Goal: Task Accomplishment & Management: Use online tool/utility

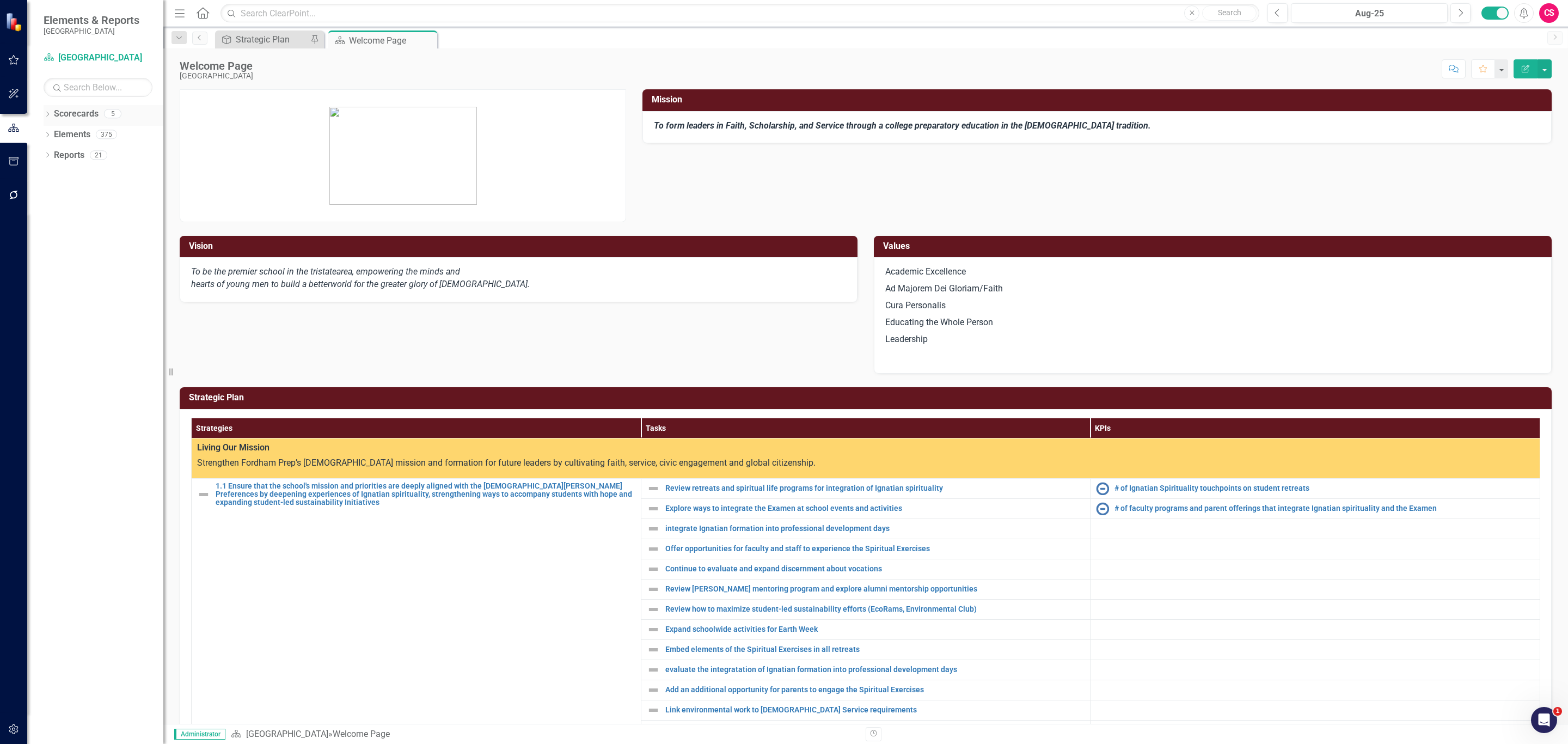
click at [45, 119] on div "Dropdown" at bounding box center [47, 115] width 8 height 9
click at [52, 172] on div "Dropdown Elements 375" at bounding box center [103, 178] width 120 height 21
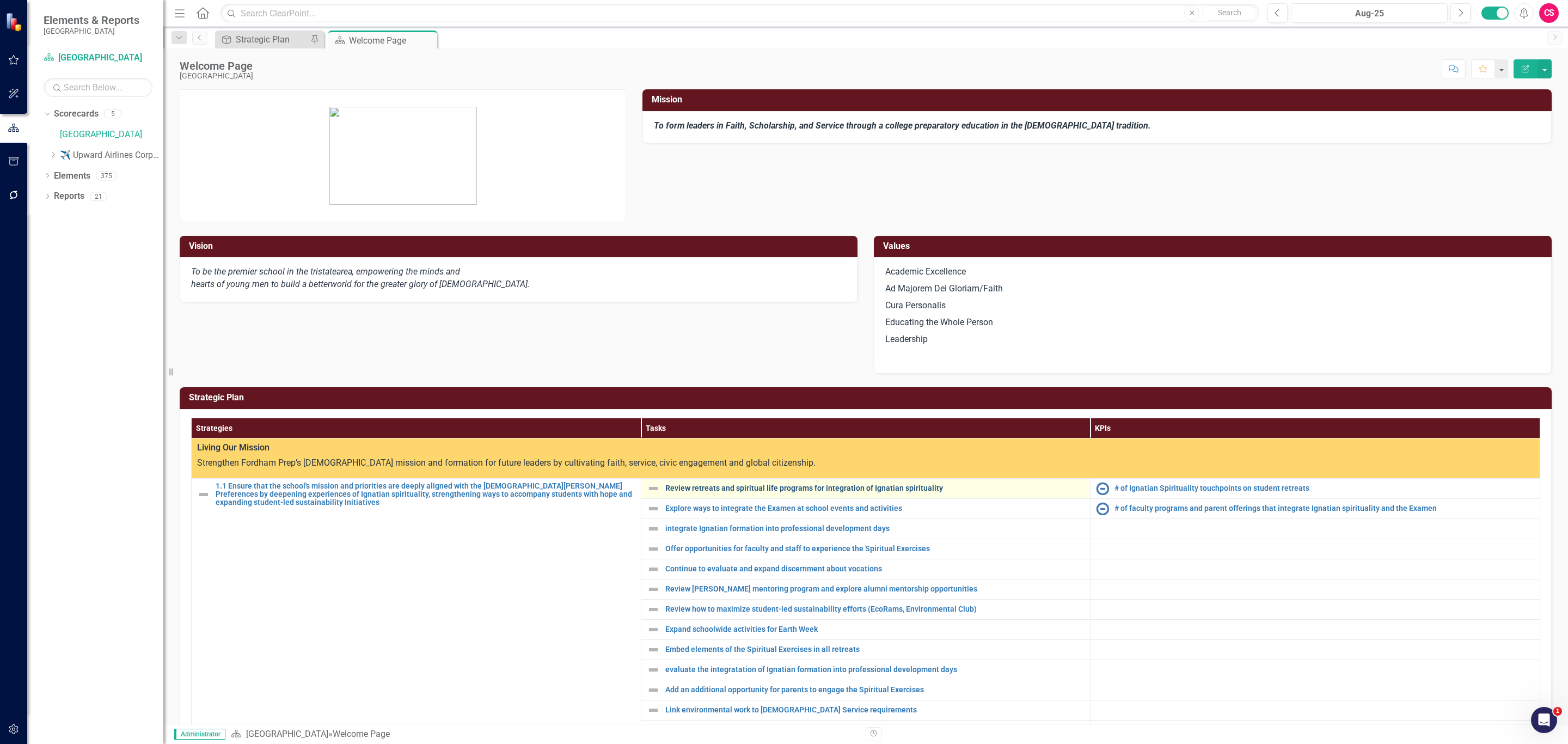
click at [730, 489] on link "Review retreats and spiritual life programs for integration of Ignatian spiritu…" at bounding box center [875, 489] width 420 height 8
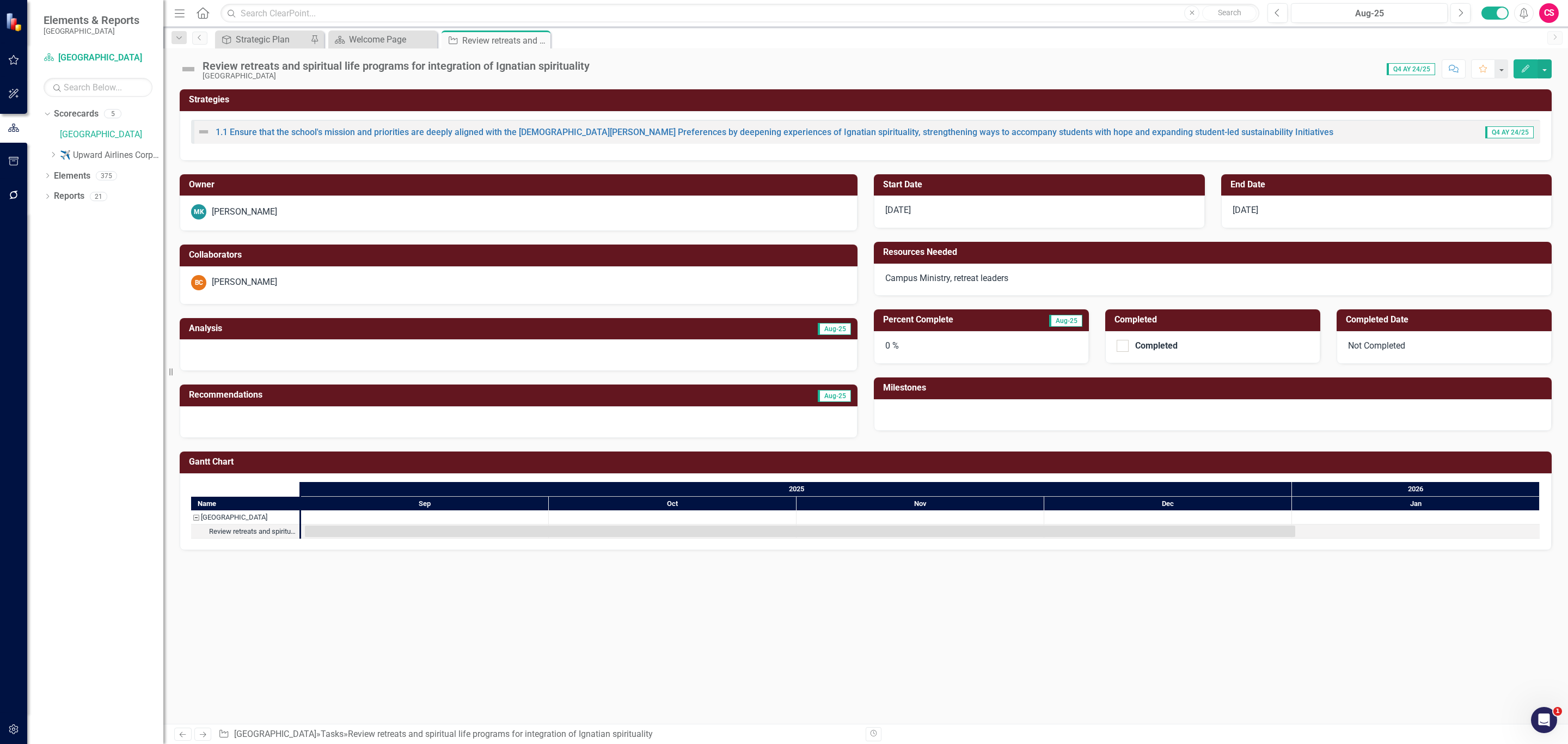
click at [936, 351] on div "0 %" at bounding box center [981, 347] width 215 height 33
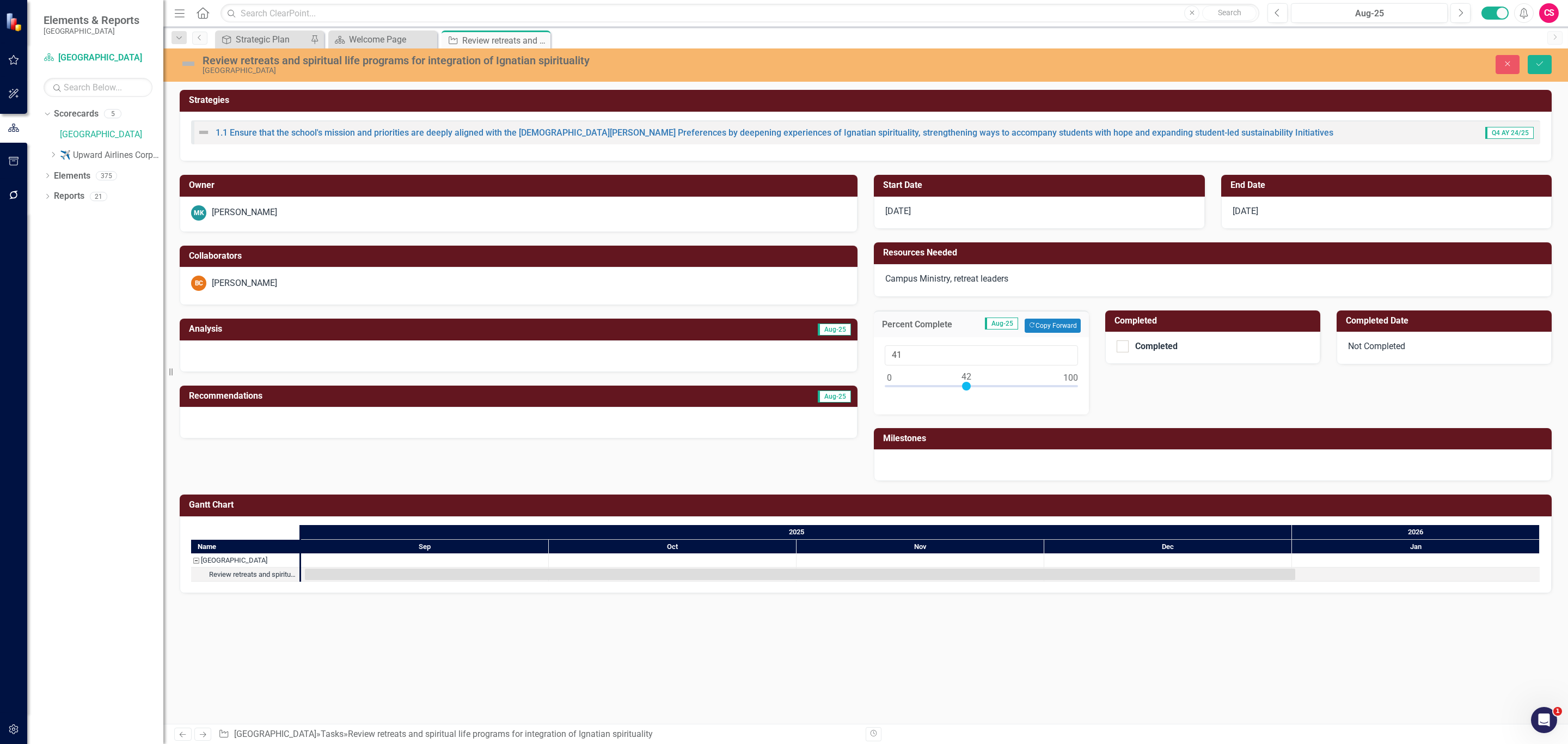
type input "42"
drag, startPoint x: 890, startPoint y: 386, endPoint x: 968, endPoint y: 386, distance: 78.0
click at [968, 386] on div at bounding box center [966, 386] width 8 height 8
click at [1533, 60] on button "Save" at bounding box center [1540, 64] width 24 height 19
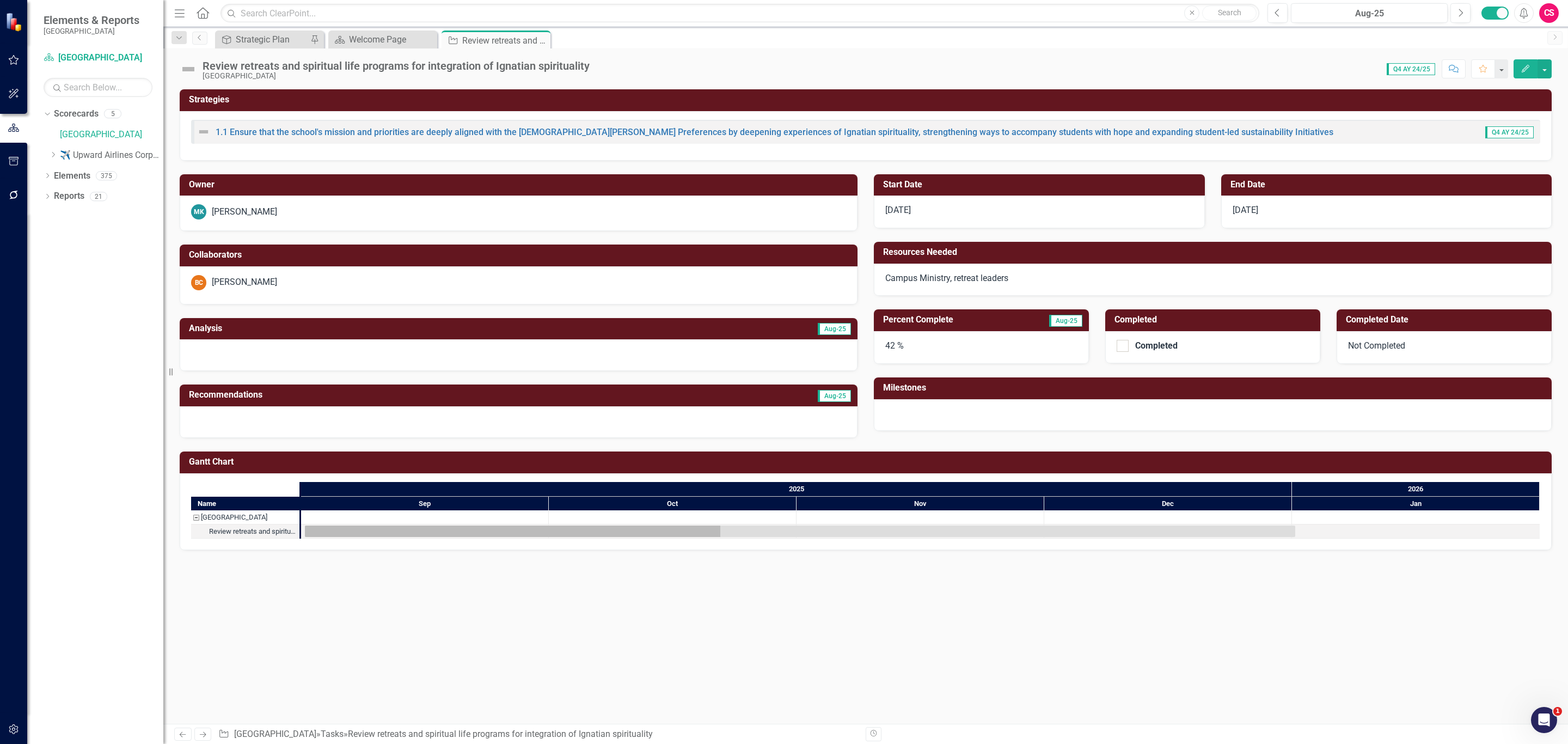
click at [190, 67] on img at bounding box center [188, 69] width 17 height 17
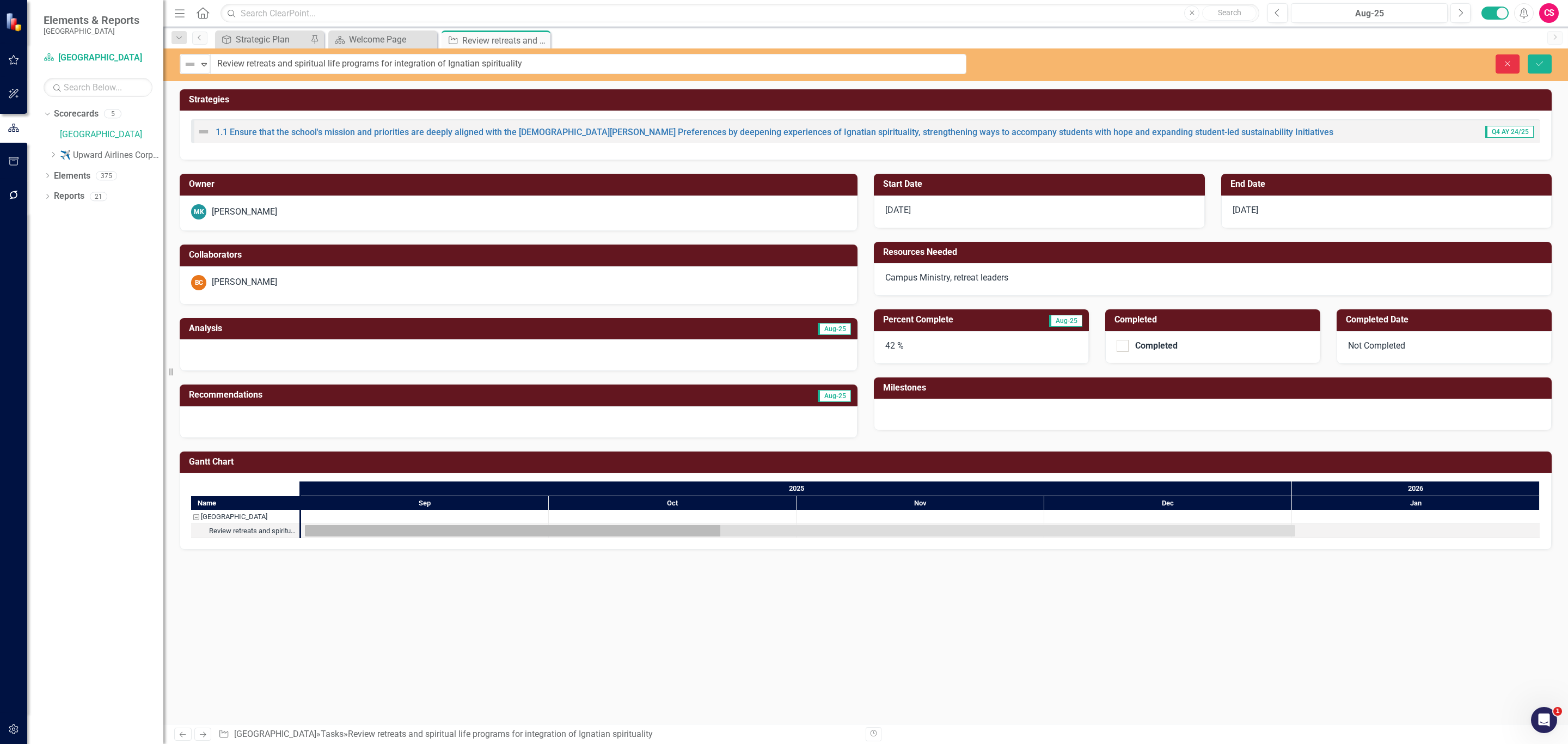
click at [1504, 60] on icon "Close" at bounding box center [1508, 64] width 10 height 8
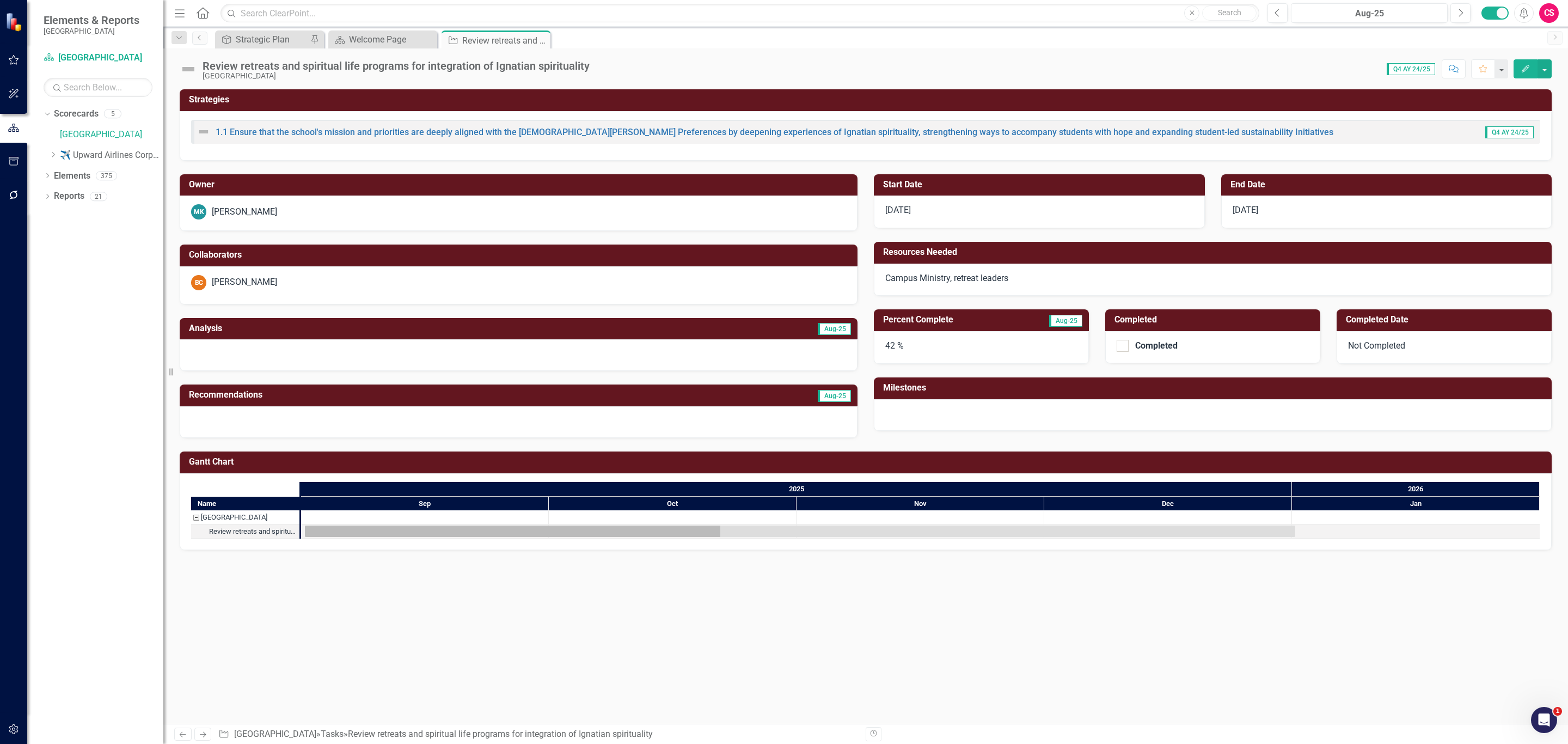
click at [956, 342] on div "42 %" at bounding box center [981, 347] width 215 height 33
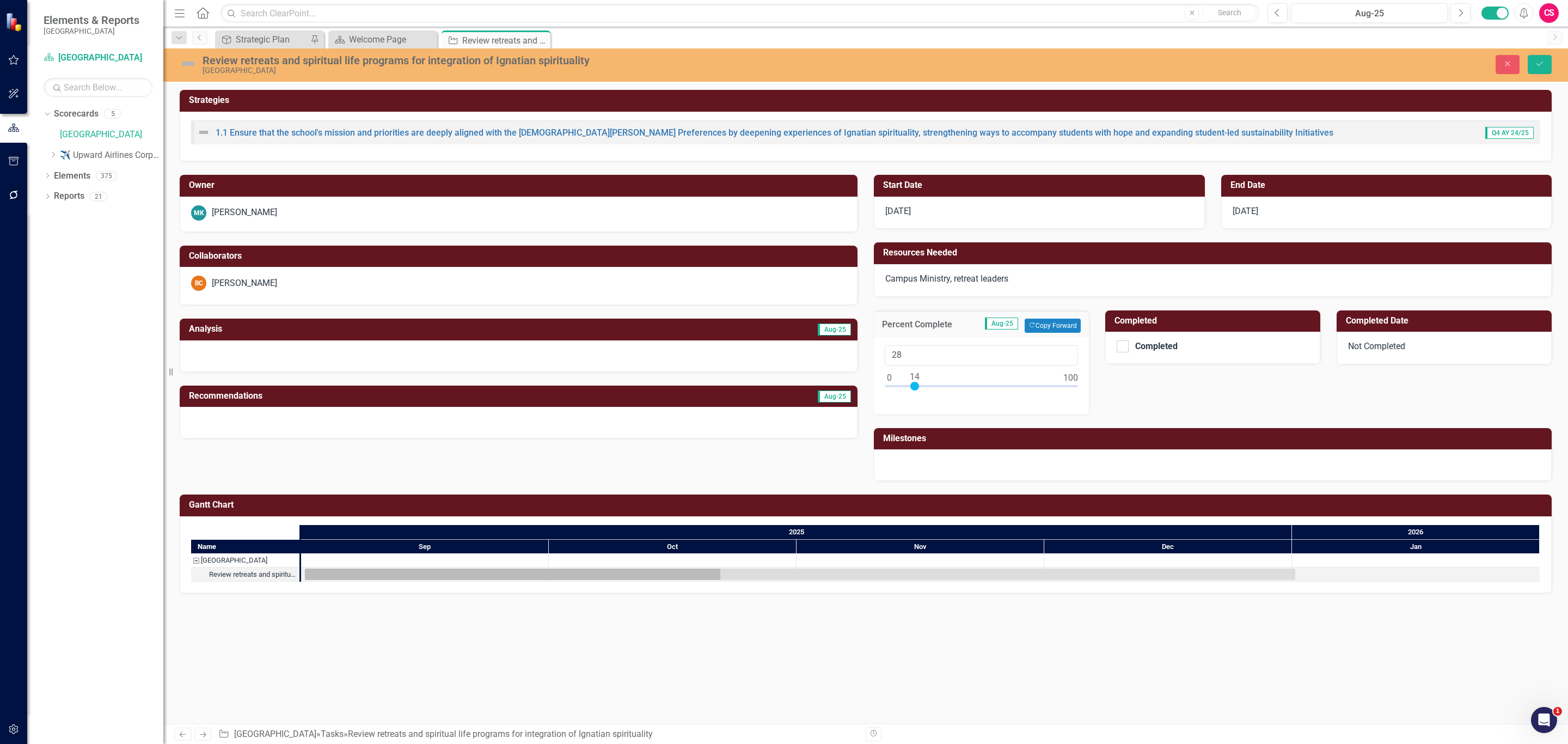
type input "0"
drag, startPoint x: 966, startPoint y: 392, endPoint x: 875, endPoint y: 391, distance: 91.0
click at [875, 391] on div "0" at bounding box center [981, 376] width 215 height 78
click at [1541, 64] on icon "Save" at bounding box center [1540, 64] width 10 height 8
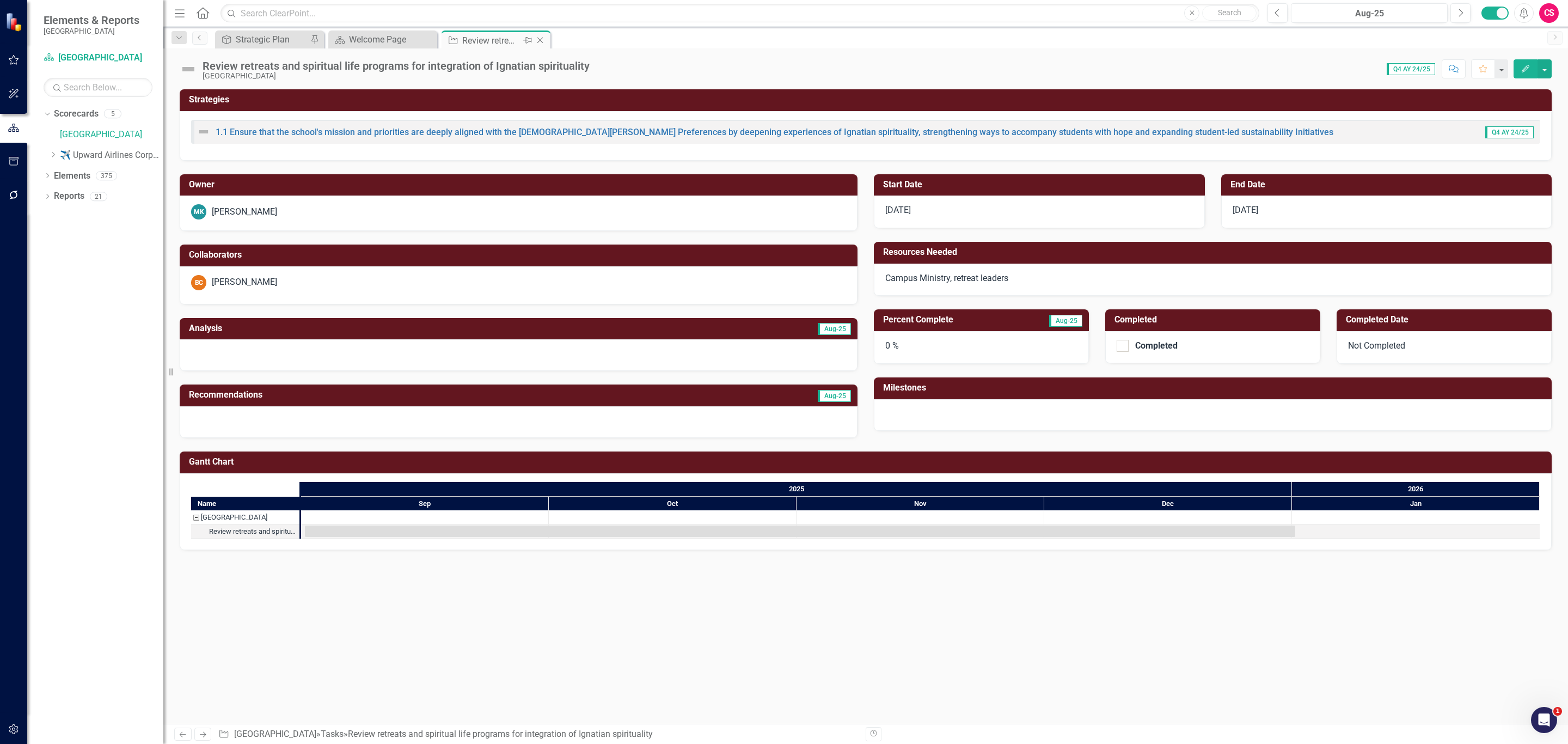
click at [539, 43] on icon "Close" at bounding box center [540, 40] width 11 height 8
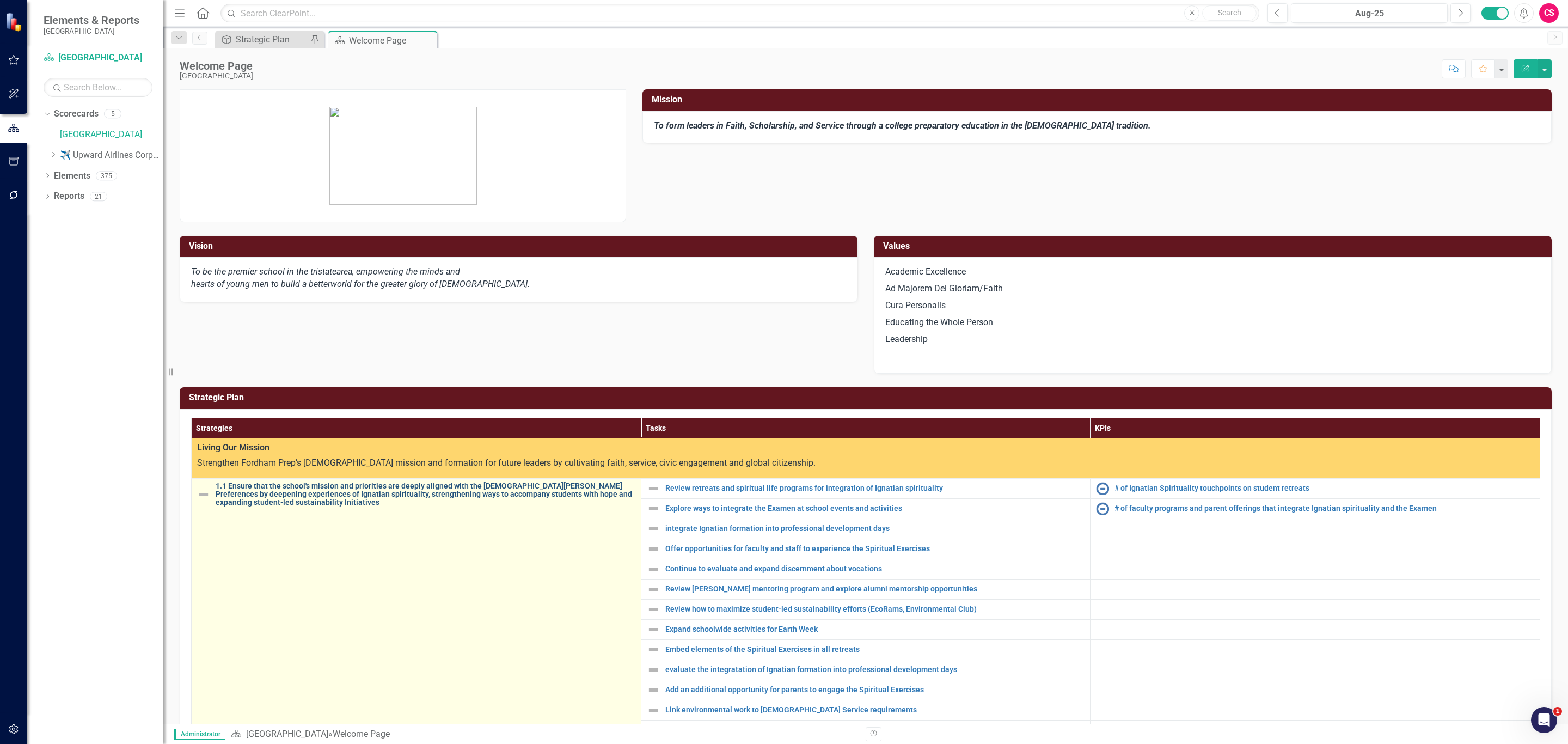
click at [316, 496] on link "1.1 Ensure that the school's mission and priorities are deeply aligned with the…" at bounding box center [425, 495] width 420 height 25
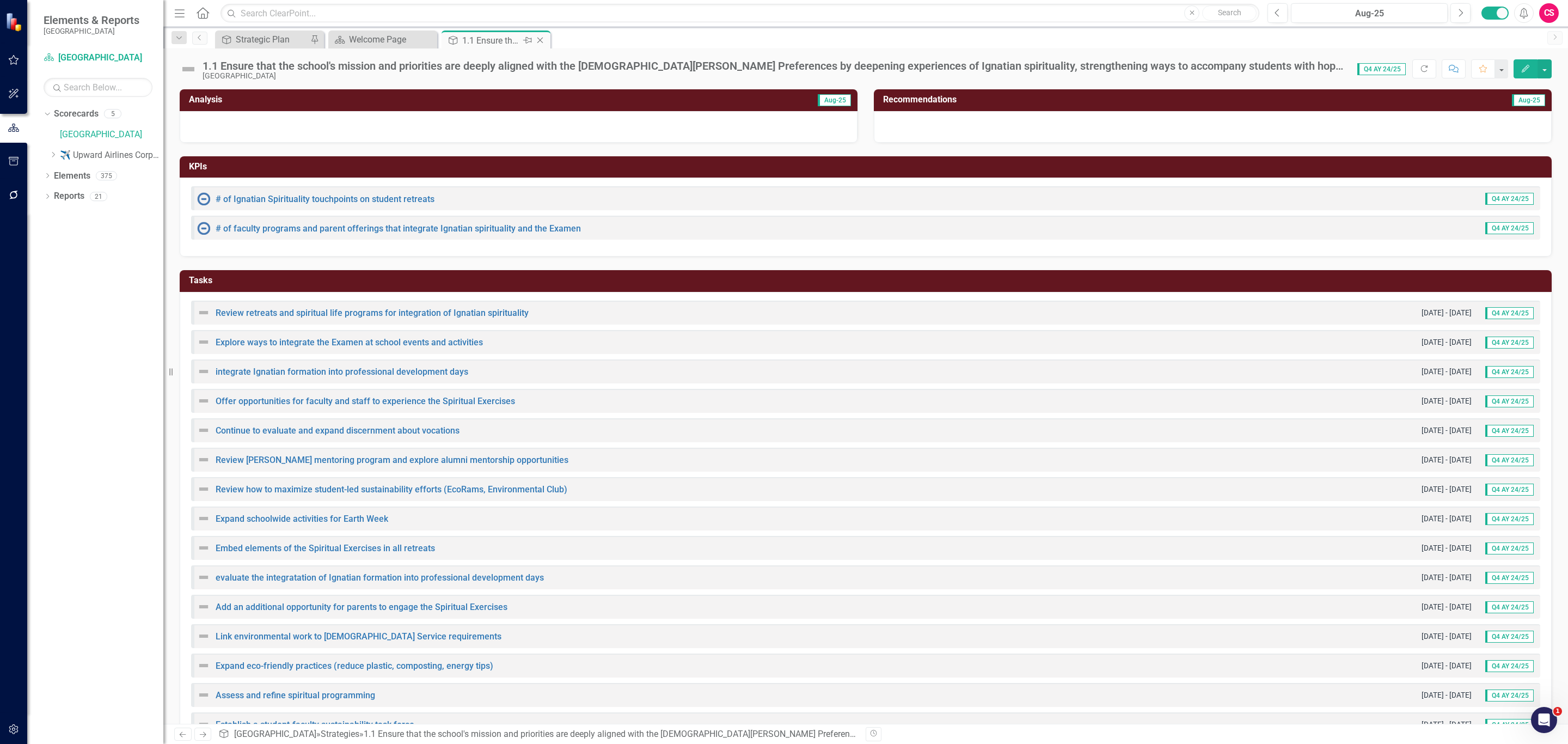
click at [542, 36] on icon "Close" at bounding box center [540, 40] width 11 height 8
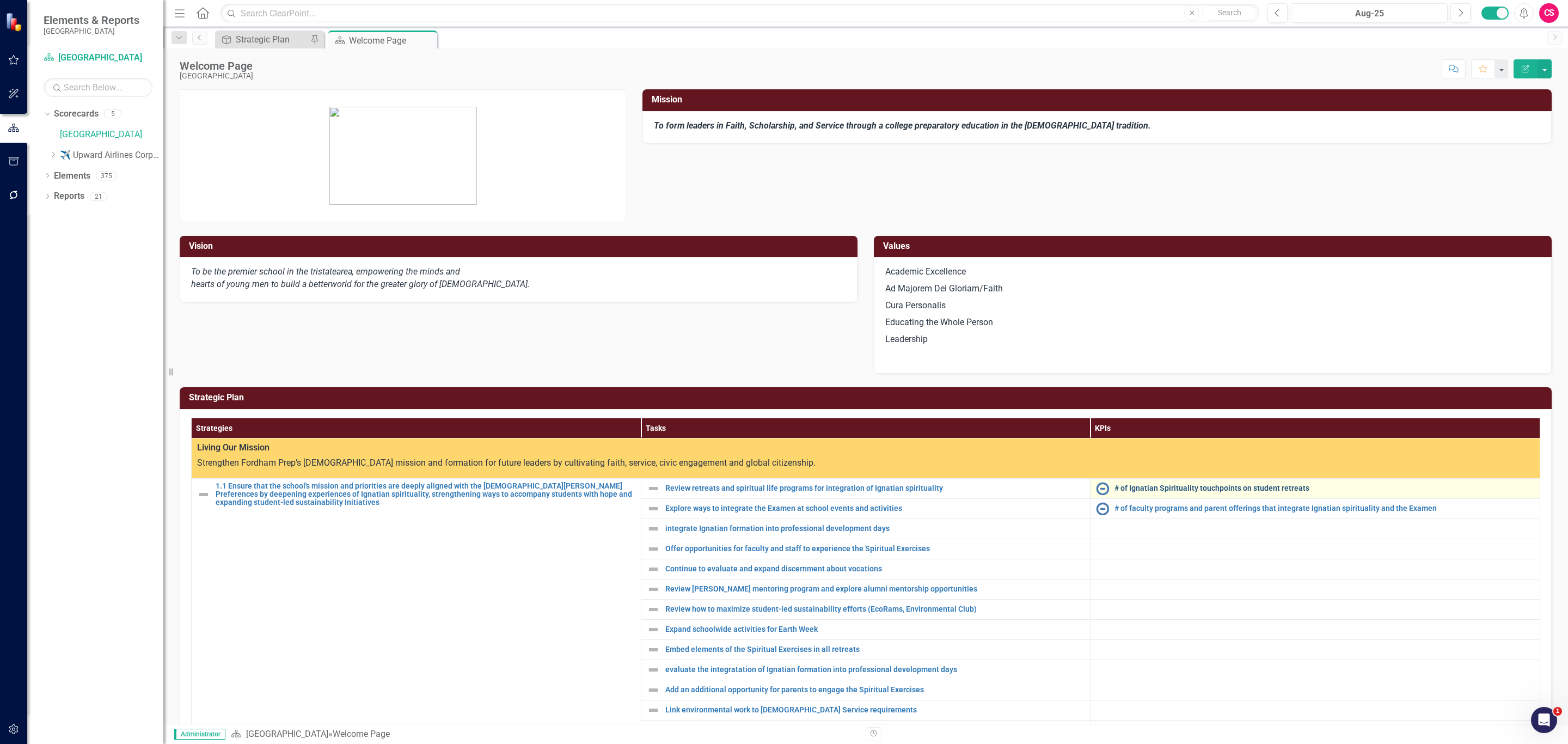
click at [1133, 492] on link "# of Ignatian Spirituality touchpoints on student retreats" at bounding box center [1325, 489] width 420 height 8
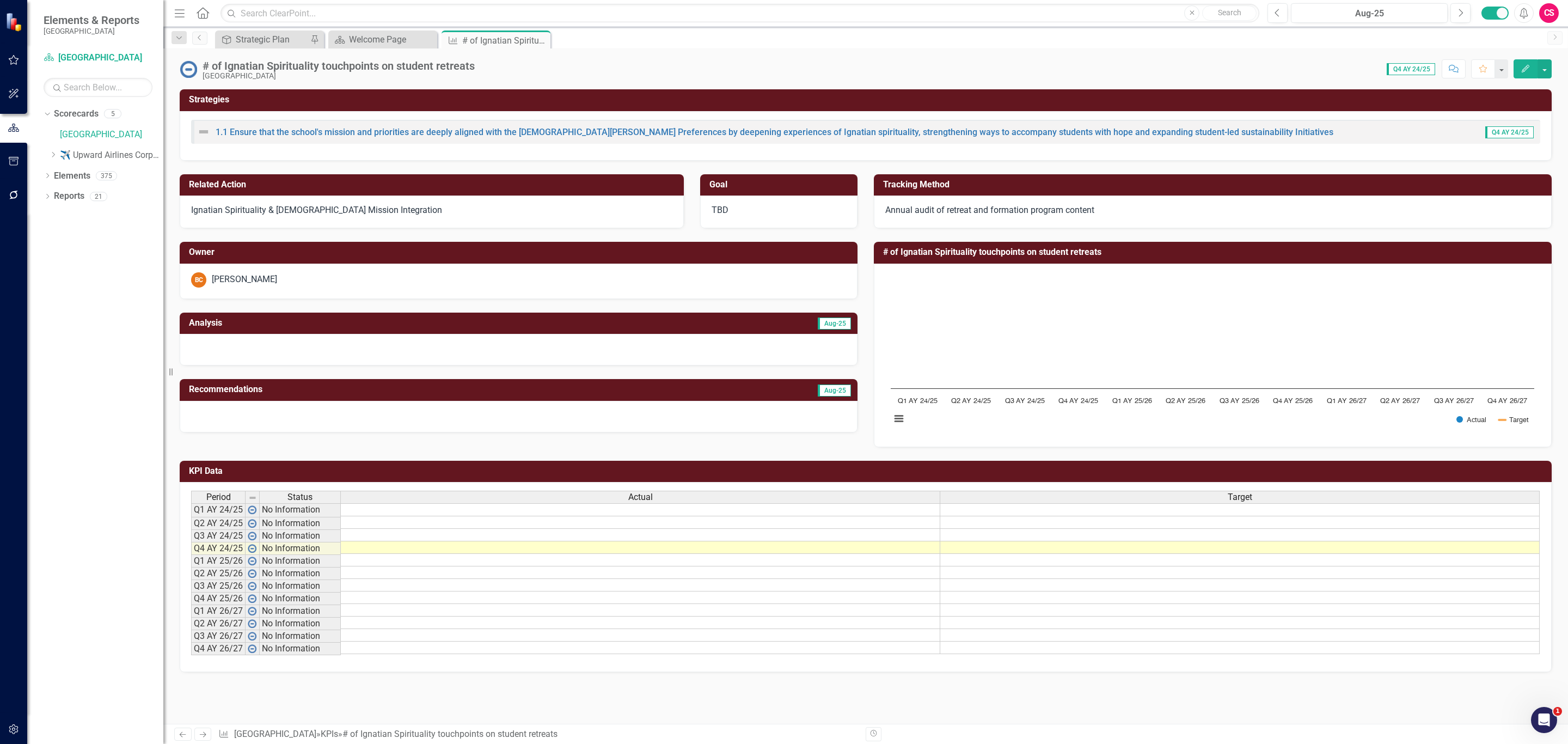
click at [193, 74] on img at bounding box center [188, 69] width 17 height 17
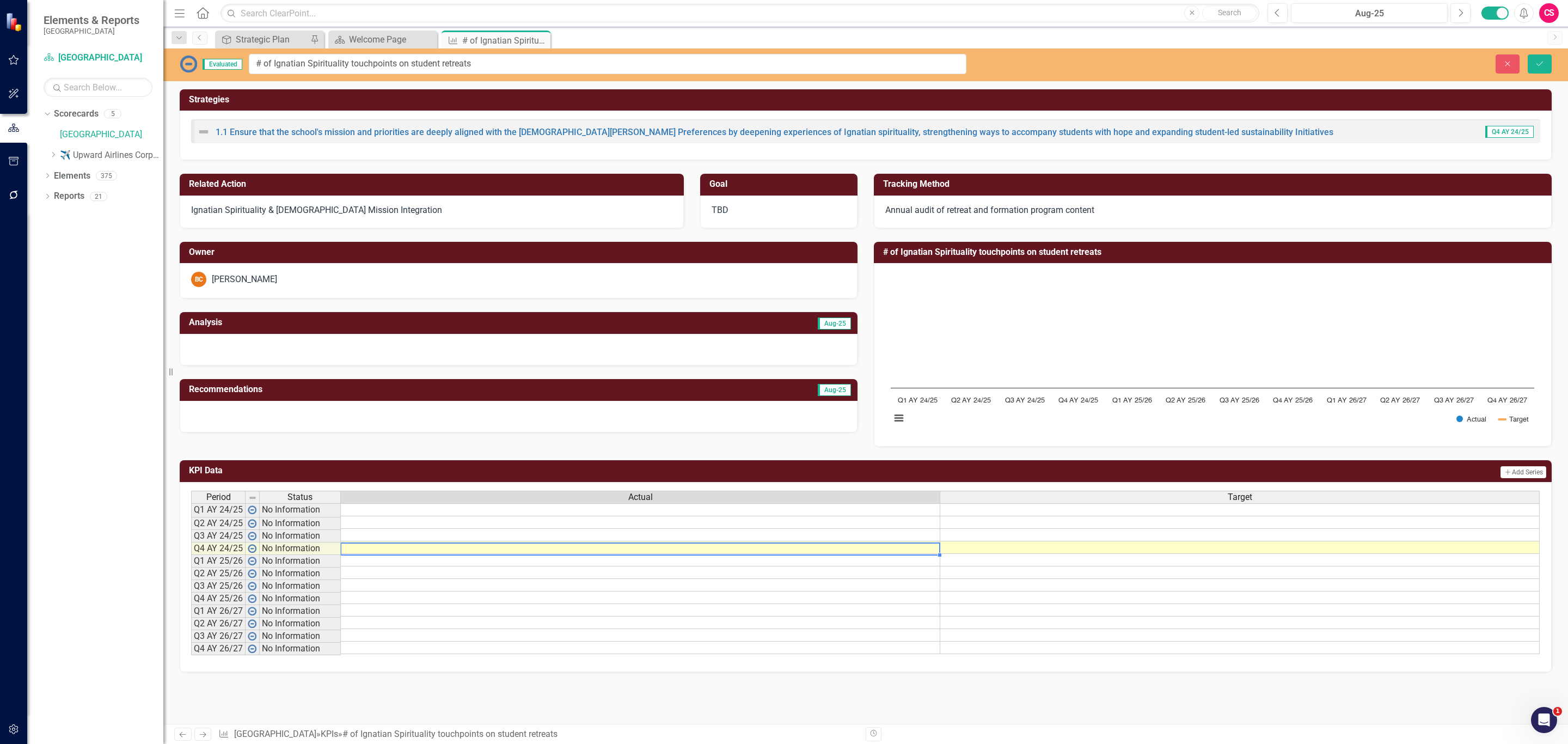
click at [416, 553] on td at bounding box center [640, 548] width 600 height 13
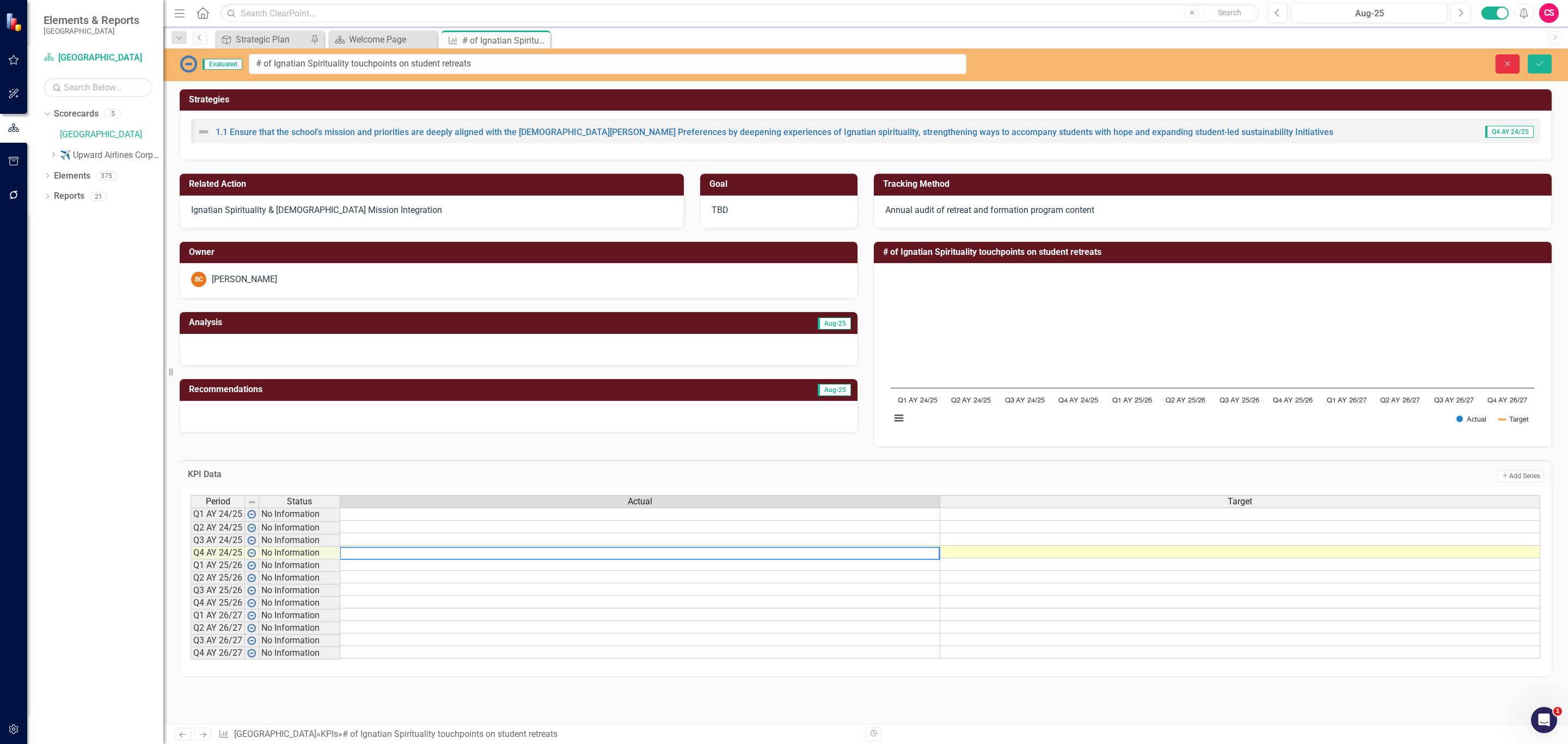
click at [1513, 67] on button "Close" at bounding box center [1508, 64] width 24 height 19
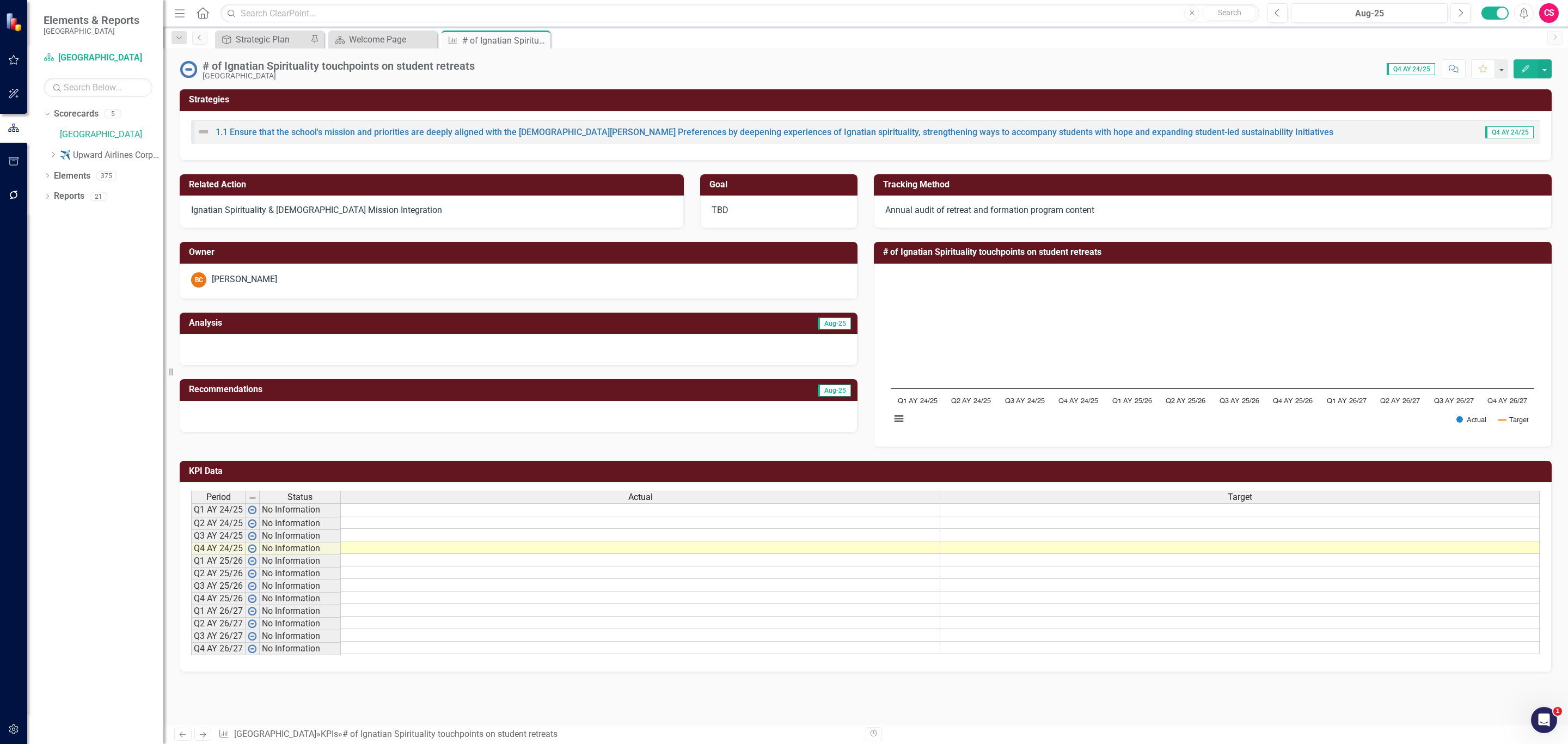
click at [560, 549] on td at bounding box center [640, 548] width 600 height 13
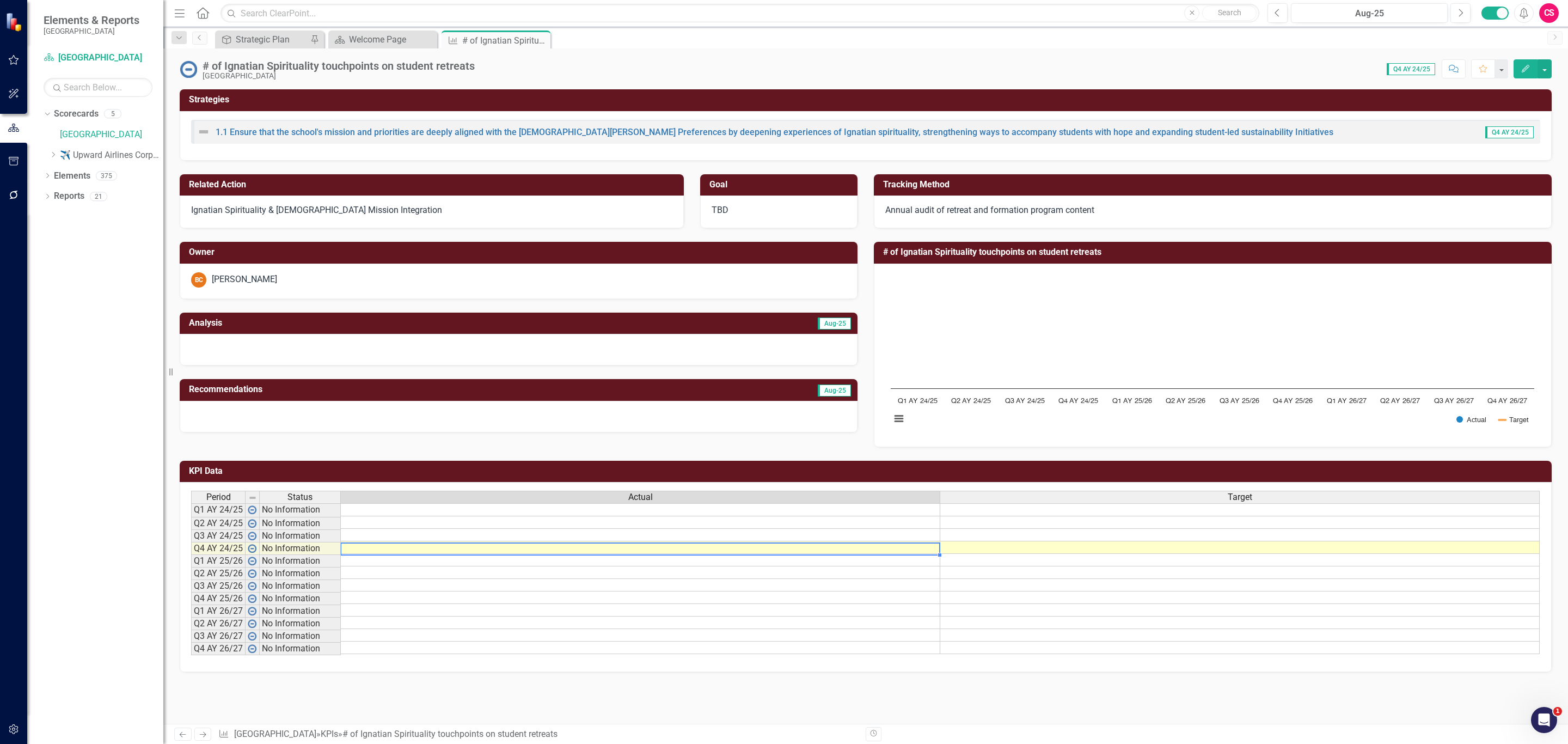
click at [560, 549] on td at bounding box center [640, 548] width 600 height 13
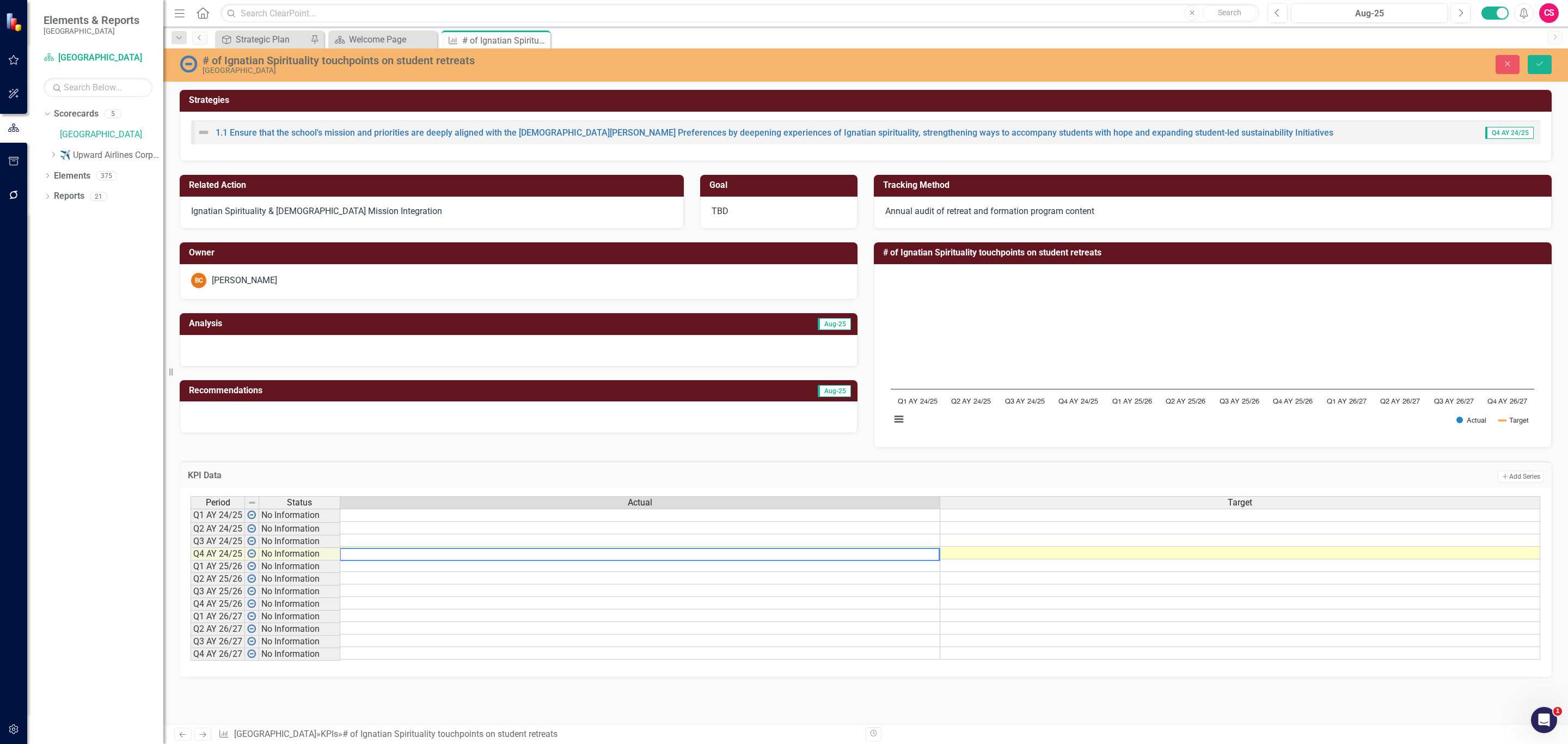
type textarea "5"
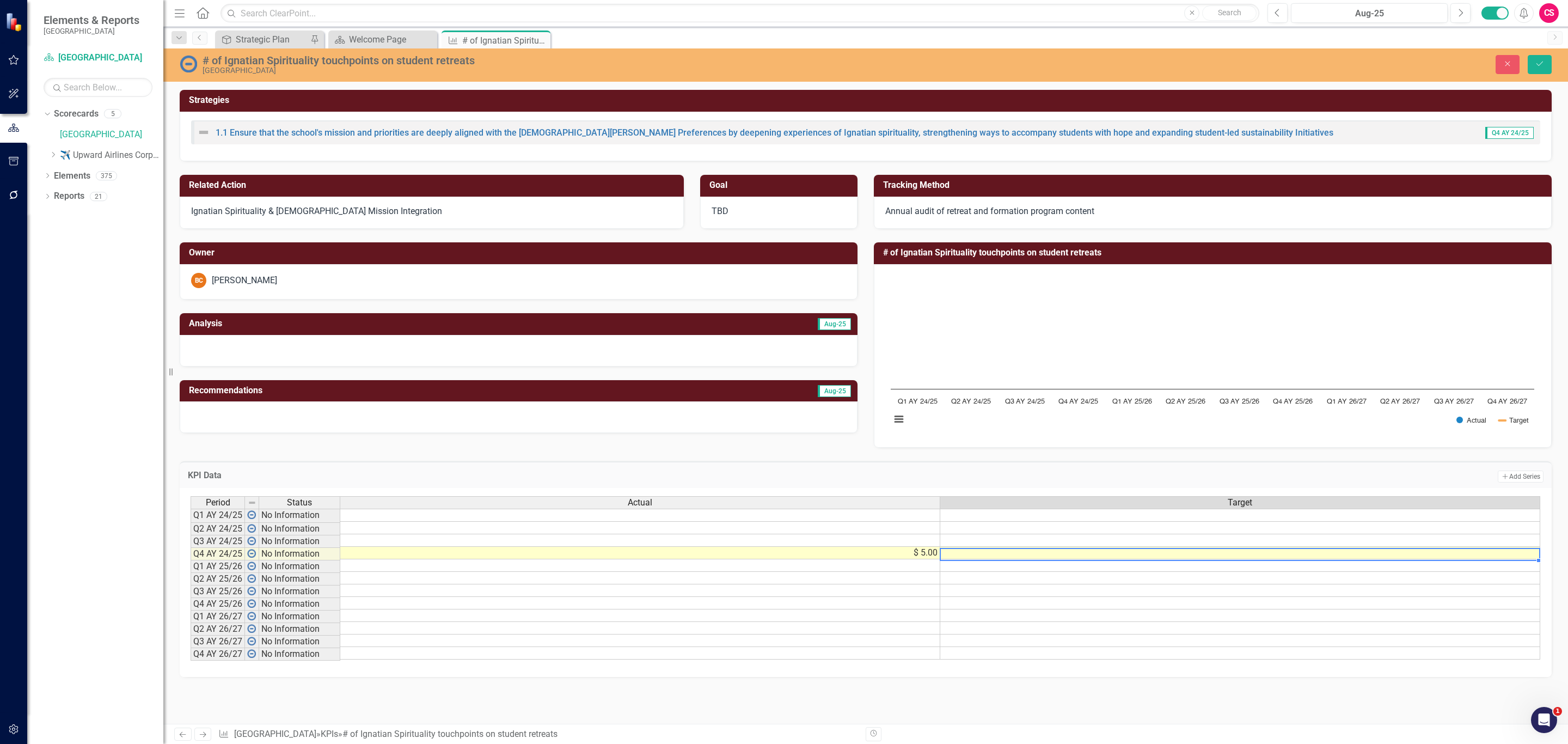
type textarea "4"
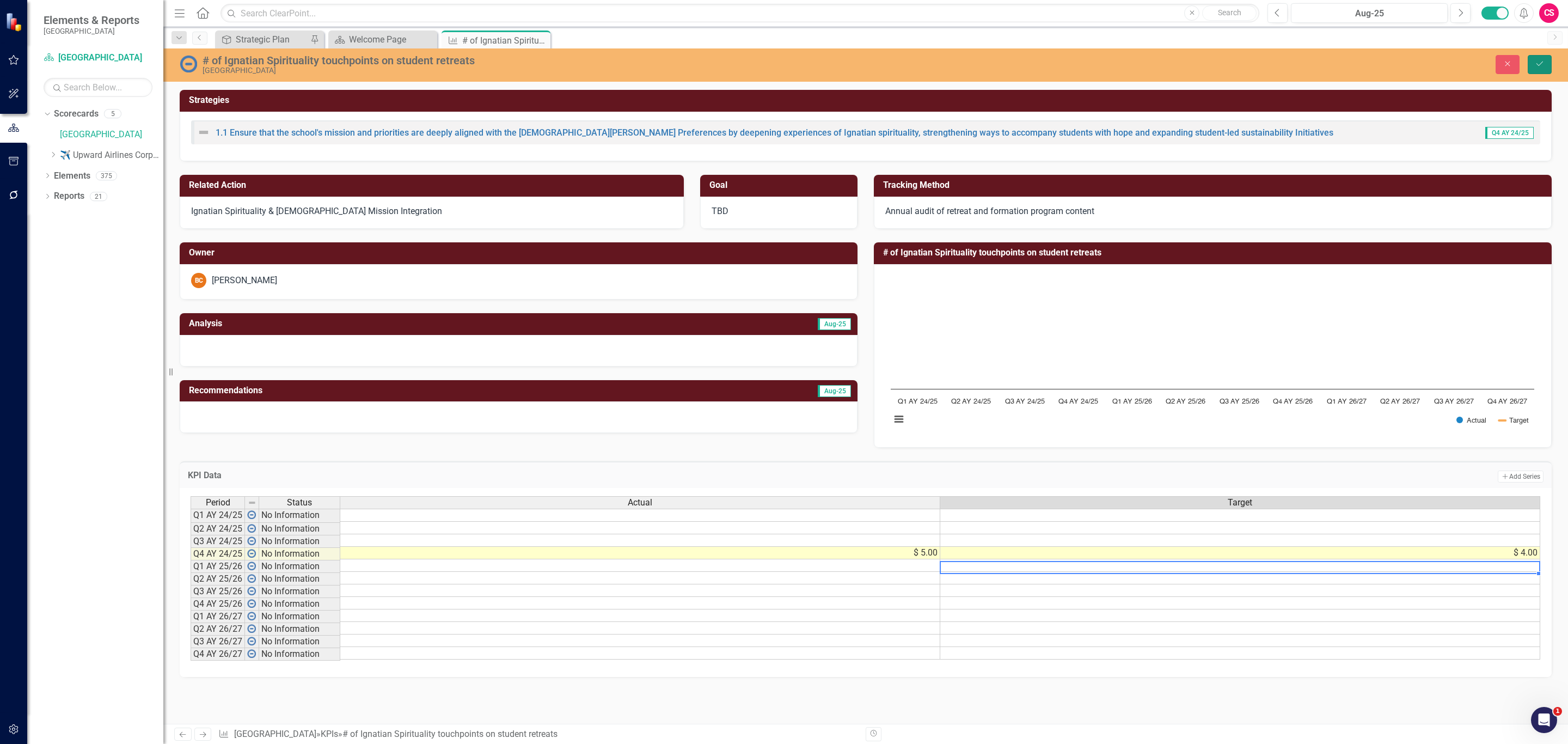
click at [1529, 59] on button "Save" at bounding box center [1540, 64] width 24 height 19
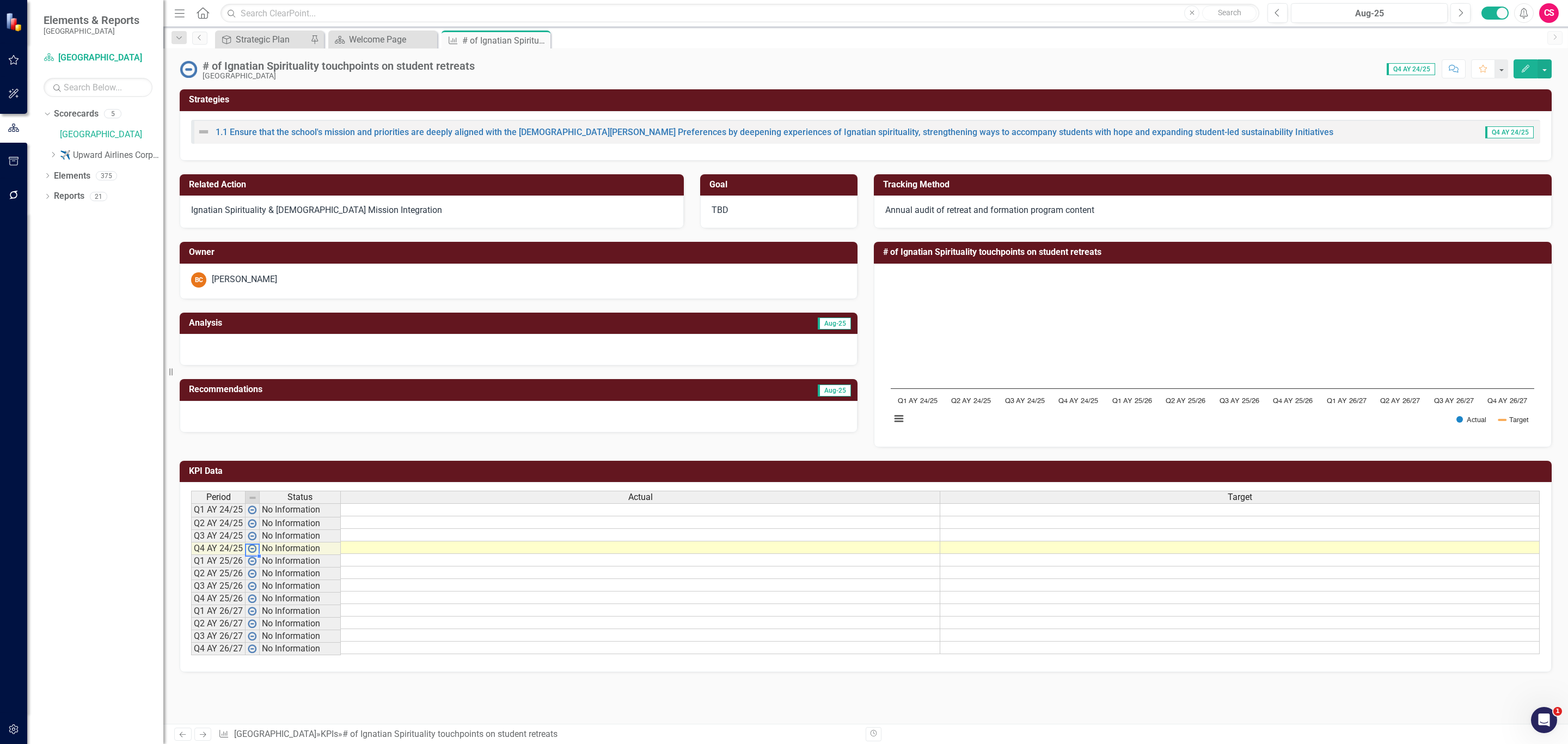
click at [252, 553] on img at bounding box center [252, 548] width 8 height 8
click at [185, 73] on img at bounding box center [188, 69] width 17 height 17
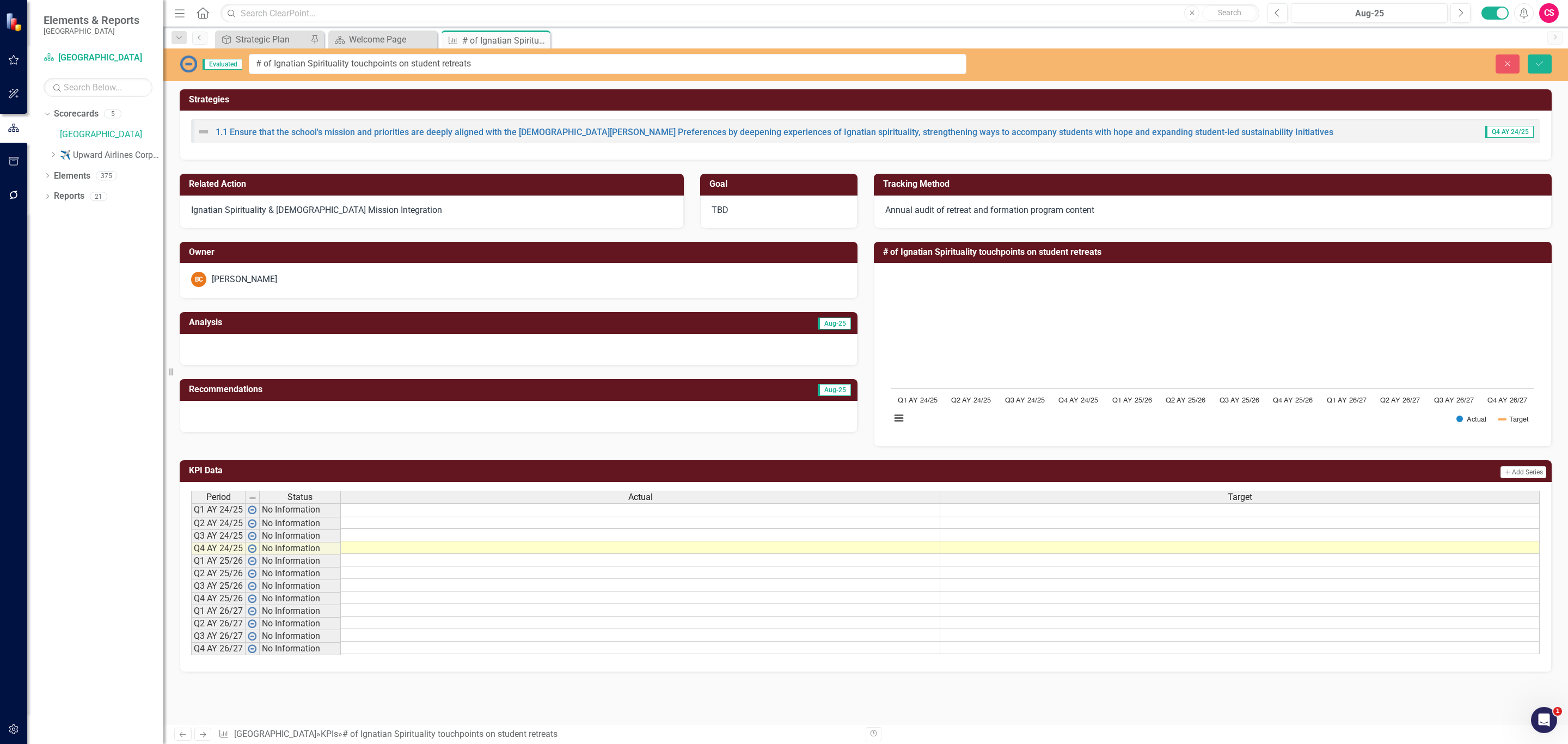
click at [673, 566] on td at bounding box center [640, 560] width 600 height 13
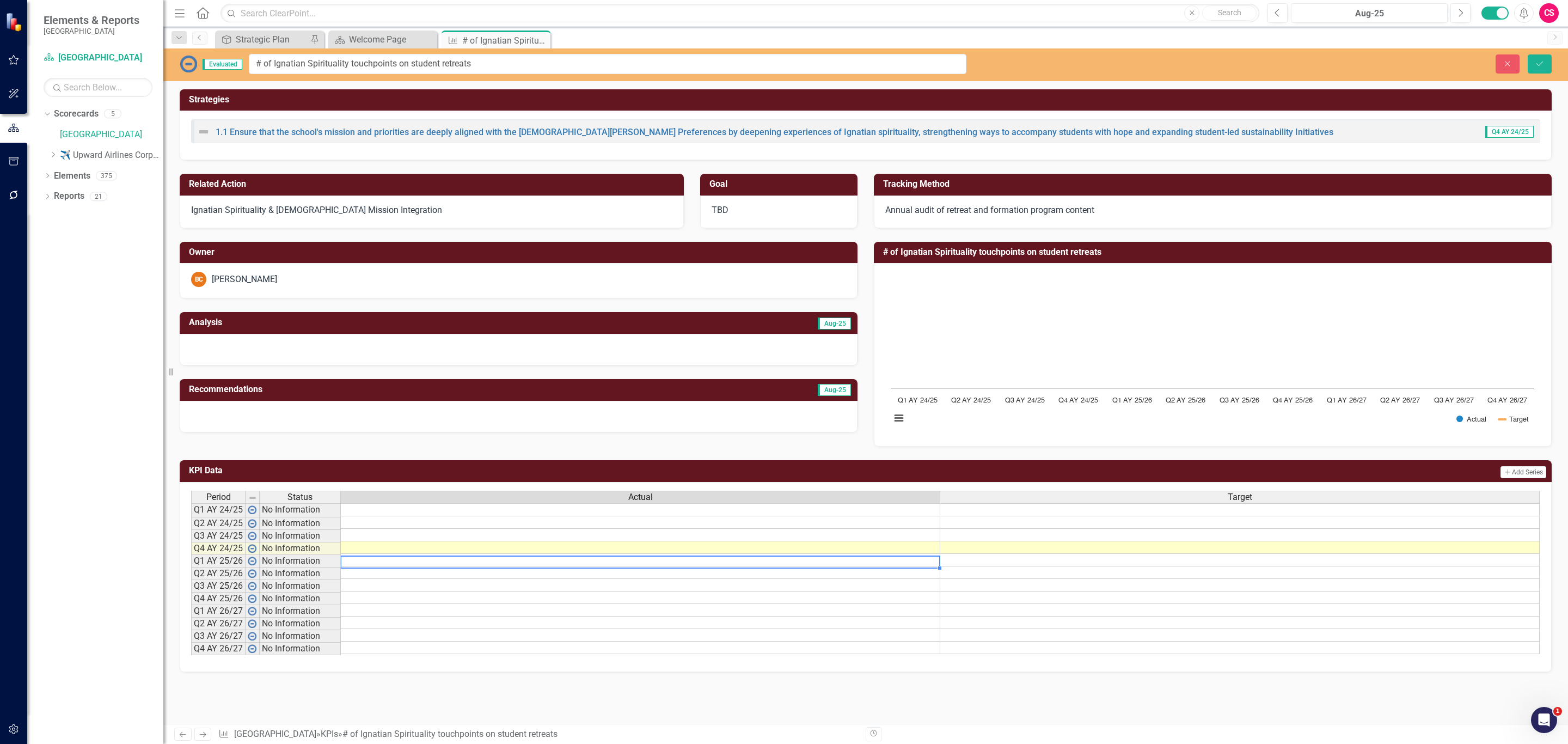
click at [684, 540] on td at bounding box center [640, 535] width 600 height 13
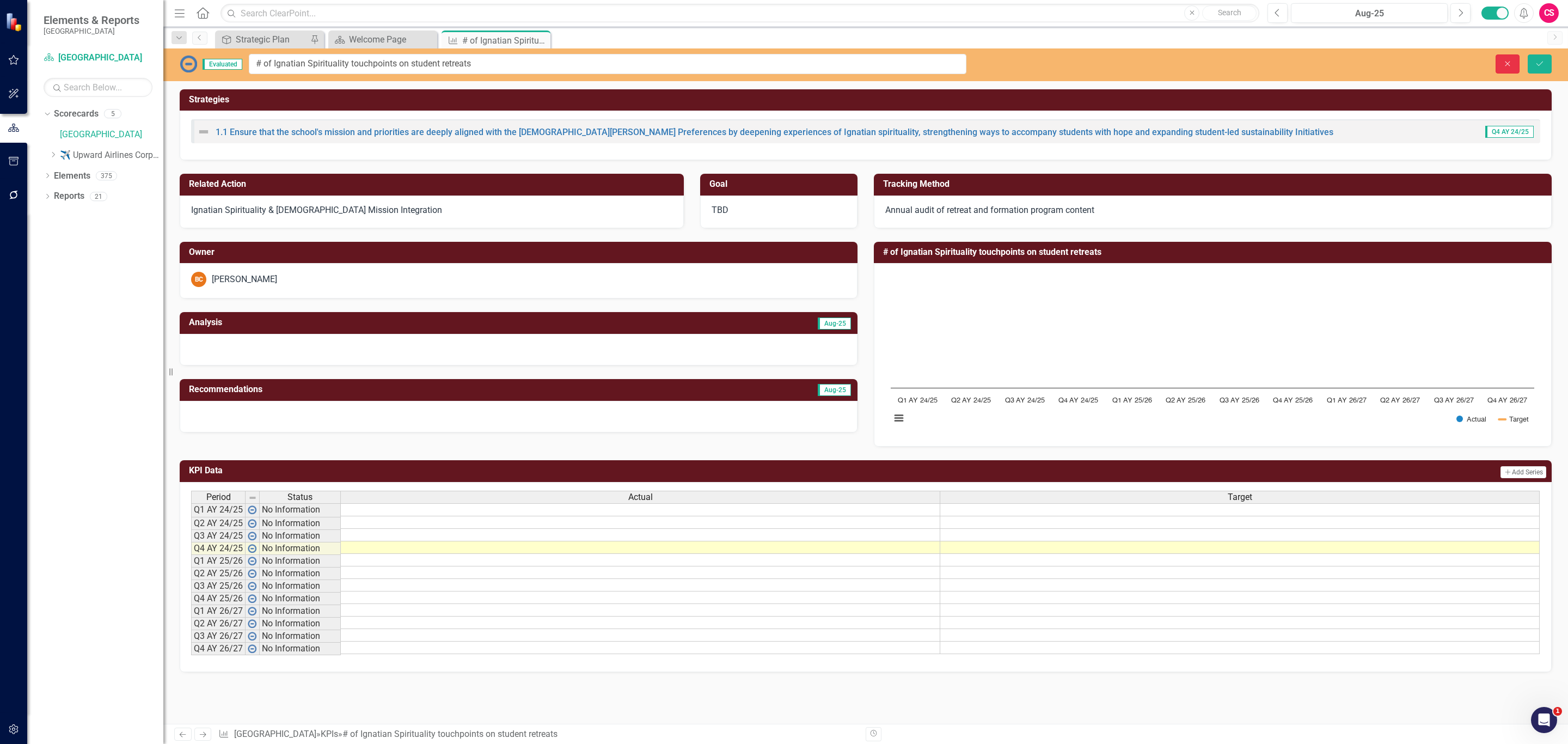
click at [1503, 69] on button "Close" at bounding box center [1508, 64] width 24 height 19
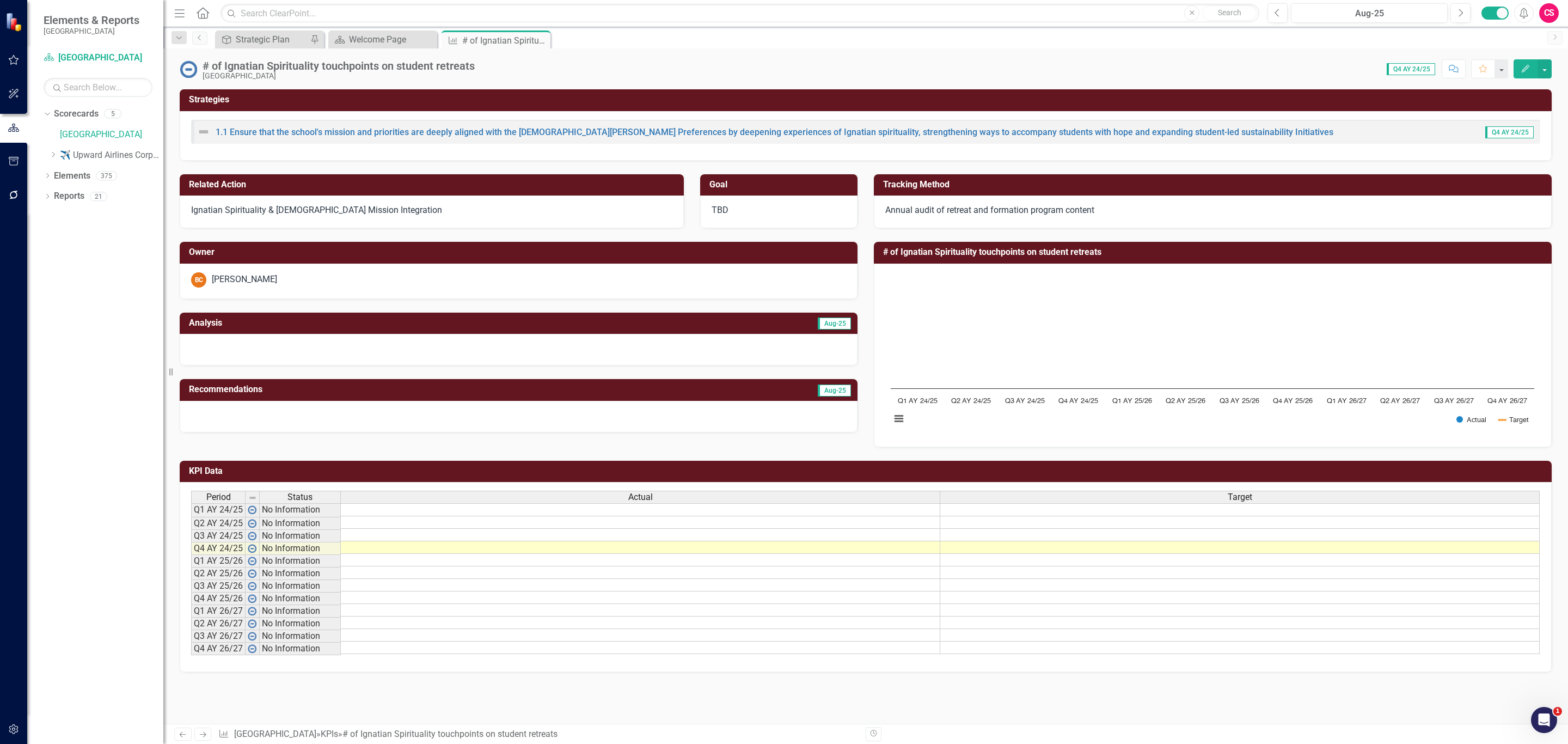
click at [836, 554] on td at bounding box center [640, 548] width 600 height 13
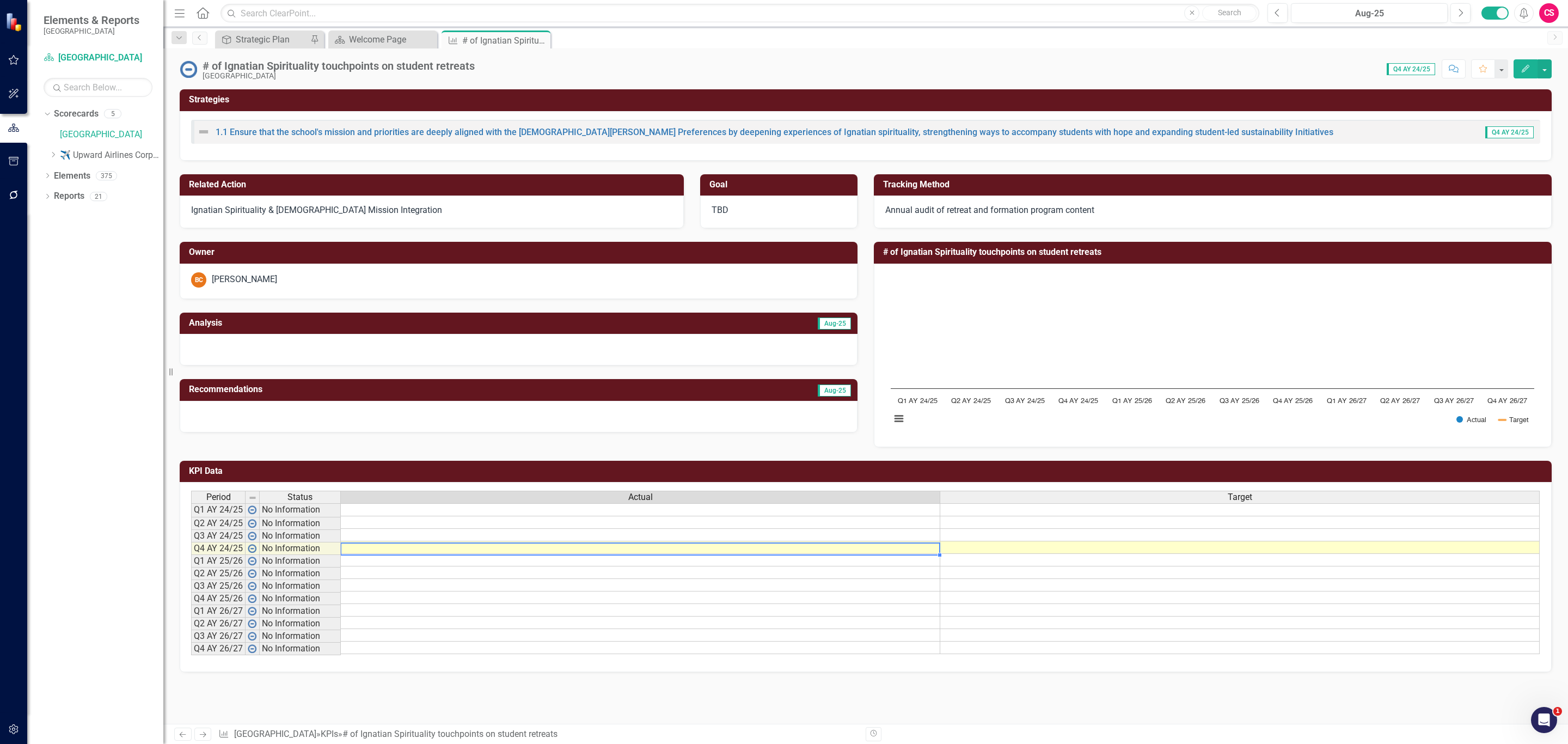
click at [836, 554] on td at bounding box center [640, 548] width 600 height 13
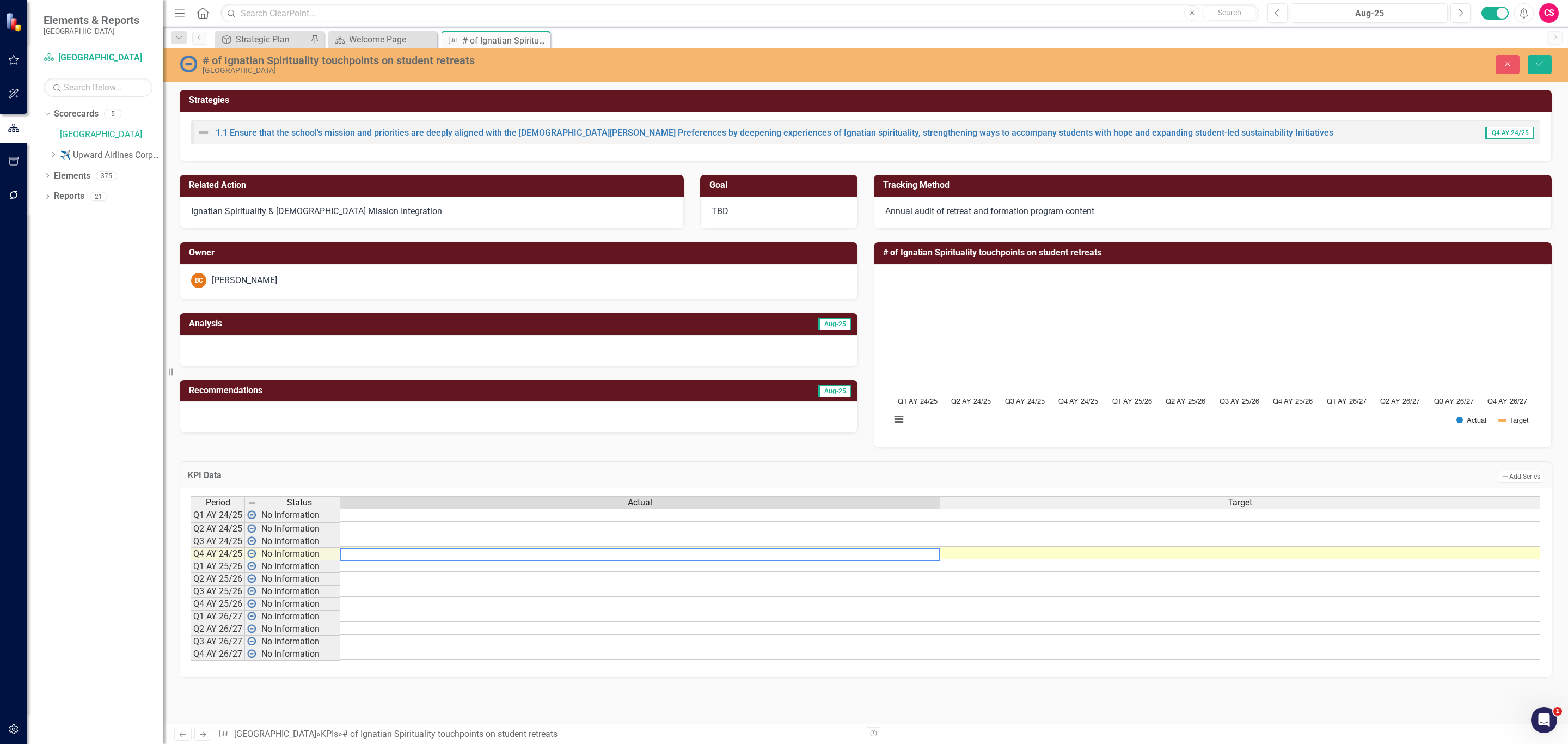
type textarea "5"
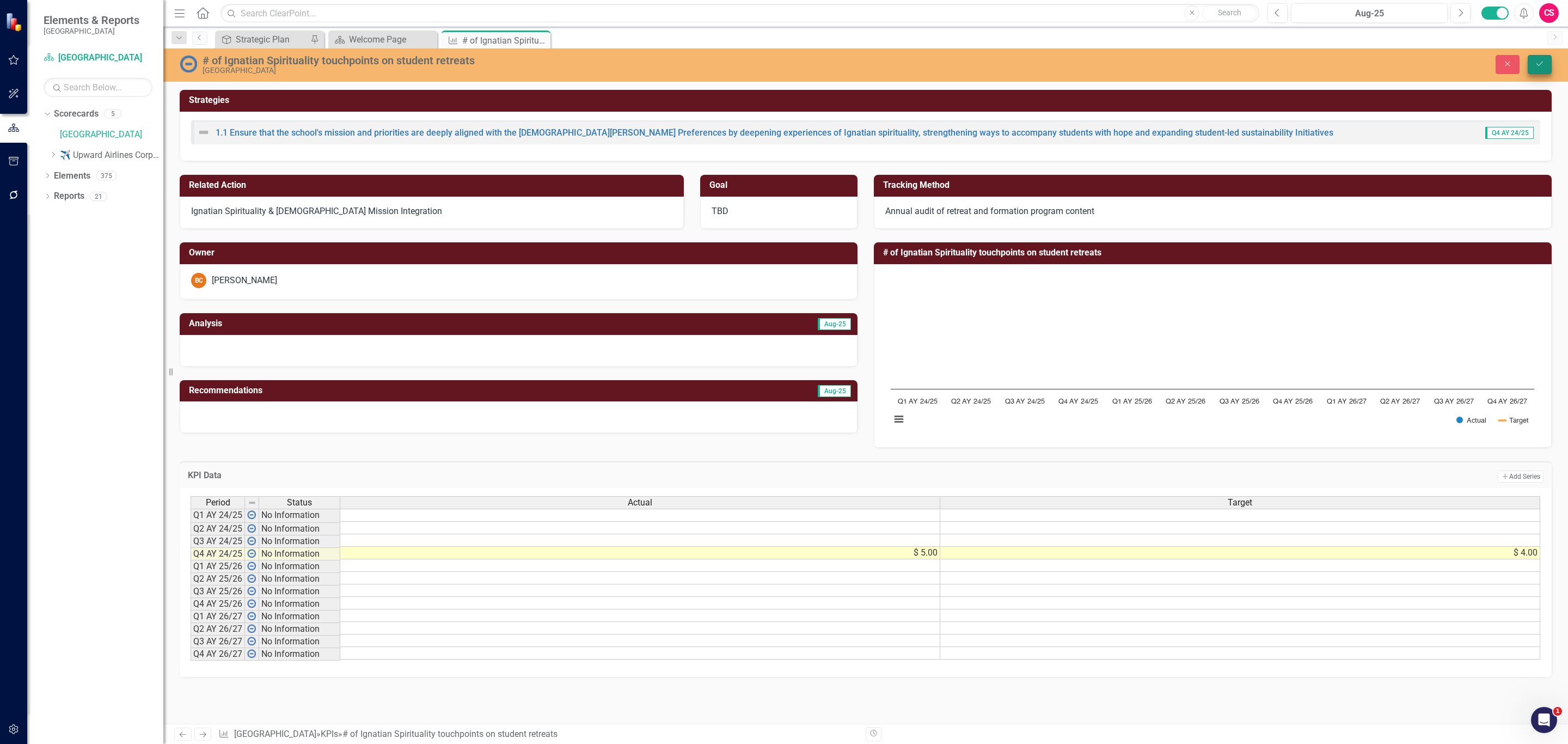
type textarea "4"
click at [1542, 57] on button "Save" at bounding box center [1540, 64] width 24 height 19
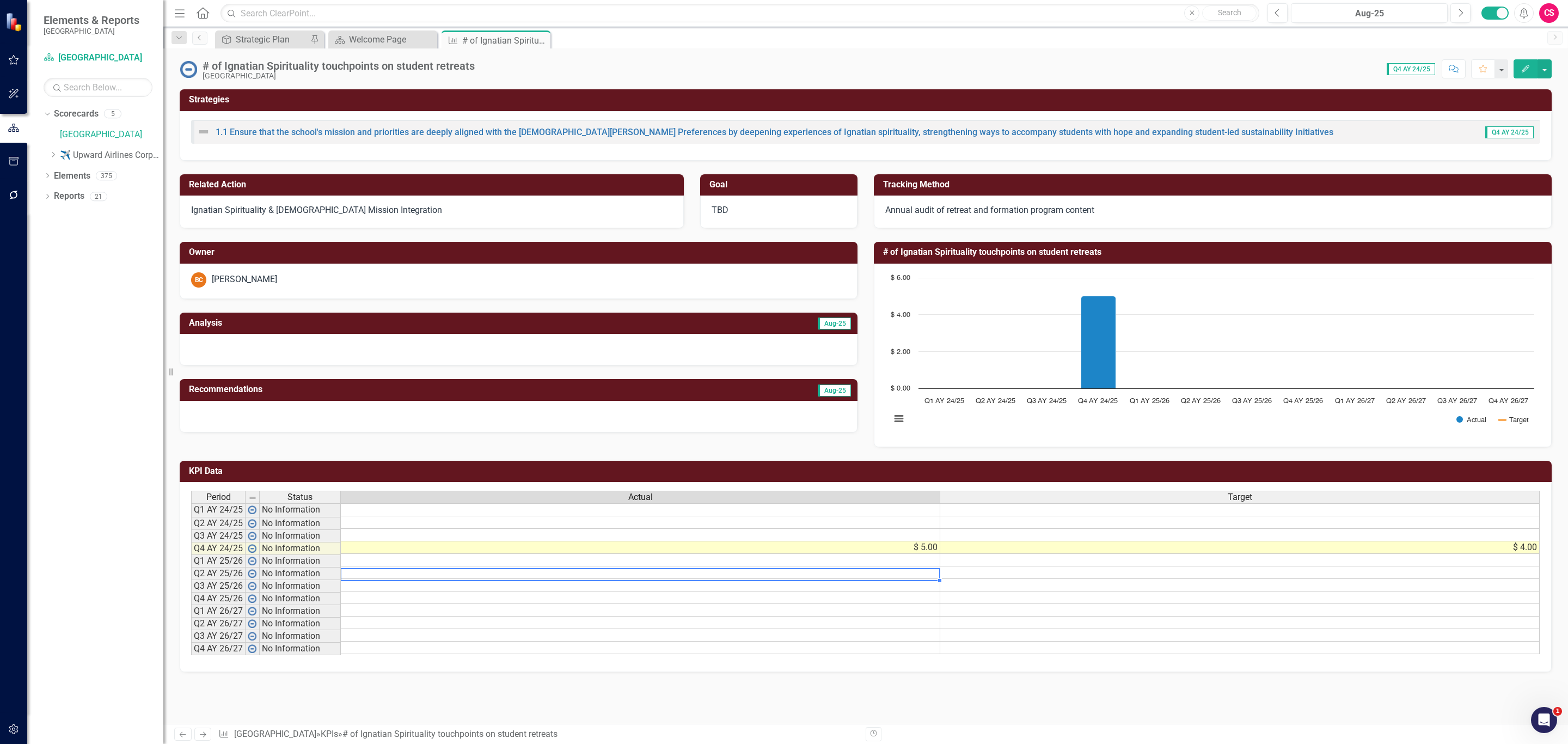
click at [743, 579] on td at bounding box center [640, 573] width 600 height 13
click at [751, 569] on div at bounding box center [640, 569] width 600 height 1
click at [765, 562] on td at bounding box center [640, 560] width 600 height 13
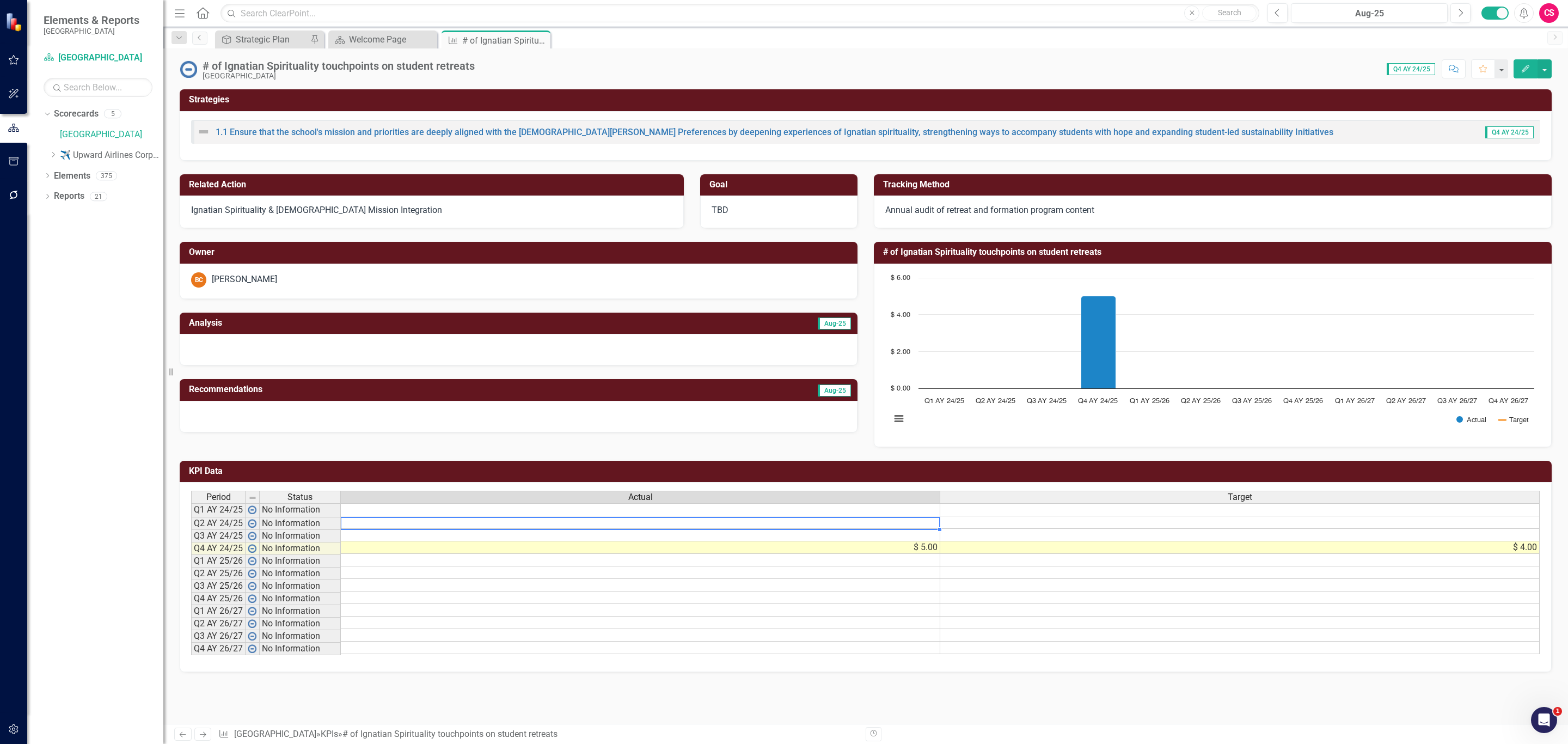
click at [770, 529] on td at bounding box center [640, 523] width 600 height 13
click at [1462, 8] on icon "Next" at bounding box center [1460, 13] width 6 height 10
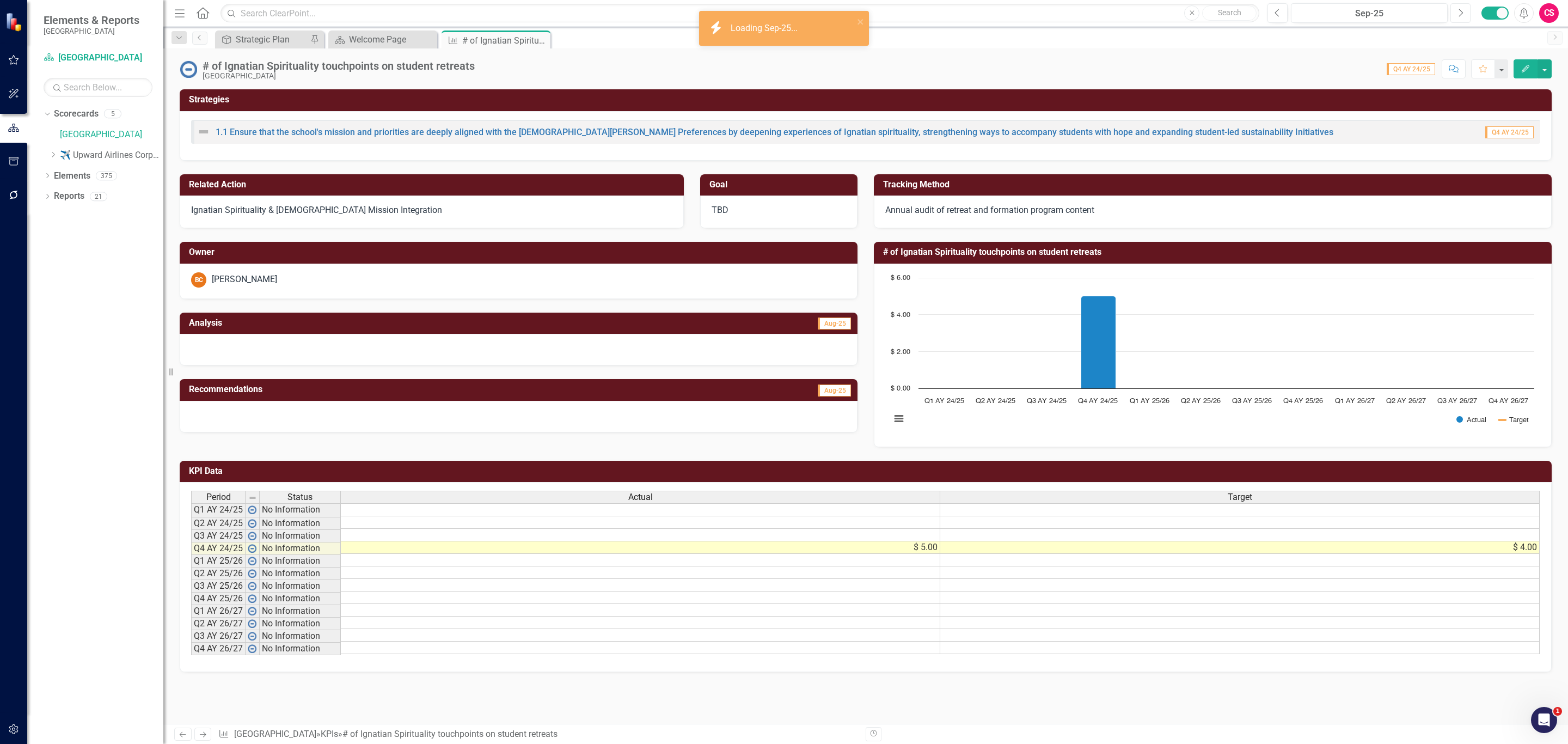
click at [1461, 8] on icon "Next" at bounding box center [1460, 13] width 6 height 10
click at [1460, 8] on icon "Next" at bounding box center [1460, 13] width 6 height 10
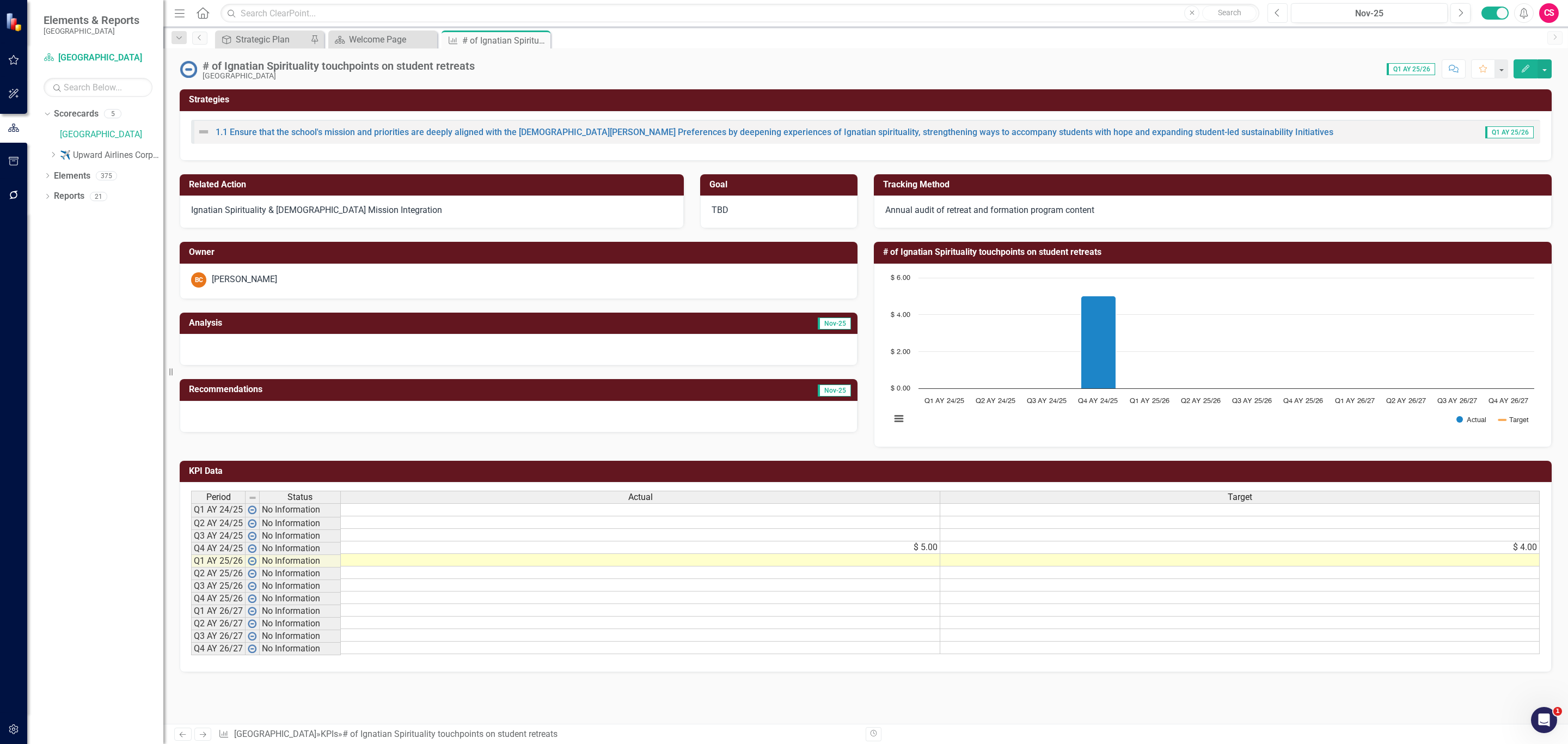
click at [1275, 8] on icon "Previous" at bounding box center [1278, 13] width 6 height 10
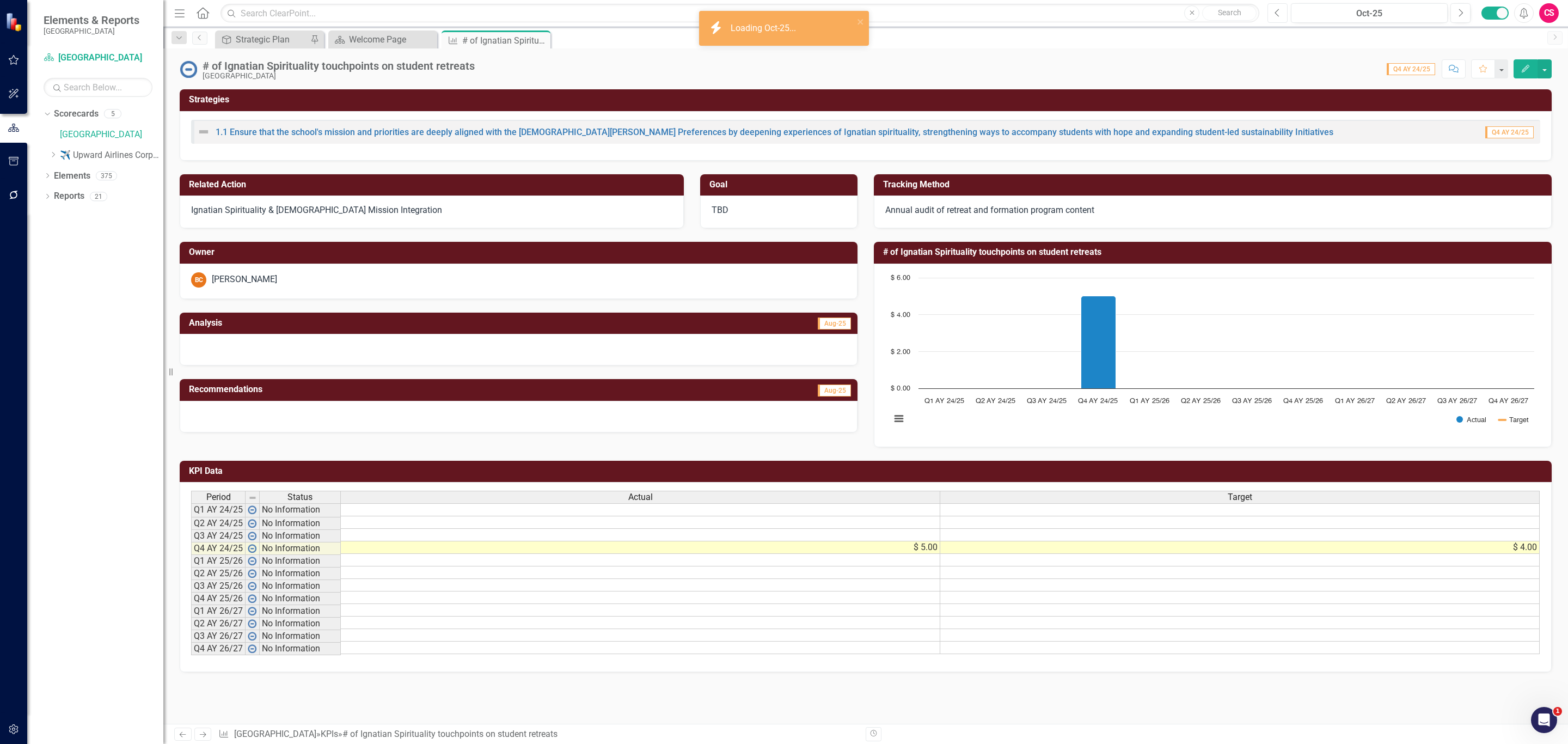
click at [1275, 8] on icon "Previous" at bounding box center [1278, 13] width 6 height 10
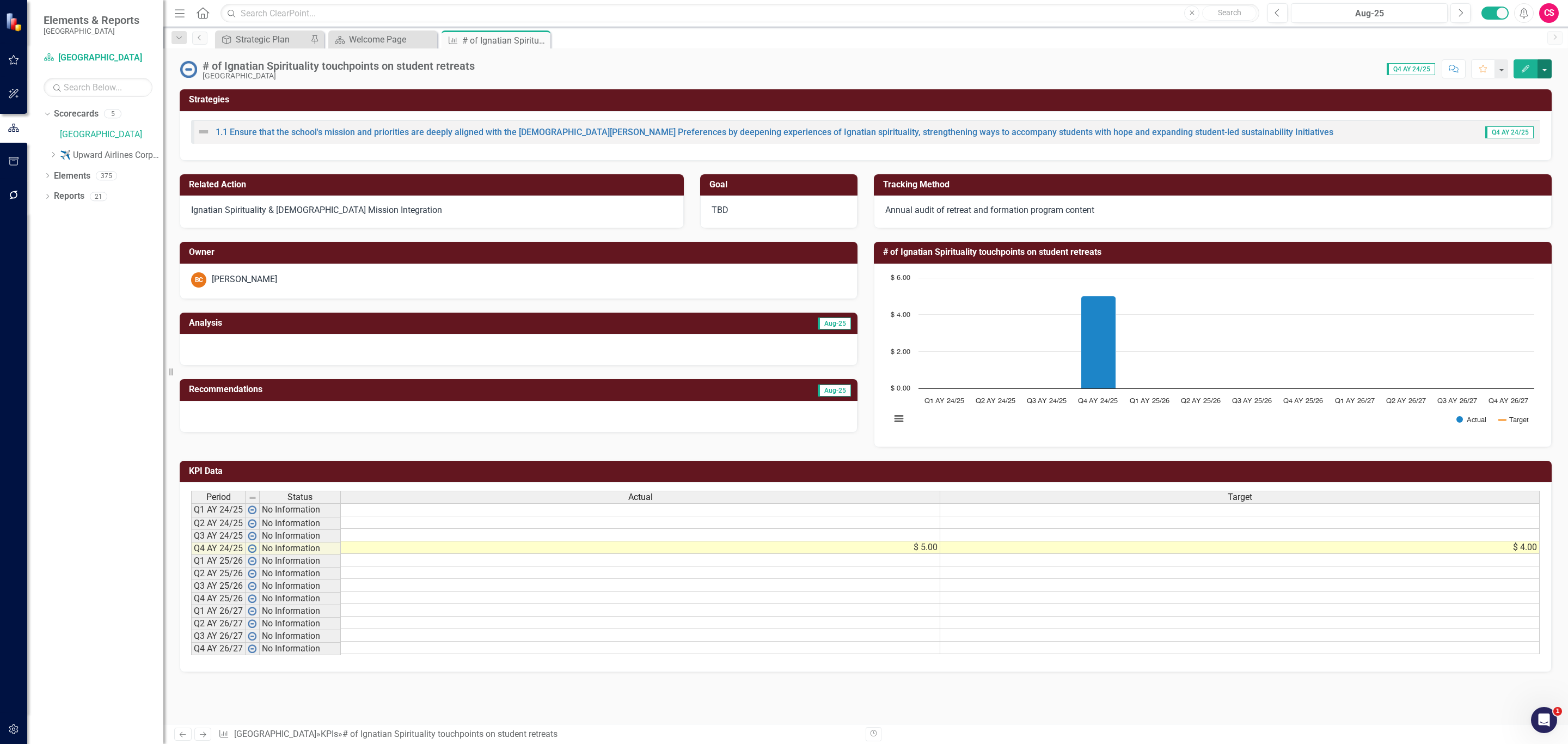
click at [1543, 67] on button "button" at bounding box center [1545, 69] width 14 height 19
click at [1515, 128] on link "Recalculate KPI Recalculate KPI" at bounding box center [1507, 130] width 88 height 20
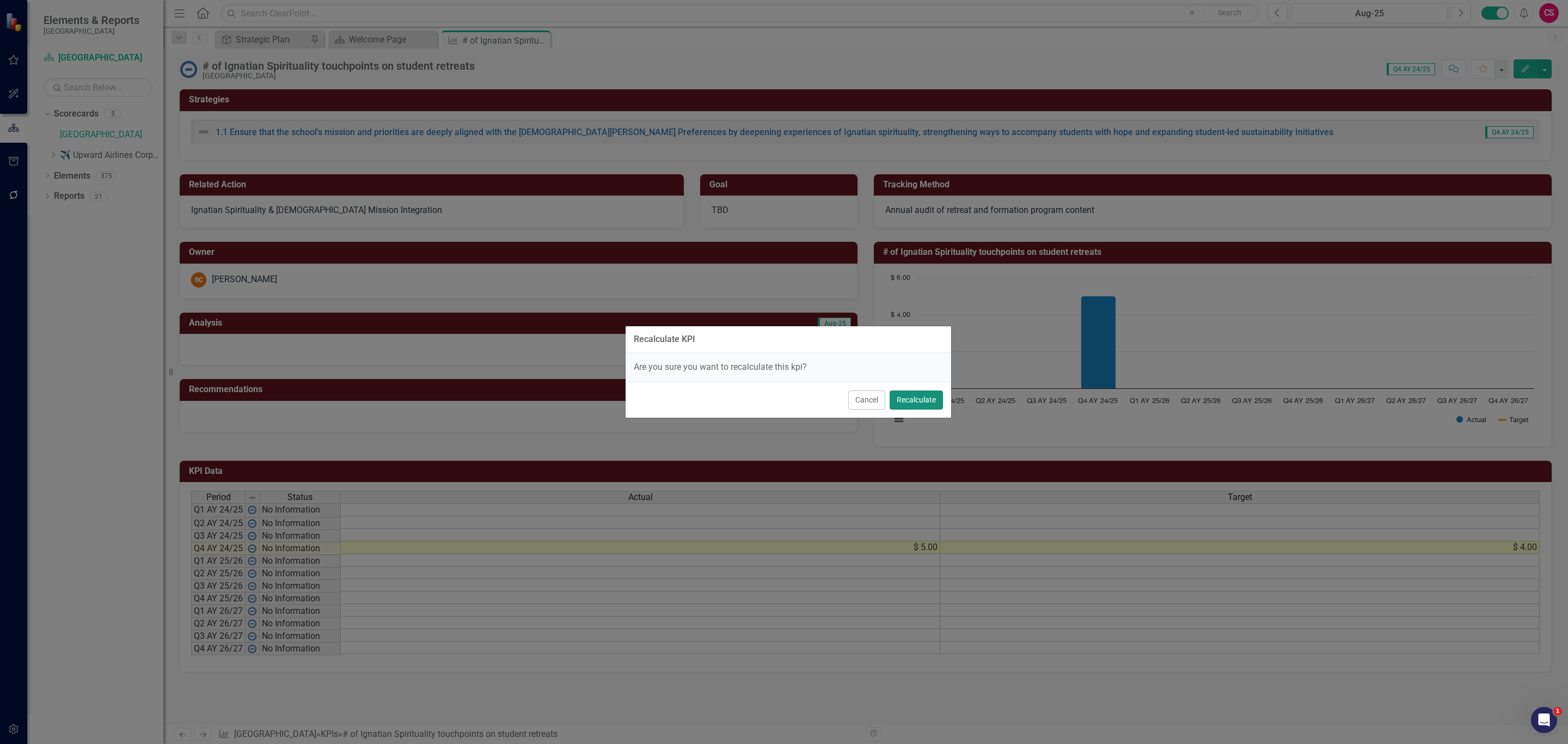
click at [919, 402] on button "Recalculate" at bounding box center [917, 400] width 53 height 19
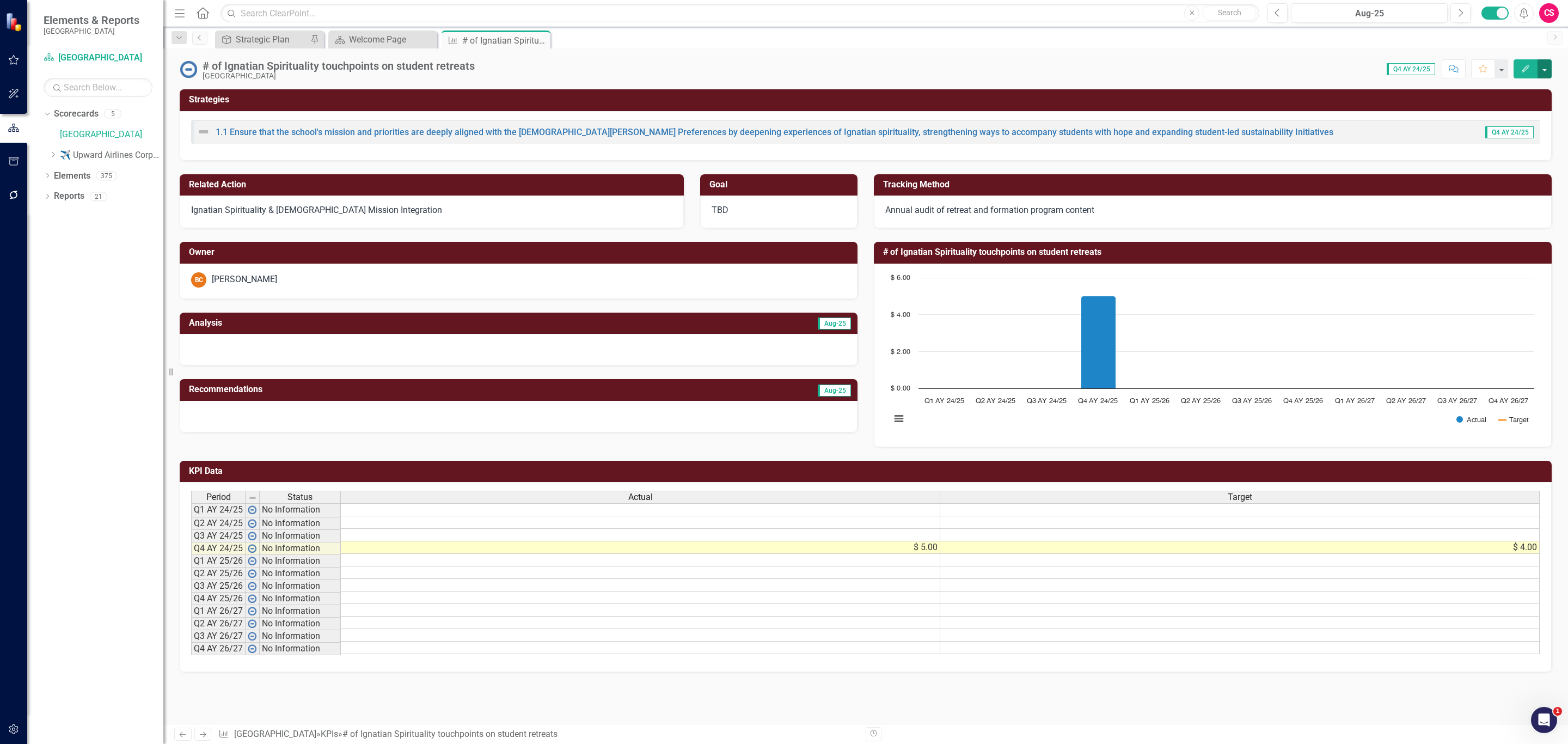
click at [1544, 66] on button "button" at bounding box center [1545, 69] width 14 height 19
click at [1513, 88] on link "Edit Edit KPI" at bounding box center [1507, 90] width 88 height 20
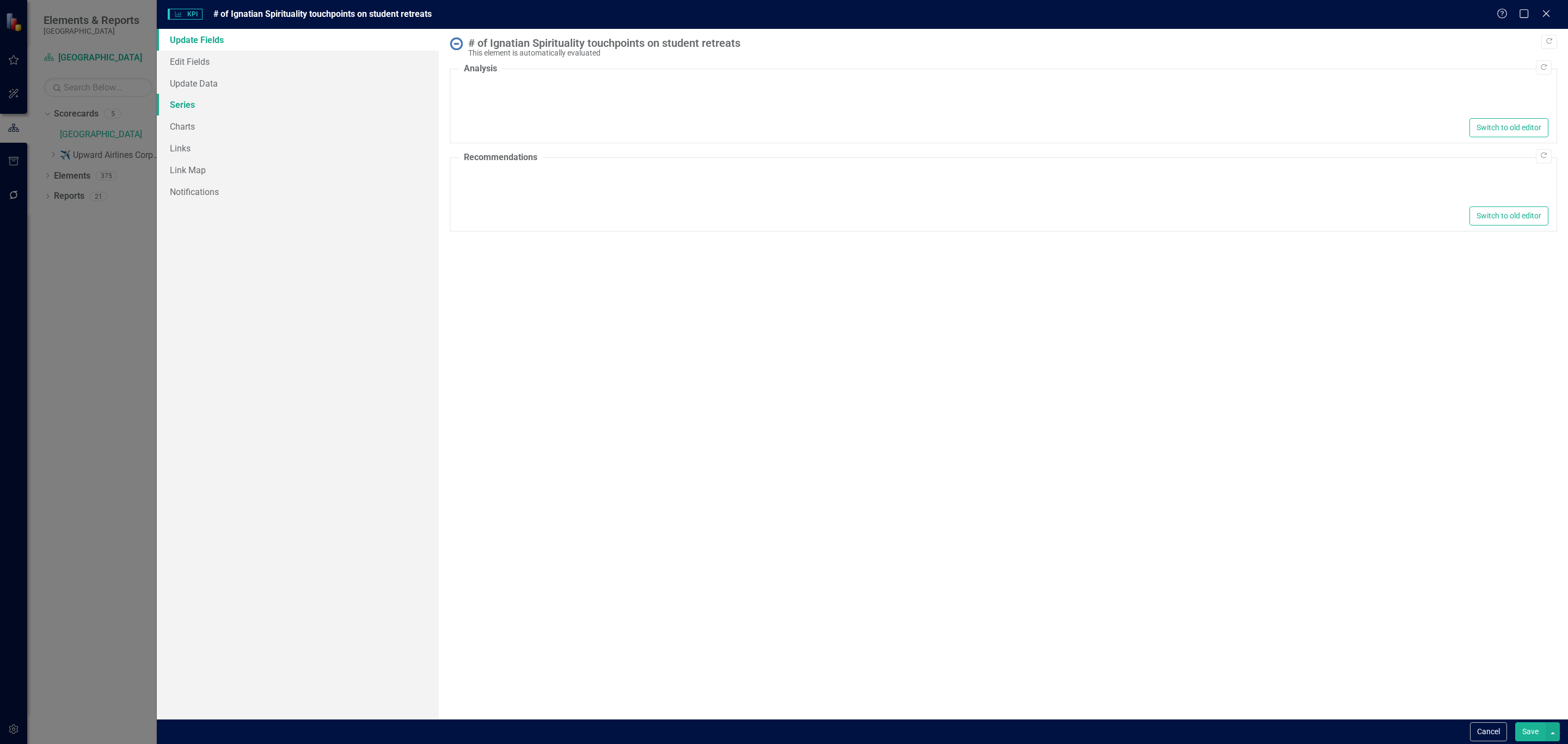
click at [207, 106] on link "Series" at bounding box center [297, 104] width 282 height 22
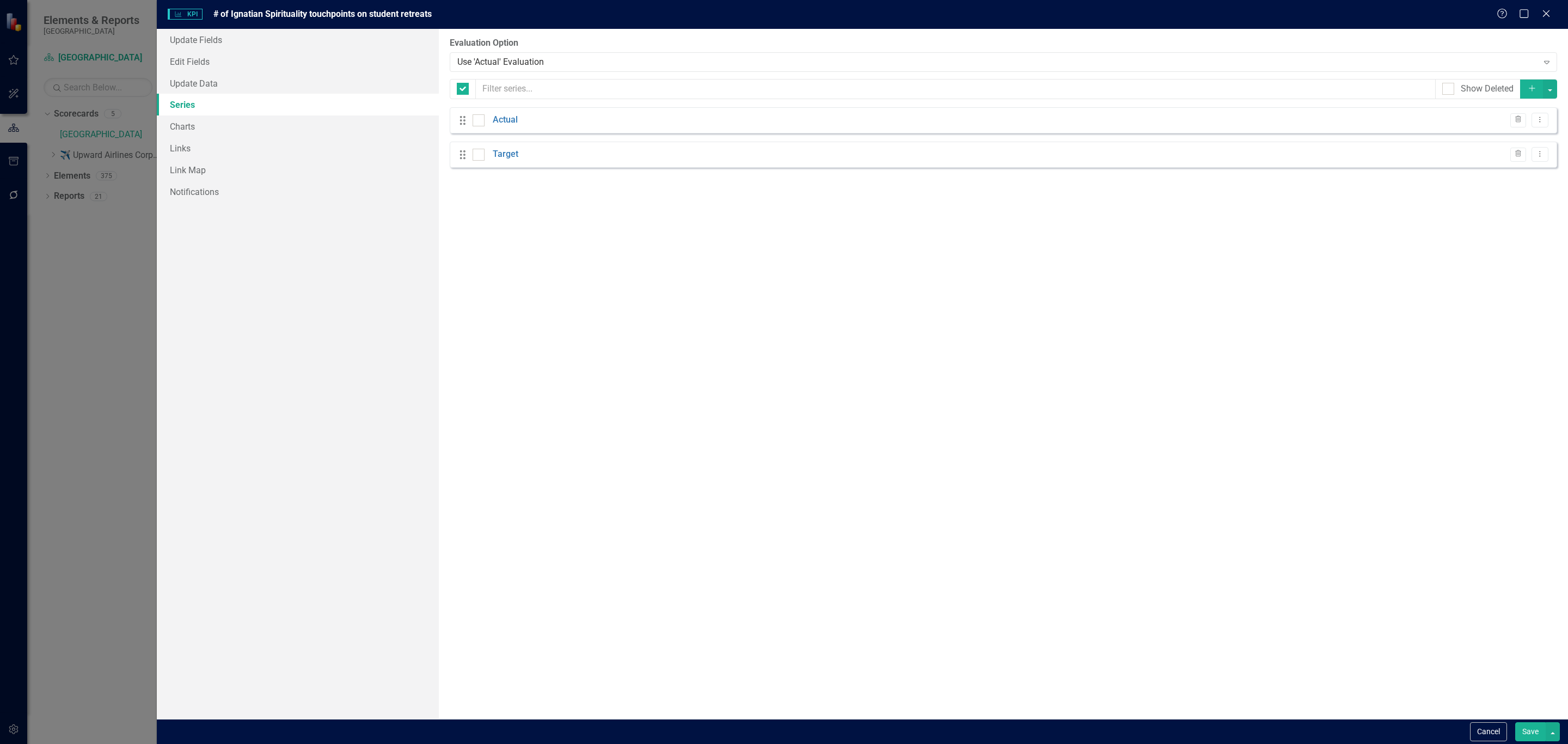
checkbox input "false"
click at [1533, 119] on button "Dropdown Menu" at bounding box center [1540, 120] width 17 height 15
click at [1495, 141] on link "Edit Edit Measure Series" at bounding box center [1486, 139] width 124 height 20
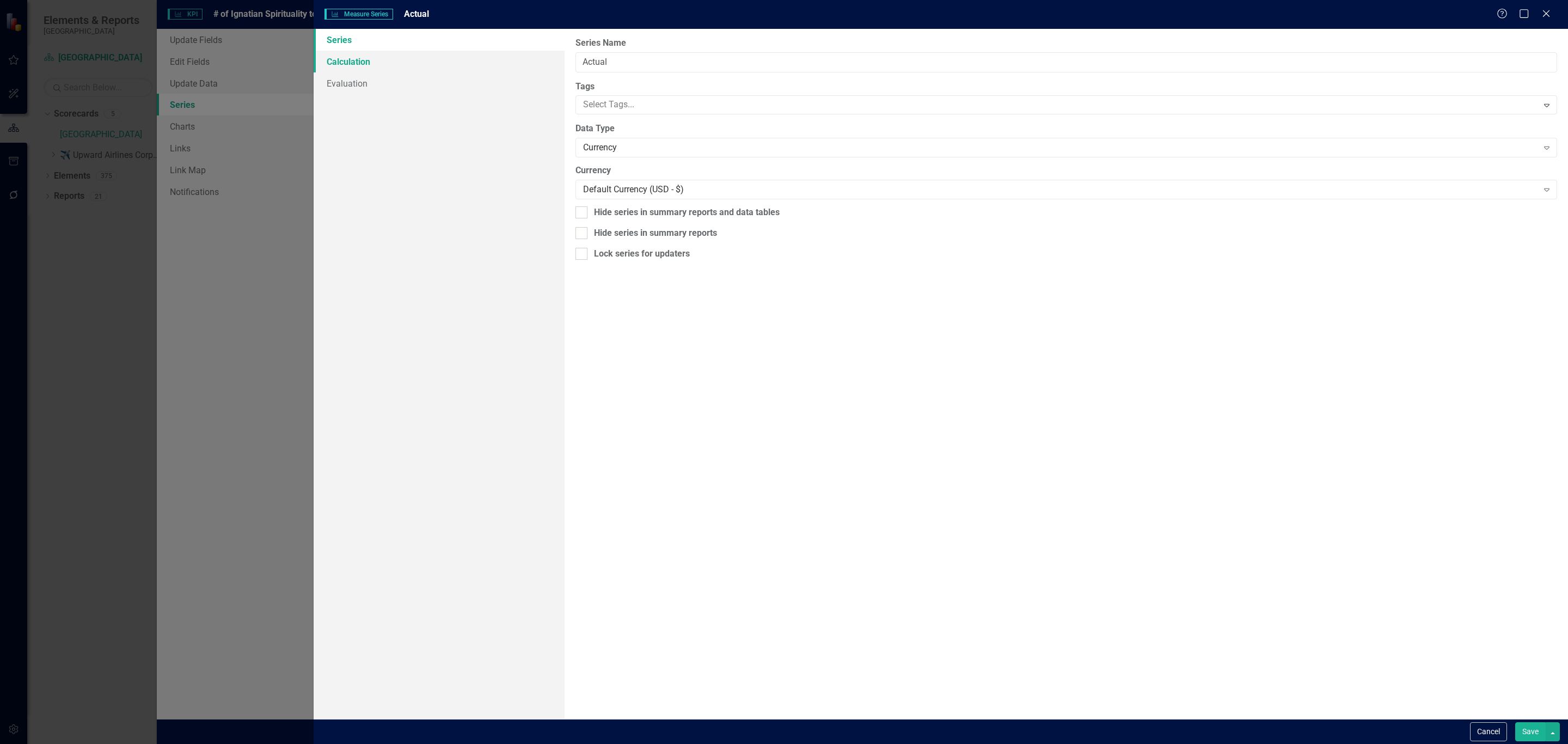
click at [411, 62] on link "Calculation" at bounding box center [439, 61] width 251 height 22
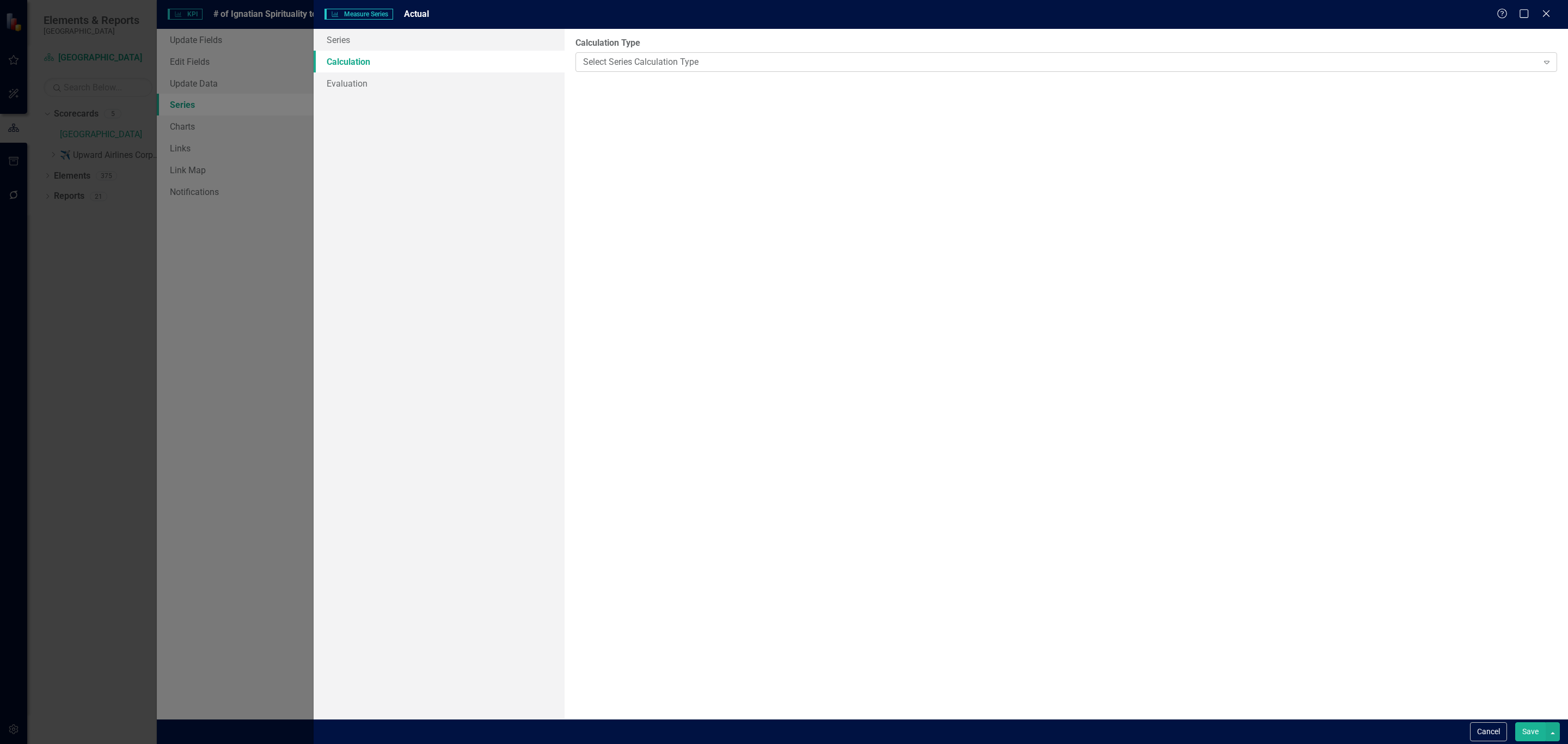
click at [689, 57] on div "Select Series Calculation Type" at bounding box center [1060, 62] width 955 height 13
click at [466, 79] on link "Evaluation" at bounding box center [439, 83] width 251 height 22
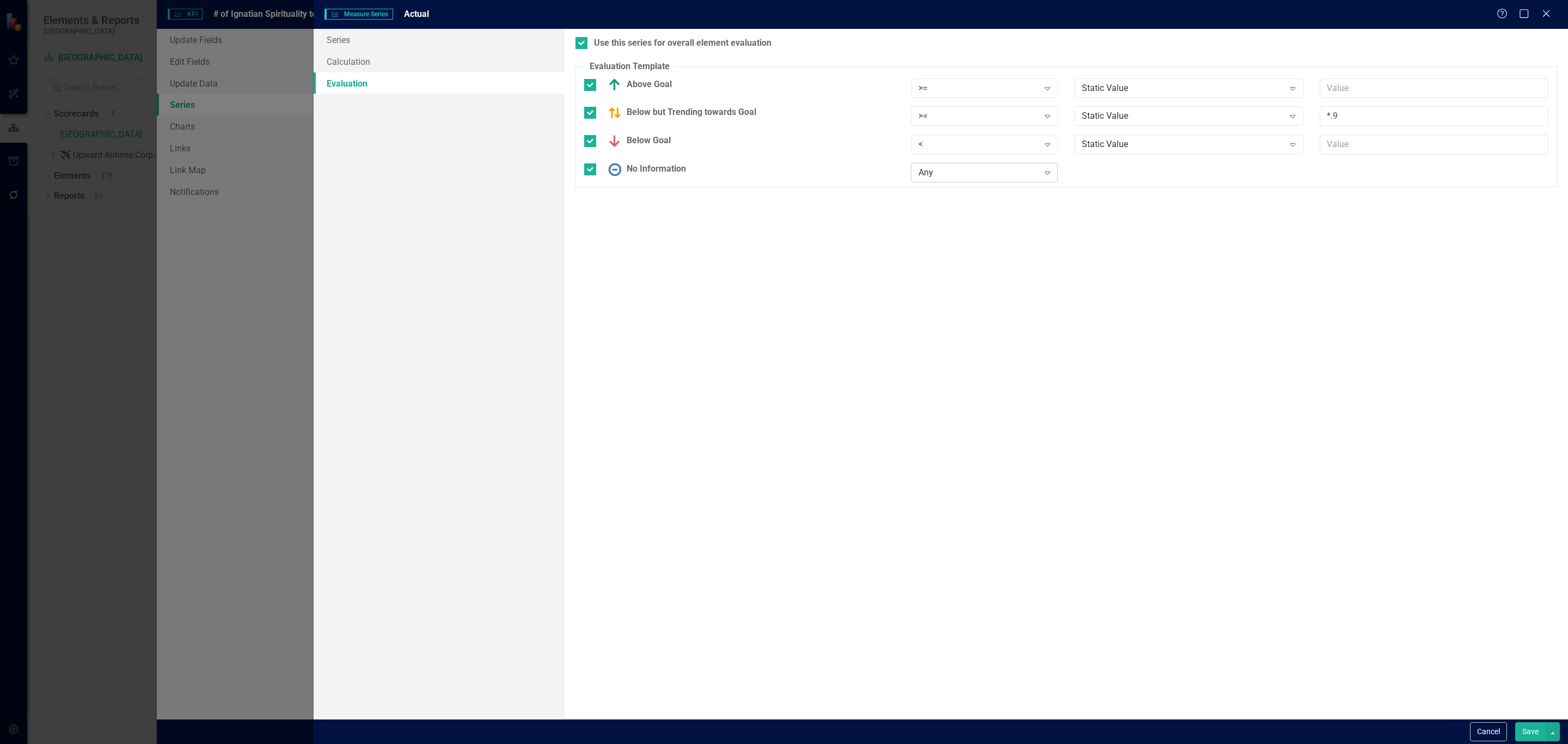
click at [963, 175] on div "Any" at bounding box center [979, 173] width 120 height 13
click at [1167, 171] on div "No Information Any Expand" at bounding box center [1066, 176] width 981 height 27
click at [1539, 20] on div "Help Maximize Close" at bounding box center [1527, 15] width 60 height 13
click at [1548, 13] on icon "Close" at bounding box center [1546, 13] width 13 height 10
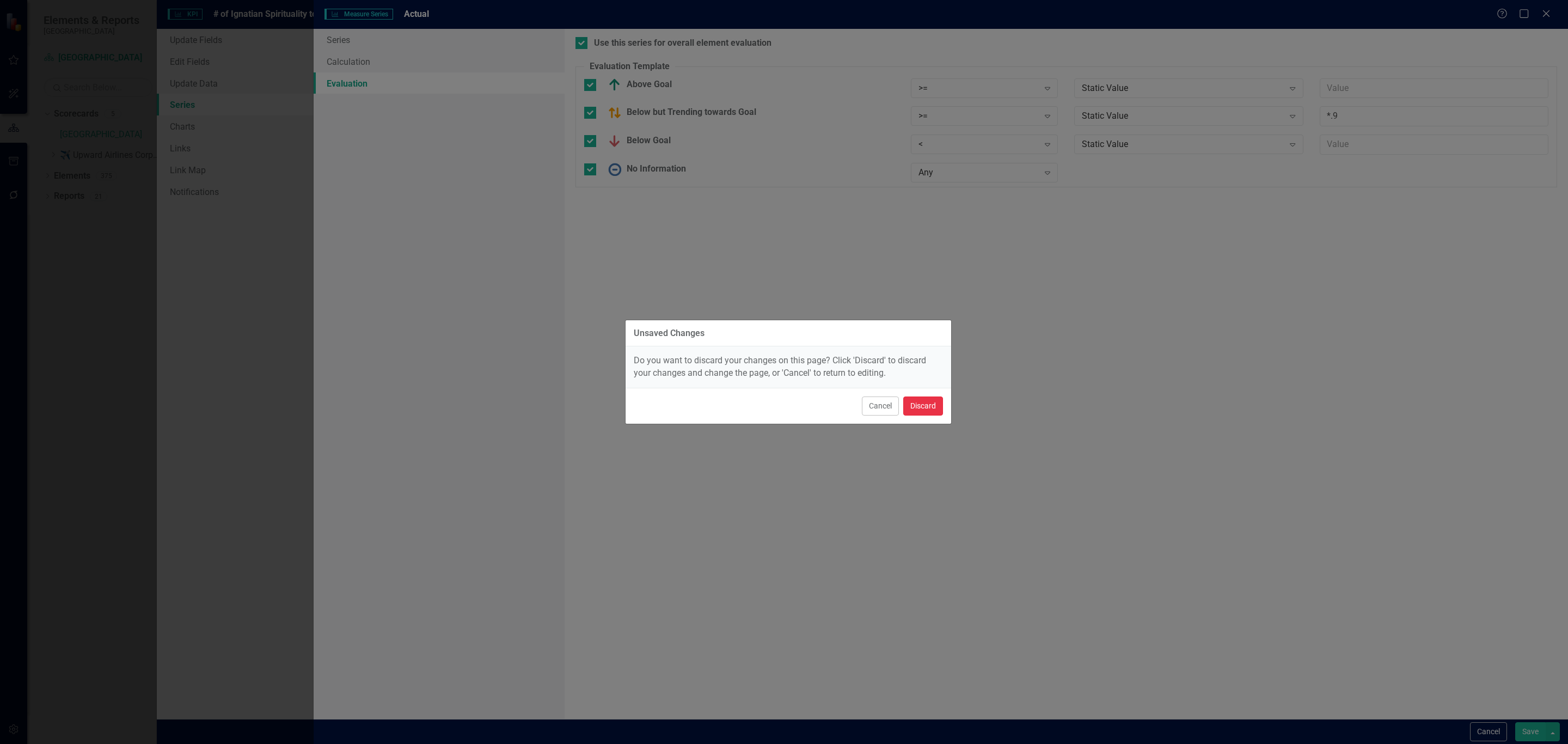
click at [928, 405] on button "Discard" at bounding box center [923, 406] width 40 height 19
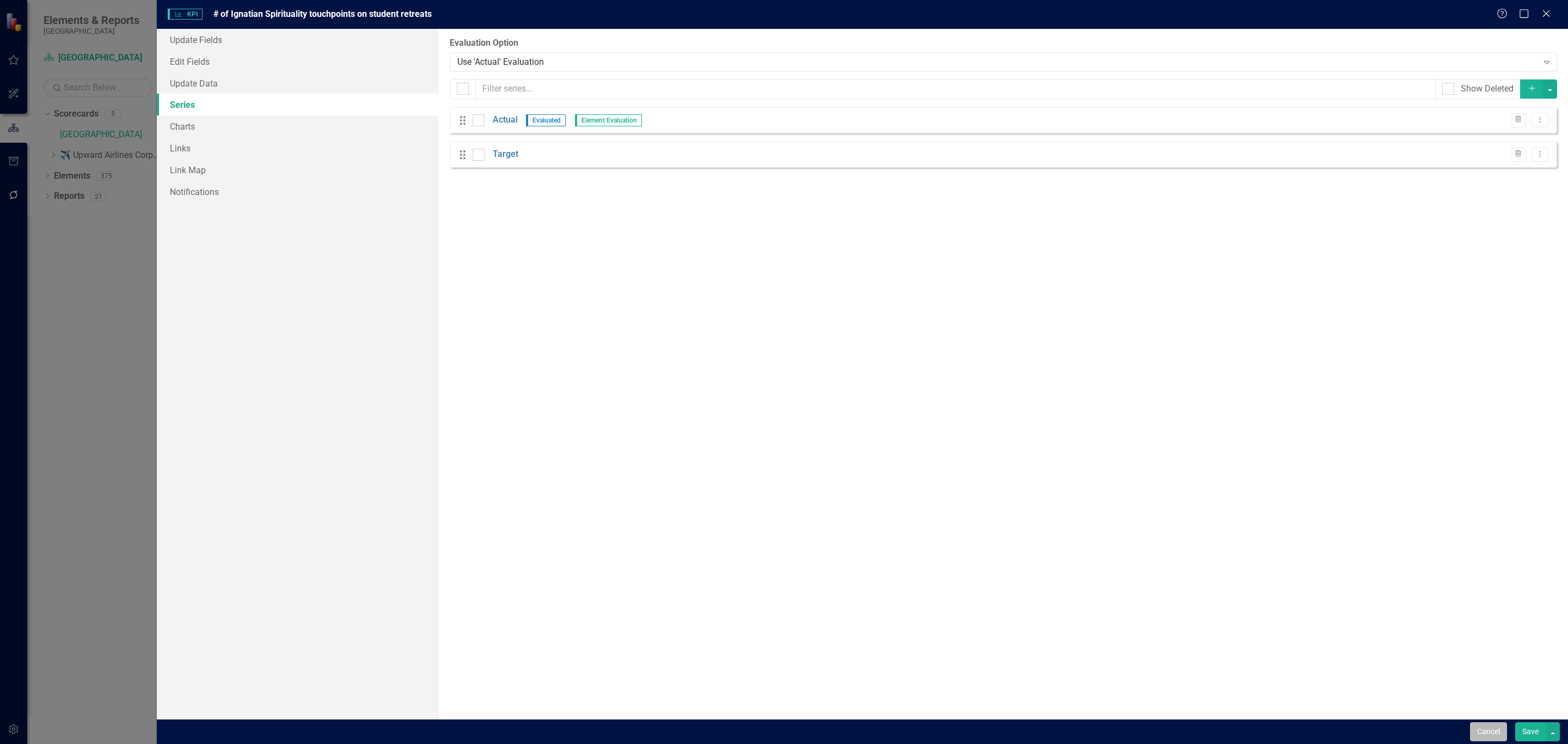
click at [1495, 729] on button "Cancel" at bounding box center [1488, 731] width 37 height 19
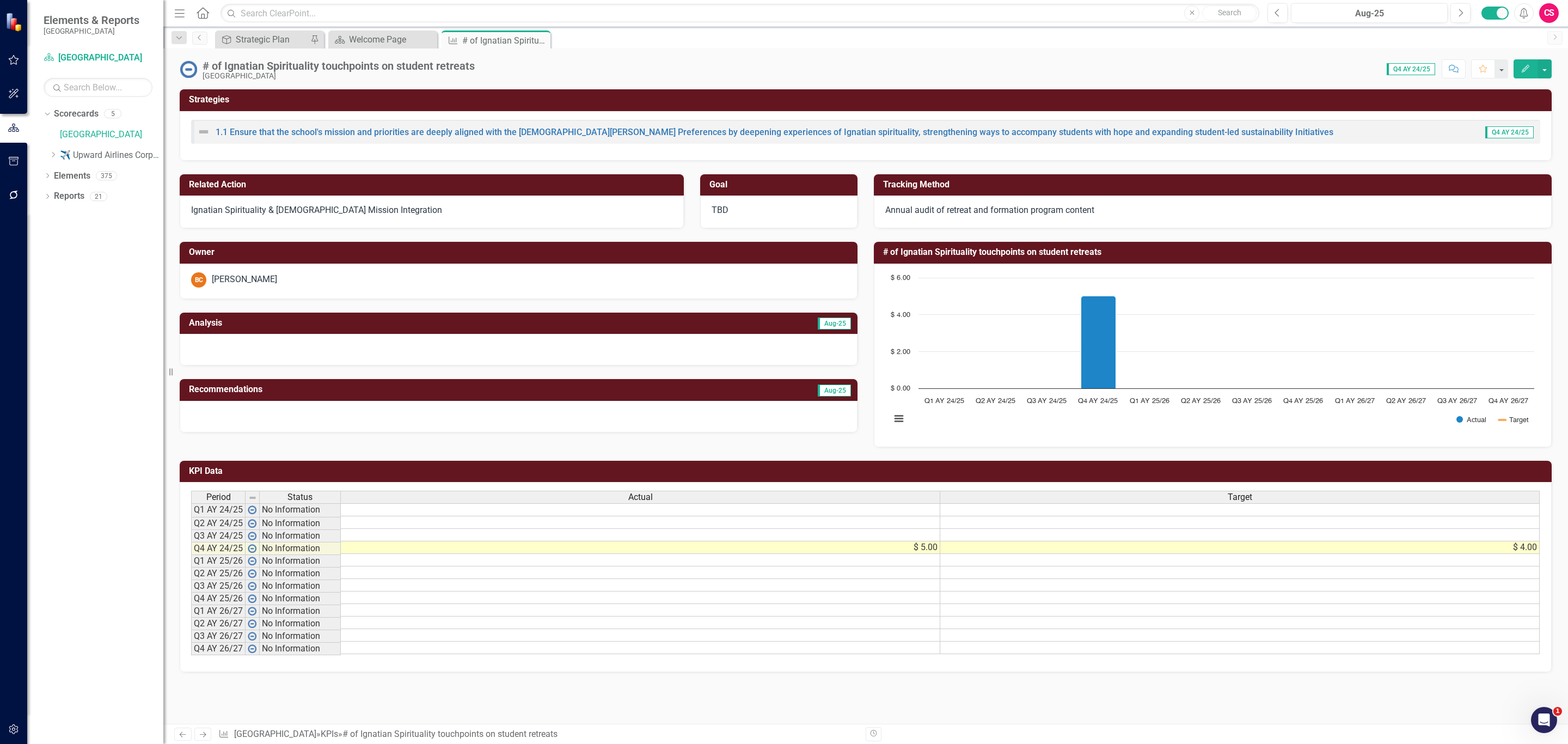
click at [1516, 65] on button "Edit" at bounding box center [1525, 69] width 24 height 19
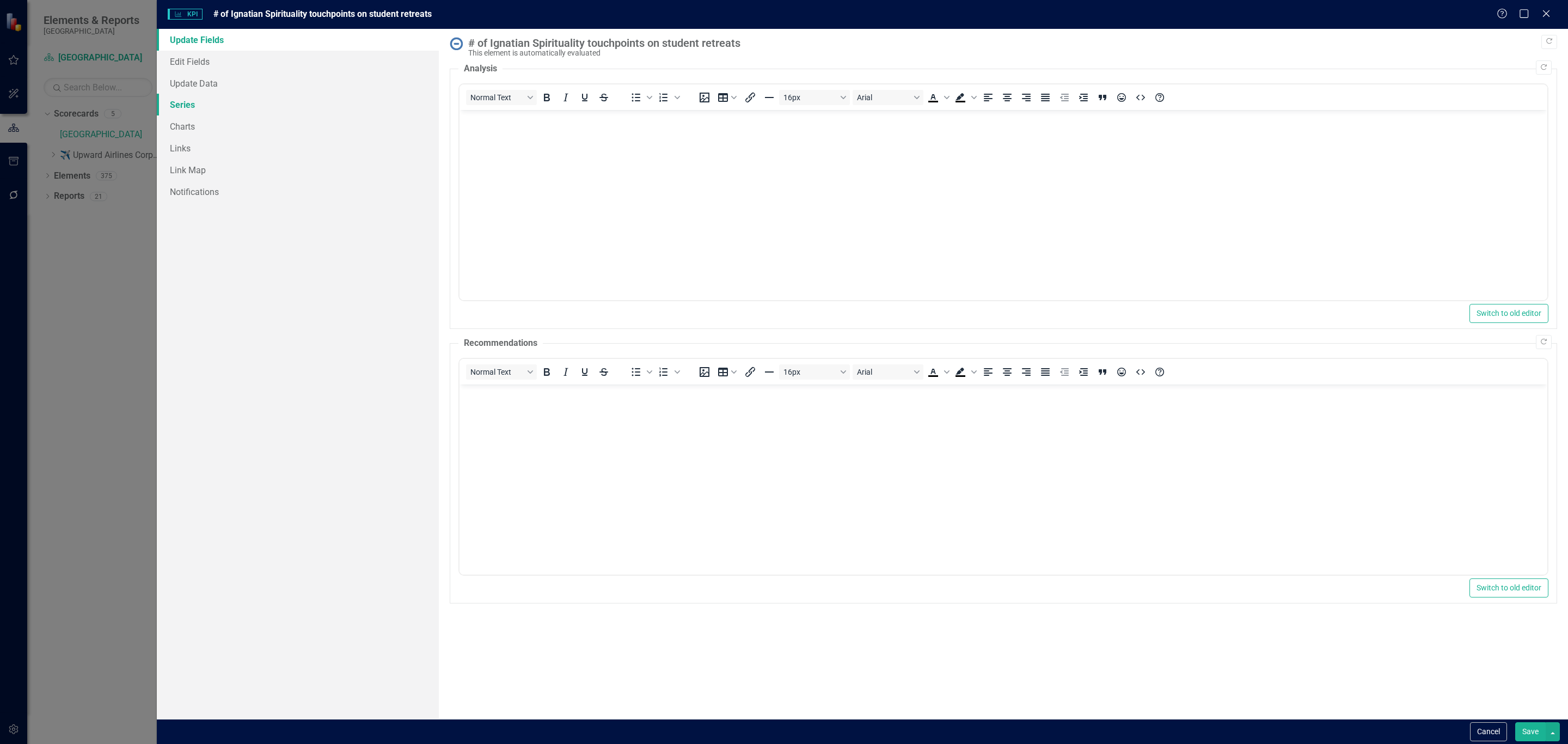
click at [208, 99] on link "Series" at bounding box center [297, 104] width 282 height 22
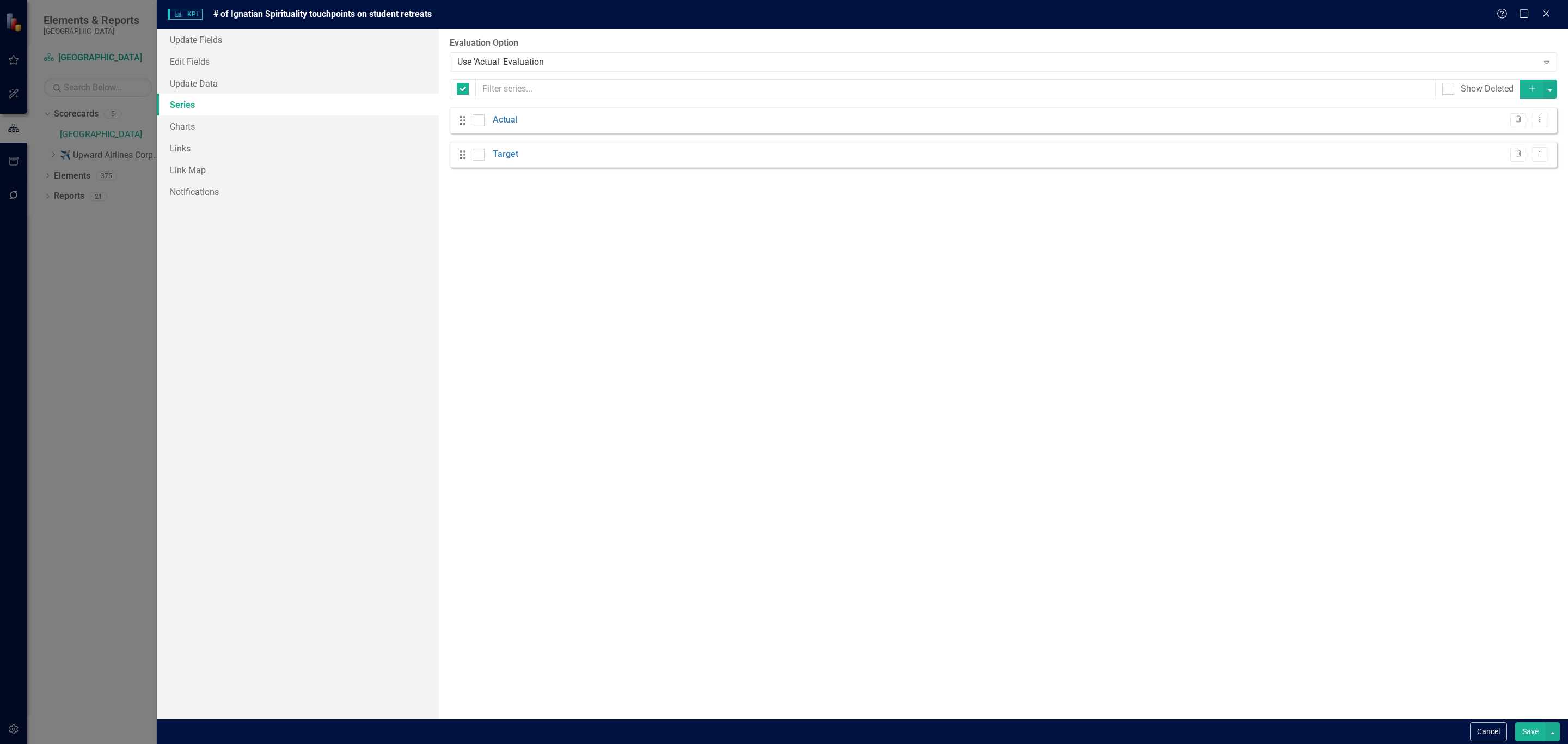
checkbox input "false"
click at [1536, 118] on icon "Dropdown Menu" at bounding box center [1540, 120] width 9 height 7
click at [1506, 138] on link "Edit Edit Measure Series" at bounding box center [1486, 139] width 124 height 20
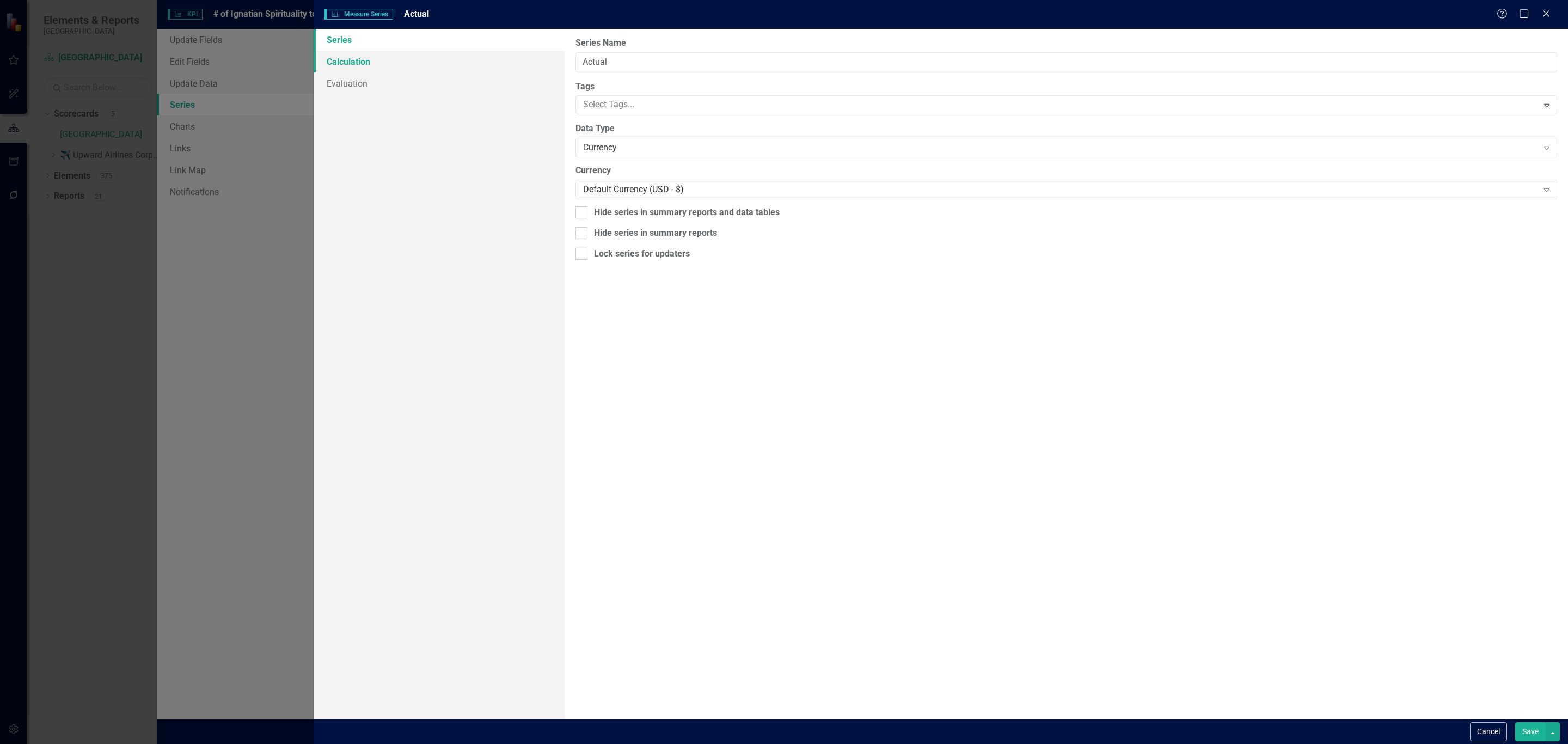
click at [412, 56] on link "Calculation" at bounding box center [439, 61] width 251 height 22
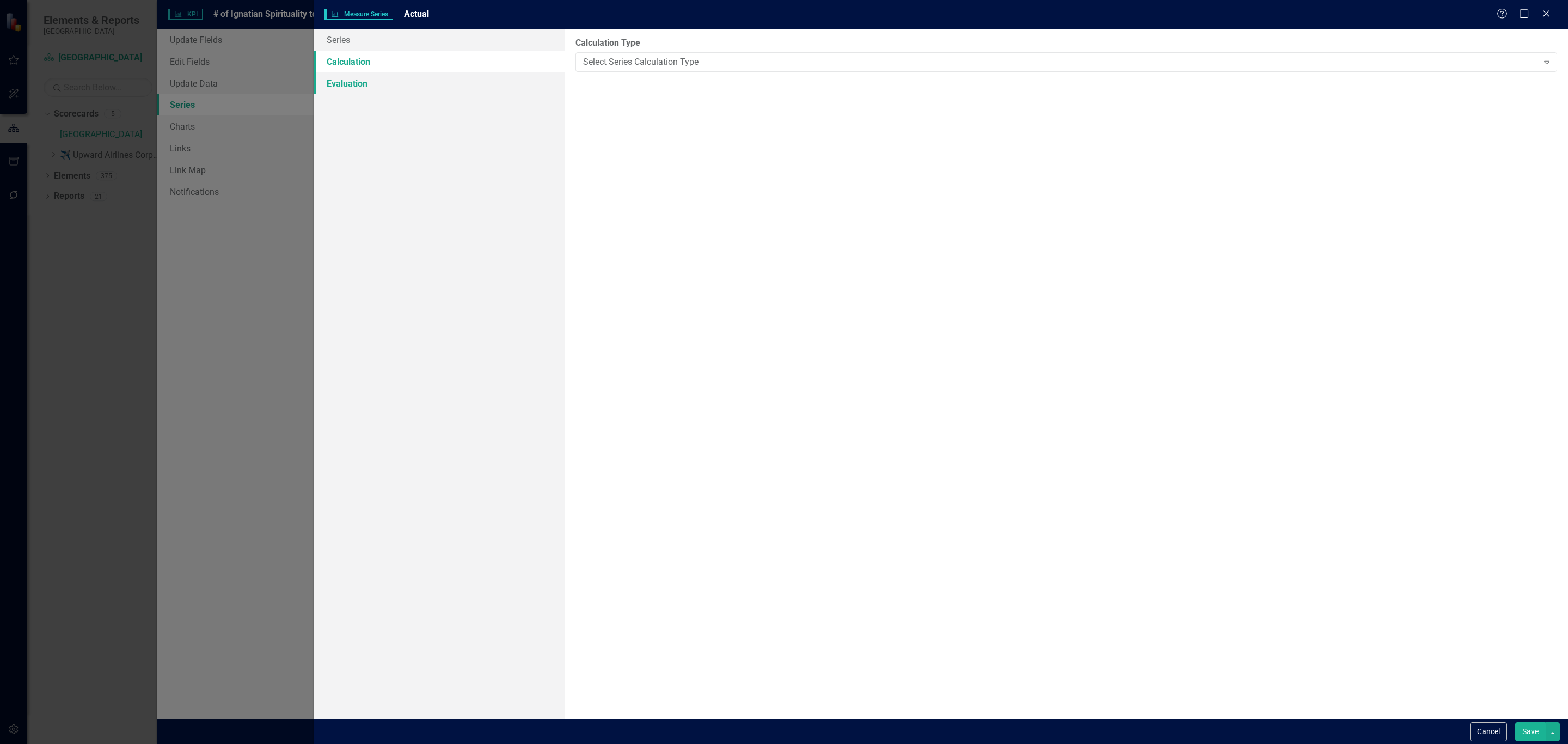
click at [416, 80] on link "Evaluation" at bounding box center [439, 83] width 251 height 22
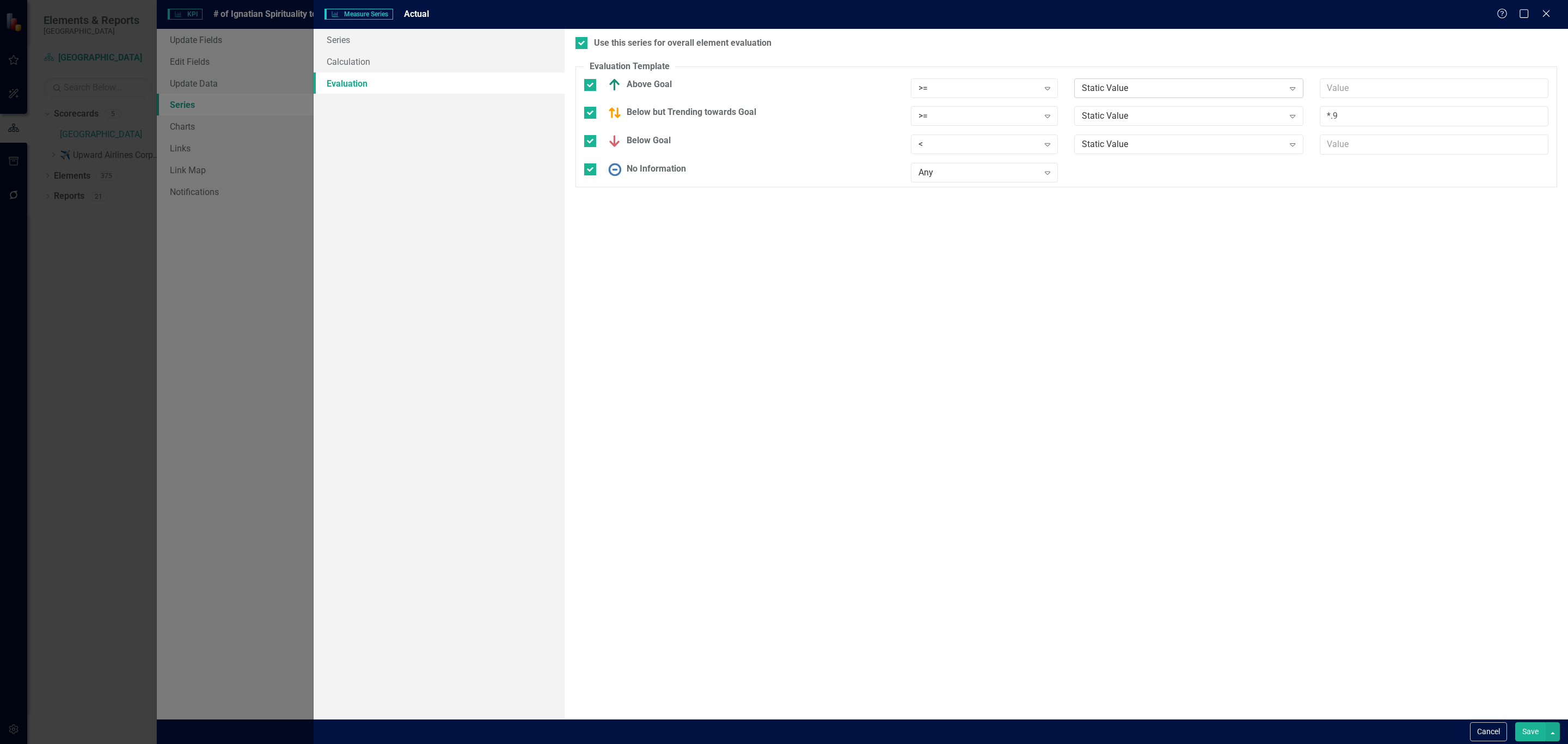
click at [1138, 87] on div "Static Value" at bounding box center [1182, 88] width 202 height 13
click at [1122, 123] on div "Target" at bounding box center [1191, 125] width 211 height 13
click at [1128, 106] on div "Static Value Expand" at bounding box center [1188, 116] width 229 height 20
click at [1116, 151] on div "Target" at bounding box center [1191, 155] width 211 height 13
click at [1120, 142] on div "Static Value" at bounding box center [1182, 145] width 202 height 13
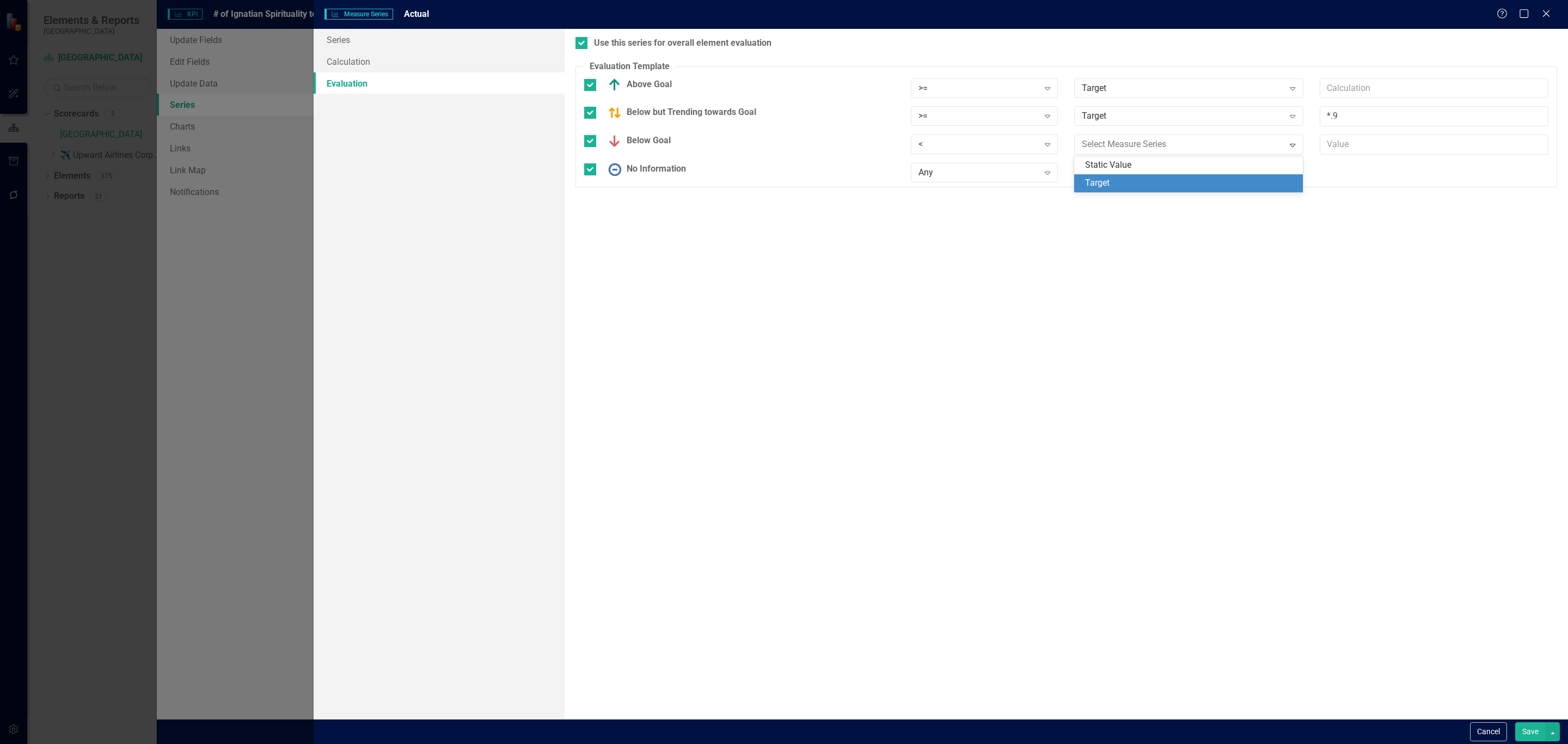
click at [1120, 180] on div "Target" at bounding box center [1191, 183] width 211 height 13
click at [1548, 727] on button "button" at bounding box center [1553, 731] width 14 height 19
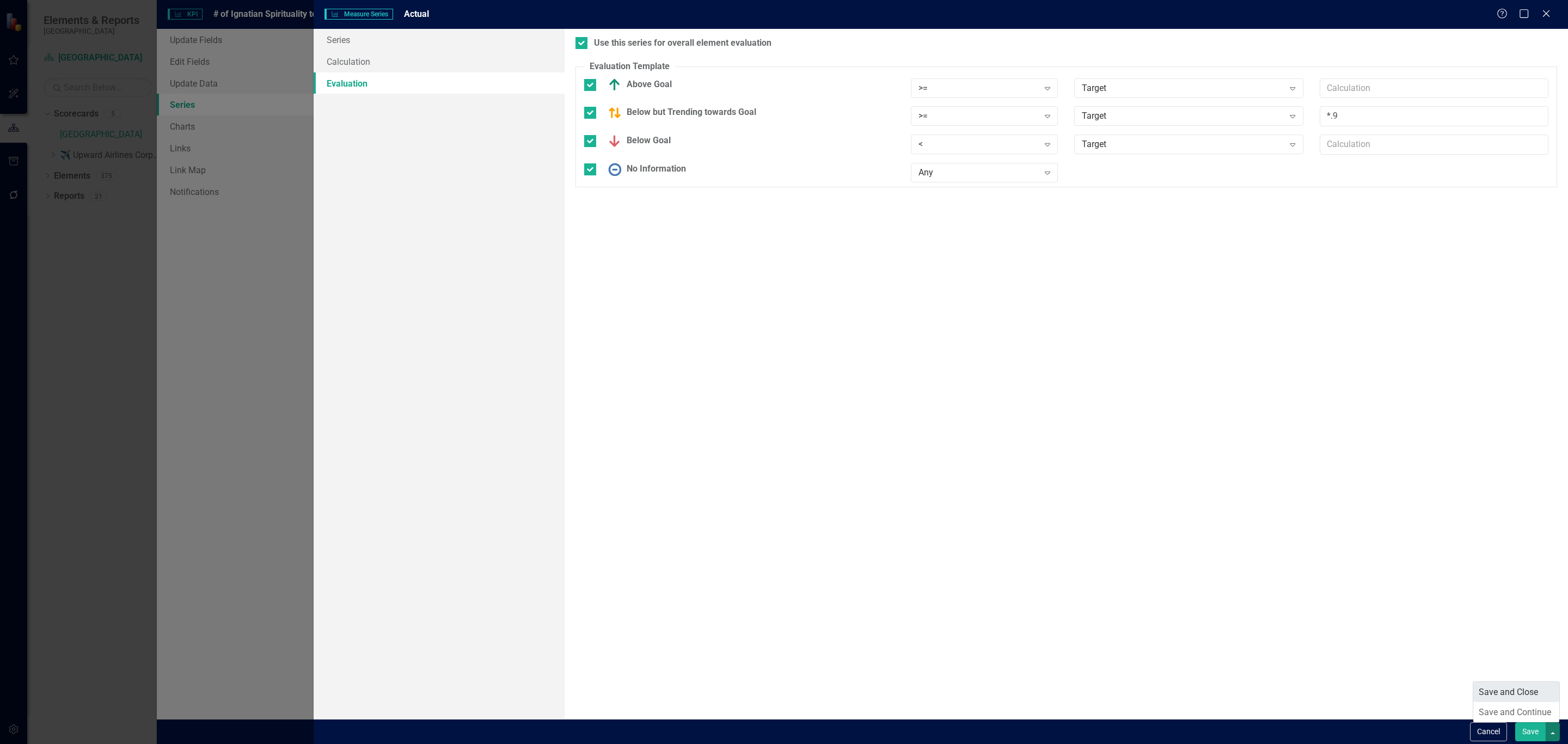
click at [1534, 693] on link "Save and Close" at bounding box center [1516, 692] width 86 height 20
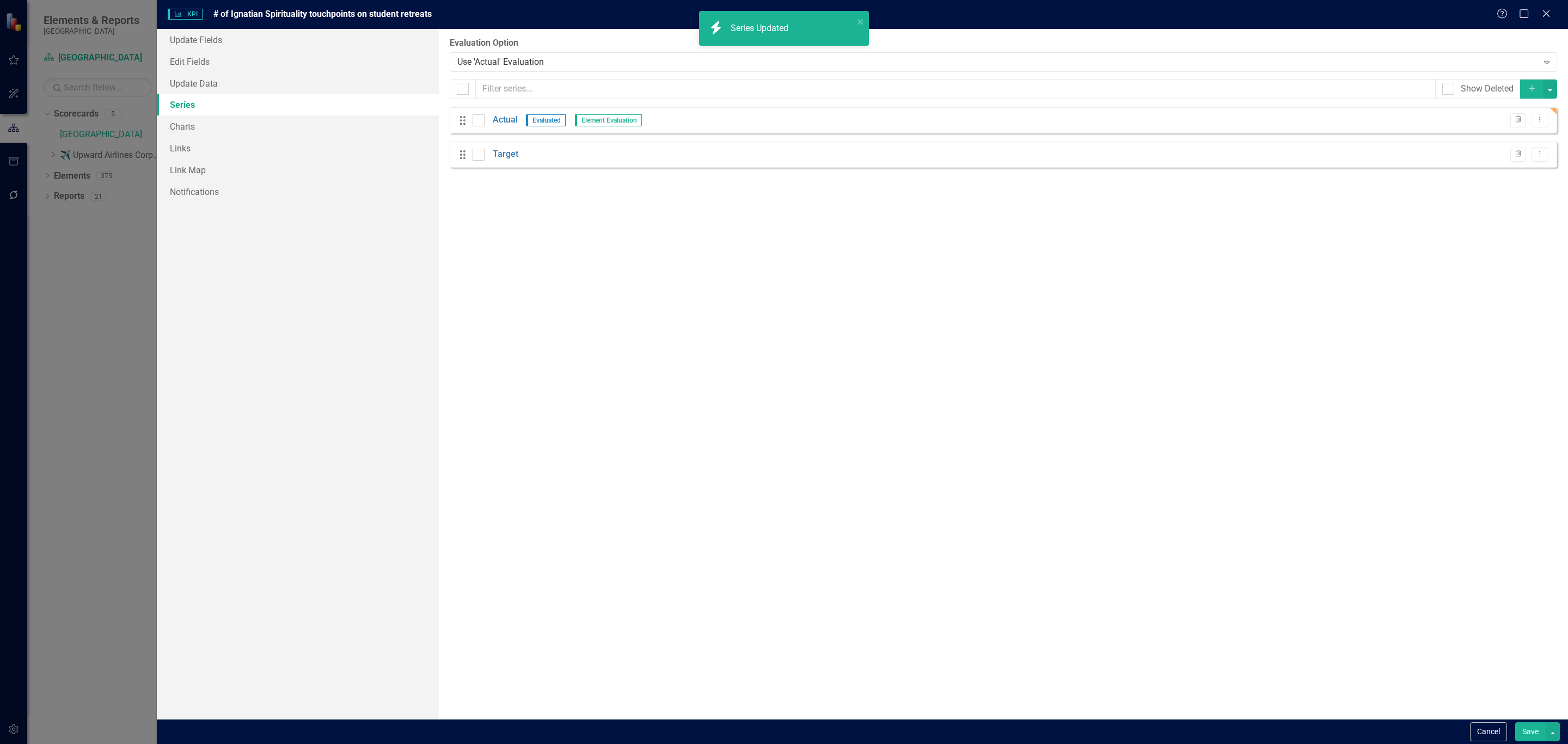
click at [1526, 732] on button "Save" at bounding box center [1531, 731] width 31 height 19
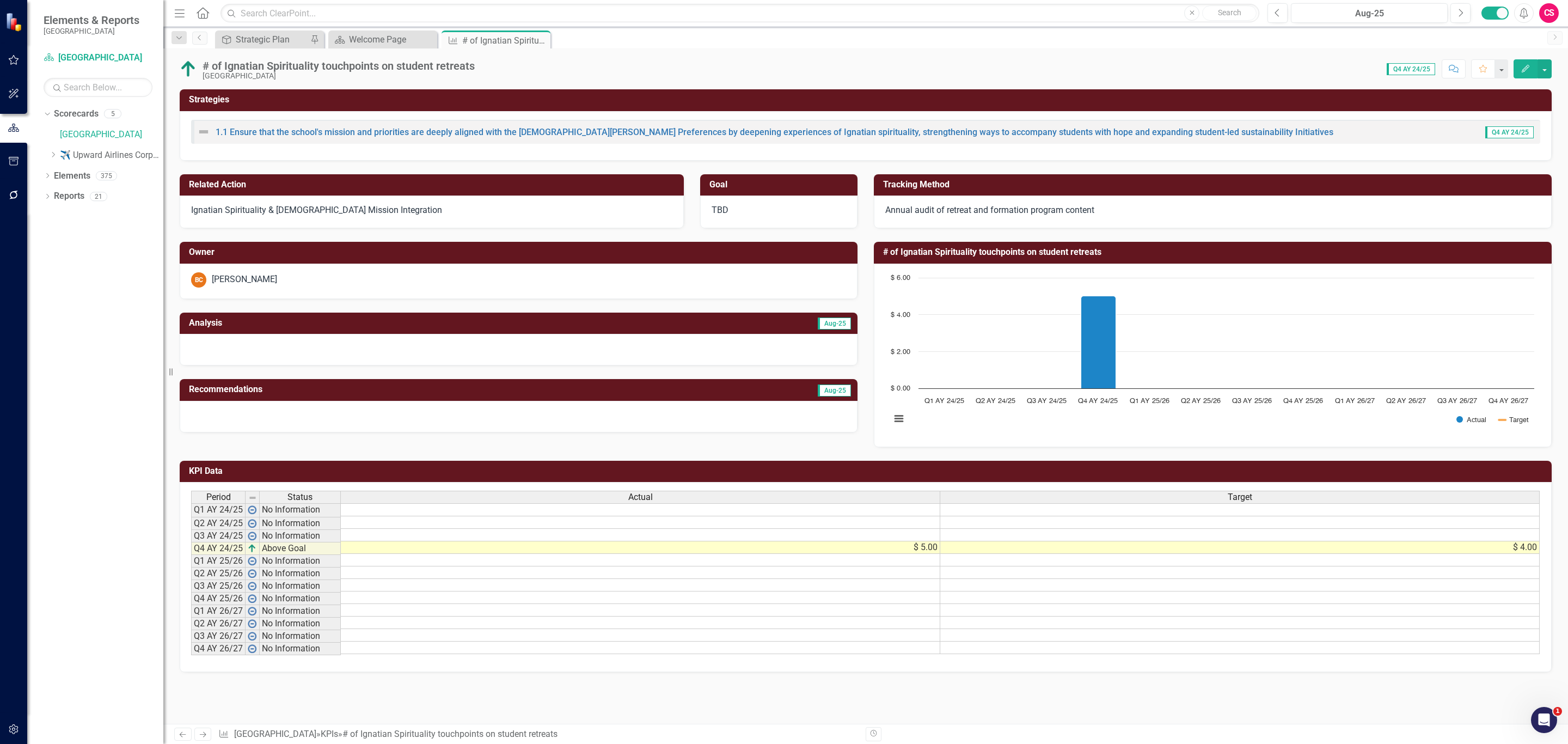
click at [12, 198] on icon "button" at bounding box center [13, 195] width 8 height 8
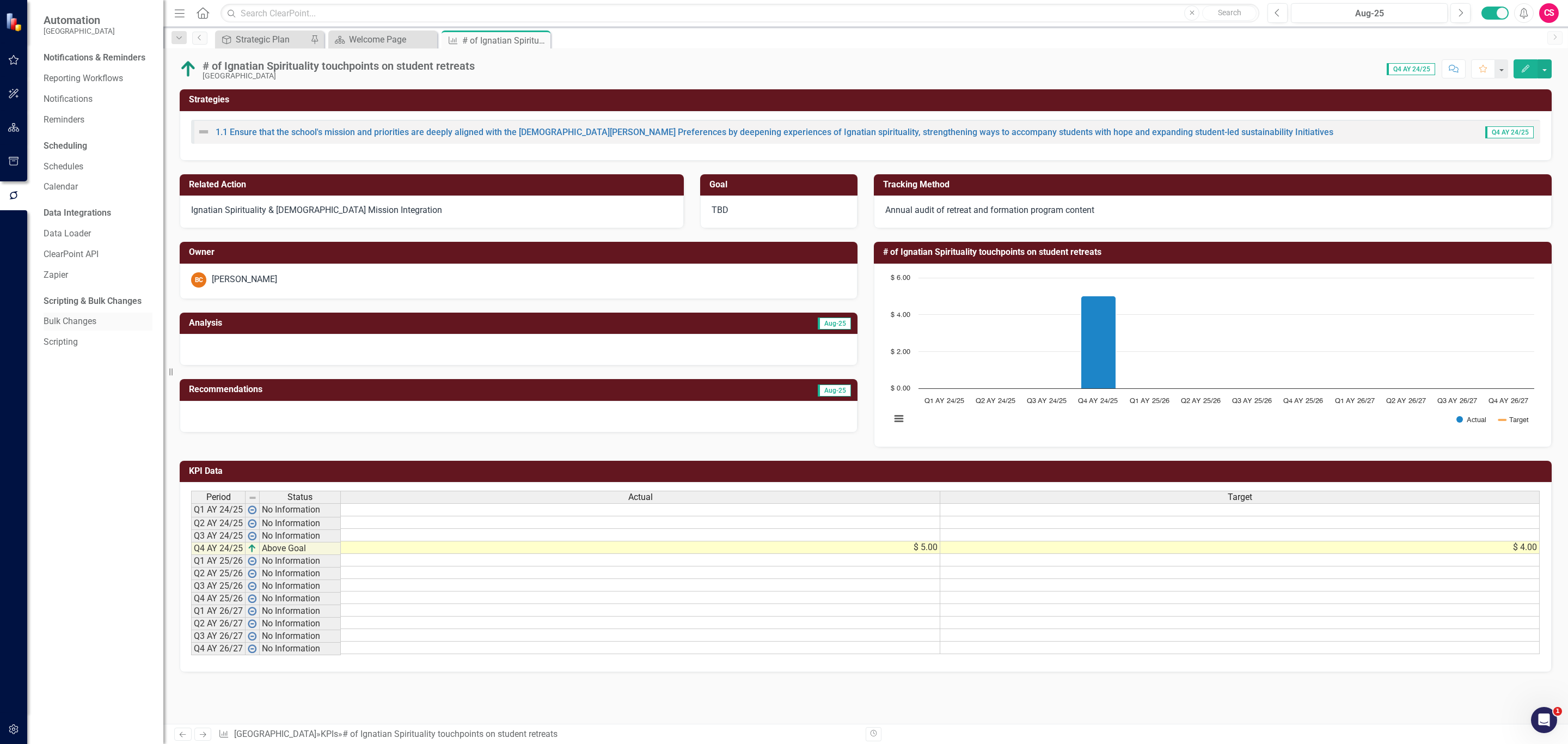
click at [83, 313] on div "Bulk Changes" at bounding box center [98, 322] width 109 height 18
click at [75, 319] on link "Bulk Changes" at bounding box center [98, 322] width 109 height 13
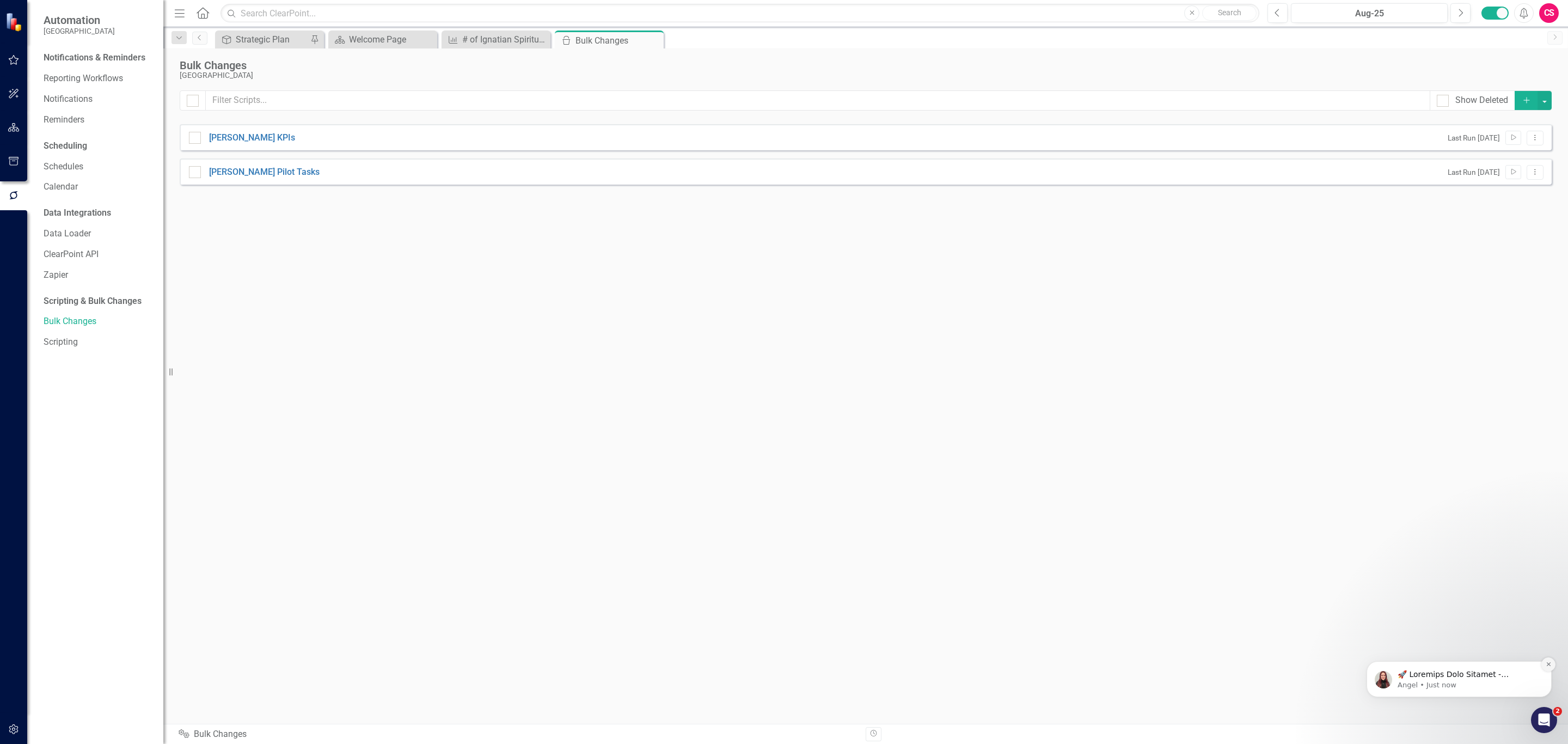
click at [1543, 661] on button "Dismiss notification" at bounding box center [1548, 664] width 14 height 14
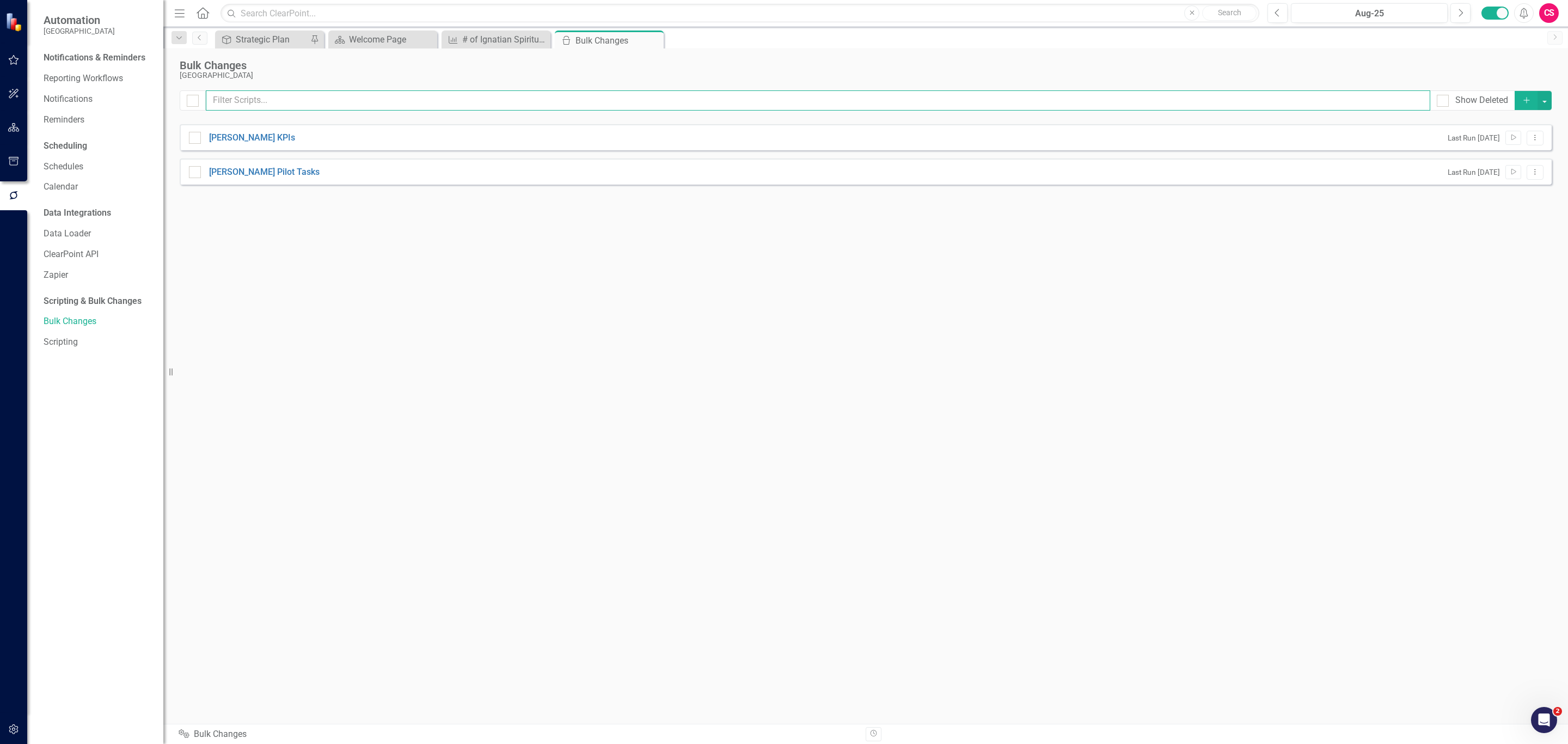
click at [658, 105] on input "text" at bounding box center [818, 100] width 1224 height 20
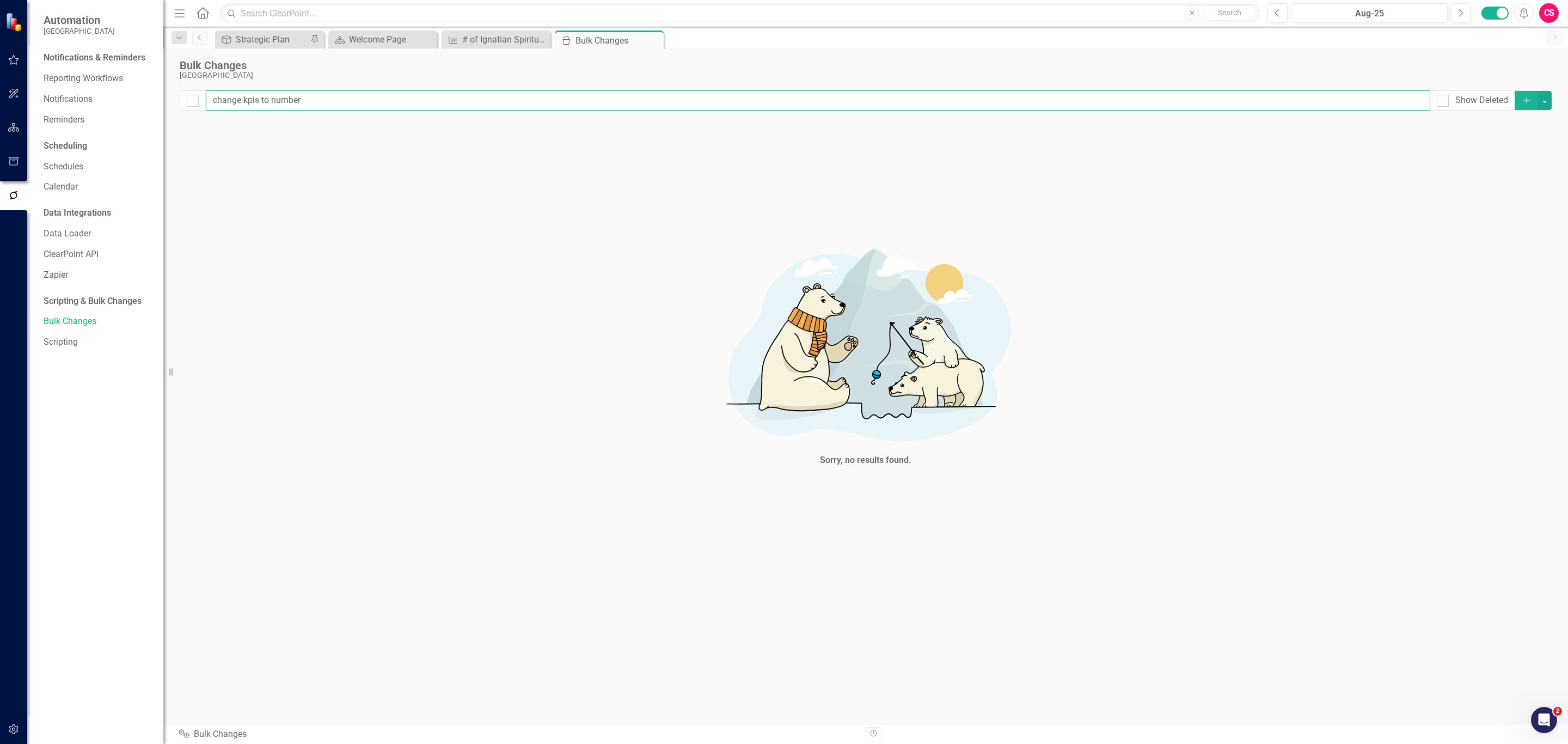
click at [588, 92] on input "change kpis to number" at bounding box center [818, 100] width 1224 height 20
type input "change kpis to number"
click at [1525, 99] on icon "Add" at bounding box center [1527, 100] width 10 height 8
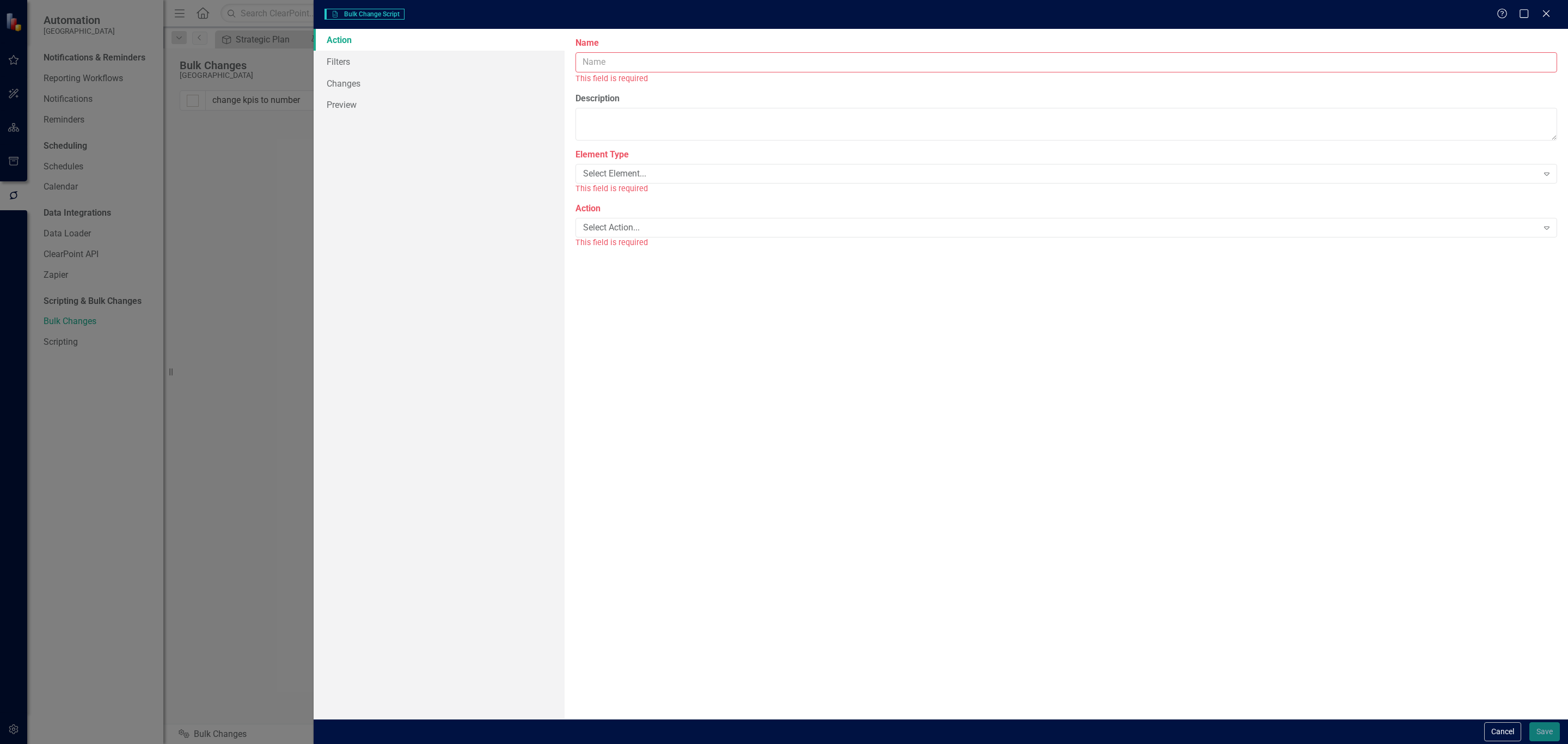
click at [870, 62] on input "Name" at bounding box center [1066, 62] width 982 height 20
paste input "change kpis to number"
type input "change kpis to number"
click at [621, 155] on div "Select Element... Expand" at bounding box center [1066, 161] width 982 height 20
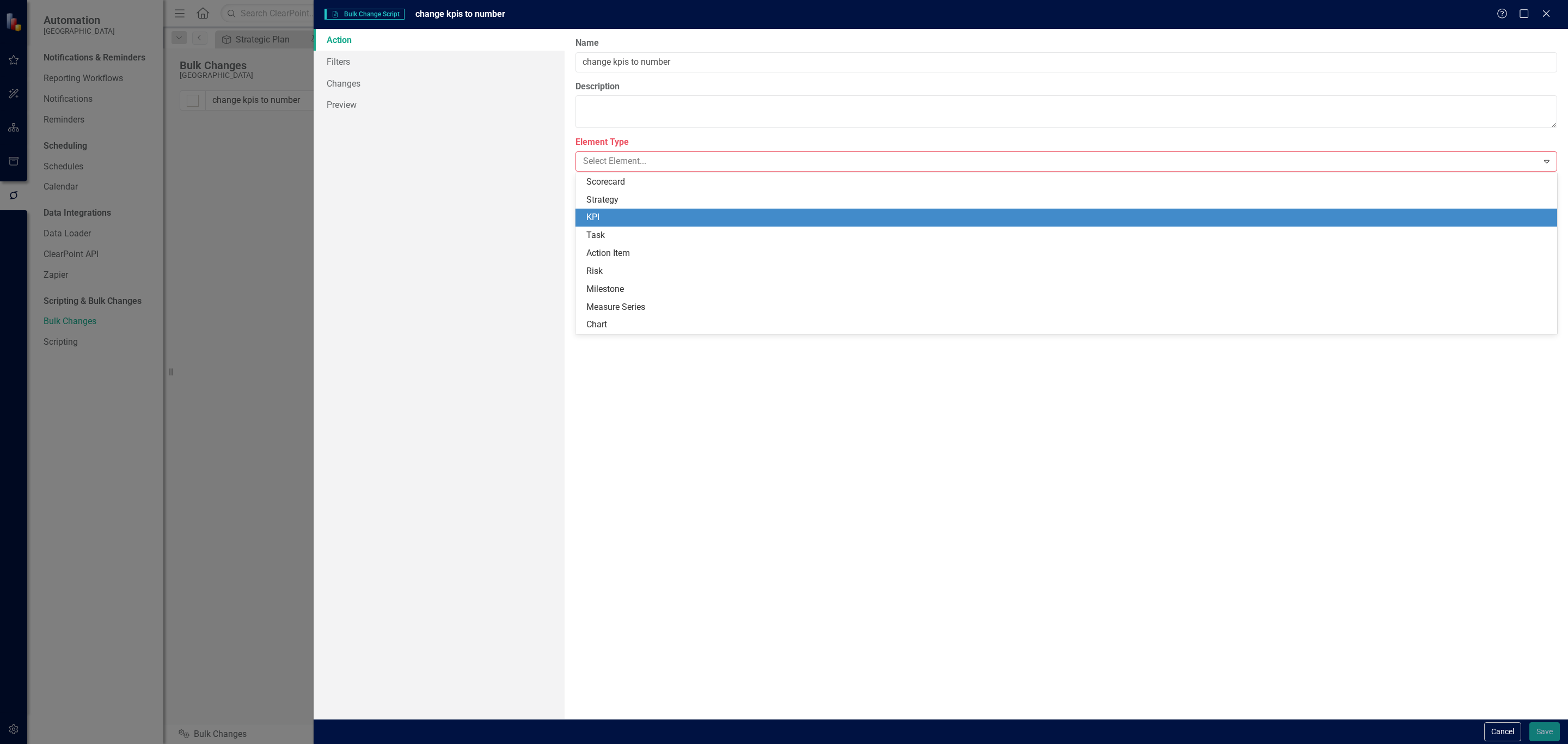
click at [618, 211] on div "KPI" at bounding box center [1068, 218] width 964 height 13
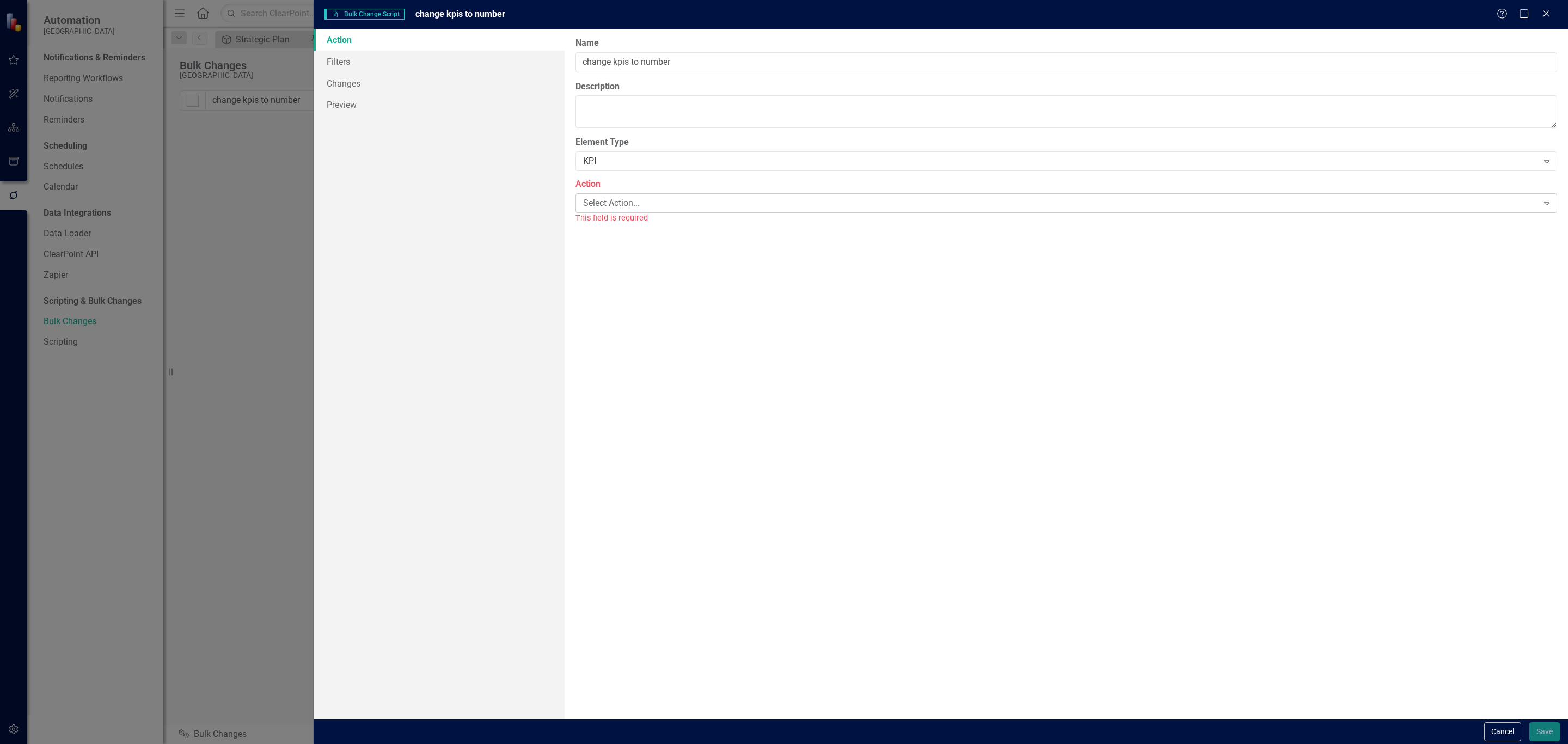
click at [624, 206] on div "Select Action..." at bounding box center [1060, 203] width 955 height 13
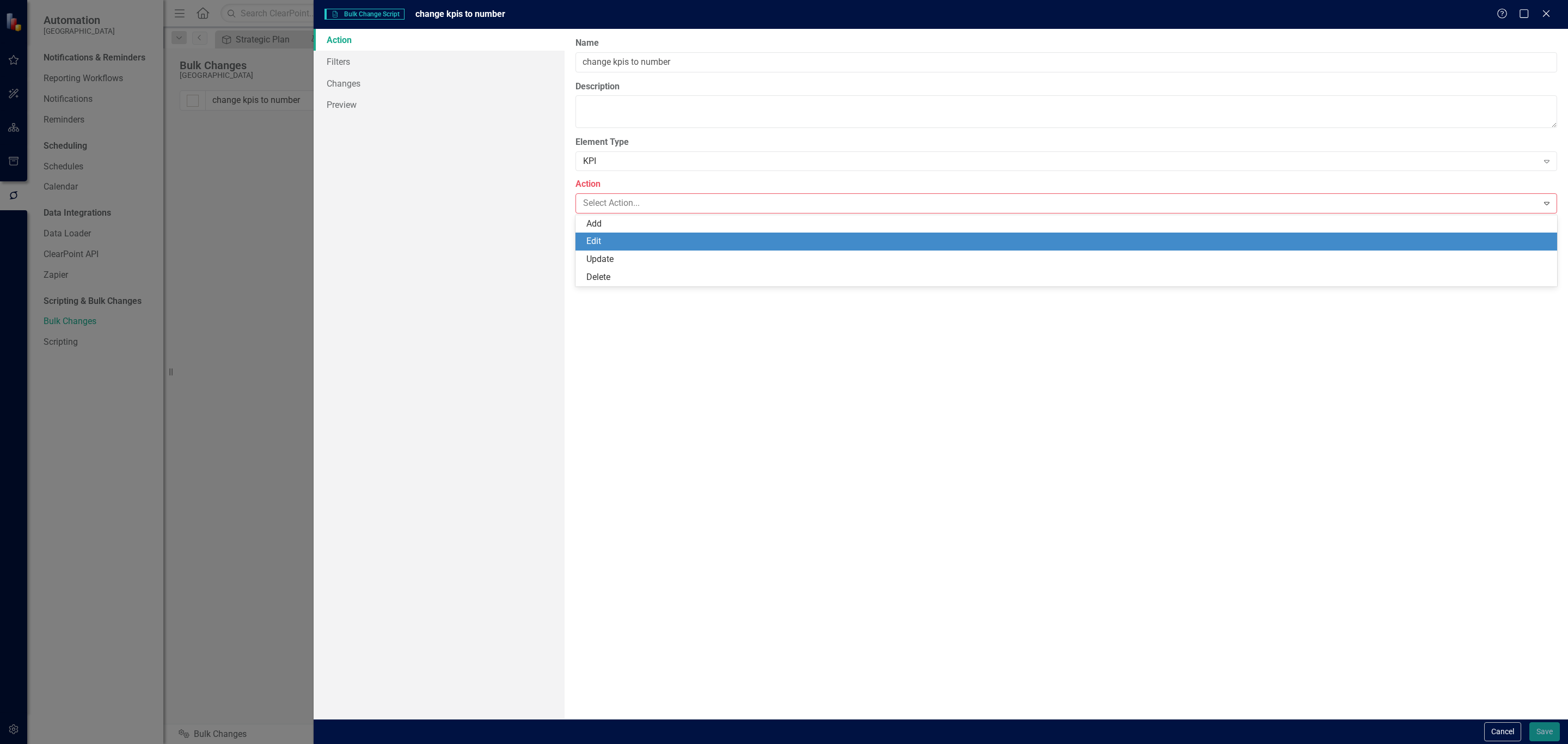
click at [621, 239] on div "Edit" at bounding box center [1068, 241] width 964 height 13
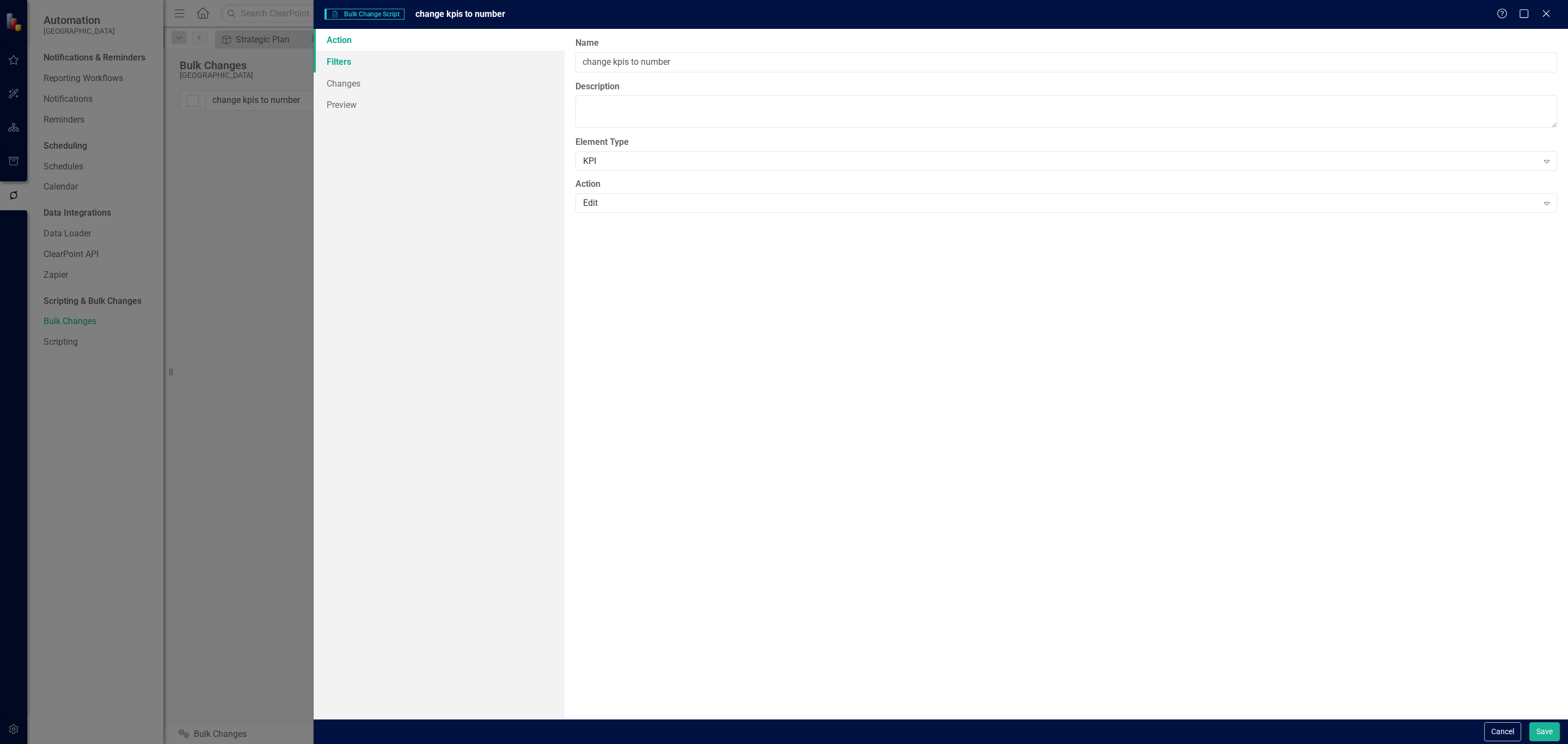
click at [399, 64] on link "Filters" at bounding box center [439, 61] width 251 height 22
click at [779, 62] on div "All of the below are true" at bounding box center [1060, 62] width 955 height 13
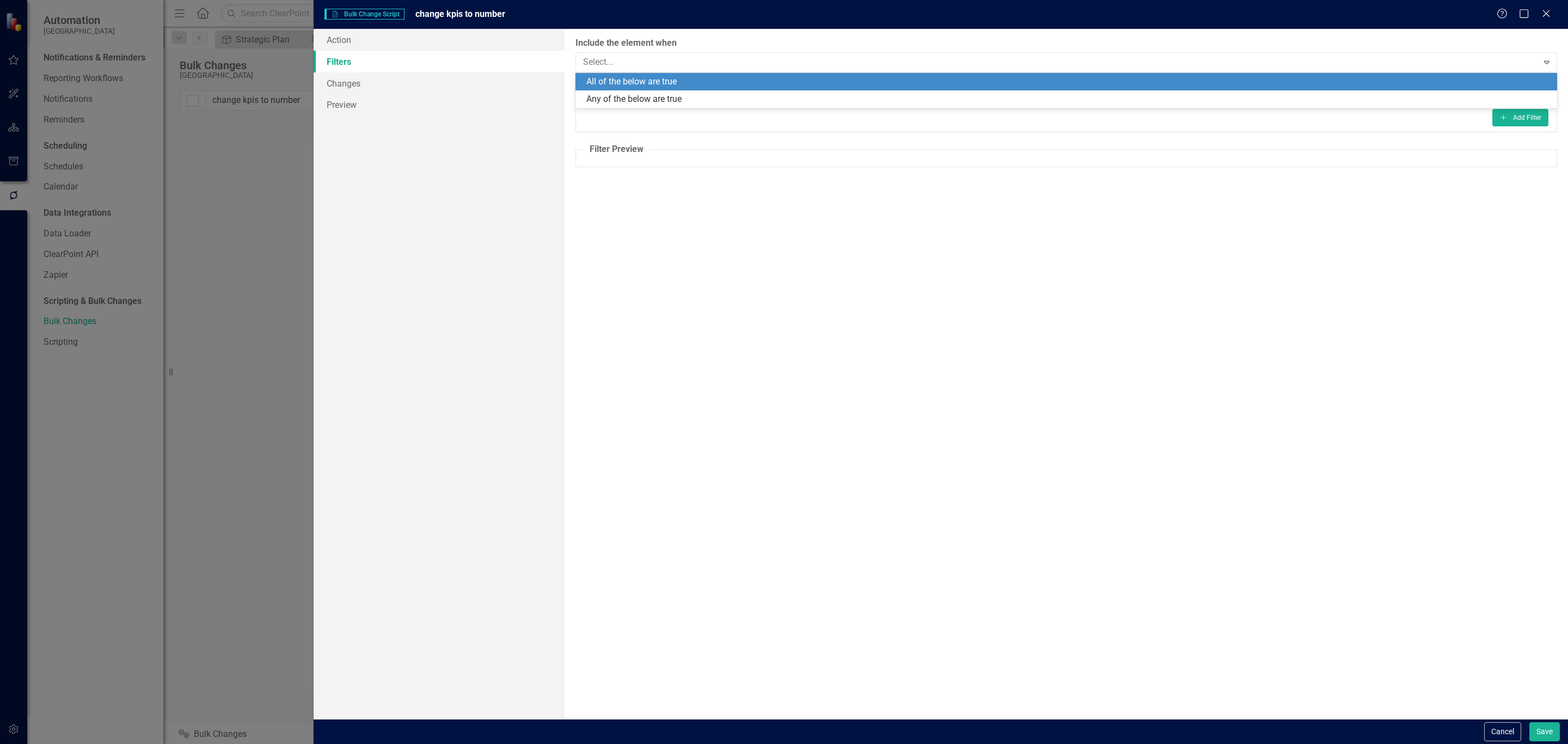
click at [721, 39] on label "Include the element when" at bounding box center [1066, 43] width 982 height 13
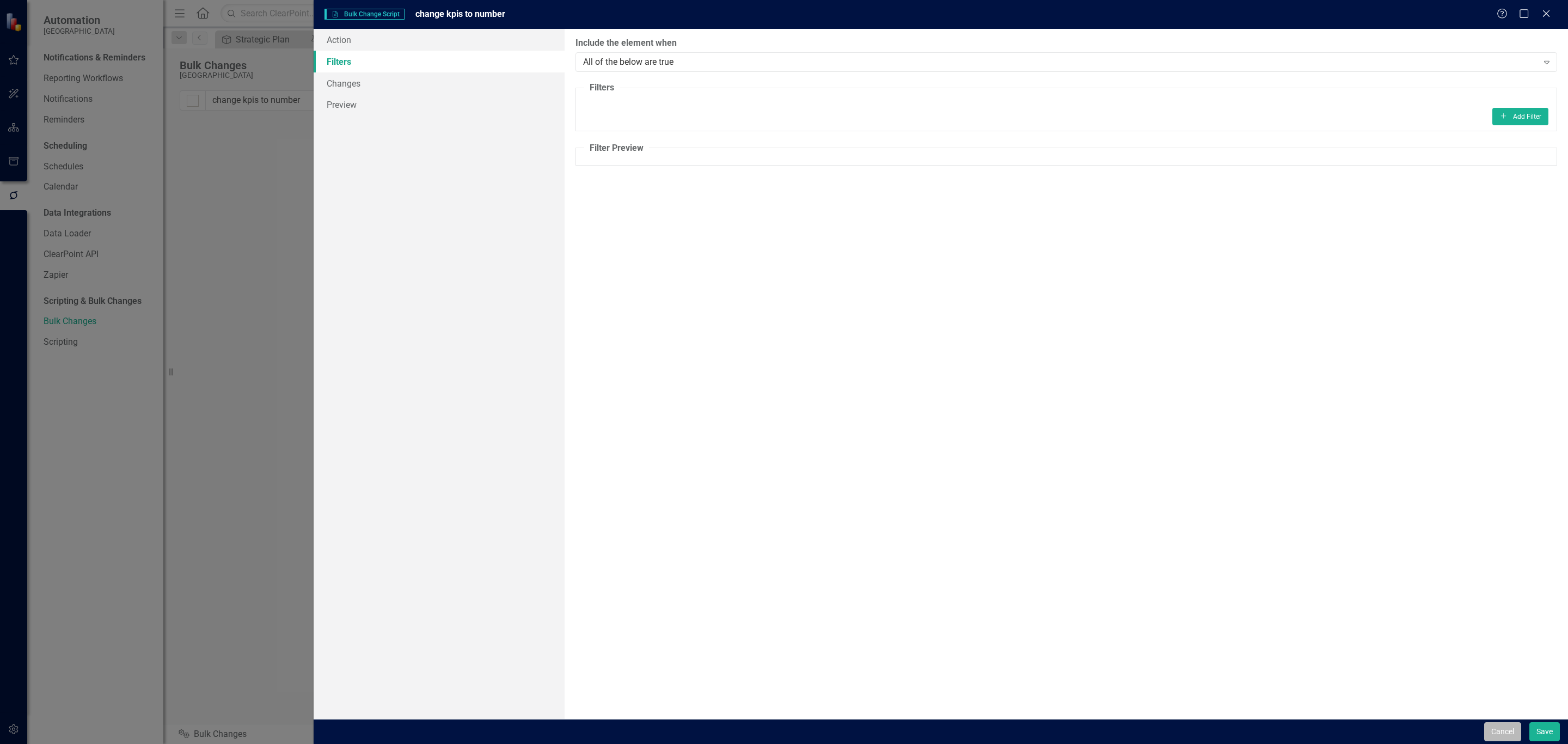
click at [1499, 731] on button "Cancel" at bounding box center [1502, 731] width 37 height 19
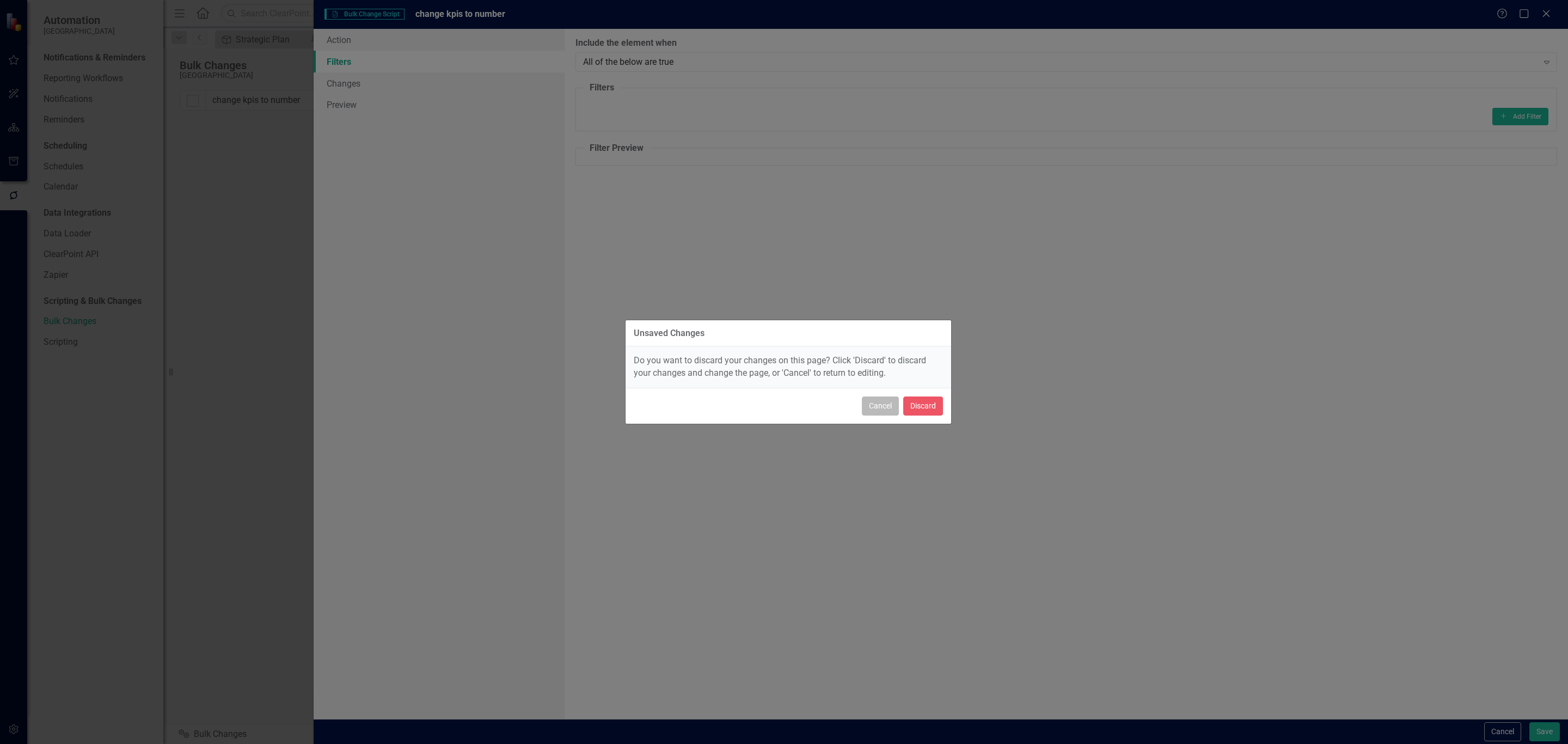
click at [880, 407] on button "Cancel" at bounding box center [880, 406] width 37 height 19
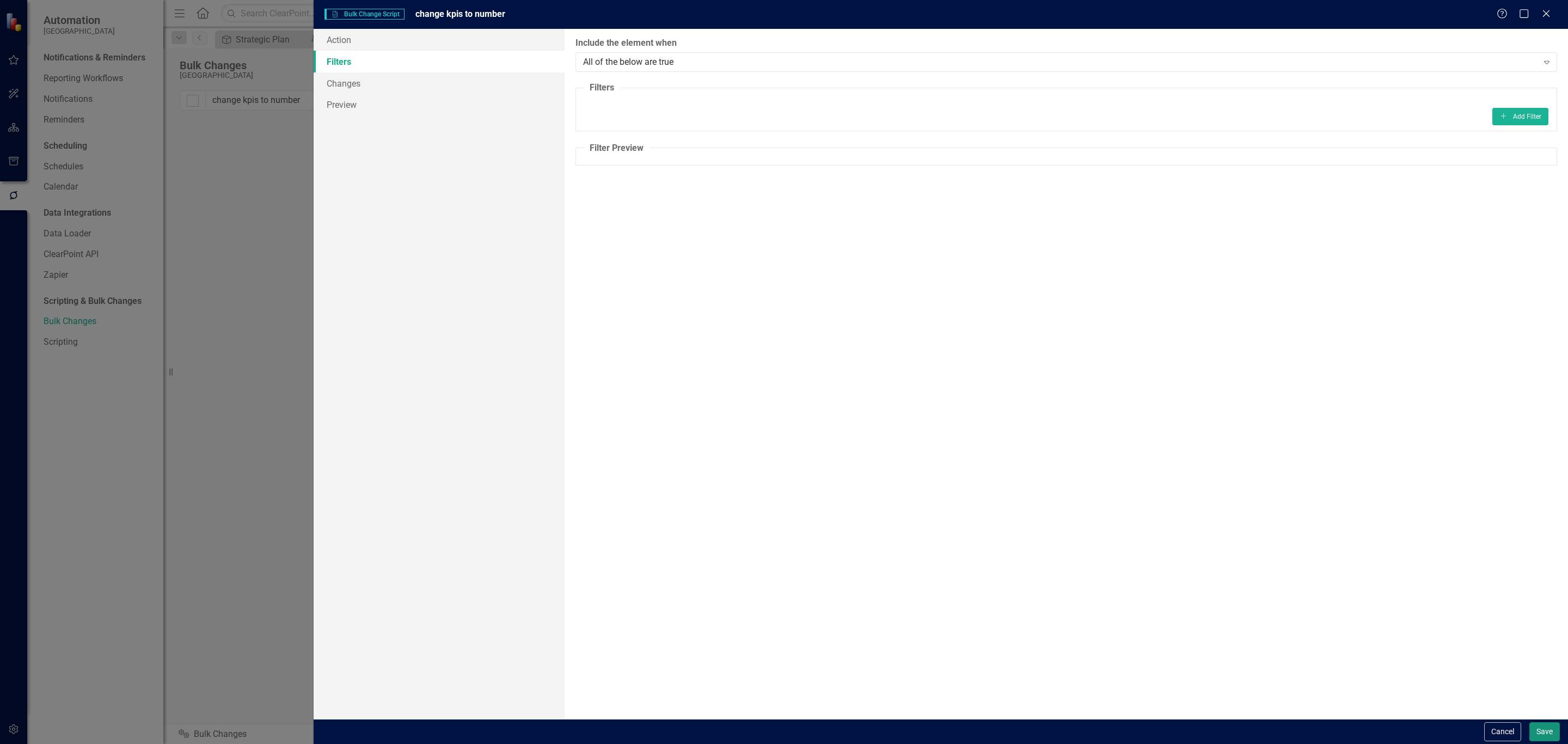
click at [1548, 728] on button "Save" at bounding box center [1545, 731] width 31 height 19
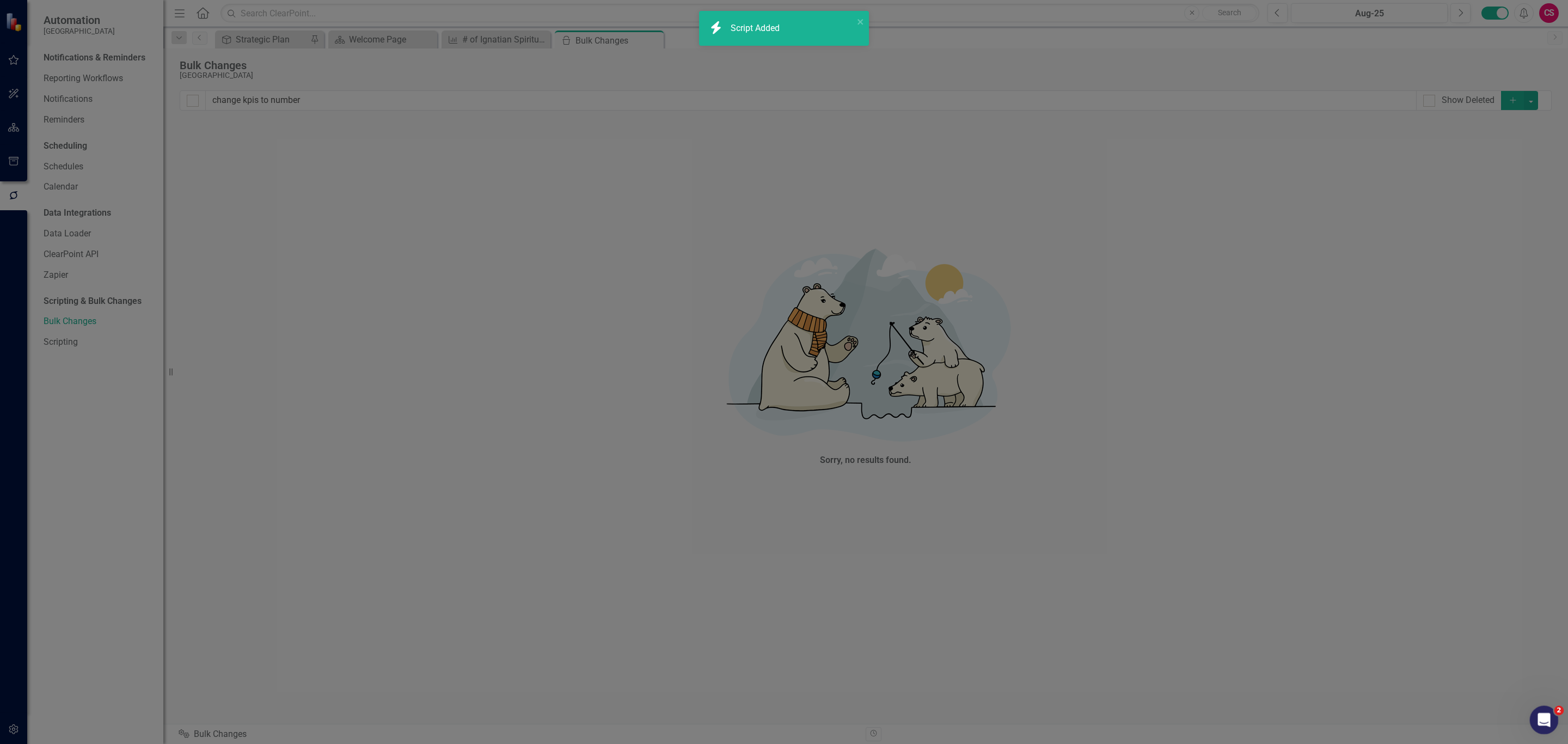
checkbox input "false"
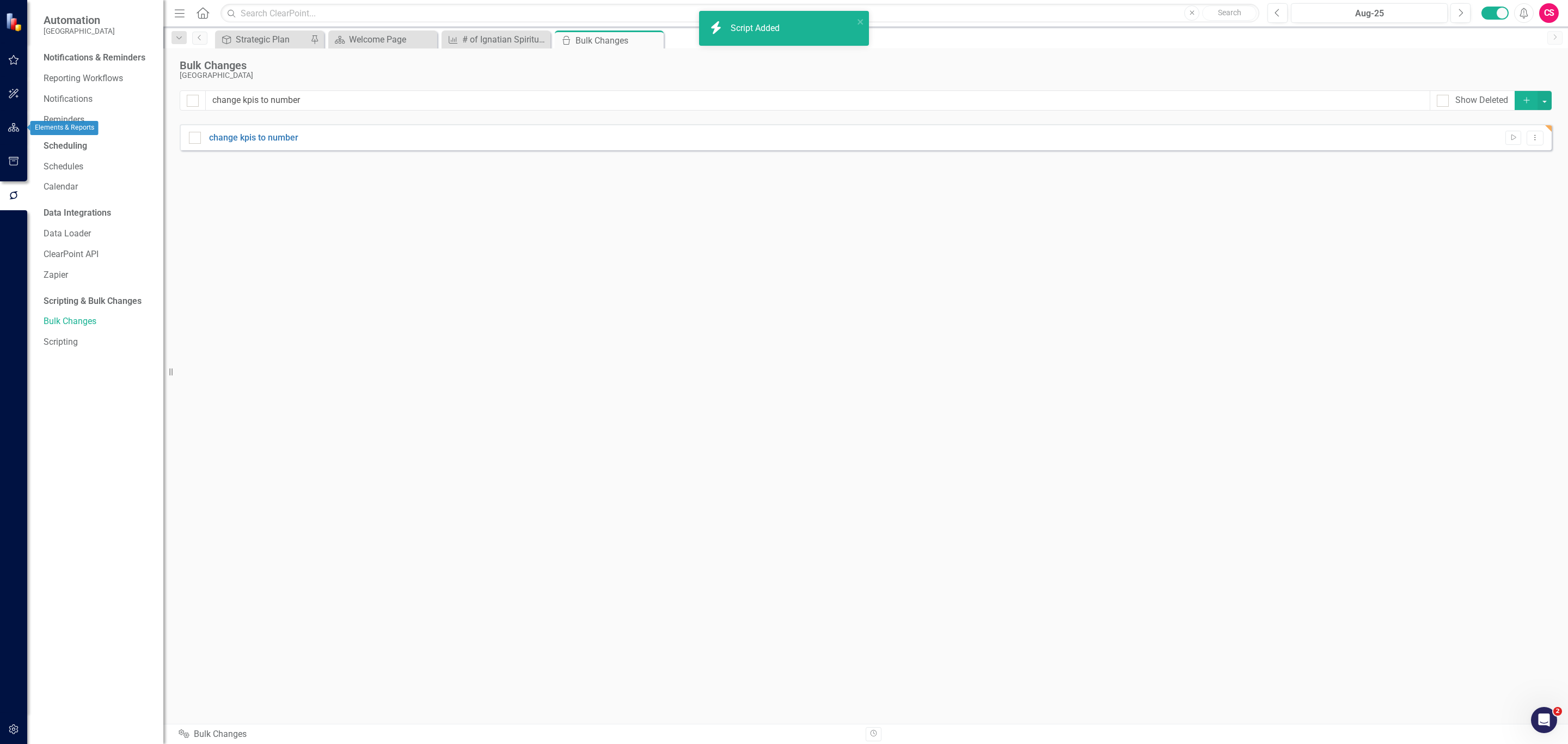
click at [12, 126] on icon "button" at bounding box center [14, 127] width 11 height 8
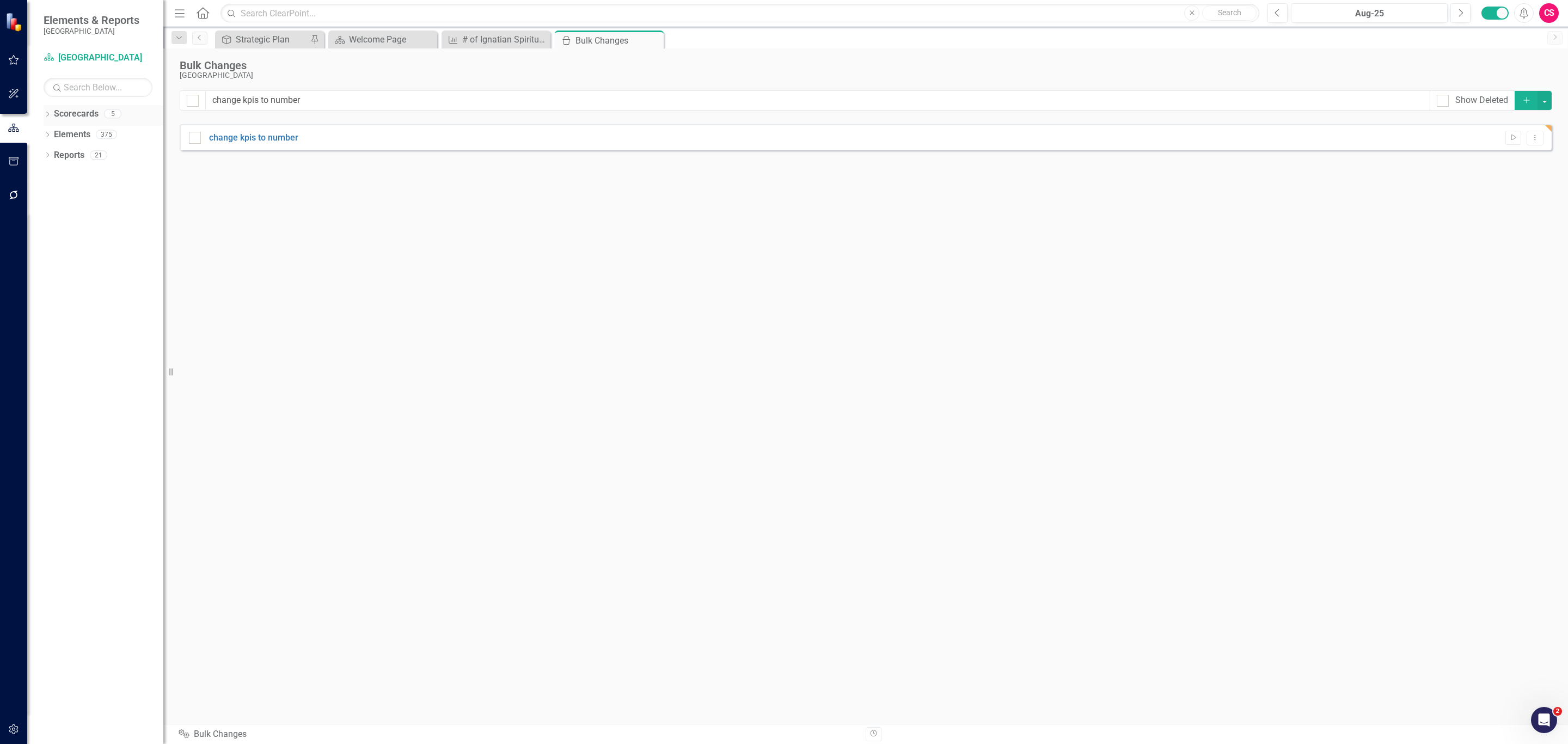
click at [46, 114] on icon "Dropdown" at bounding box center [47, 115] width 8 height 6
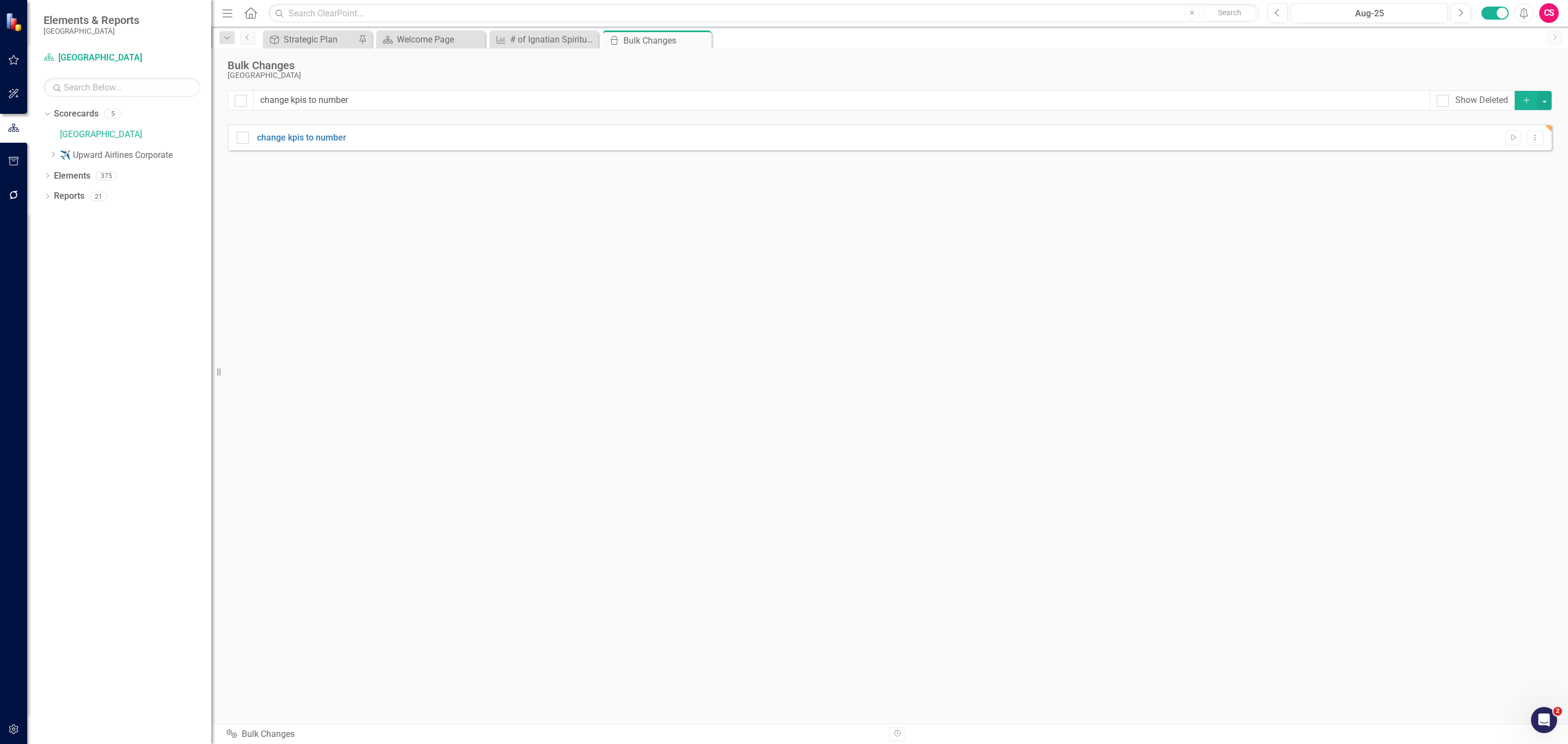
drag, startPoint x: 168, startPoint y: 365, endPoint x: 211, endPoint y: 360, distance: 43.3
click at [211, 360] on div "Resize" at bounding box center [216, 372] width 8 height 744
click at [12, 159] on icon "button" at bounding box center [14, 161] width 11 height 8
click at [18, 192] on icon "button" at bounding box center [14, 195] width 11 height 8
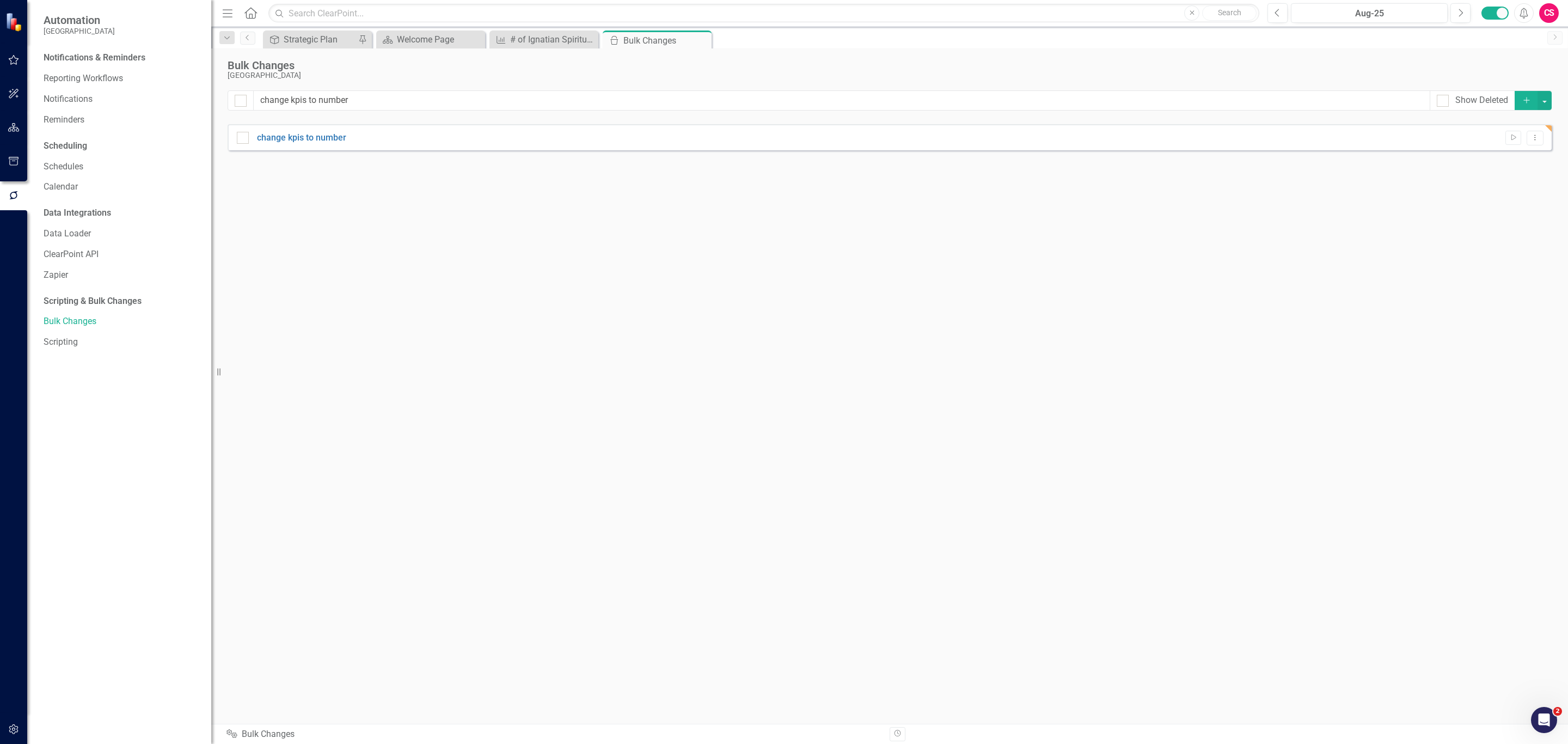
click at [18, 131] on icon "button" at bounding box center [14, 127] width 11 height 8
click at [1531, 139] on icon "Dropdown Menu" at bounding box center [1535, 137] width 9 height 7
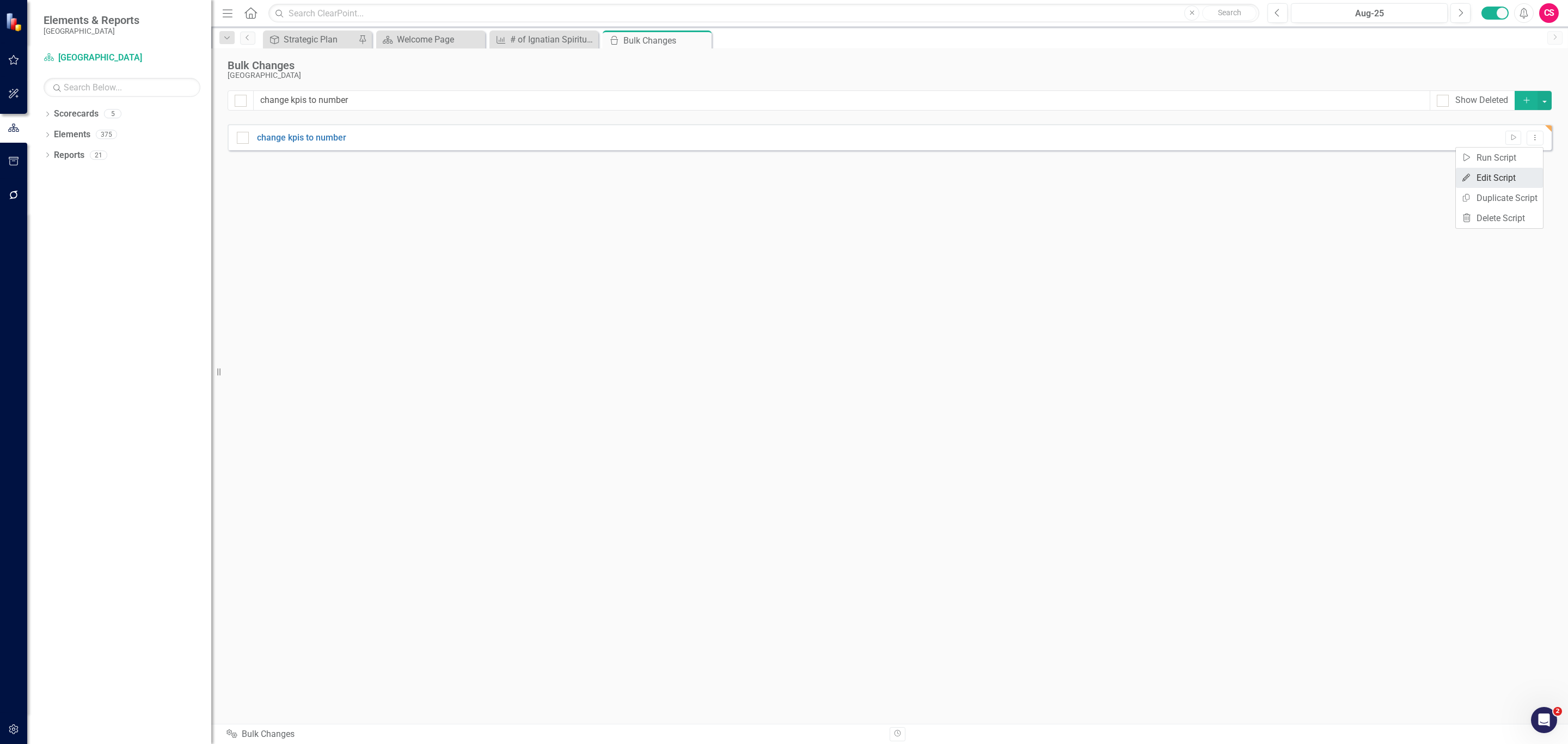
click at [1478, 176] on link "Edit Edit Script" at bounding box center [1499, 178] width 87 height 20
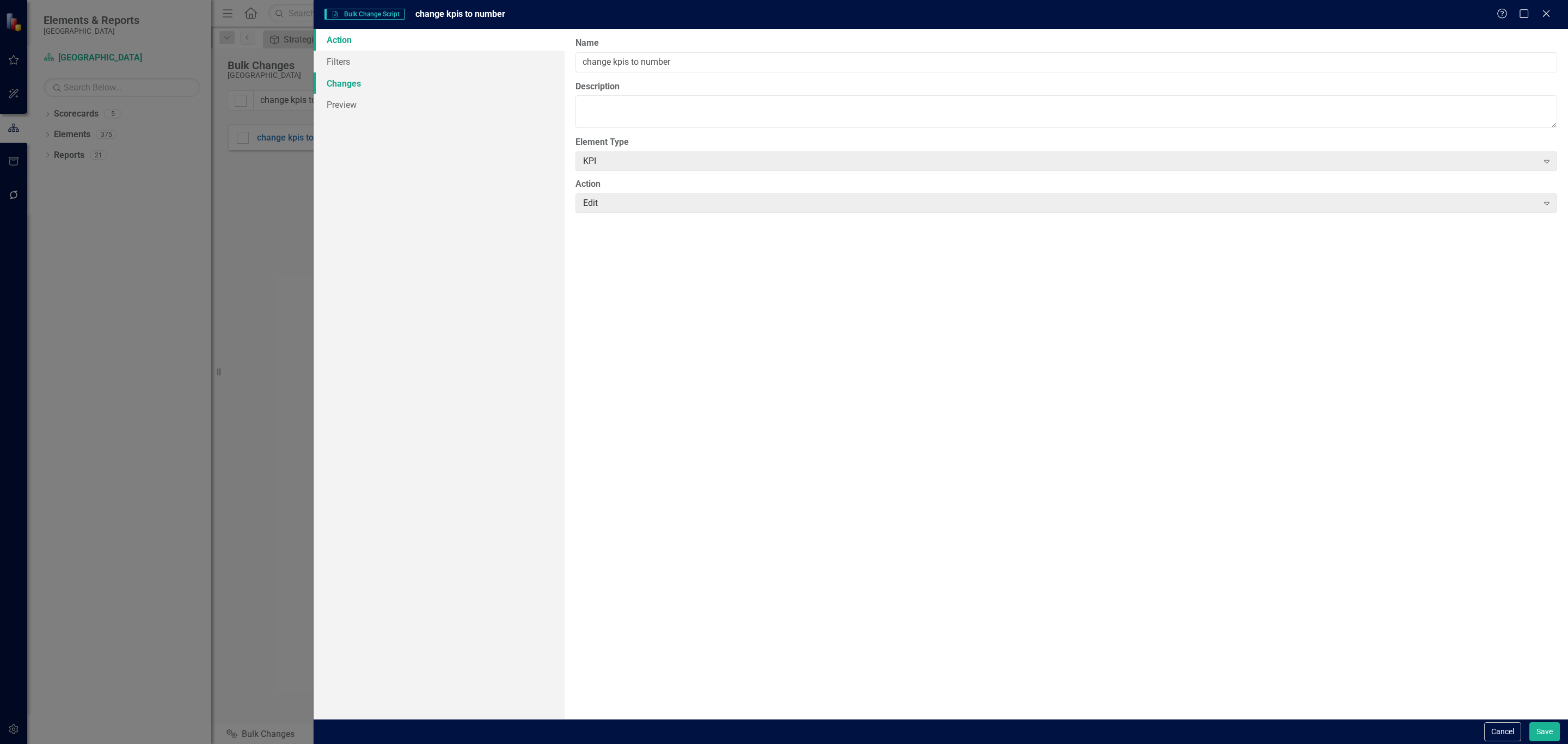
click at [353, 75] on link "Changes" at bounding box center [439, 83] width 251 height 22
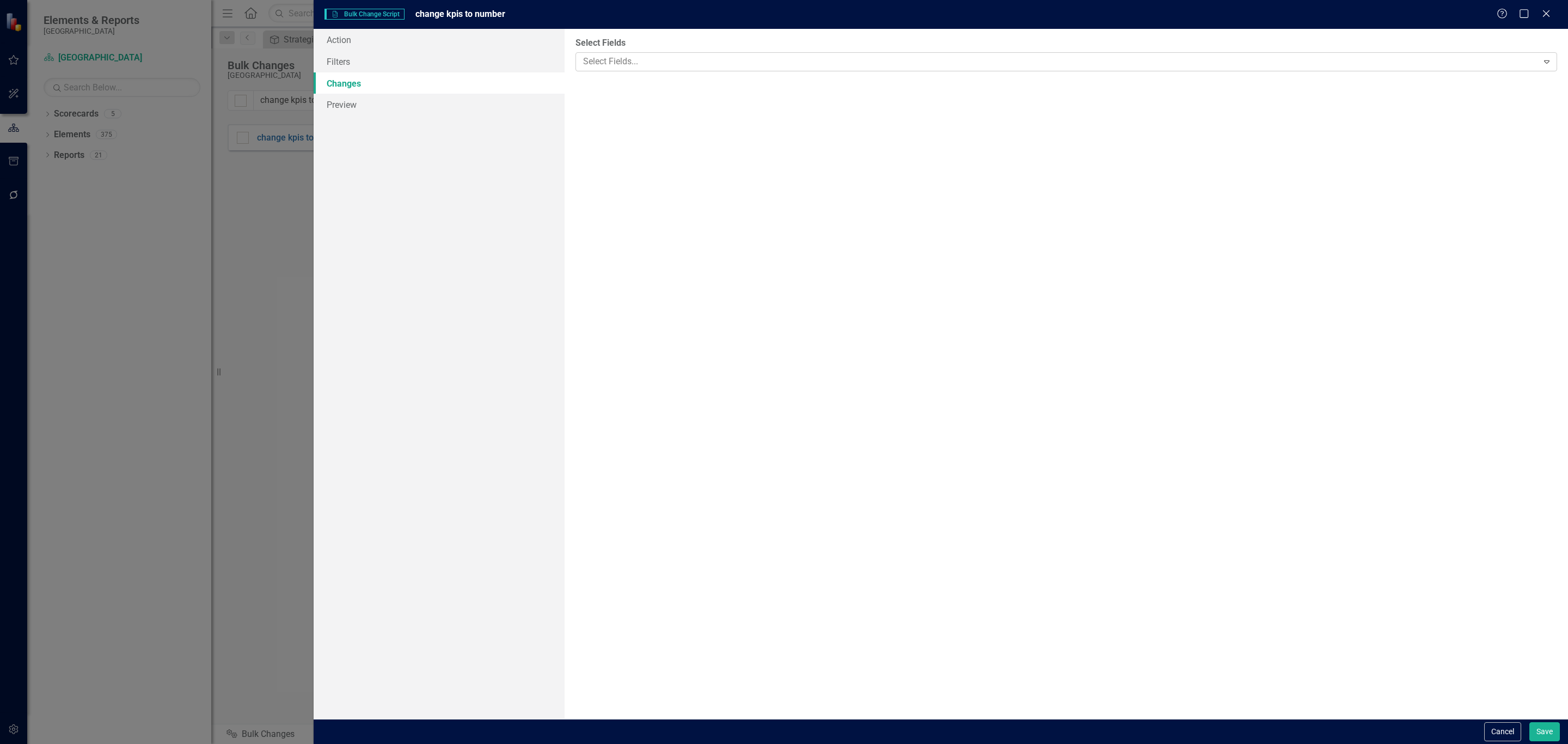
click at [617, 62] on div at bounding box center [1058, 62] width 959 height 15
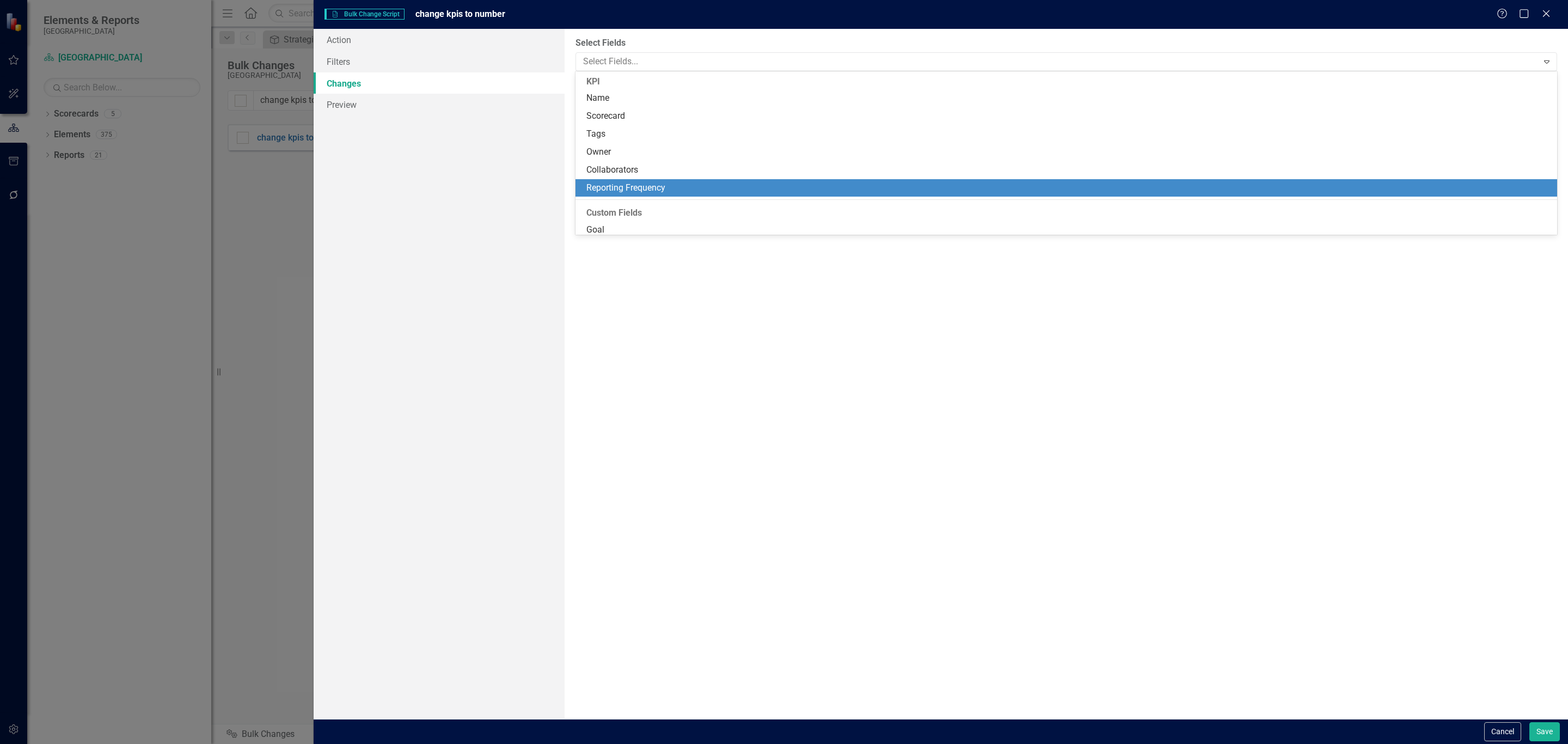
scroll to position [57, 0]
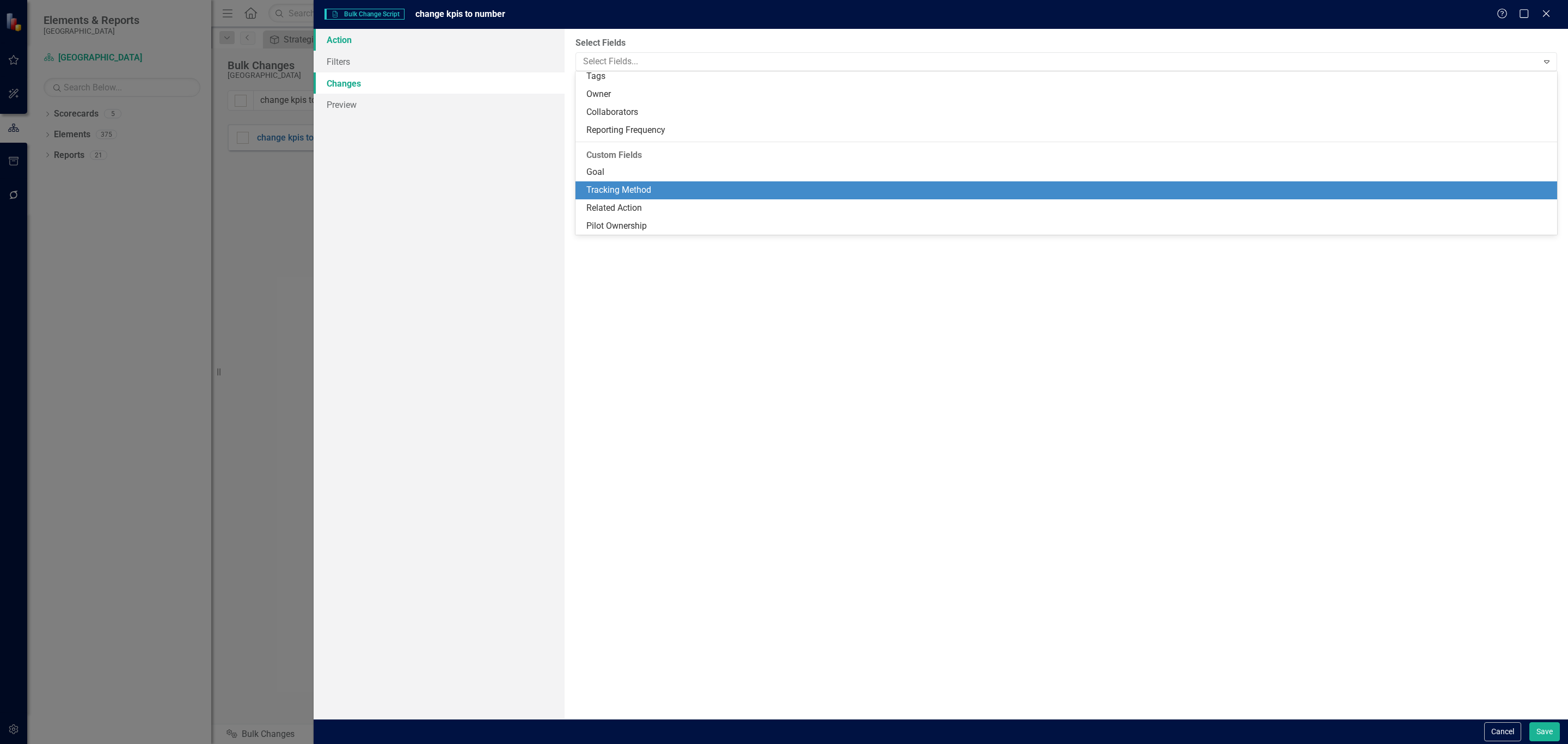
click at [376, 45] on link "Action" at bounding box center [439, 39] width 251 height 22
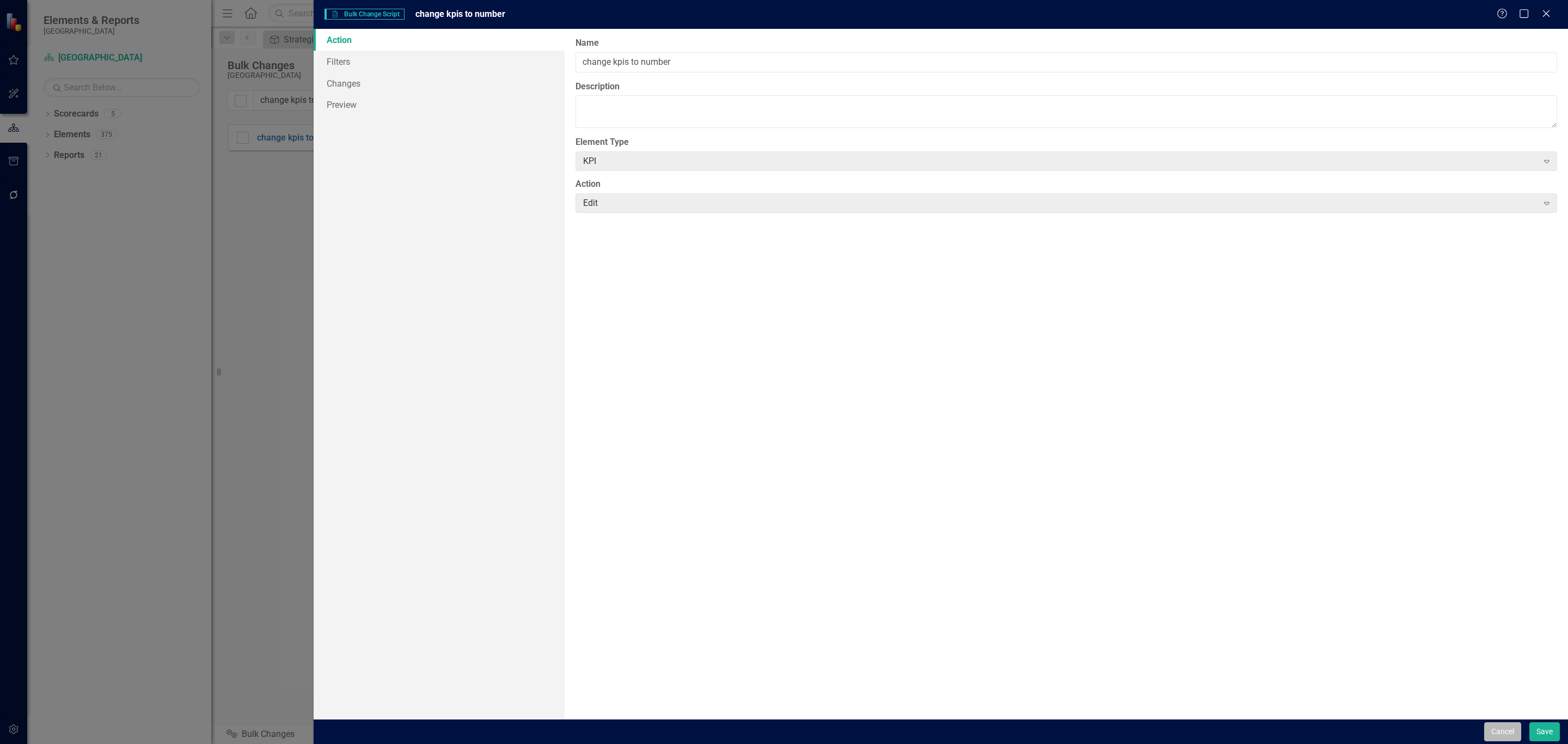
click at [1510, 737] on button "Cancel" at bounding box center [1502, 731] width 37 height 19
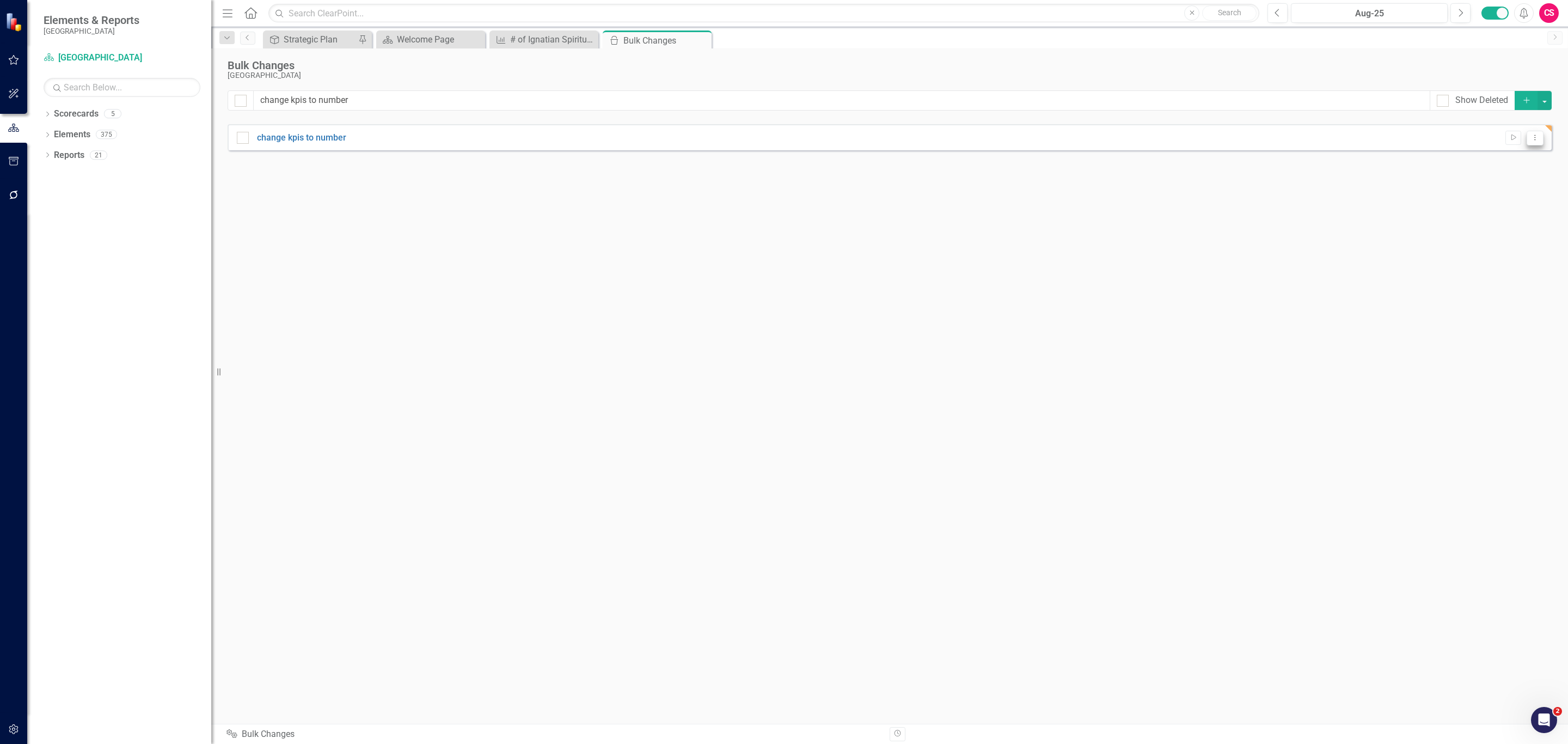
click at [1531, 134] on icon "Dropdown Menu" at bounding box center [1535, 137] width 9 height 7
click at [1498, 214] on link "Trash Delete Script" at bounding box center [1499, 218] width 87 height 20
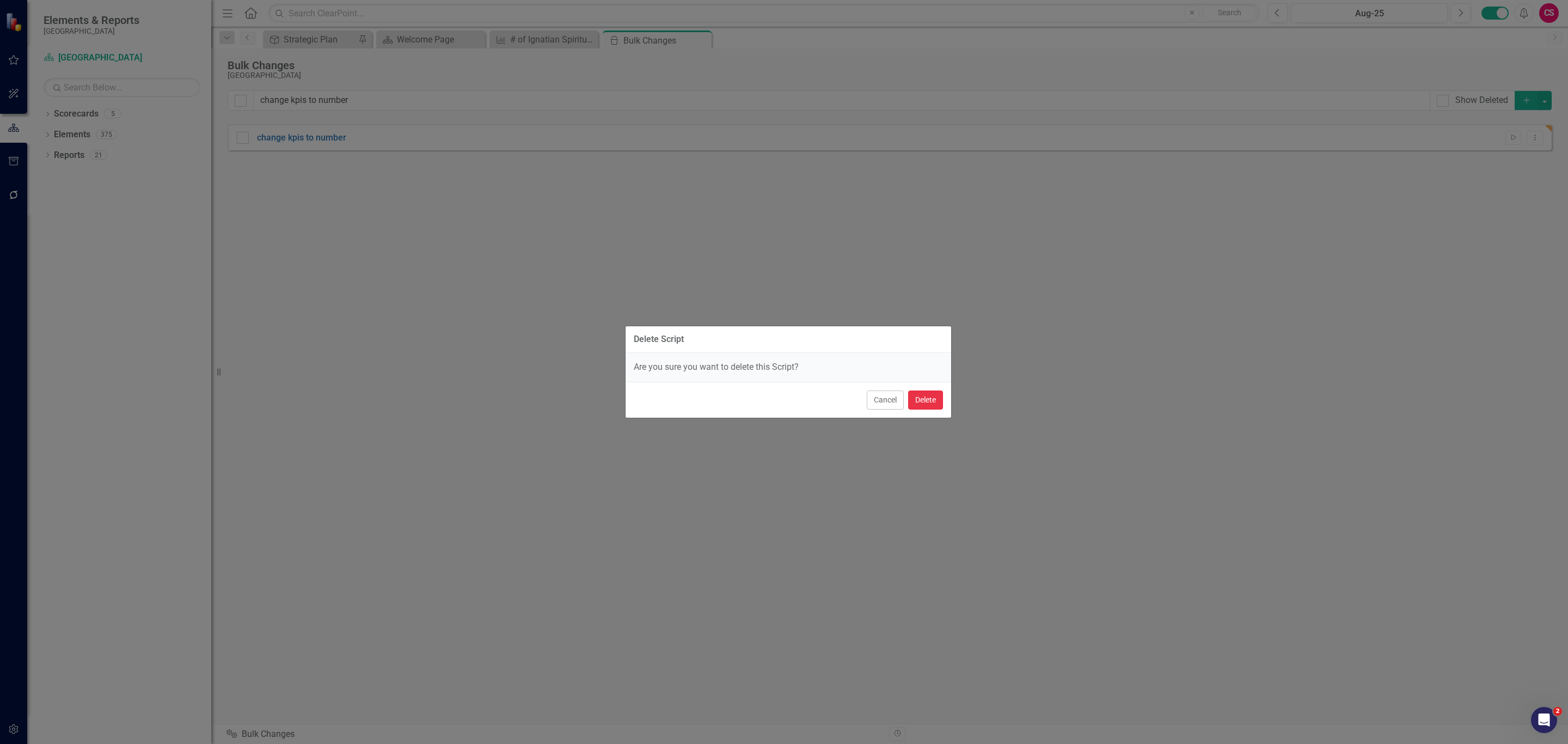
click at [934, 393] on button "Delete" at bounding box center [926, 400] width 35 height 19
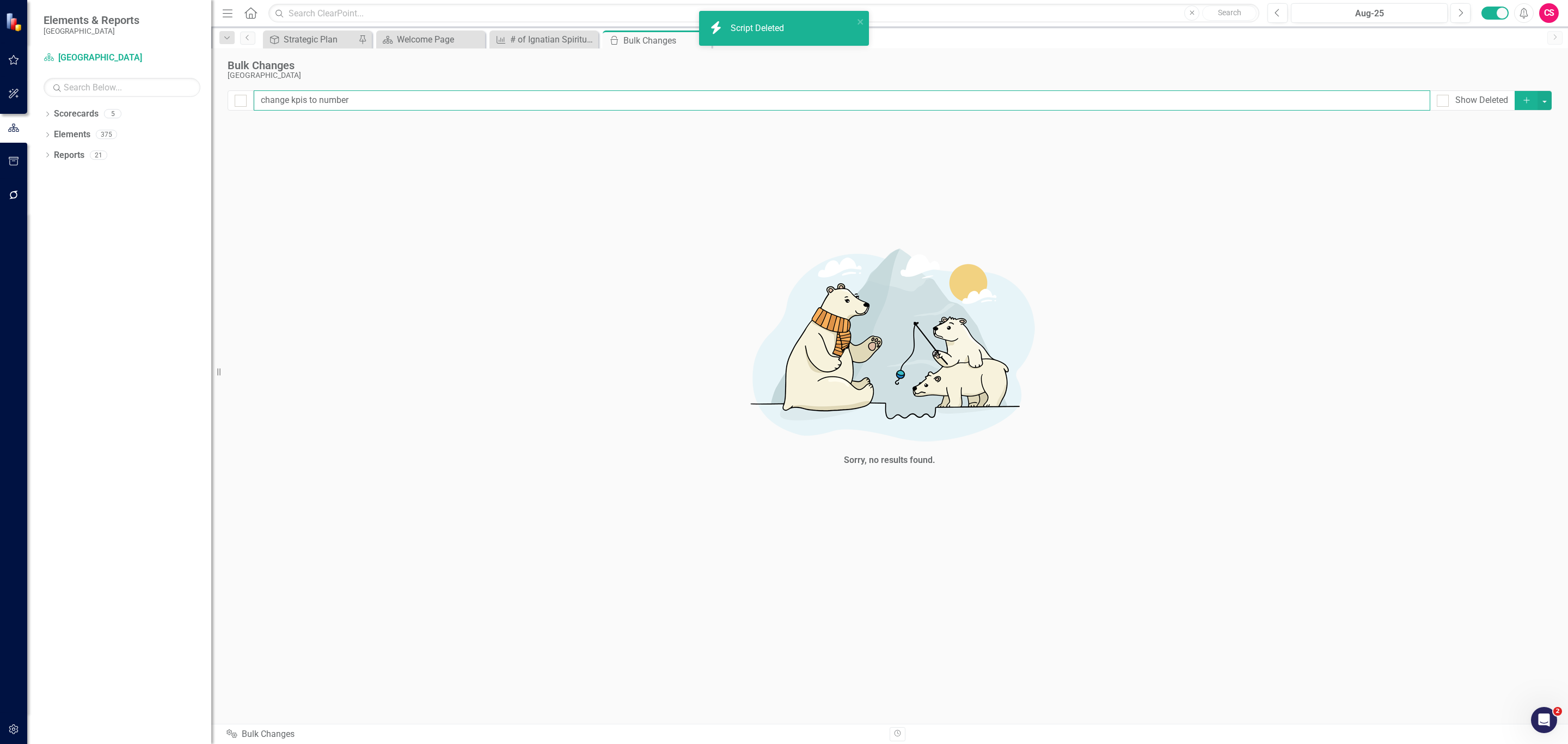
click at [374, 111] on input "change kpis to number" at bounding box center [842, 100] width 1177 height 20
checkbox input "false"
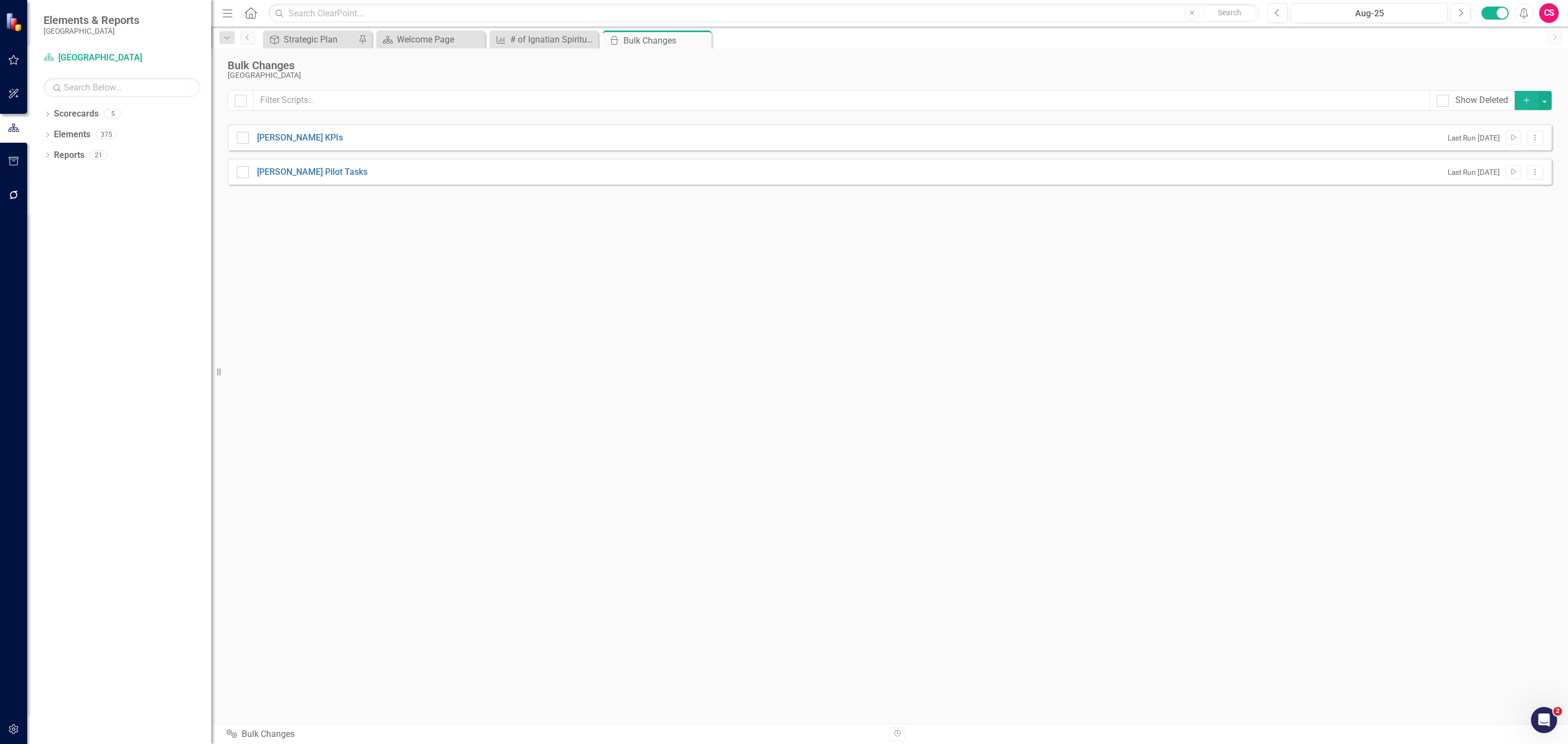
click at [1527, 97] on button "Add" at bounding box center [1527, 100] width 24 height 19
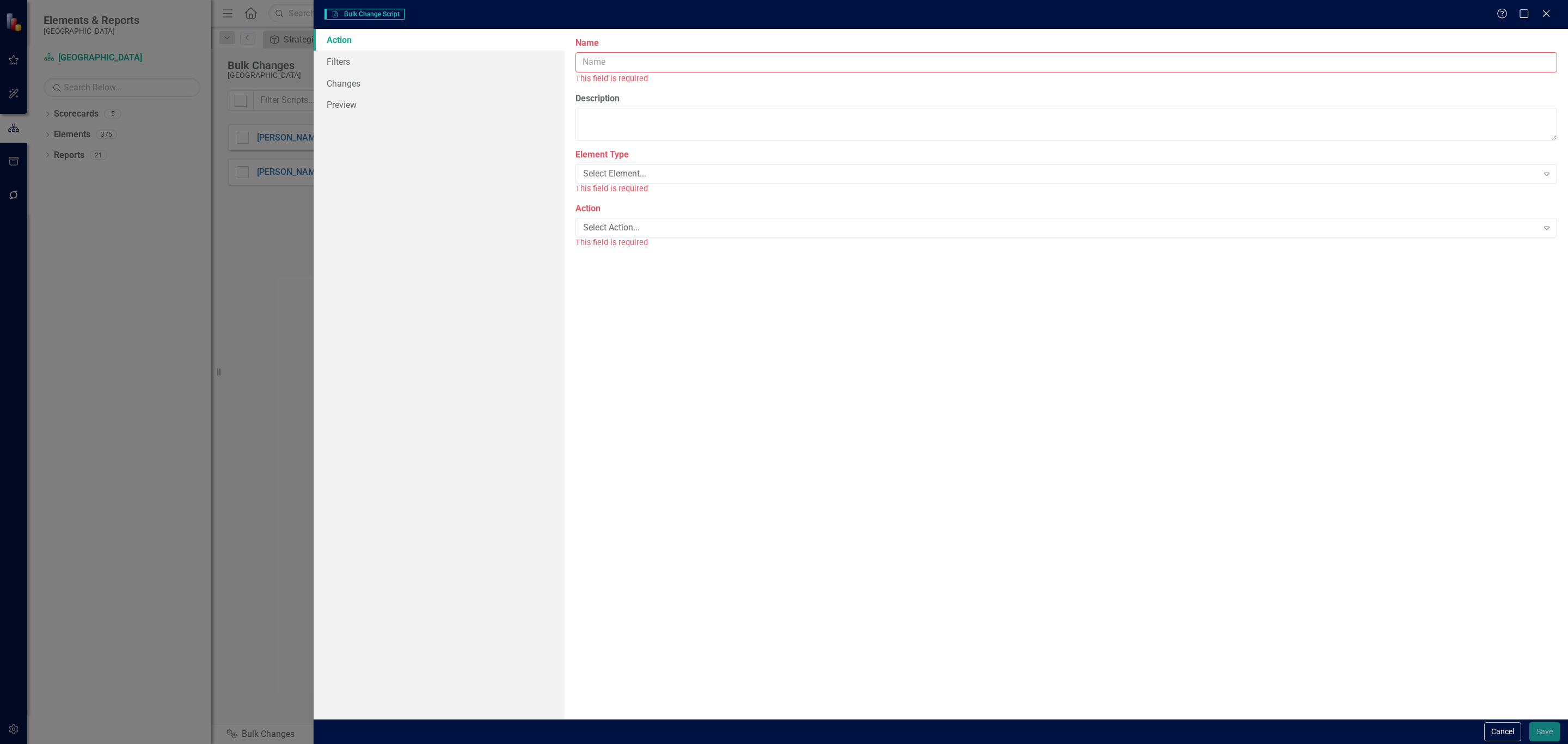
click at [770, 67] on input "Name" at bounding box center [1066, 62] width 982 height 20
paste input "change kpis to number"
type input "change kpis to number"
click at [665, 167] on div "Select Element..." at bounding box center [1060, 162] width 955 height 13
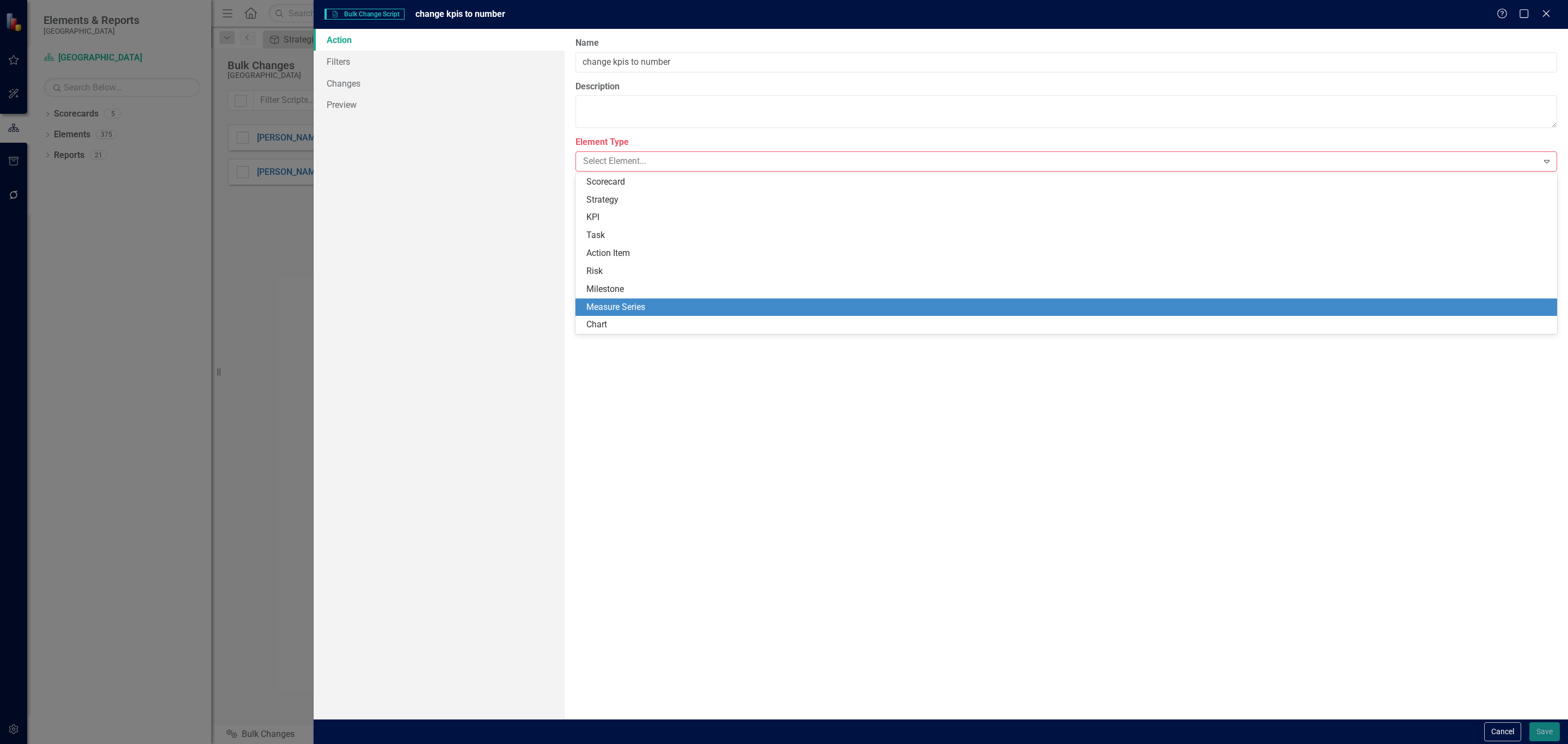
click at [642, 304] on div "Measure Series" at bounding box center [1068, 307] width 964 height 13
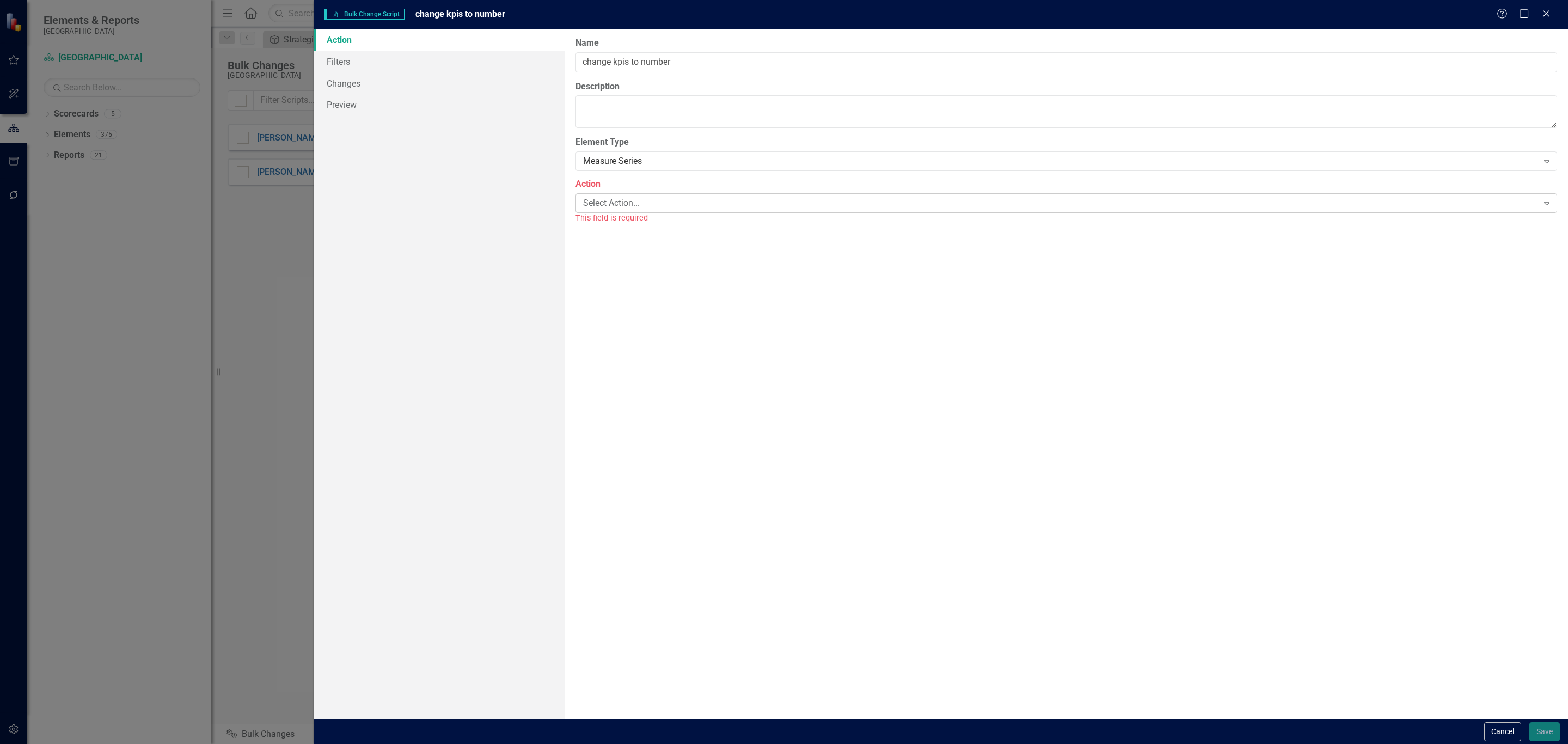
click at [647, 208] on div "Select Action..." at bounding box center [1060, 203] width 955 height 13
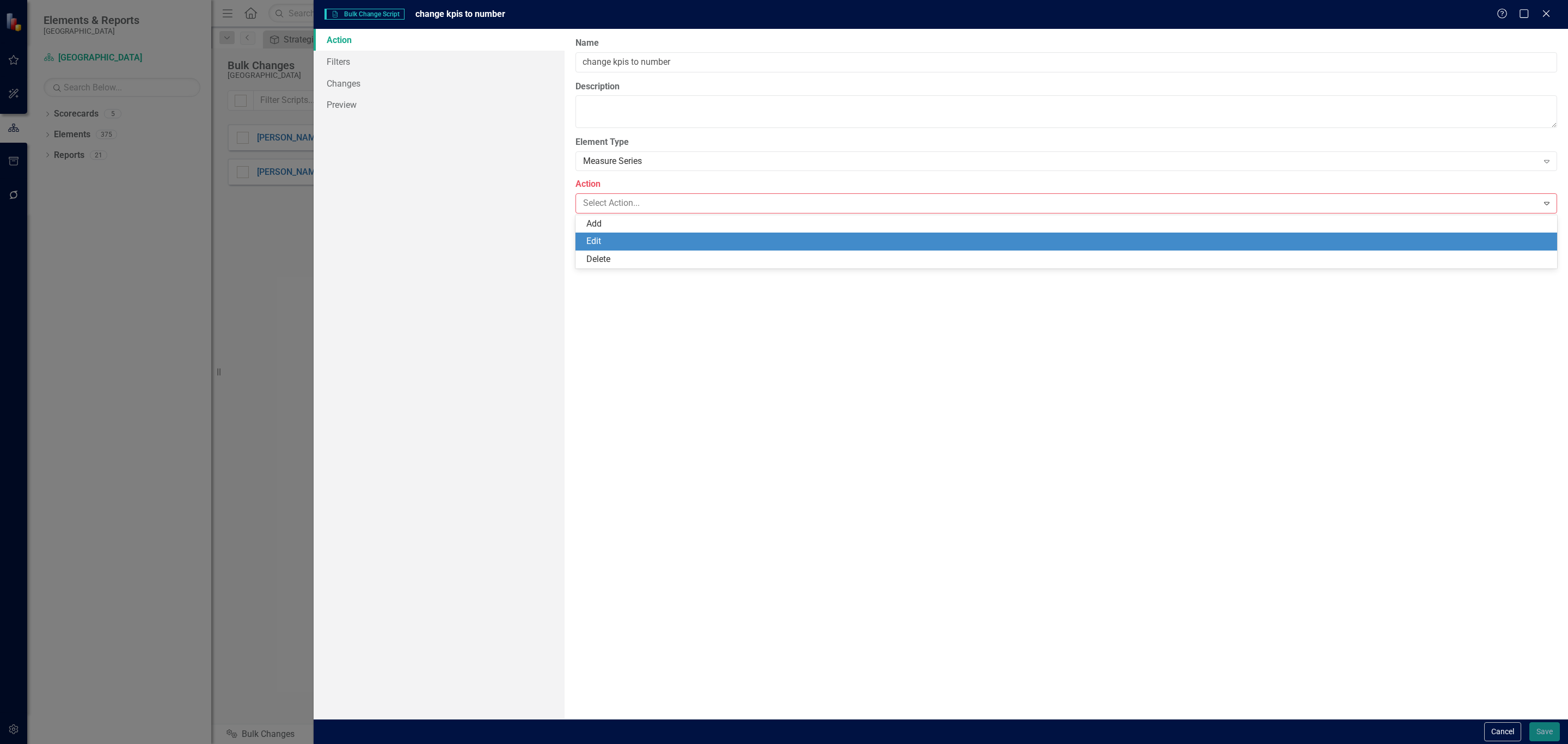
click at [637, 245] on div "Edit" at bounding box center [1068, 241] width 964 height 13
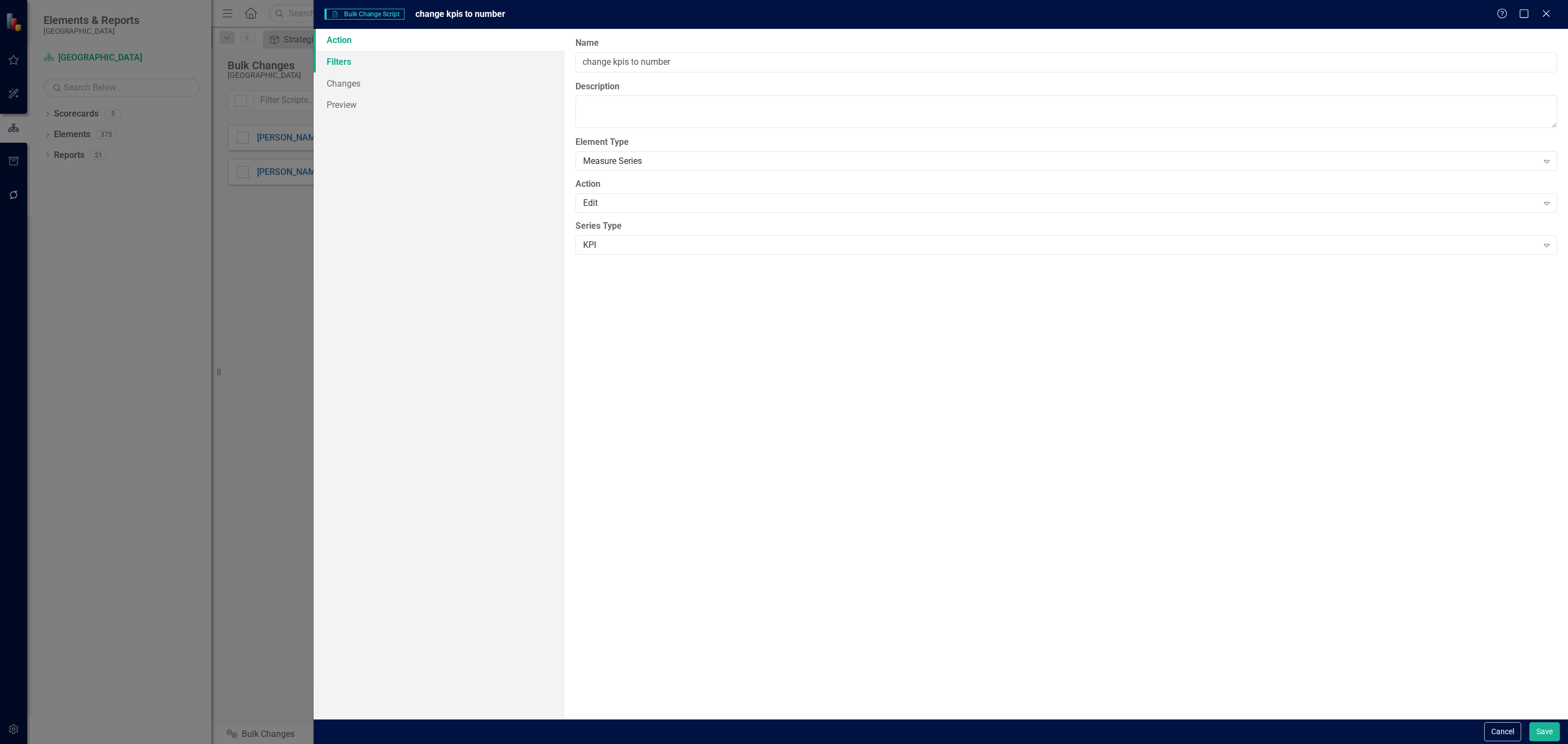
click at [365, 56] on link "Filters" at bounding box center [439, 61] width 251 height 22
click at [1510, 116] on button "Add Add Filter" at bounding box center [1520, 116] width 56 height 17
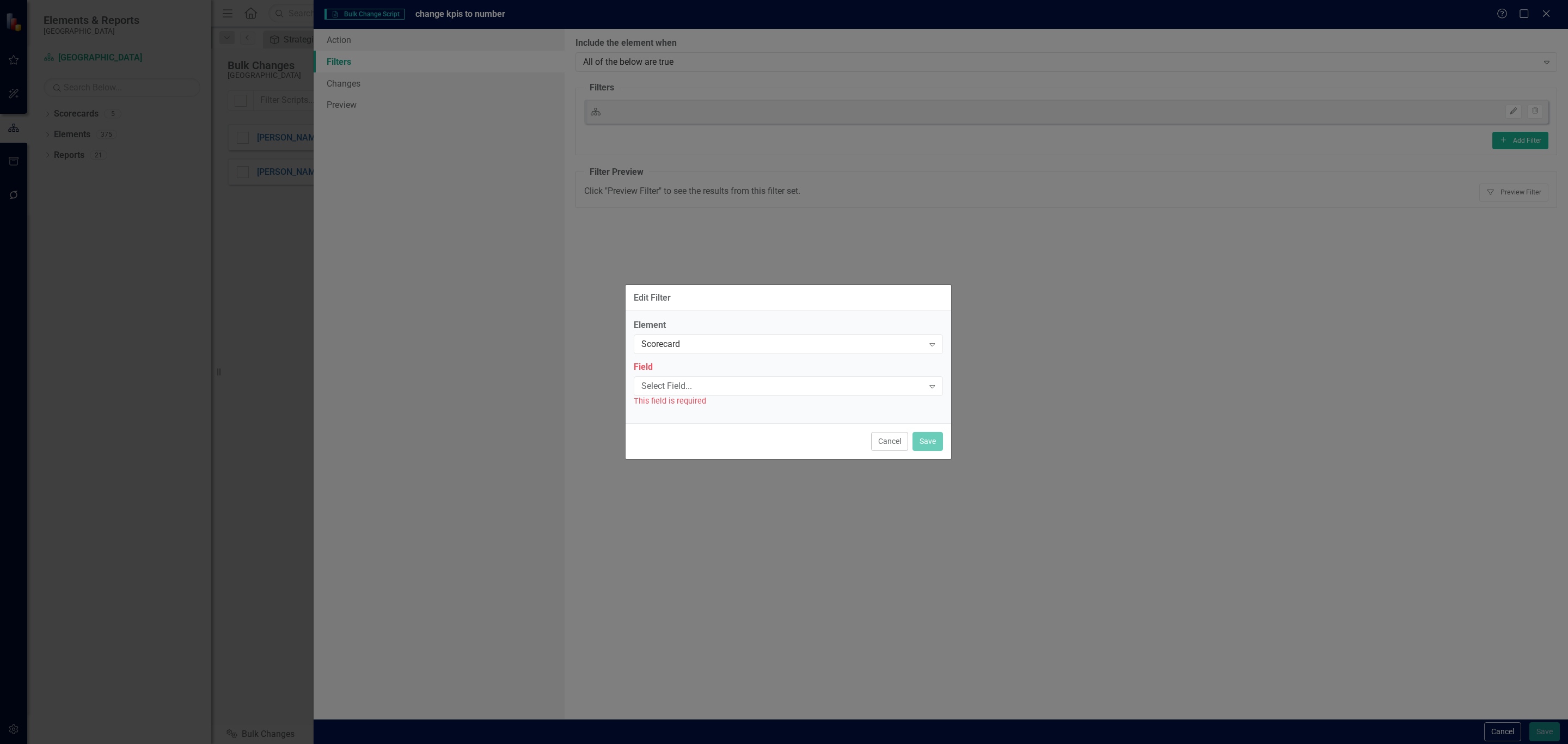
click at [722, 372] on label "Field" at bounding box center [789, 367] width 309 height 13
click at [729, 394] on div "Select Field... Expand" at bounding box center [789, 386] width 309 height 20
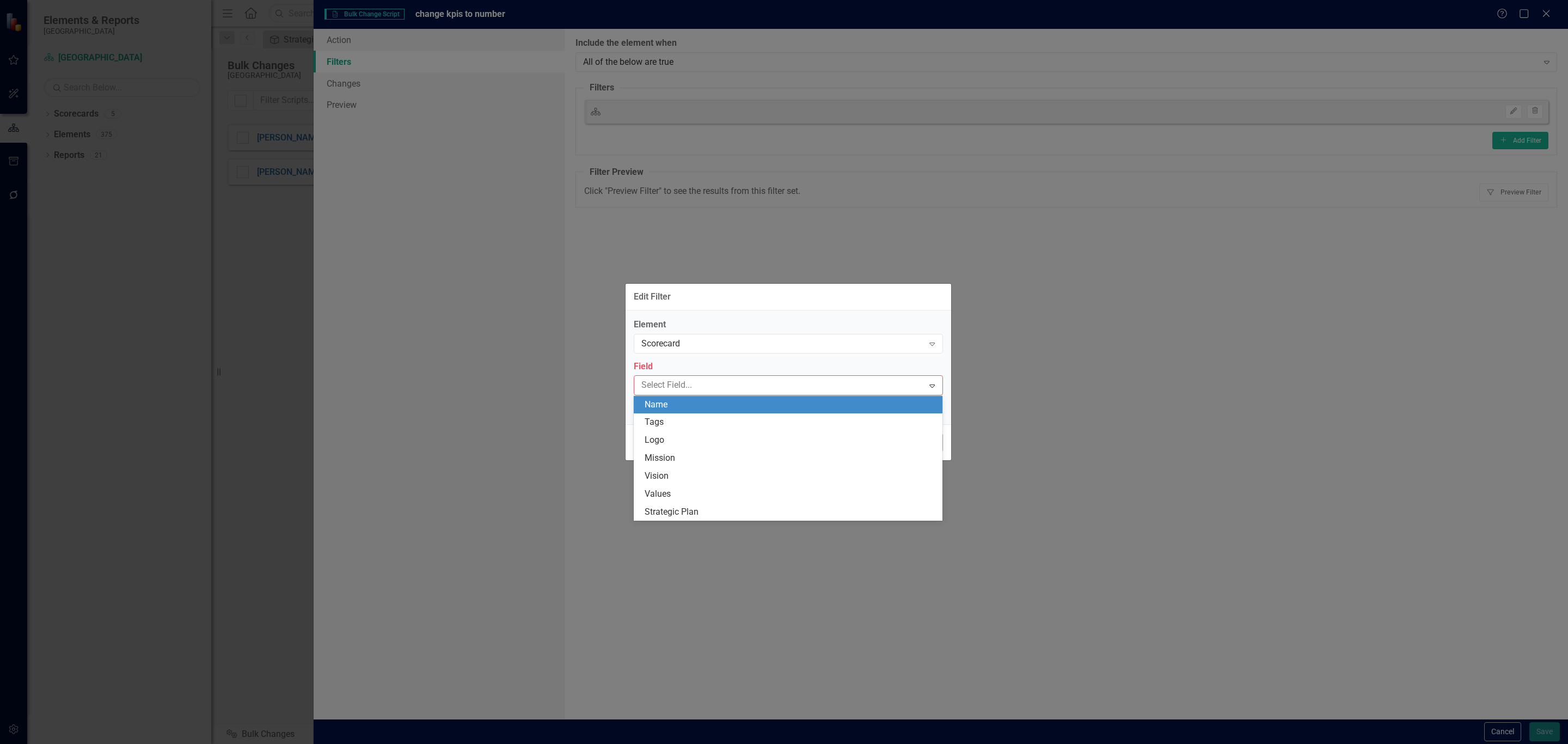
click at [713, 407] on div "Name" at bounding box center [790, 405] width 291 height 13
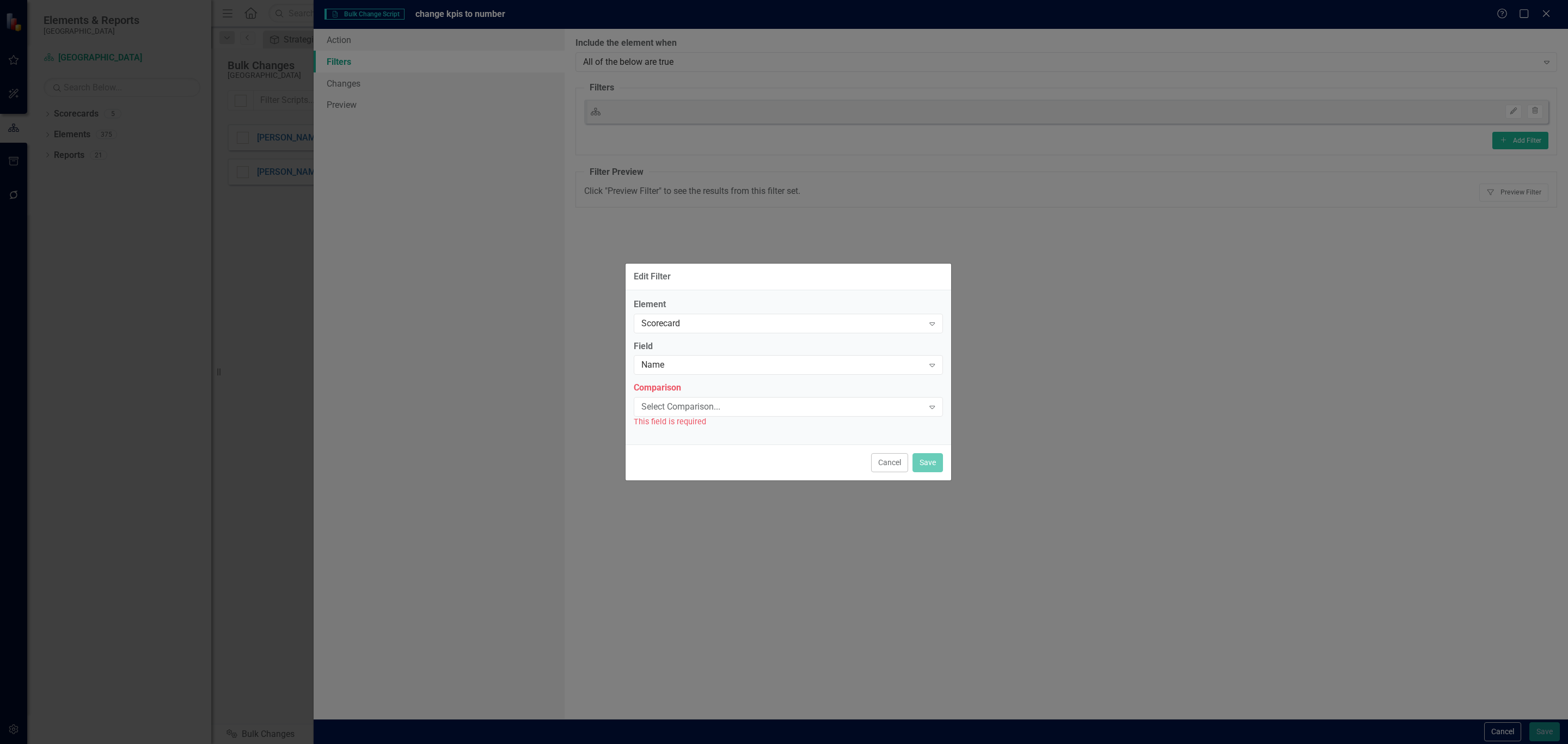
click at [713, 407] on div "Select Comparison..." at bounding box center [783, 407] width 283 height 13
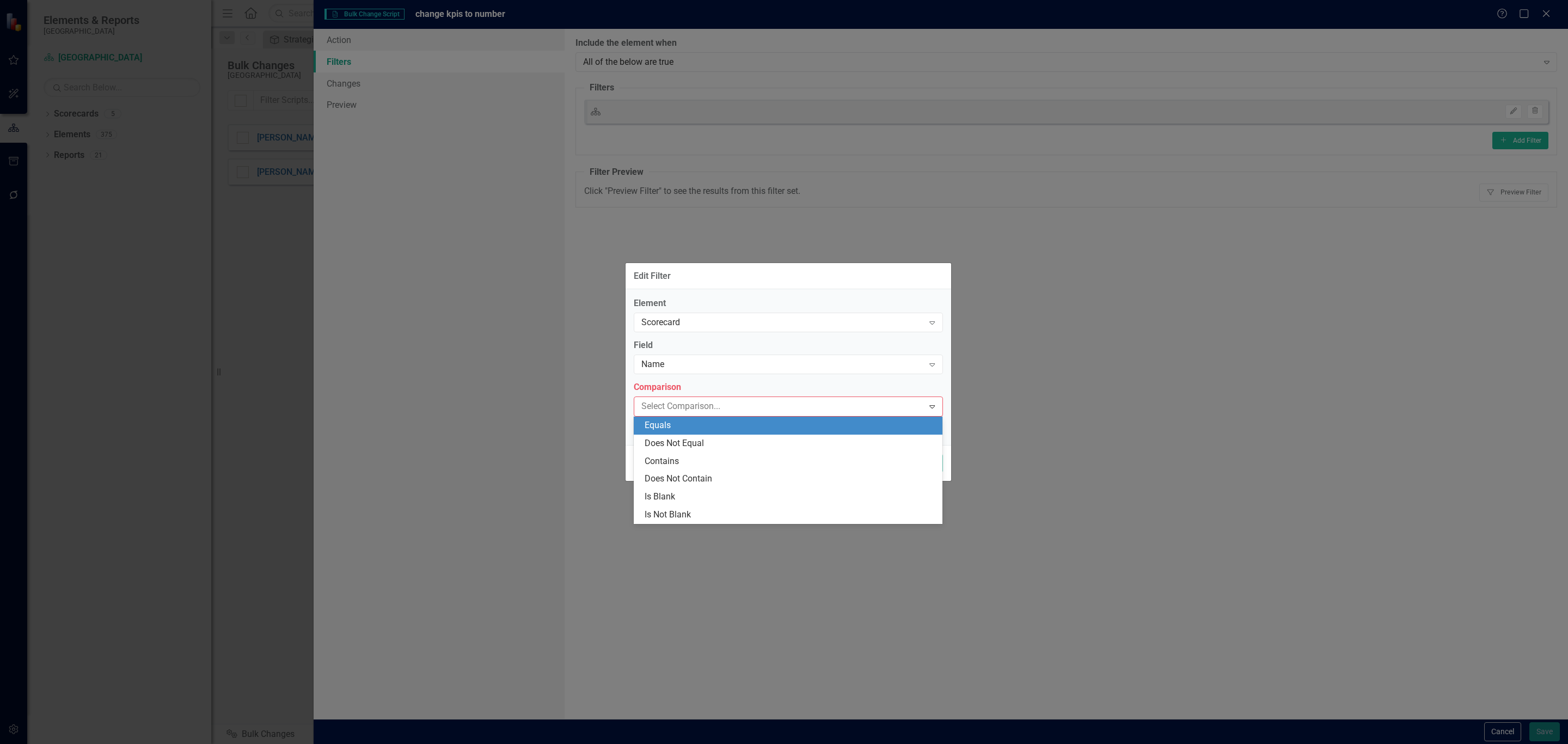
click at [709, 423] on div "Equals" at bounding box center [790, 426] width 291 height 13
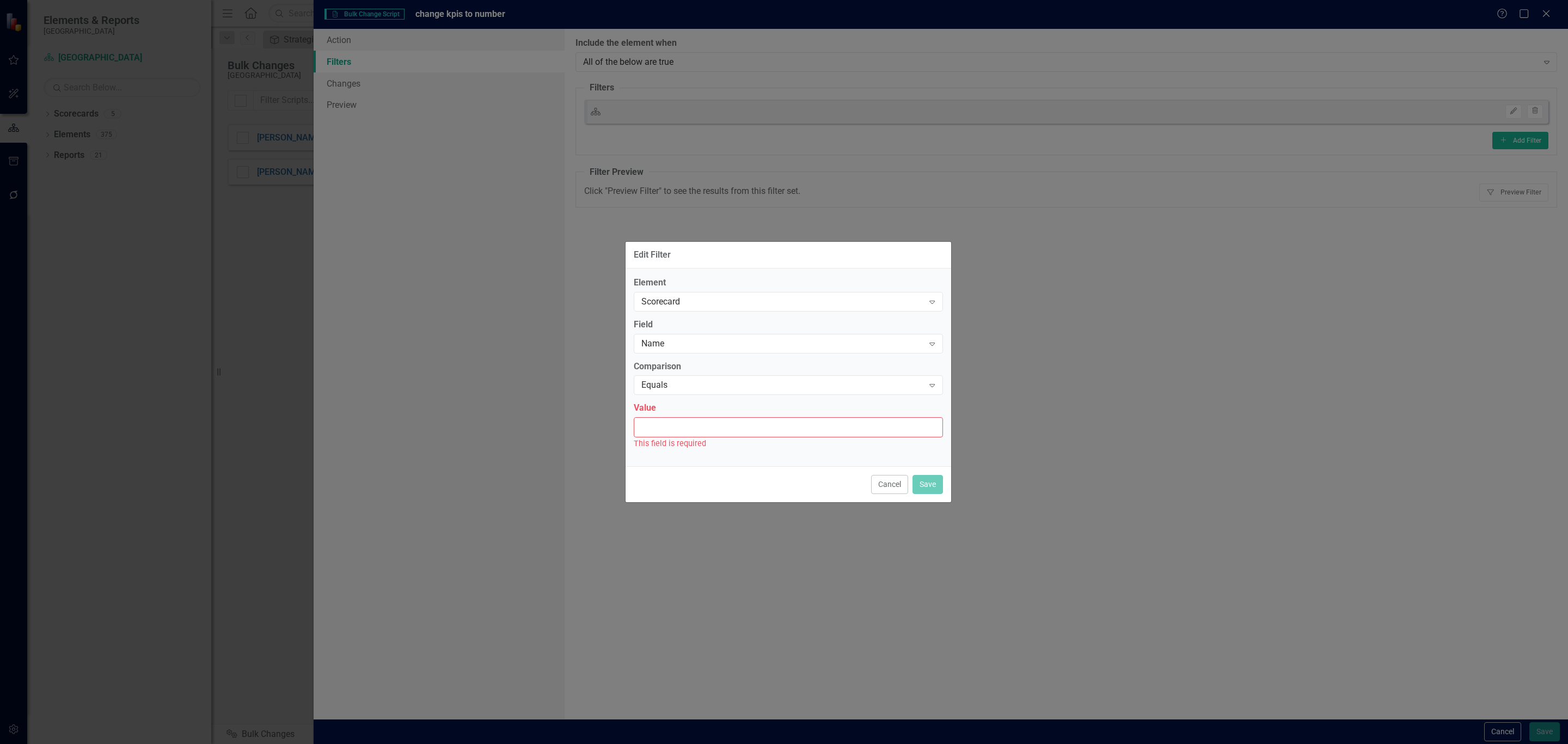
click at [709, 423] on input "Value" at bounding box center [789, 427] width 309 height 20
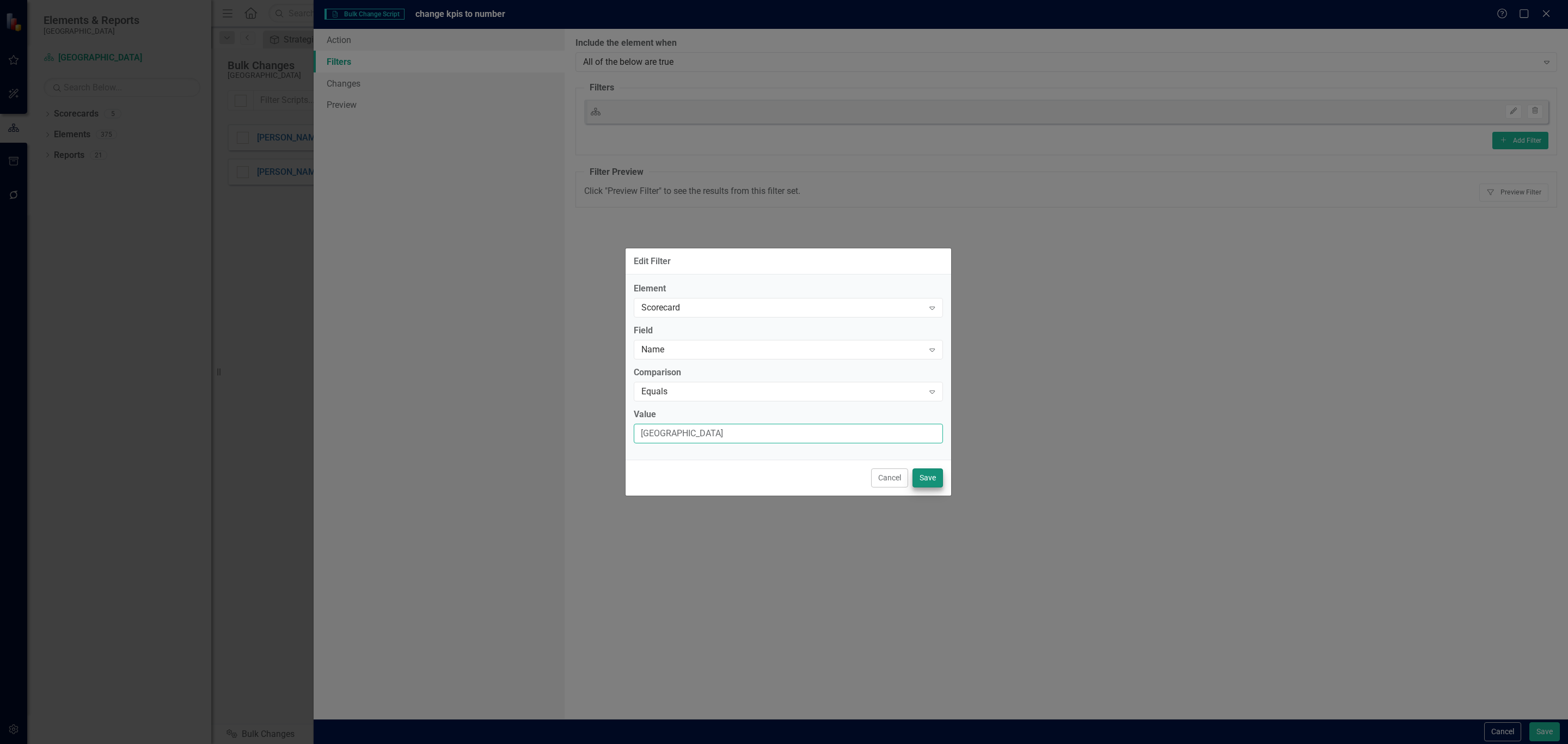
type input "[GEOGRAPHIC_DATA]"
click at [918, 475] on button "Save" at bounding box center [928, 477] width 31 height 19
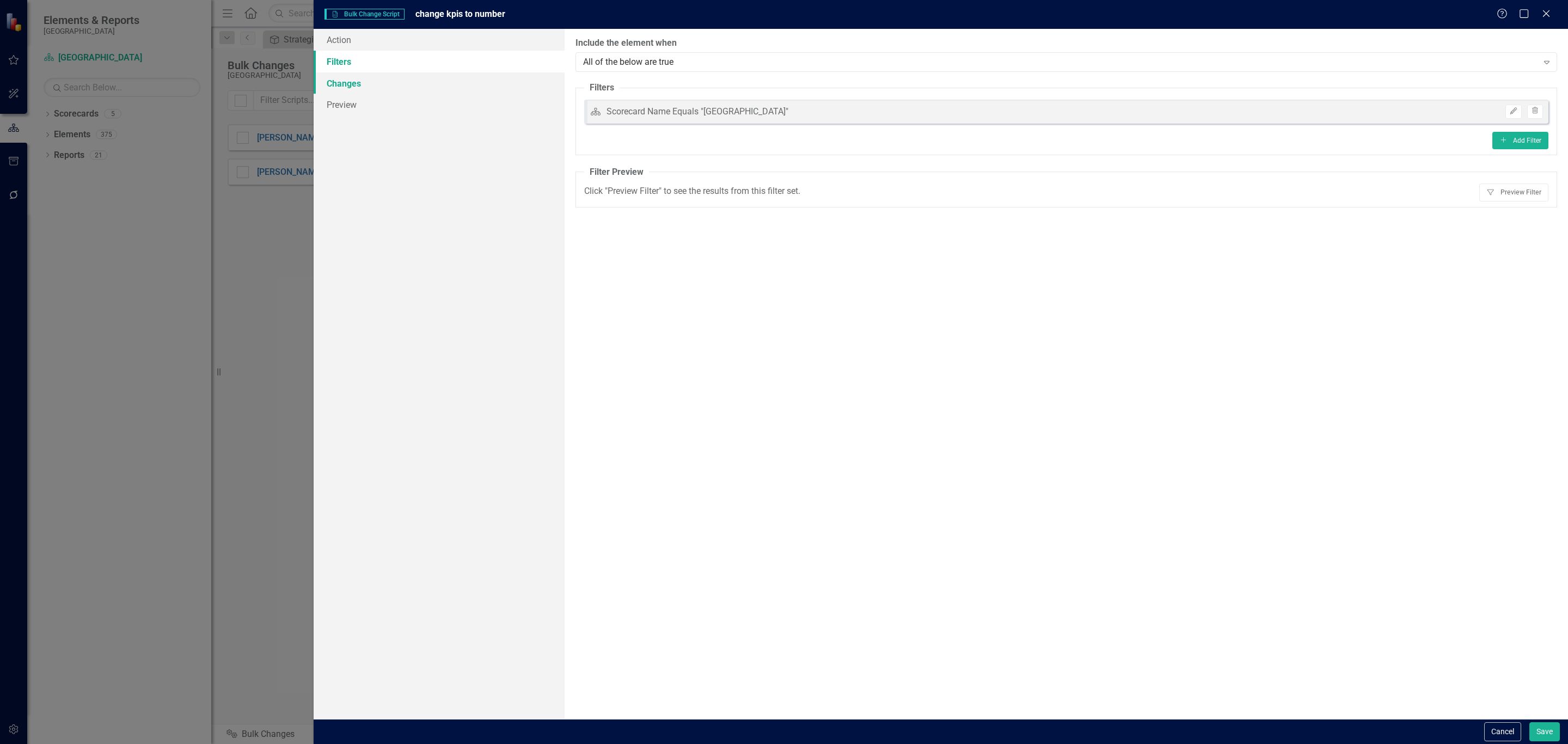
click at [393, 83] on link "Changes" at bounding box center [439, 83] width 251 height 22
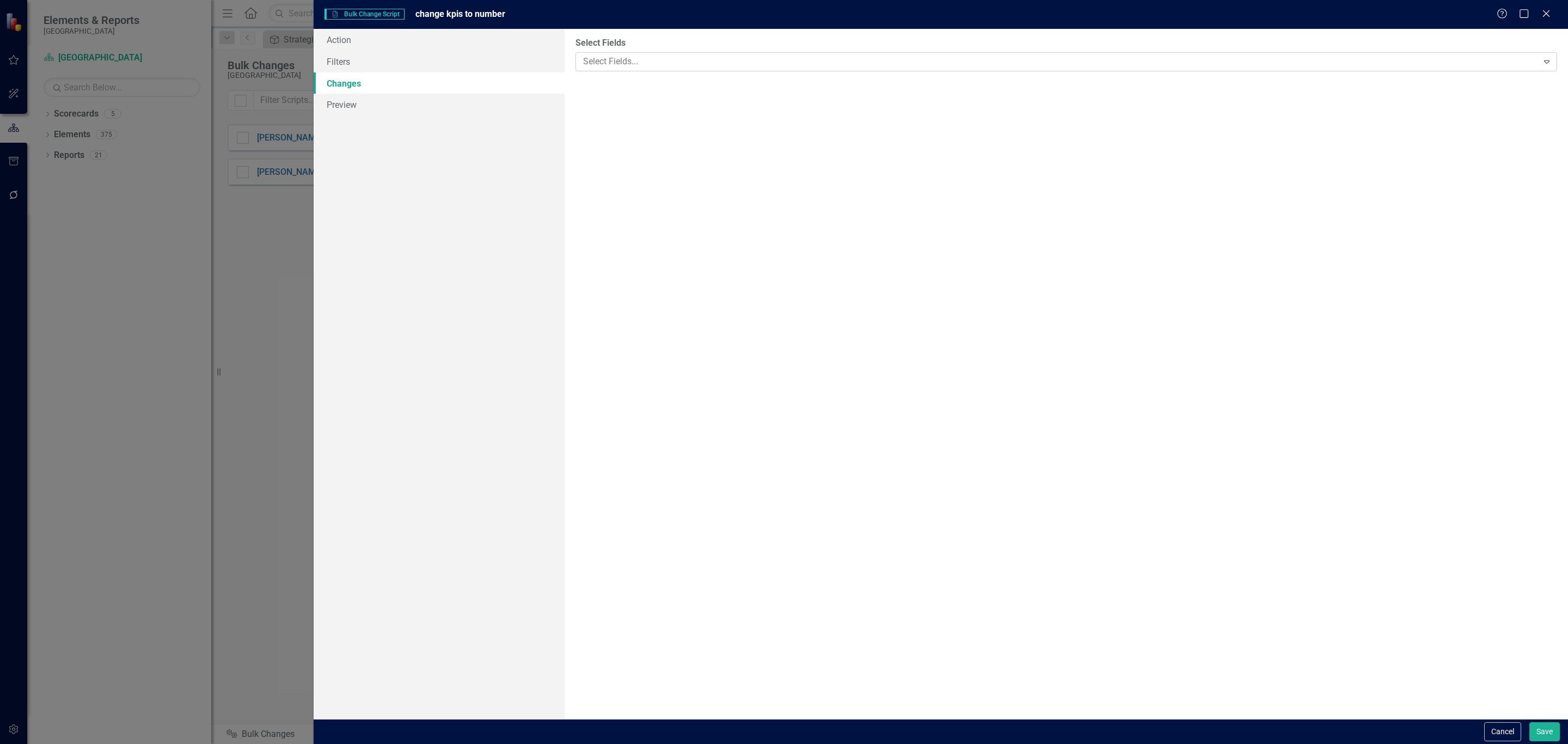
click at [605, 60] on div at bounding box center [1058, 62] width 959 height 15
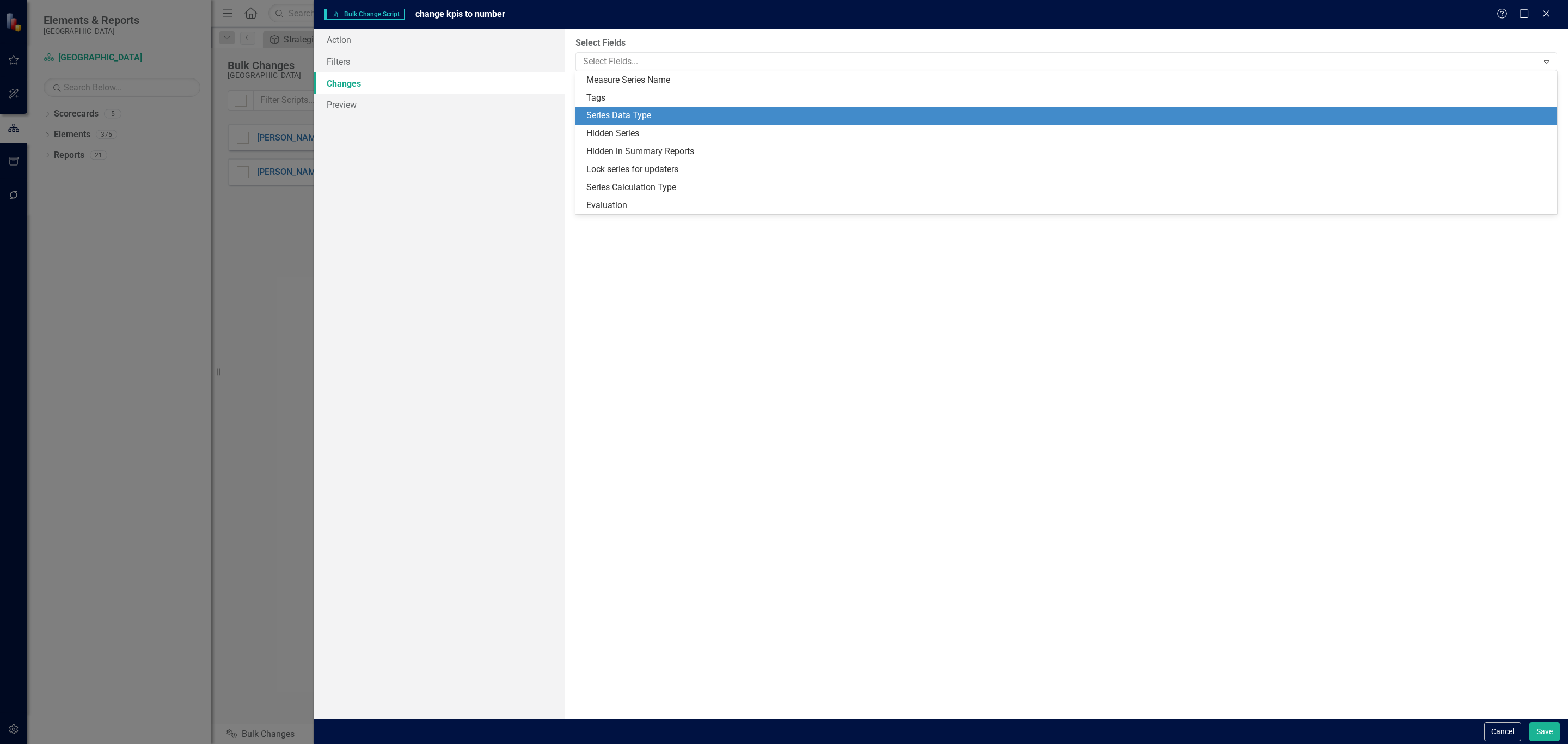
click at [615, 112] on div "Series Data Type" at bounding box center [1068, 115] width 964 height 13
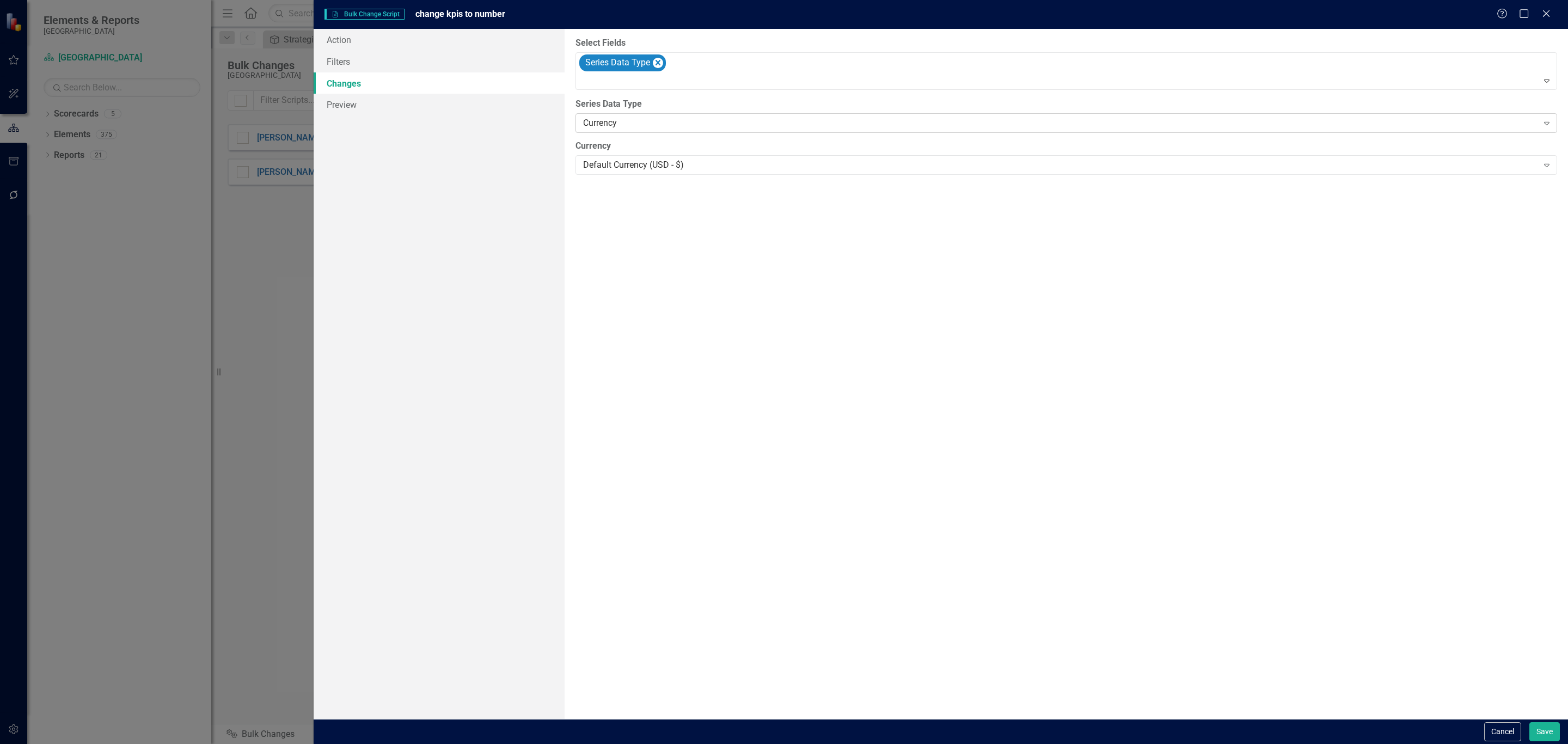
click at [633, 120] on div "Currency" at bounding box center [1060, 123] width 955 height 13
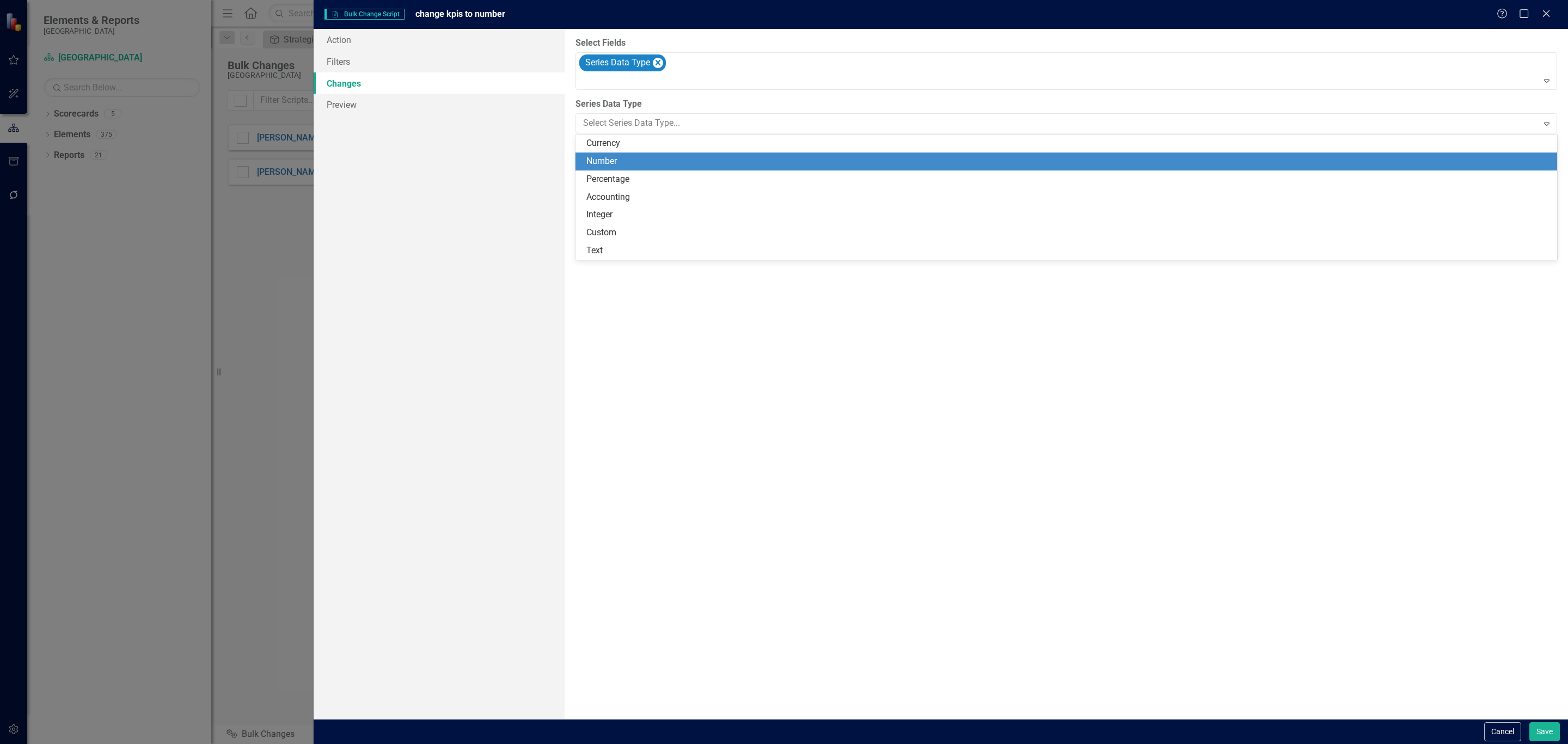
click at [626, 157] on div "Number" at bounding box center [1068, 162] width 964 height 13
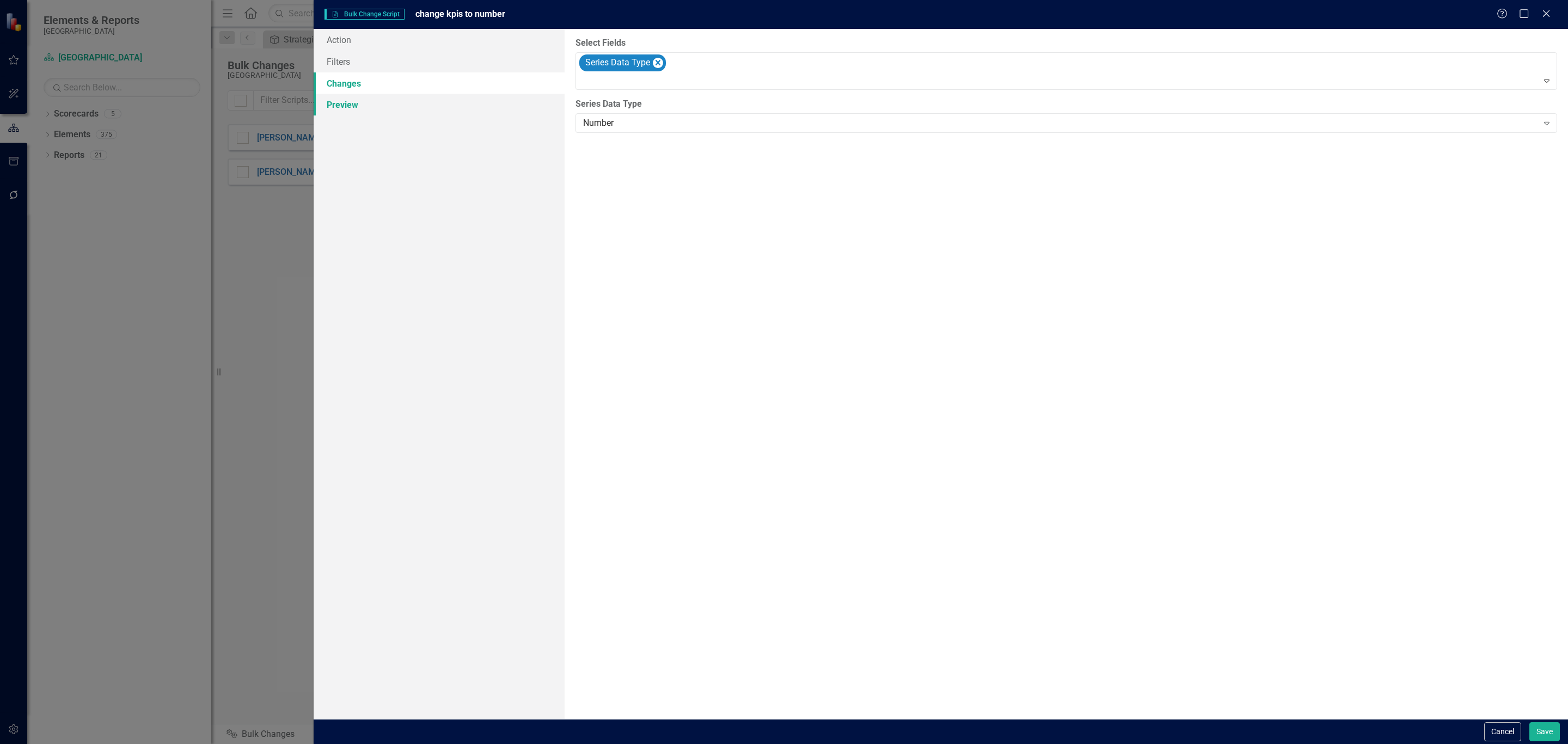
click at [383, 103] on link "Preview" at bounding box center [439, 104] width 251 height 22
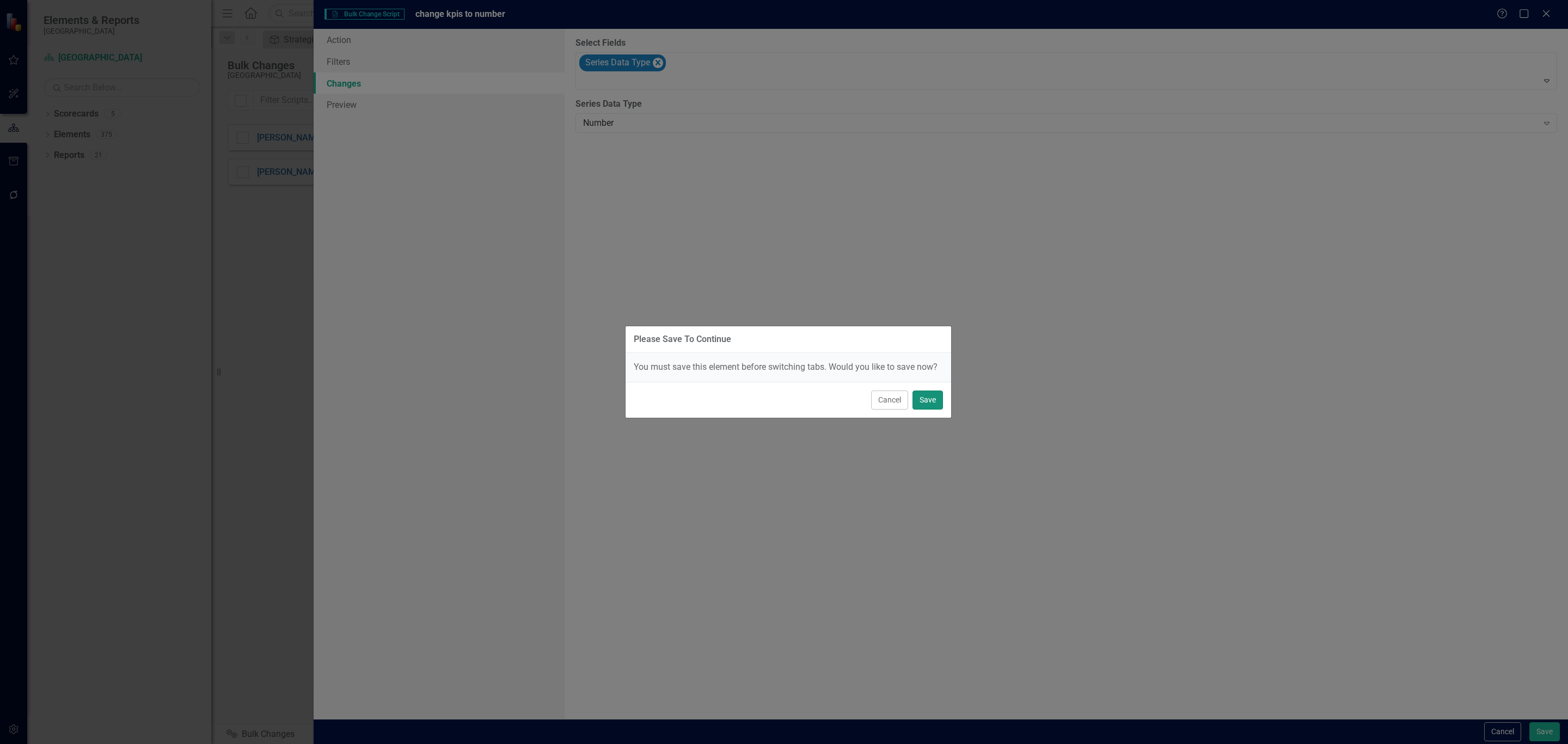
click at [920, 398] on button "Save" at bounding box center [928, 400] width 31 height 19
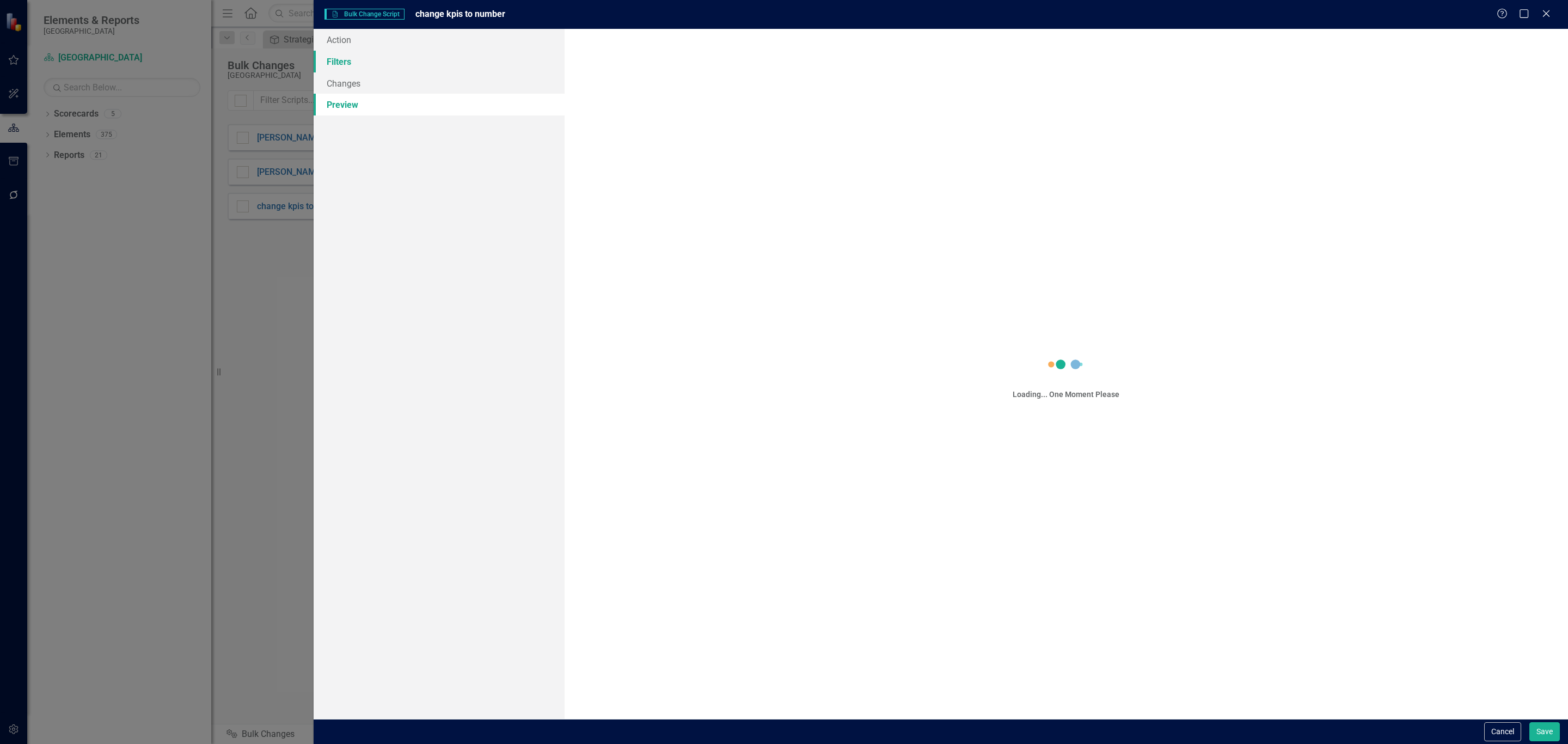
click at [384, 59] on link "Filters" at bounding box center [439, 61] width 251 height 22
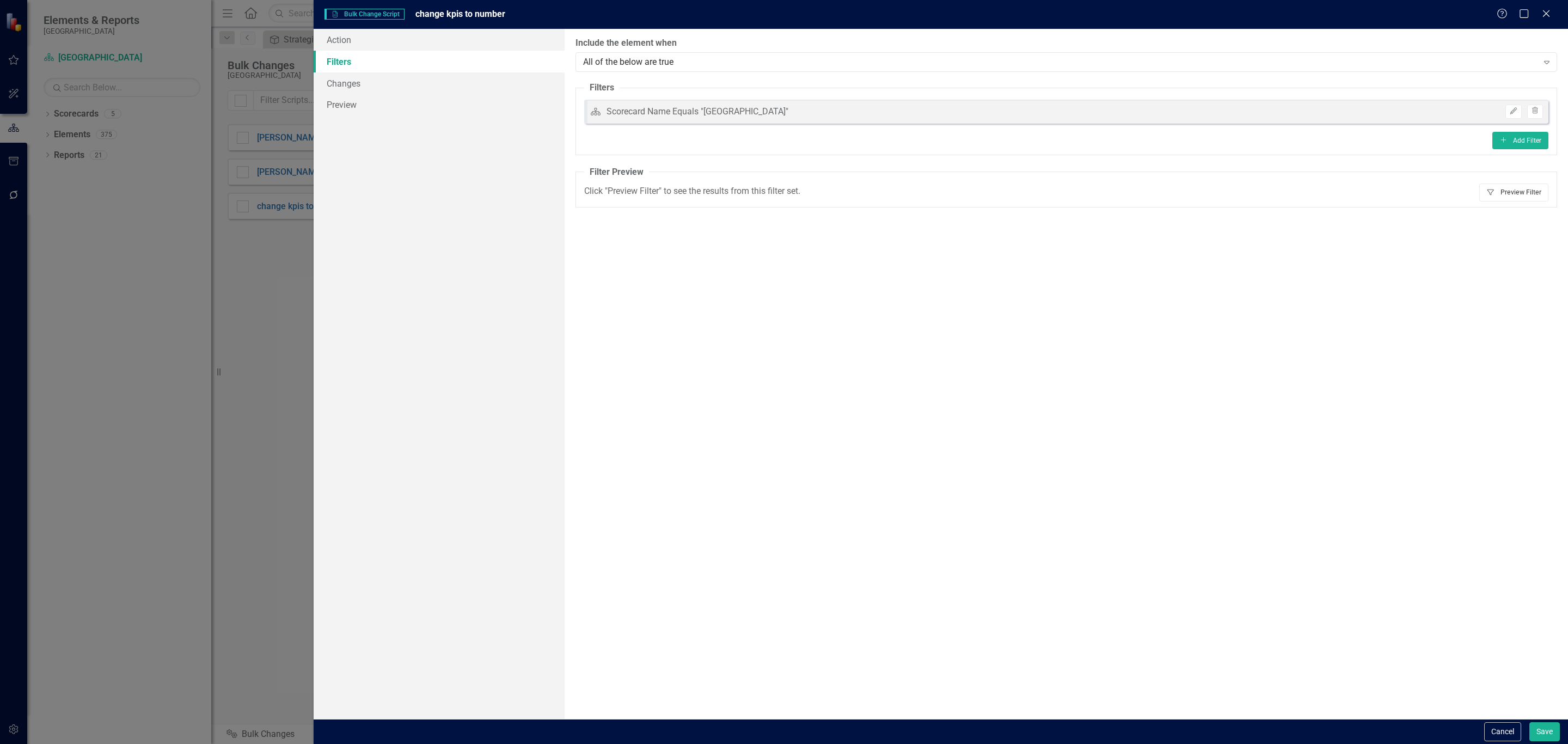
click at [1520, 192] on button "Filter Preview Filter" at bounding box center [1513, 192] width 69 height 17
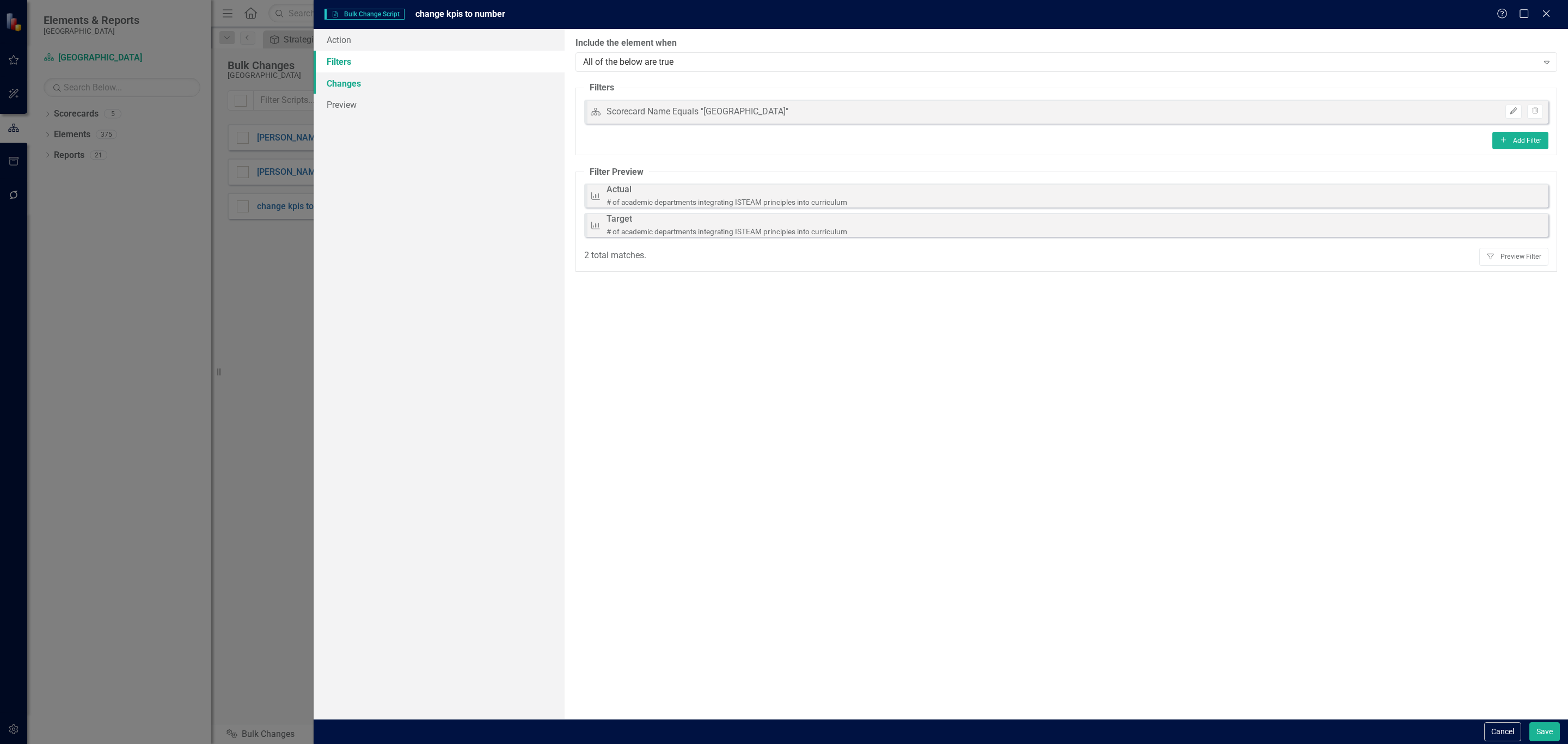
click at [386, 85] on link "Changes" at bounding box center [439, 83] width 251 height 22
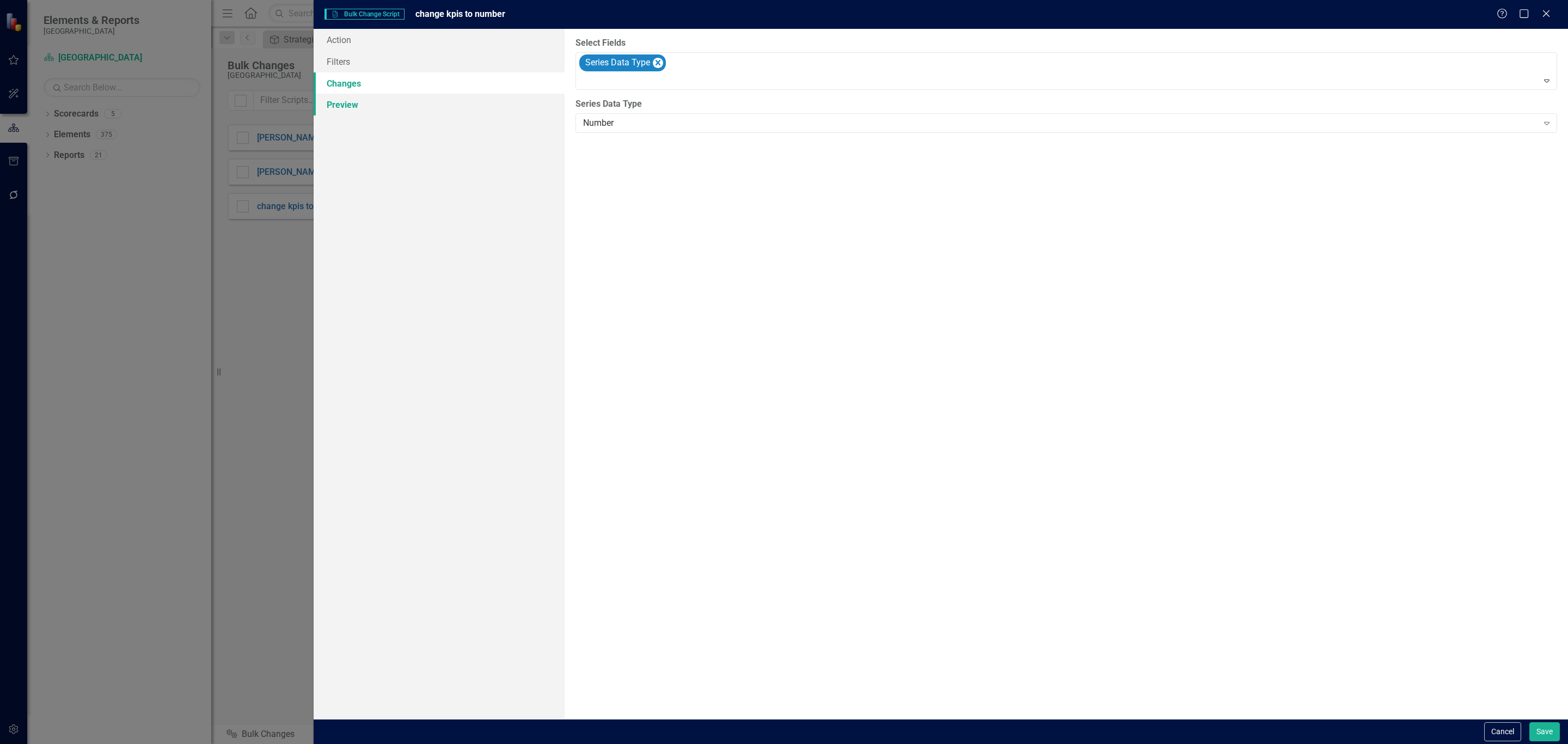
click at [374, 109] on link "Preview" at bounding box center [439, 104] width 251 height 22
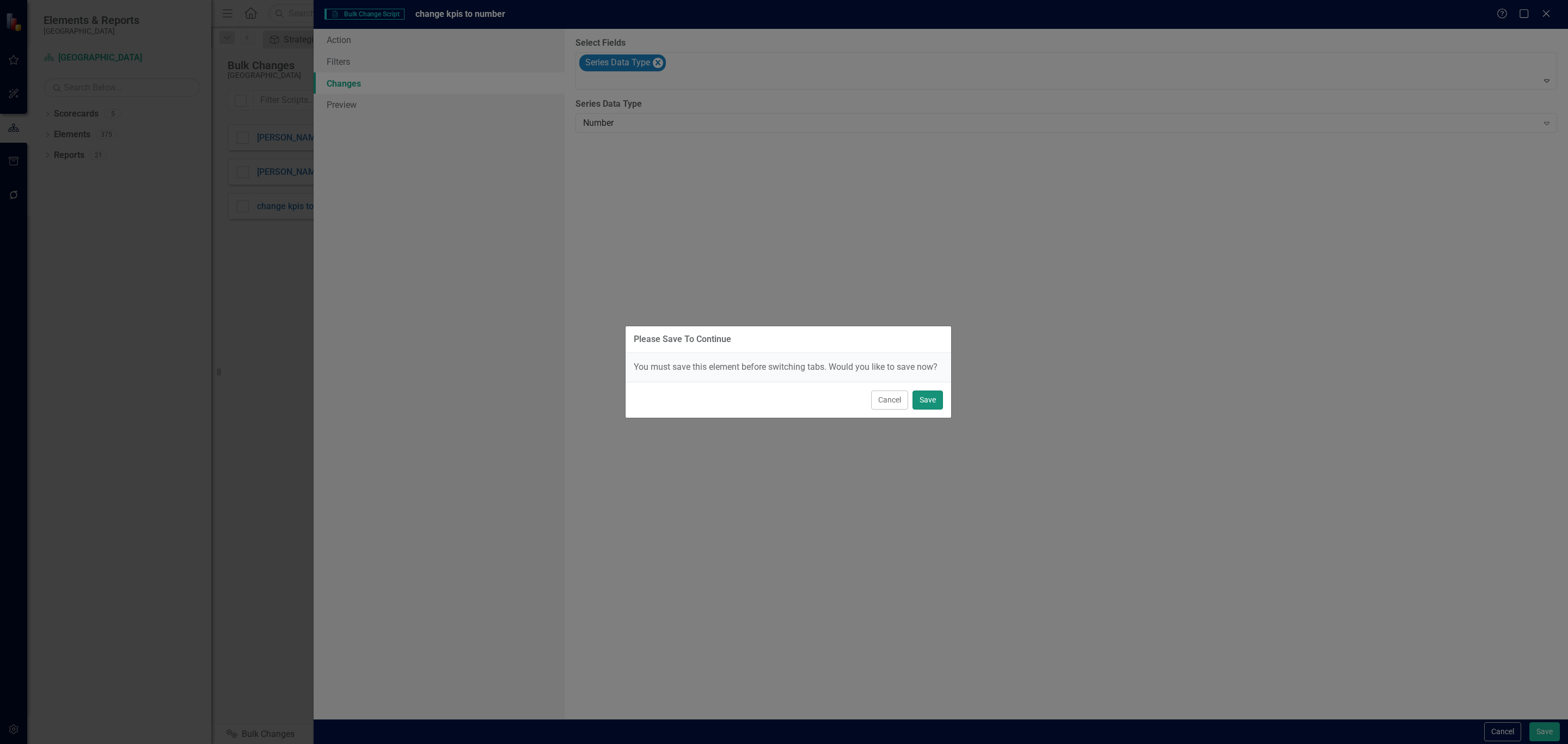
click at [929, 404] on button "Save" at bounding box center [928, 400] width 31 height 19
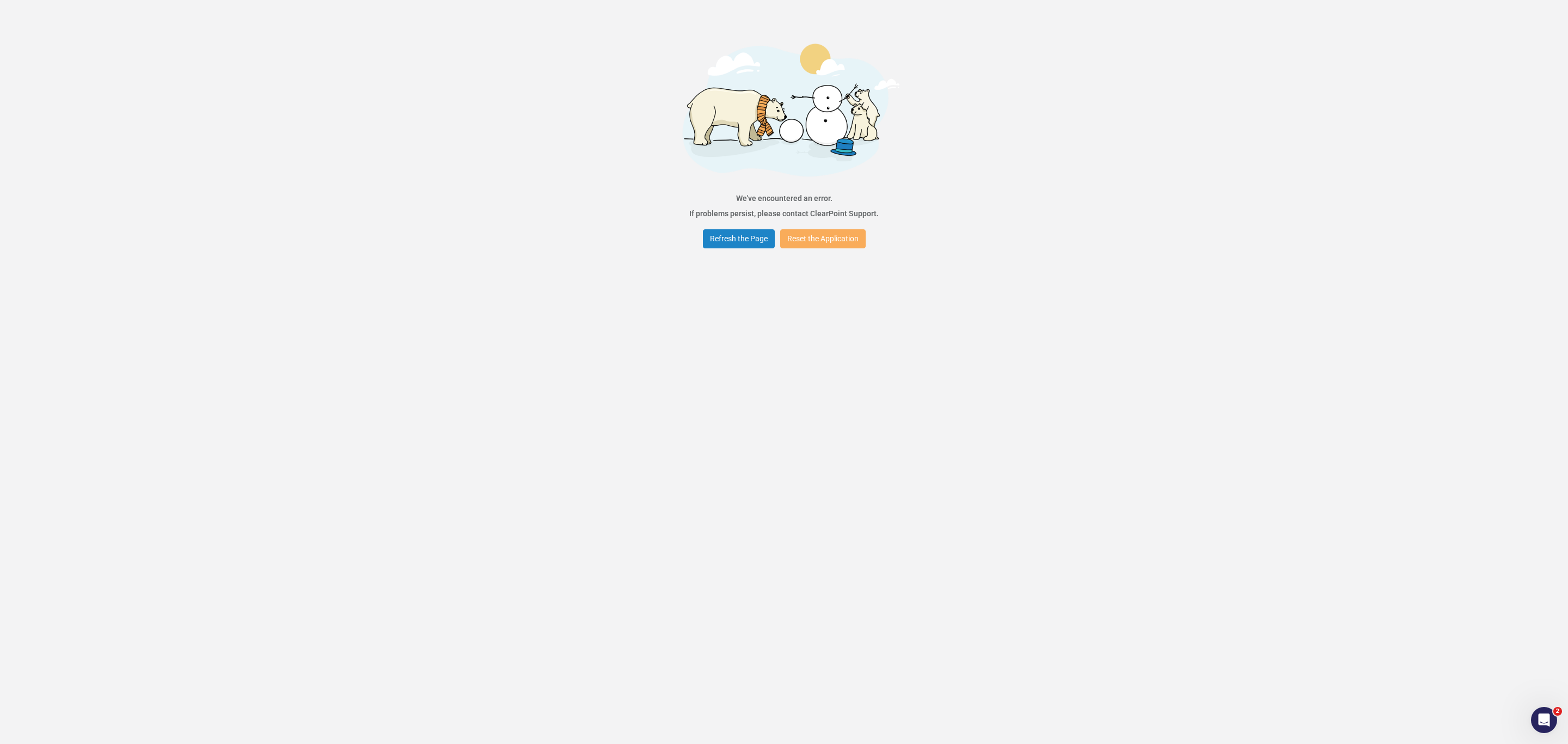
click at [361, 41] on div "Error We've encountered an error. If problems persist, please contact ClearPoin…" at bounding box center [784, 372] width 1568 height 744
click at [740, 239] on button "Refresh the Page" at bounding box center [739, 239] width 72 height 19
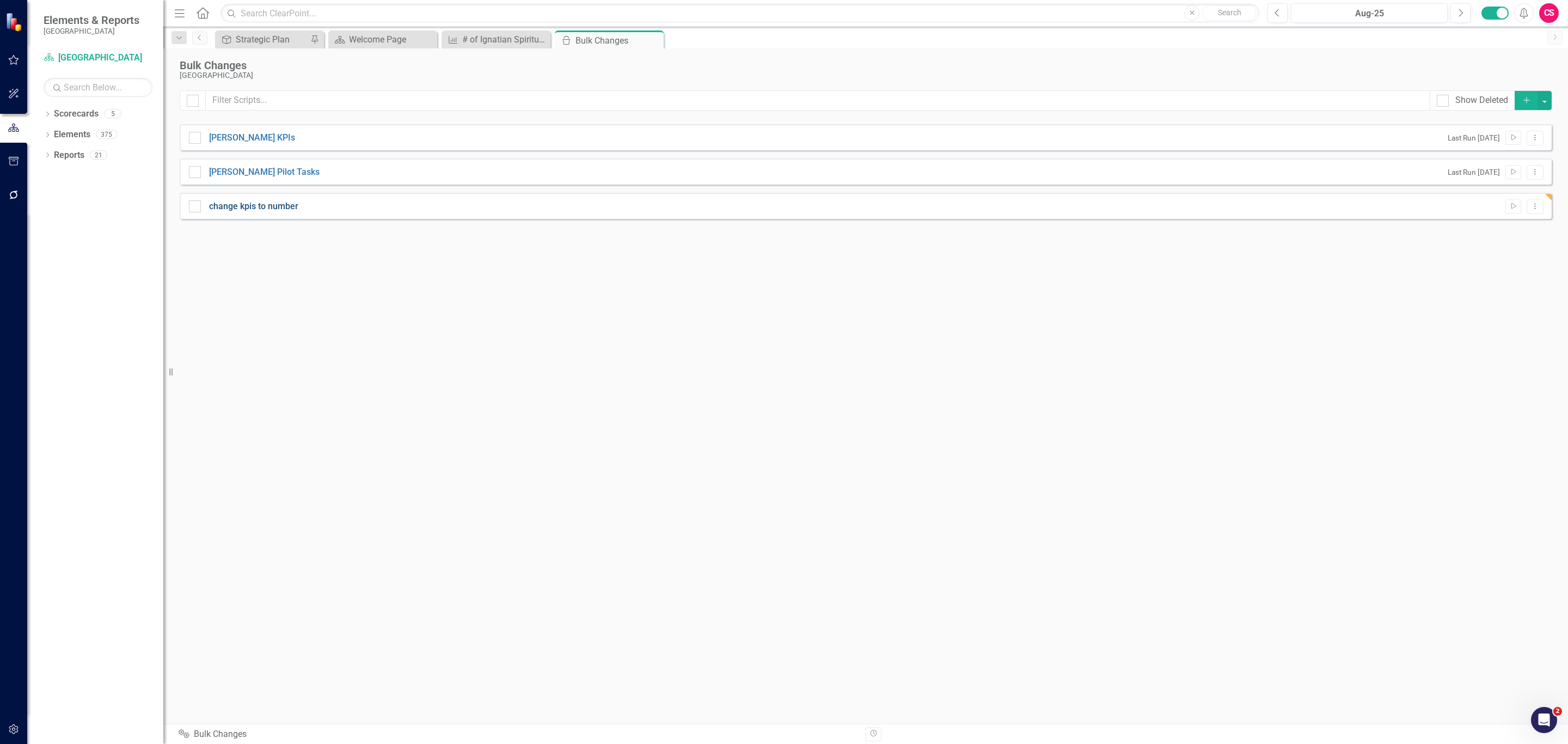
click at [259, 202] on link "change kpis to number" at bounding box center [254, 206] width 90 height 13
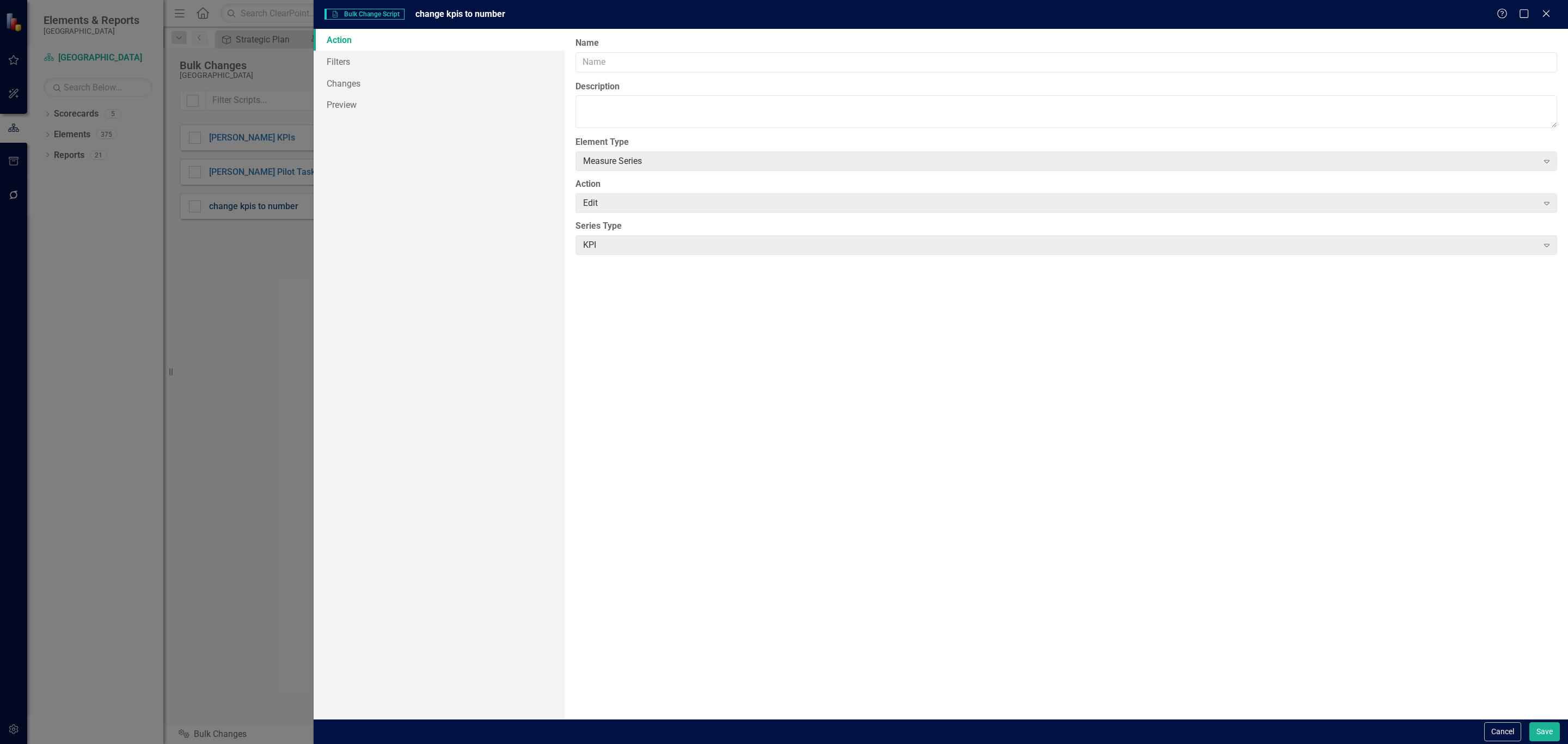
type input "change kpis to number"
click at [327, 70] on link "Filters" at bounding box center [439, 61] width 251 height 22
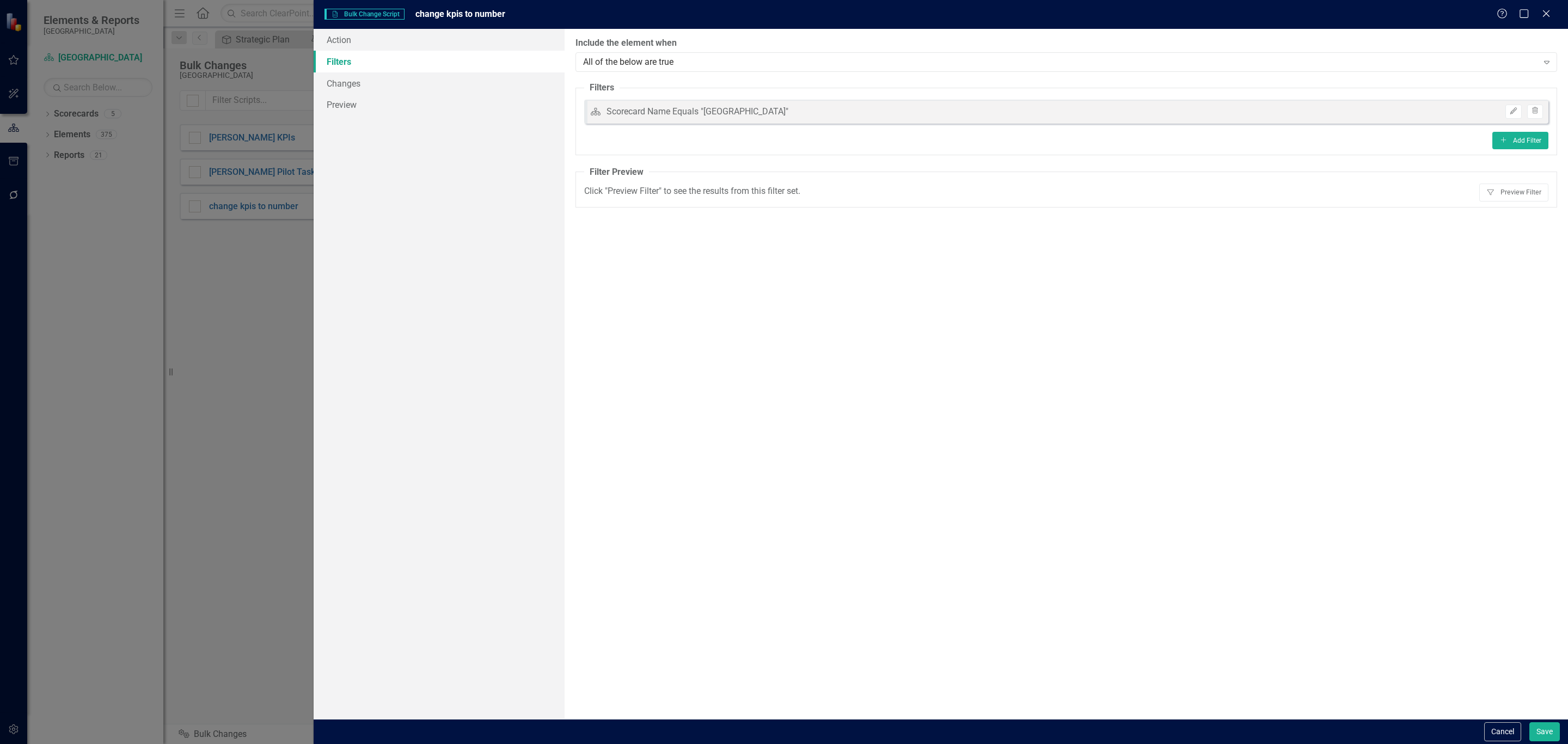
click at [327, 70] on link "Filters" at bounding box center [439, 61] width 251 height 22
click at [1504, 193] on button "Filter Preview Filter" at bounding box center [1513, 192] width 69 height 17
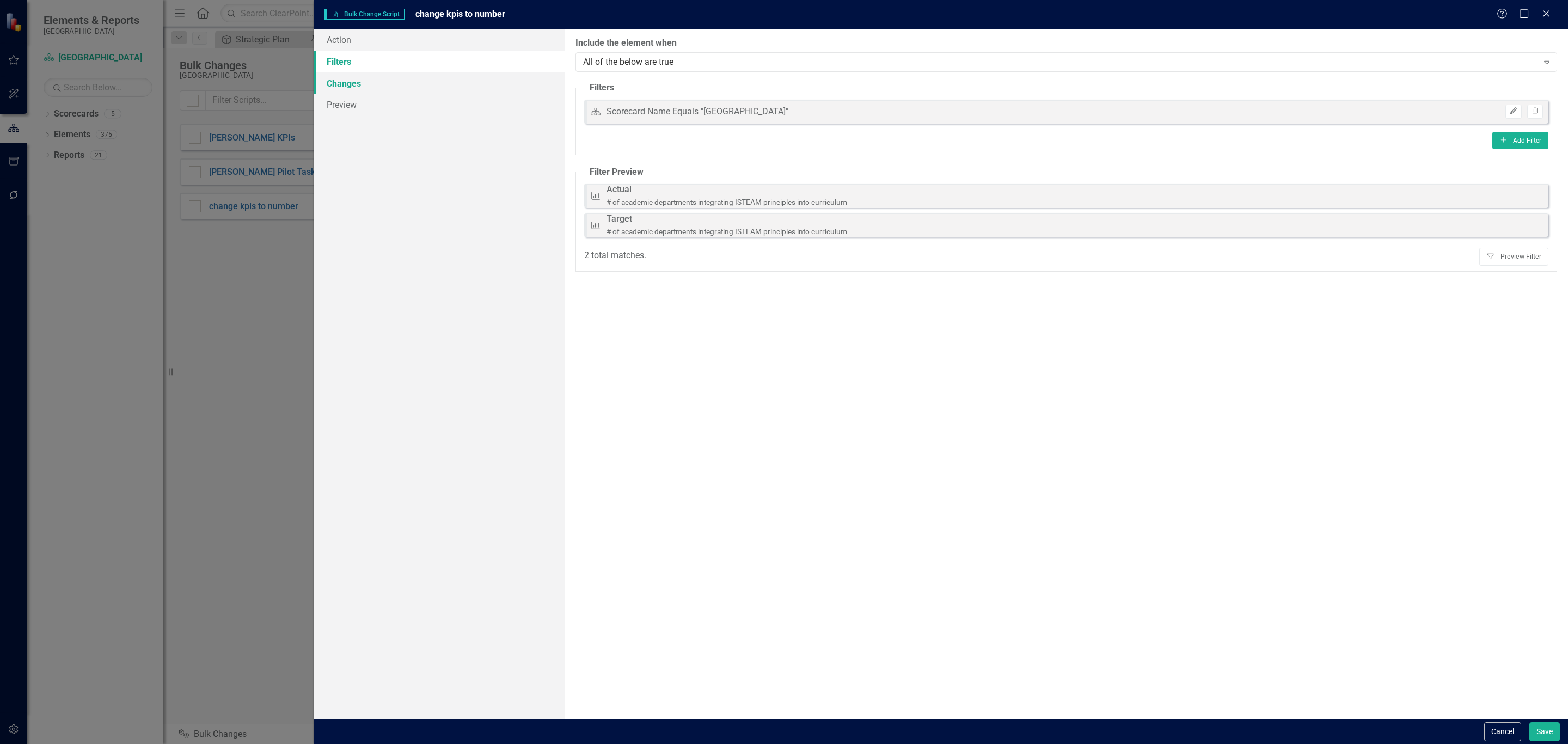
click at [332, 83] on link "Changes" at bounding box center [439, 83] width 251 height 22
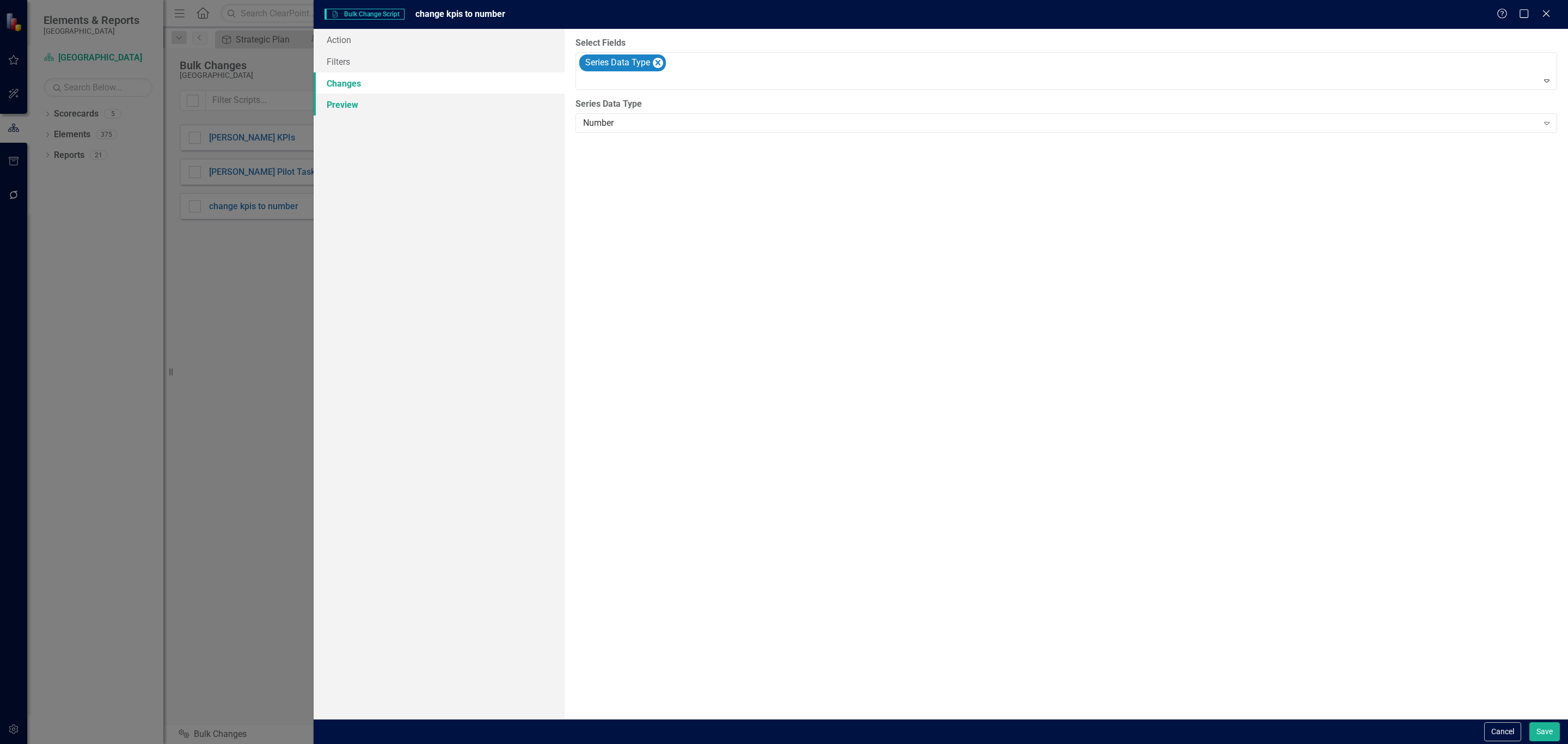
click at [345, 103] on link "Preview" at bounding box center [439, 104] width 251 height 22
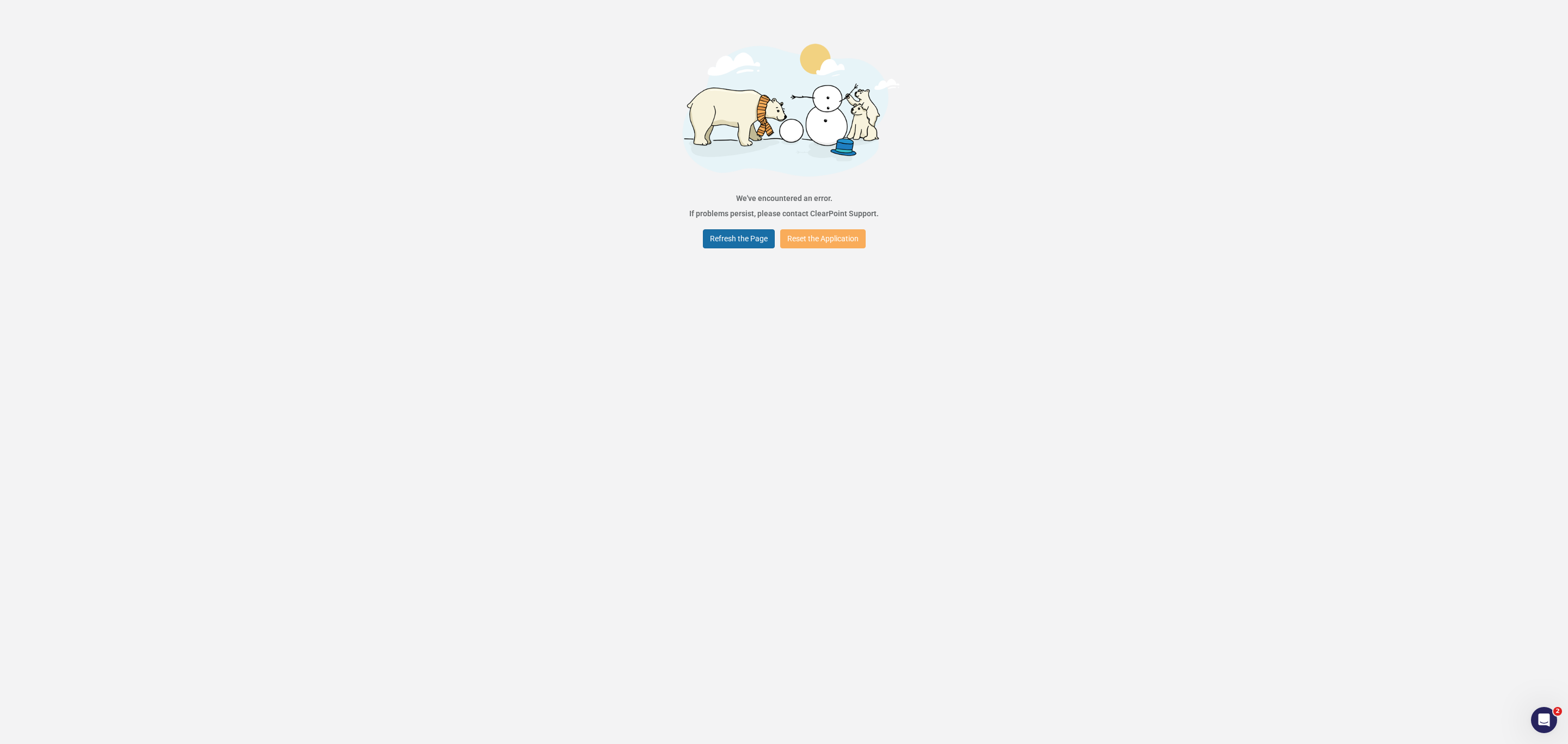
click at [743, 236] on button "Refresh the Page" at bounding box center [739, 239] width 72 height 19
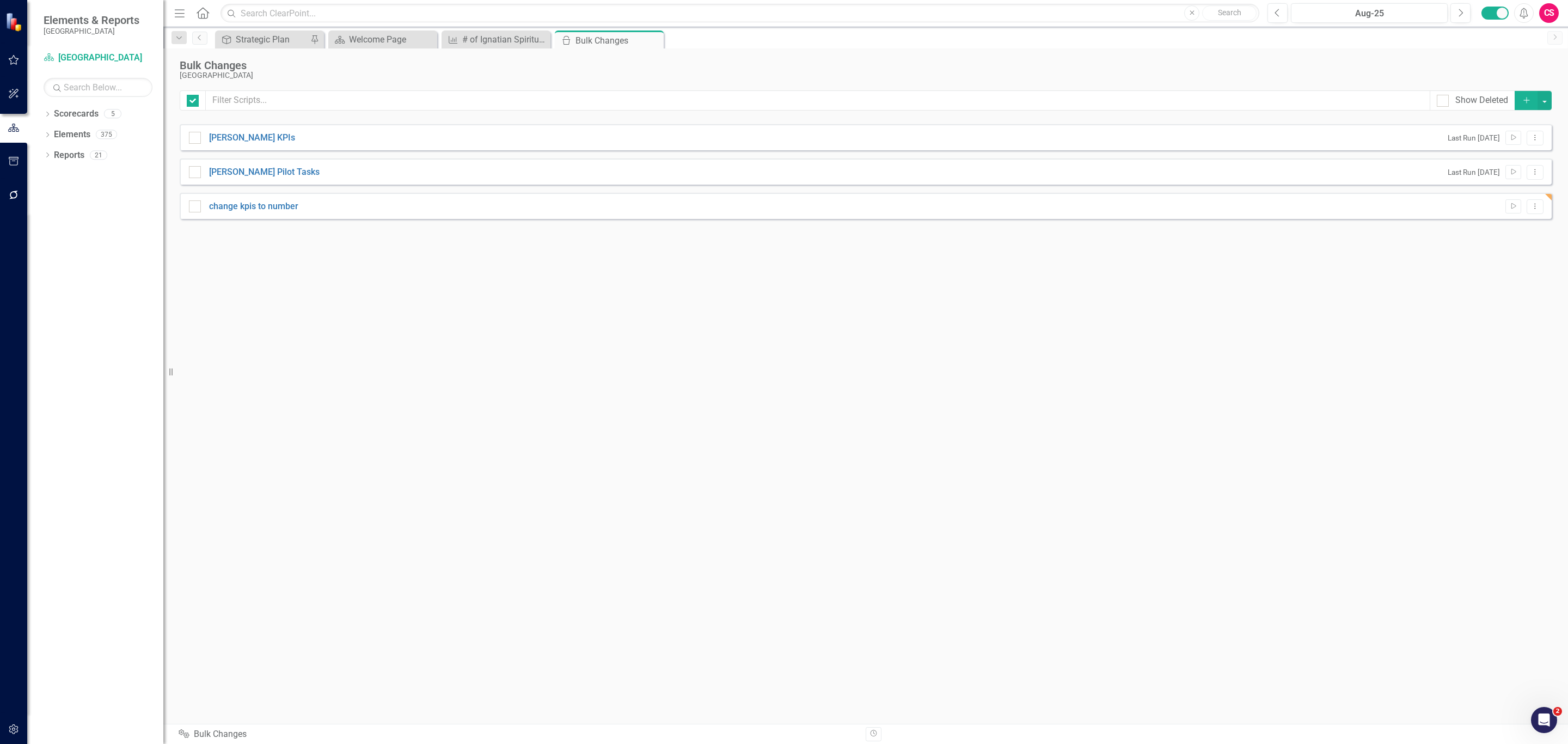
checkbox input "false"
click at [18, 192] on icon "button" at bounding box center [14, 195] width 11 height 8
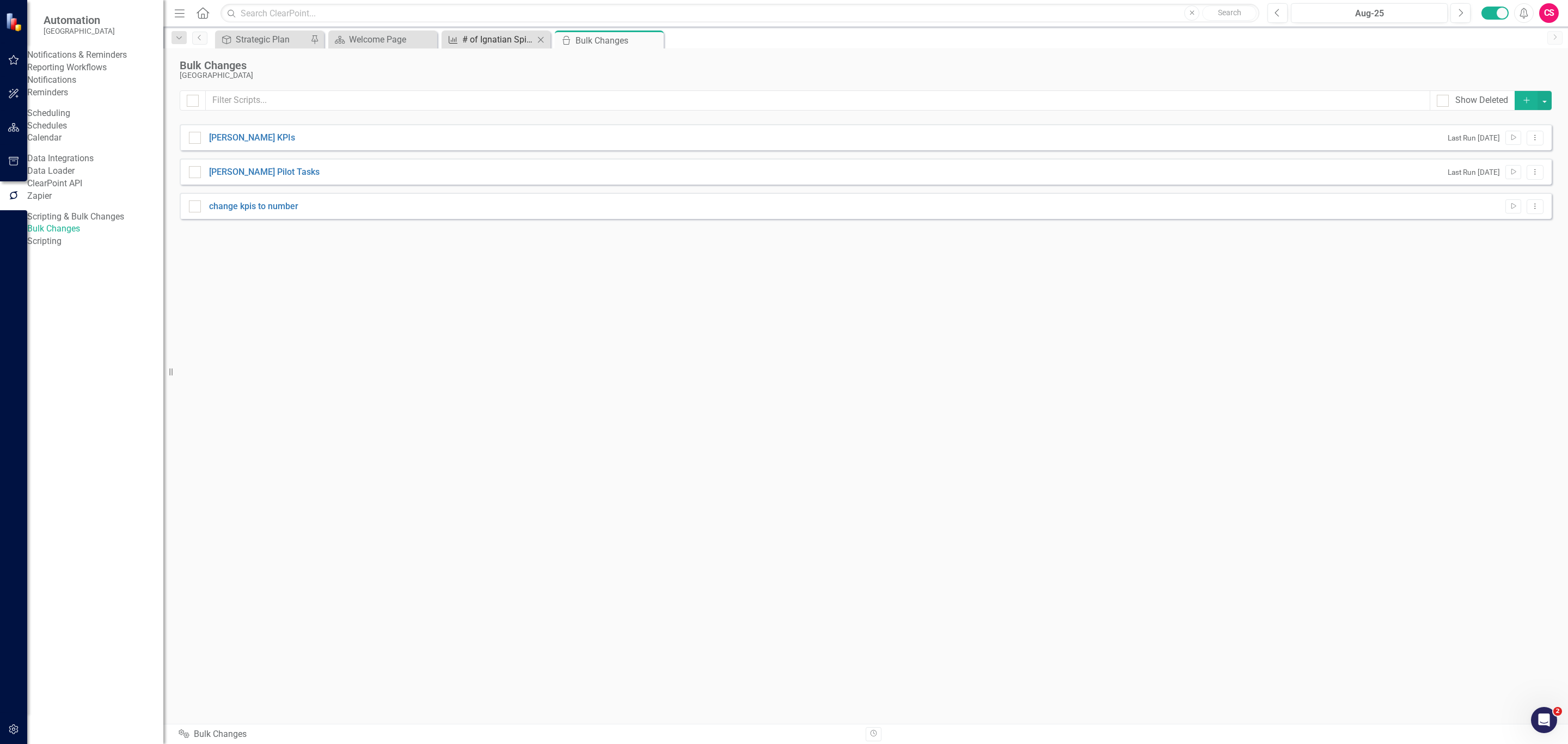
click at [495, 41] on div "# of Ignatian Spirituality touchpoints on student retreats" at bounding box center [498, 39] width 72 height 13
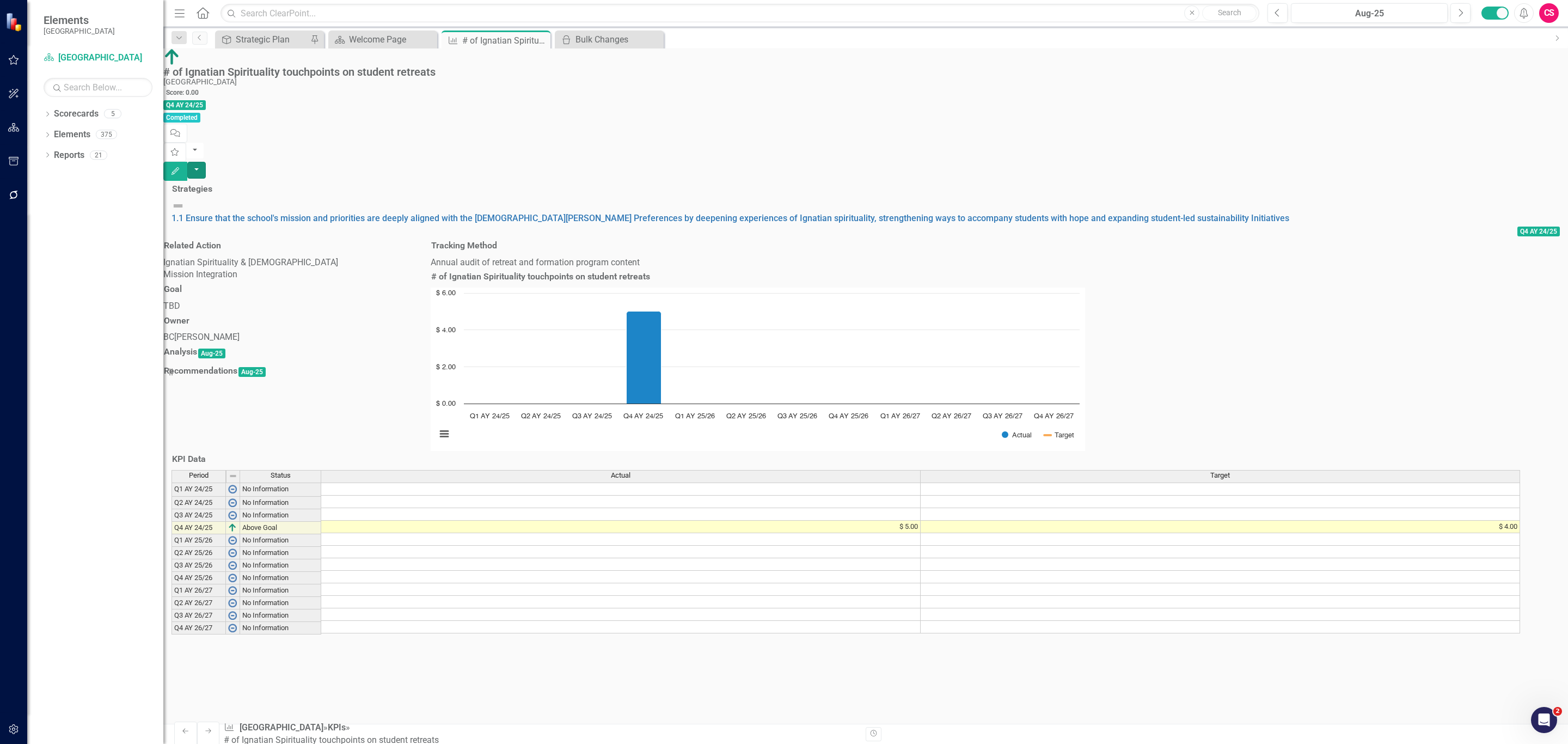
click at [206, 162] on button "button" at bounding box center [197, 170] width 18 height 17
click at [1514, 89] on link "Edit Edit KPI" at bounding box center [1507, 90] width 88 height 20
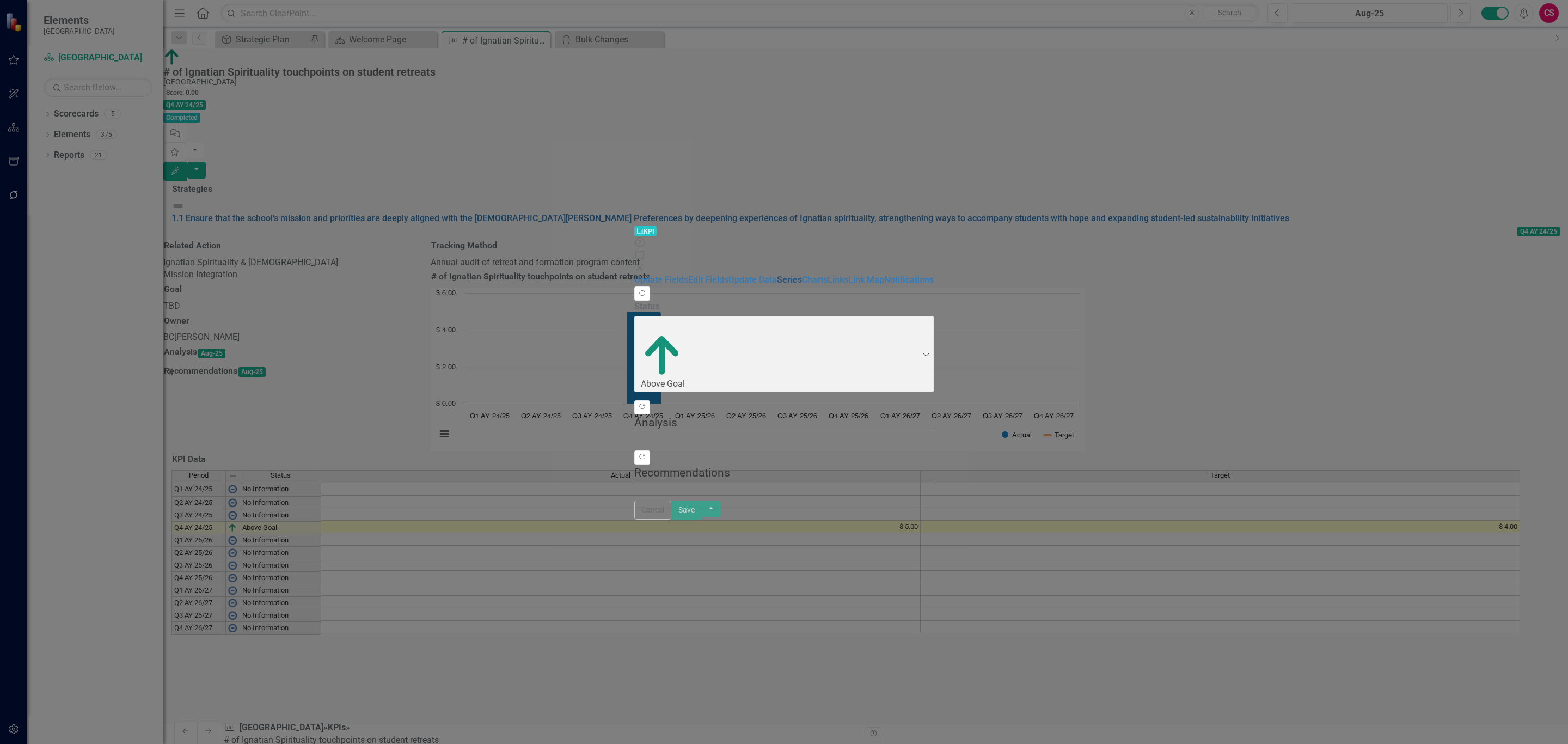
click at [777, 274] on link "Series" at bounding box center [789, 279] width 25 height 10
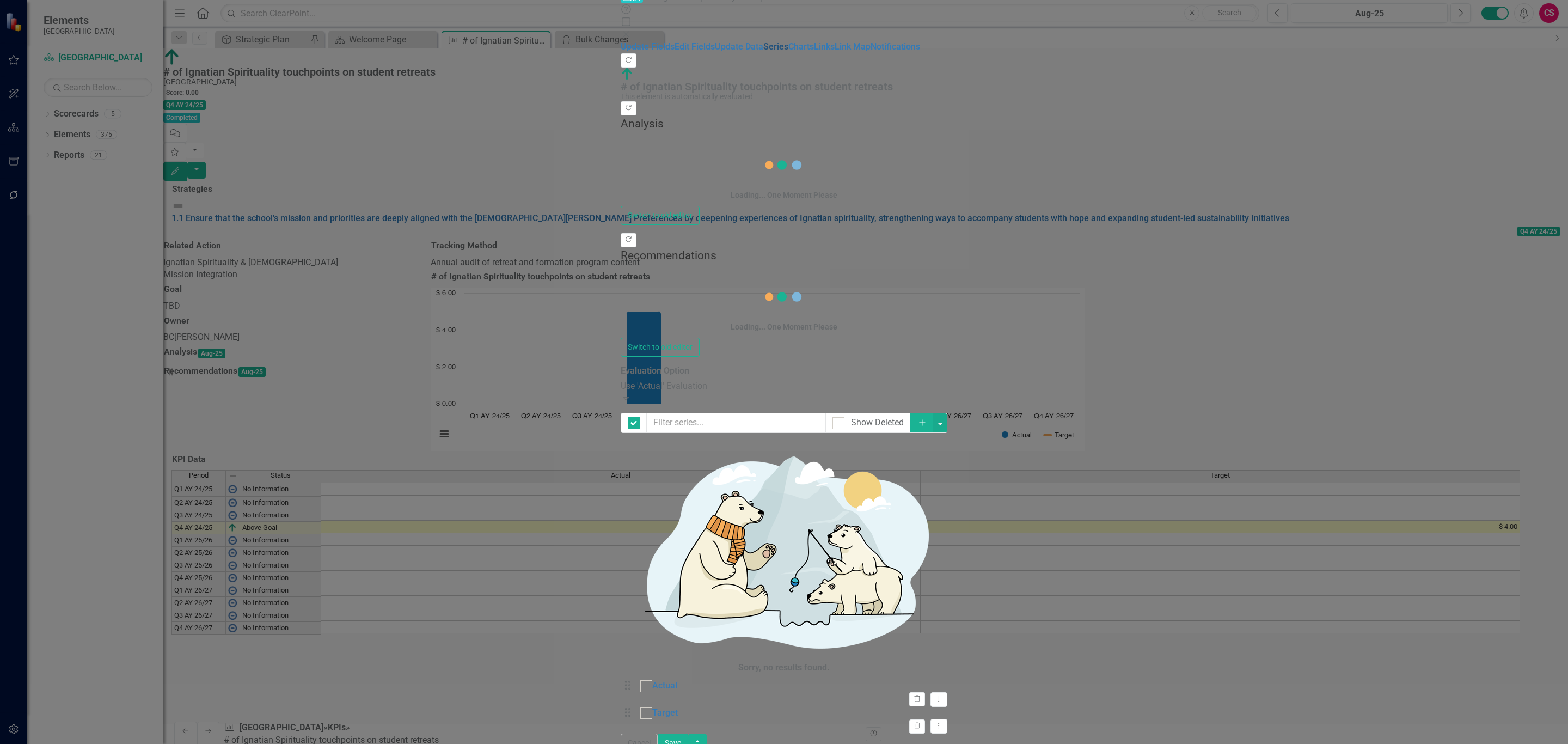
checkbox input "false"
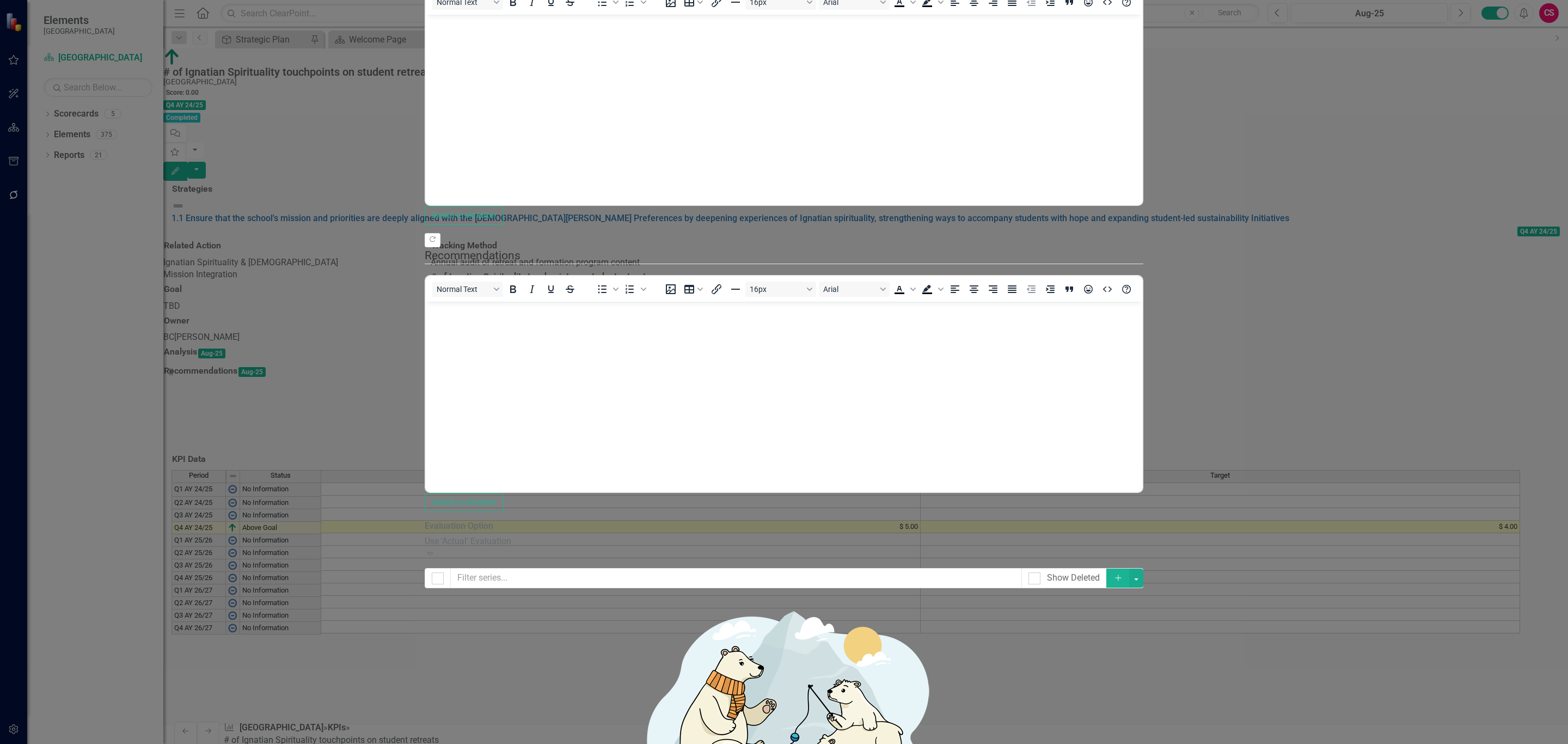
click at [1478, 134] on link "Edit Edit Measure Series" at bounding box center [1486, 139] width 124 height 20
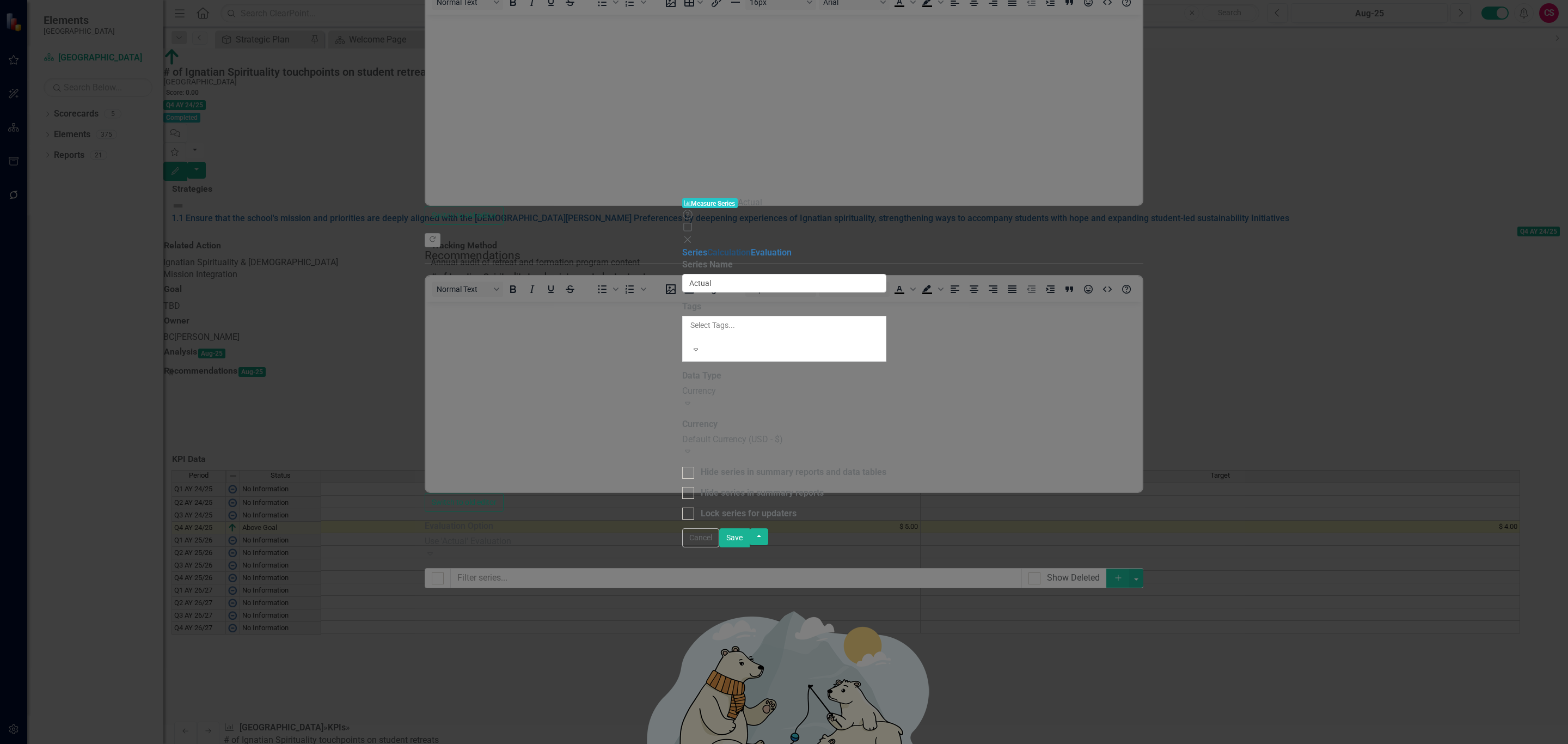
click at [707, 247] on link "Calculation" at bounding box center [729, 252] width 43 height 10
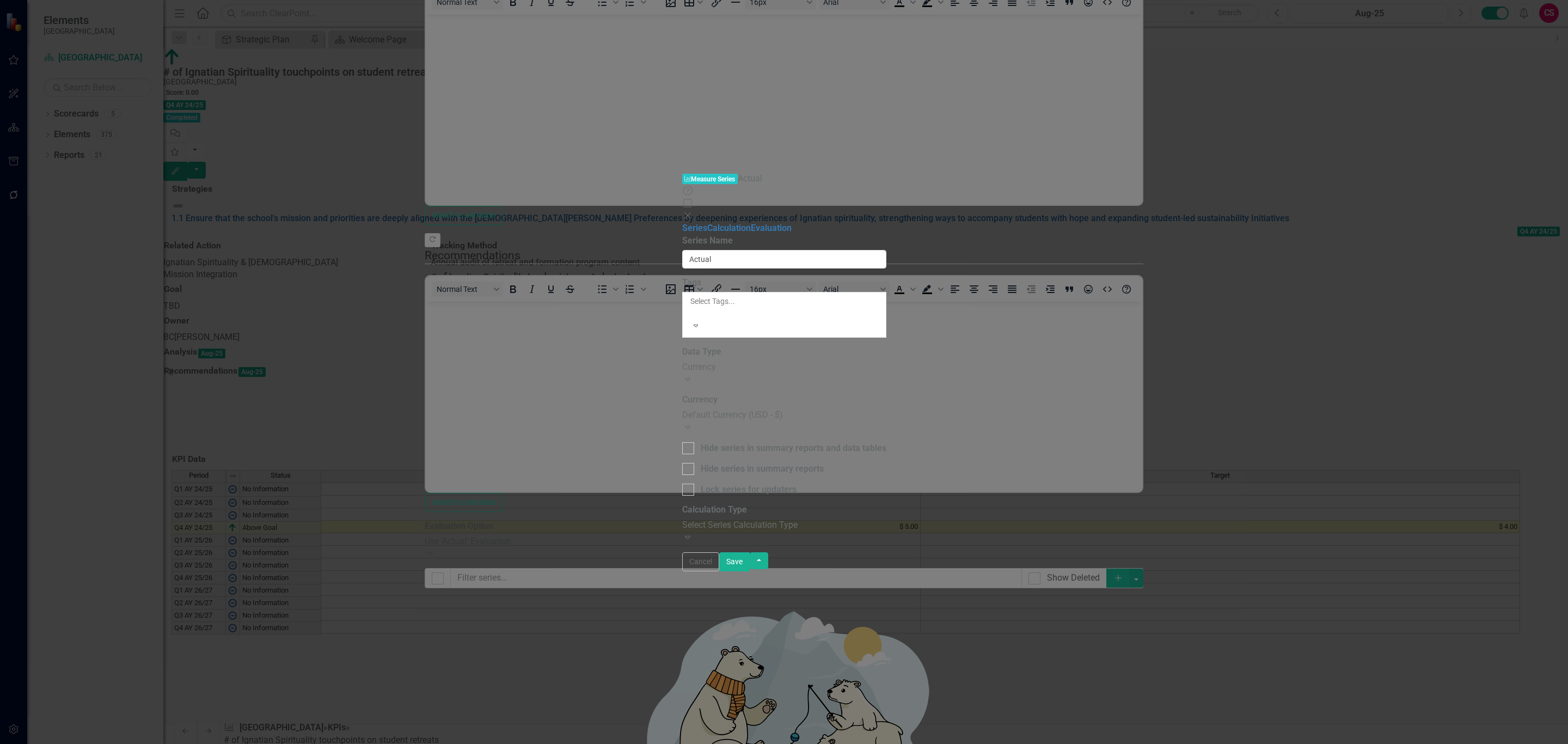
click at [711, 519] on div "Select Series Calculation Type" at bounding box center [784, 526] width 204 height 13
click at [751, 223] on link "Evaluation" at bounding box center [771, 227] width 41 height 10
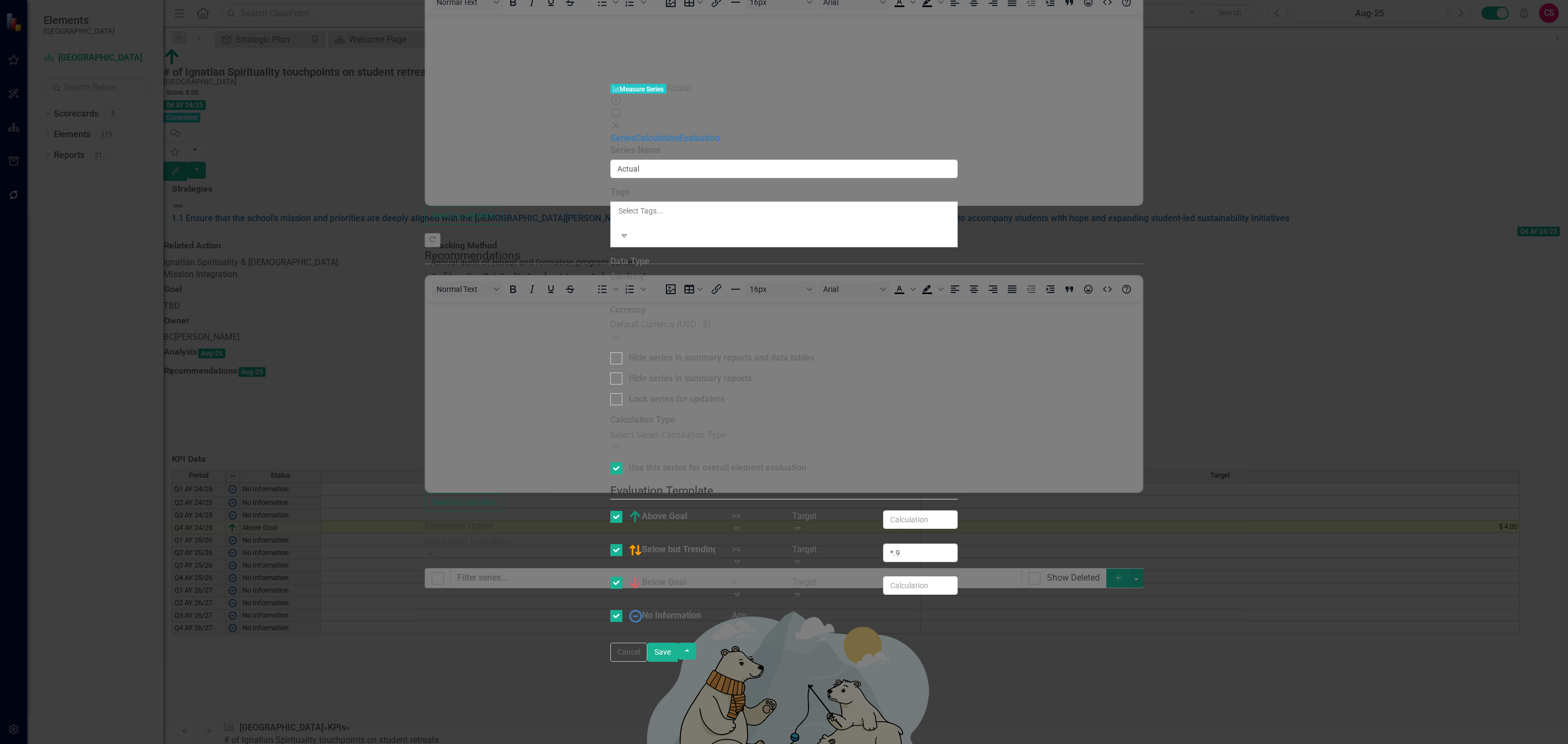
click at [867, 510] on div "Target" at bounding box center [829, 517] width 75 height 13
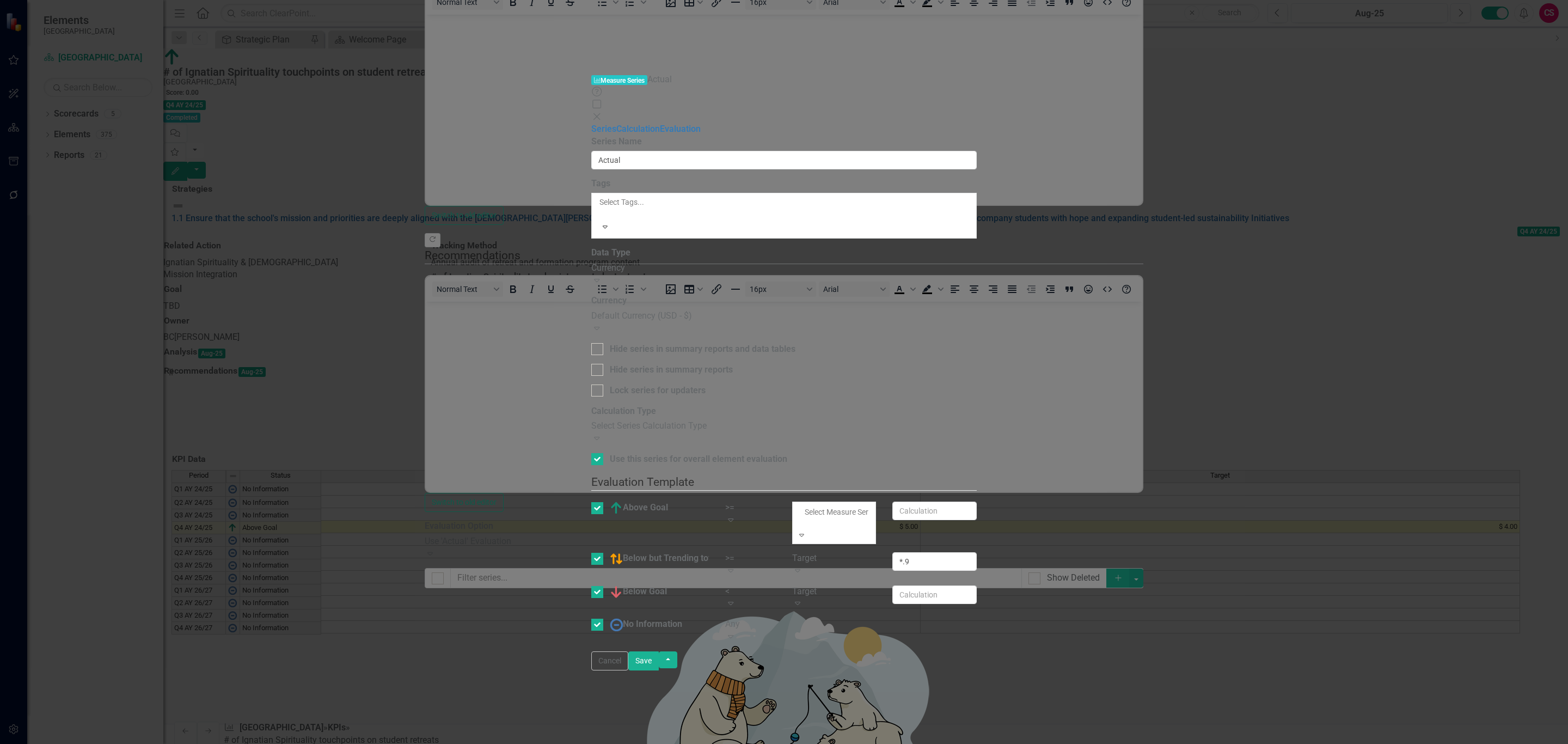
click at [1129, 743] on div "Static Value" at bounding box center [784, 750] width 1568 height 13
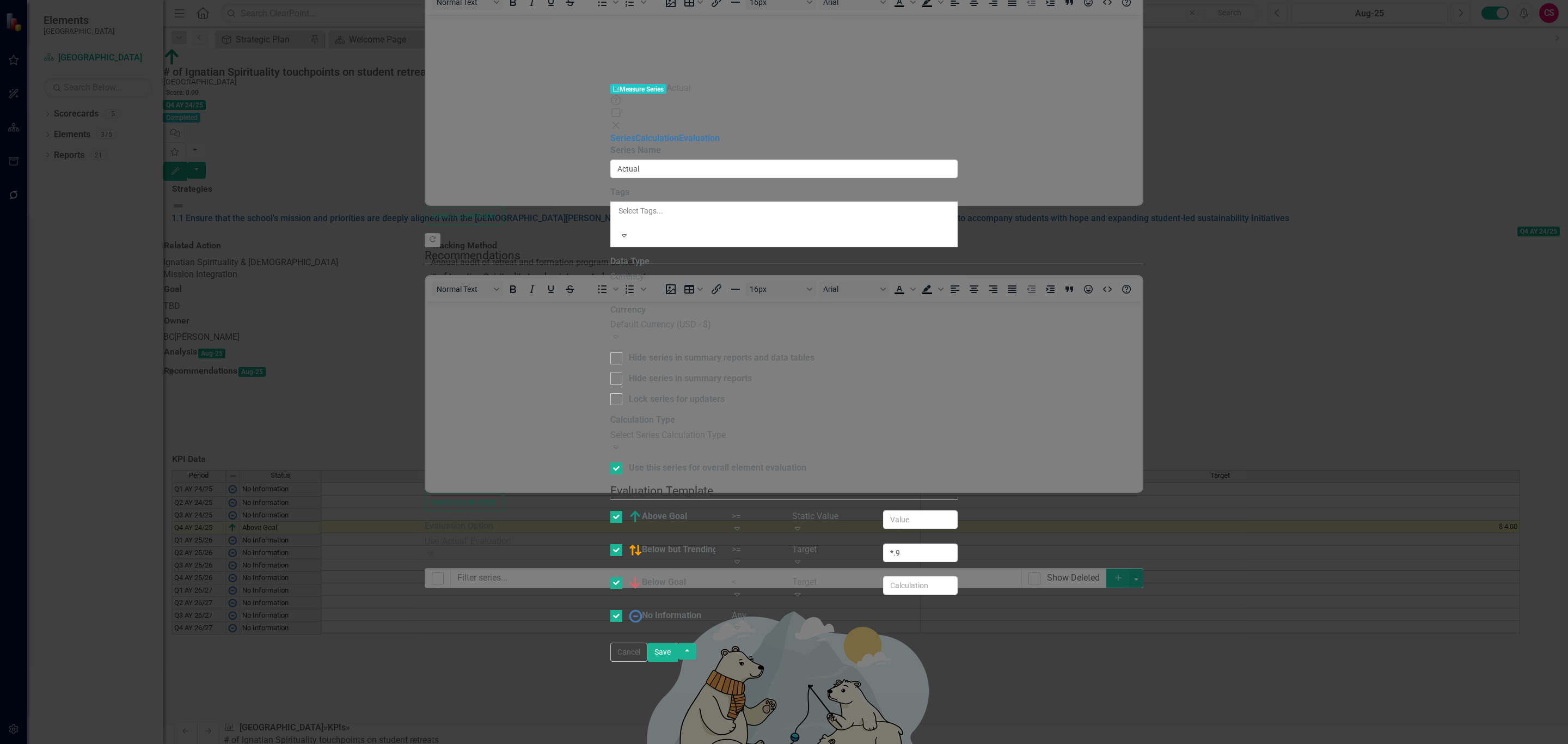
click at [867, 544] on div "Target" at bounding box center [829, 550] width 75 height 13
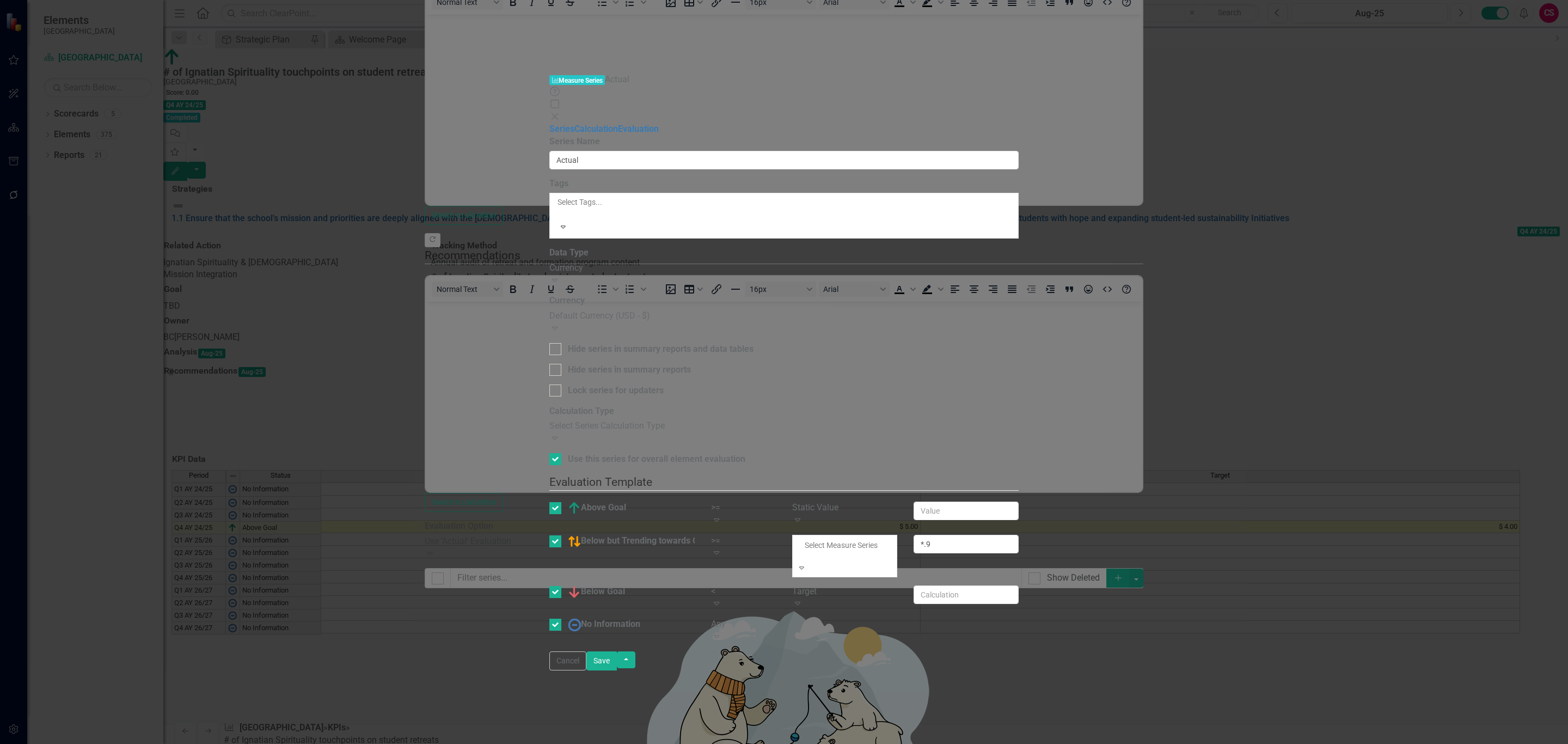
click at [1116, 743] on div "Static Value" at bounding box center [784, 750] width 1568 height 13
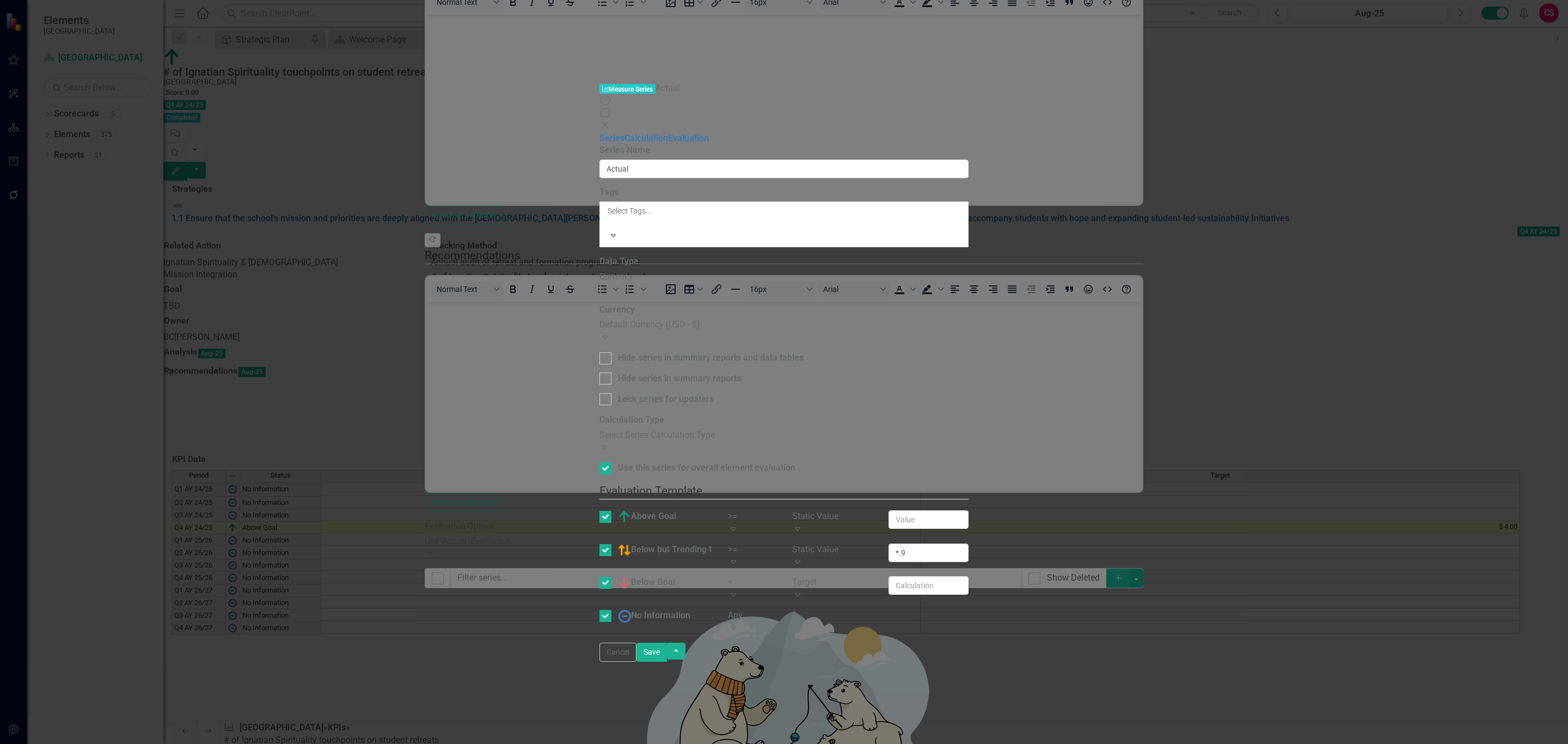
click at [873, 576] on div "Target" at bounding box center [832, 582] width 80 height 13
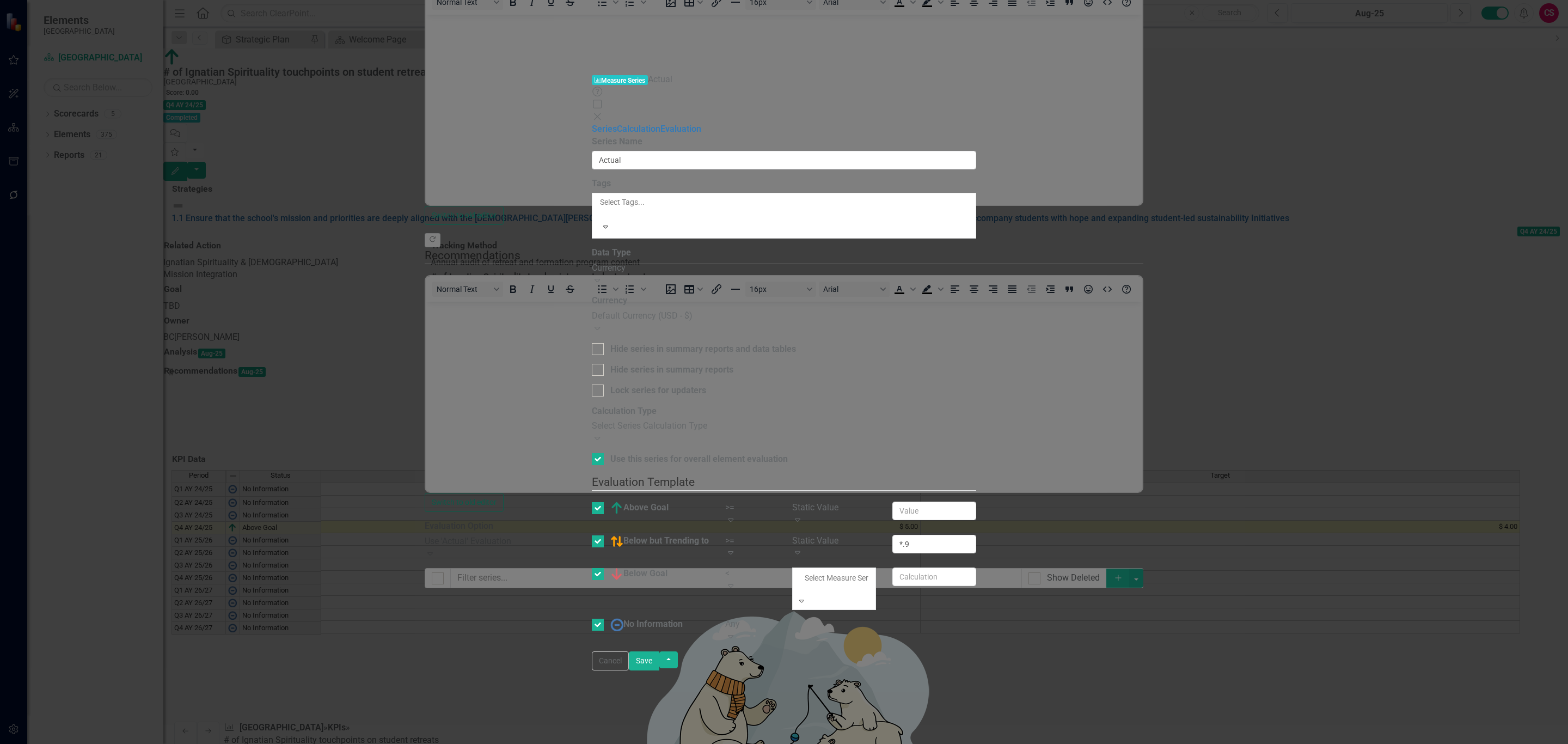
click at [1108, 743] on div "Static Value" at bounding box center [784, 750] width 1568 height 13
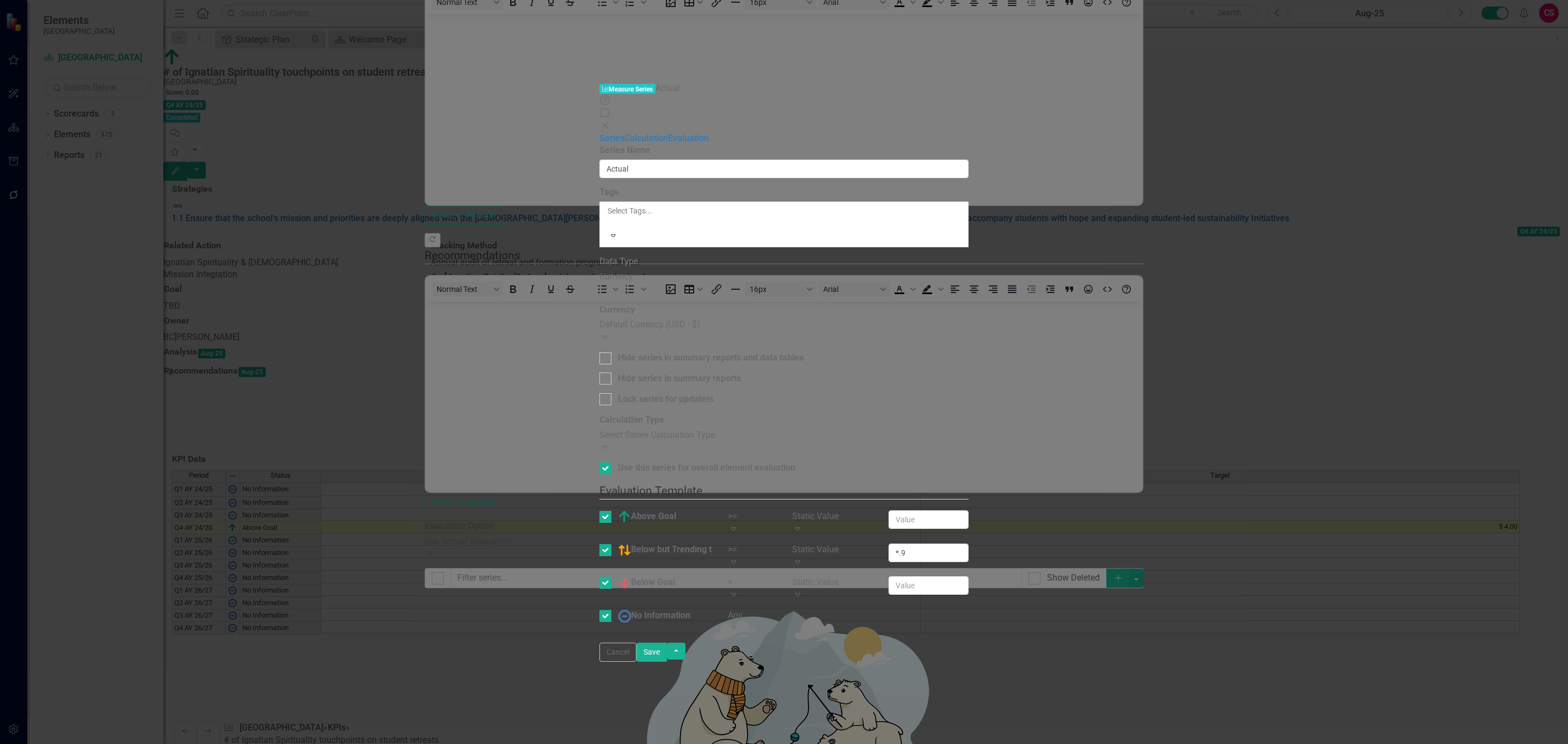
click at [610, 121] on icon "Close" at bounding box center [605, 125] width 11 height 8
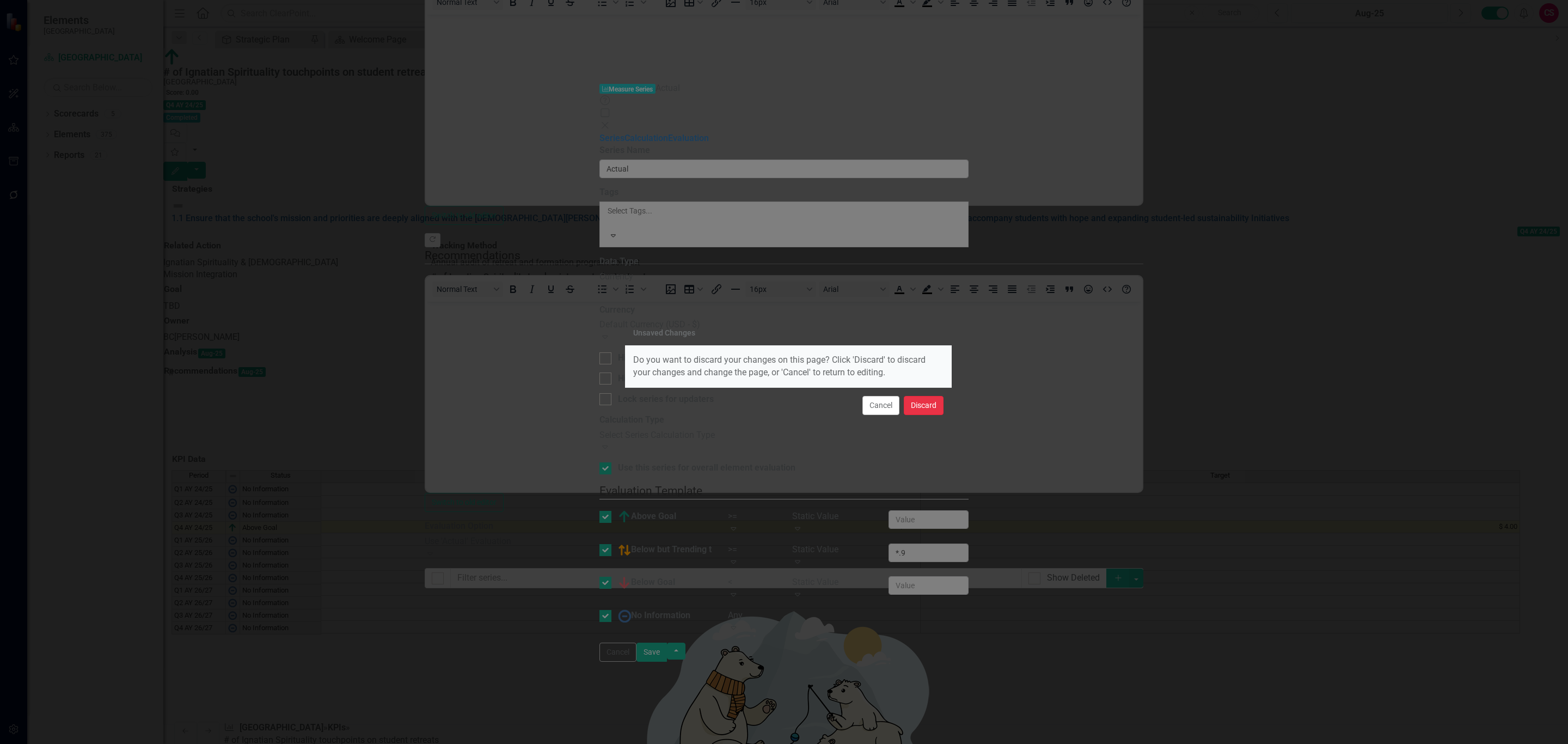
click at [917, 409] on button "Discard" at bounding box center [924, 405] width 40 height 19
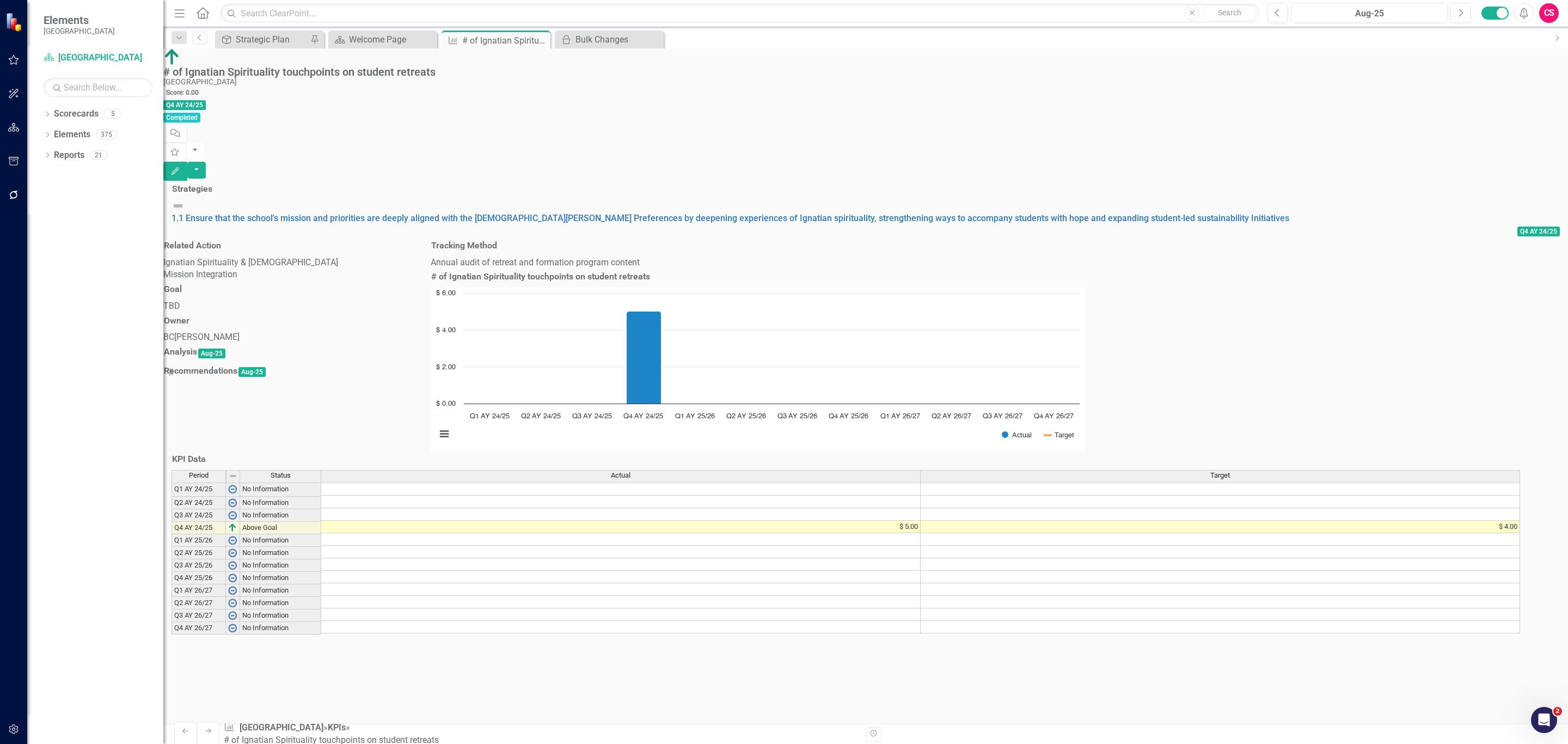
click at [15, 192] on icon "button" at bounding box center [13, 195] width 8 height 8
click at [70, 235] on link "Bulk Changes" at bounding box center [95, 229] width 136 height 13
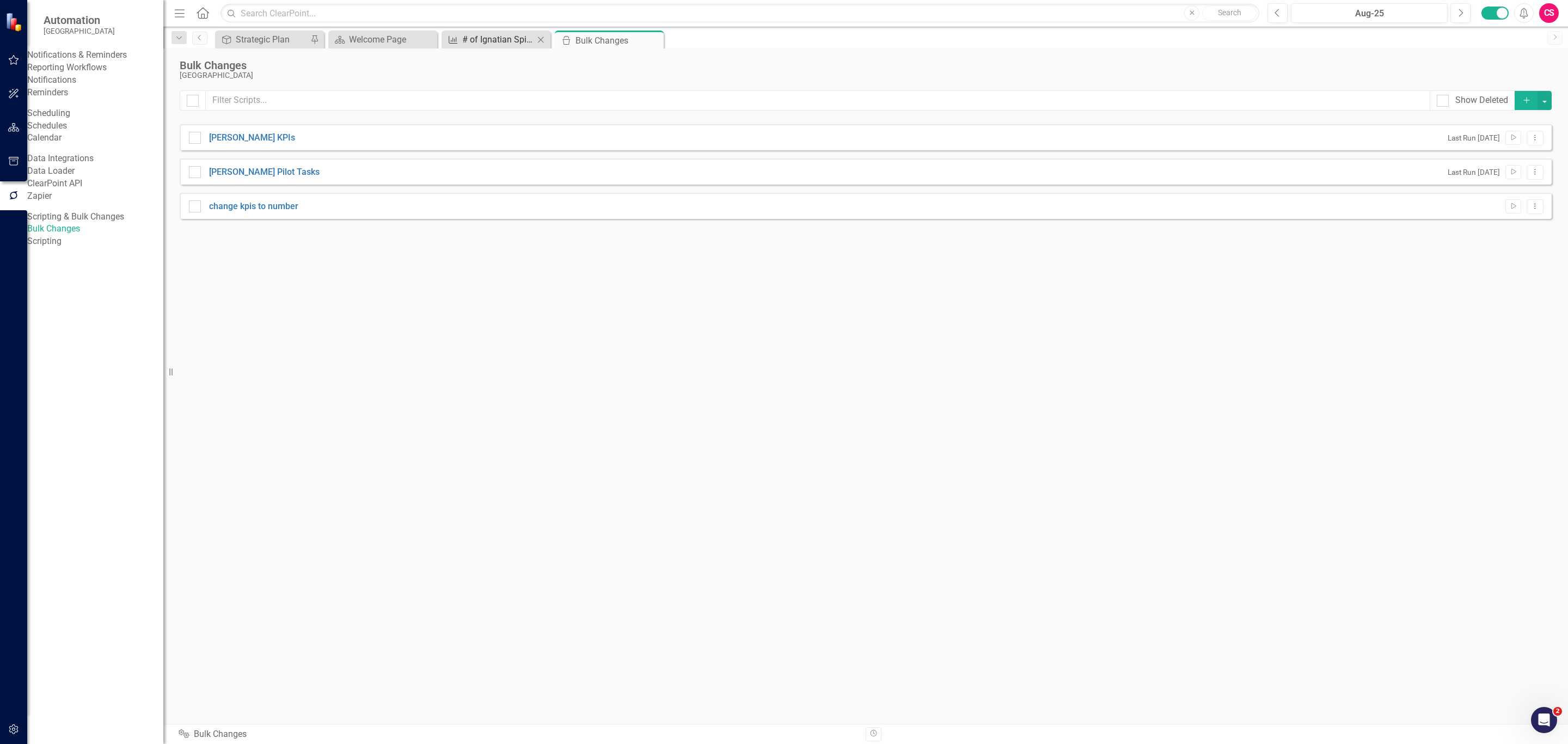
click at [474, 38] on div "# of Ignatian Spirituality touchpoints on student retreats" at bounding box center [498, 39] width 72 height 13
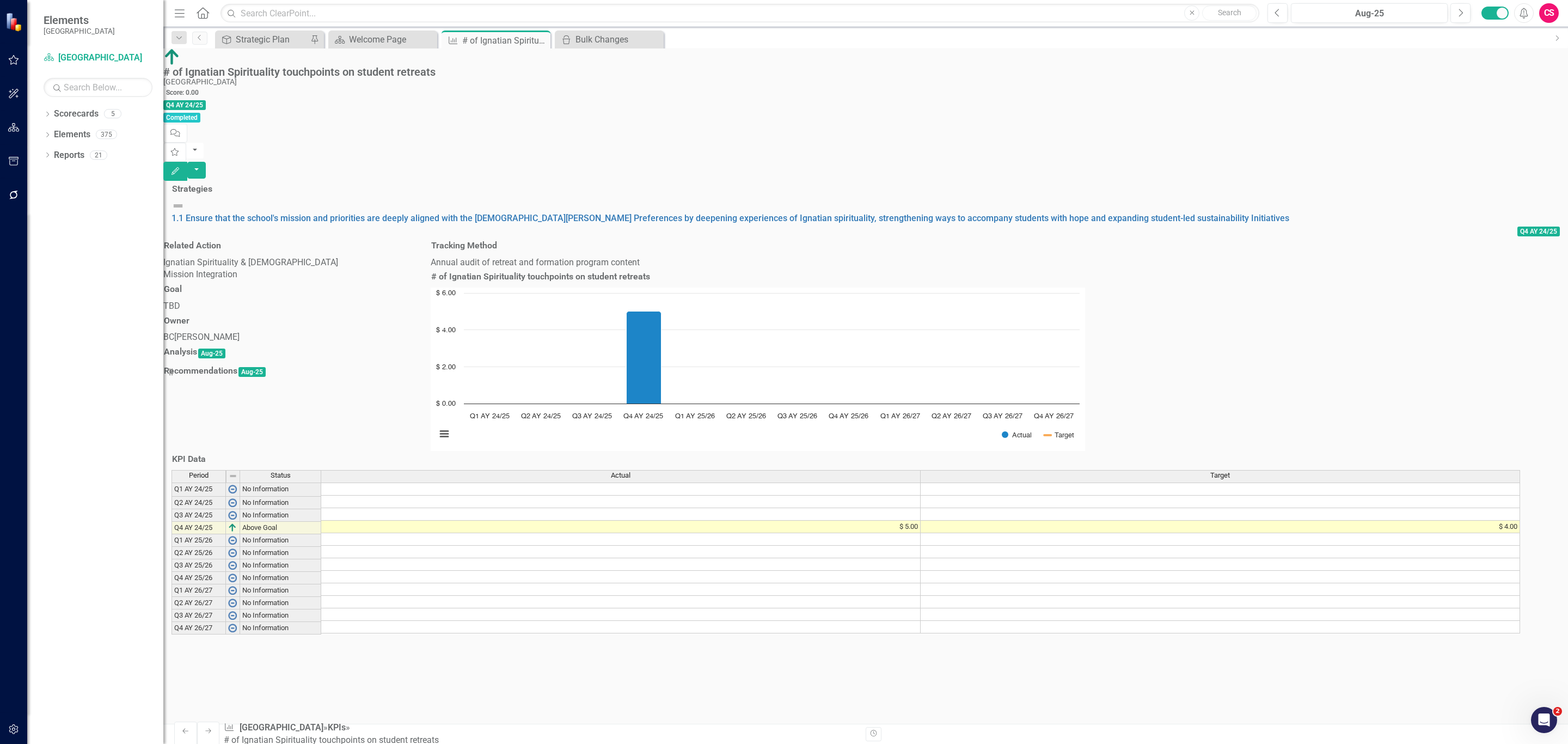
click at [181, 167] on icon "Edit" at bounding box center [176, 171] width 10 height 8
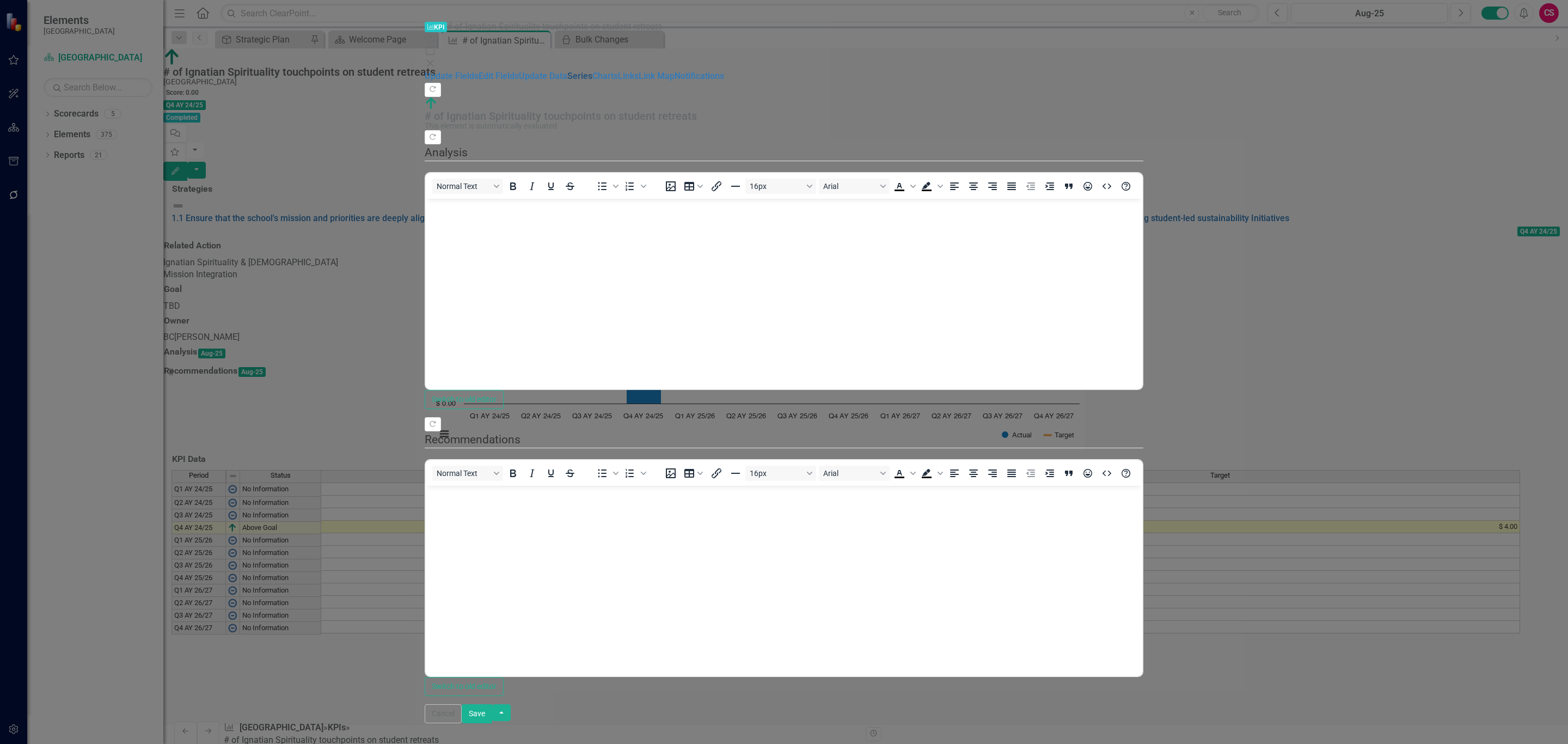
click at [567, 81] on link "Series" at bounding box center [580, 76] width 25 height 10
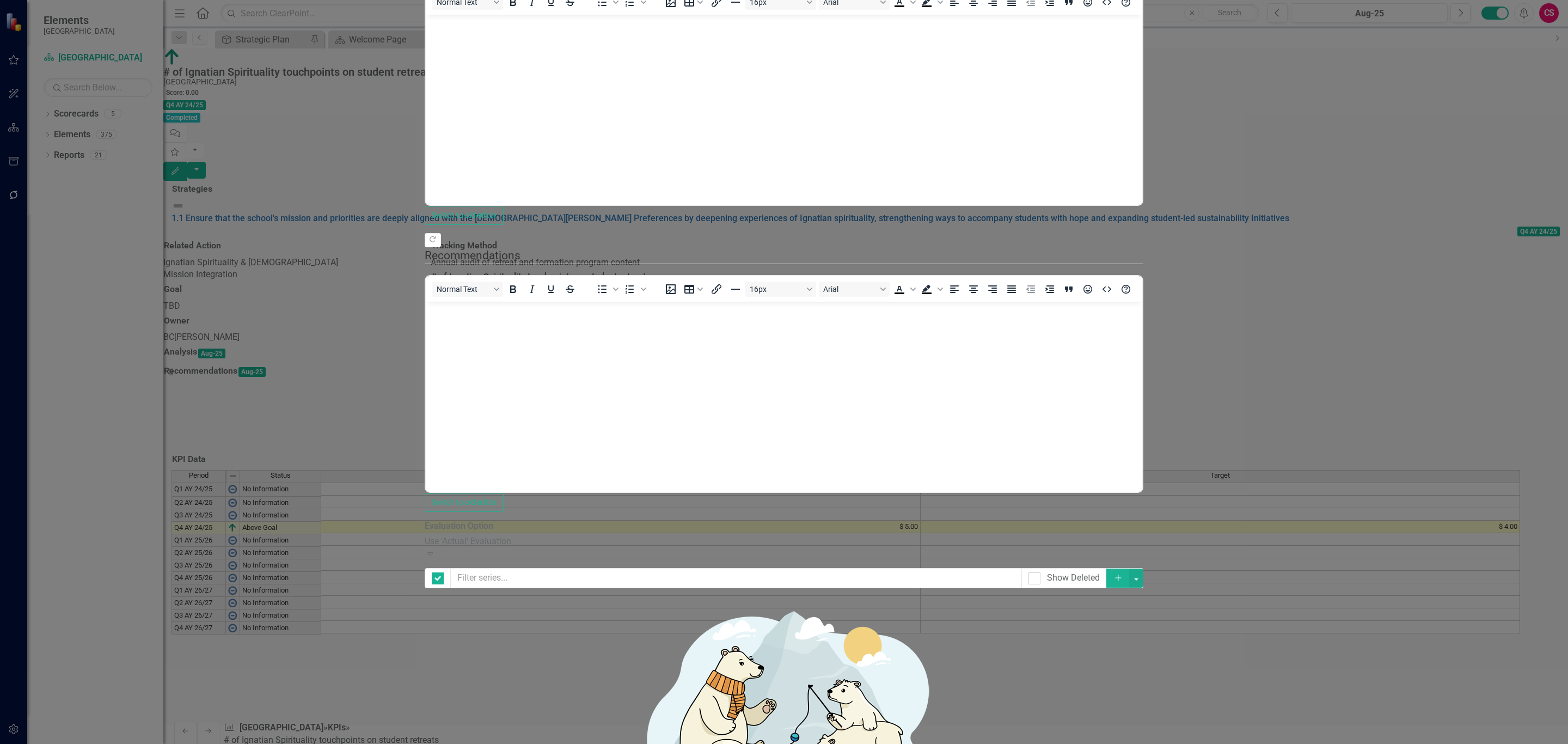
checkbox input "false"
click at [1490, 148] on link "Edit Edit Measure Series" at bounding box center [1486, 139] width 124 height 20
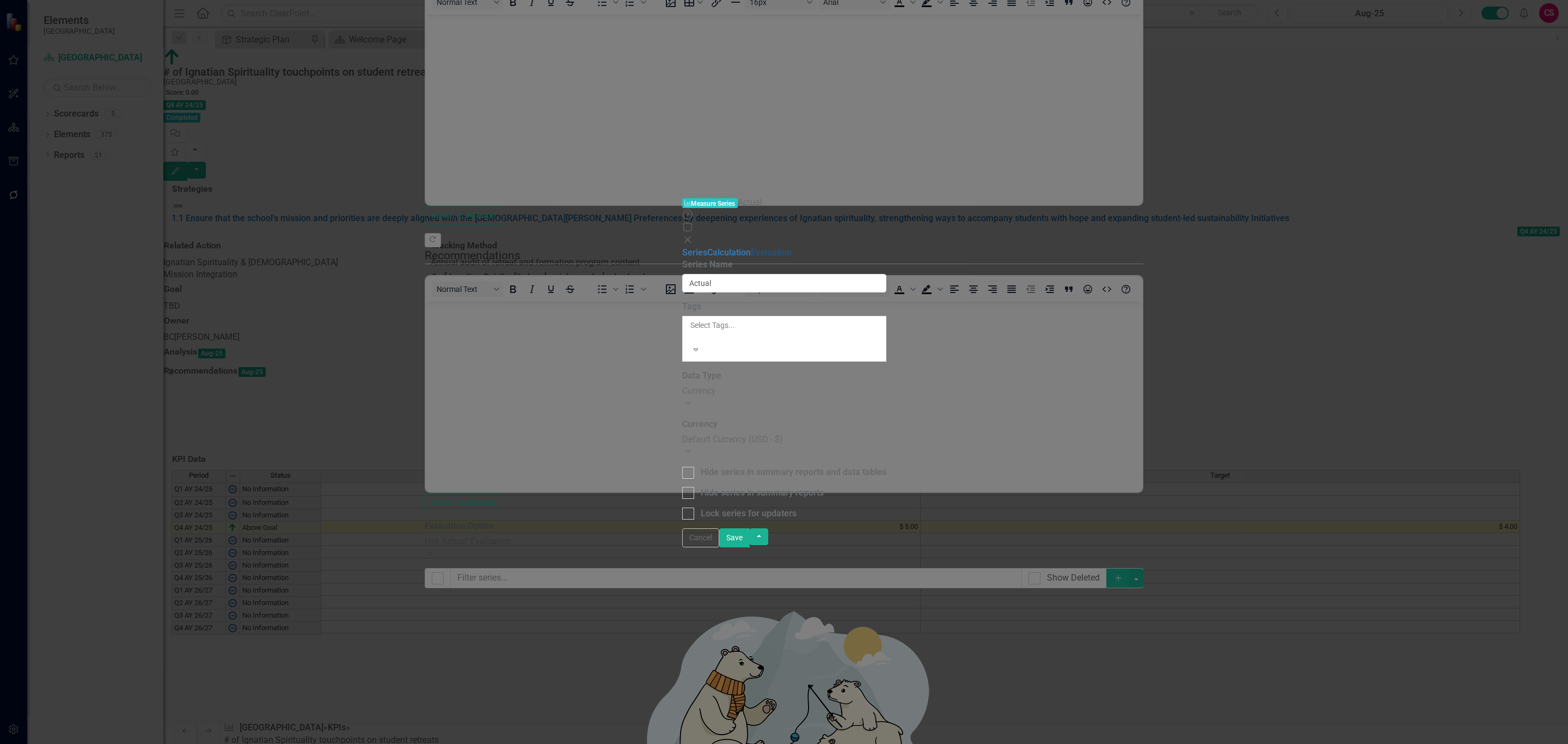
click at [751, 247] on link "Evaluation" at bounding box center [771, 252] width 41 height 10
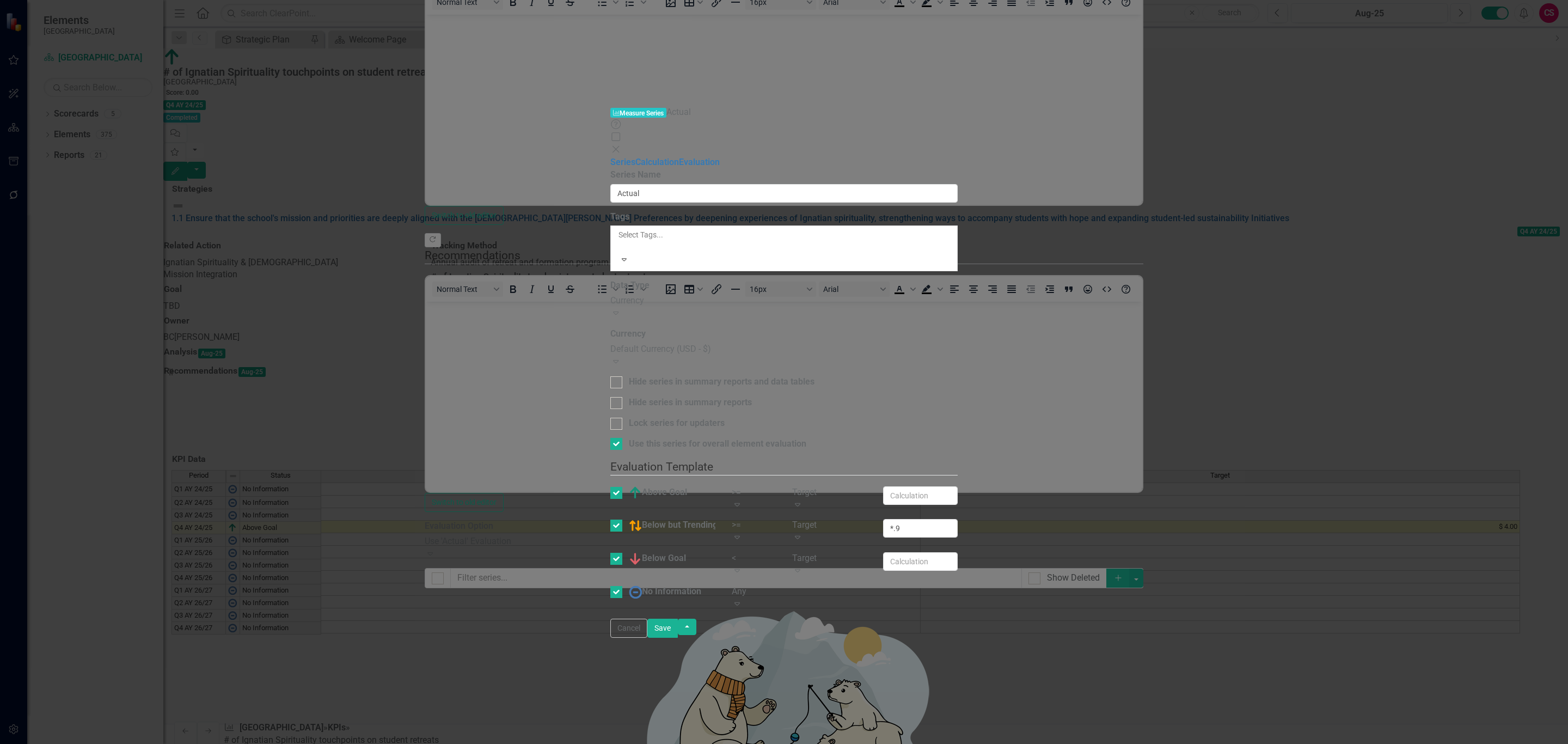
click at [867, 486] on div "Target" at bounding box center [829, 493] width 75 height 13
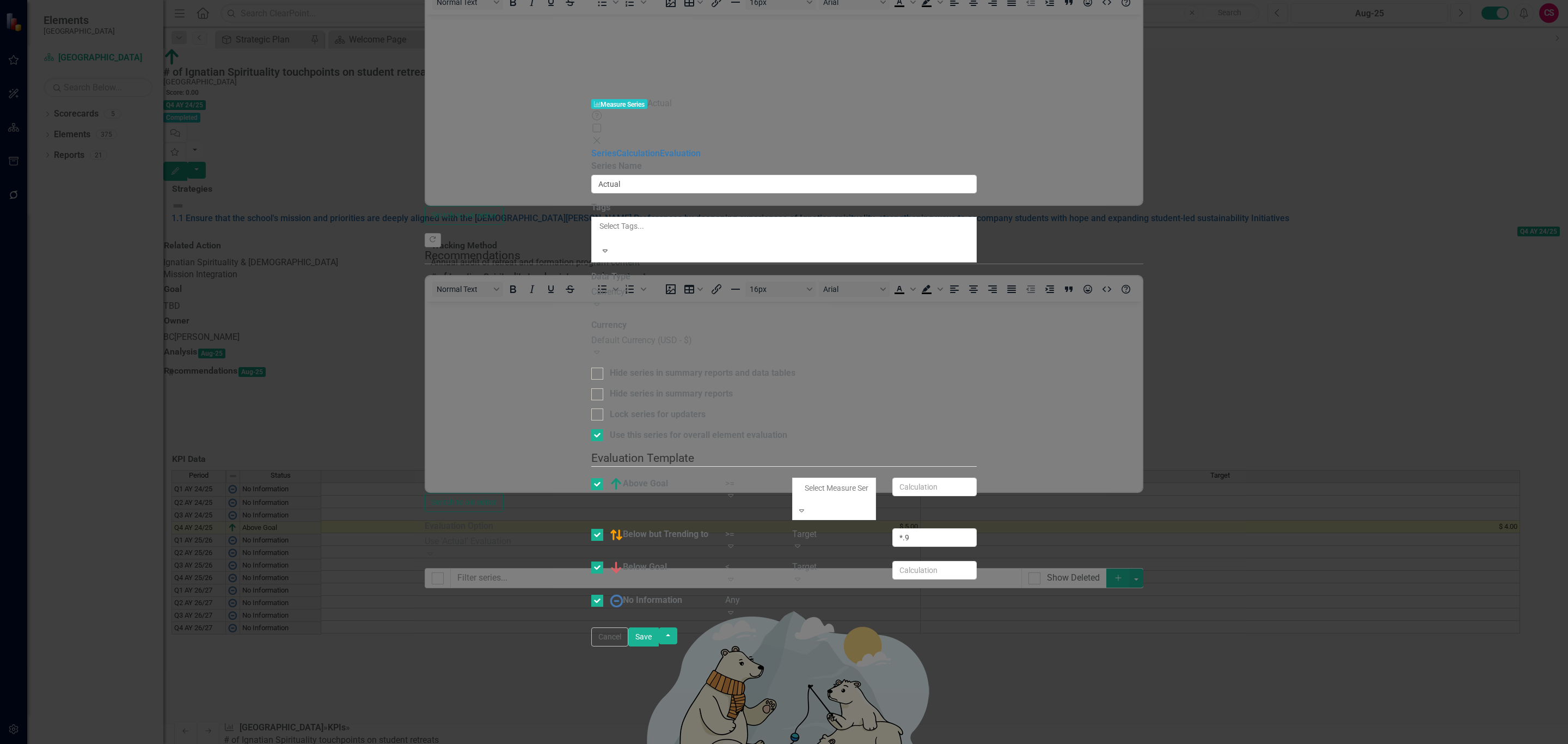
click at [1147, 743] on div "Static Value" at bounding box center [784, 750] width 1568 height 13
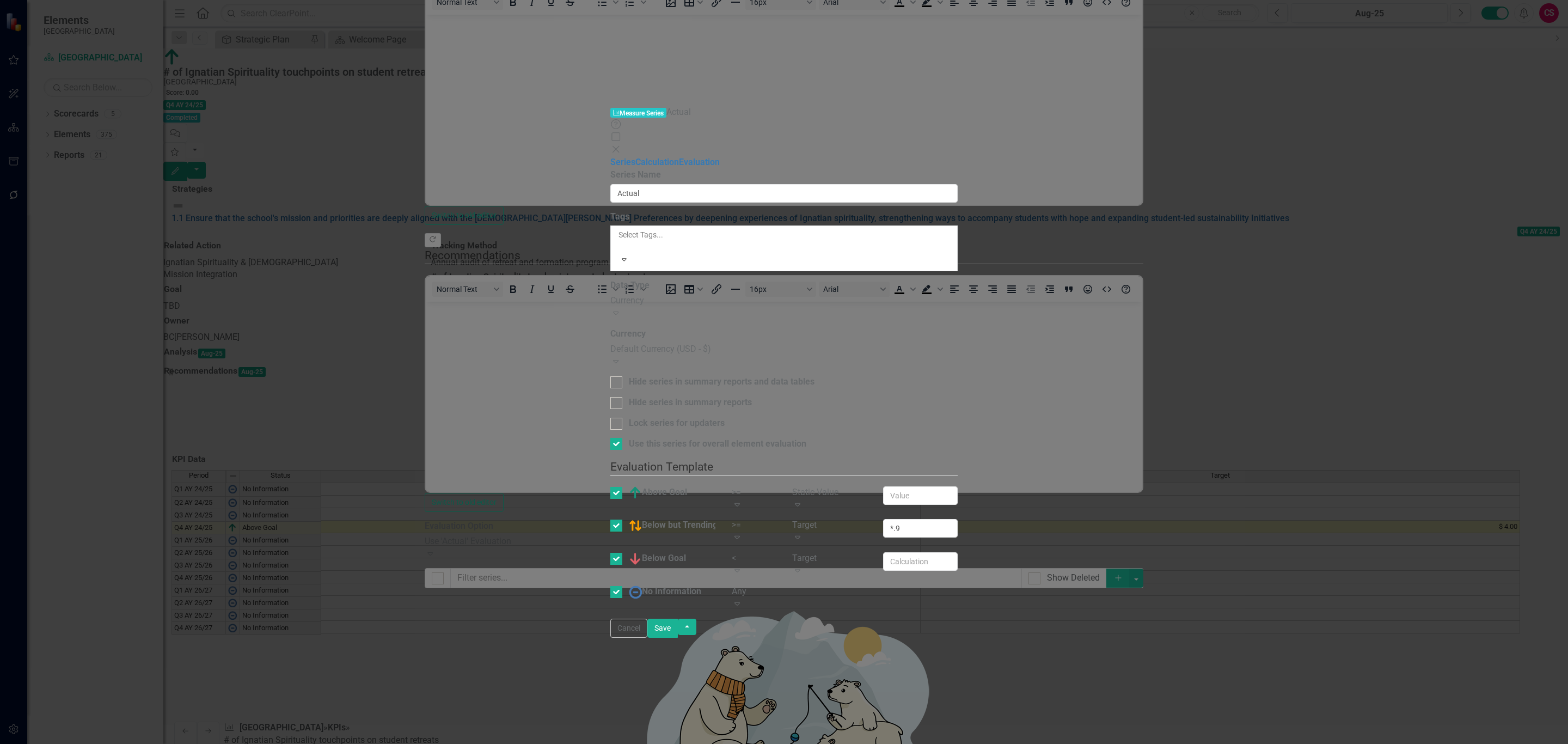
click at [867, 486] on div "Static Value" at bounding box center [829, 493] width 75 height 13
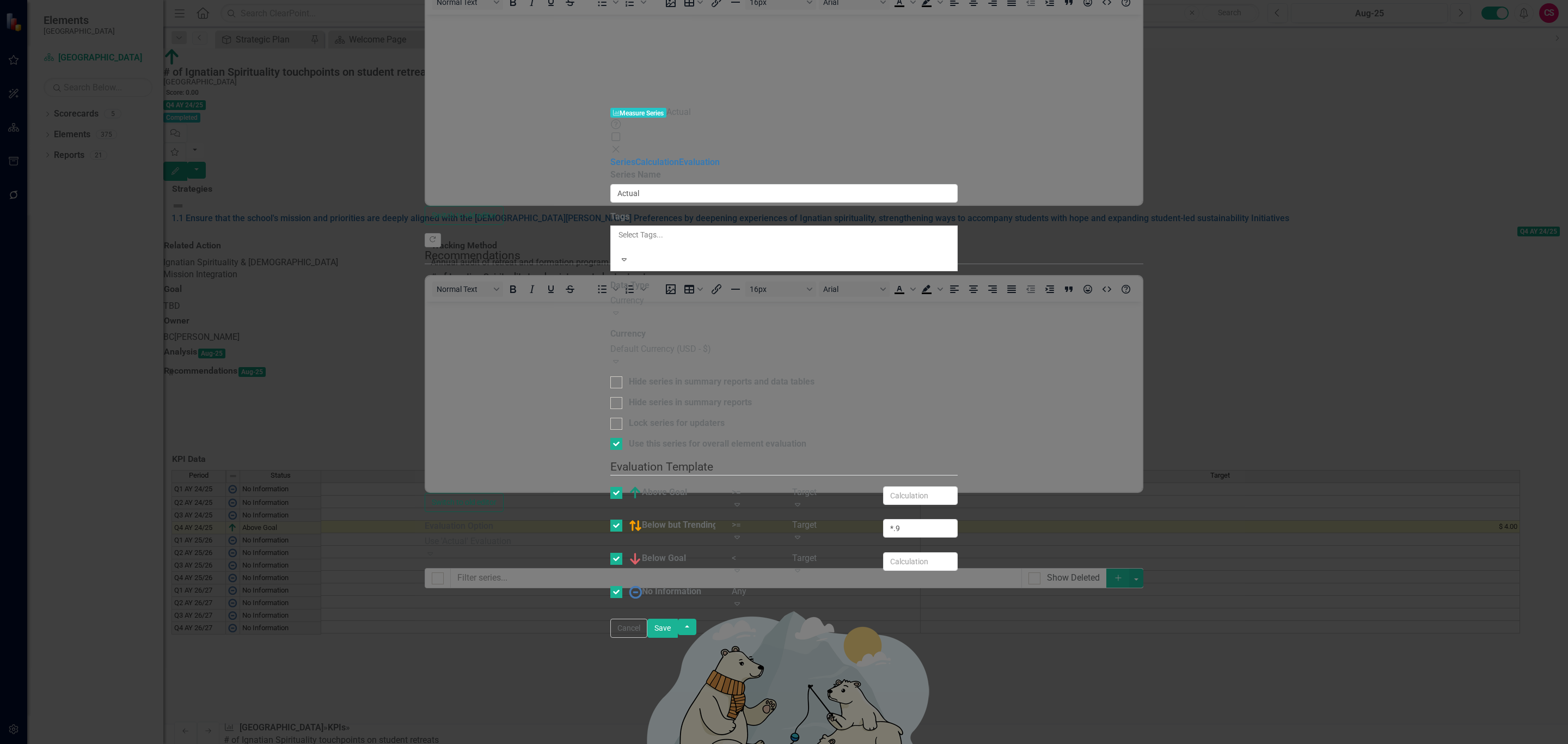
click at [678, 638] on button "Save" at bounding box center [663, 628] width 31 height 19
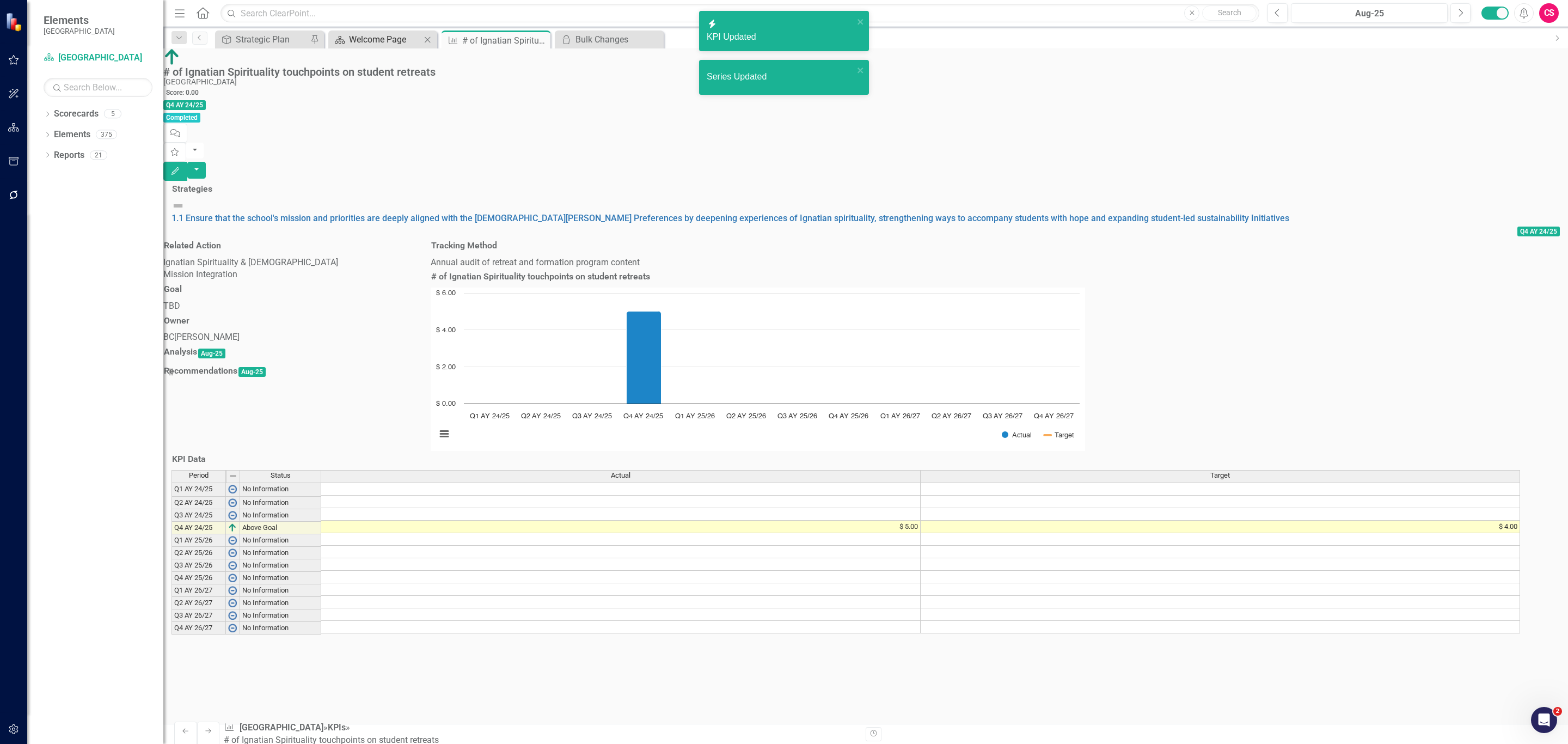
click at [366, 43] on div "Welcome Page" at bounding box center [385, 39] width 72 height 13
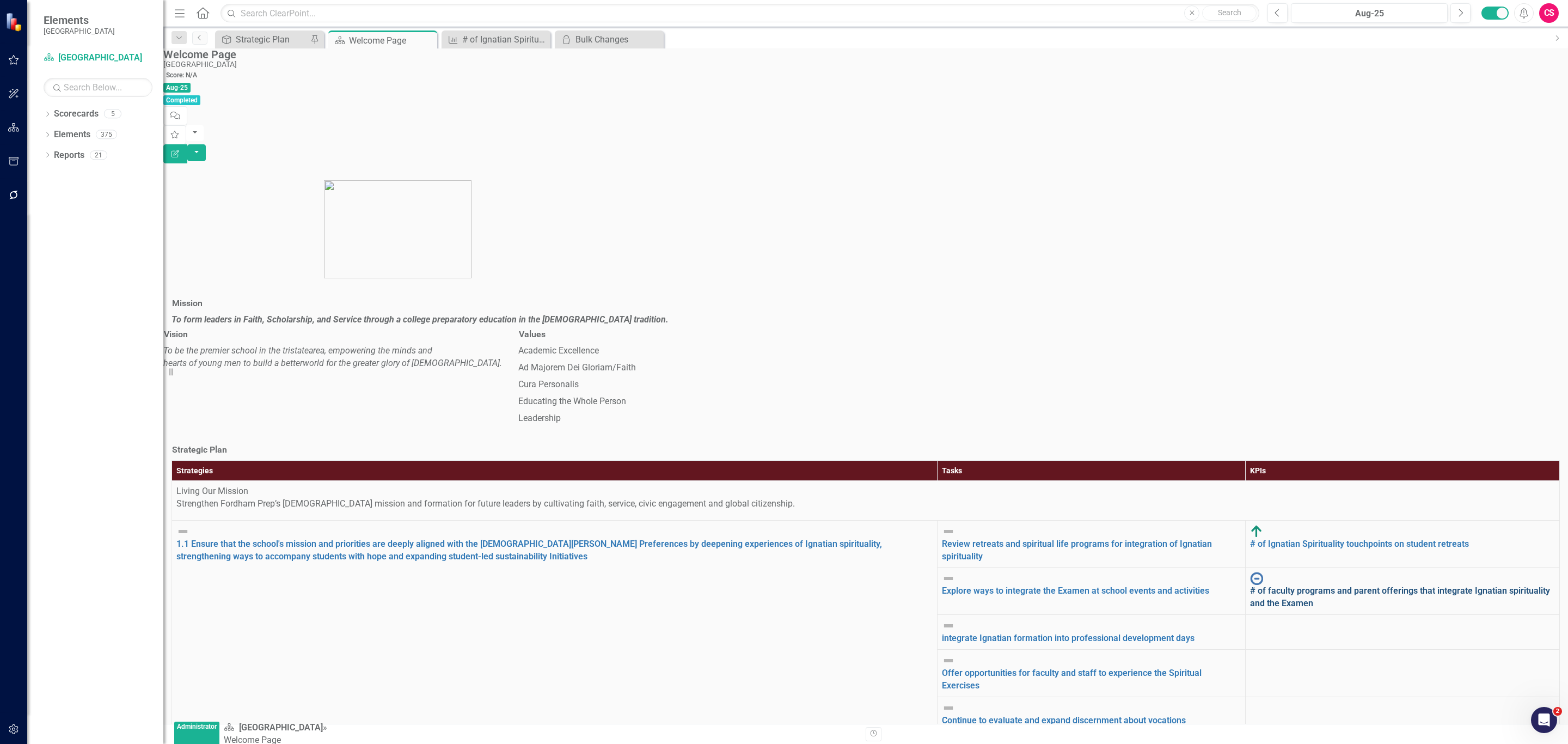
click at [1250, 586] on link "# of faculty programs and parent offerings that integrate Ignatian spirituality…" at bounding box center [1400, 597] width 300 height 23
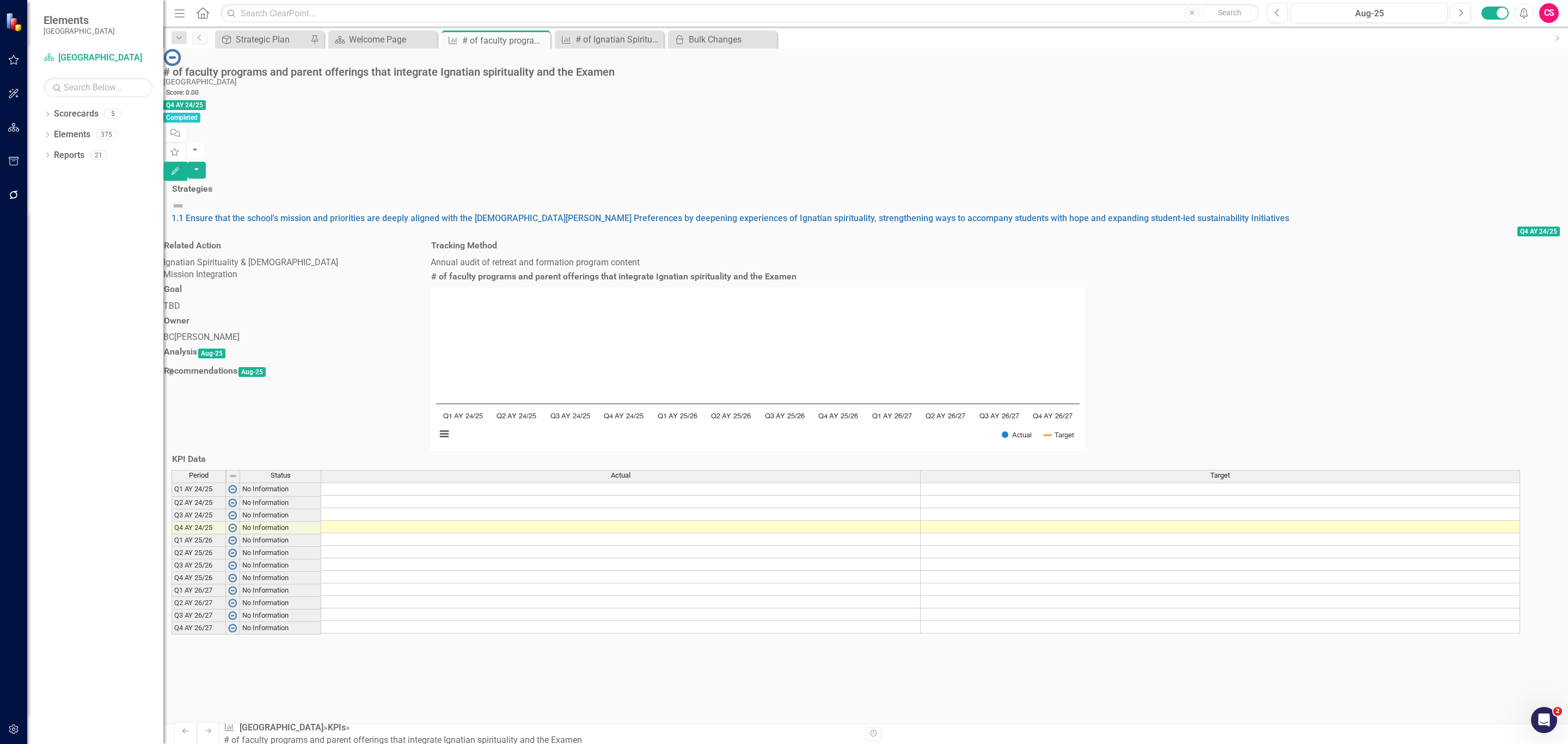
click at [188, 162] on button "Edit" at bounding box center [175, 171] width 24 height 19
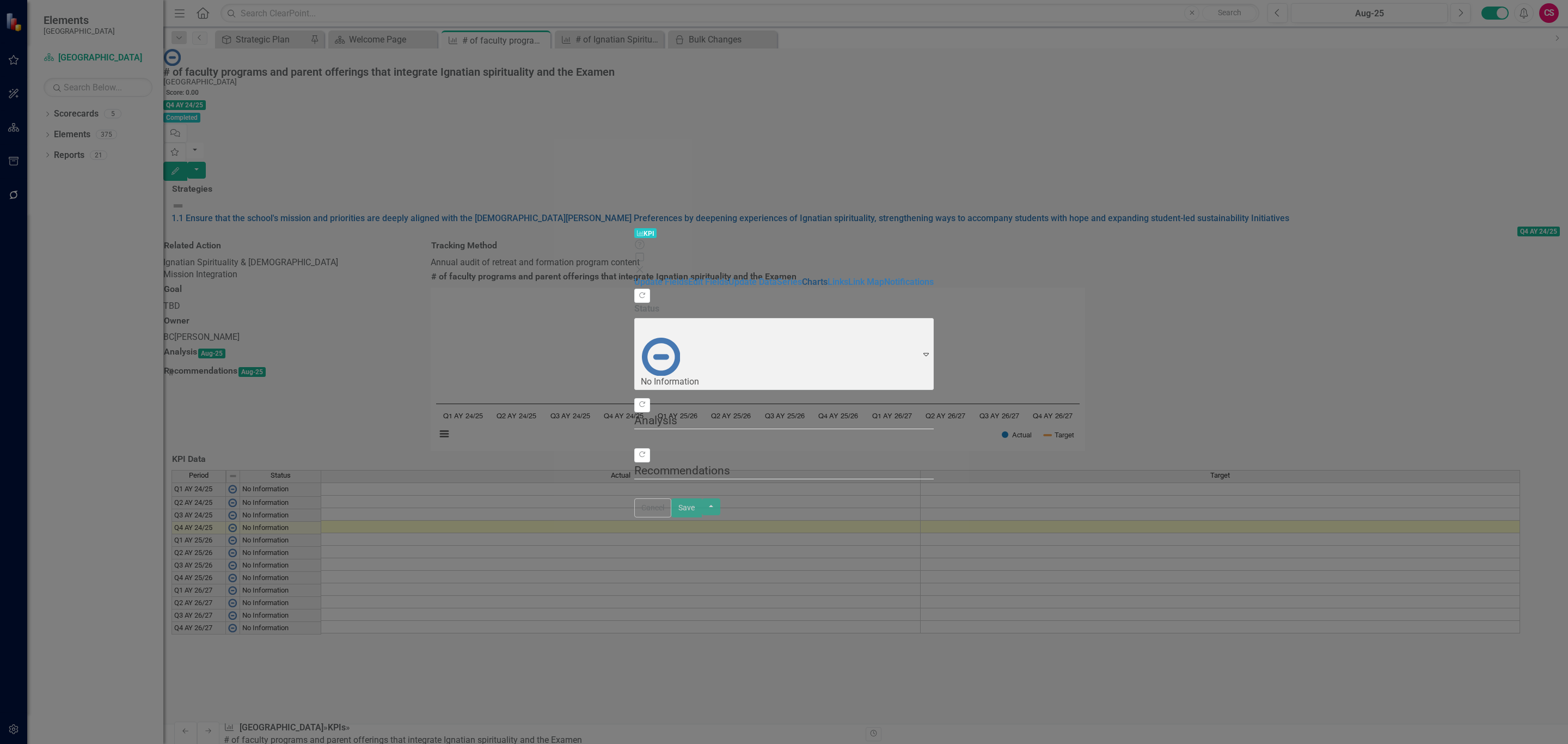
click at [802, 276] on link "Charts" at bounding box center [814, 281] width 26 height 10
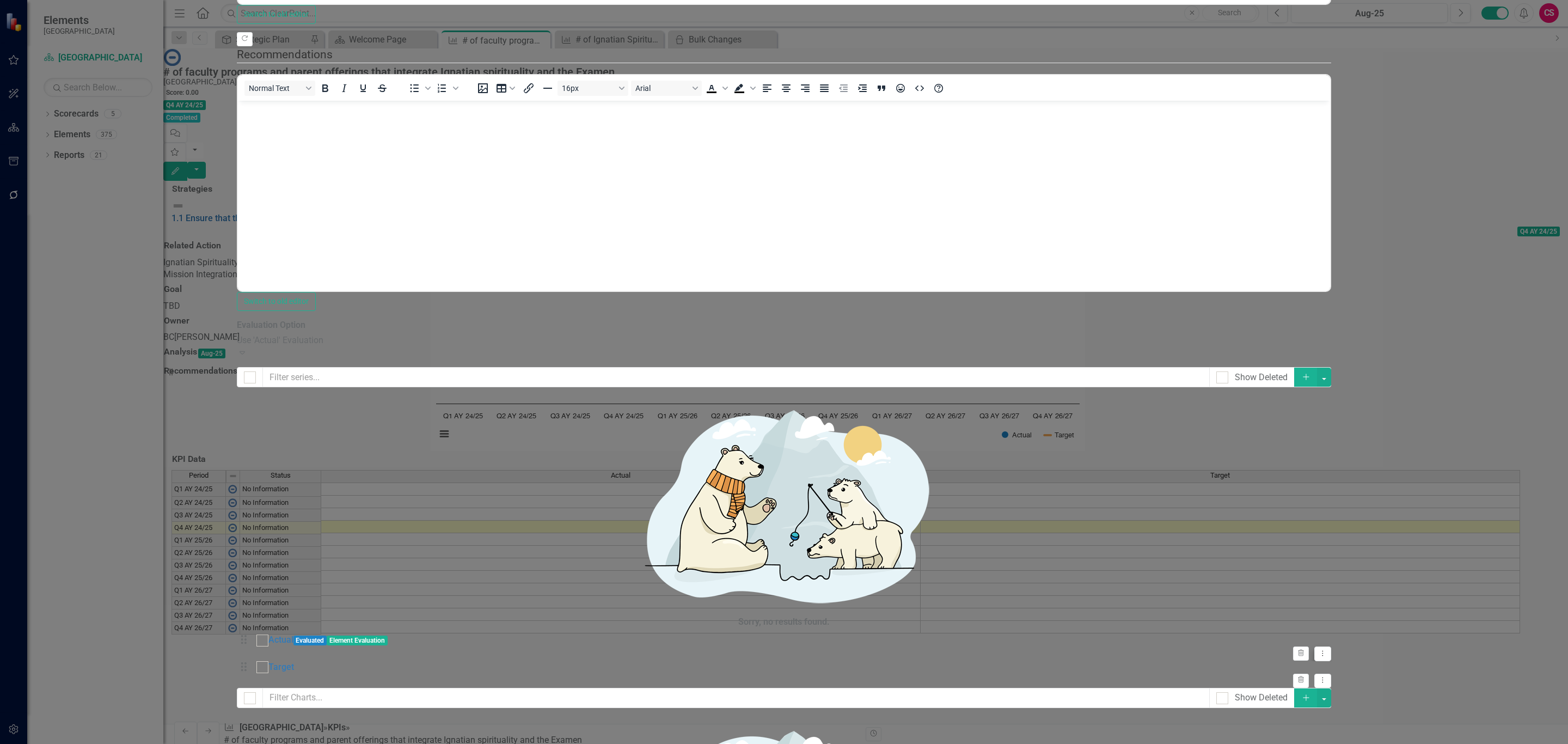
click at [1327, 650] on icon "Dropdown Menu" at bounding box center [1322, 653] width 9 height 7
click at [1487, 141] on link "Edit Edit Measure Series" at bounding box center [1486, 139] width 124 height 20
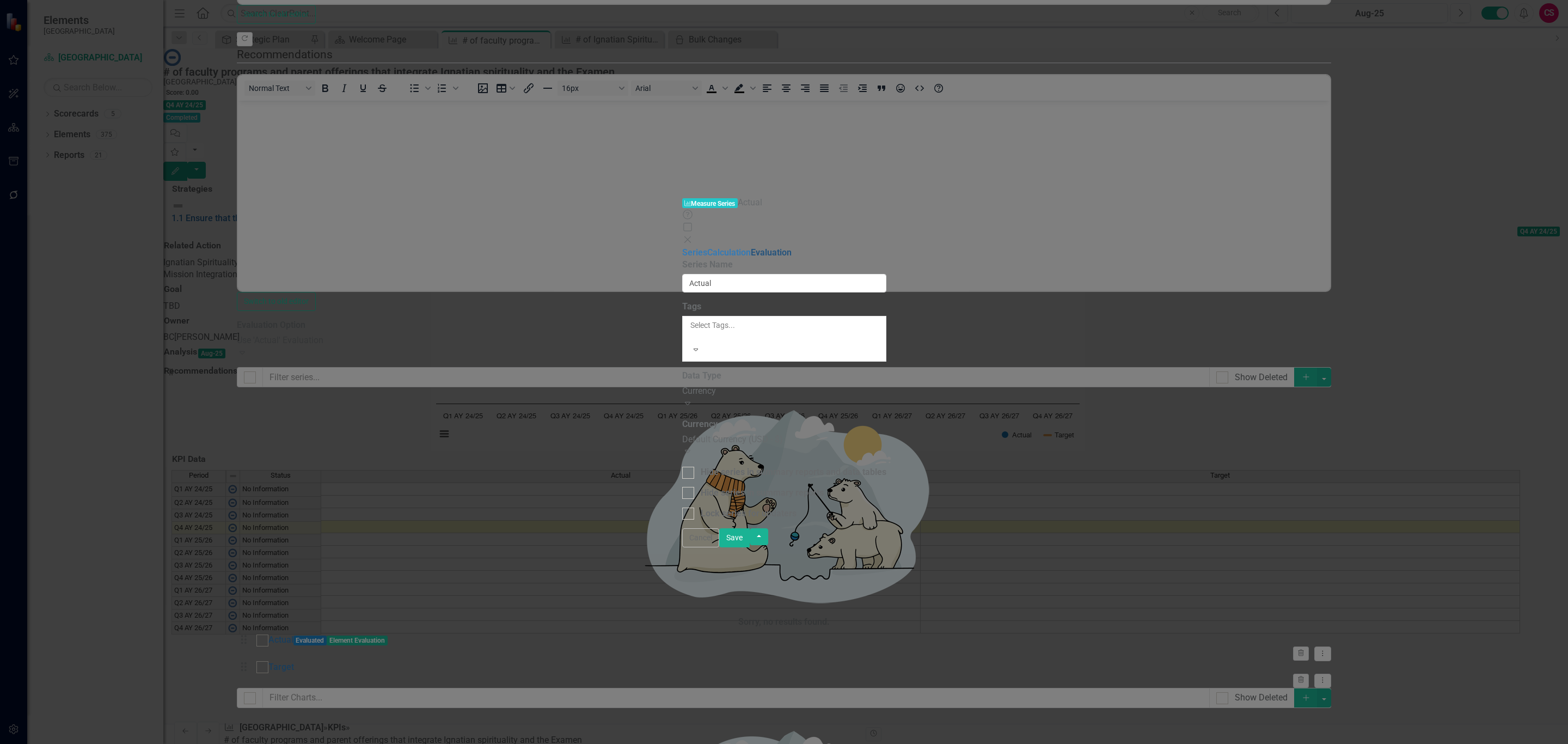
click at [751, 247] on link "Evaluation" at bounding box center [771, 252] width 41 height 10
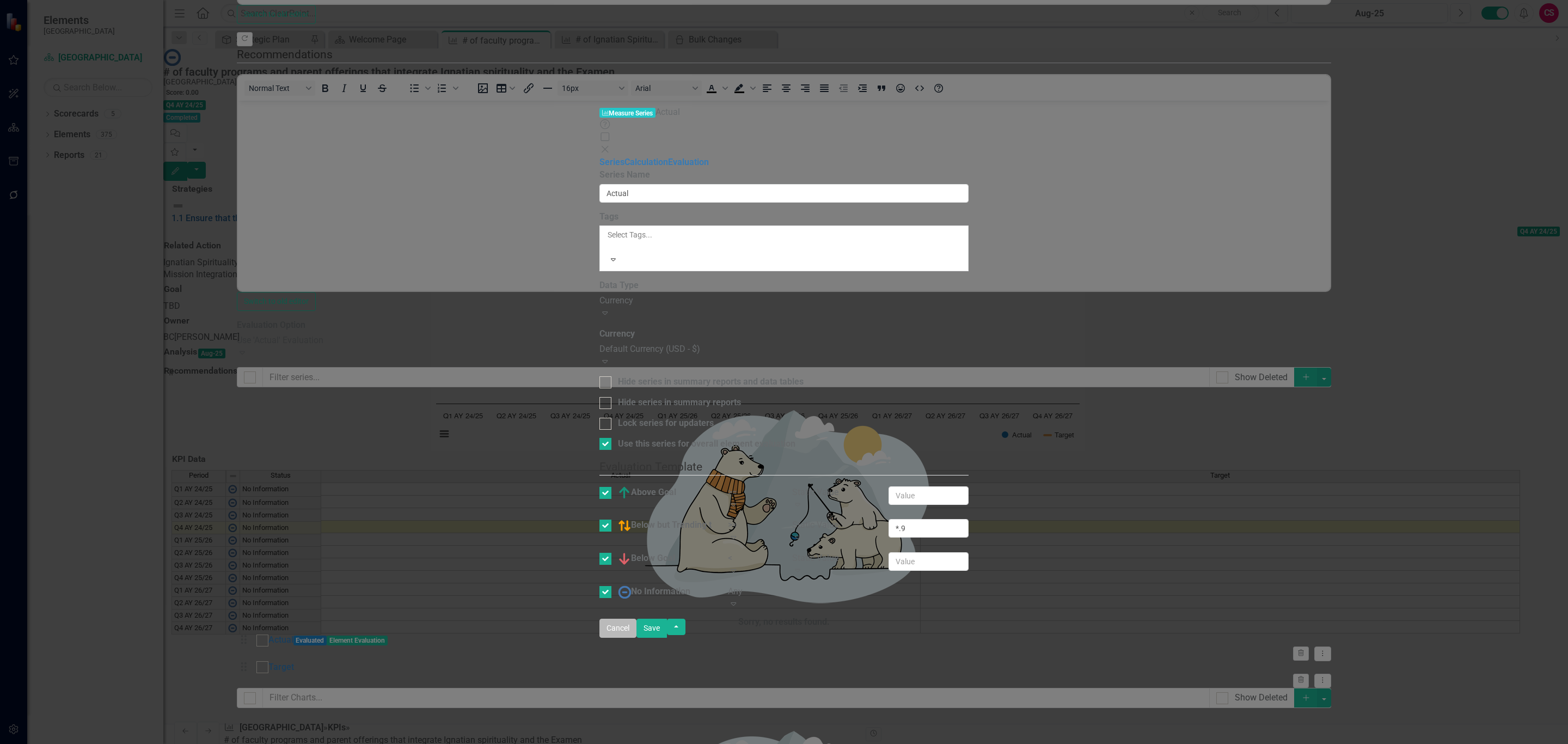
click at [637, 638] on button "Cancel" at bounding box center [618, 628] width 37 height 19
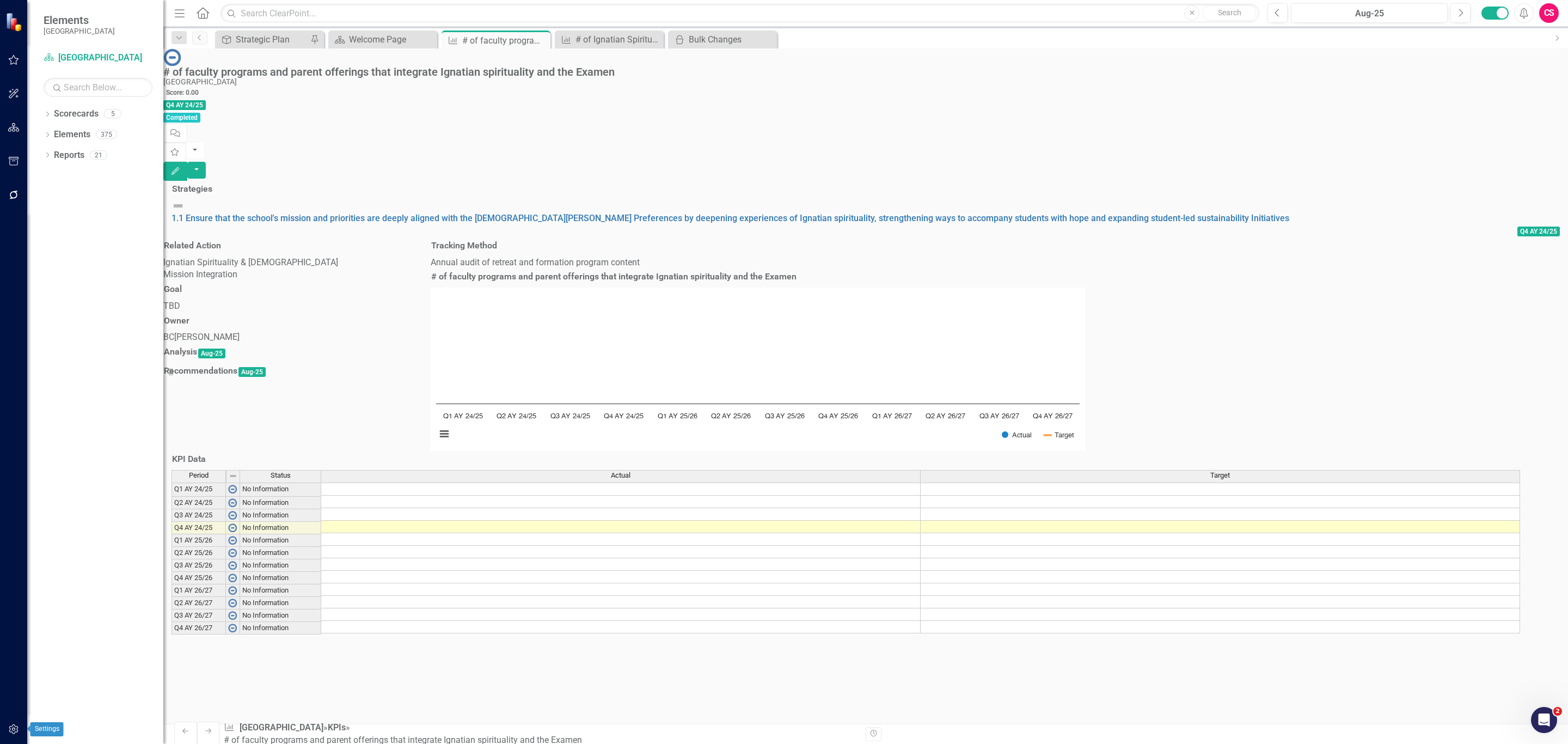
click at [17, 733] on icon "button" at bounding box center [14, 729] width 11 height 8
click at [70, 179] on div "System Setup" at bounding box center [95, 173] width 136 height 13
click at [69, 179] on link "System Setup" at bounding box center [95, 173] width 136 height 13
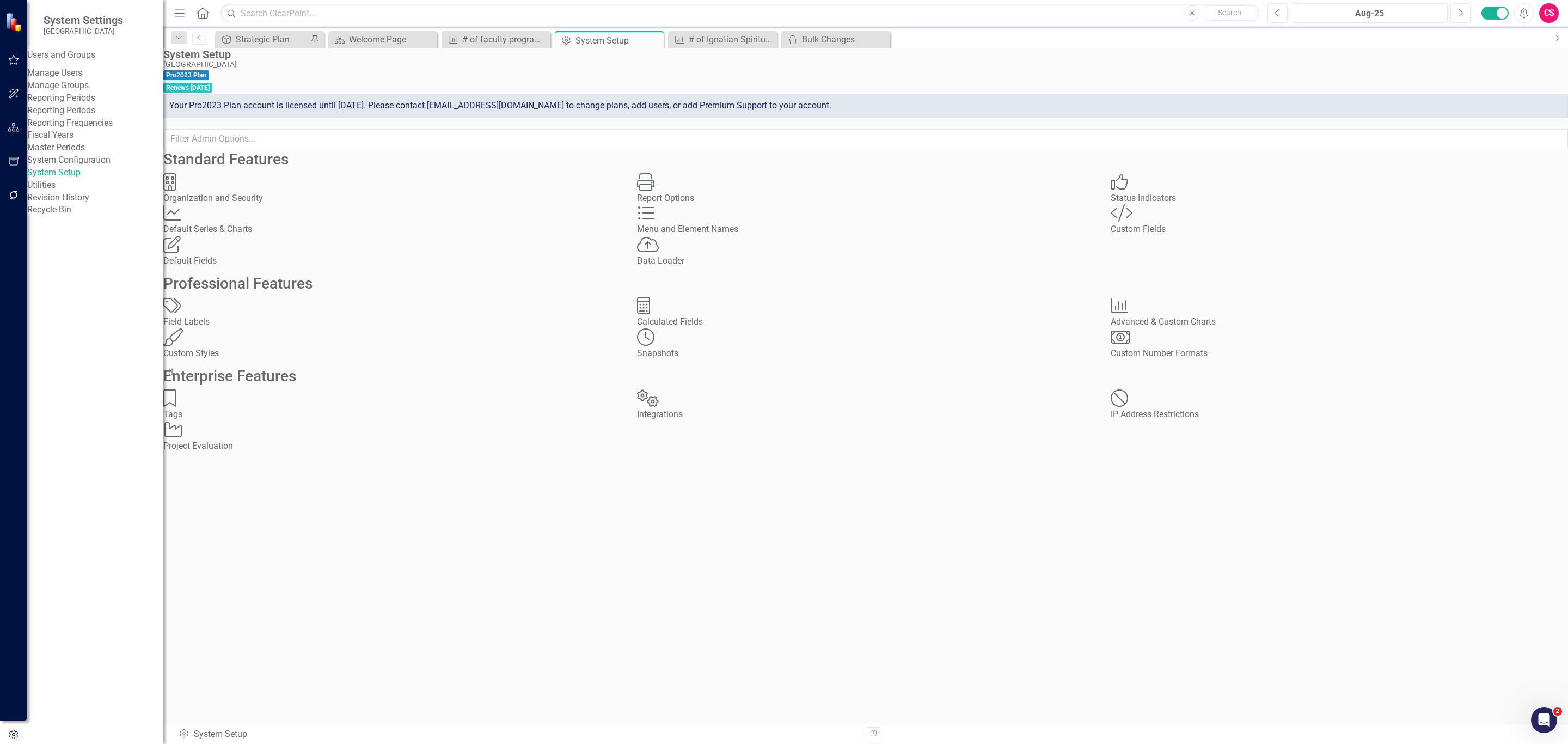
click at [281, 236] on div "Default Series Default Series & Charts" at bounding box center [392, 220] width 458 height 31
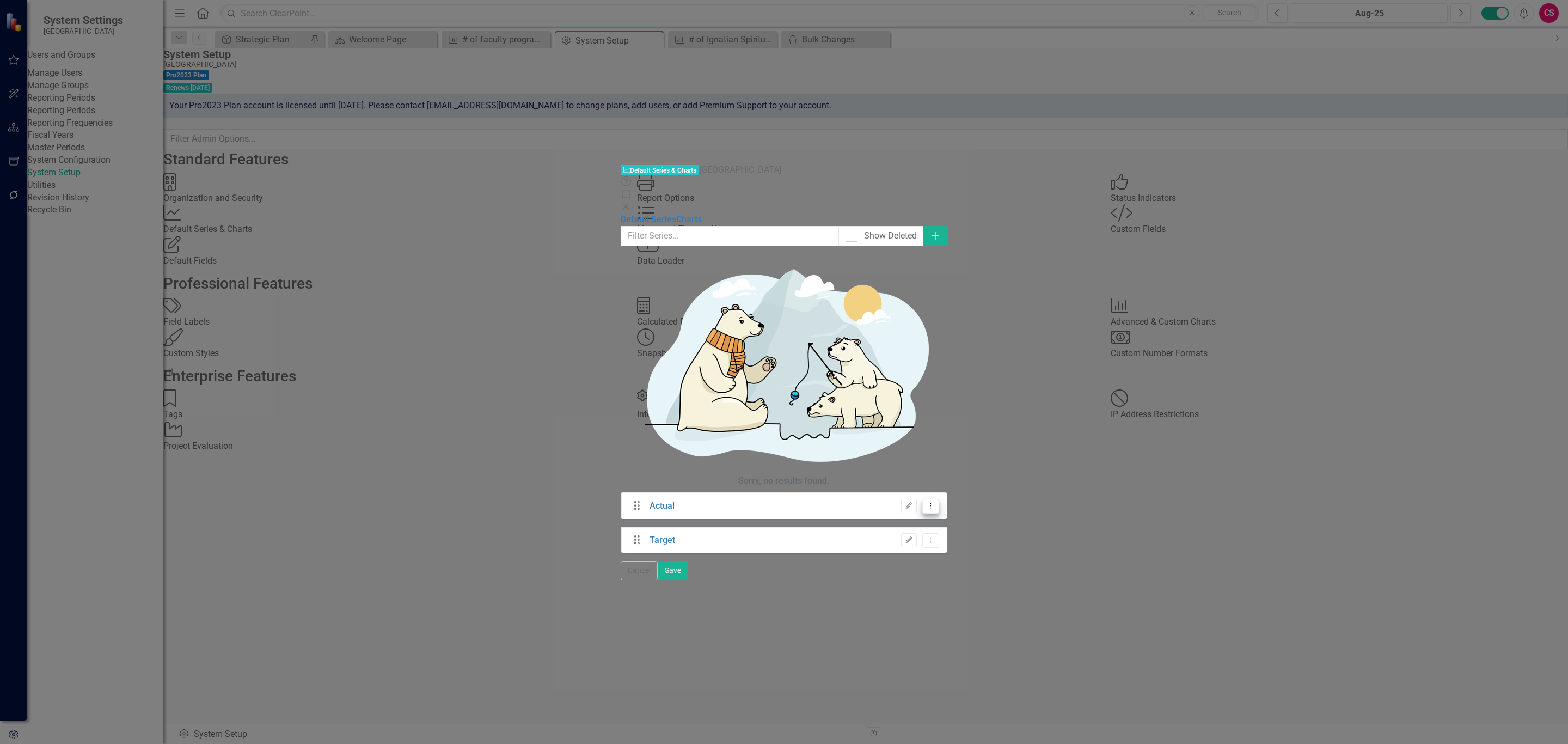
click at [939, 499] on button "Dropdown Menu" at bounding box center [931, 506] width 17 height 15
click at [1510, 93] on link "Edit Edit Default Series" at bounding box center [1490, 97] width 119 height 20
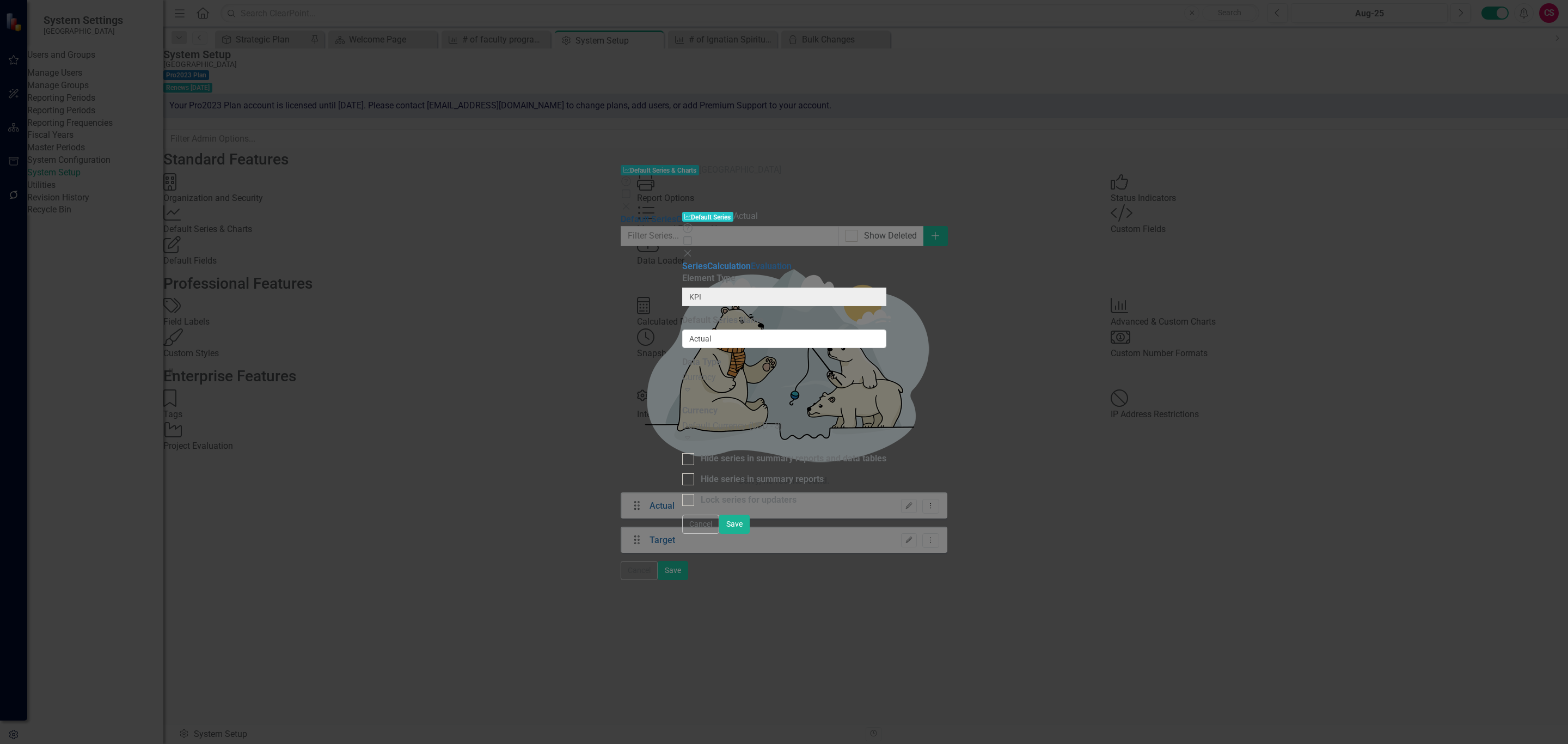
click at [751, 261] on link "Evaluation" at bounding box center [771, 266] width 41 height 10
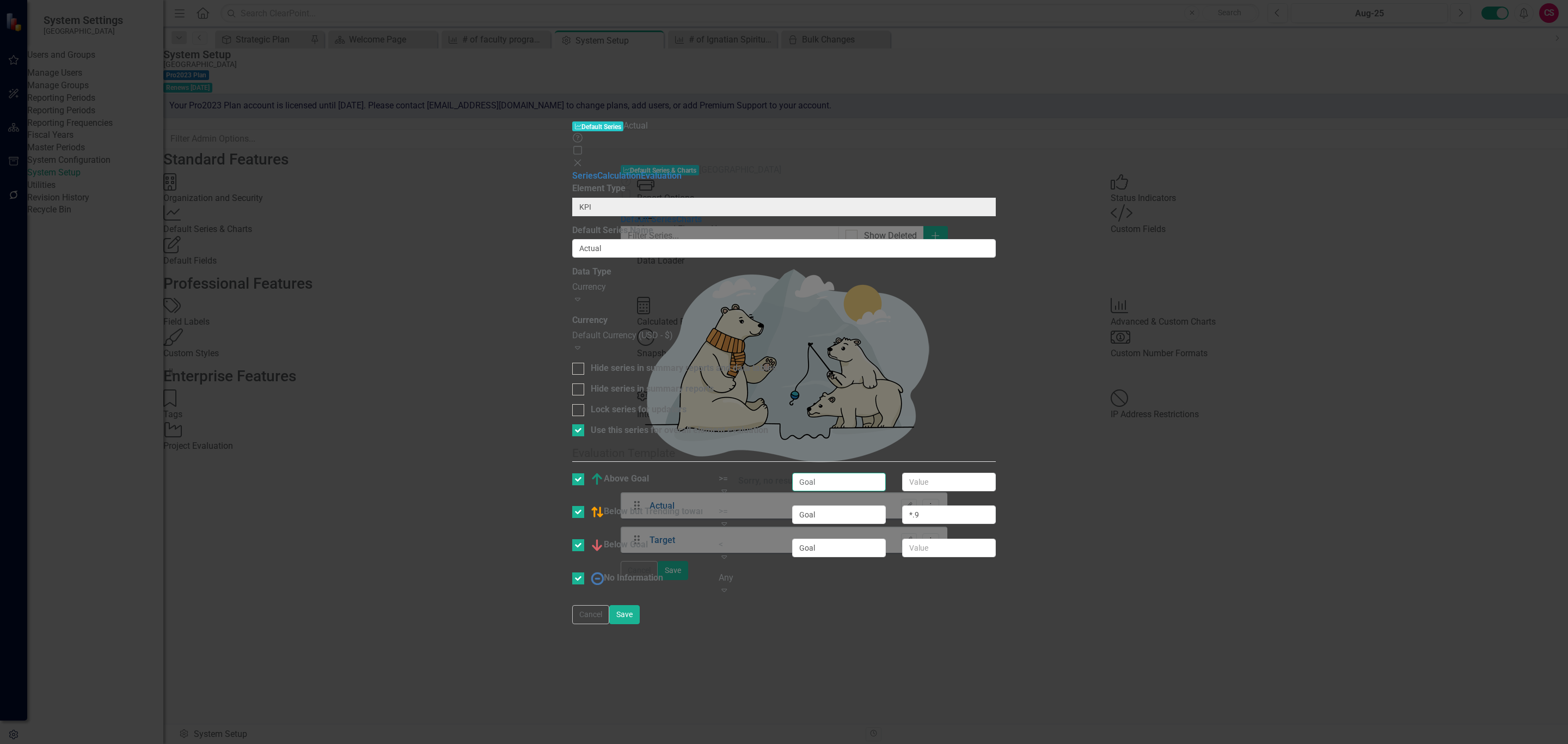
click at [886, 472] on input "Goal" at bounding box center [839, 482] width 94 height 18
type input "Target"
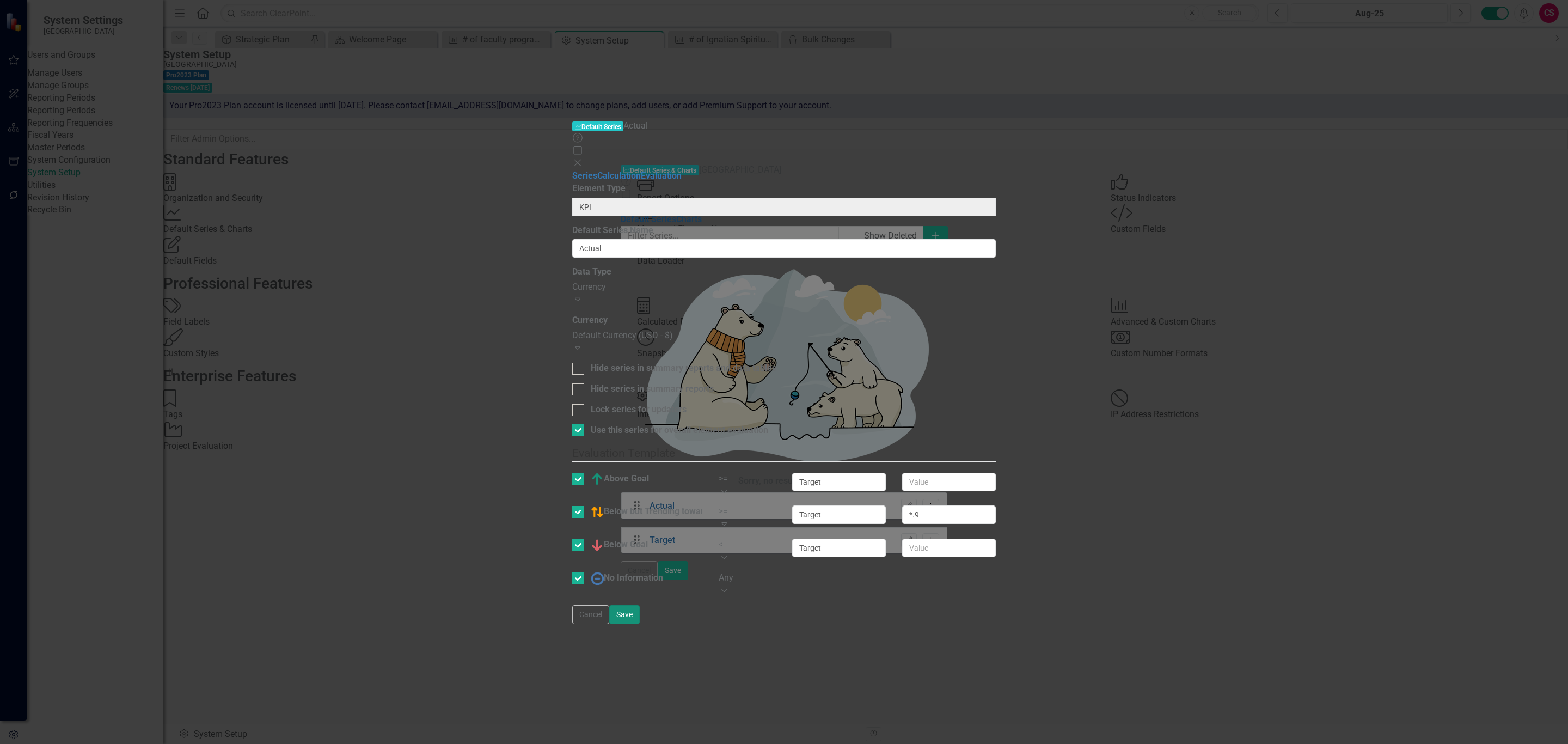
click at [640, 624] on button "Save" at bounding box center [625, 615] width 31 height 19
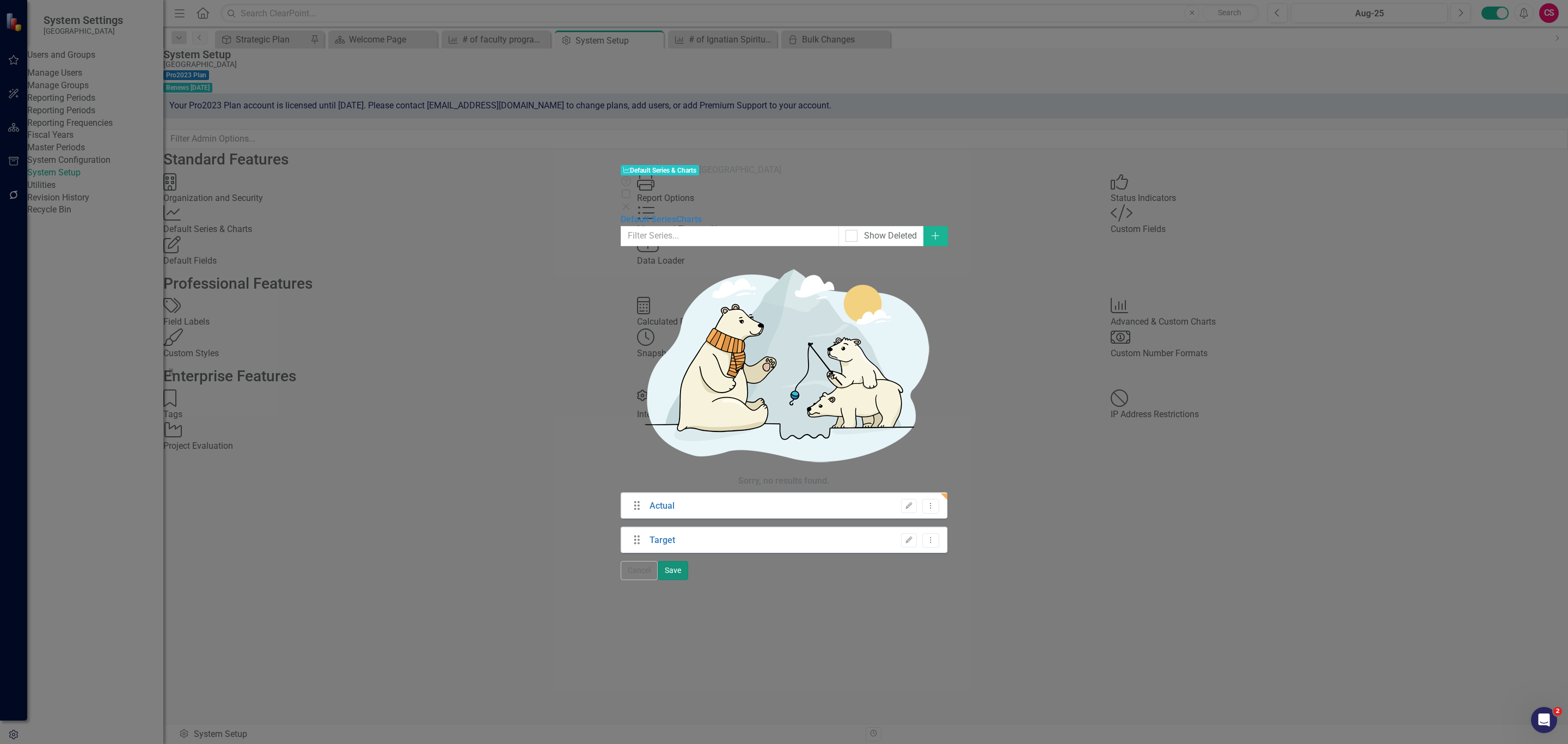
click at [688, 580] on button "Save" at bounding box center [673, 570] width 31 height 19
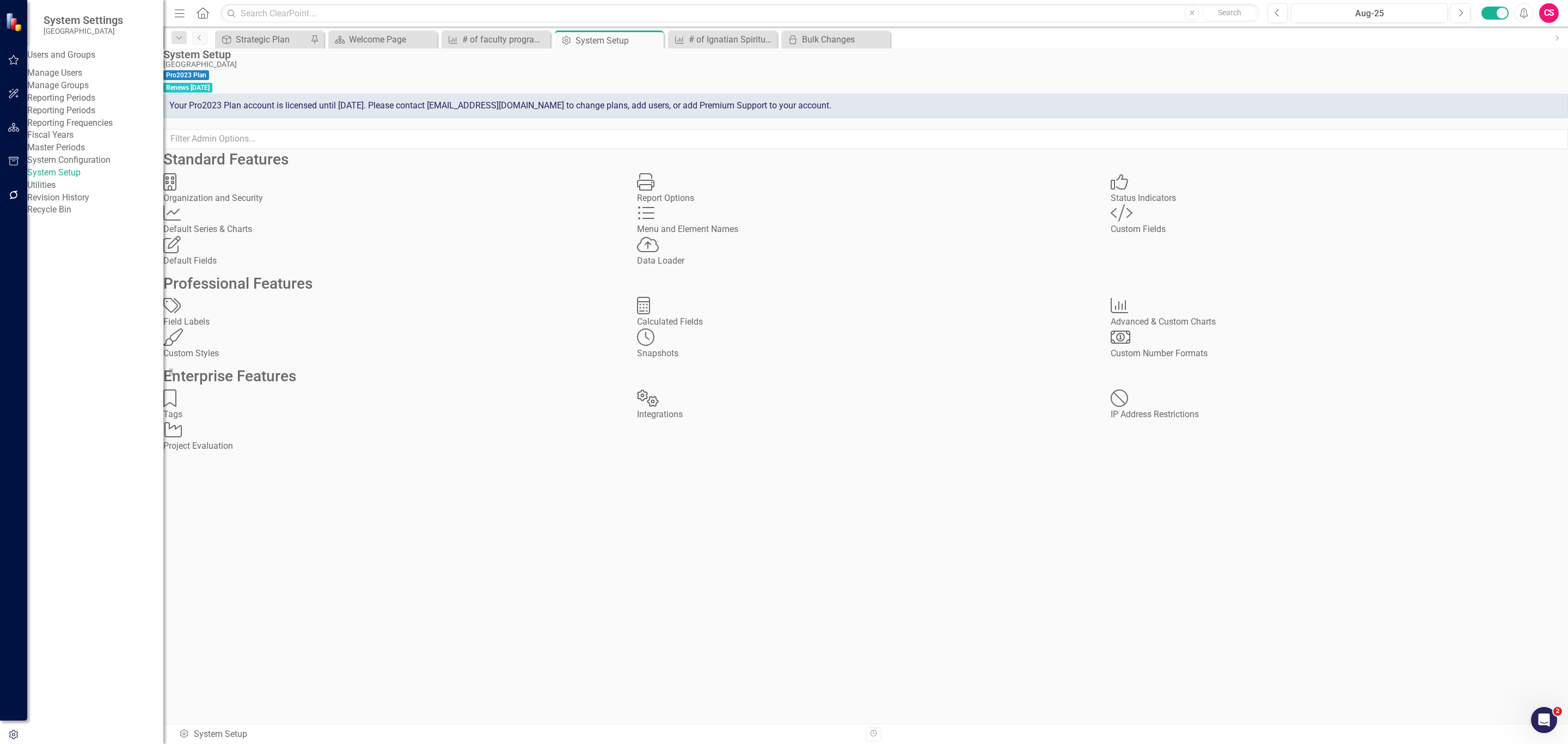
click at [15, 197] on icon "button" at bounding box center [13, 195] width 8 height 8
click at [83, 235] on div "Bulk Changes" at bounding box center [95, 229] width 136 height 13
click at [88, 235] on link "Bulk Changes" at bounding box center [95, 229] width 136 height 13
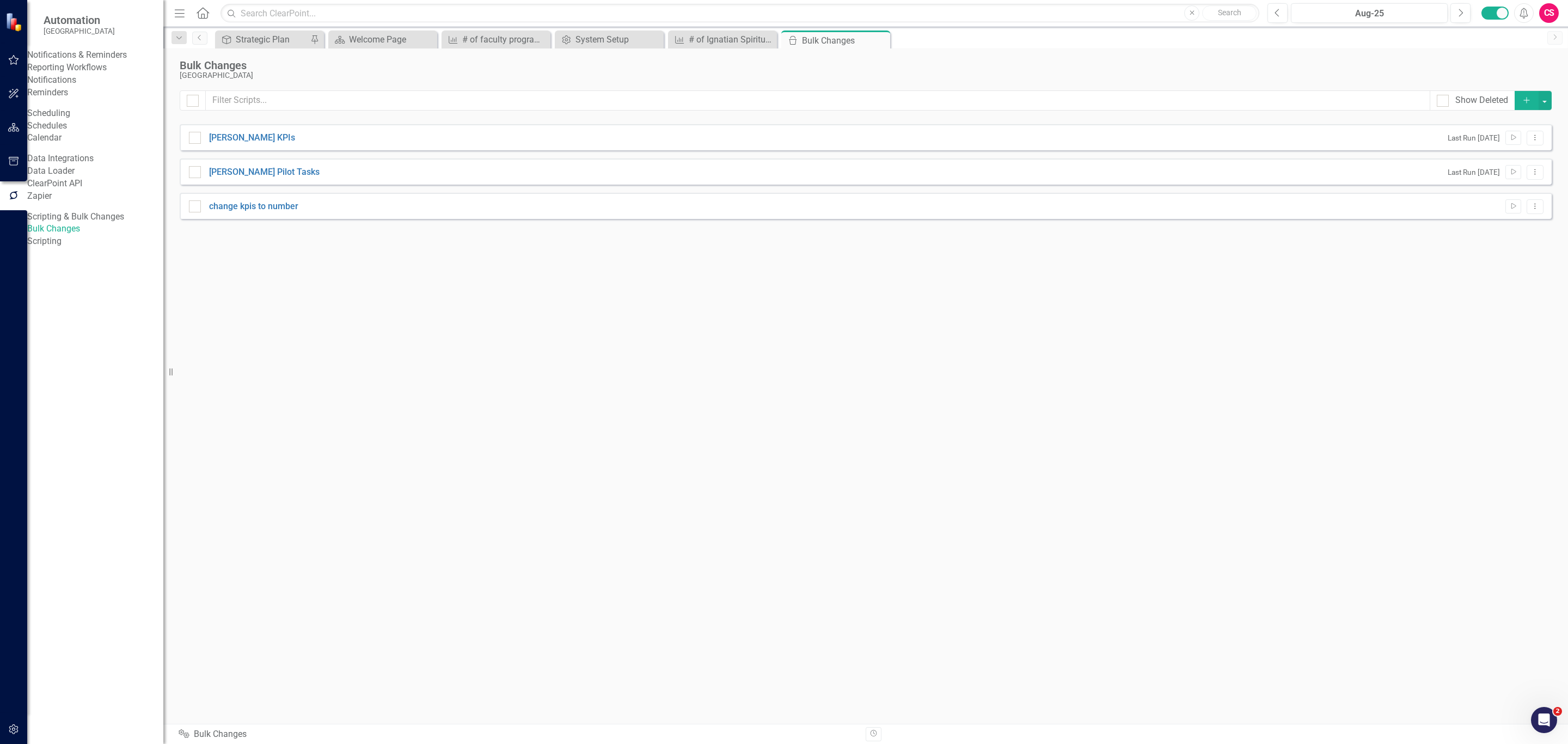
click at [1523, 106] on button "Add" at bounding box center [1527, 100] width 24 height 19
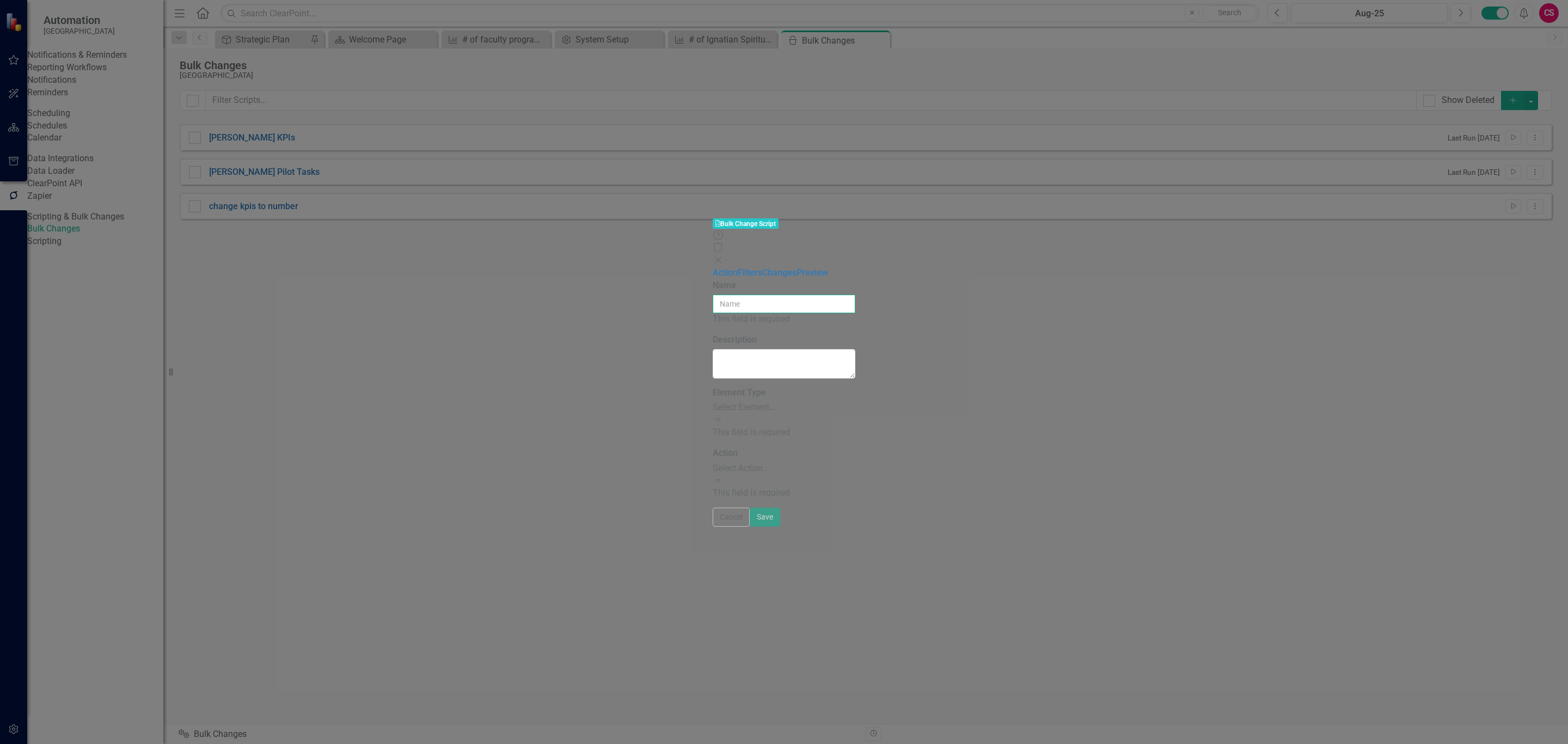
click at [856, 295] on input "Name" at bounding box center [784, 304] width 143 height 18
type input "Edit series"
click at [713, 395] on div "Select Element..." at bounding box center [784, 402] width 143 height 13
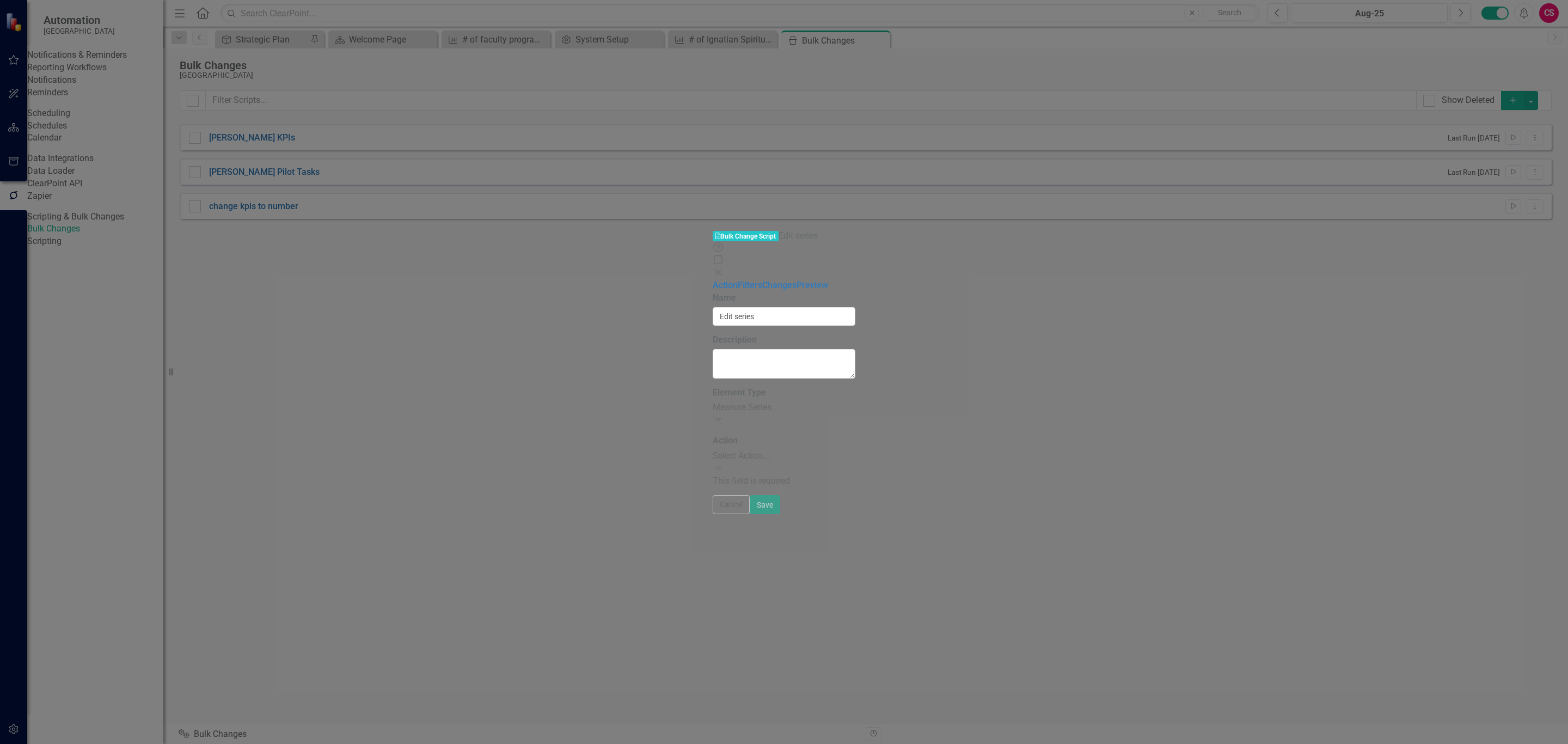
click at [713, 450] on div "Select Action..." at bounding box center [784, 456] width 143 height 13
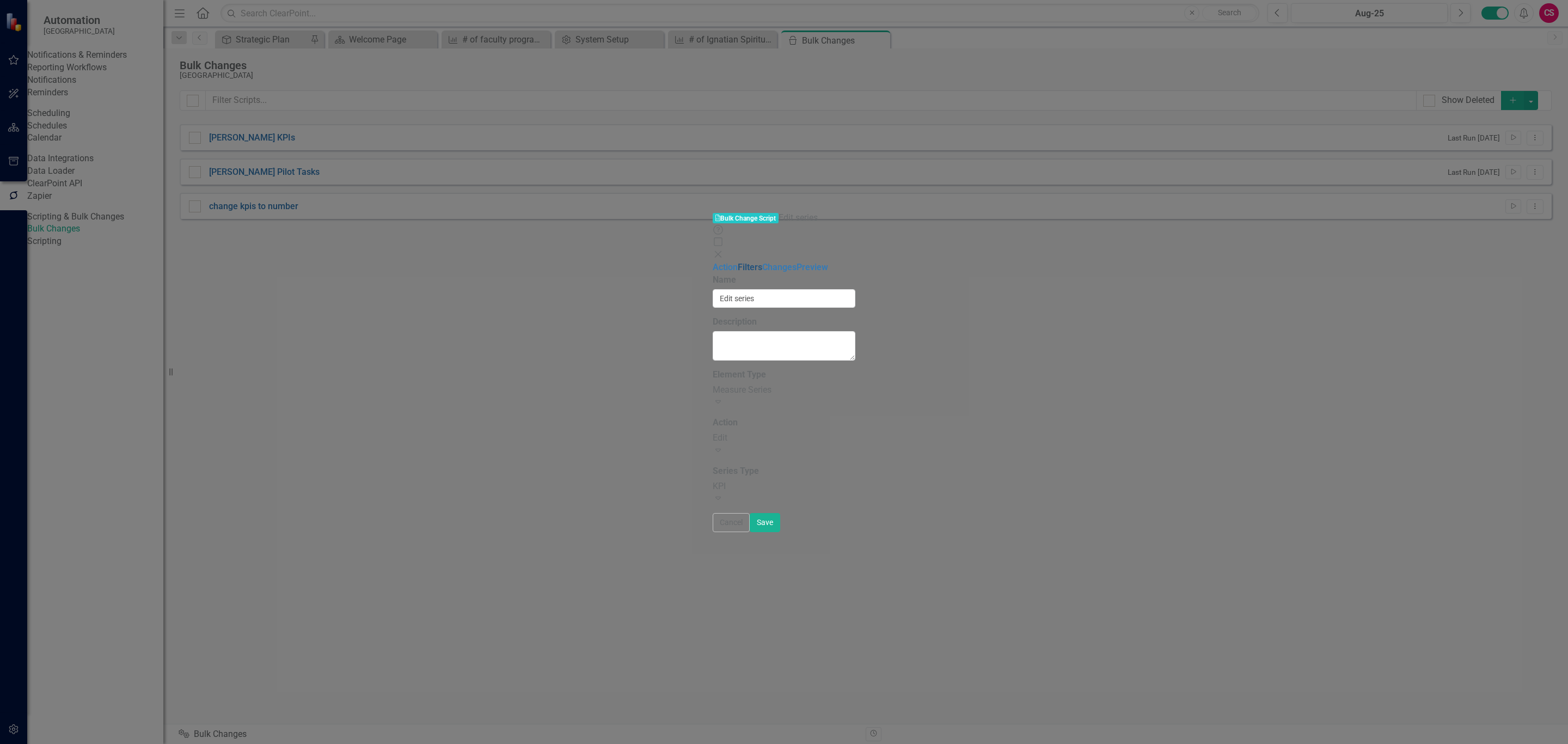
click at [737, 262] on link "Filters" at bounding box center [749, 267] width 24 height 10
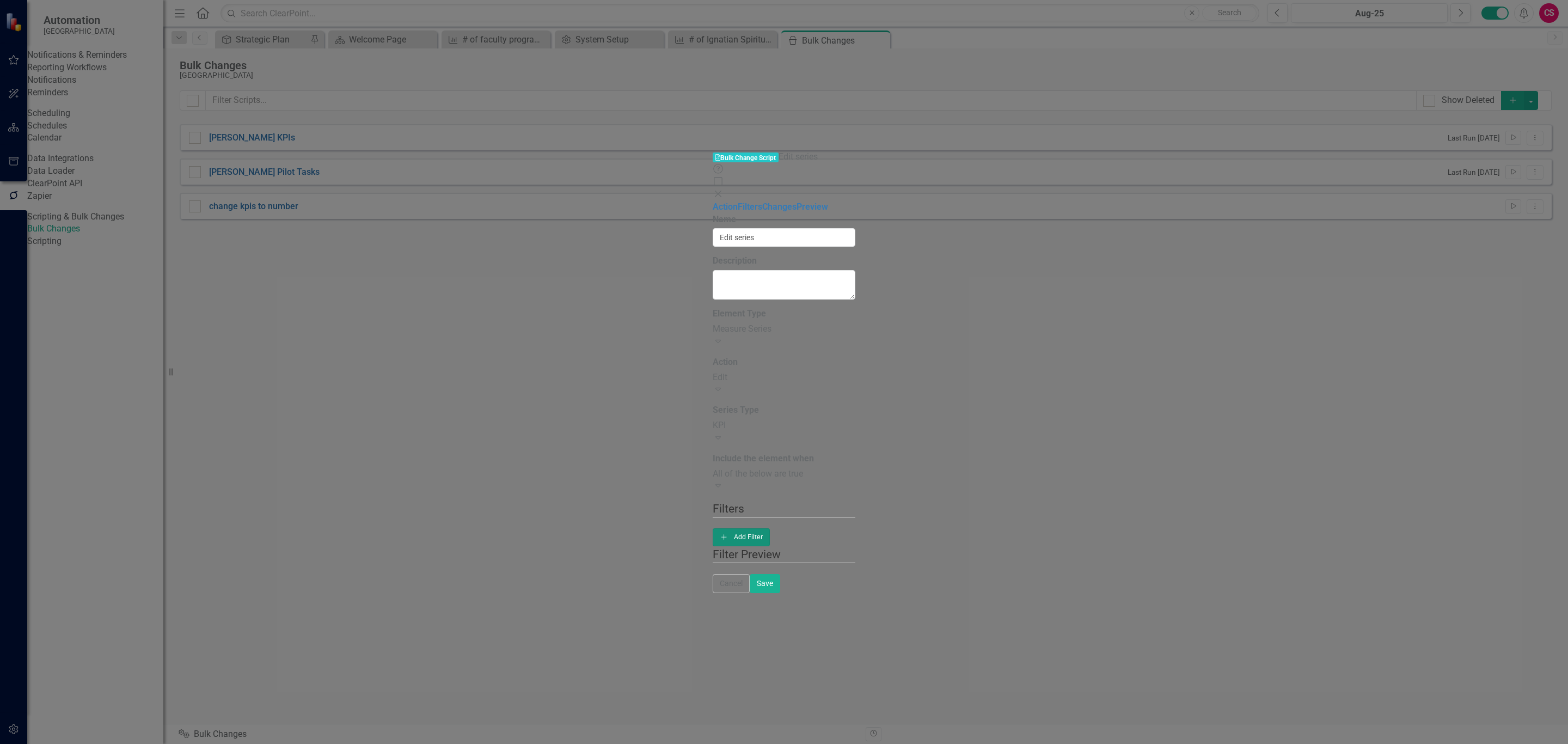
click at [728, 534] on icon "Add" at bounding box center [724, 537] width 8 height 6
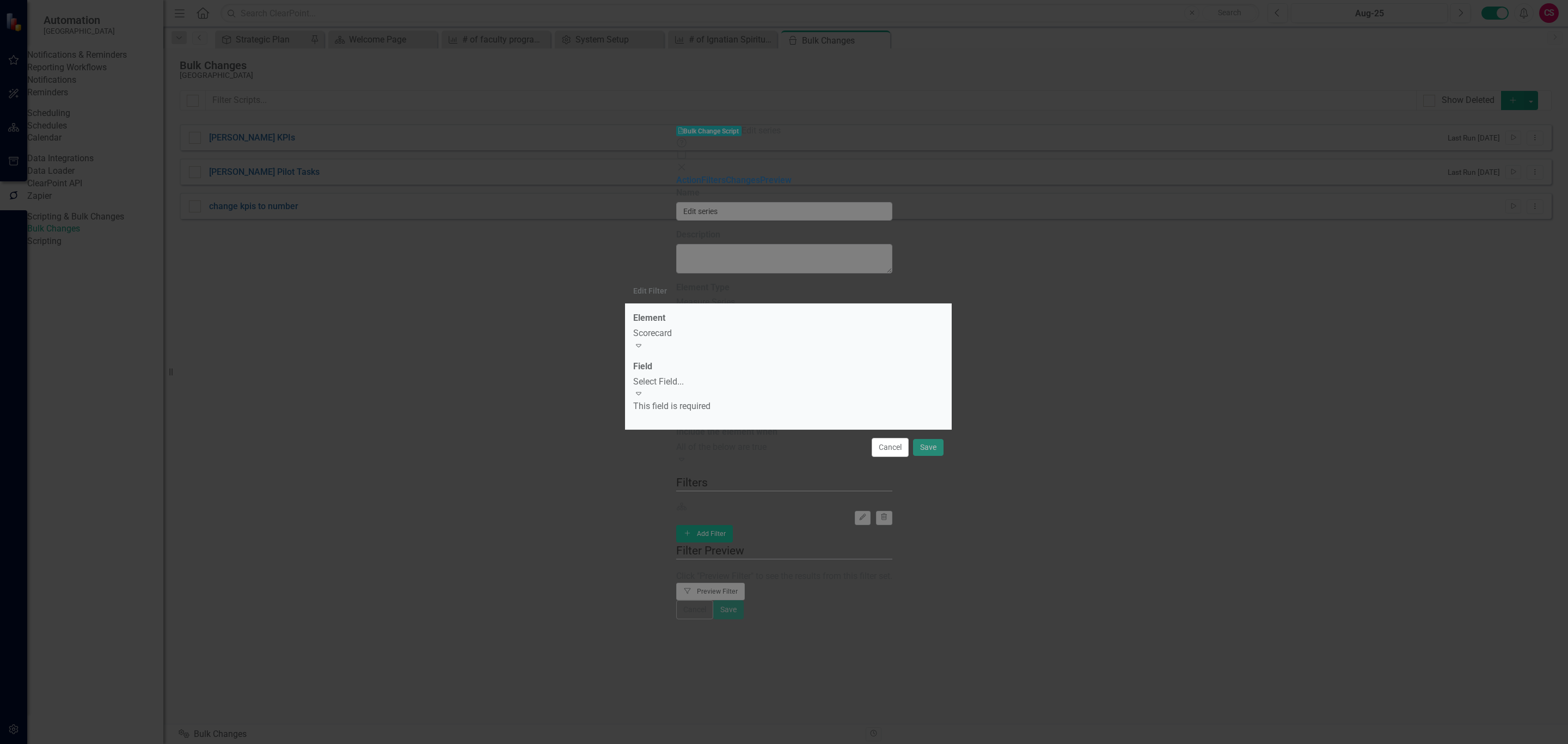
click at [733, 338] on div "Scorecard" at bounding box center [789, 334] width 311 height 13
type input "se"
click at [728, 743] on div "Measure Se ries" at bounding box center [784, 750] width 1568 height 13
click at [717, 379] on div "Select Field..." at bounding box center [789, 382] width 311 height 13
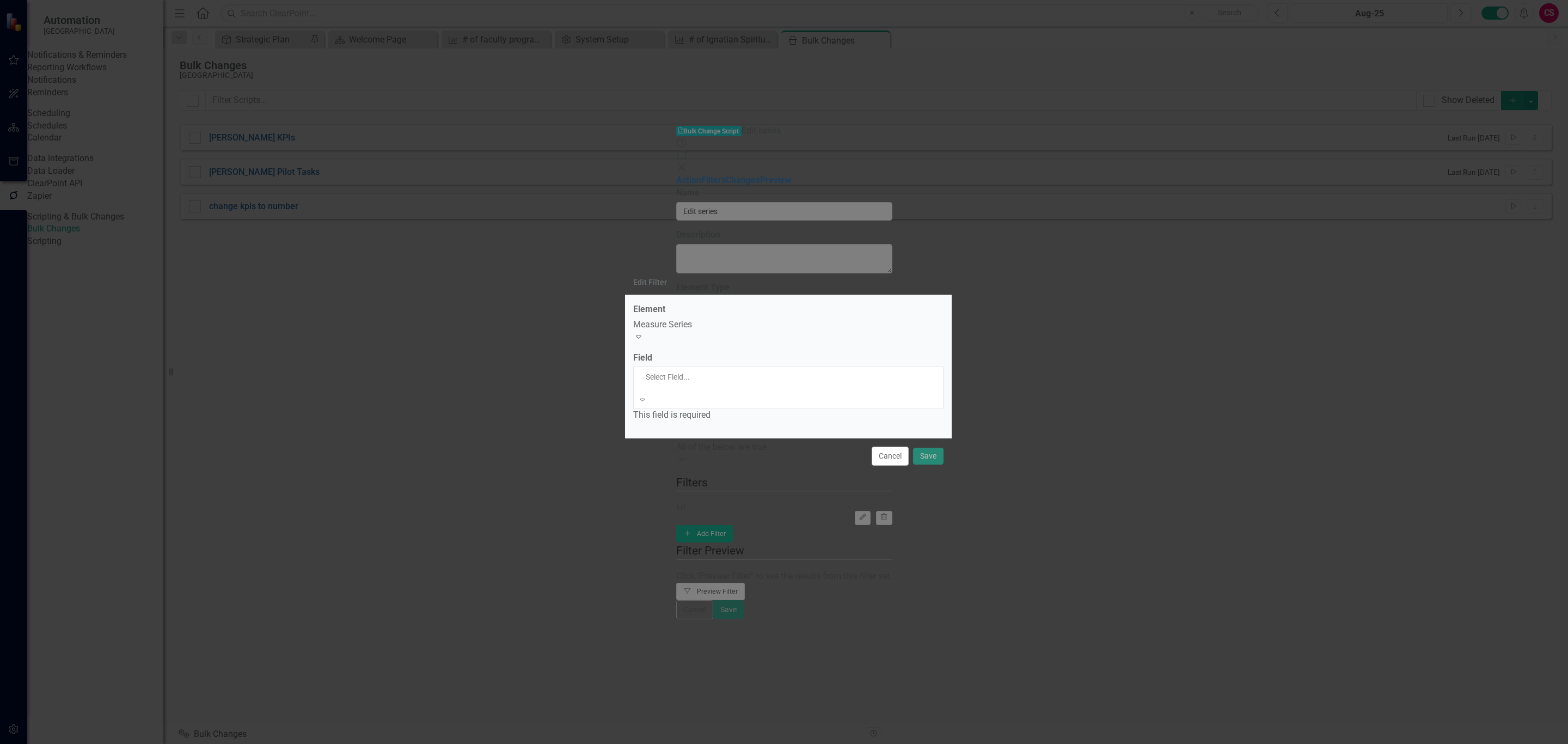
click at [707, 743] on div "Name" at bounding box center [784, 750] width 1568 height 13
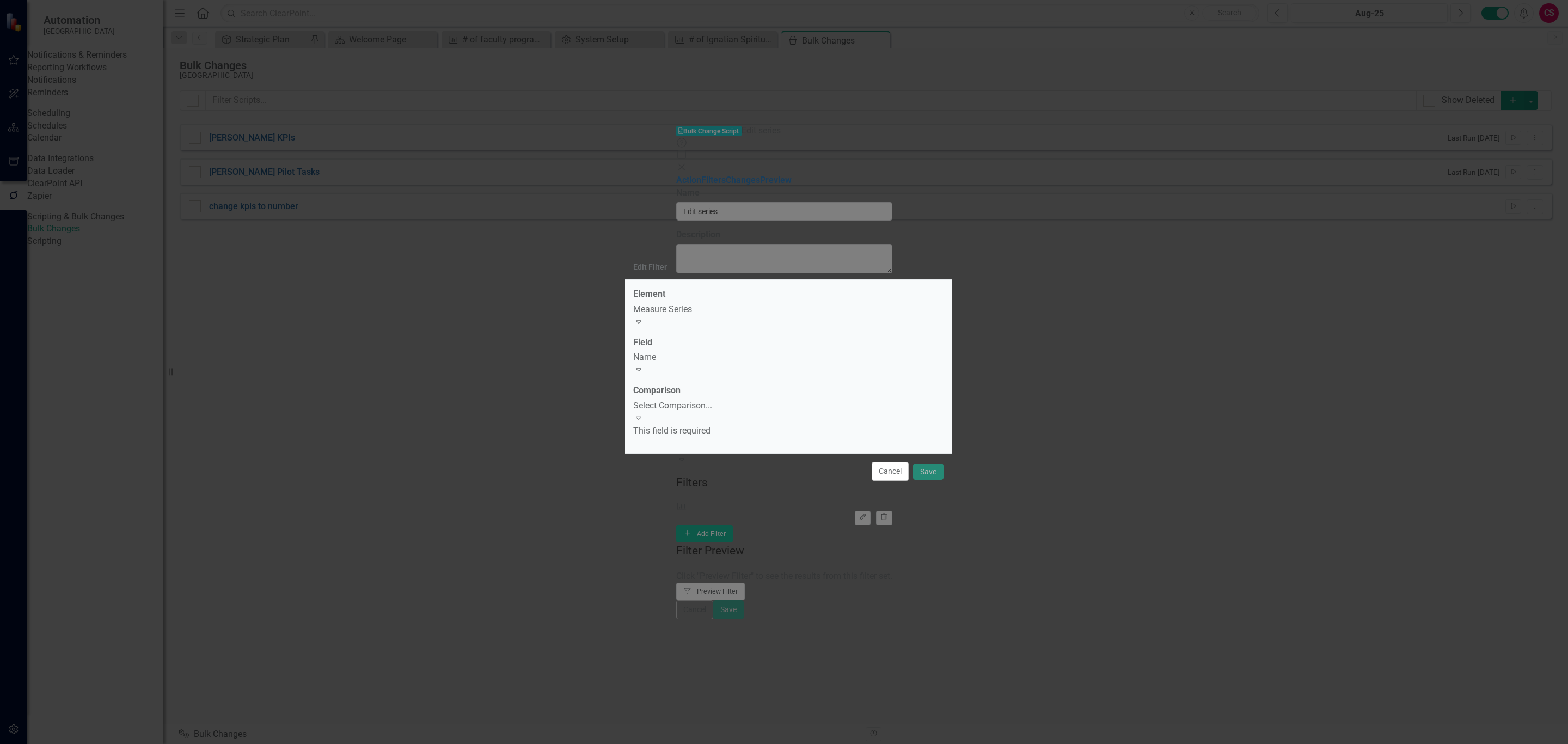
click at [706, 405] on div "Select Comparison..." at bounding box center [789, 406] width 311 height 13
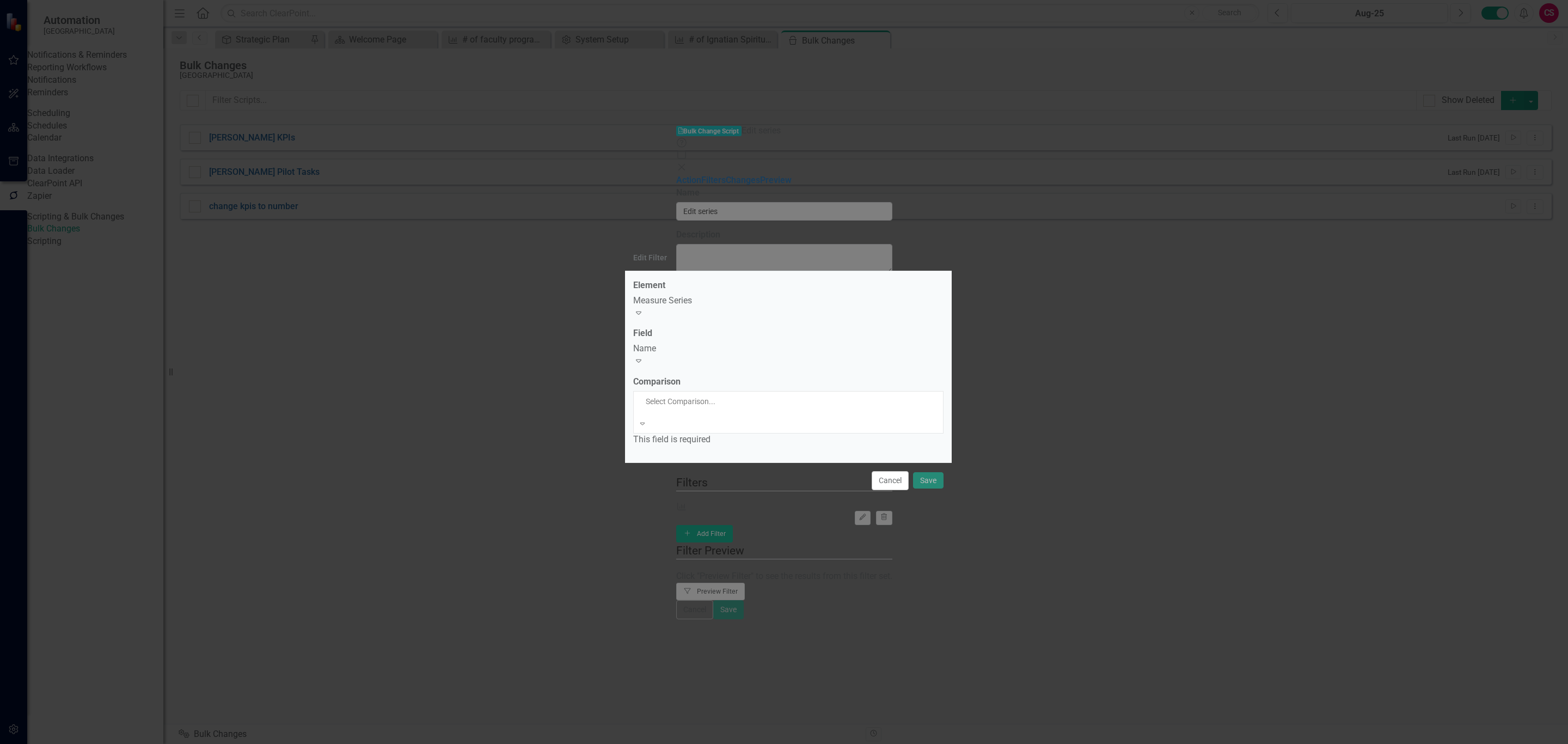
click at [701, 743] on div "Equals" at bounding box center [784, 750] width 1568 height 13
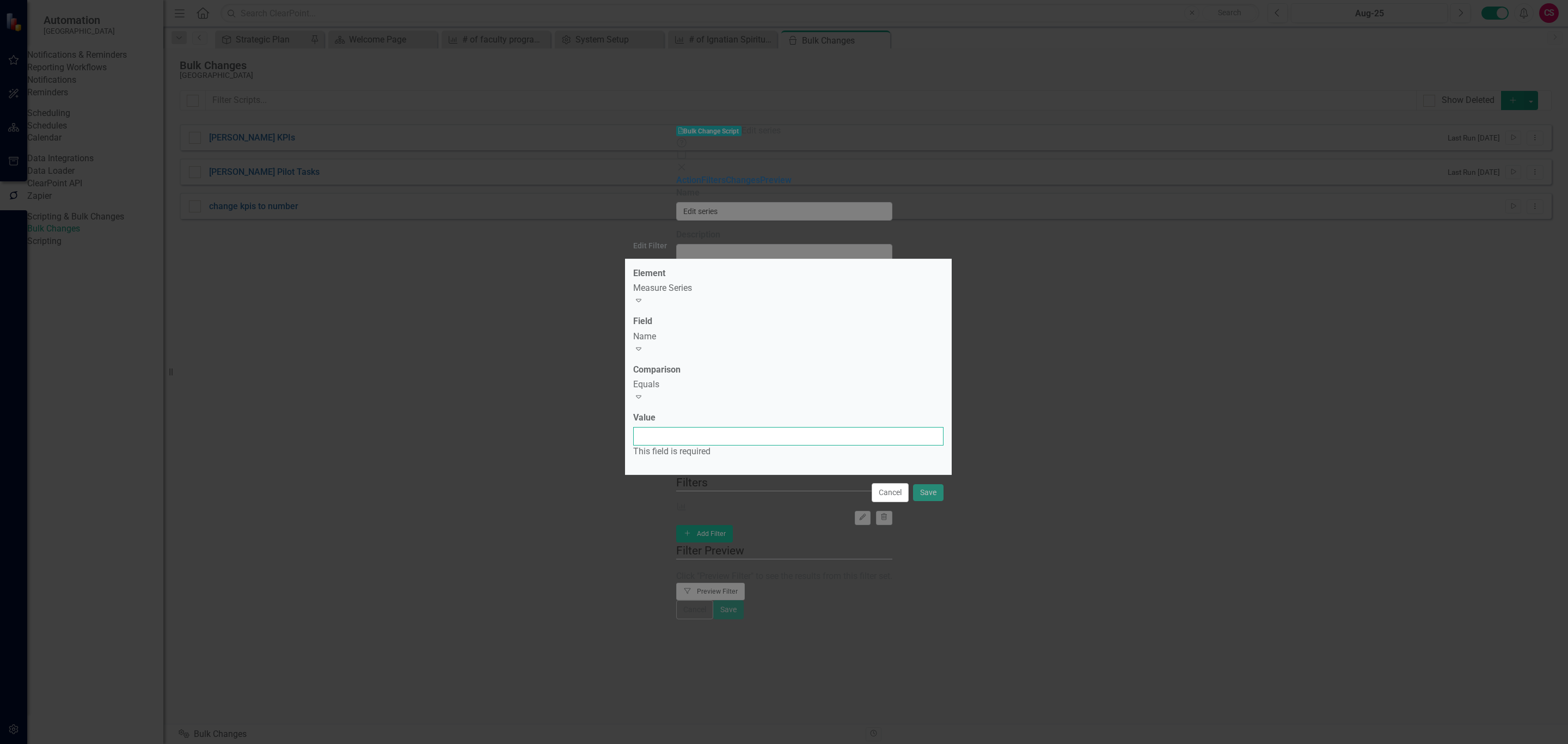
click at [701, 427] on input "Value" at bounding box center [789, 436] width 311 height 18
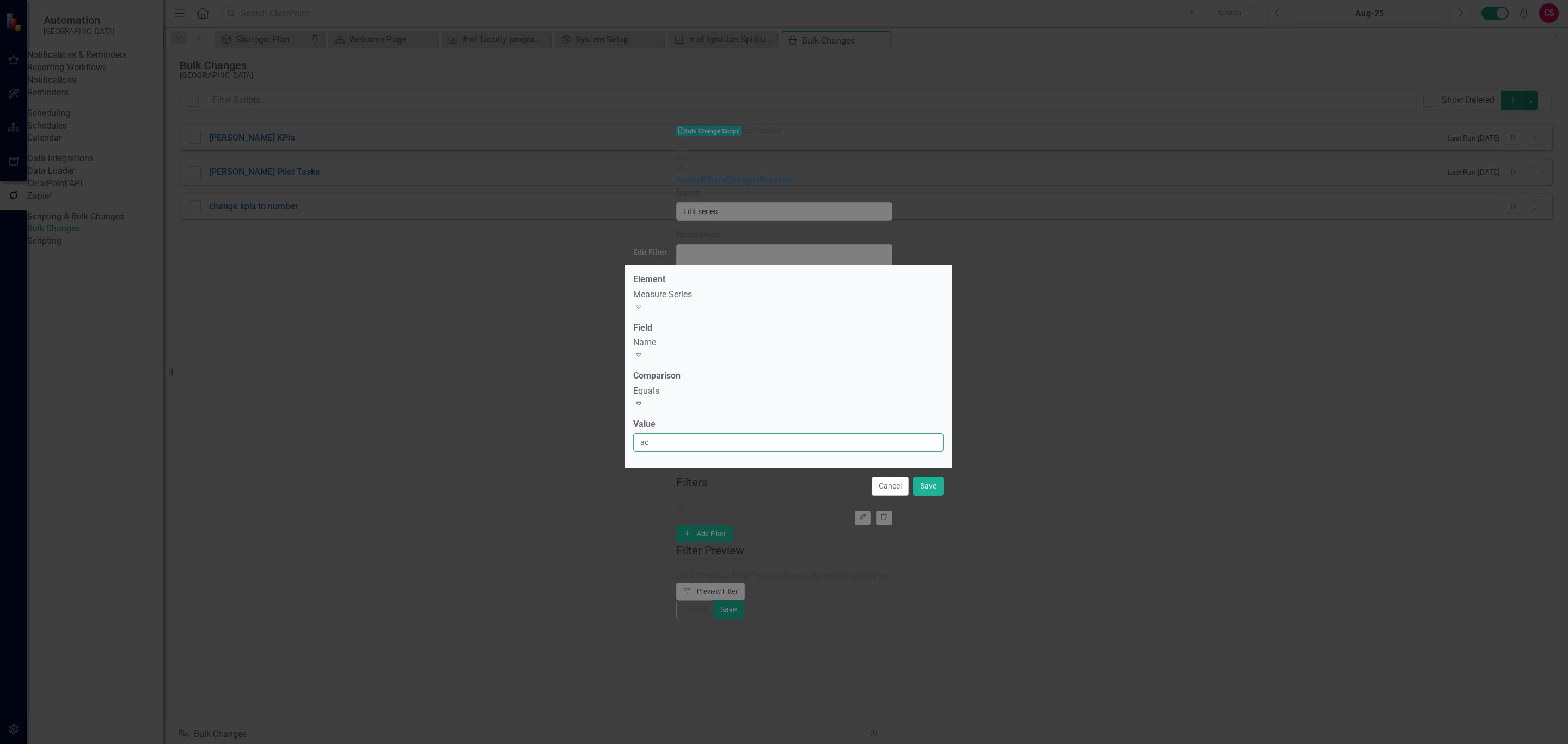
type input "a"
type input "Actual"
click at [924, 480] on button "Save" at bounding box center [928, 486] width 31 height 19
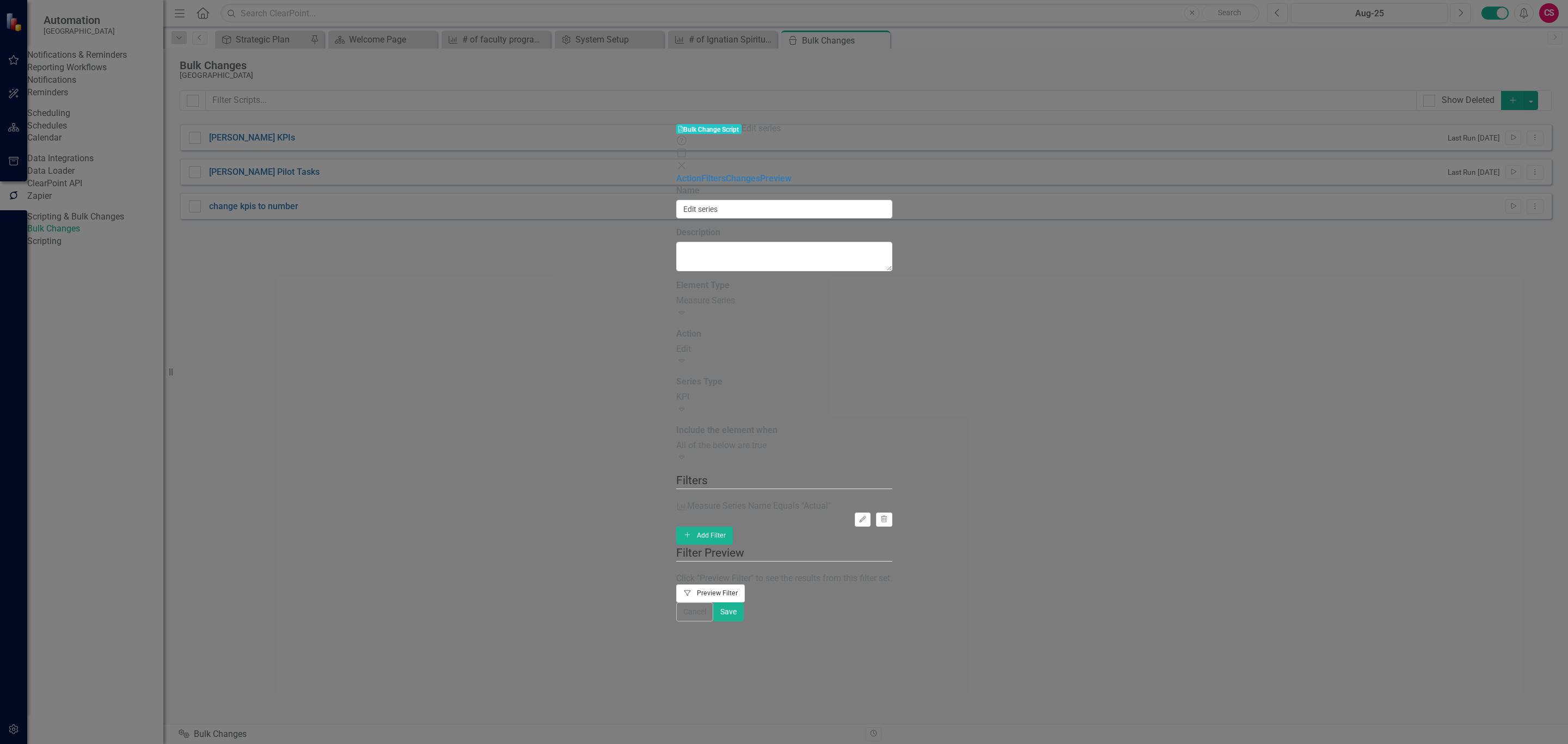
click at [692, 590] on icon "Filter" at bounding box center [688, 593] width 8 height 6
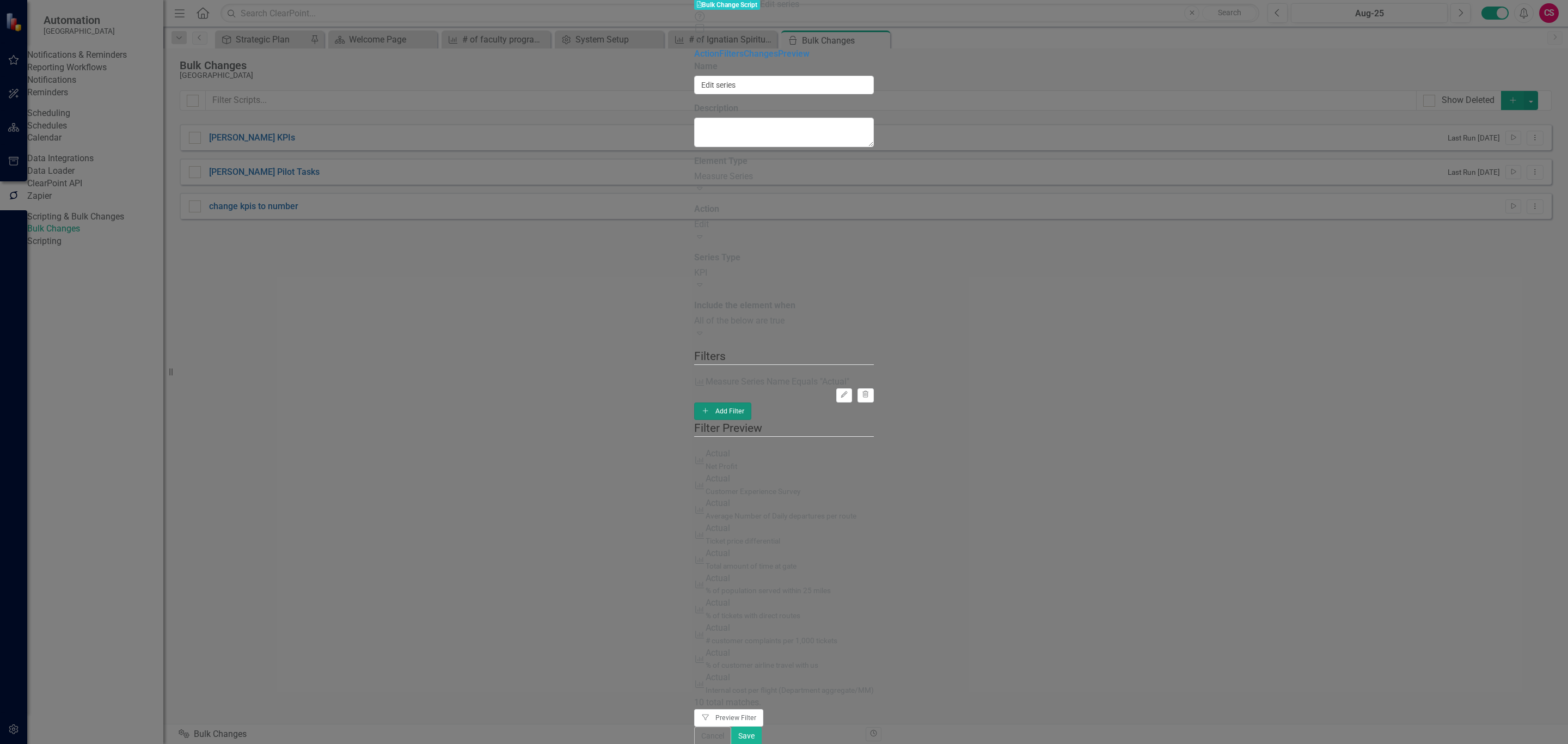
click at [710, 407] on icon "Add" at bounding box center [705, 410] width 8 height 6
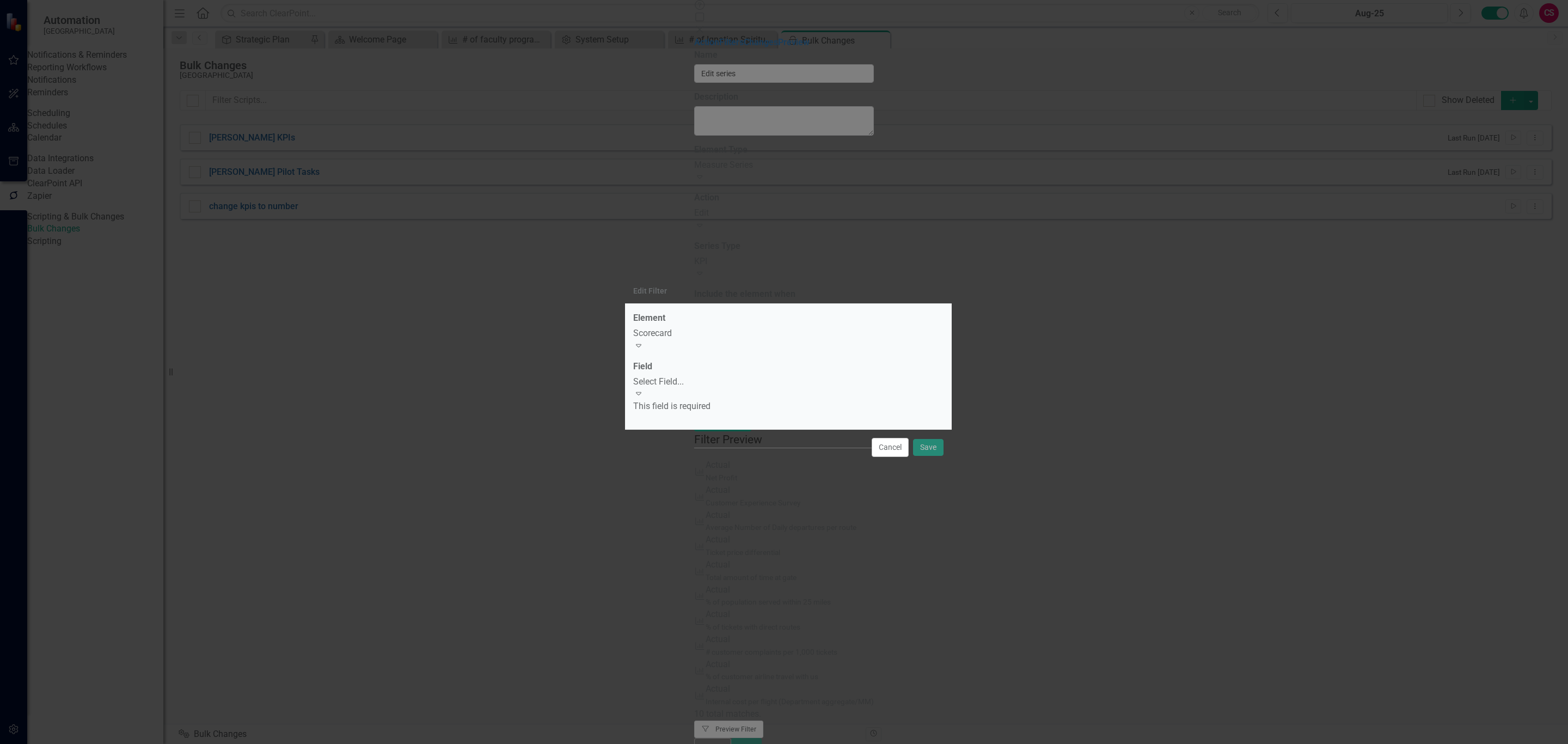
click at [652, 373] on label "Field" at bounding box center [642, 367] width 19 height 13
click at [729, 384] on div "Select Field..." at bounding box center [789, 382] width 311 height 13
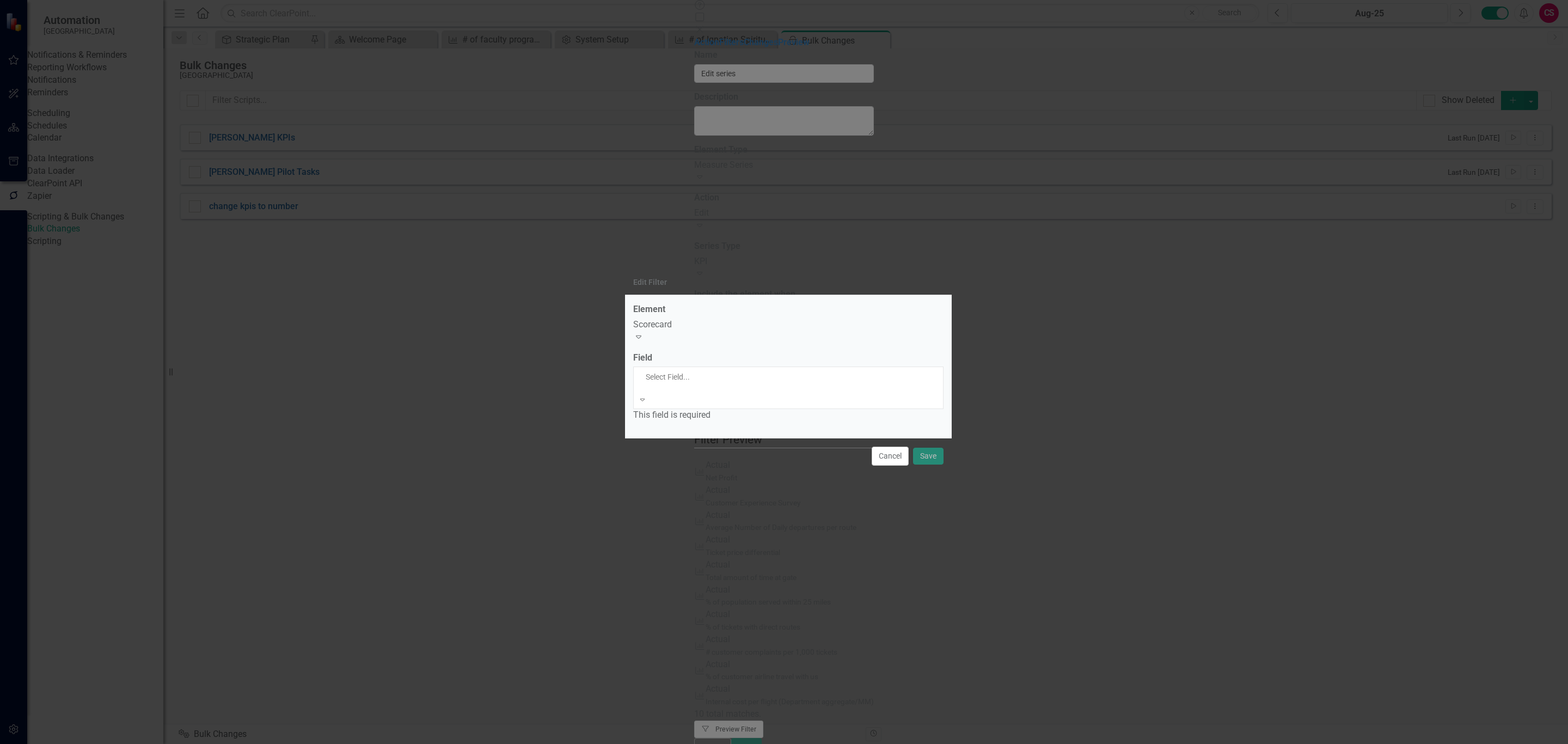
click at [701, 743] on div "Name" at bounding box center [784, 750] width 1568 height 13
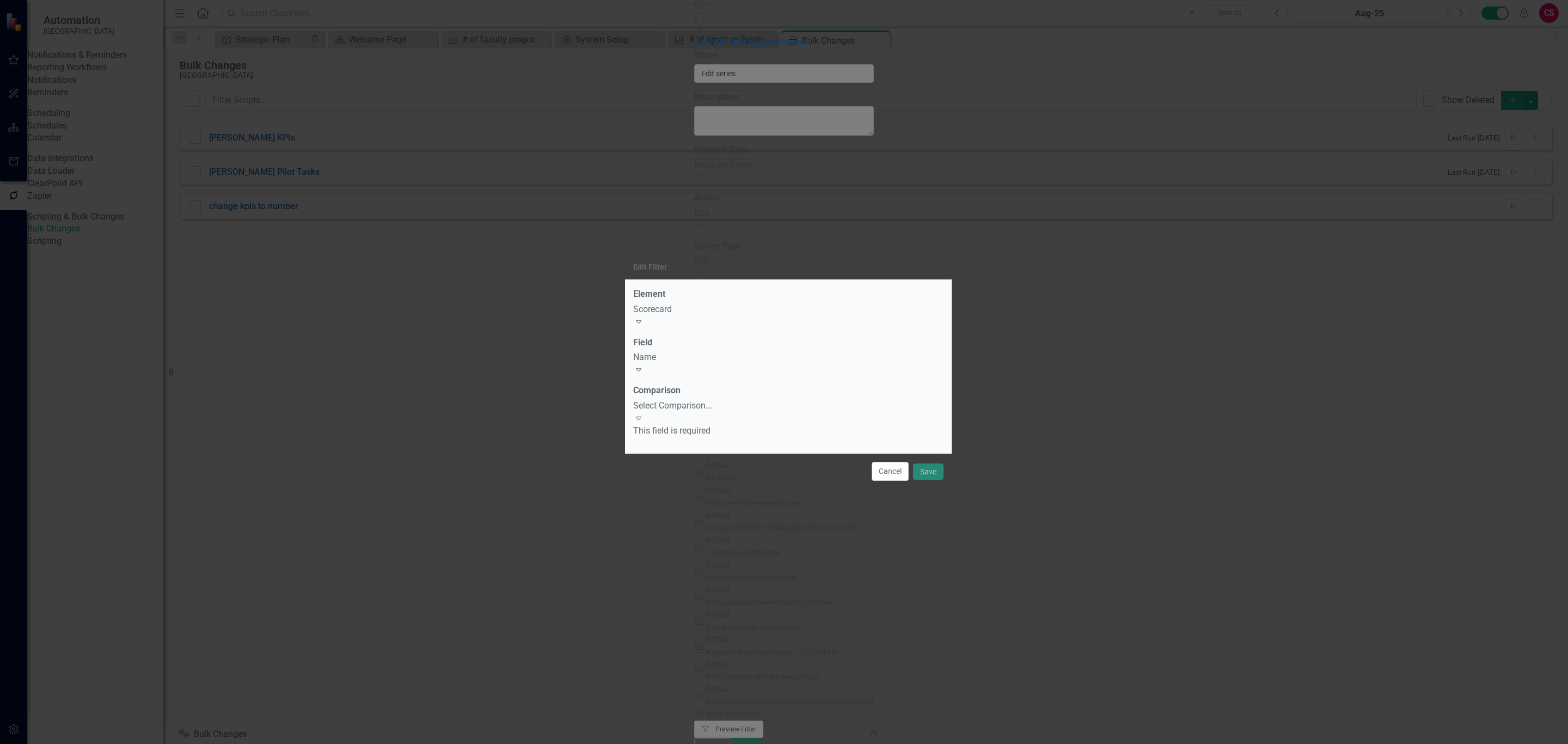
click at [699, 407] on div "Select Comparison..." at bounding box center [789, 406] width 311 height 13
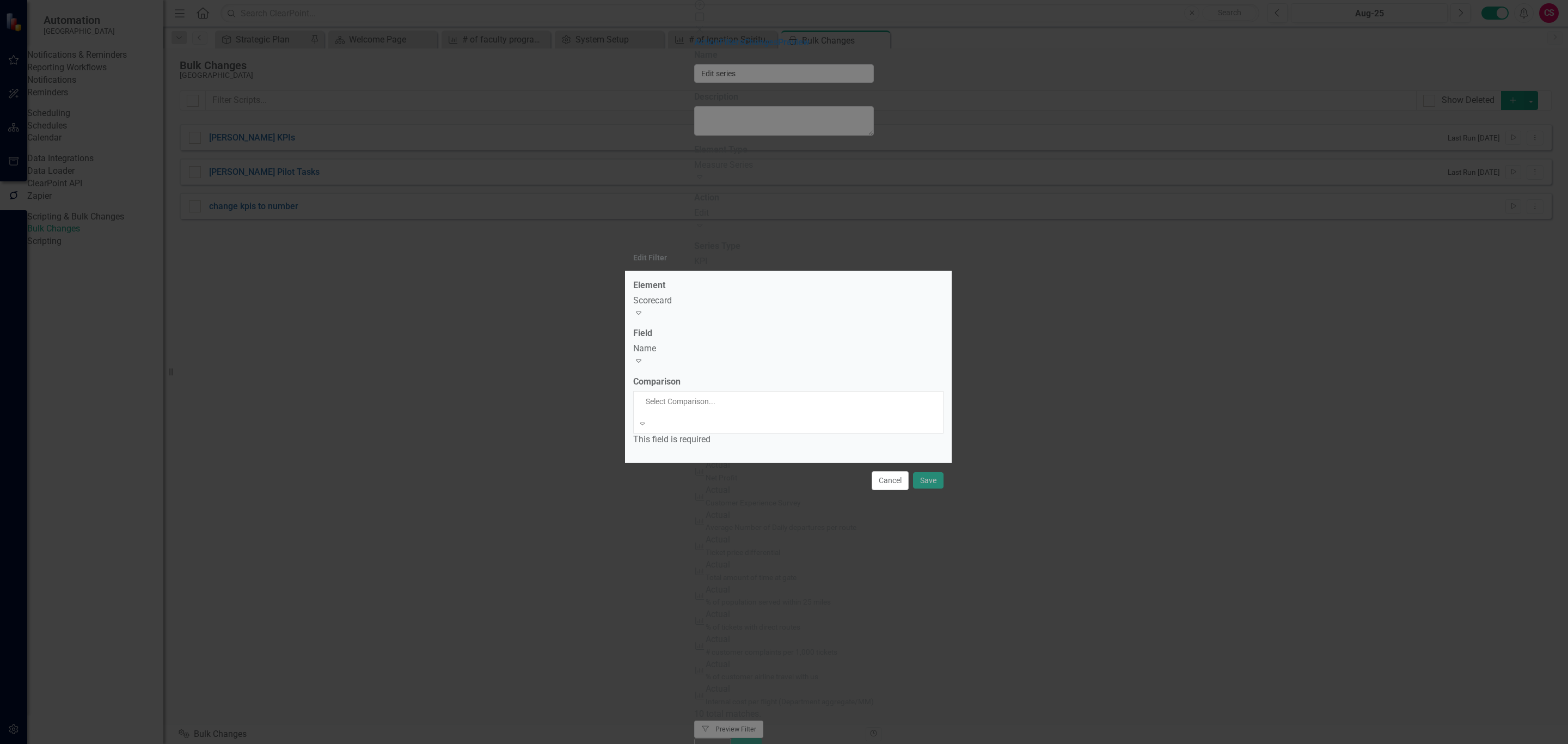
click at [696, 743] on div "Equals" at bounding box center [784, 750] width 1568 height 13
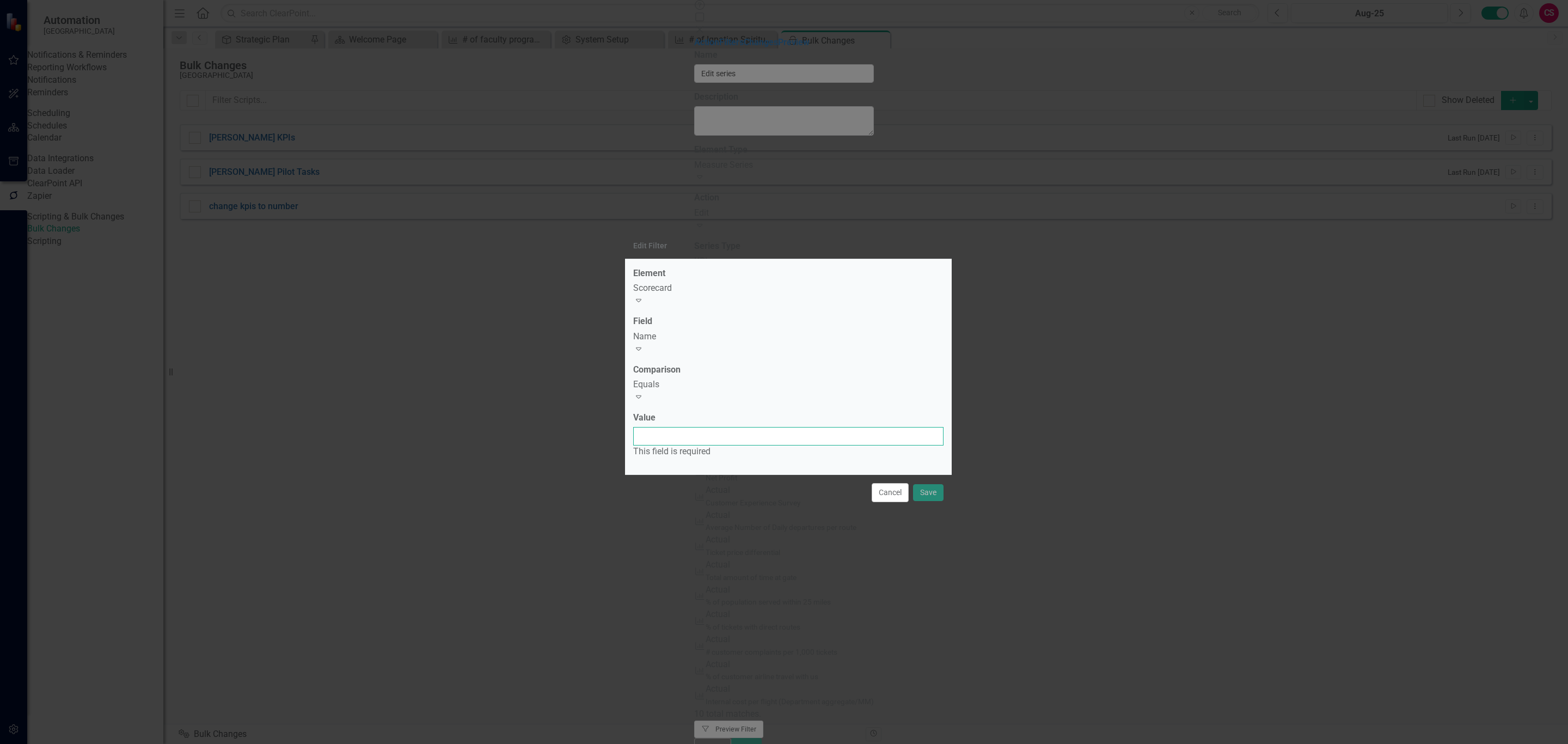
click at [696, 427] on input "Value" at bounding box center [789, 436] width 311 height 18
click at [714, 339] on div "Name" at bounding box center [789, 337] width 311 height 13
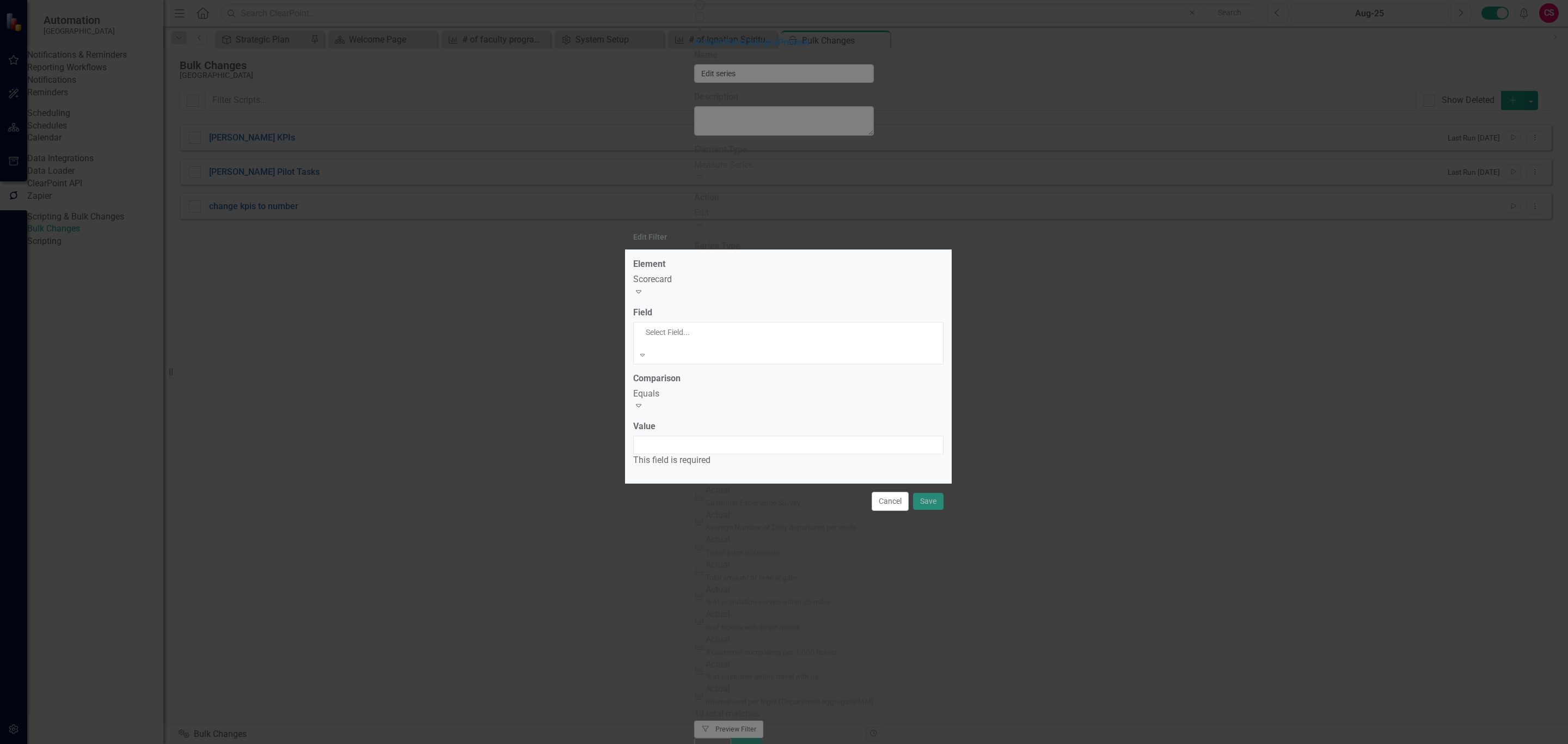
click at [690, 743] on div "Name" at bounding box center [784, 750] width 1568 height 13
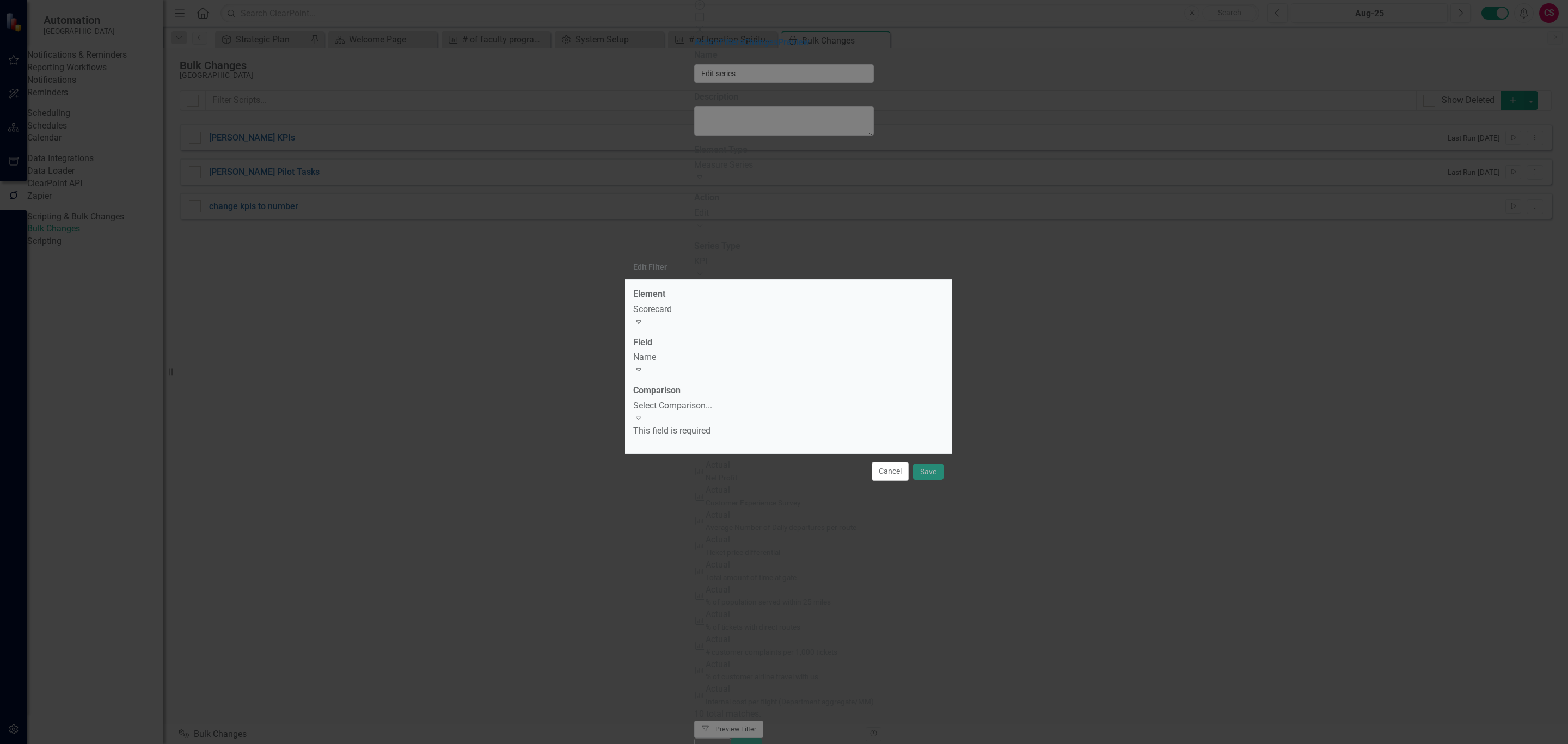
click at [686, 374] on div "Name Expand" at bounding box center [789, 364] width 311 height 25
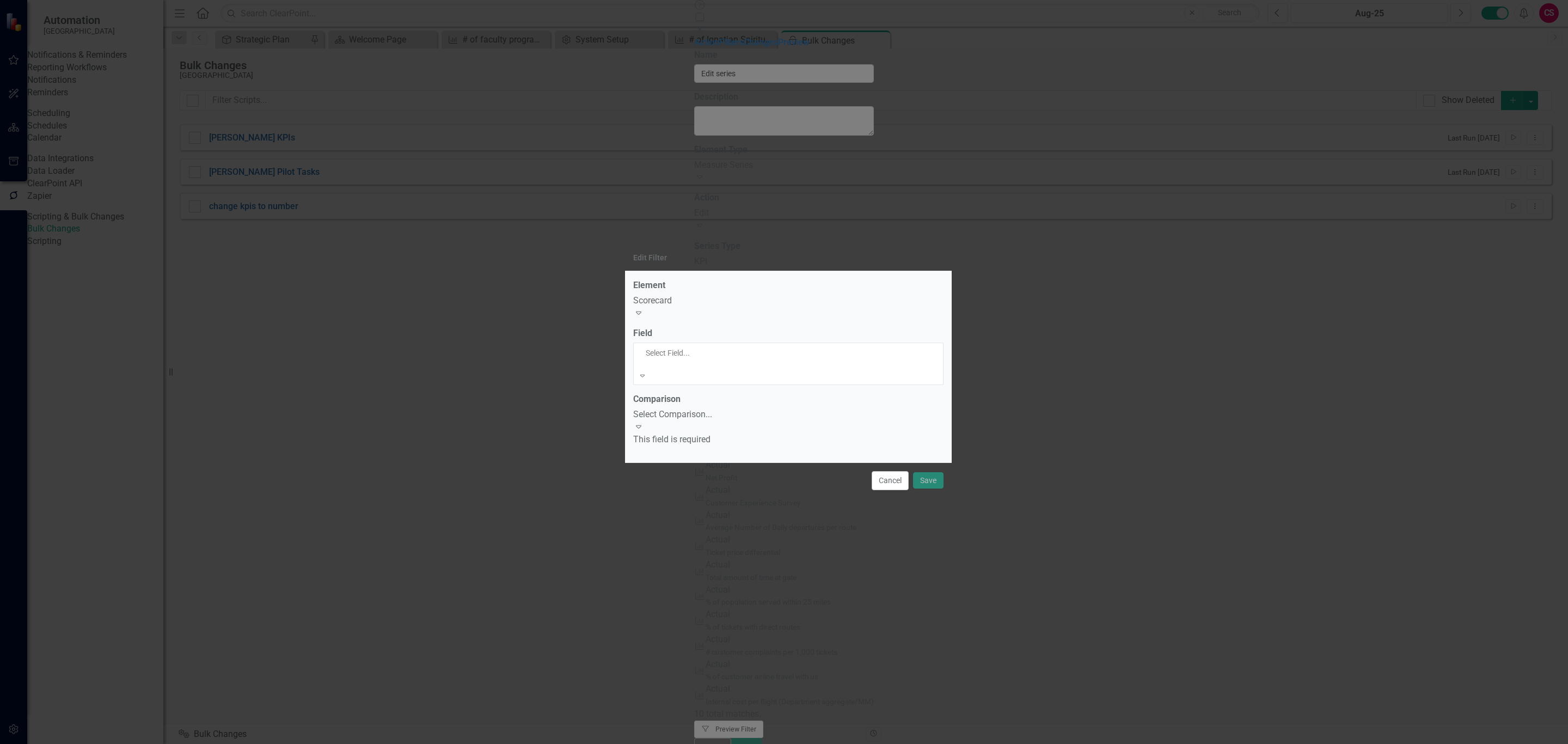
click at [684, 743] on div "Name" at bounding box center [784, 750] width 1568 height 13
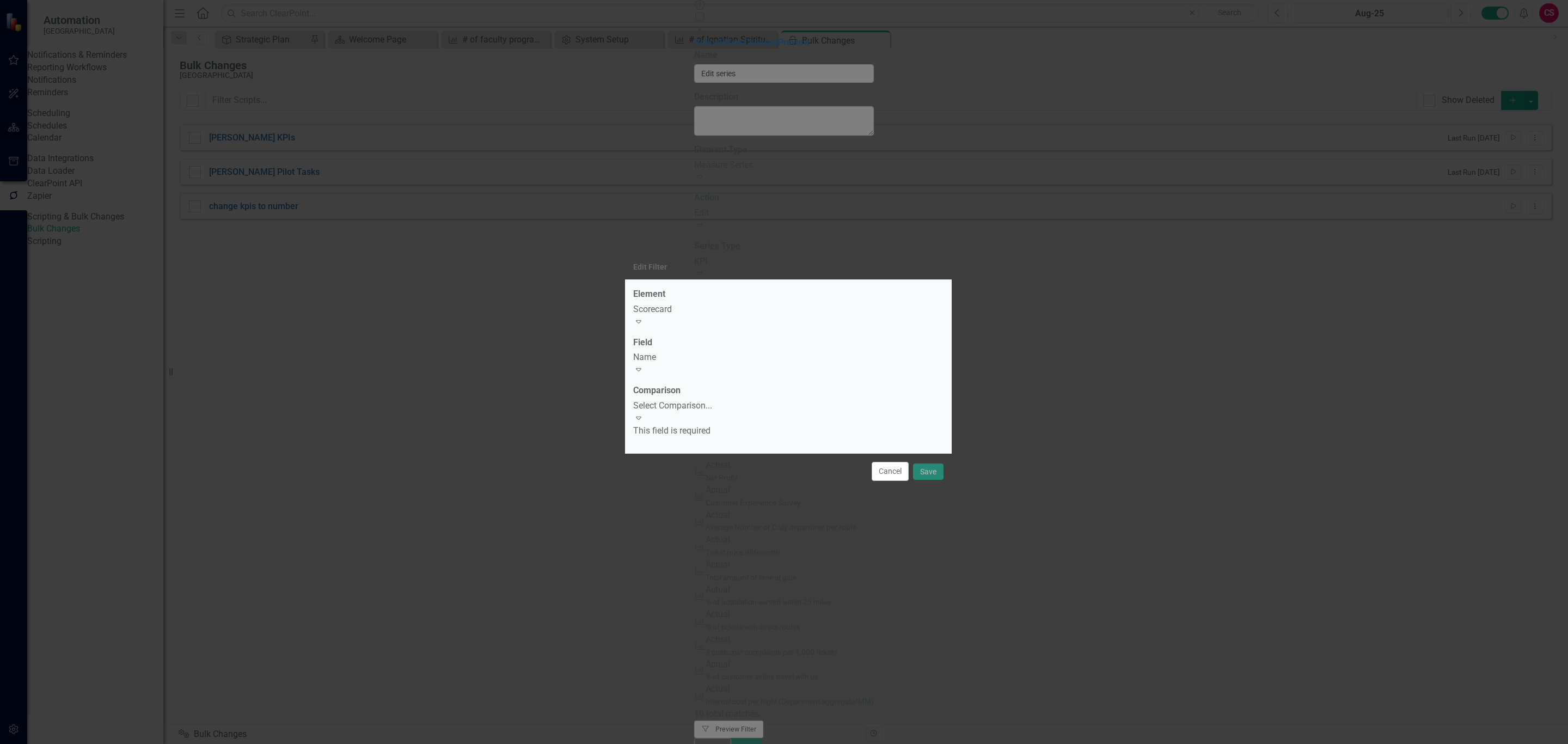
click at [684, 400] on div "Select Comparison... Expand" at bounding box center [789, 412] width 311 height 25
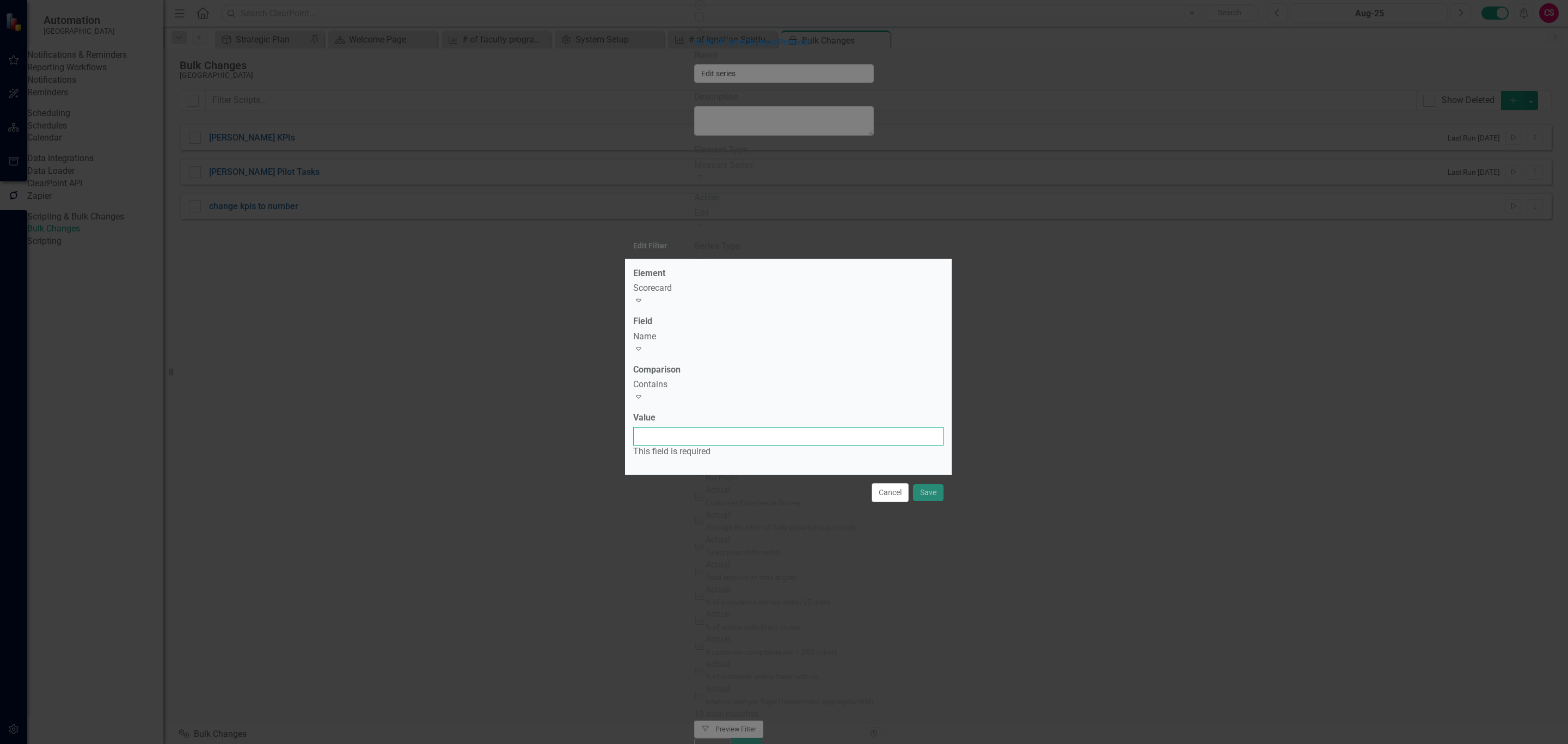
click at [677, 433] on input "Value" at bounding box center [789, 436] width 311 height 18
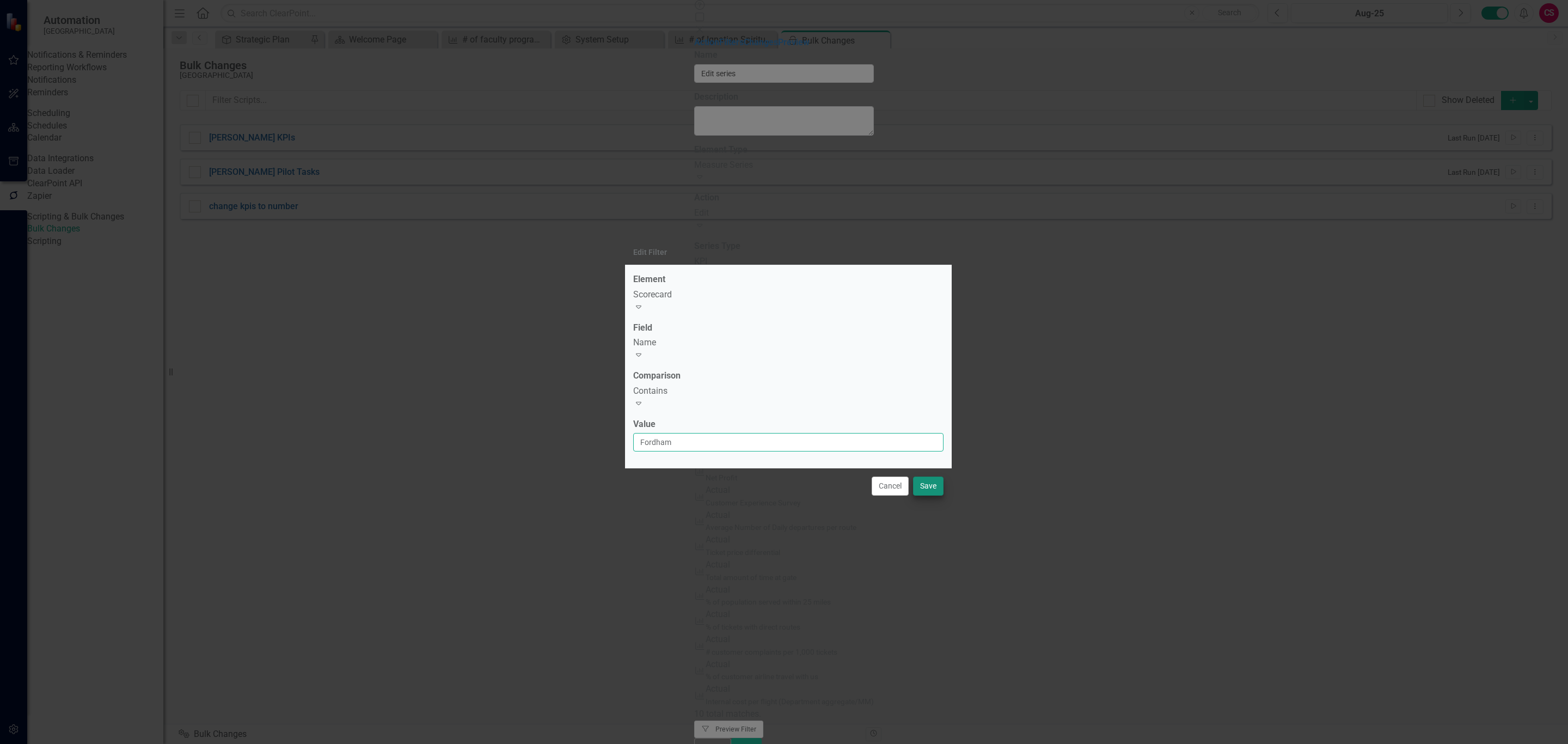
type input "Fordham"
click at [929, 487] on button "Save" at bounding box center [928, 486] width 31 height 19
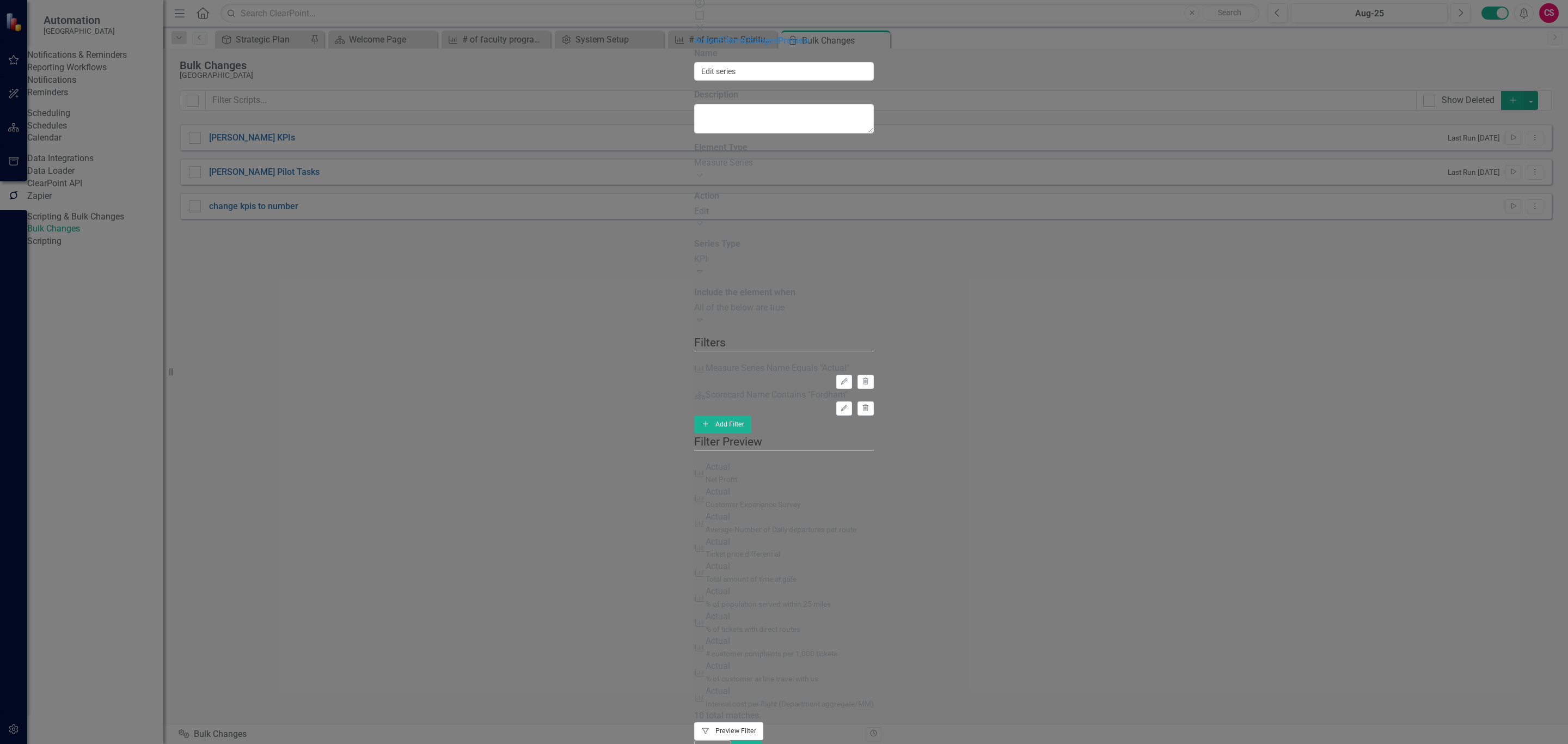
click at [710, 728] on icon "Filter" at bounding box center [705, 731] width 8 height 6
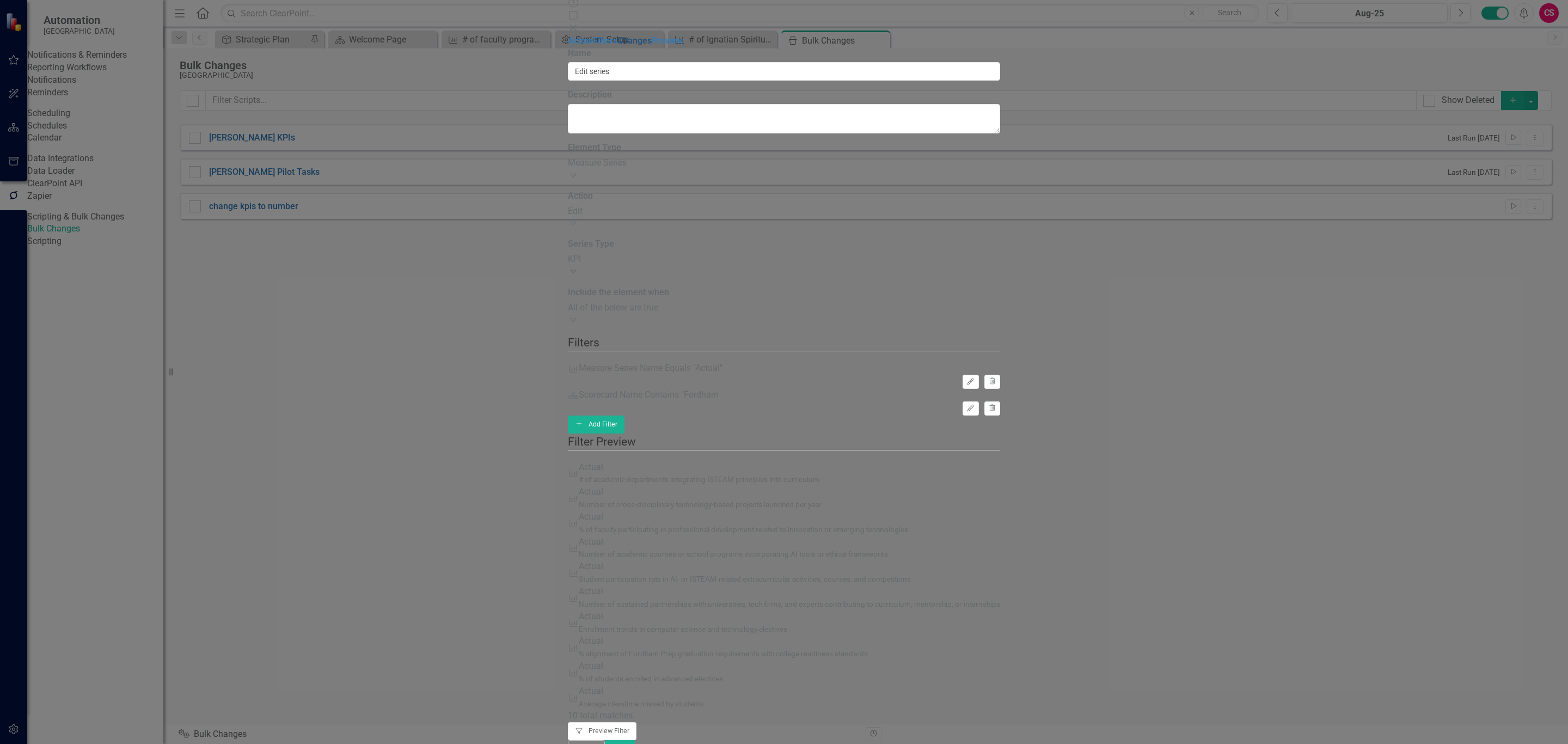
click at [617, 45] on link "Changes" at bounding box center [634, 41] width 34 height 10
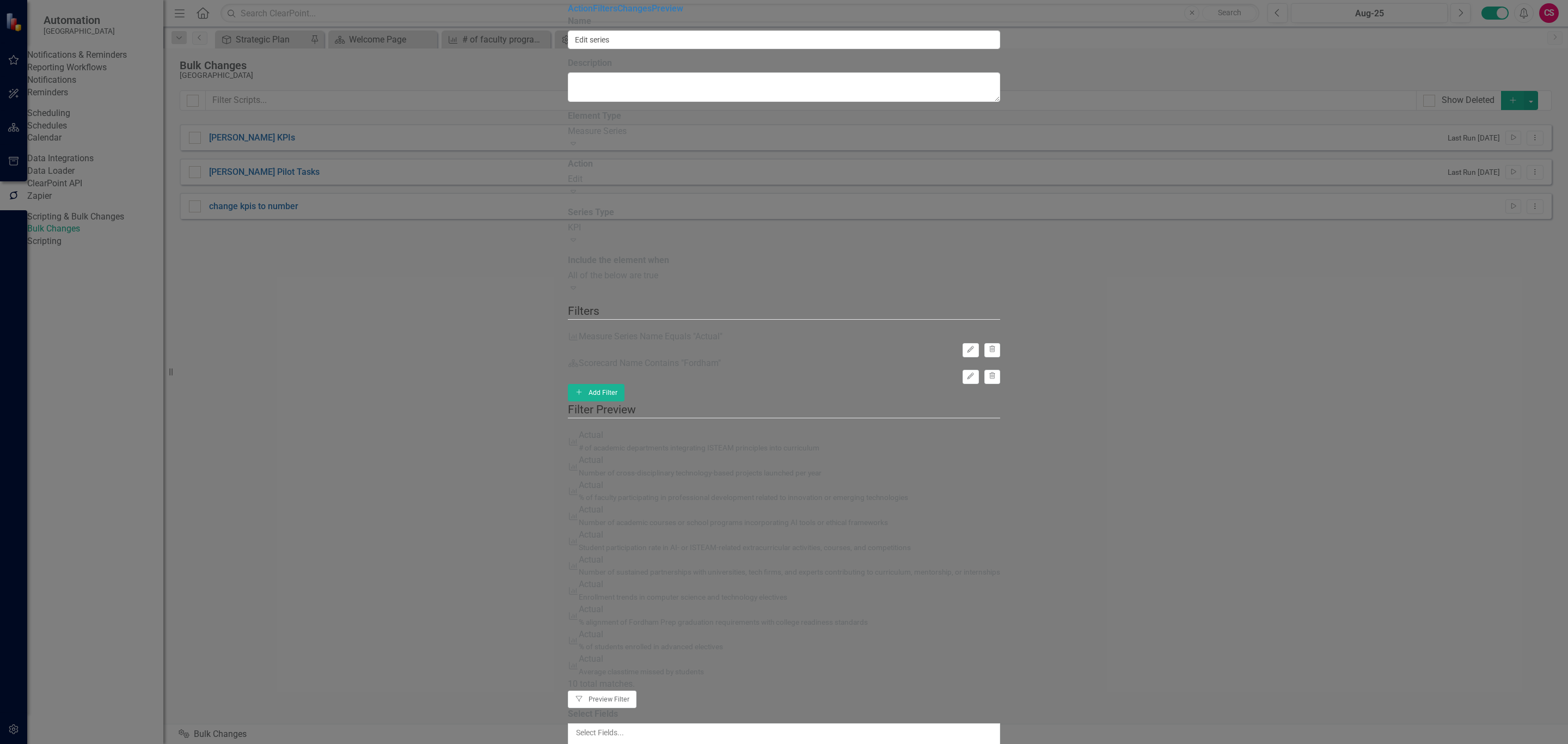
click at [657, 738] on div at bounding box center [784, 743] width 418 height 11
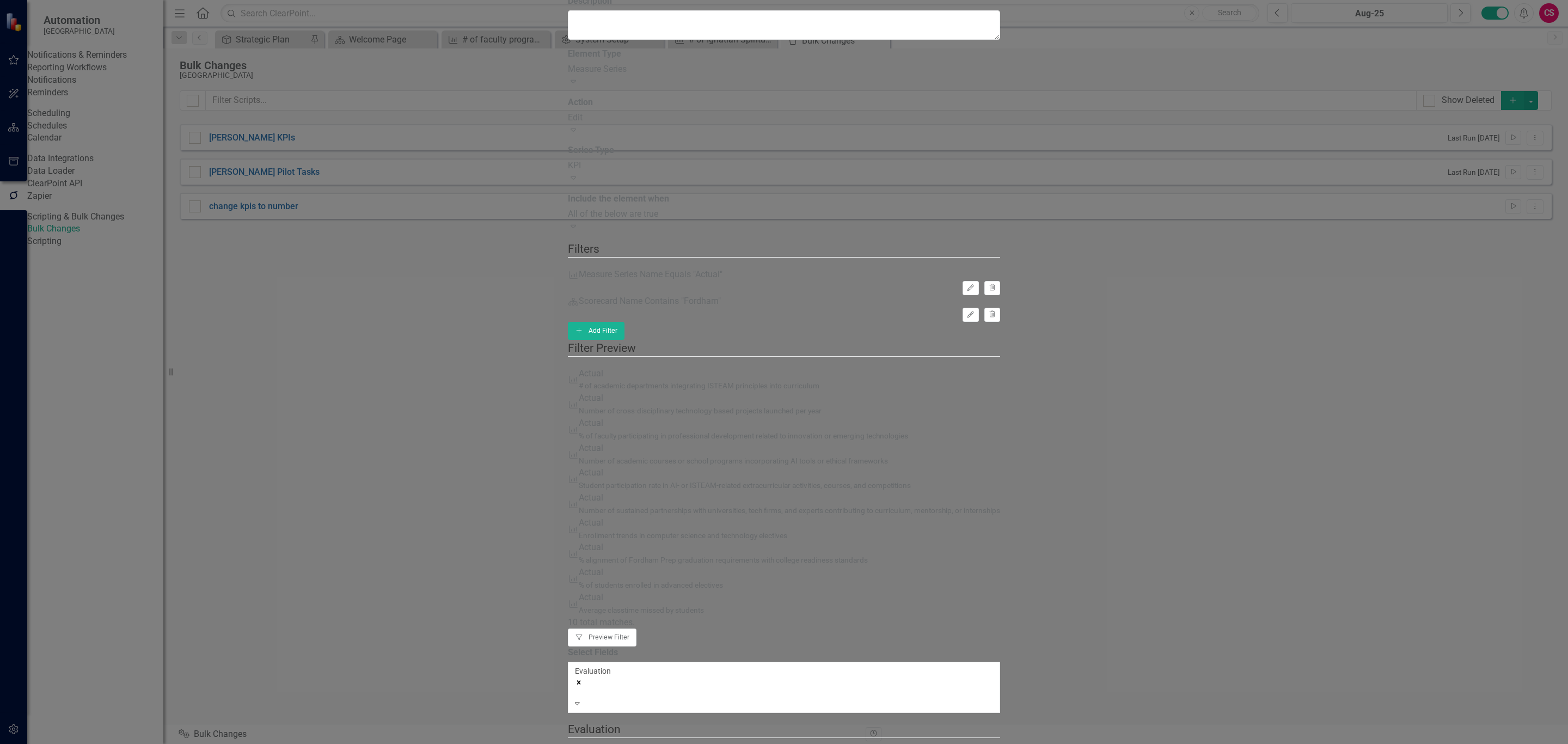
click at [593, 743] on div "Above Goal" at bounding box center [635, 755] width 134 height 13
click at [575, 743] on input "Above Goal" at bounding box center [572, 753] width 7 height 7
checkbox input "true"
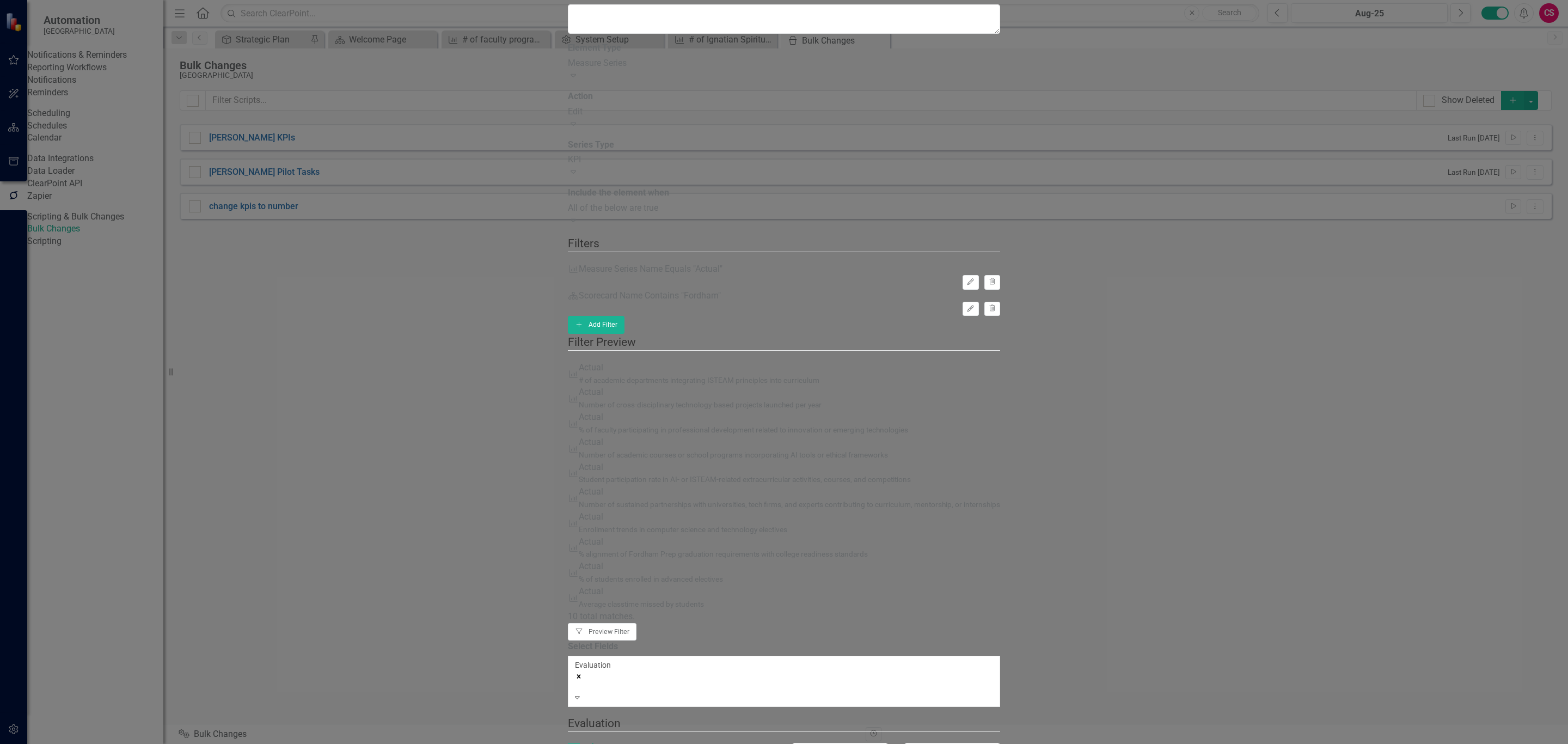
checkbox input "true"
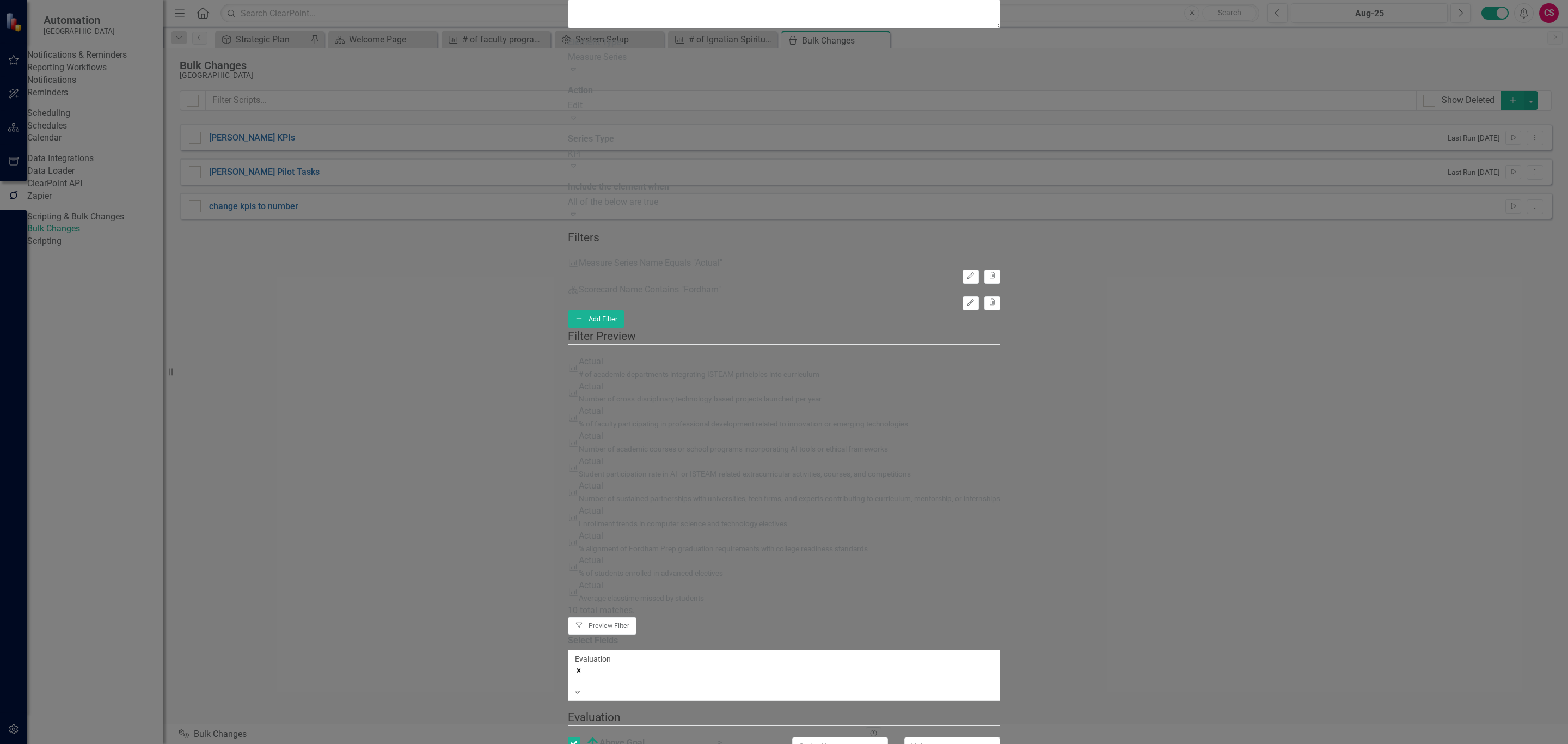
checkbox input "true"
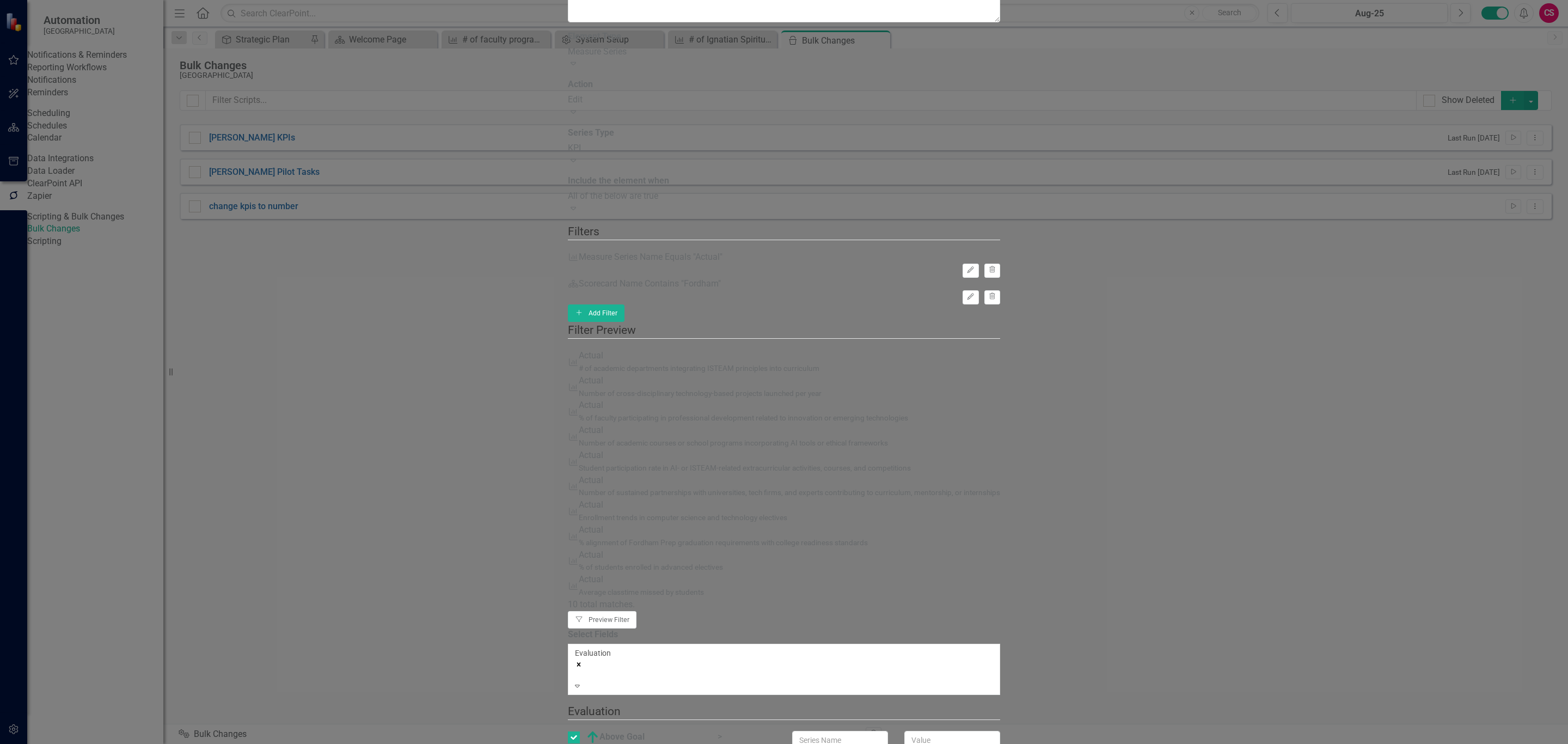
checkbox input "true"
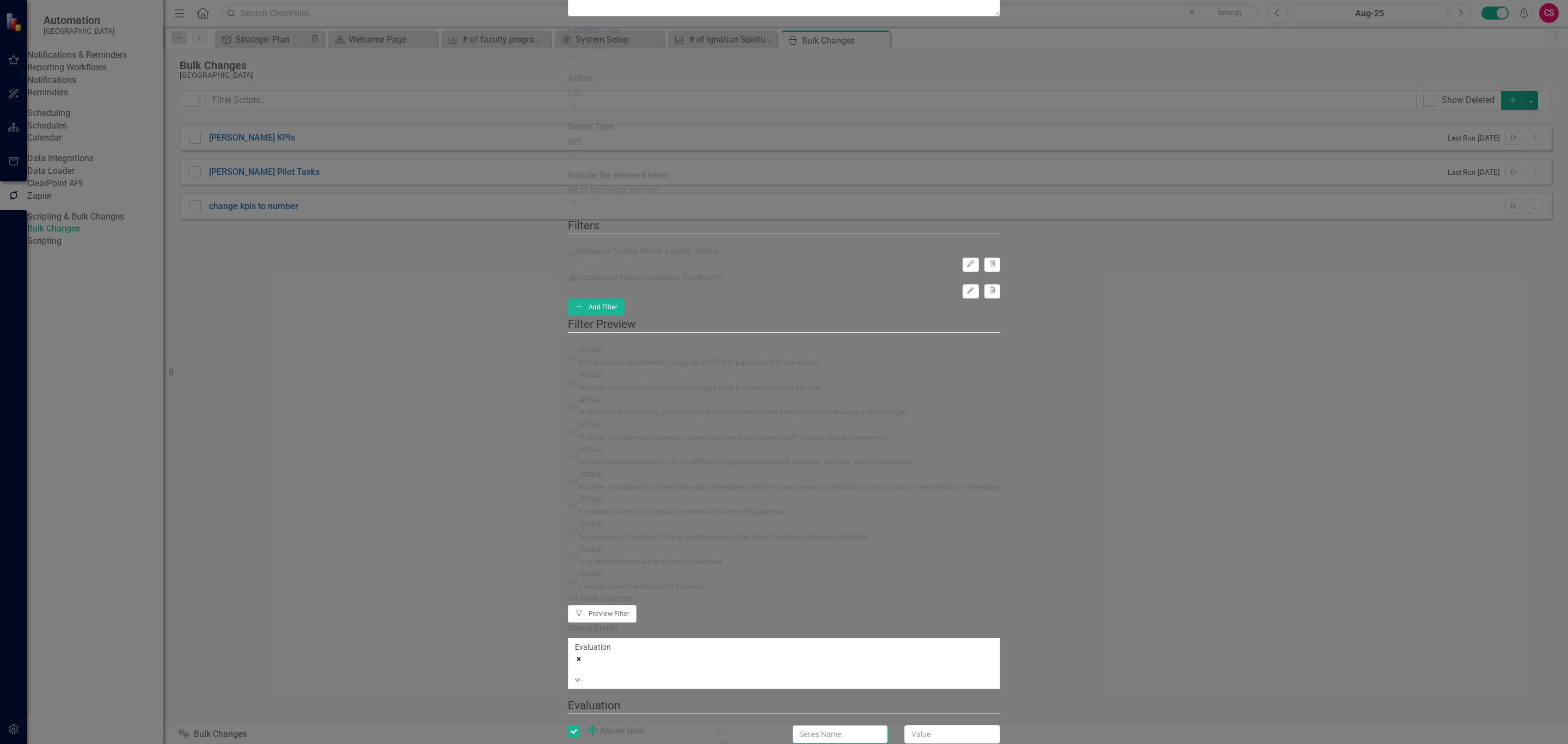
click at [888, 725] on input "text" at bounding box center [840, 734] width 96 height 18
type input "Target"
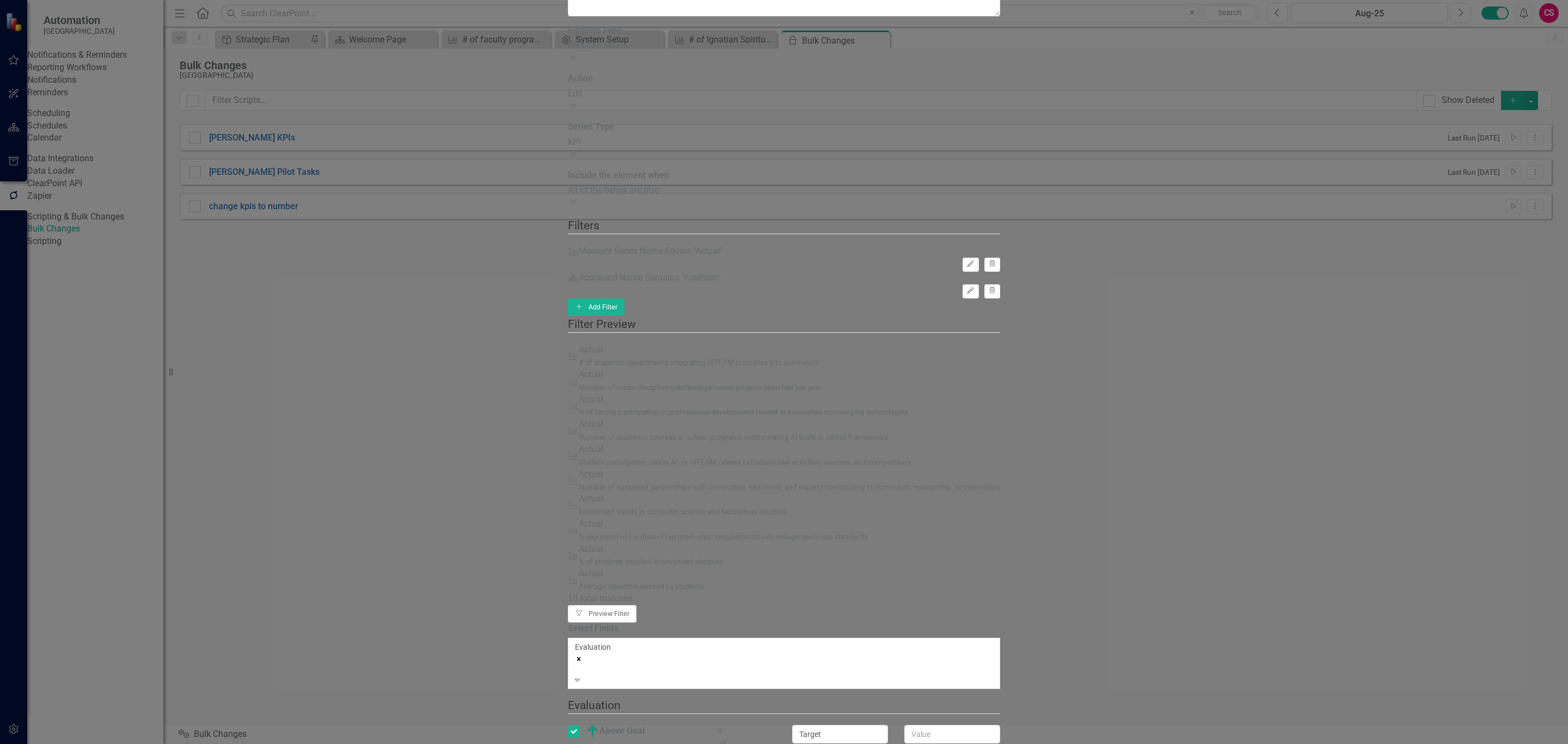
paste input "Target"
type input "Target"
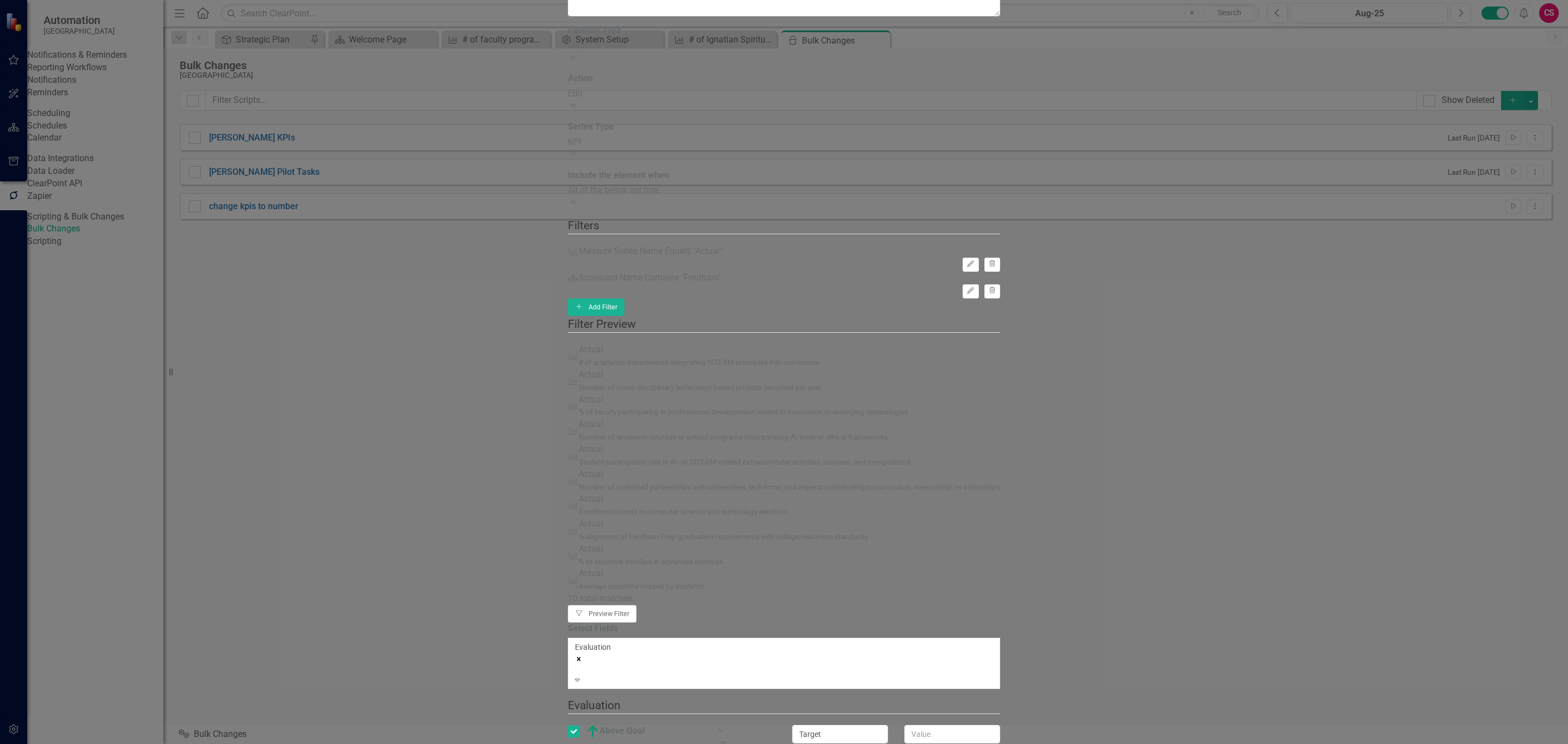
paste input "Target"
type input "Any"
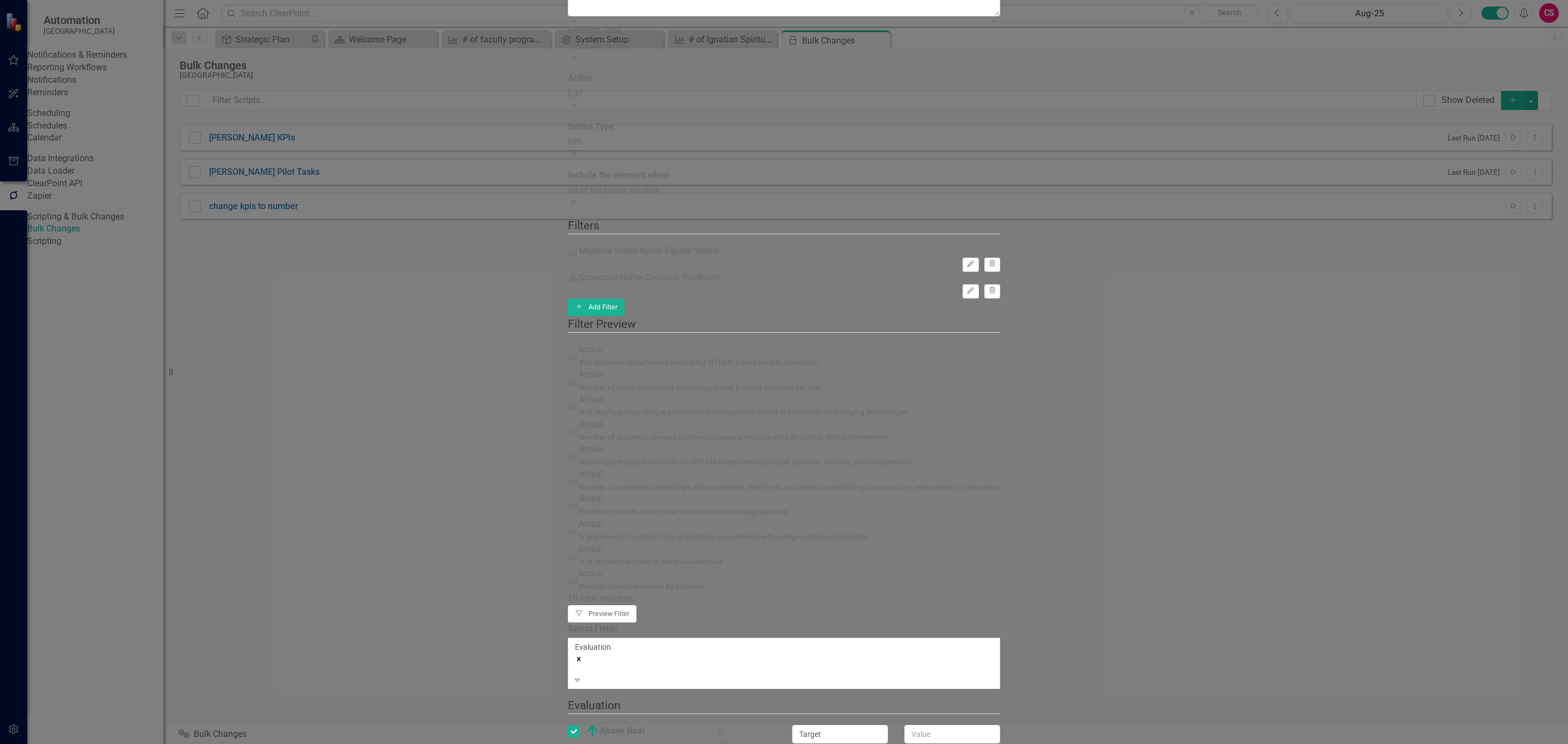
type input "*.9"
click at [776, 725] on div ">" at bounding box center [747, 731] width 58 height 13
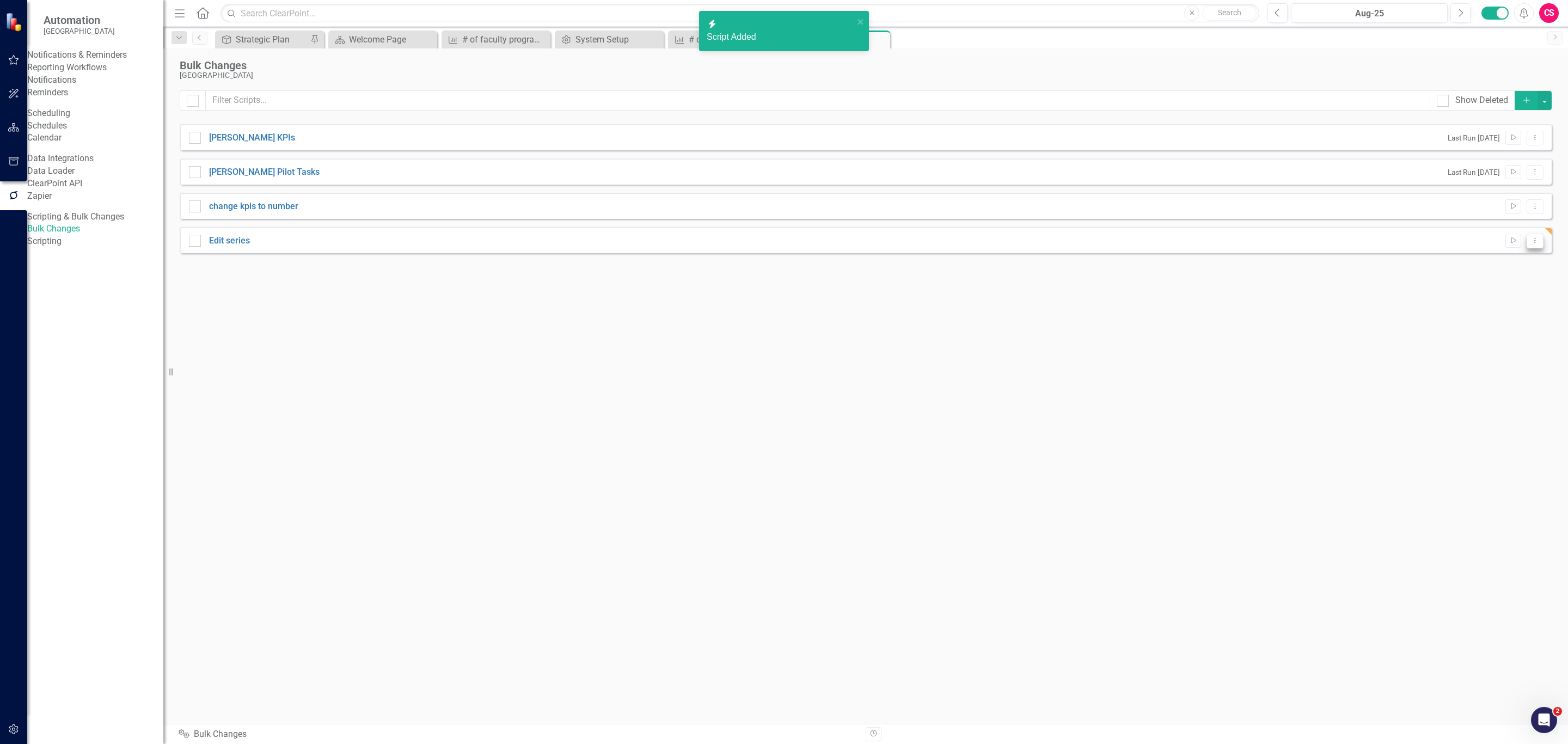
click at [1533, 241] on icon "Dropdown Menu" at bounding box center [1535, 241] width 9 height 7
click at [1497, 258] on link "Run Script Run Script" at bounding box center [1499, 260] width 87 height 20
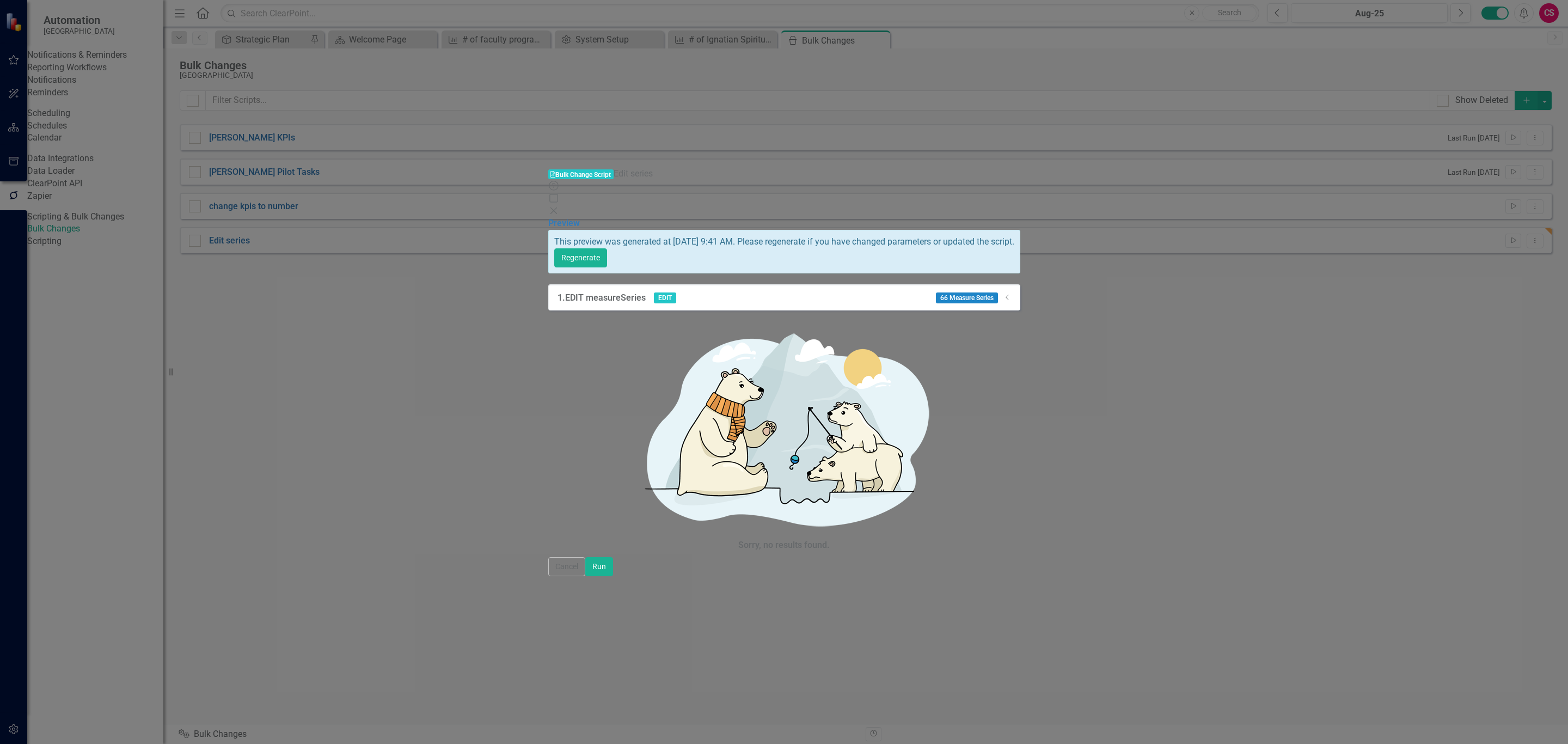
click at [1008, 295] on icon at bounding box center [1007, 297] width 3 height 6
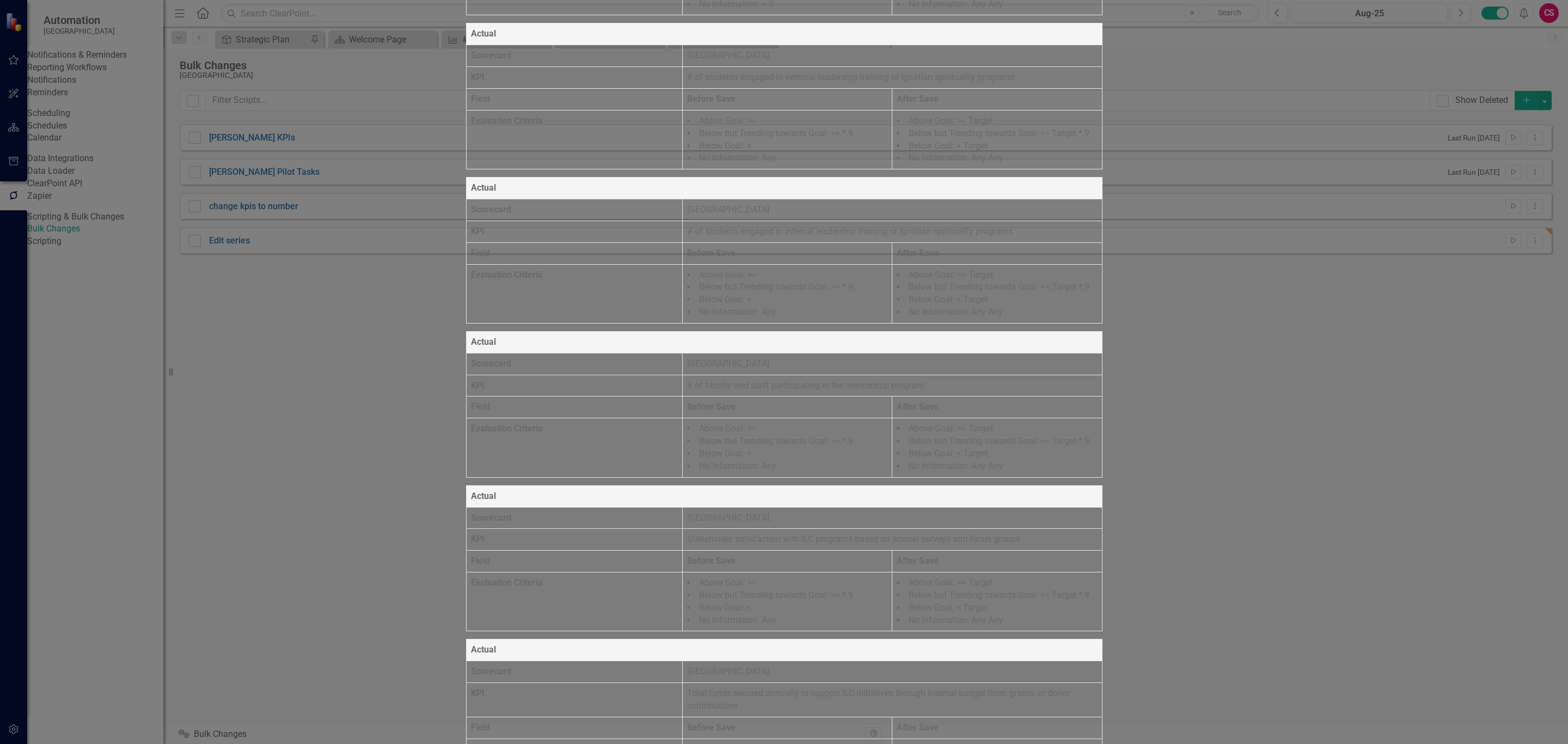
scroll to position [1525, 0]
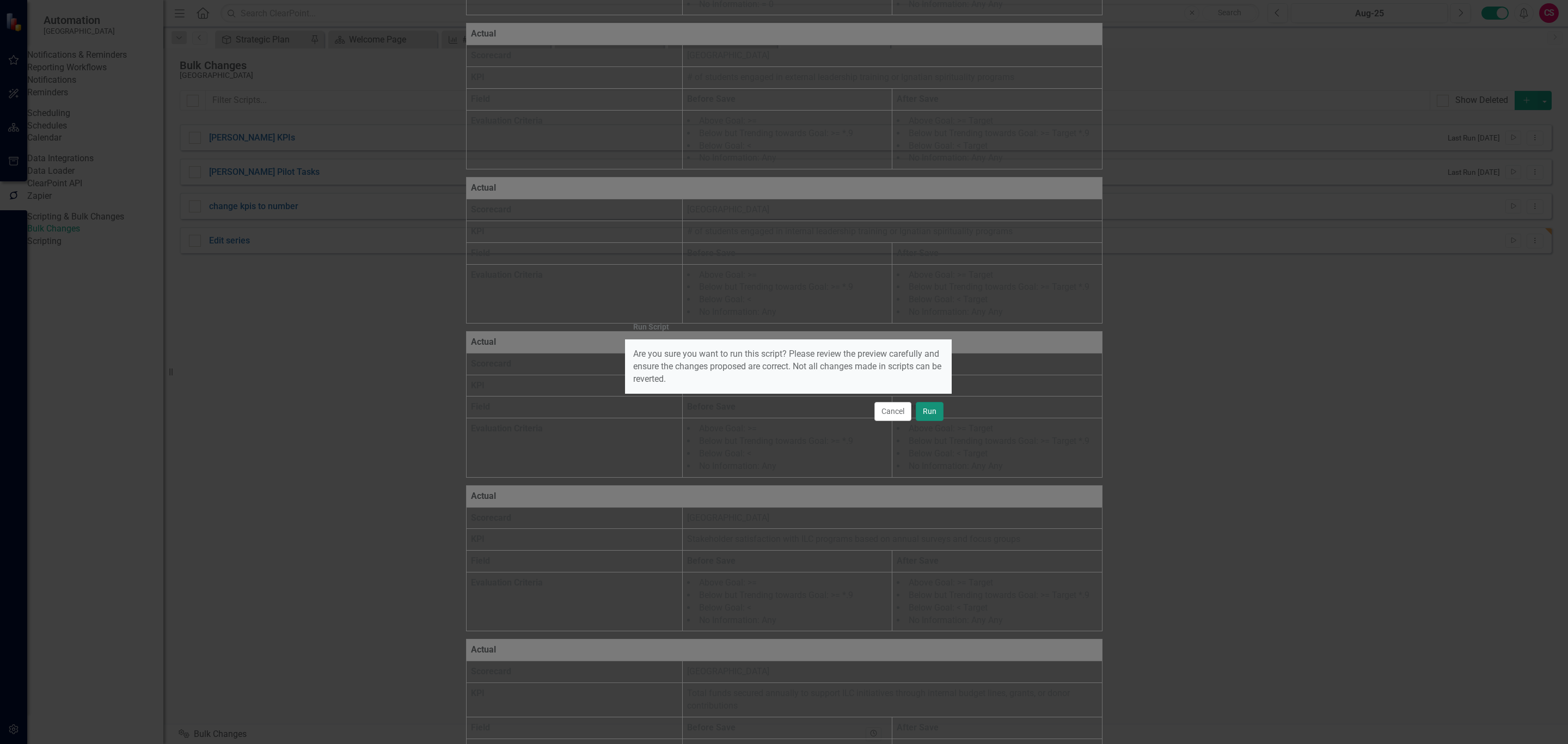
click at [938, 407] on button "Run" at bounding box center [930, 411] width 28 height 19
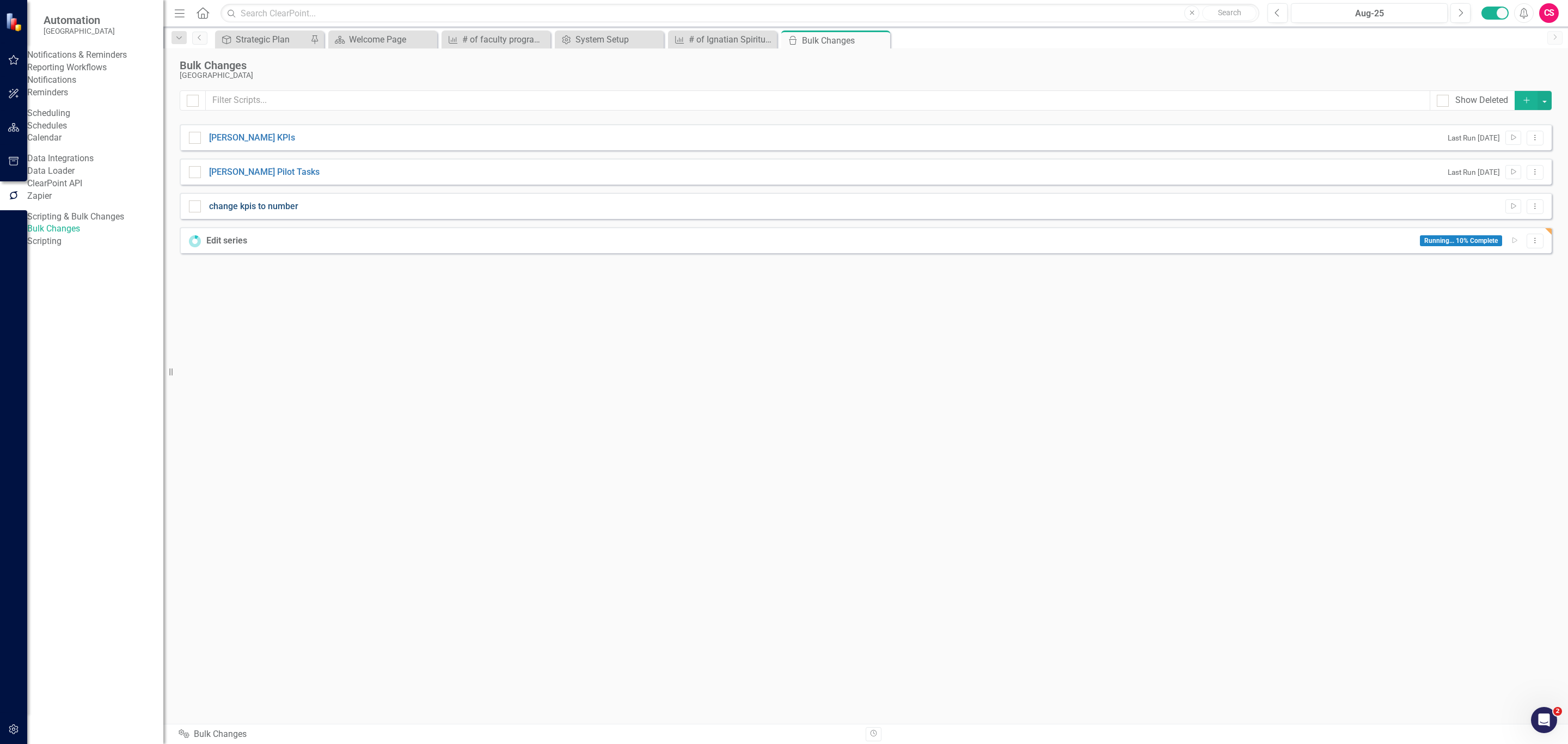
click at [278, 210] on link "change kpis to number" at bounding box center [254, 206] width 90 height 13
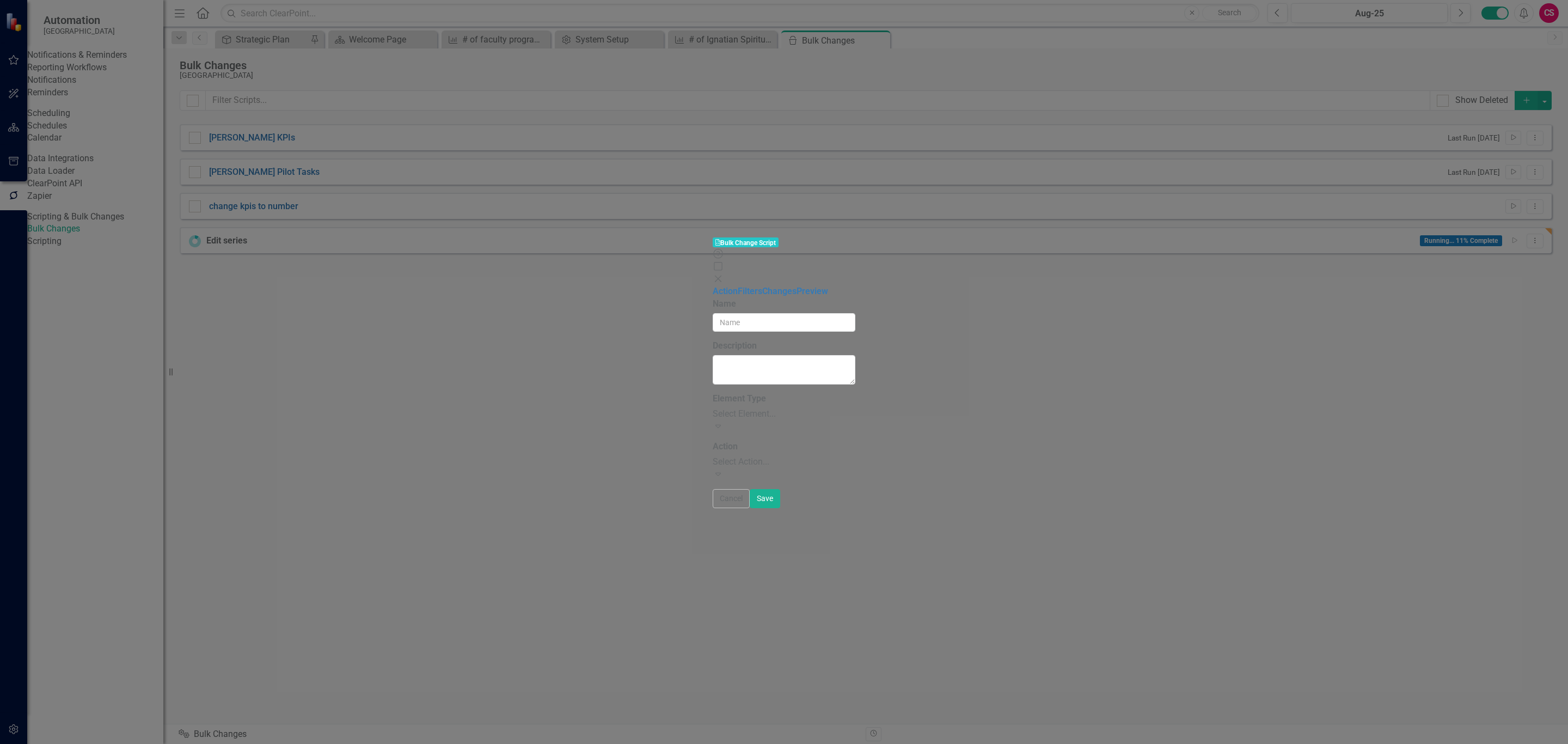
type input "change kpis to number"
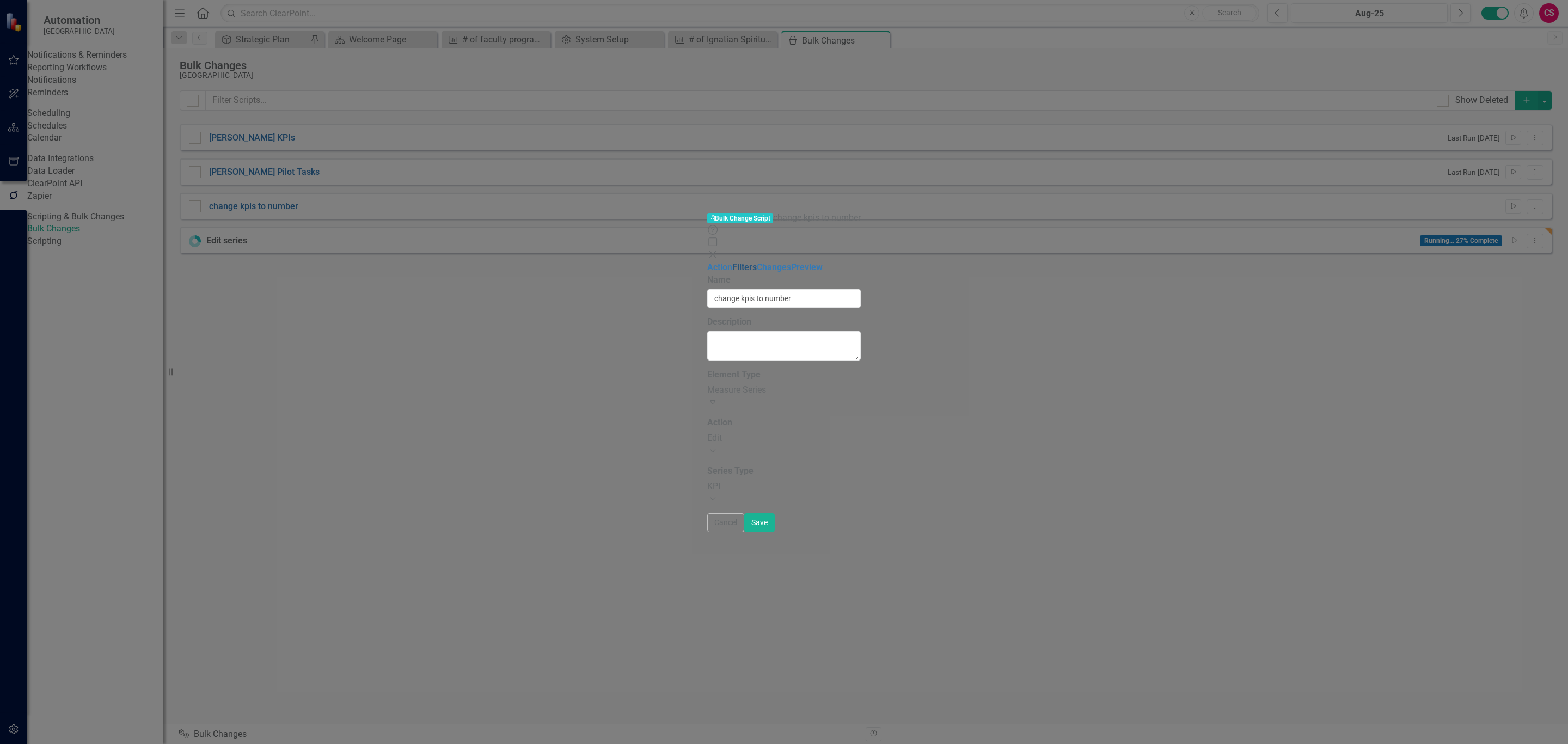
click at [733, 262] on link "Filters" at bounding box center [744, 267] width 24 height 10
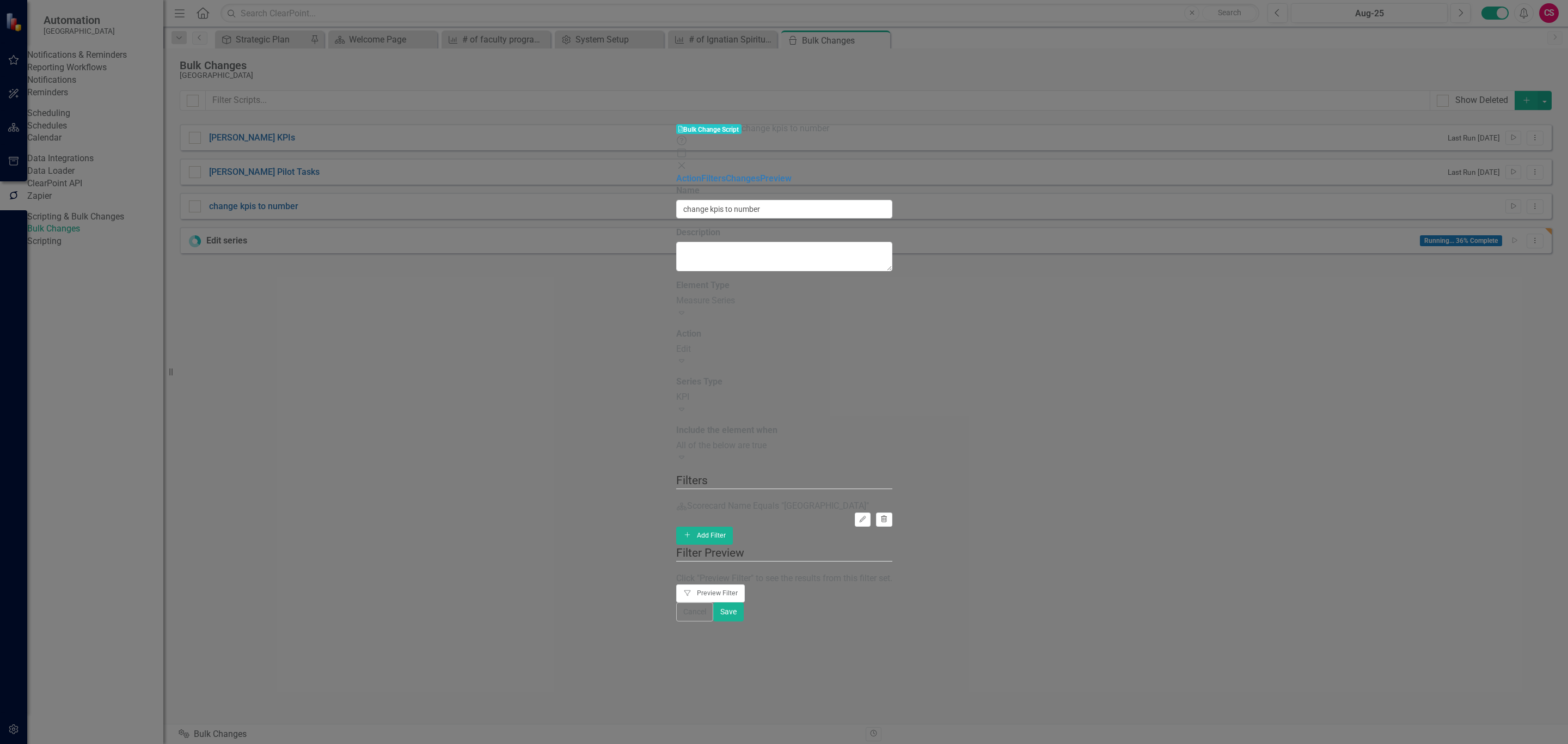
click at [888, 517] on icon "Trash" at bounding box center [884, 519] width 8 height 6
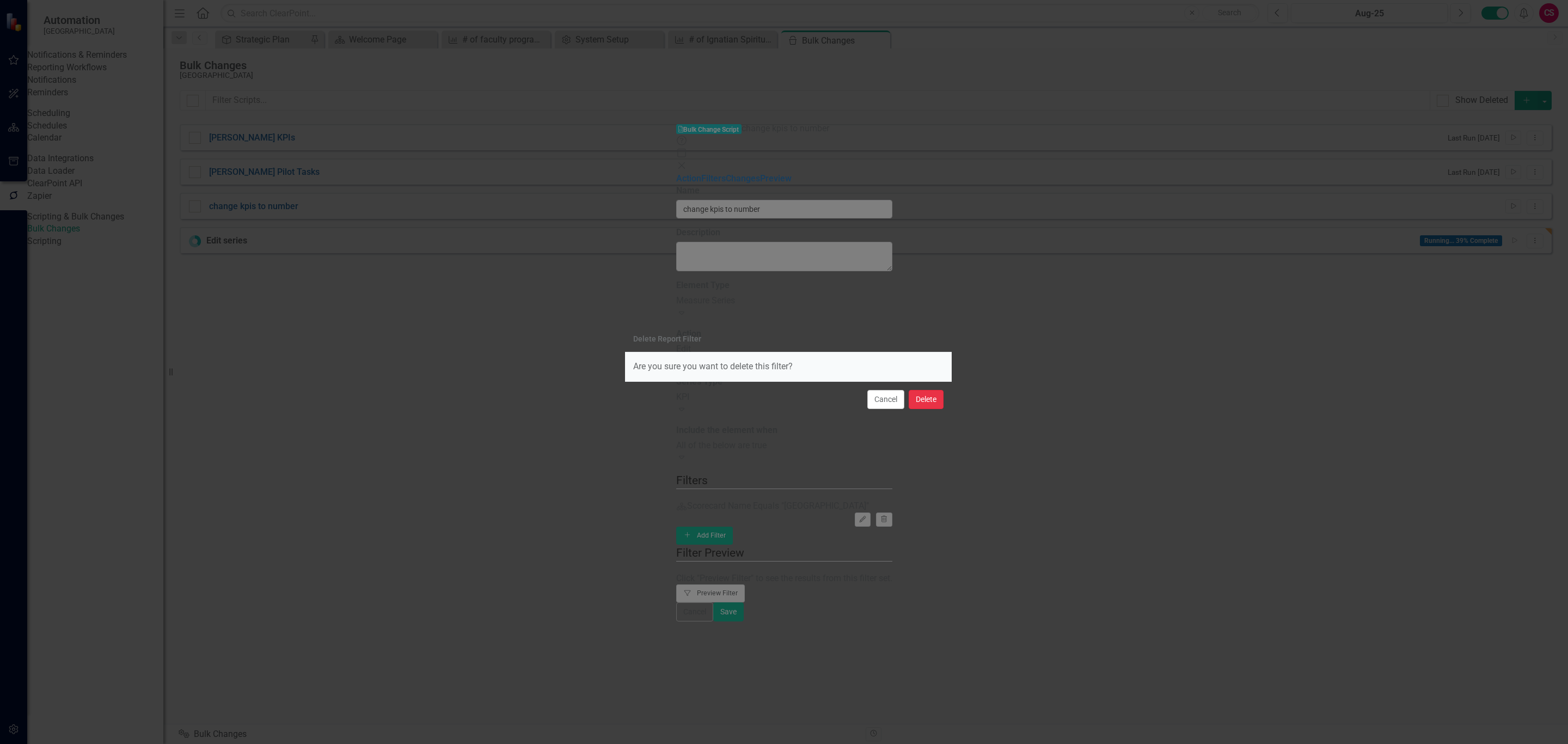
click at [924, 391] on button "Delete" at bounding box center [926, 399] width 35 height 19
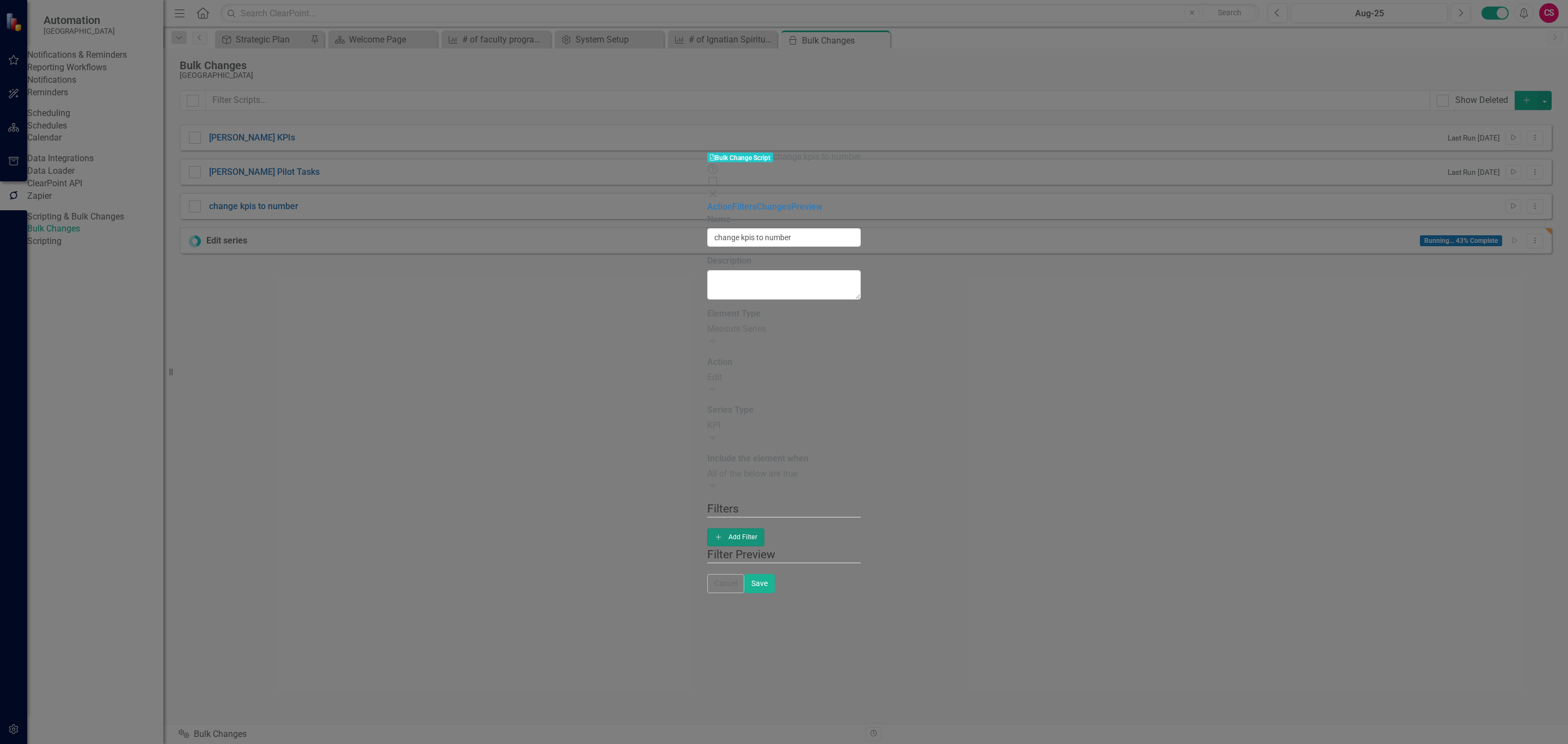
click at [765, 528] on button "Add Add Filter" at bounding box center [736, 537] width 57 height 17
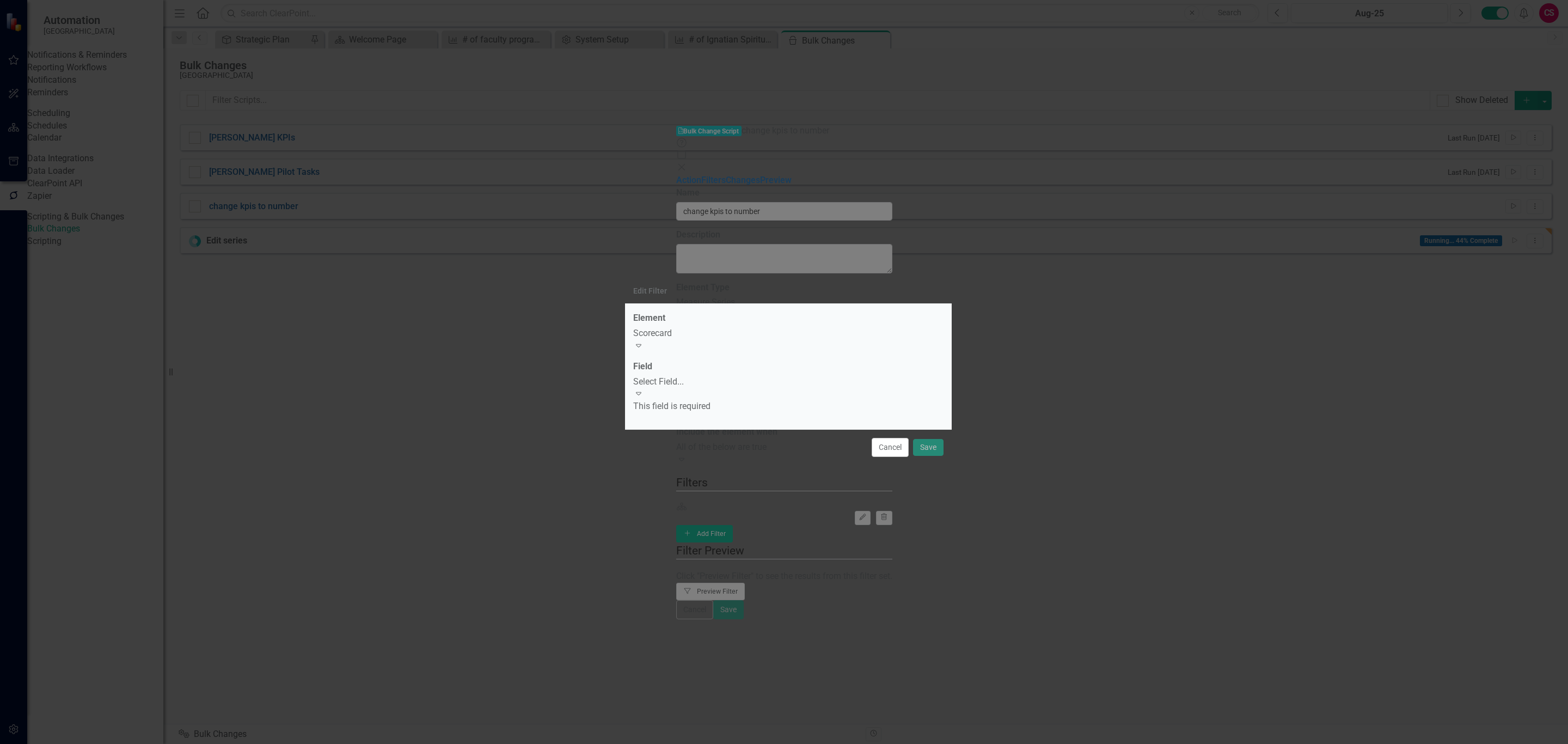
click at [670, 382] on div "Select Field..." at bounding box center [789, 382] width 311 height 13
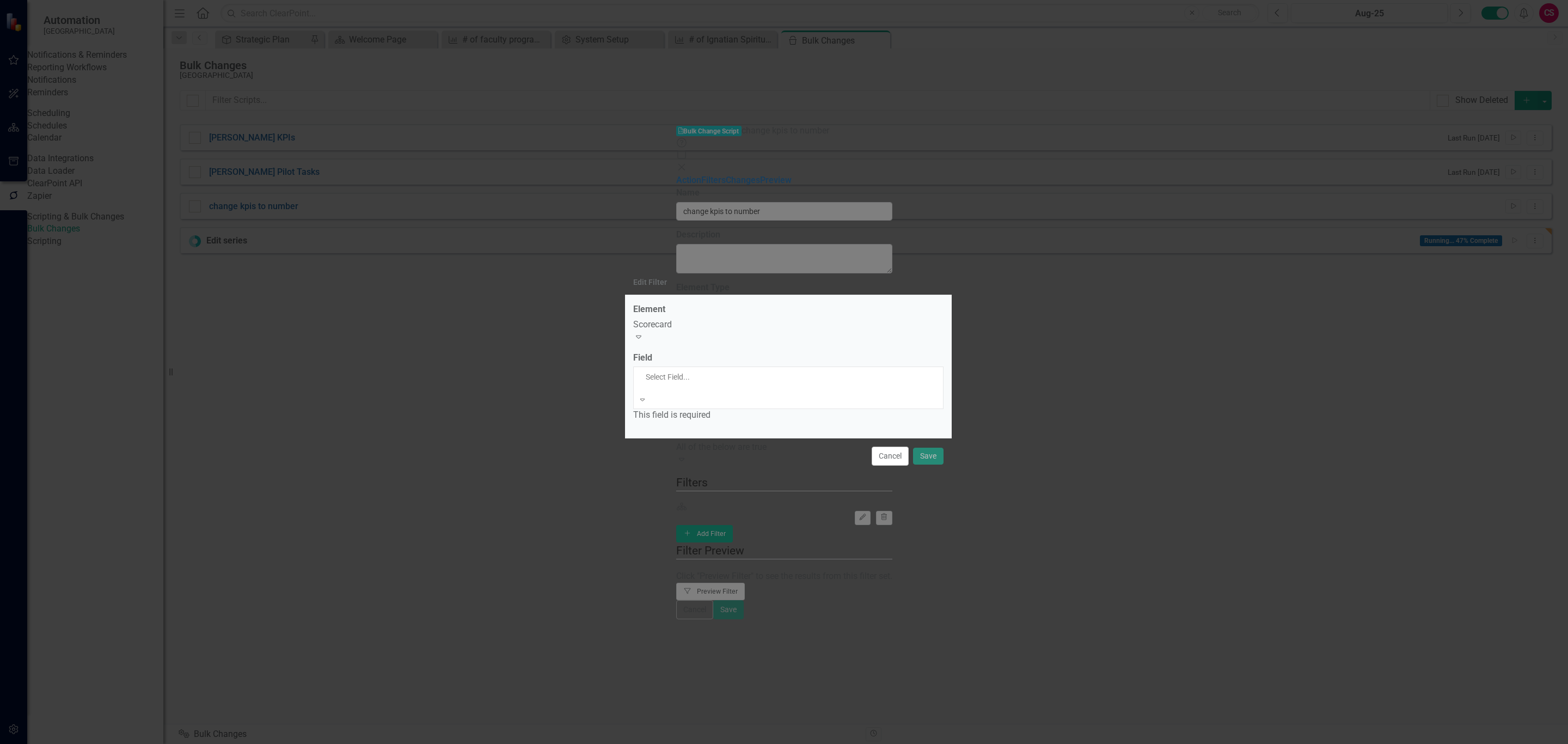
click at [672, 743] on div "Name" at bounding box center [784, 750] width 1568 height 13
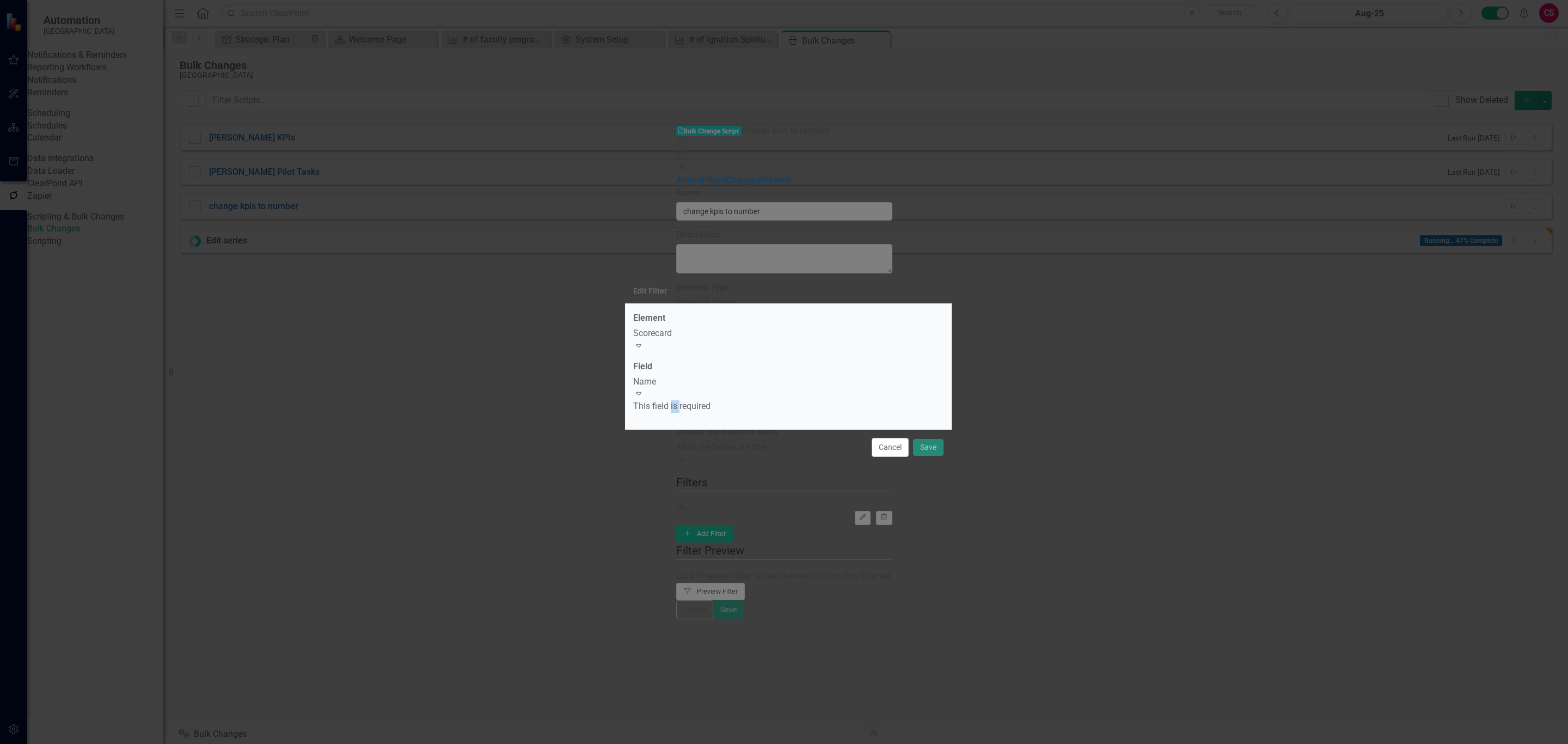
click at [672, 404] on div "This field is required" at bounding box center [789, 407] width 311 height 13
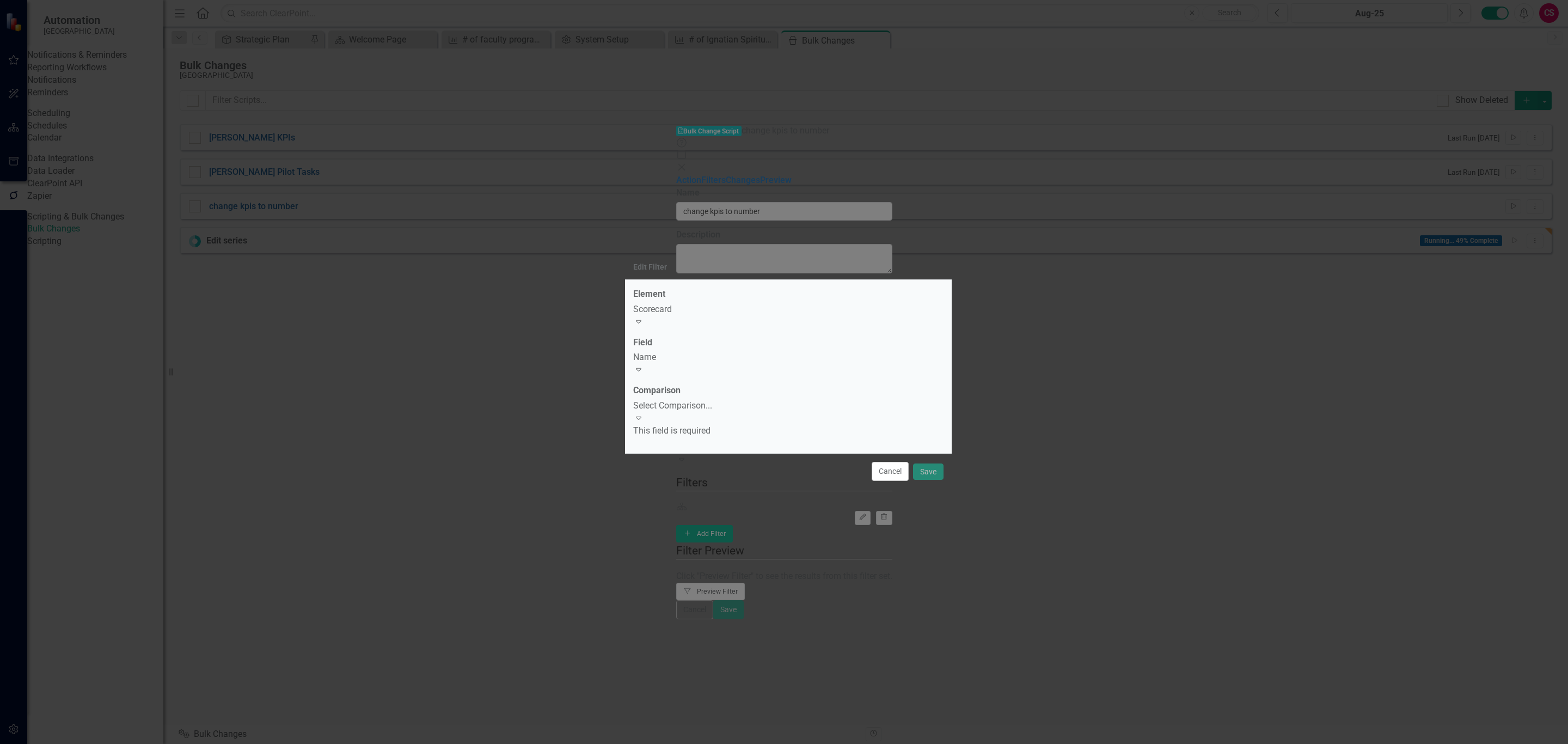
click at [672, 404] on div "Select Comparison..." at bounding box center [789, 406] width 311 height 13
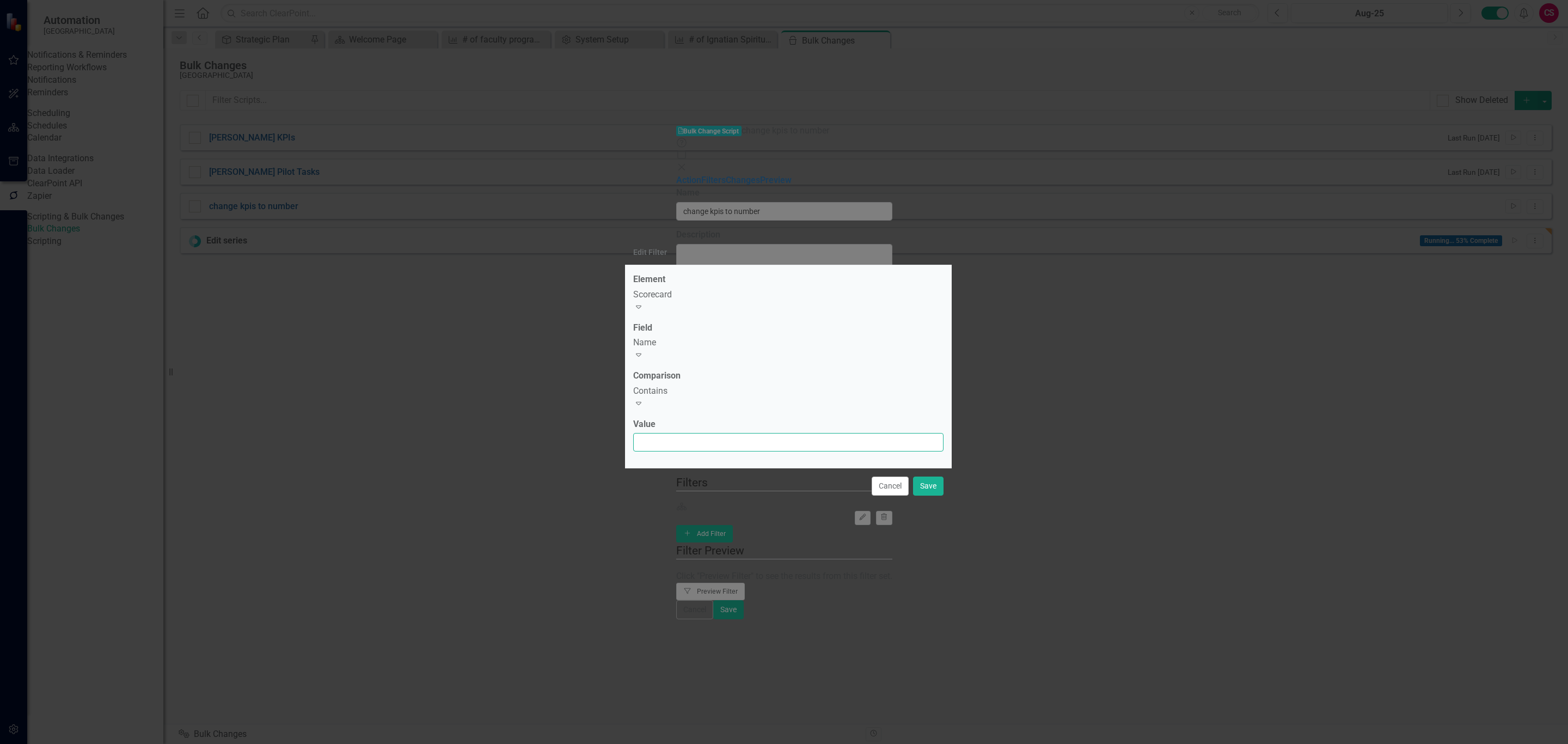
click at [681, 440] on input "Value" at bounding box center [789, 442] width 311 height 18
type input "Fordham"
click at [919, 477] on button "Save" at bounding box center [928, 486] width 31 height 19
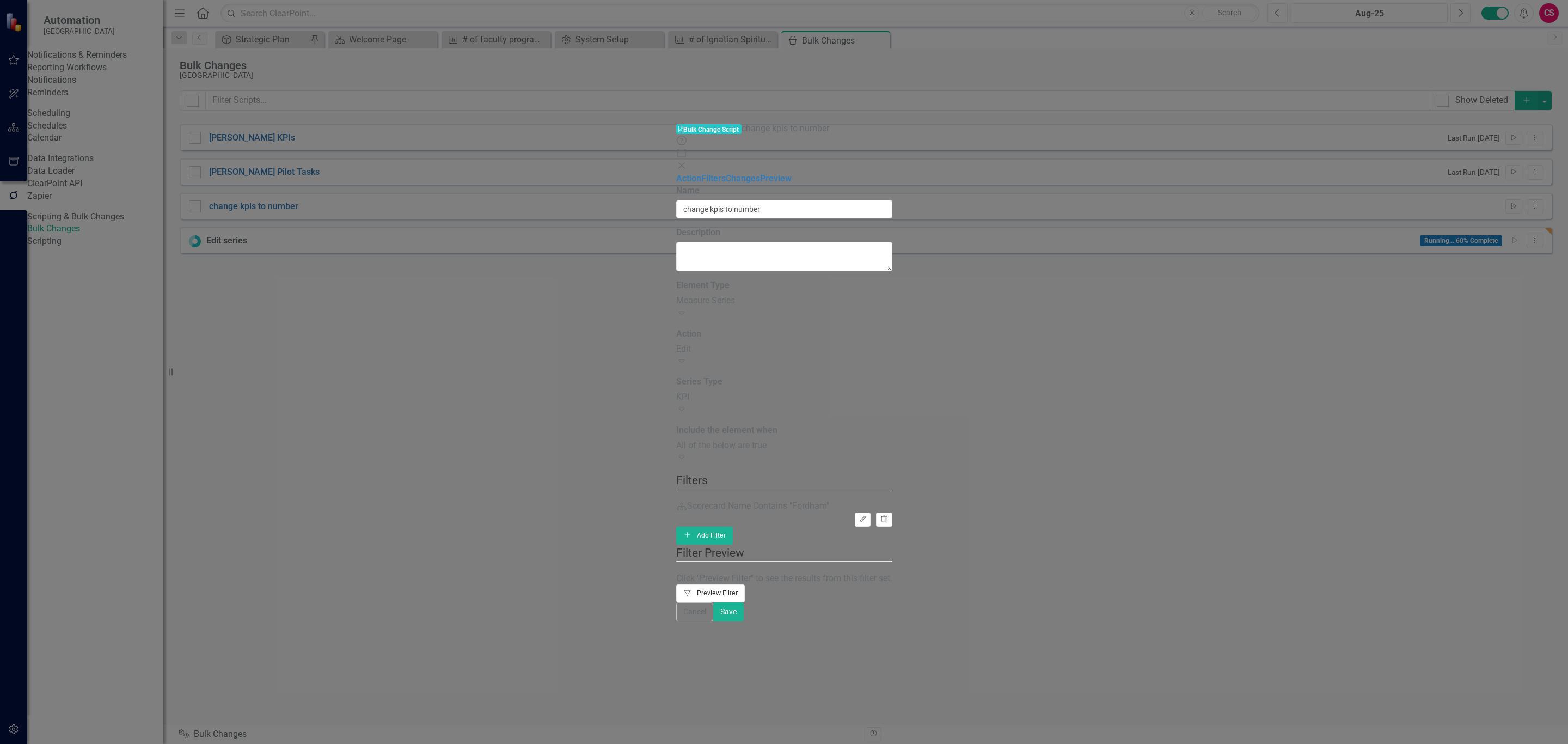
click at [745, 584] on button "Filter Preview Filter" at bounding box center [711, 593] width 69 height 17
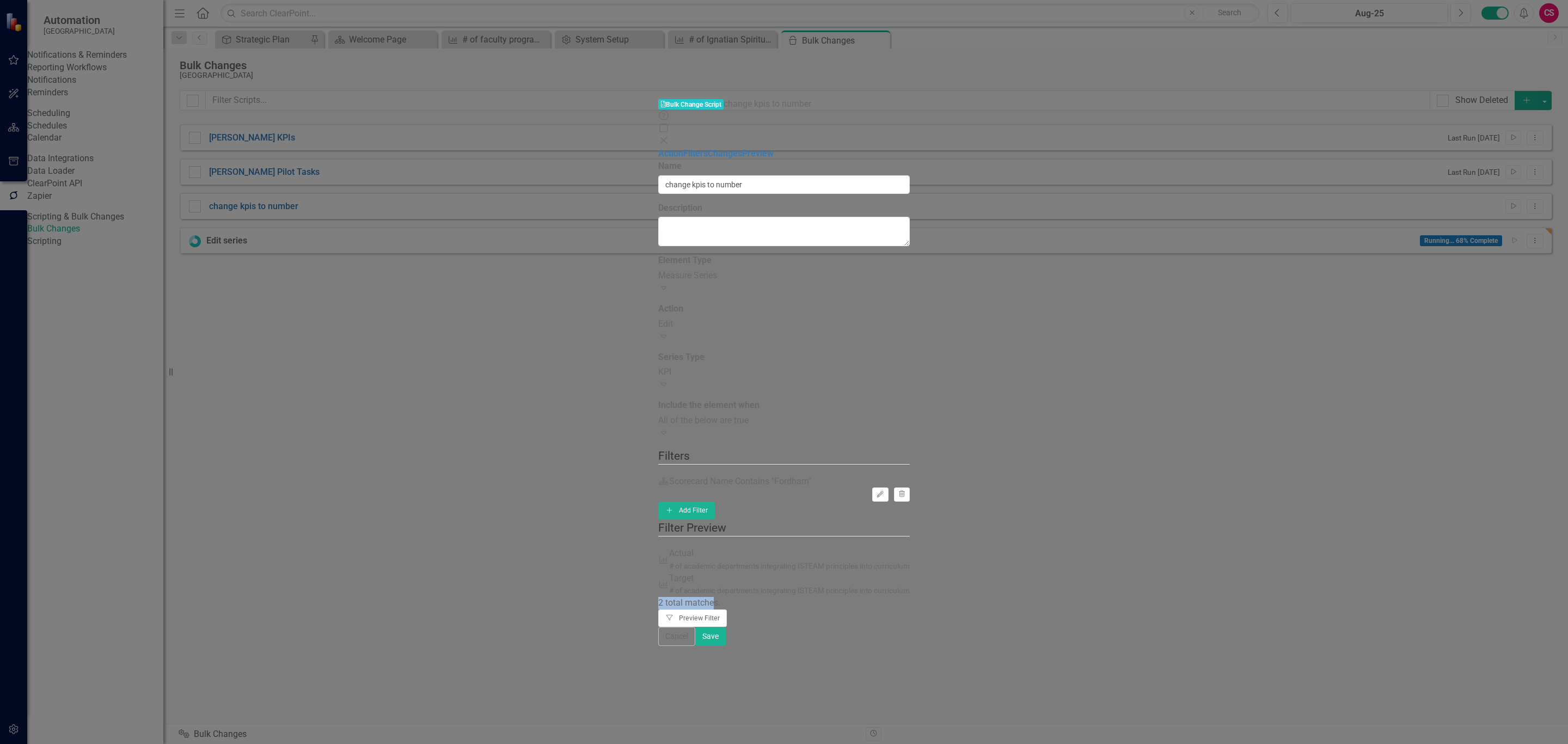
drag, startPoint x: 586, startPoint y: 260, endPoint x: 641, endPoint y: 258, distance: 55.0
click at [658, 597] on div "2 total matches." at bounding box center [784, 603] width 252 height 13
click at [688, 597] on div "2 total matches." at bounding box center [784, 603] width 252 height 13
click at [658, 148] on link "Action" at bounding box center [671, 153] width 25 height 10
click at [684, 148] on link "Filters" at bounding box center [695, 153] width 24 height 10
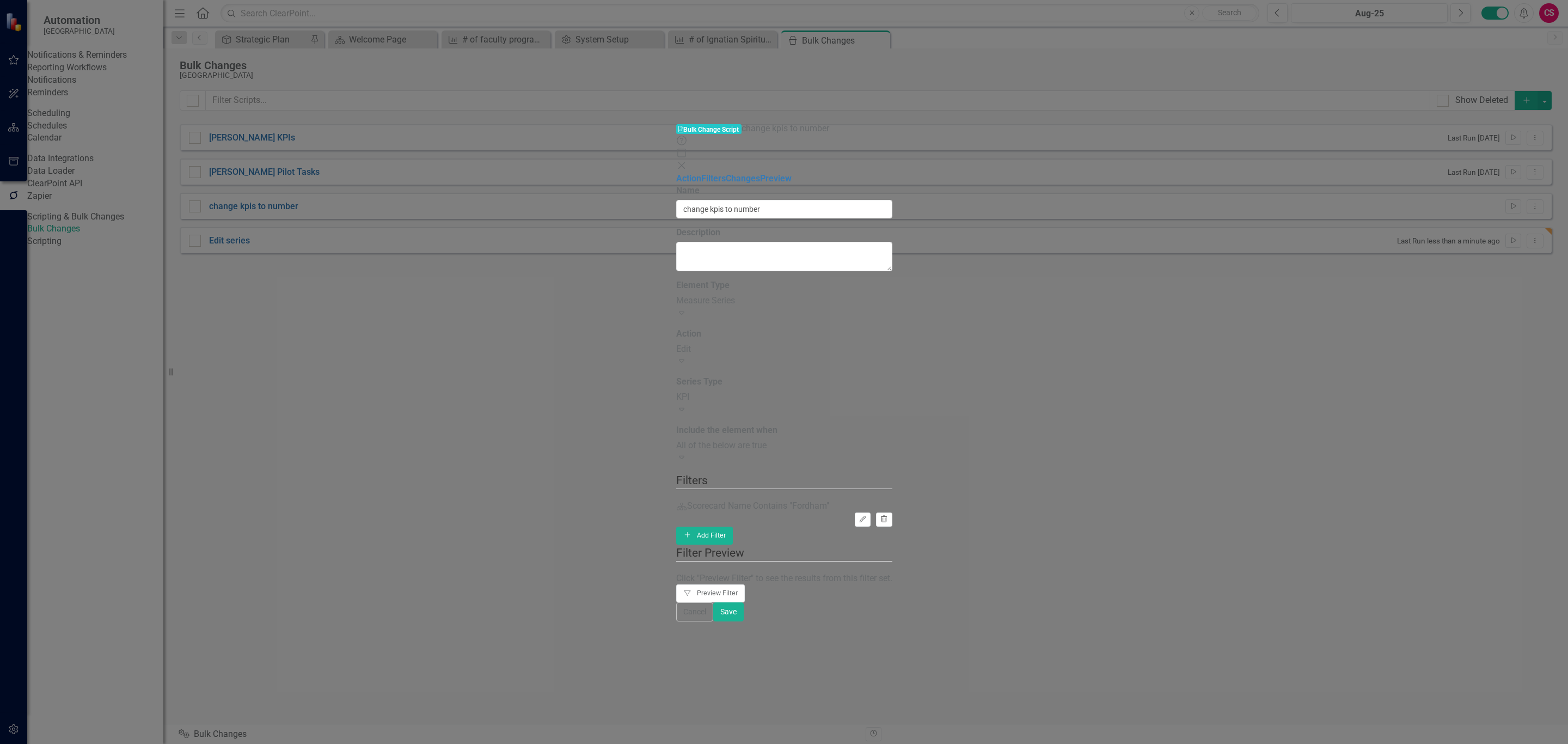
click at [888, 517] on icon "Trash" at bounding box center [884, 519] width 8 height 6
click at [887, 515] on icon "button" at bounding box center [884, 518] width 6 height 6
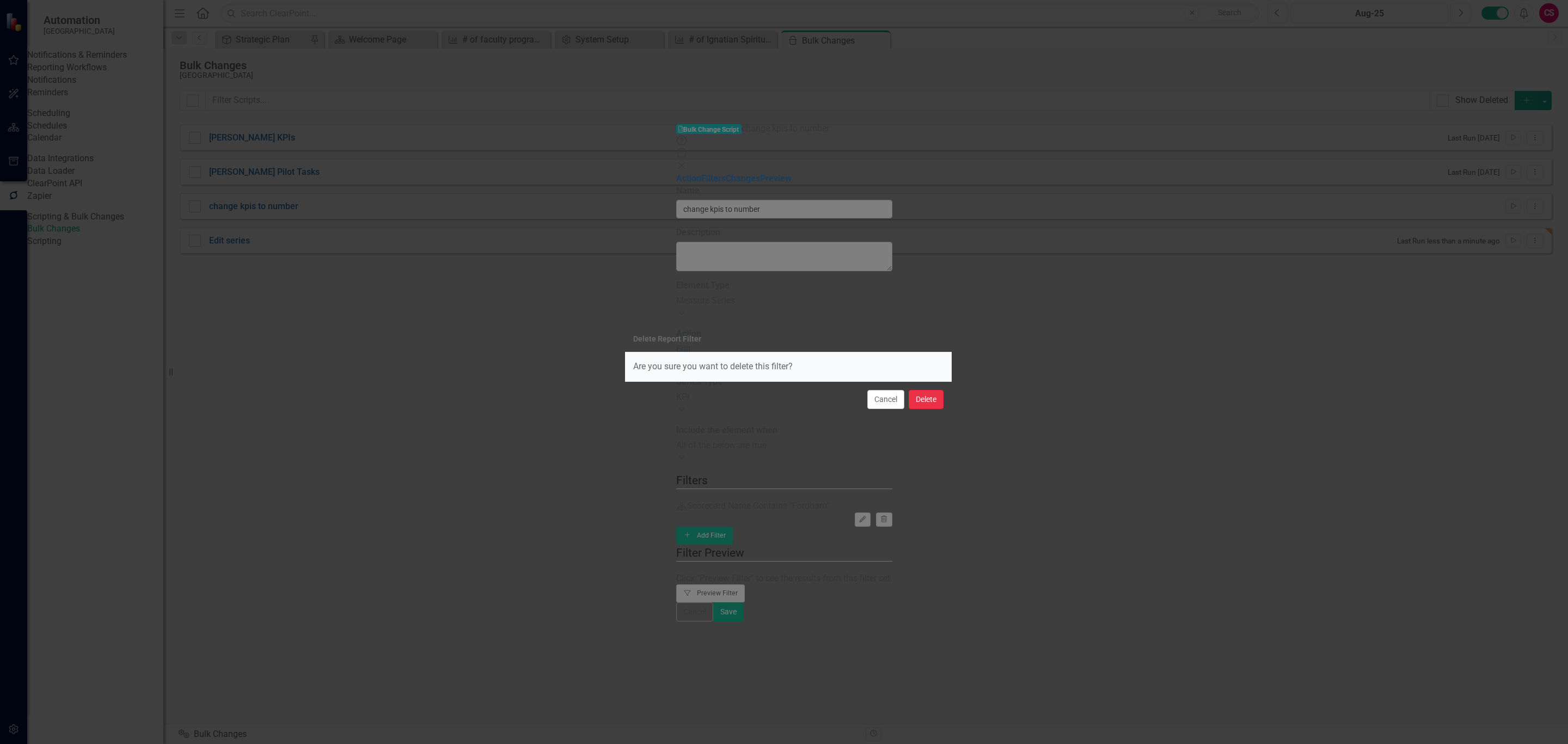
click at [921, 399] on button "Delete" at bounding box center [926, 399] width 35 height 19
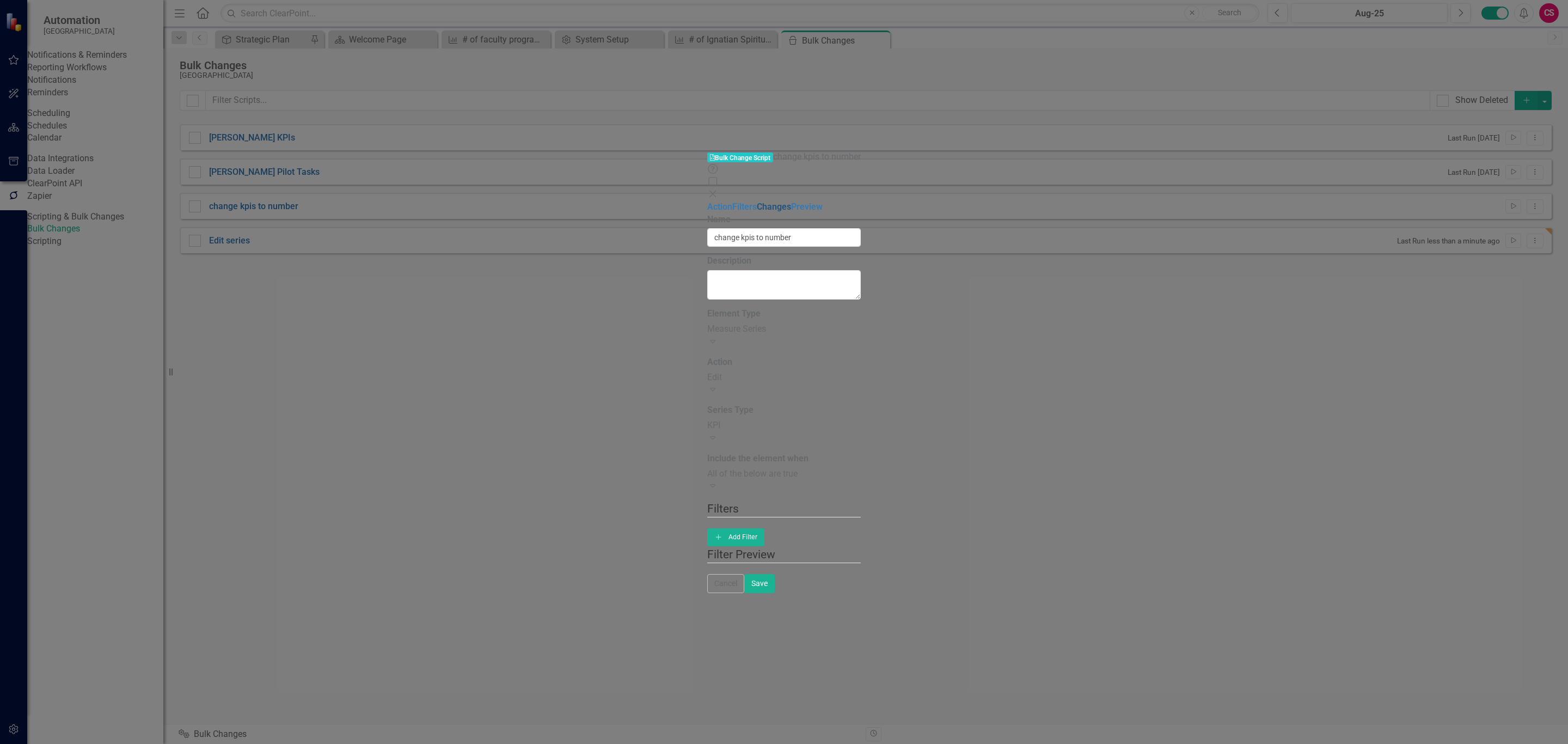
click at [757, 202] on link "Changes" at bounding box center [774, 206] width 34 height 10
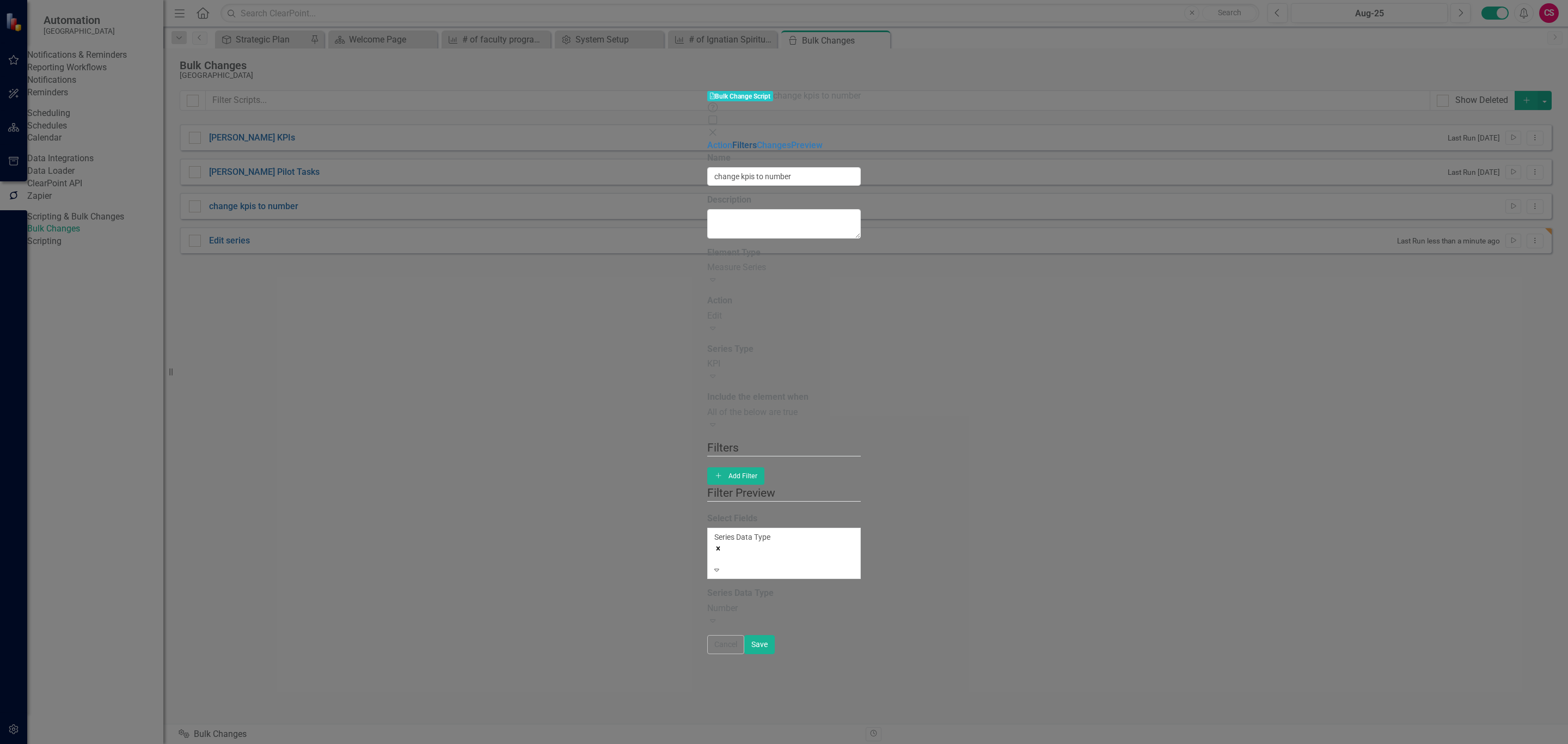
click at [733, 140] on link "Filters" at bounding box center [744, 145] width 24 height 10
click at [744, 654] on button "Cancel" at bounding box center [726, 644] width 37 height 19
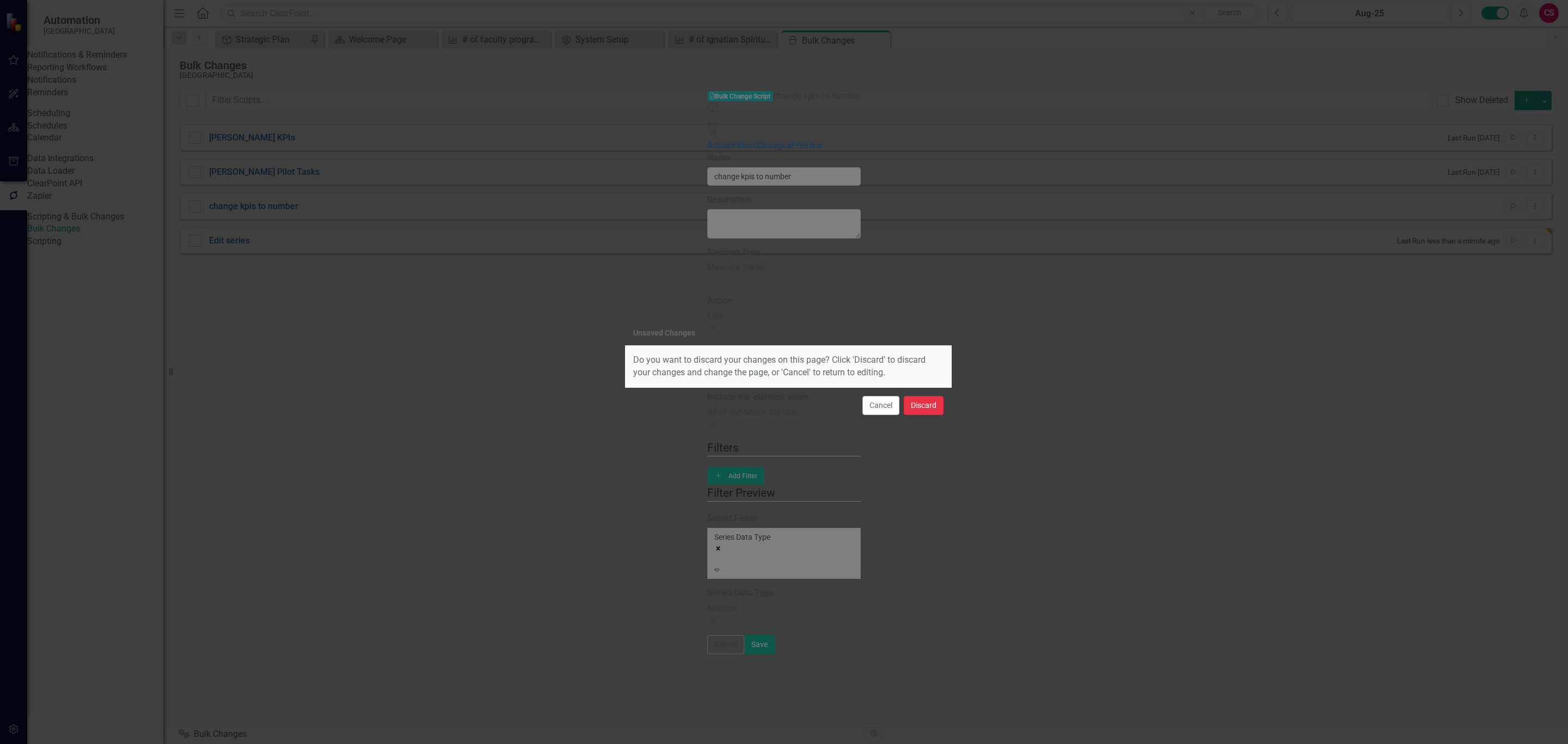
click at [925, 404] on button "Discard" at bounding box center [924, 405] width 40 height 19
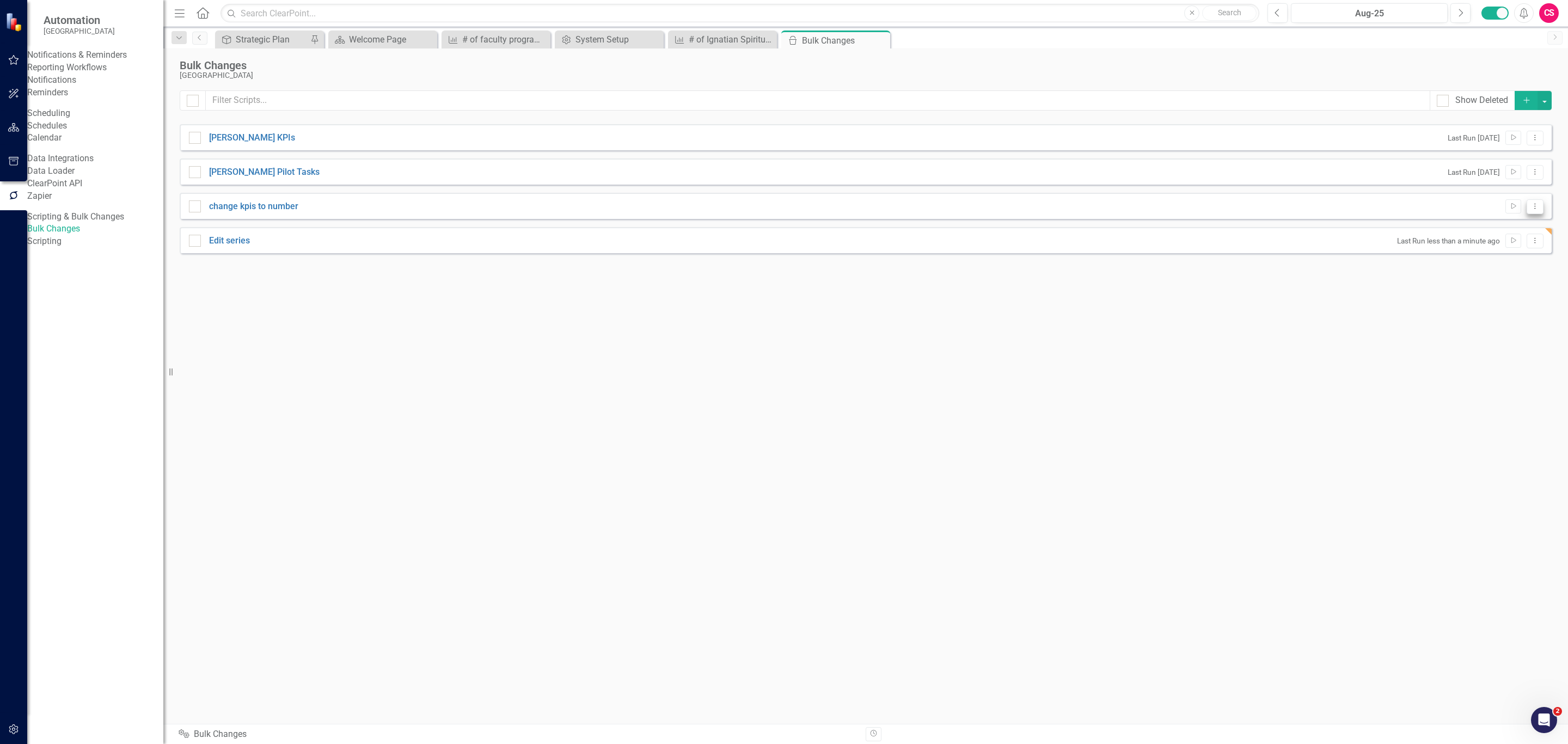
click at [1533, 202] on button "Dropdown Menu" at bounding box center [1535, 206] width 17 height 15
click at [1493, 283] on link "Trash Delete Script" at bounding box center [1499, 286] width 87 height 20
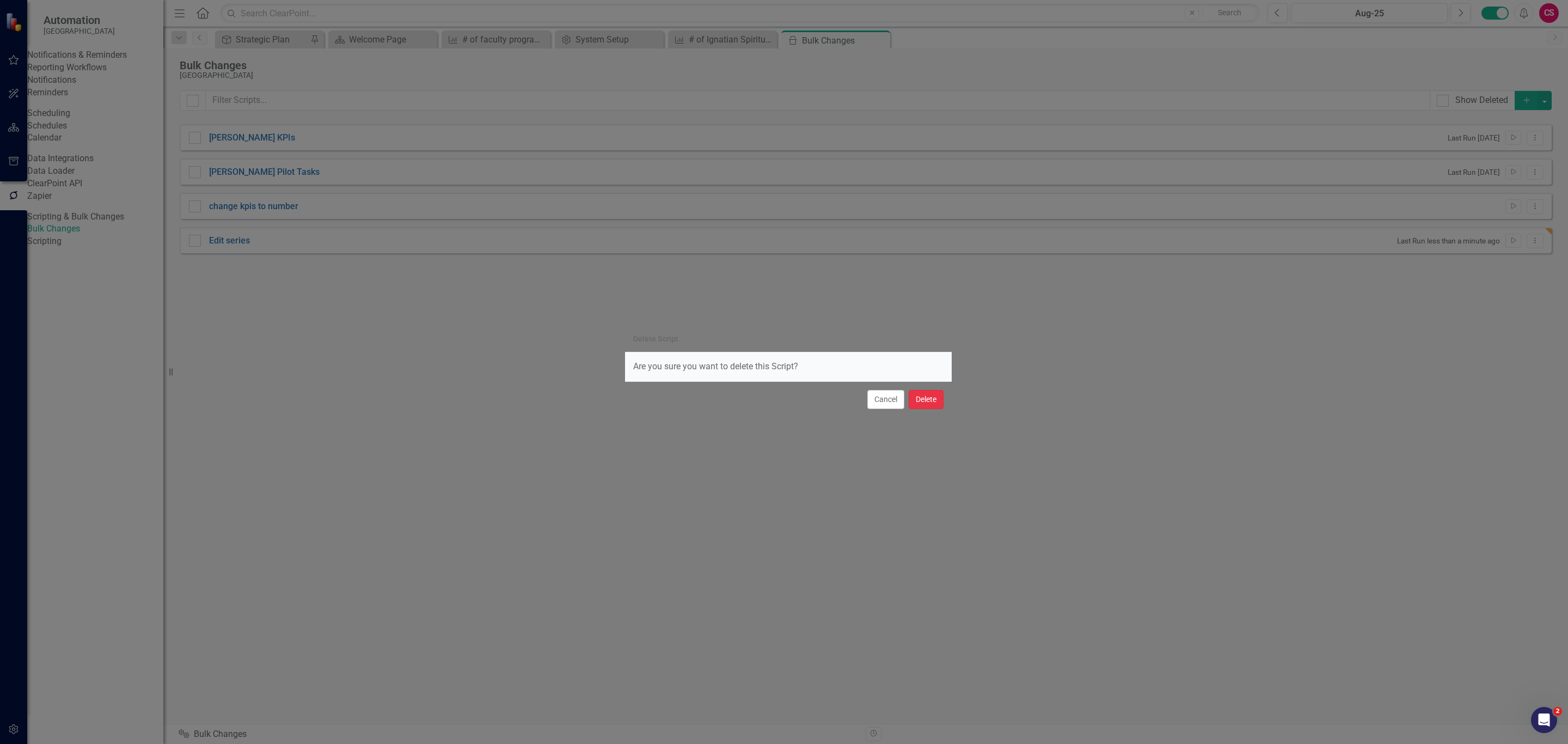
click at [929, 398] on button "Delete" at bounding box center [926, 399] width 35 height 19
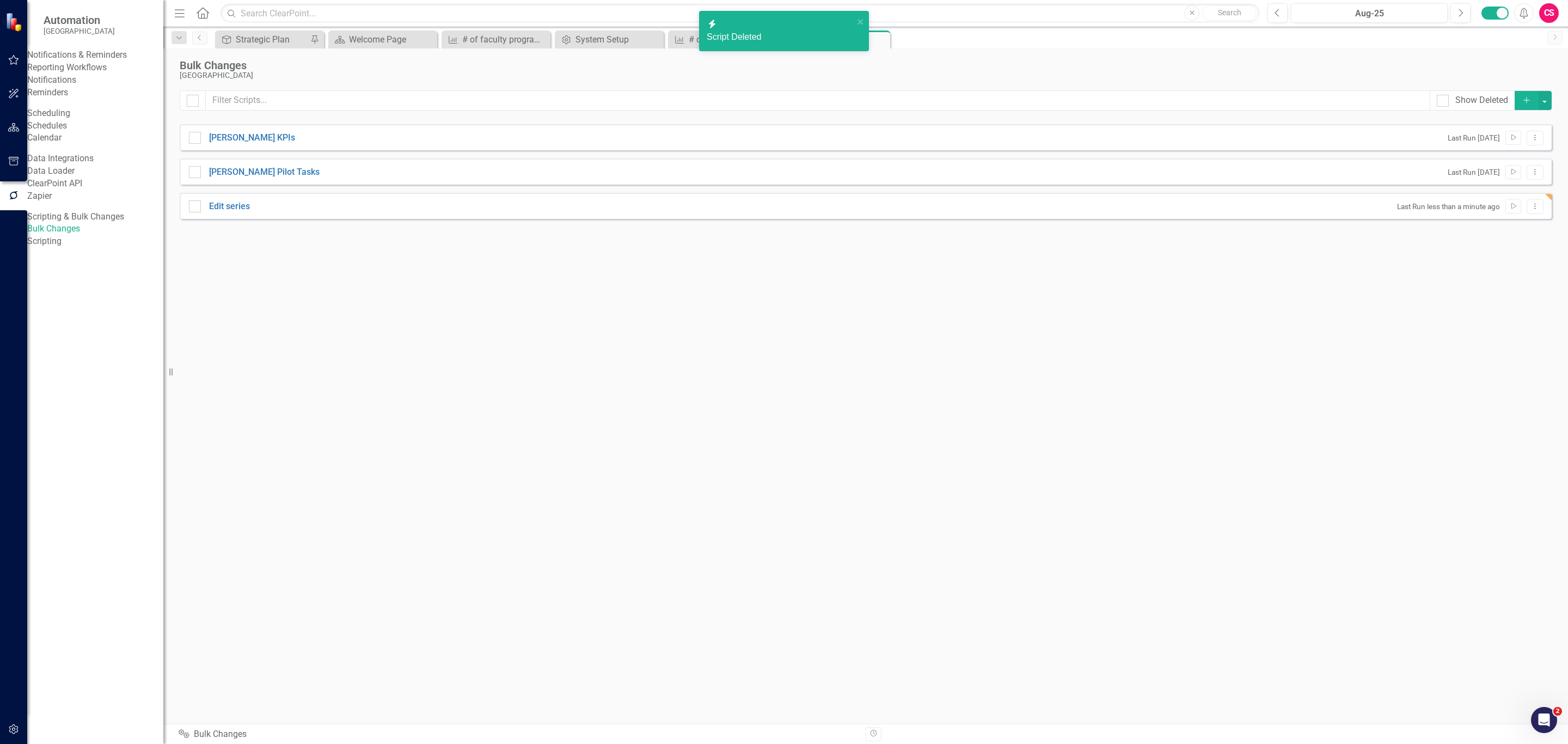
click at [1518, 103] on button "Add" at bounding box center [1527, 100] width 24 height 19
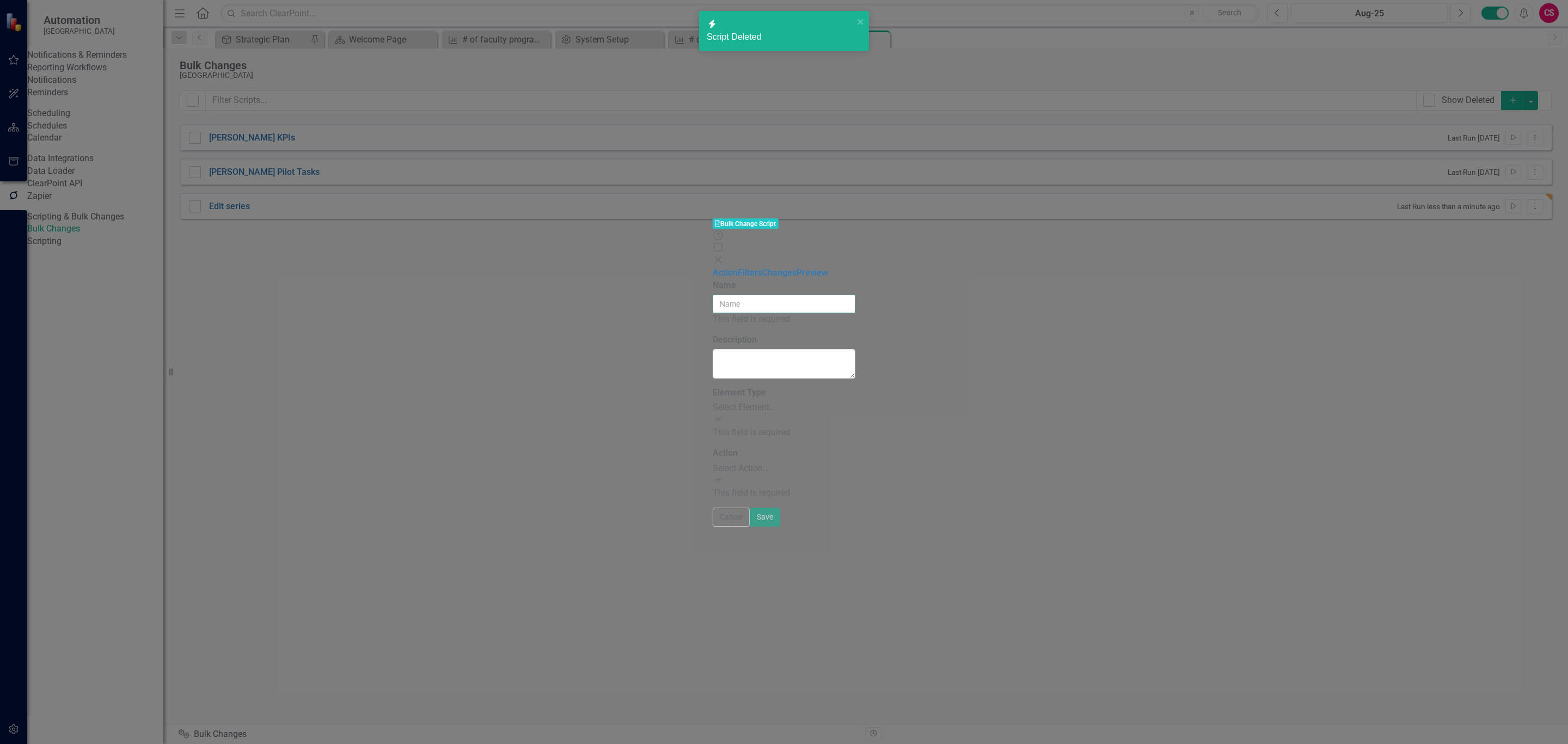
click at [713, 295] on input "Name" at bounding box center [784, 304] width 143 height 18
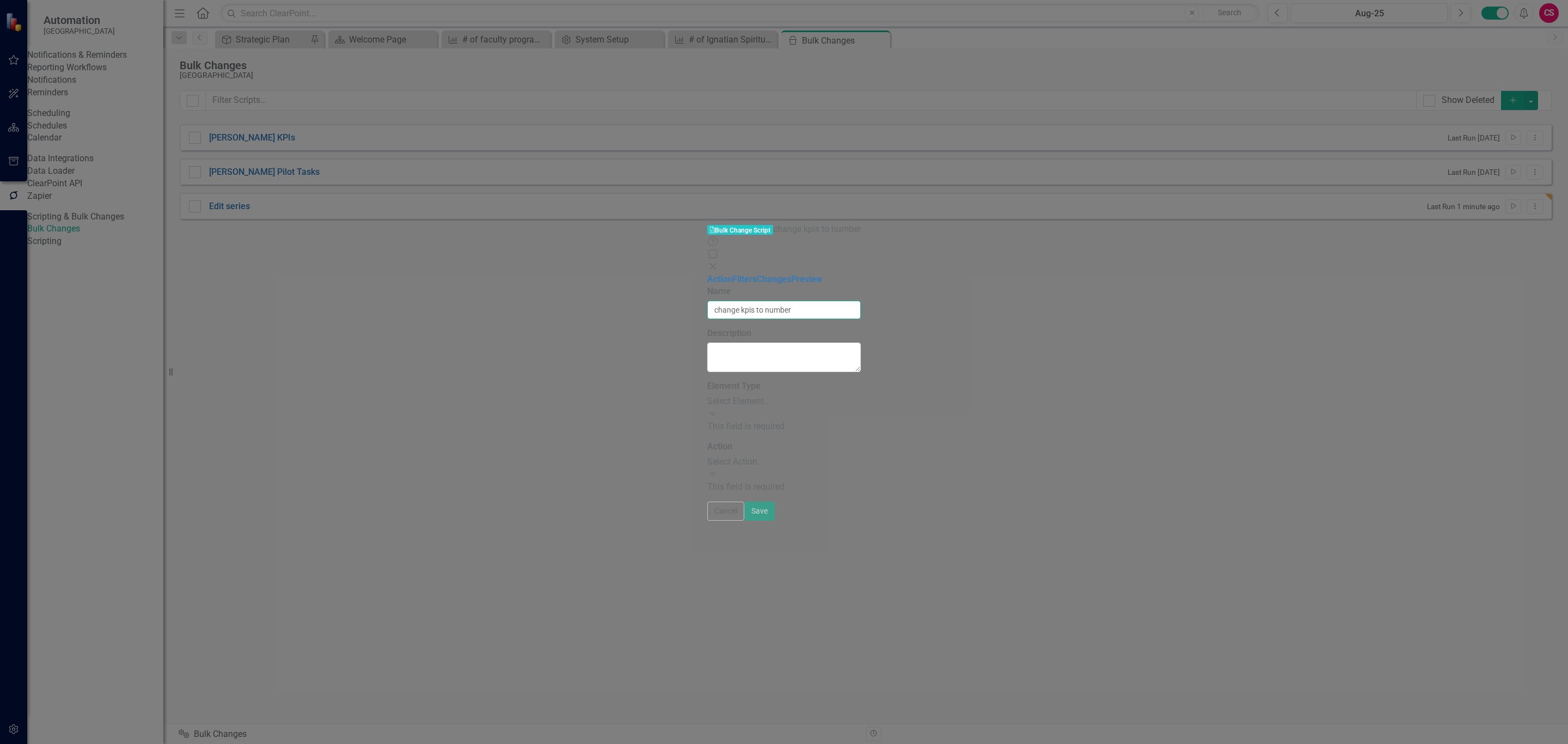
type input "change kpis to number"
click at [707, 395] on div "Select Element..." at bounding box center [784, 402] width 153 height 13
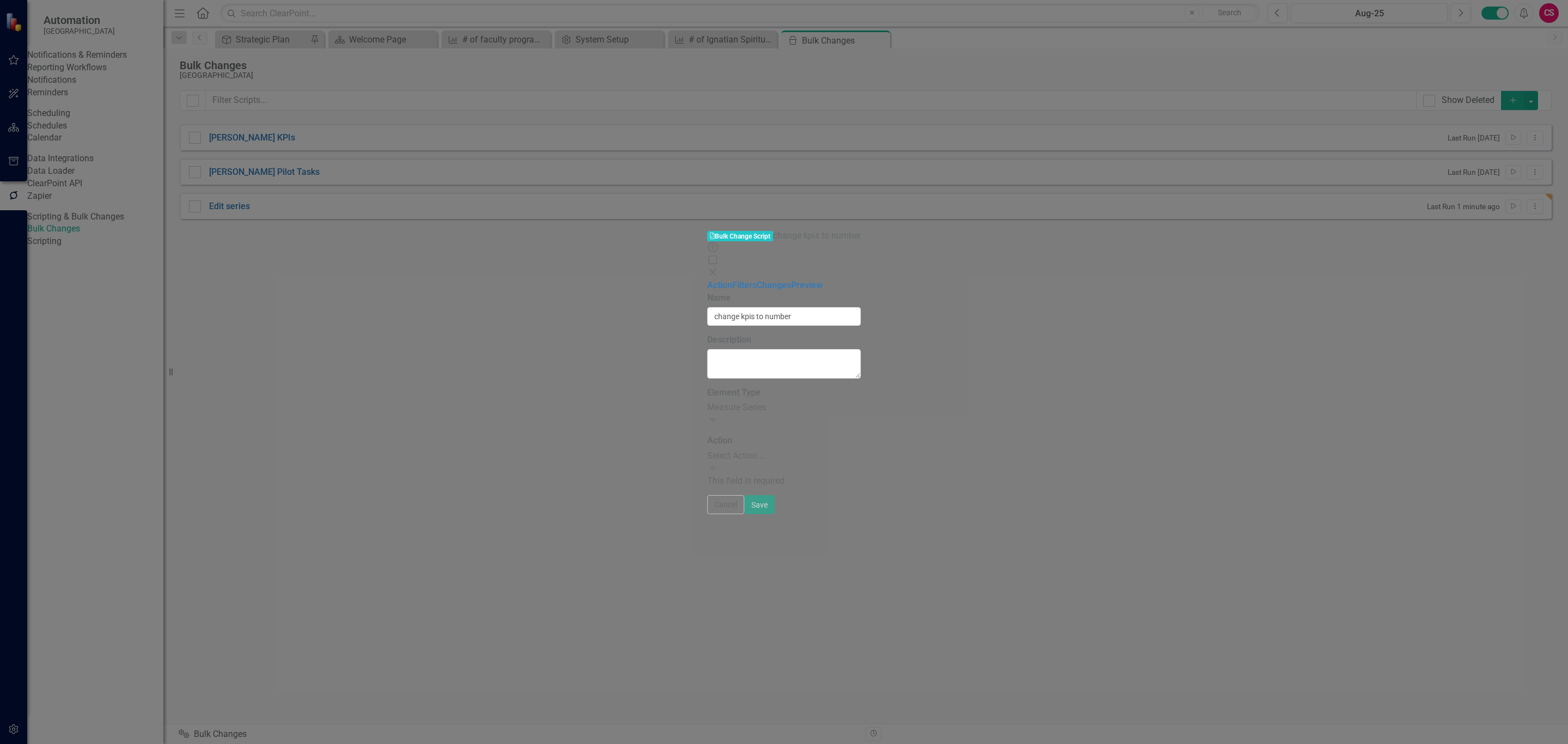
click at [707, 450] on div "Select Action..." at bounding box center [784, 456] width 153 height 13
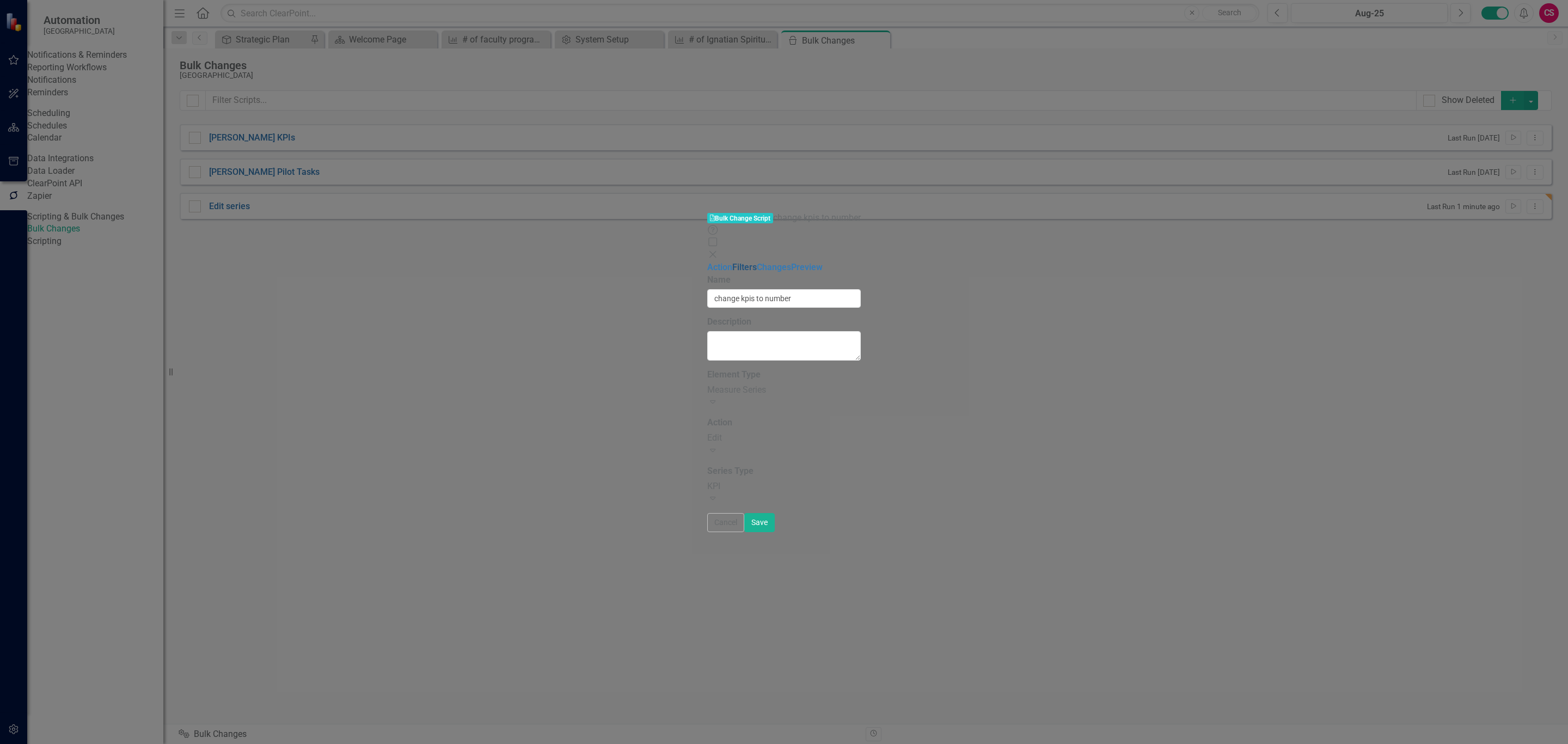
click at [733, 262] on link "Filters" at bounding box center [744, 267] width 24 height 10
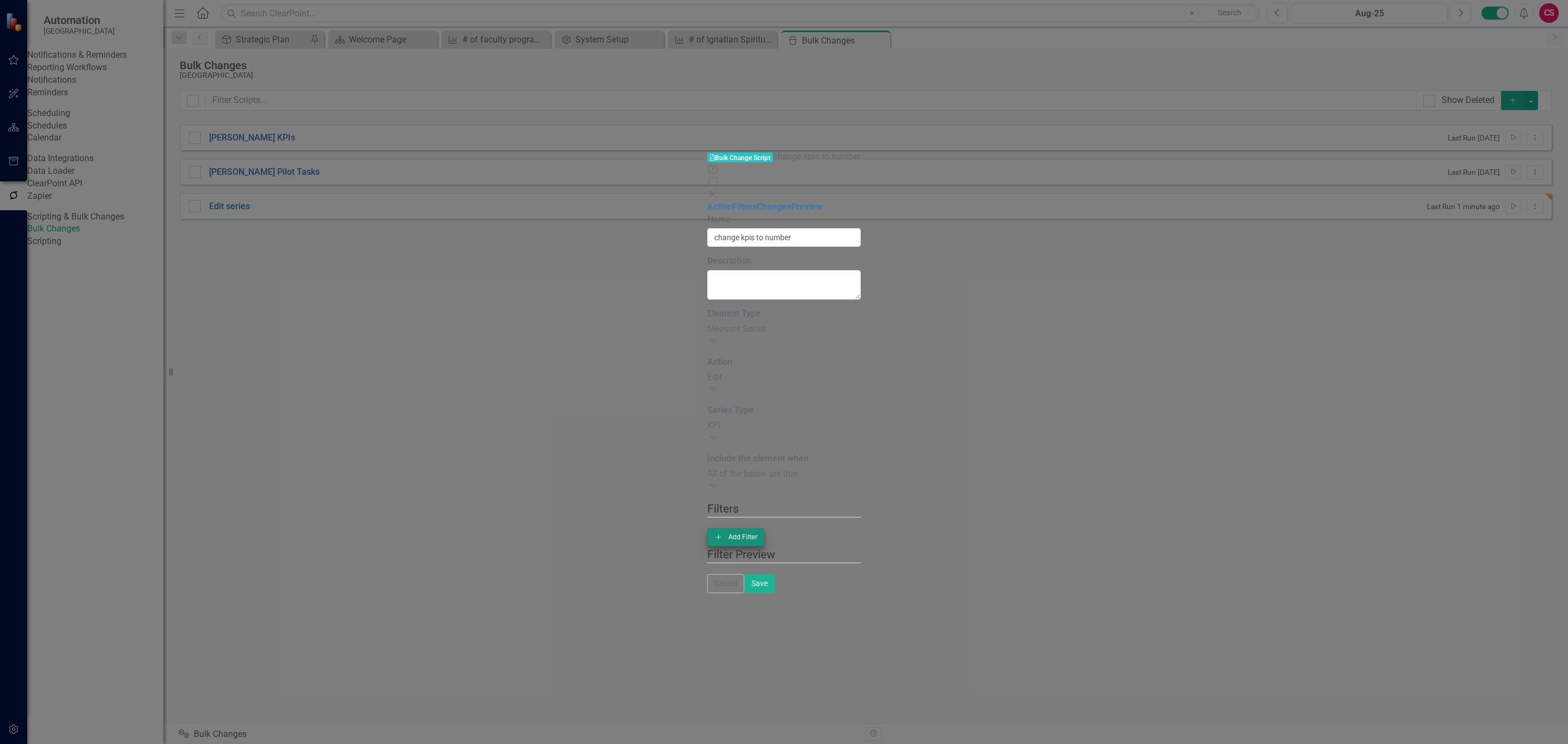
drag, startPoint x: 1484, startPoint y: 107, endPoint x: 1498, endPoint y: 115, distance: 16.1
click at [861, 528] on div "Add Add Filter" at bounding box center [784, 537] width 153 height 17
click at [765, 528] on button "Add Add Filter" at bounding box center [736, 537] width 57 height 17
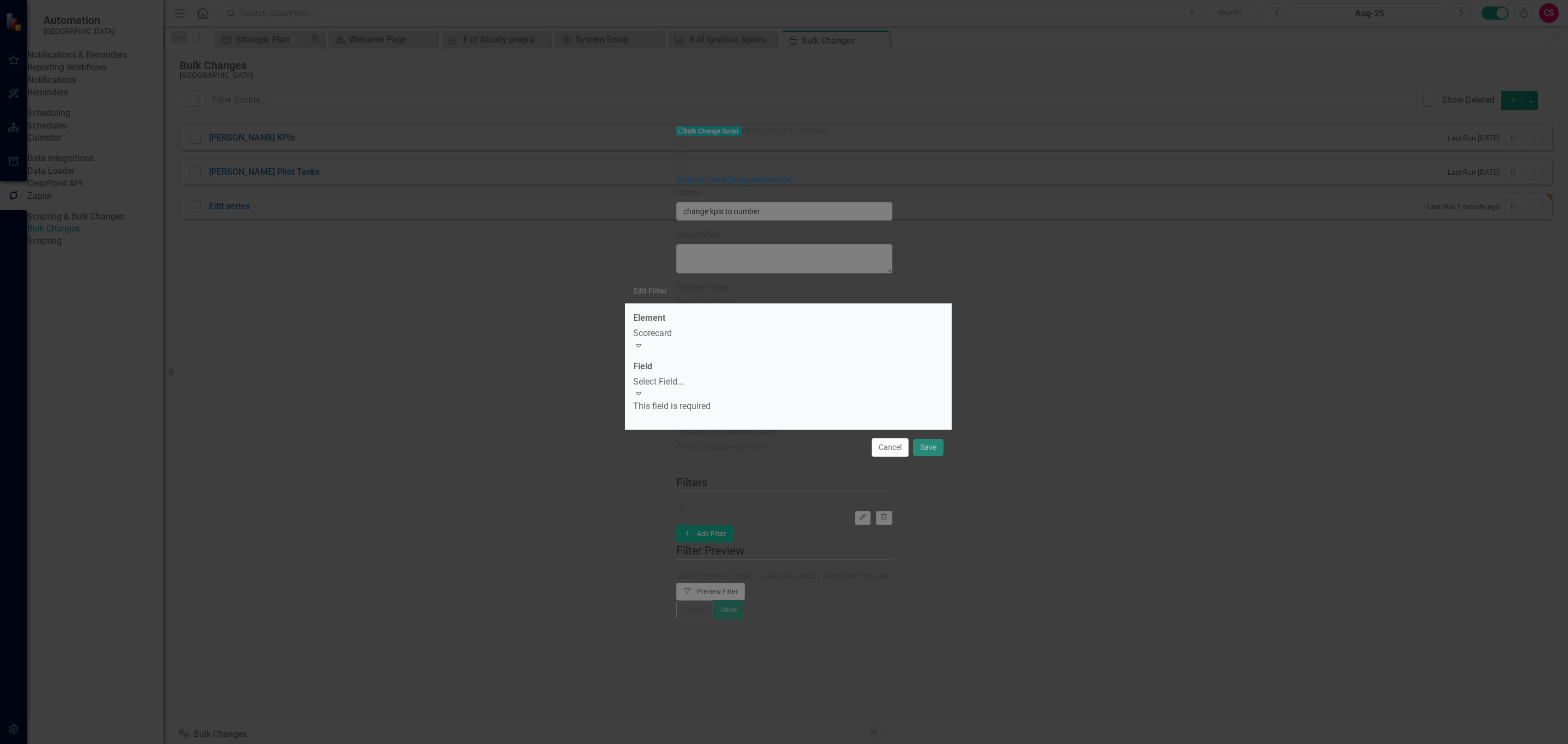
click at [693, 383] on div "Select Field..." at bounding box center [789, 382] width 311 height 13
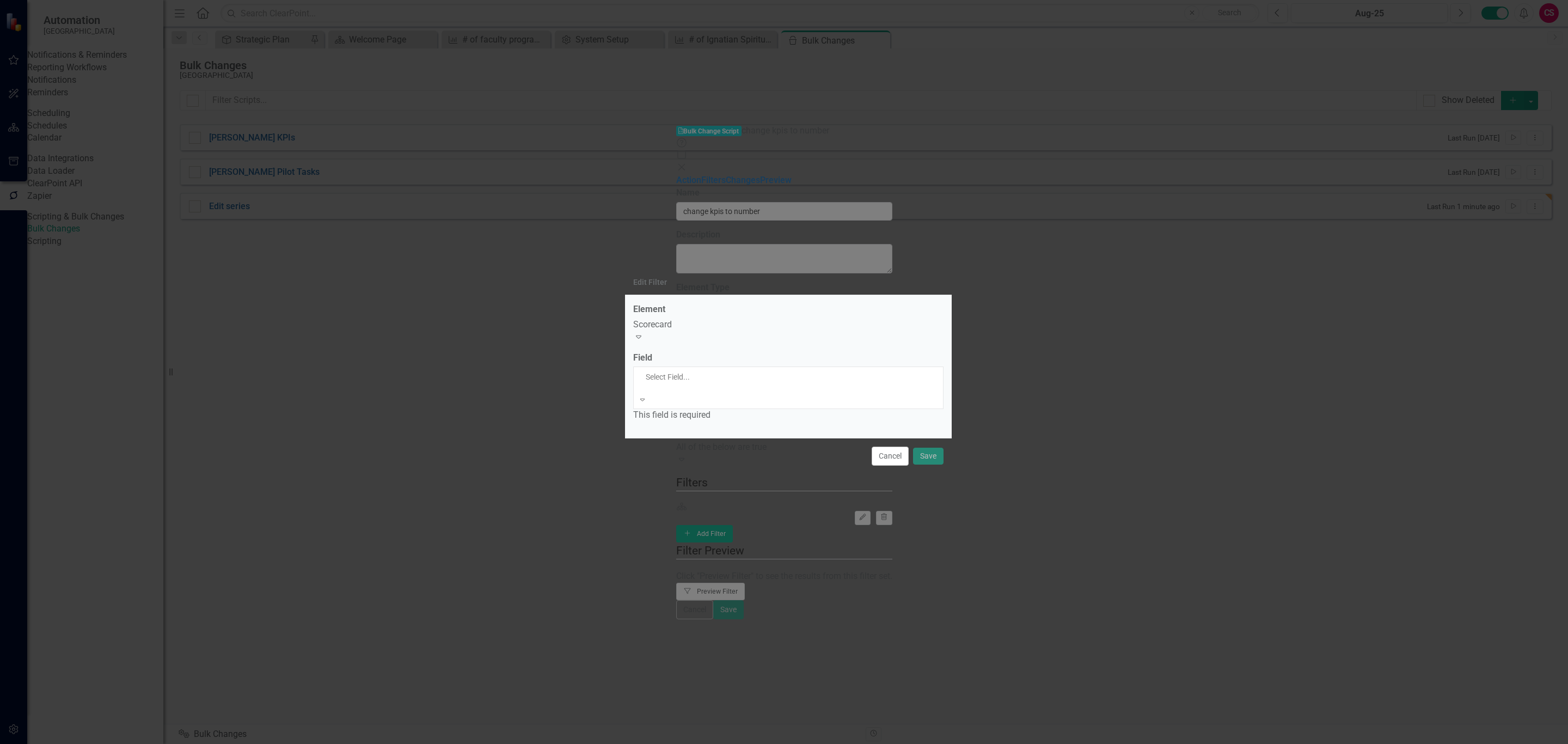
click at [691, 743] on div "Name" at bounding box center [784, 750] width 1568 height 13
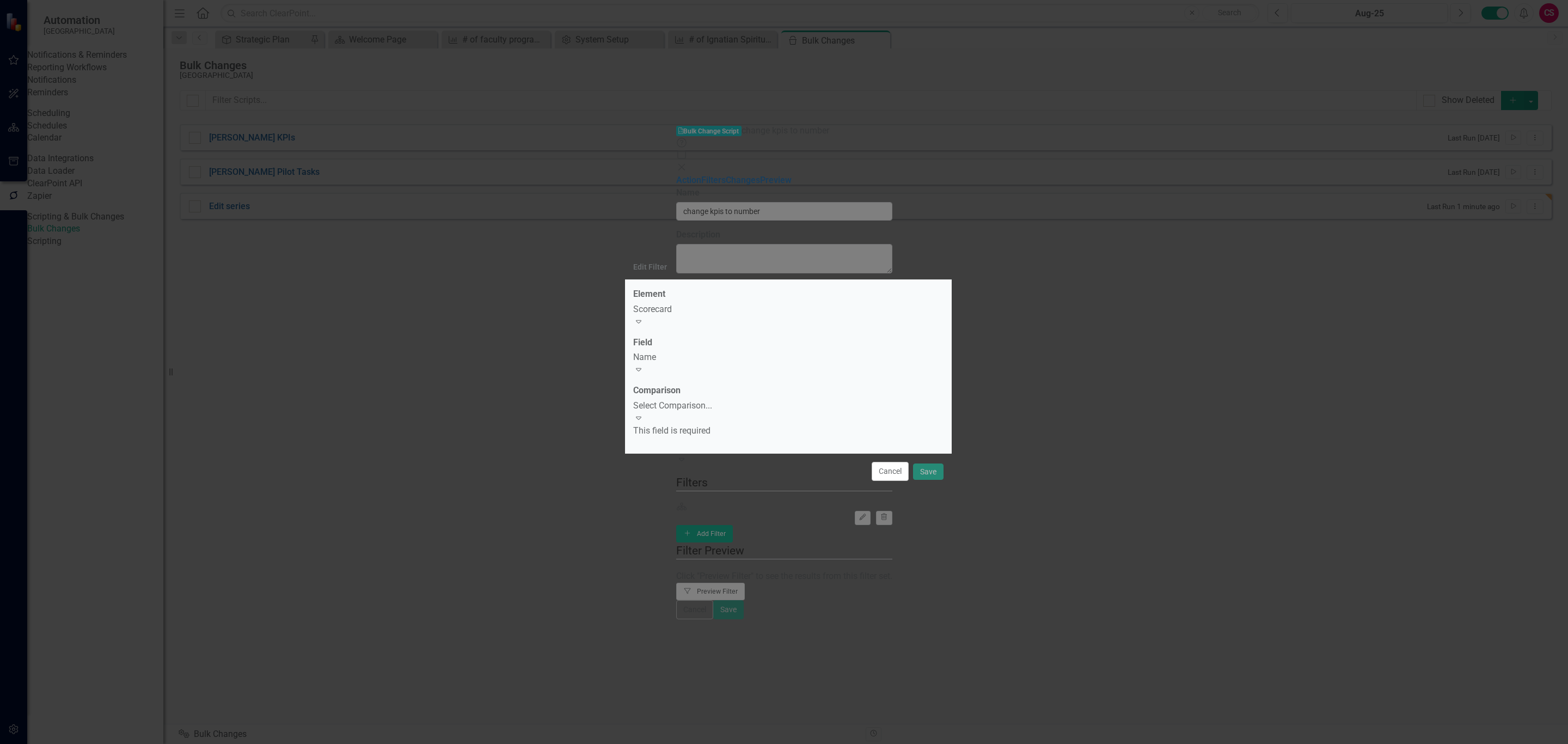
click at [691, 409] on div "Select Comparison..." at bounding box center [789, 406] width 311 height 13
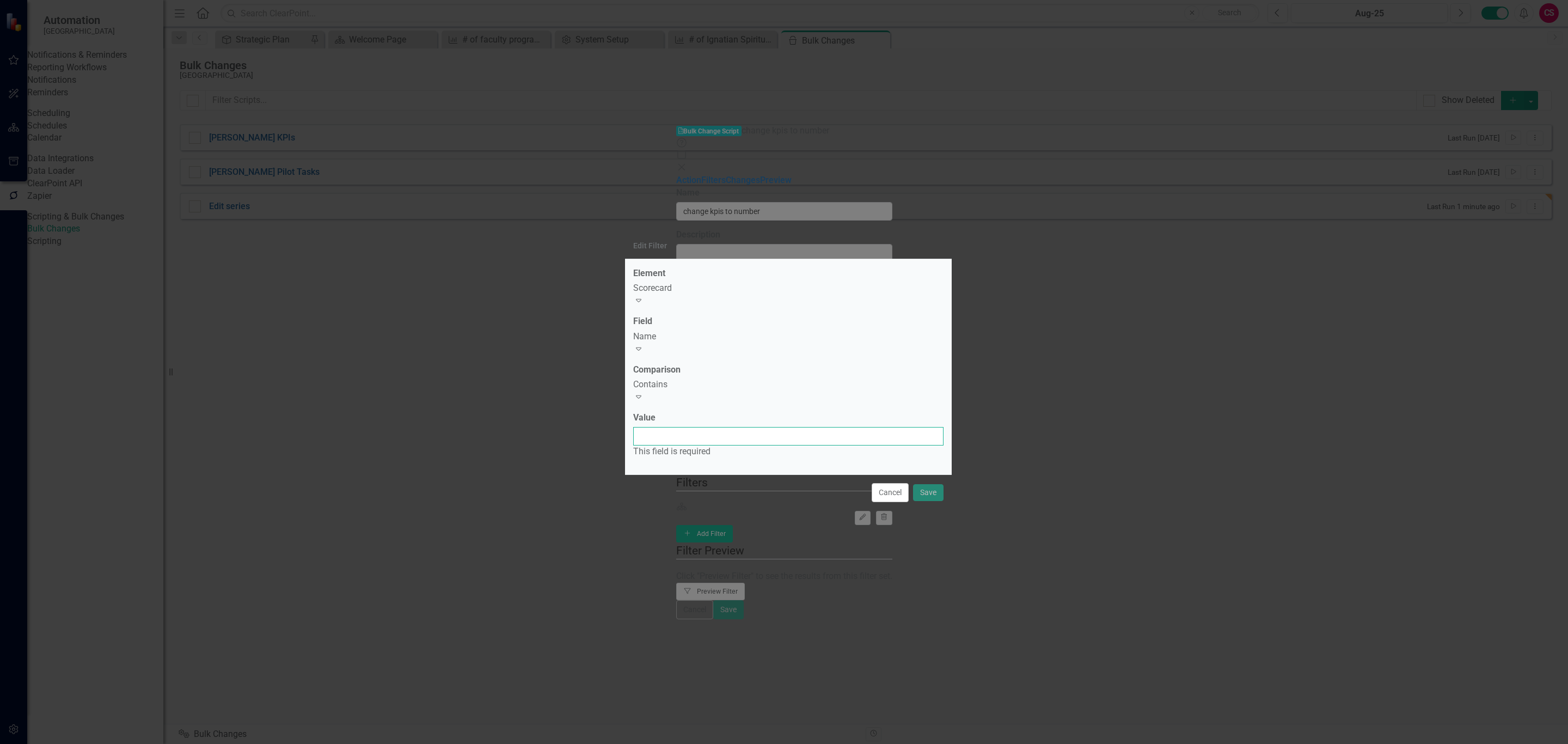
click at [693, 433] on input "Value" at bounding box center [789, 436] width 311 height 18
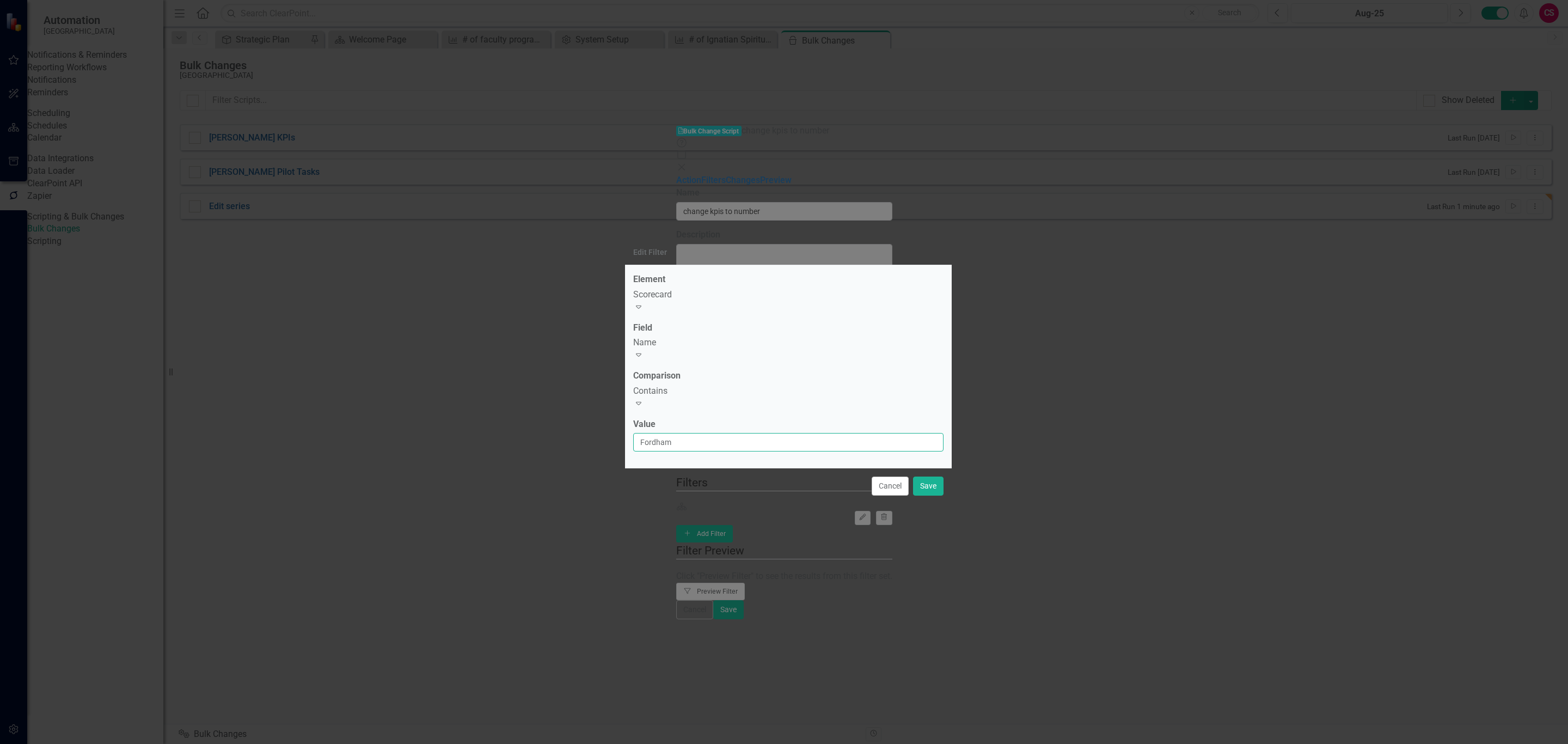
type input "Fordham"
click at [693, 468] on div "Cancel Save" at bounding box center [788, 485] width 327 height 36
click at [926, 477] on button "Save" at bounding box center [928, 486] width 31 height 19
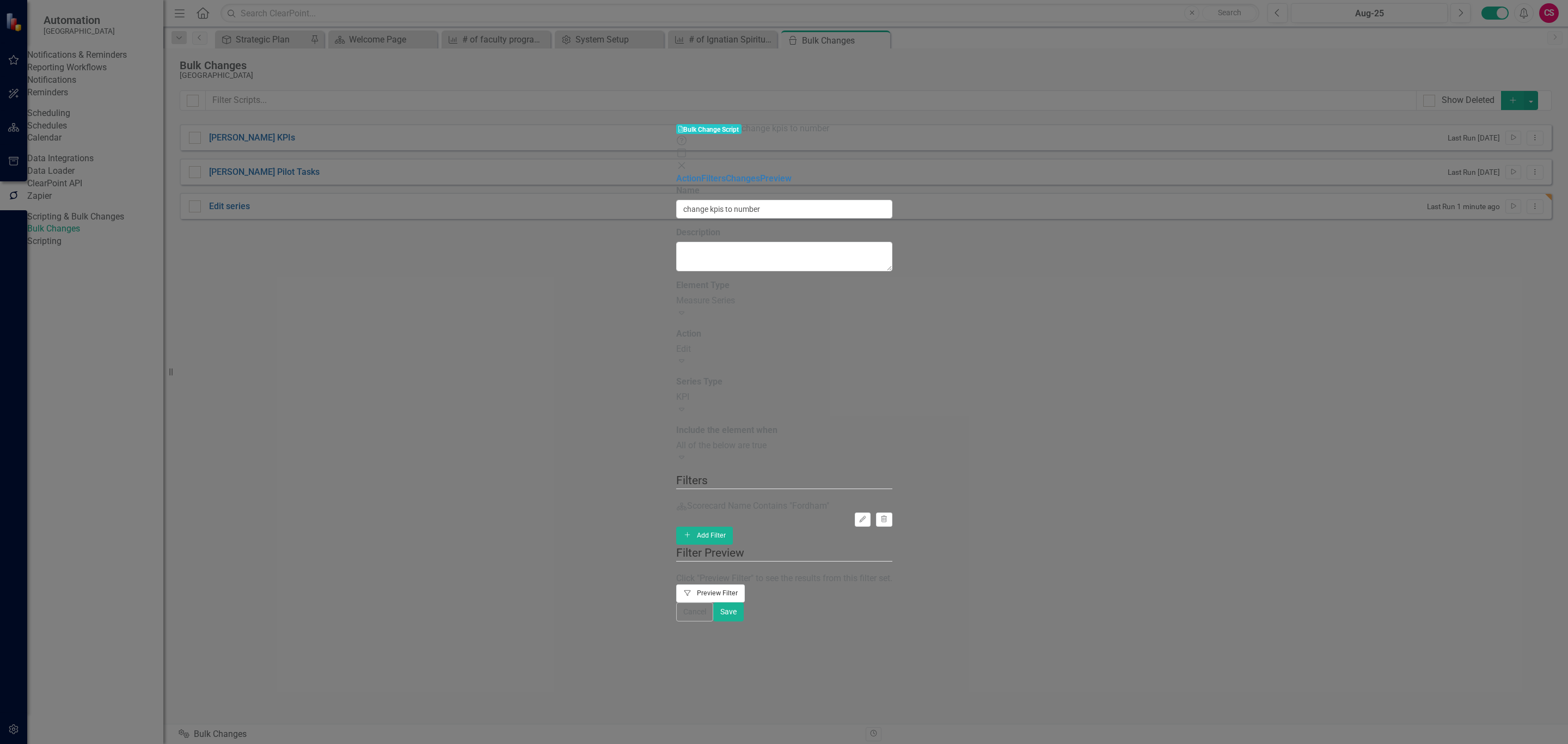
click at [745, 584] on button "Filter Preview Filter" at bounding box center [711, 593] width 69 height 17
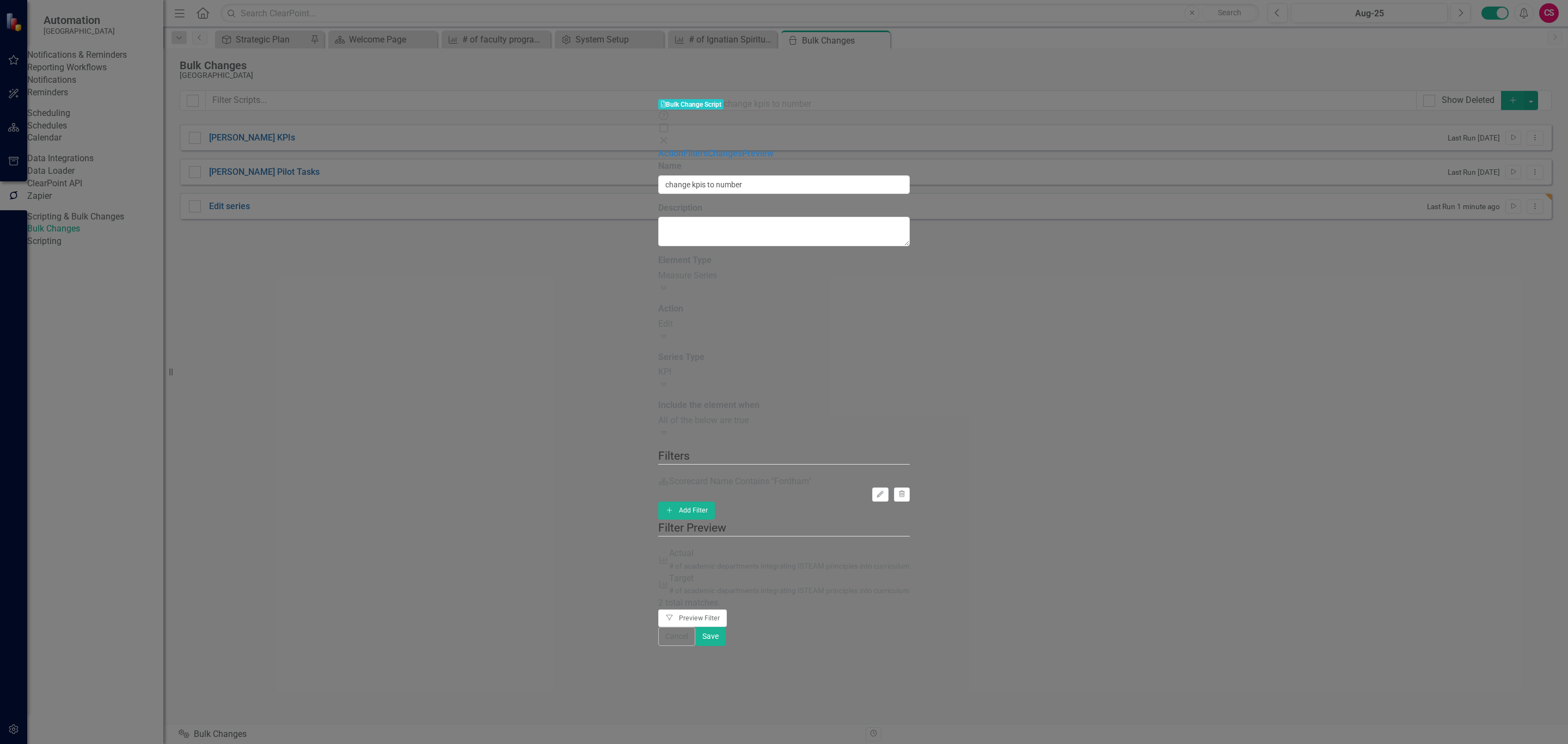
click at [658, 302] on div "Scripting Bulk Change Script change kpis to number Help Maximize Close Action F…" at bounding box center [784, 372] width 252 height 549
click at [726, 646] on button "Save" at bounding box center [711, 636] width 31 height 19
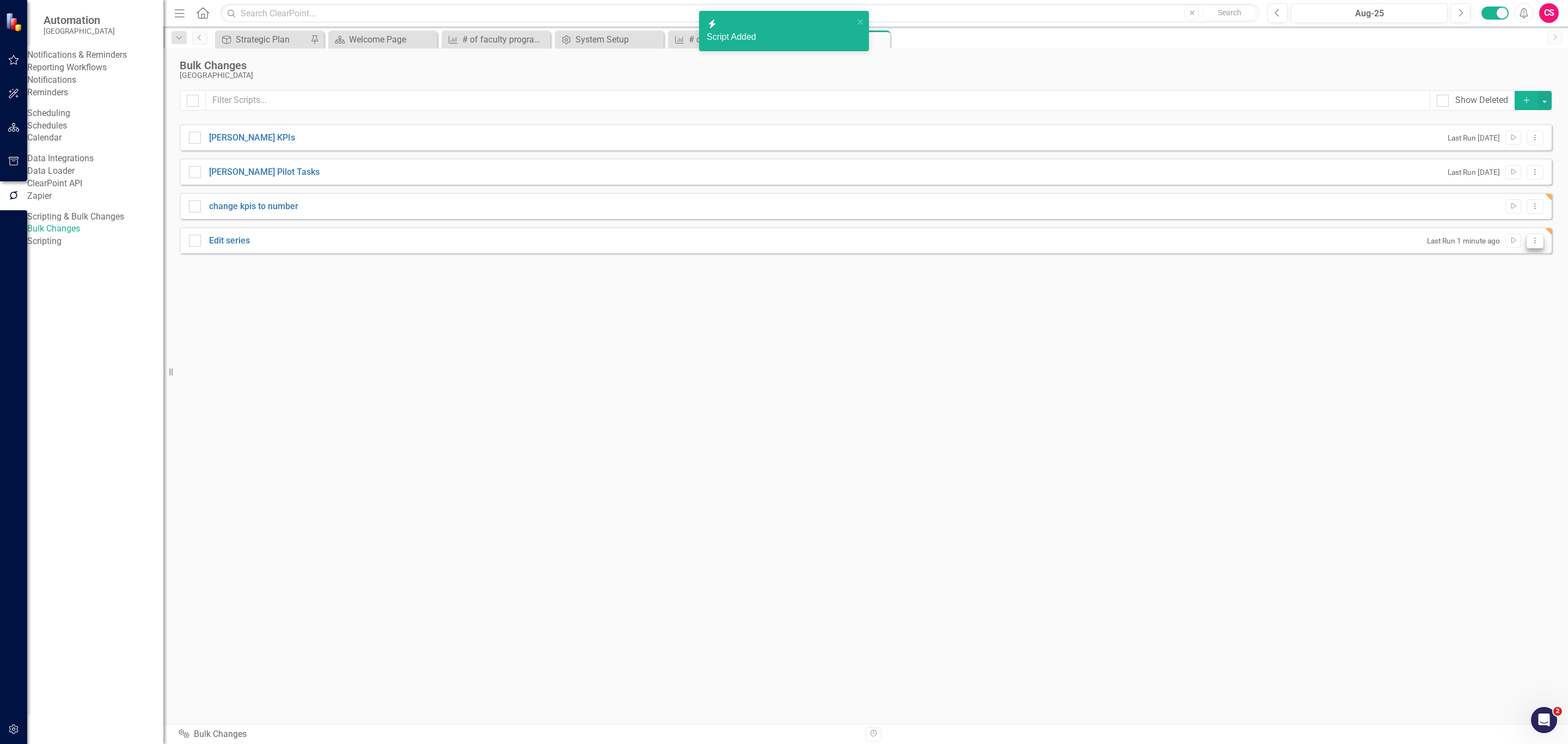
click at [1531, 237] on icon "Dropdown Menu" at bounding box center [1535, 241] width 9 height 7
click at [1499, 273] on link "Edit Edit Script" at bounding box center [1499, 281] width 87 height 20
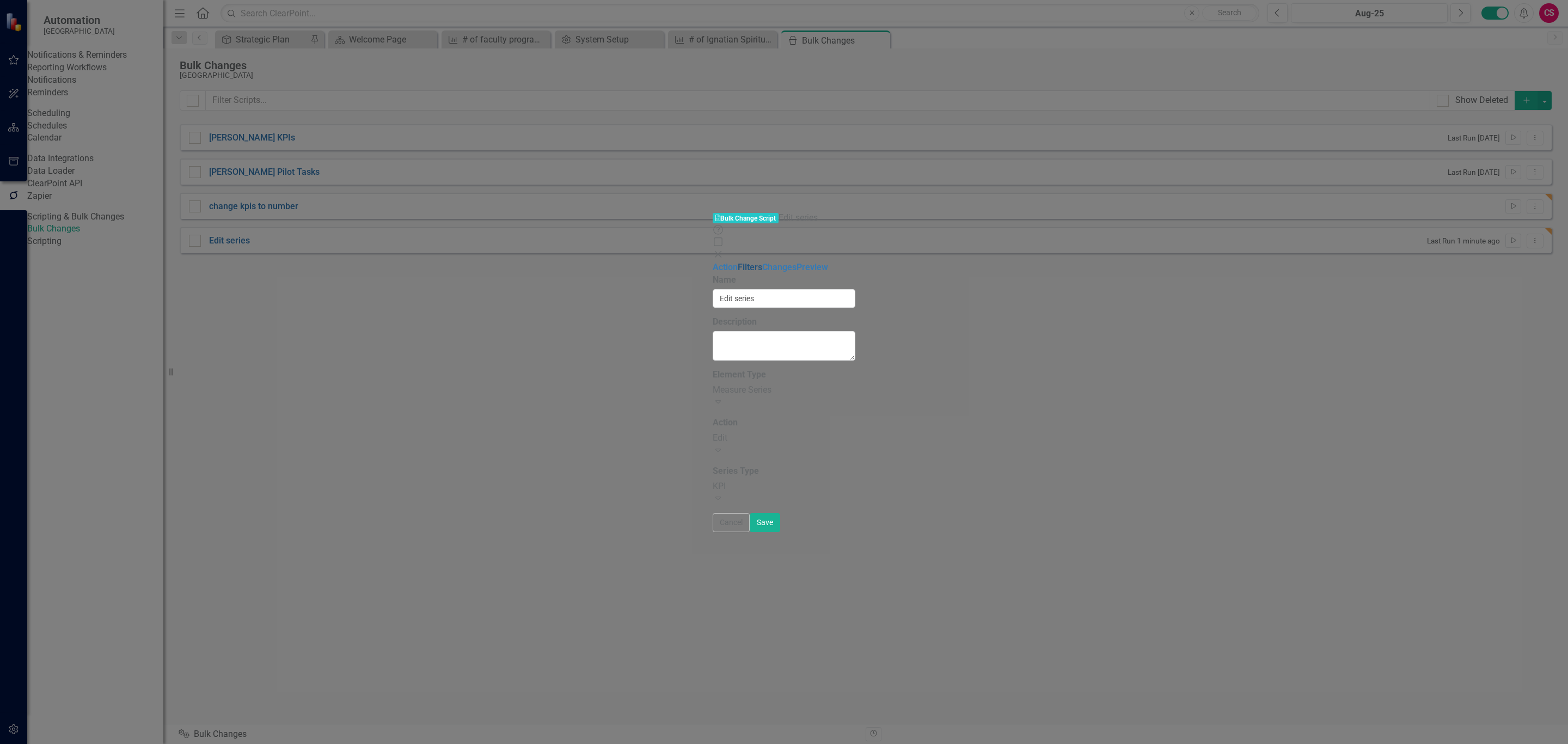
click at [737, 262] on link "Filters" at bounding box center [749, 267] width 24 height 10
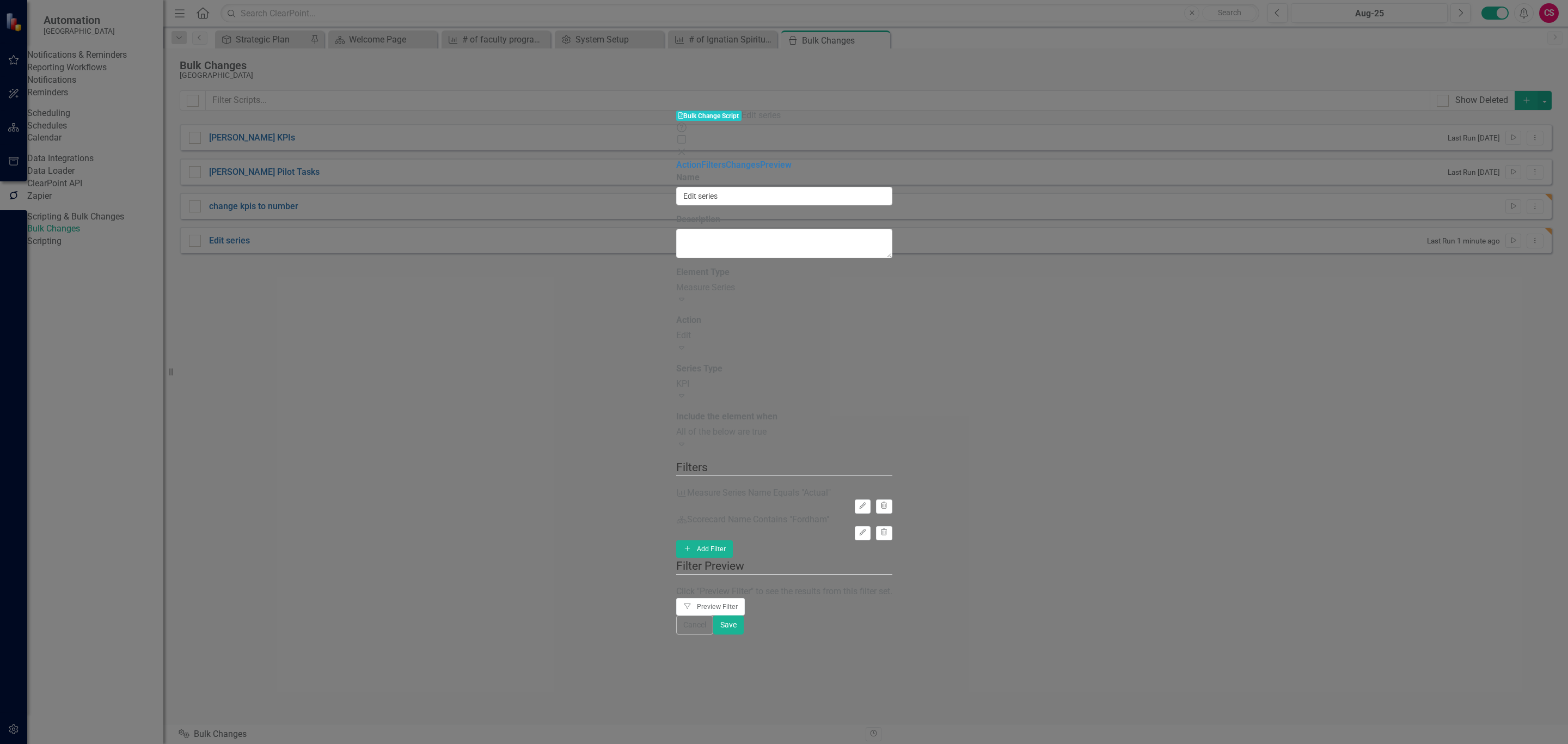
click at [892, 500] on button "Trash" at bounding box center [884, 507] width 16 height 14
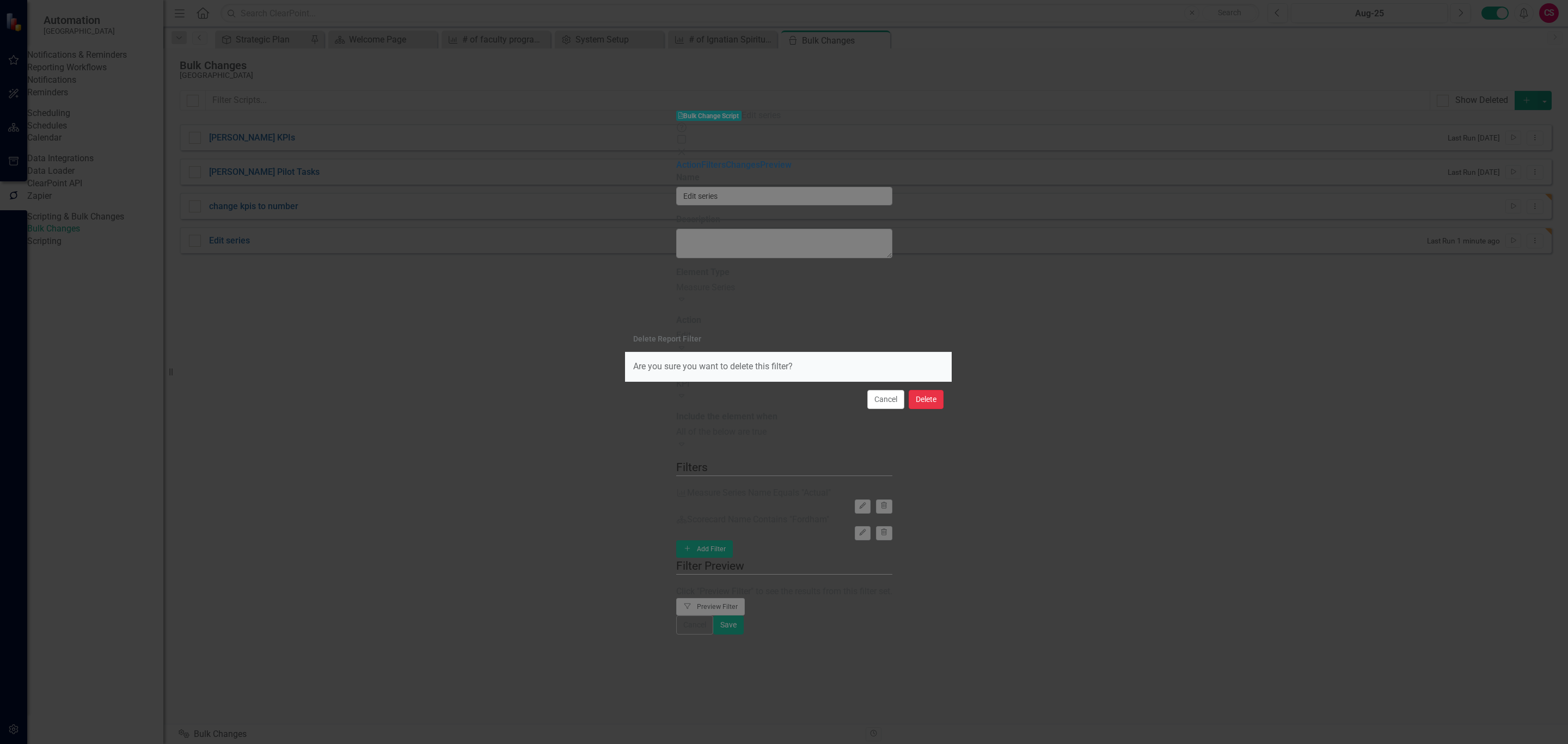
click at [935, 396] on button "Delete" at bounding box center [926, 399] width 35 height 19
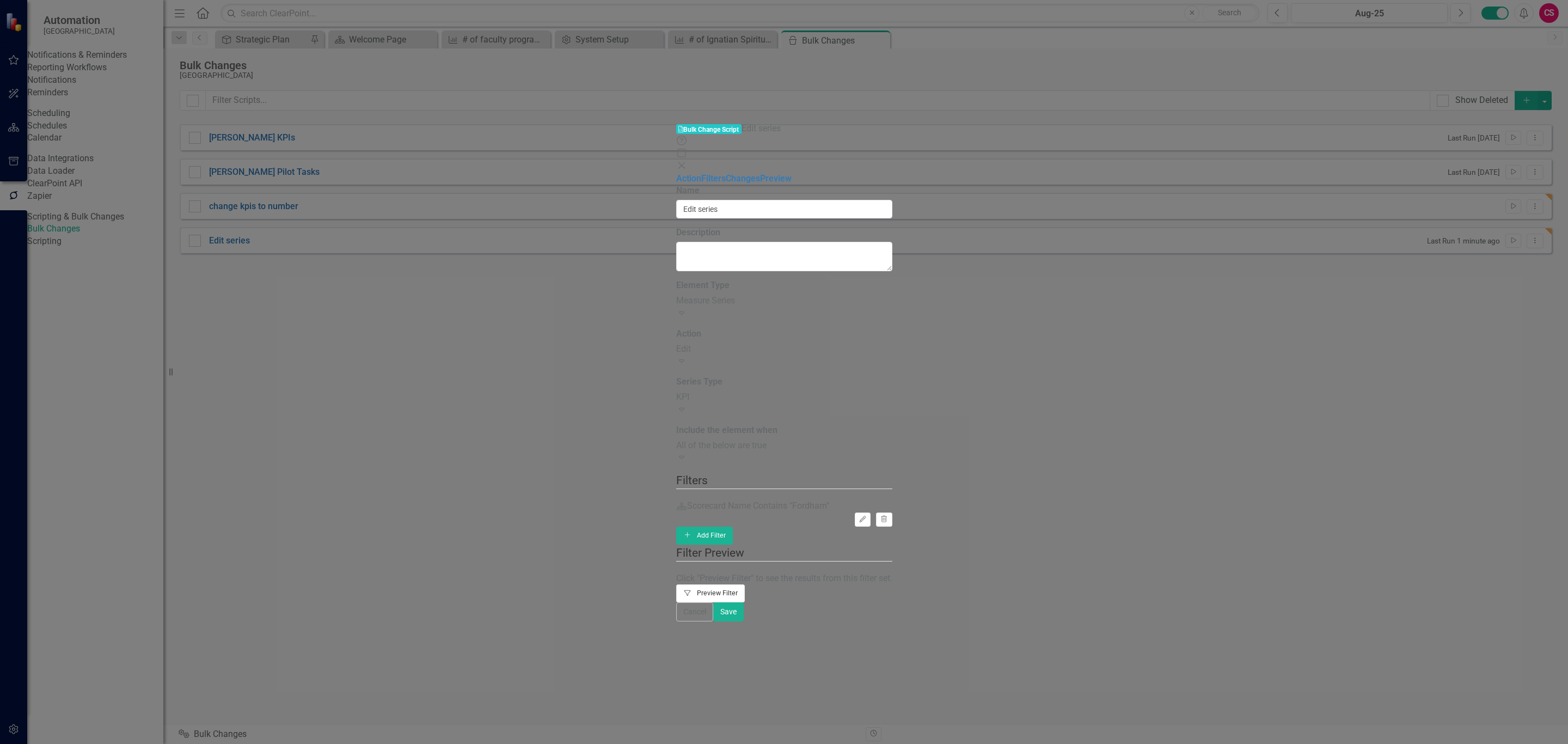
click at [745, 584] on button "Filter Preview Filter" at bounding box center [711, 593] width 69 height 17
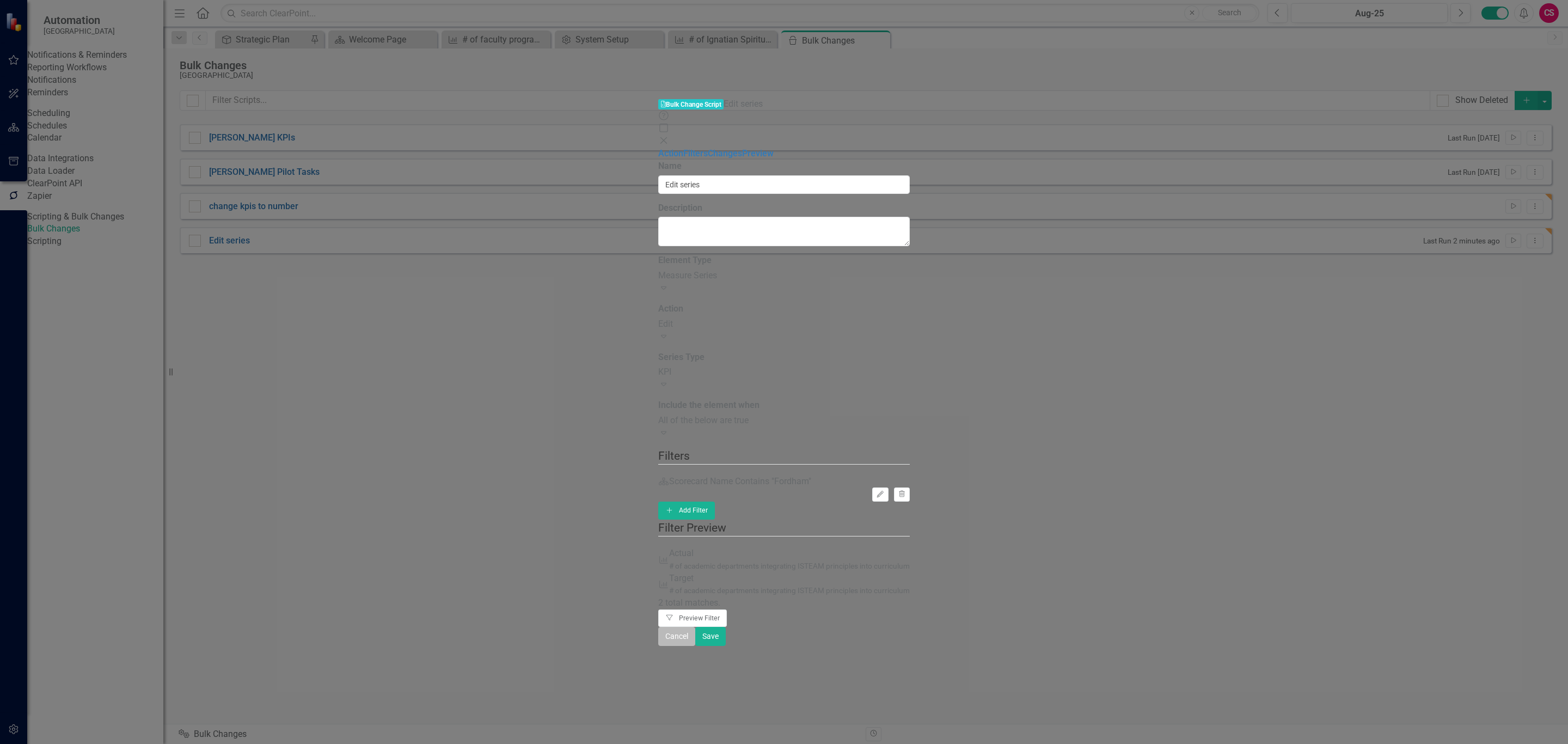
click at [695, 646] on button "Cancel" at bounding box center [677, 636] width 37 height 19
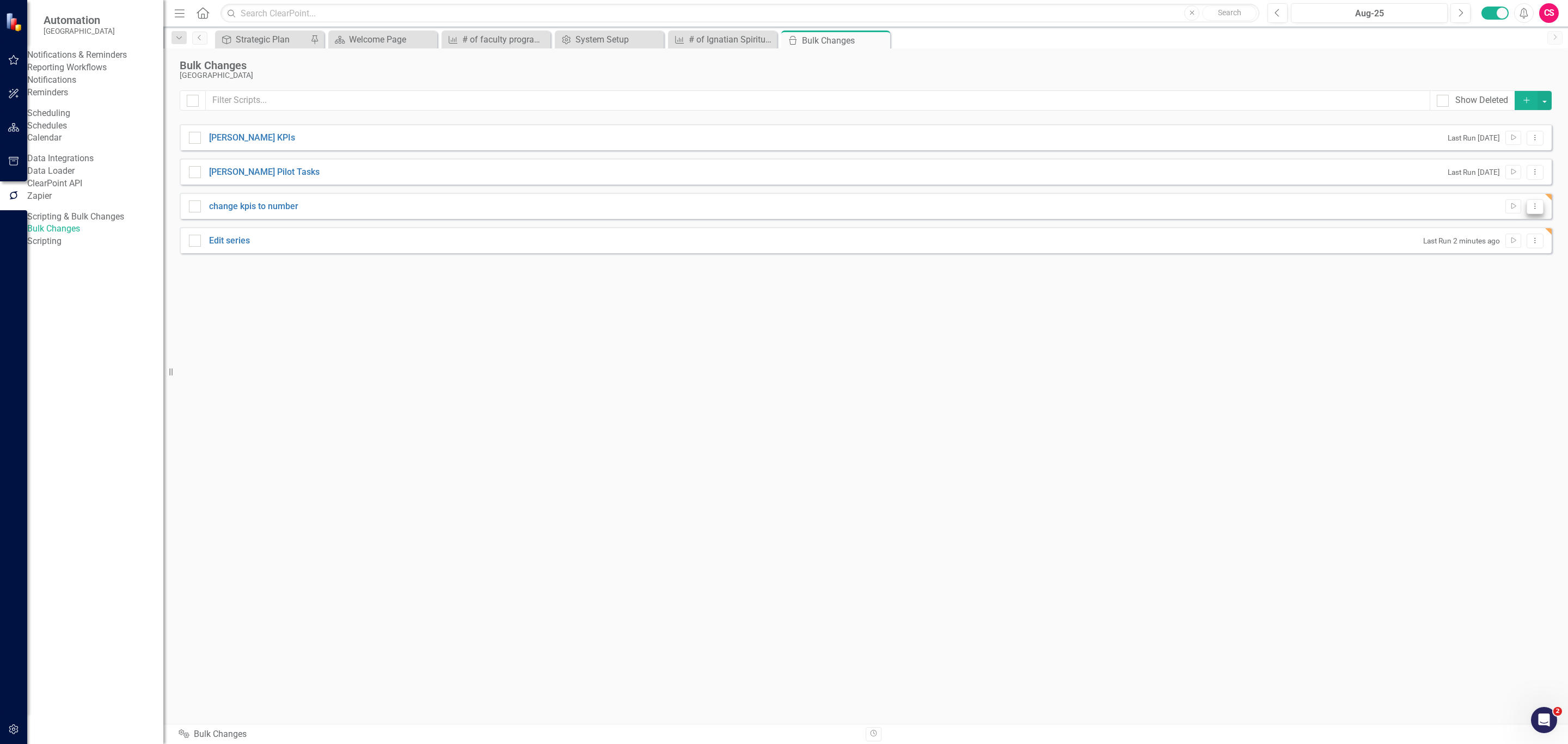
click at [1532, 210] on icon "Dropdown Menu" at bounding box center [1535, 206] width 9 height 7
click at [1506, 242] on link "Edit Edit Script" at bounding box center [1499, 246] width 87 height 20
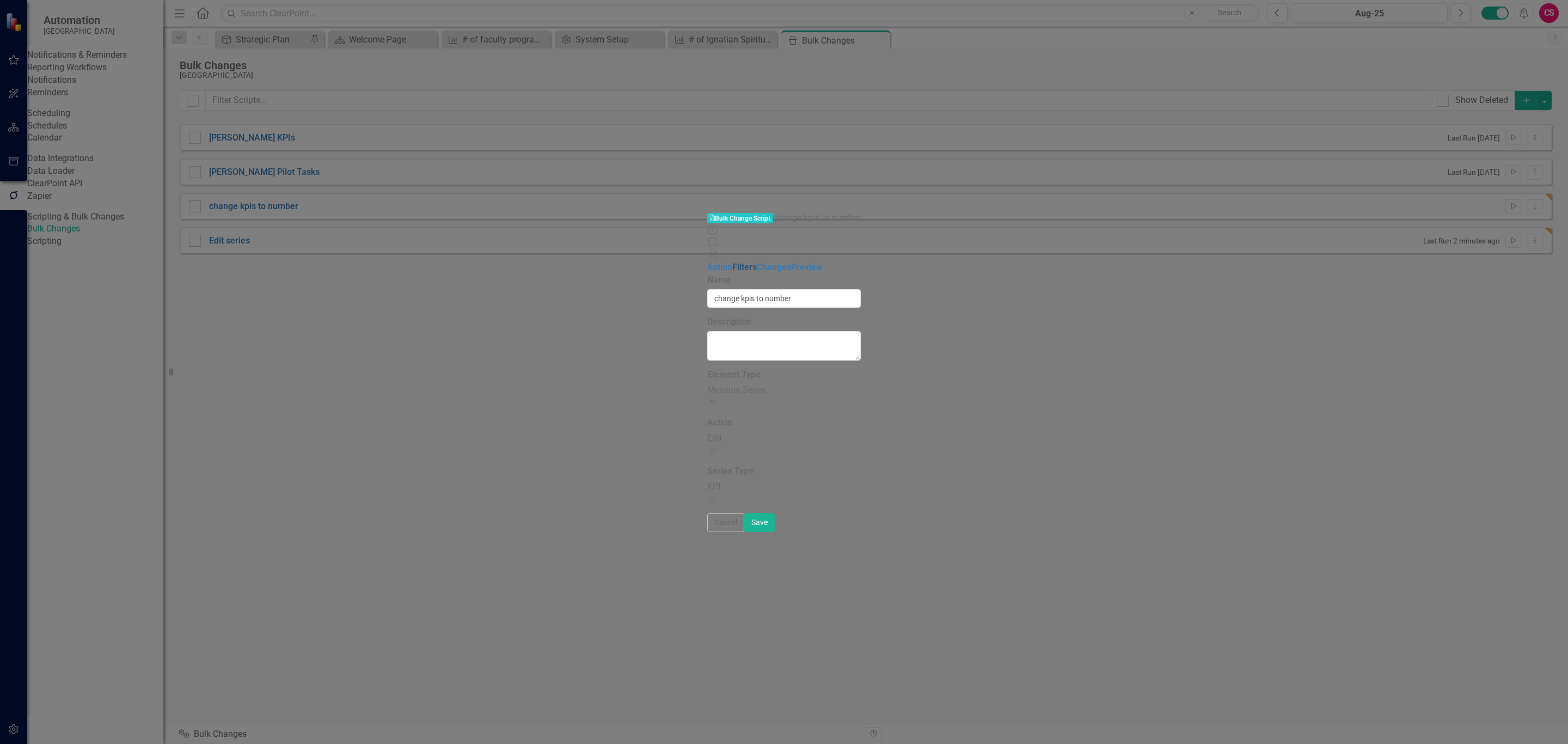
click at [733, 262] on link "Filters" at bounding box center [744, 267] width 24 height 10
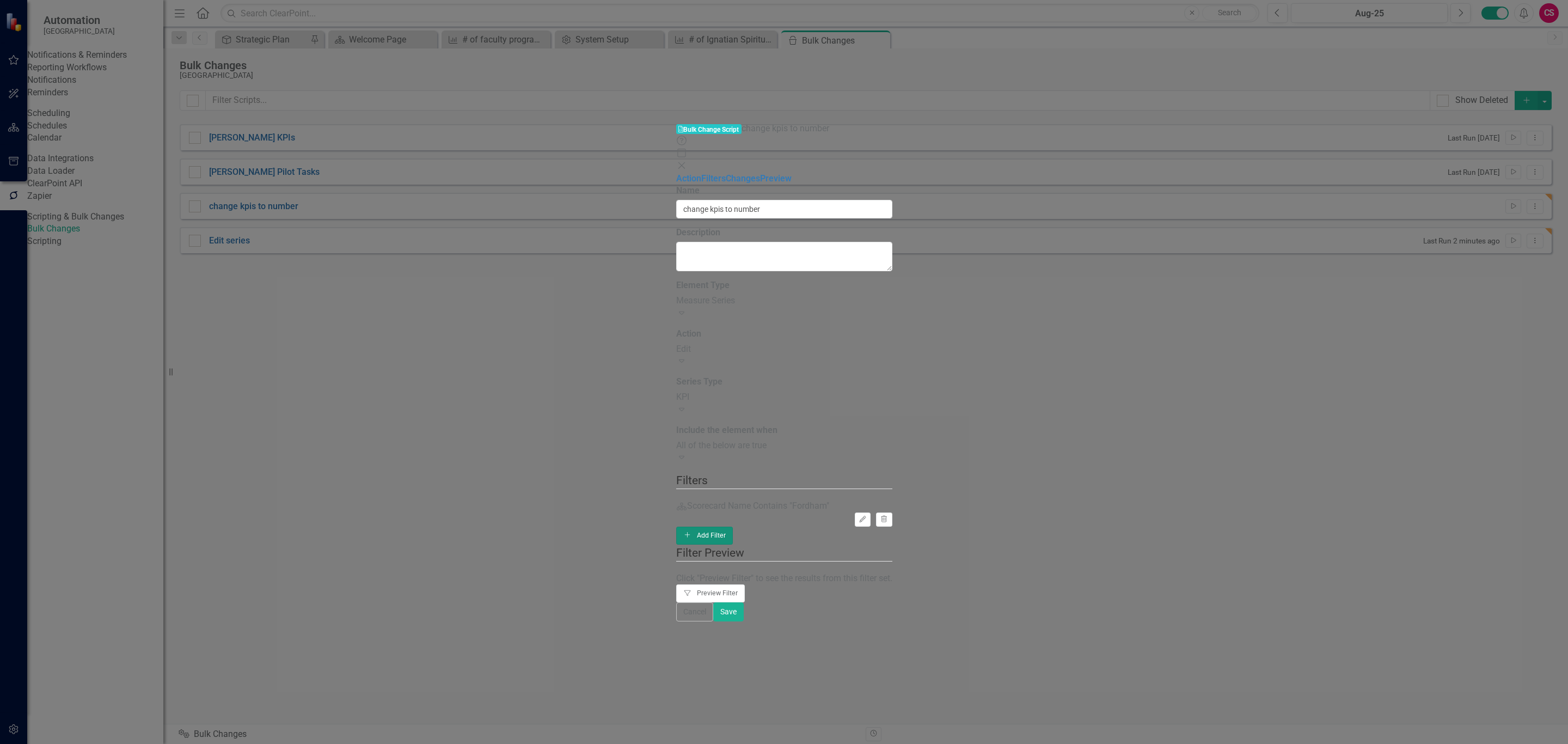
click at [733, 527] on button "Add Add Filter" at bounding box center [705, 535] width 57 height 17
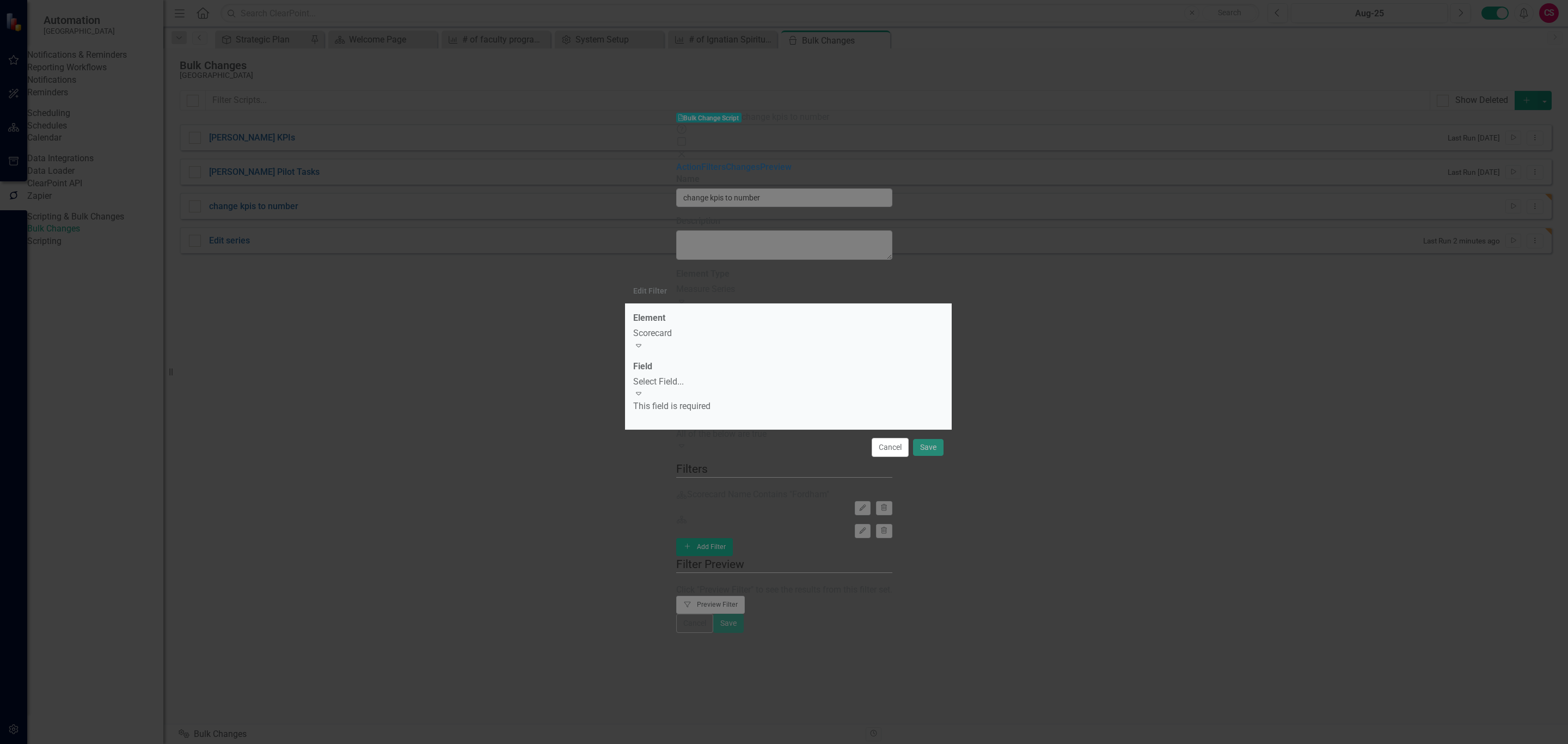
click at [669, 338] on div "Scorecard" at bounding box center [789, 334] width 311 height 13
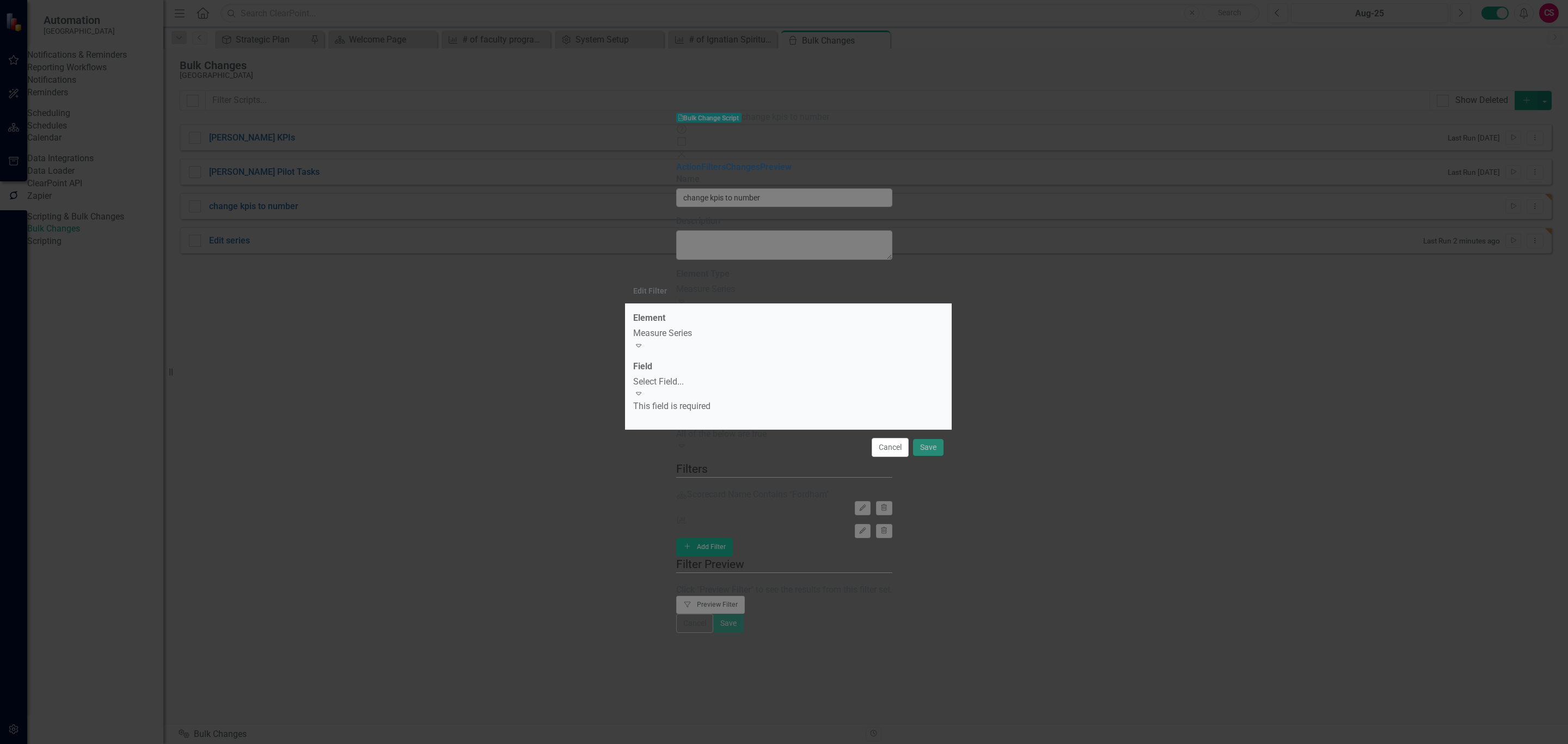
click at [686, 388] on div "Select Field..." at bounding box center [789, 382] width 311 height 13
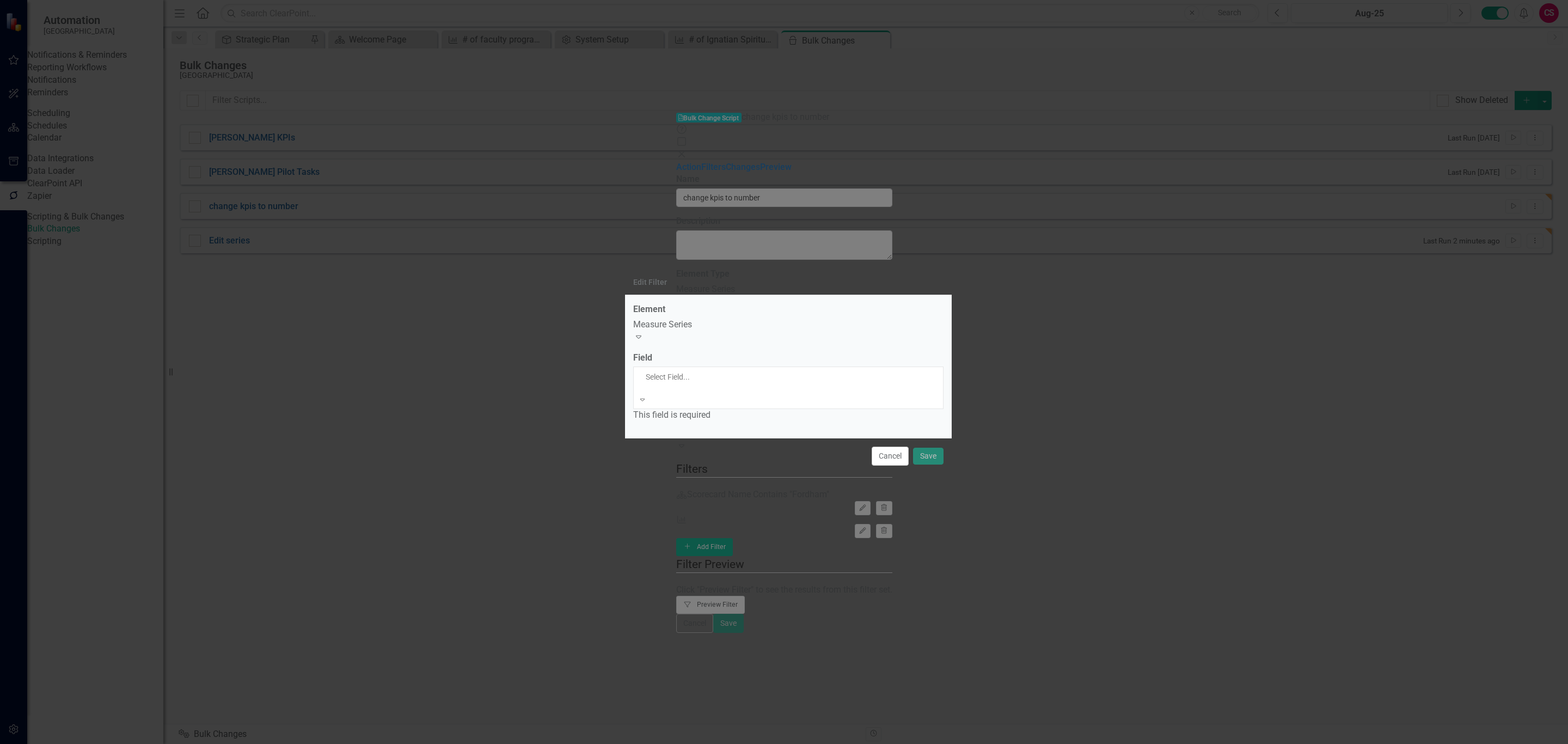
click at [680, 743] on div "Name" at bounding box center [784, 750] width 1568 height 13
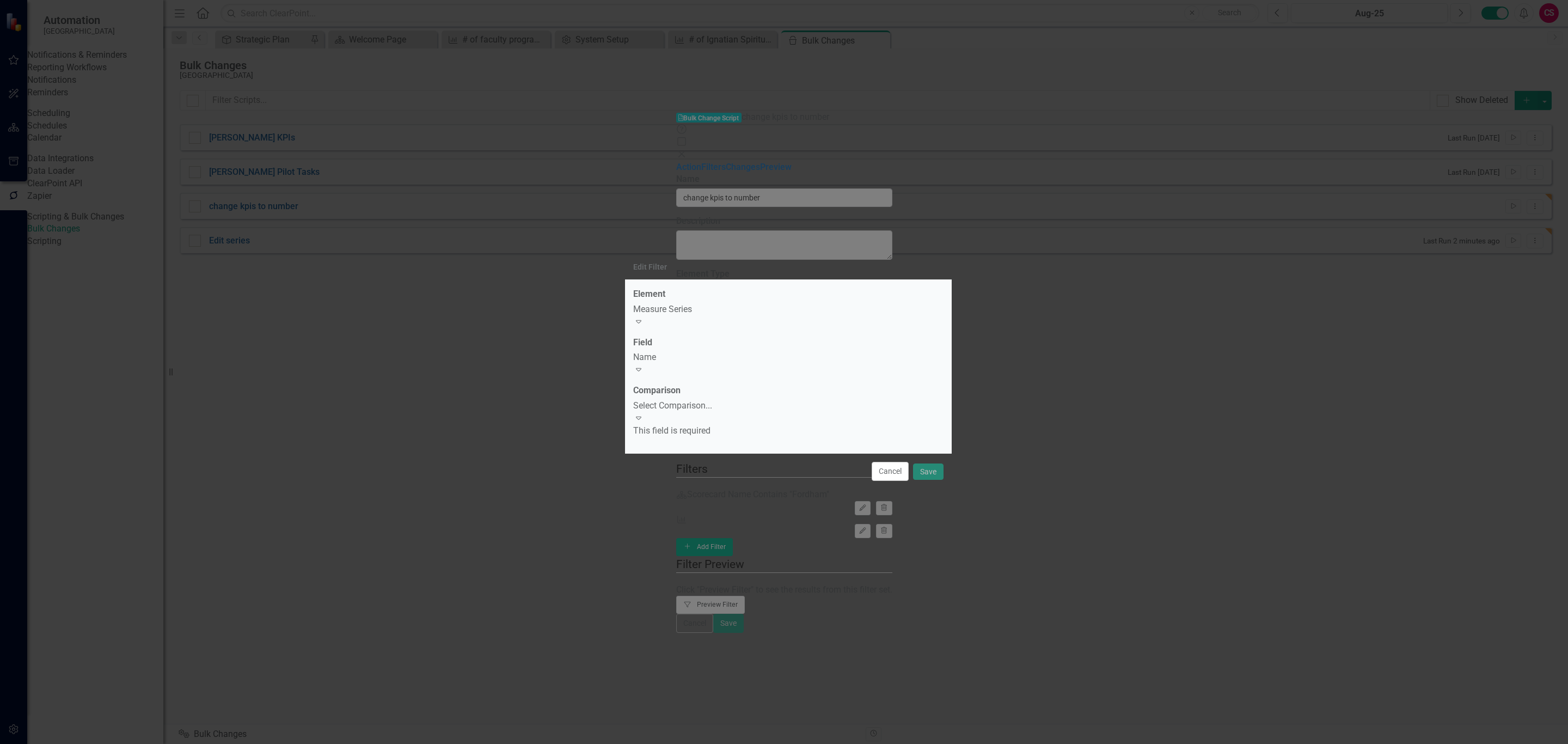
click at [681, 402] on div "Select Comparison..." at bounding box center [789, 406] width 311 height 13
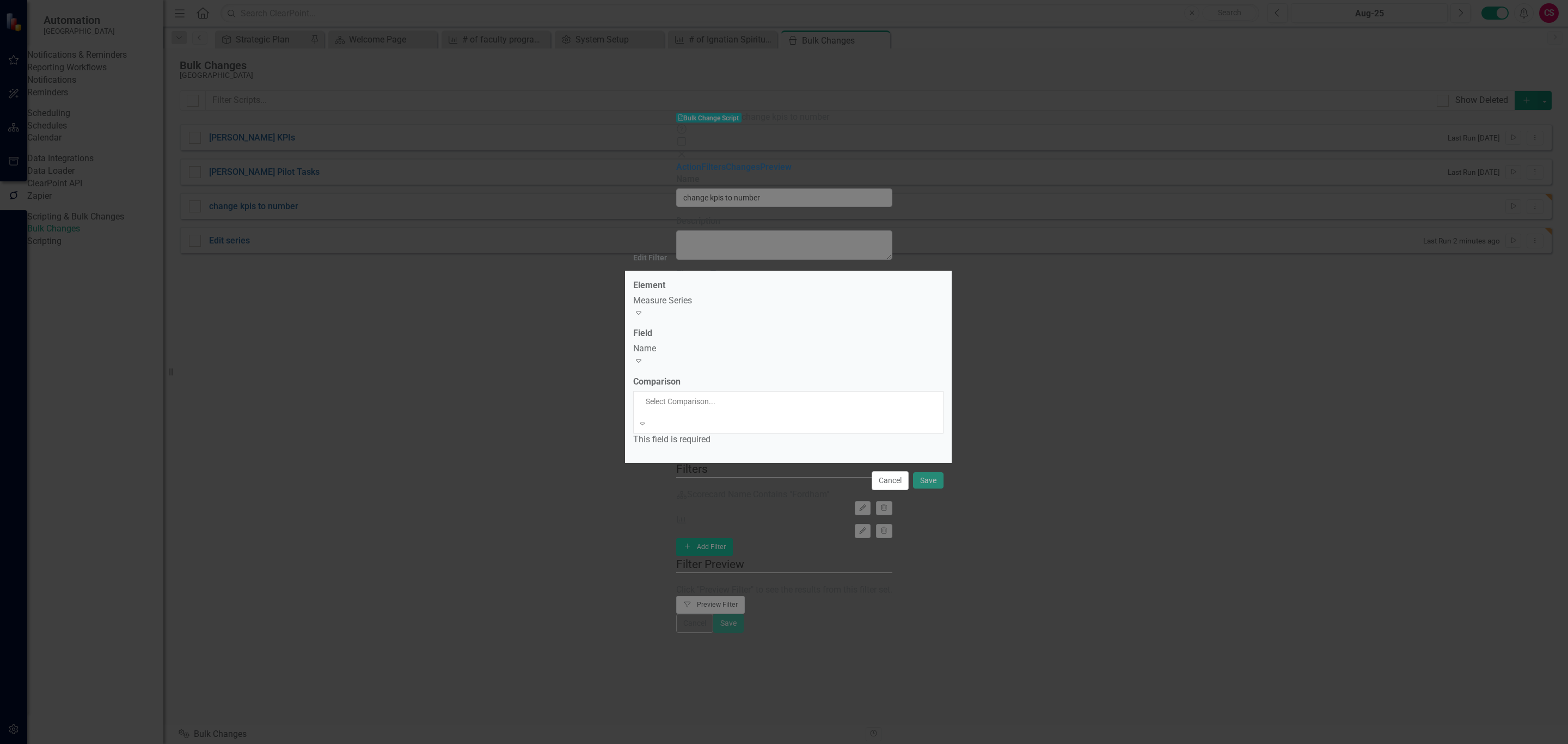
click at [673, 743] on div "Equals" at bounding box center [784, 750] width 1568 height 13
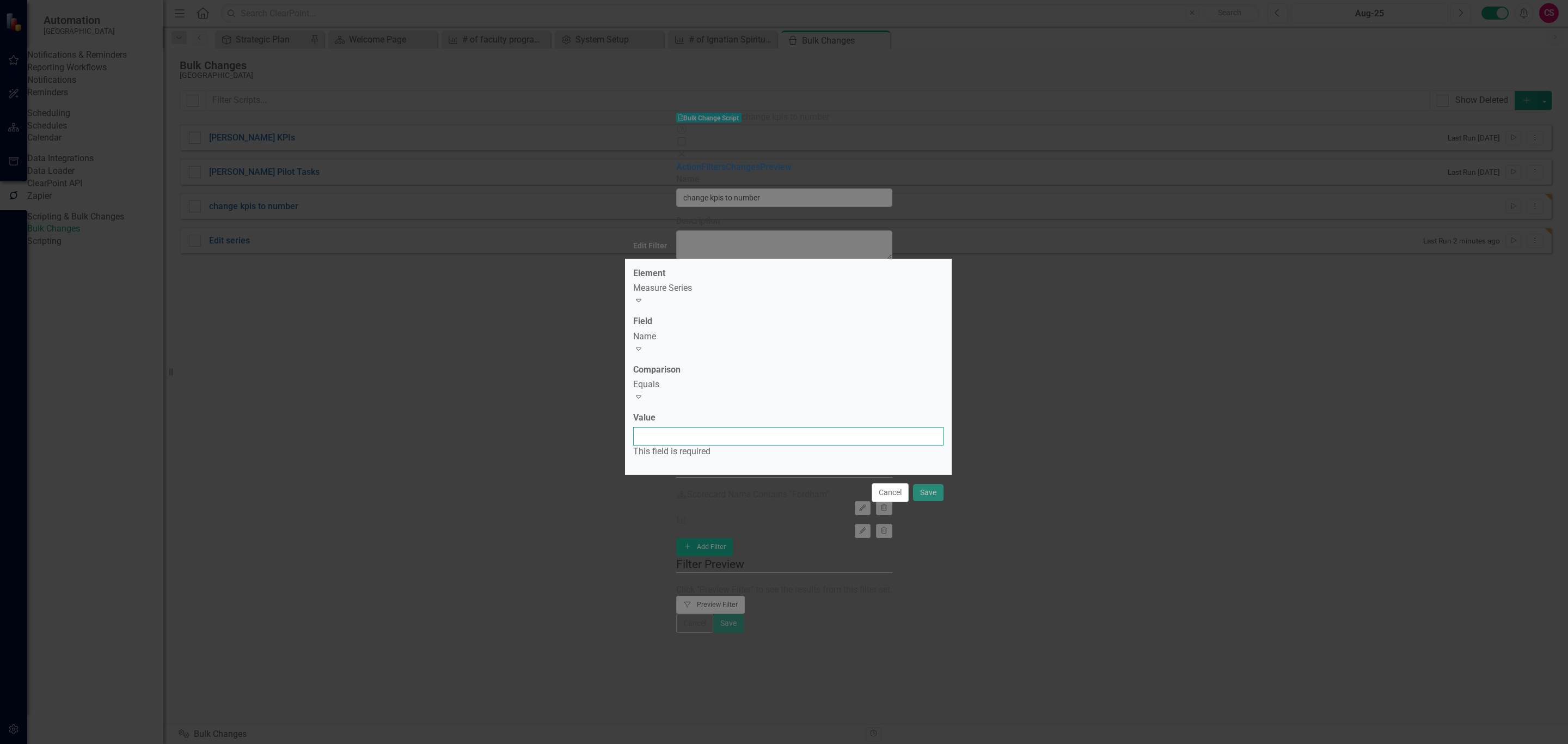
click at [673, 427] on input "Value" at bounding box center [789, 436] width 311 height 18
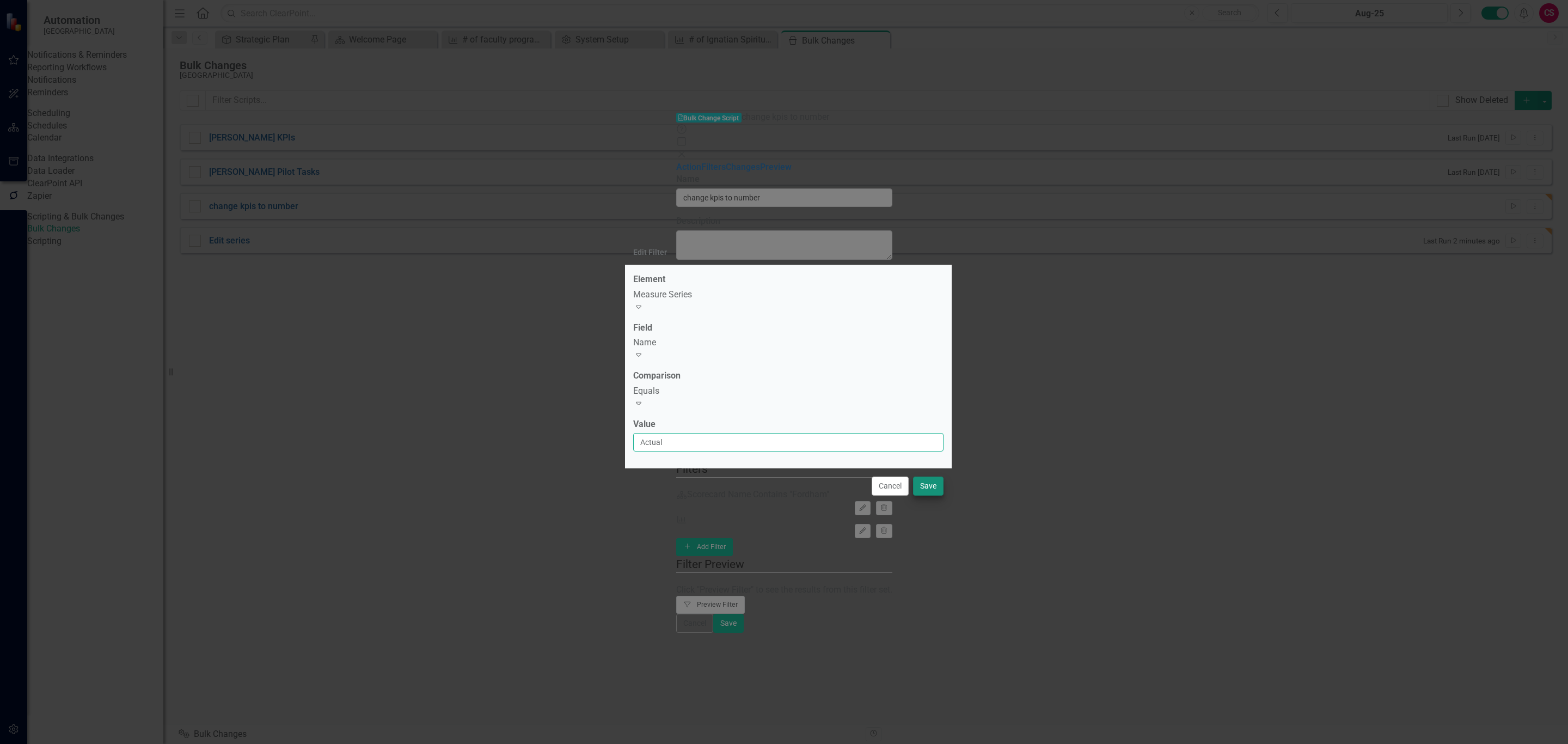
type input "Actual"
click at [930, 477] on button "Save" at bounding box center [928, 486] width 31 height 19
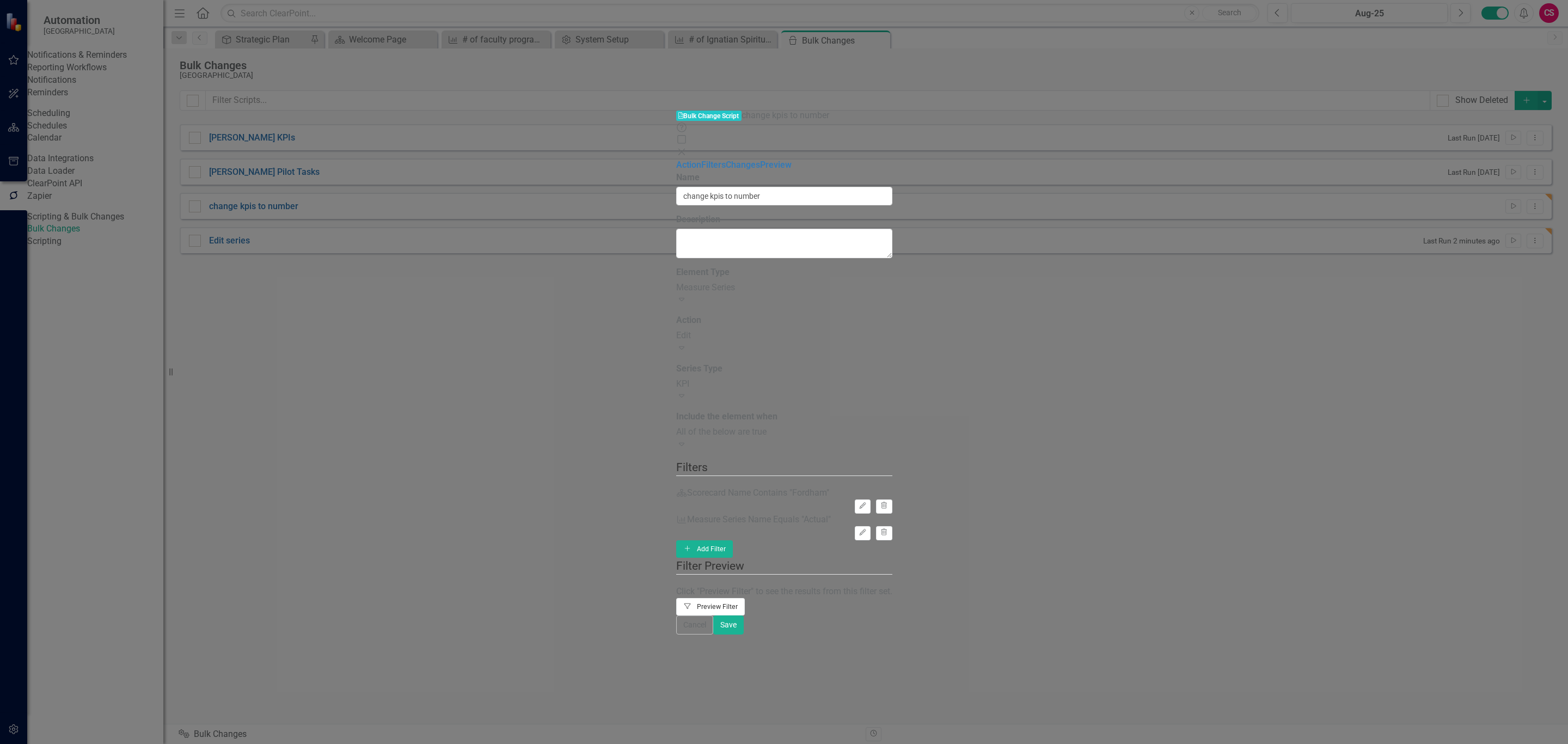
click at [745, 598] on button "Filter Preview Filter" at bounding box center [711, 606] width 69 height 17
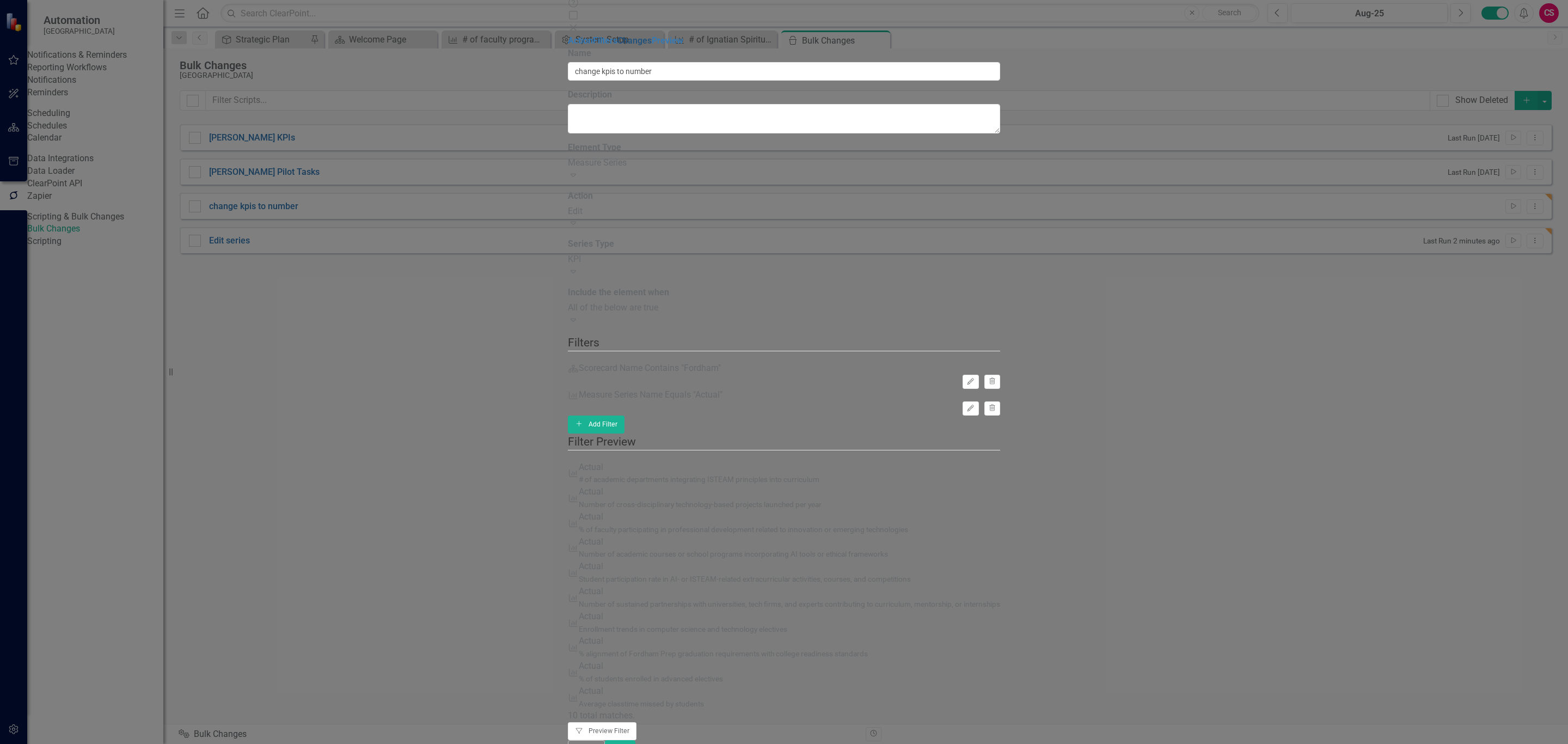
click at [617, 45] on link "Changes" at bounding box center [634, 41] width 34 height 10
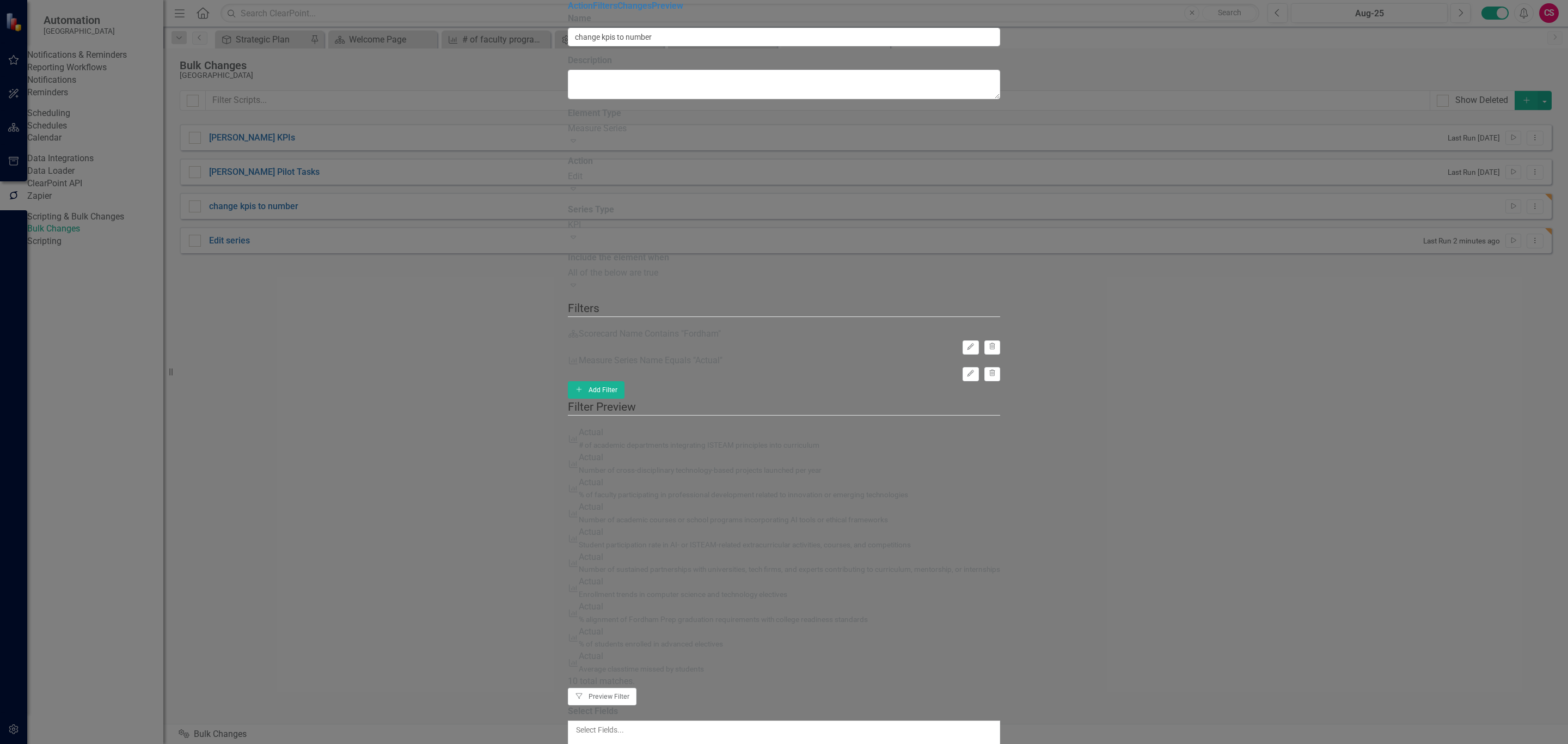
click at [618, 706] on label "Select Fields" at bounding box center [593, 712] width 50 height 13
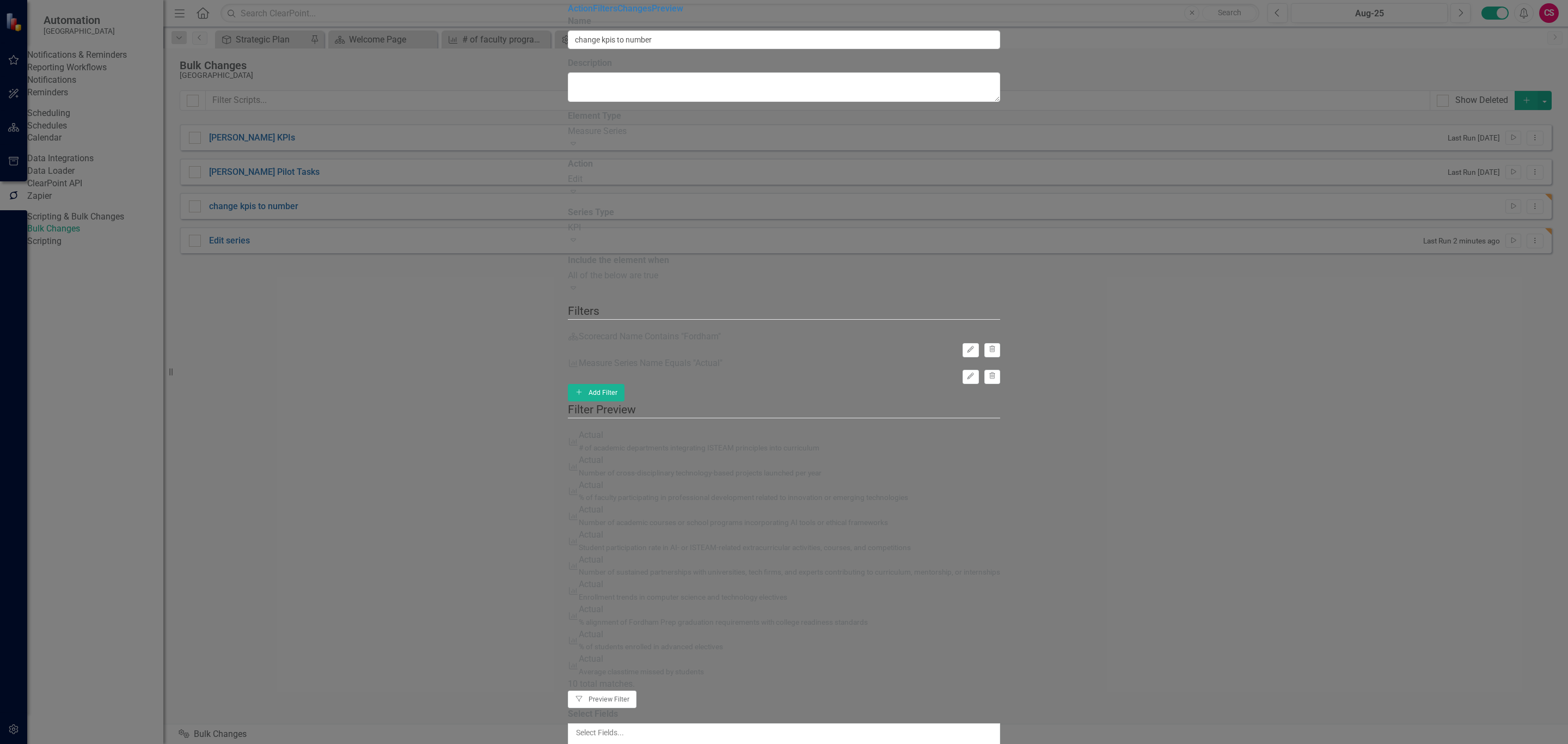
click at [678, 738] on div at bounding box center [784, 743] width 418 height 11
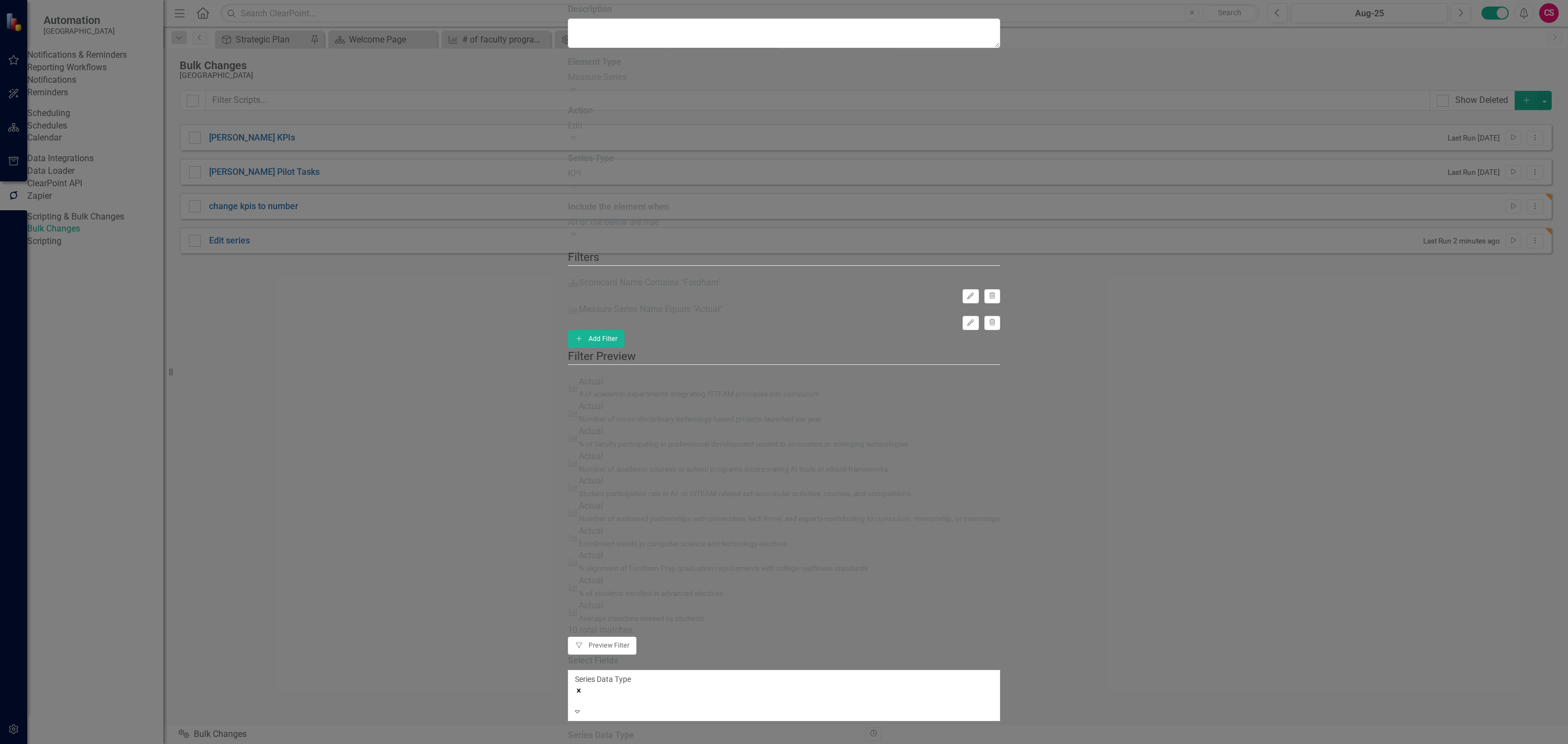
click at [652, 743] on div "Currency" at bounding box center [784, 750] width 432 height 13
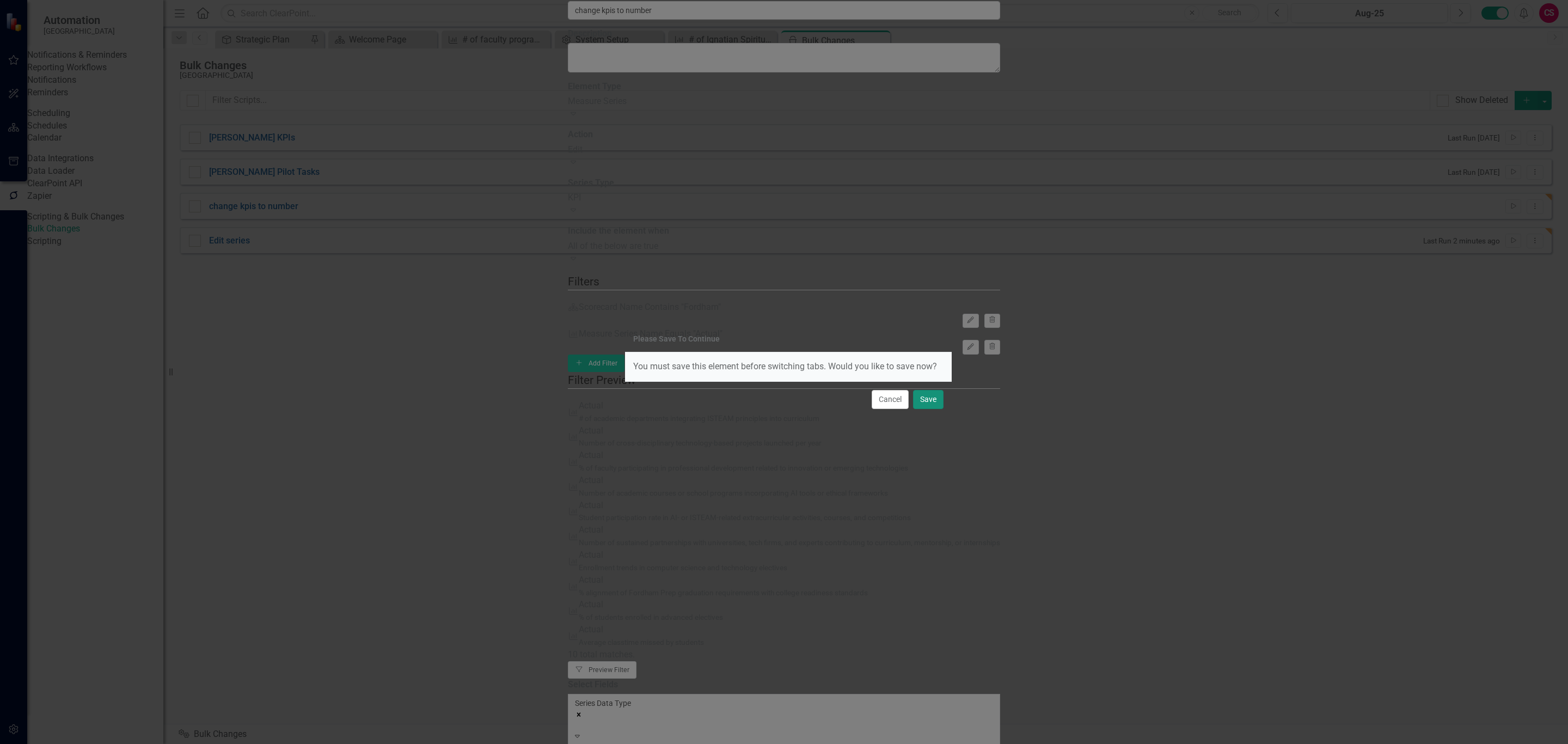
click at [924, 398] on button "Save" at bounding box center [928, 399] width 31 height 19
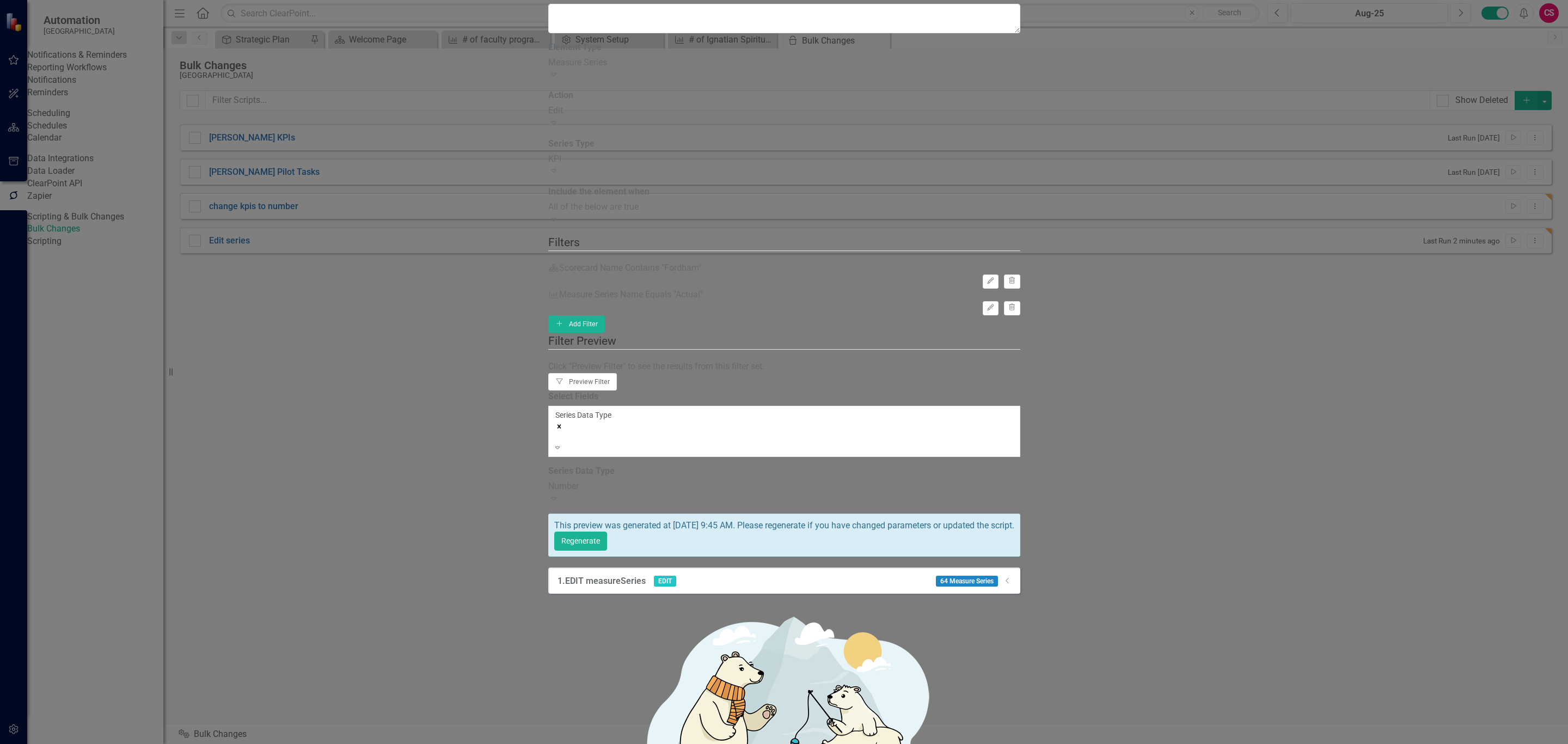
click at [1008, 578] on icon at bounding box center [1007, 581] width 3 height 6
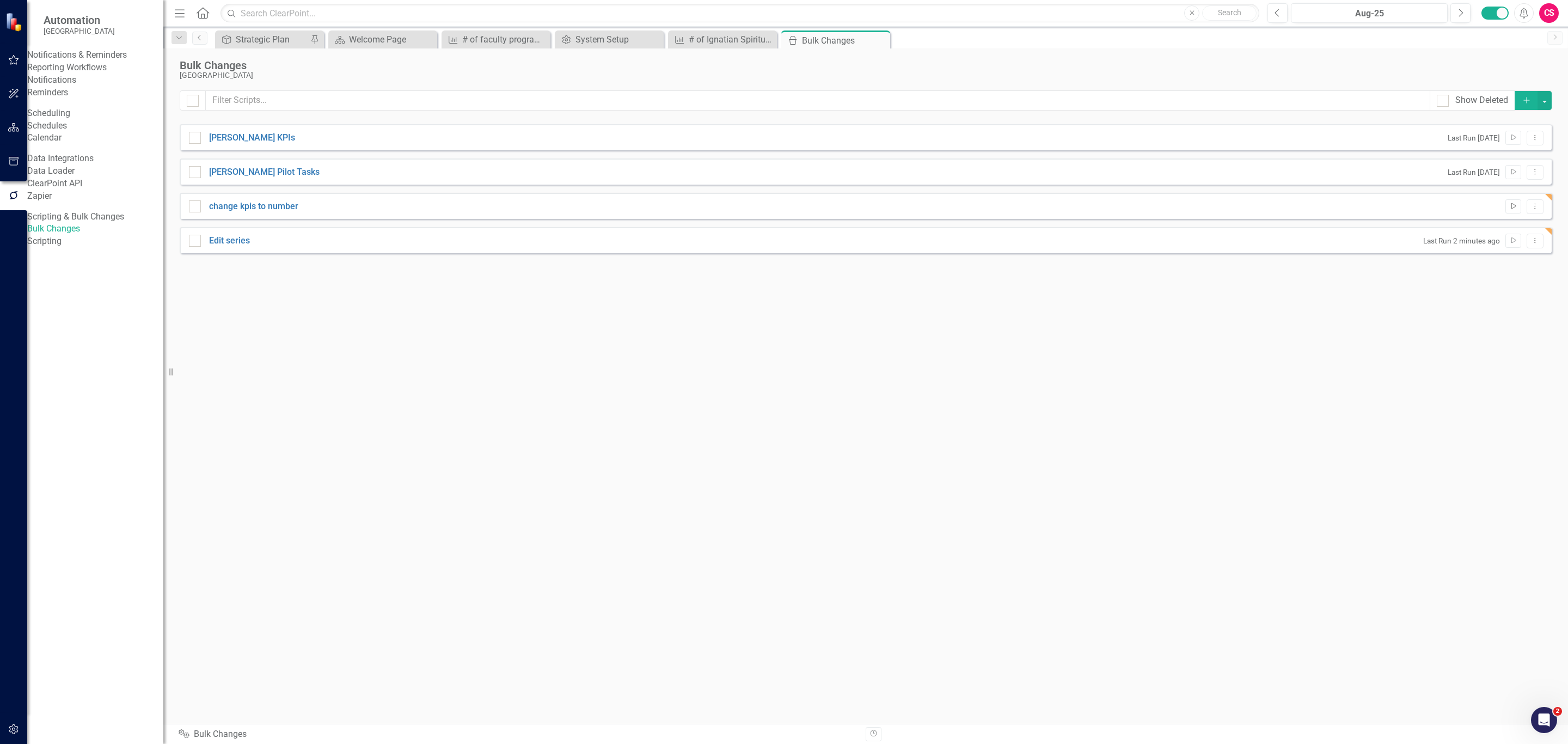
click at [1513, 209] on icon "button" at bounding box center [1513, 206] width 5 height 6
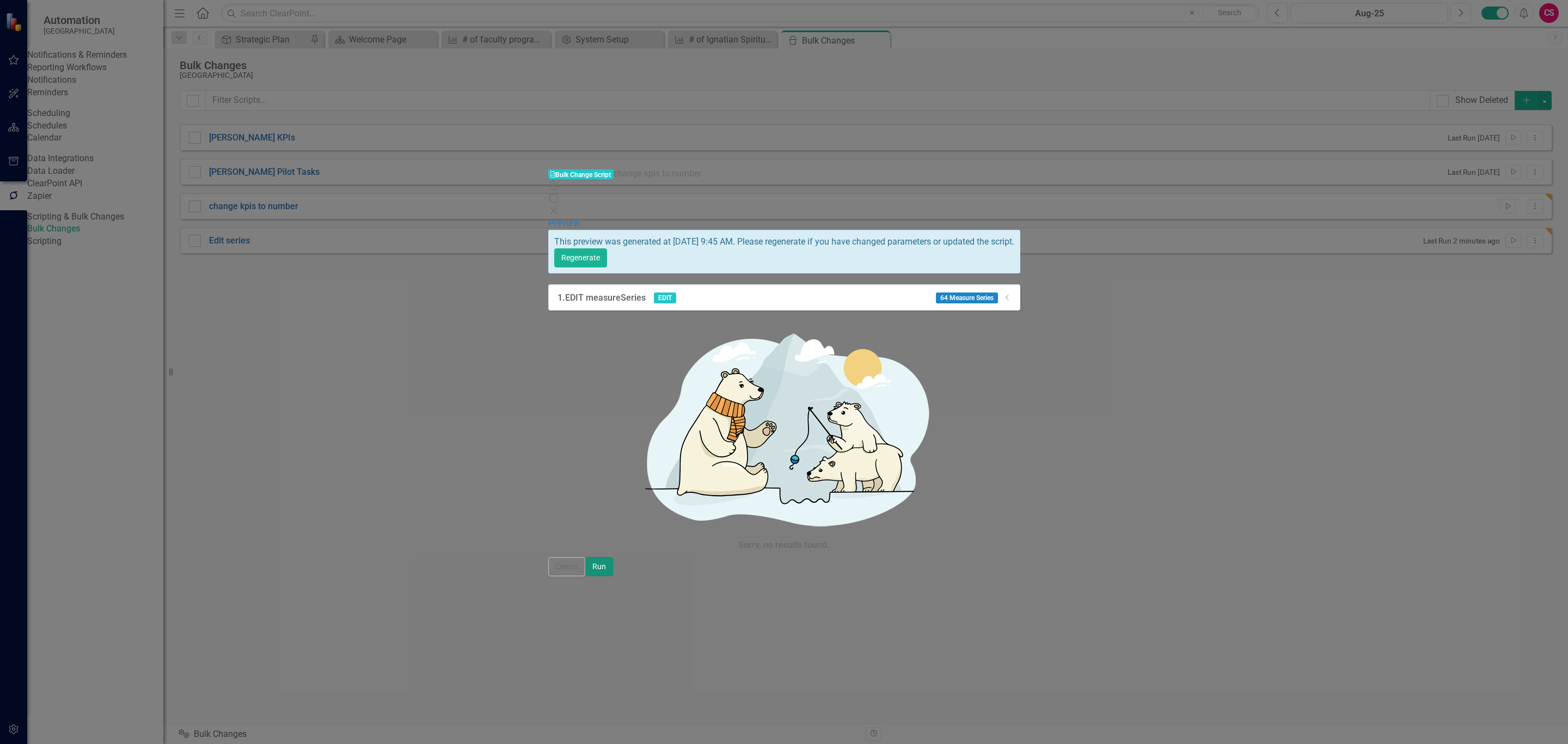
click at [613, 576] on button "Run" at bounding box center [600, 566] width 28 height 19
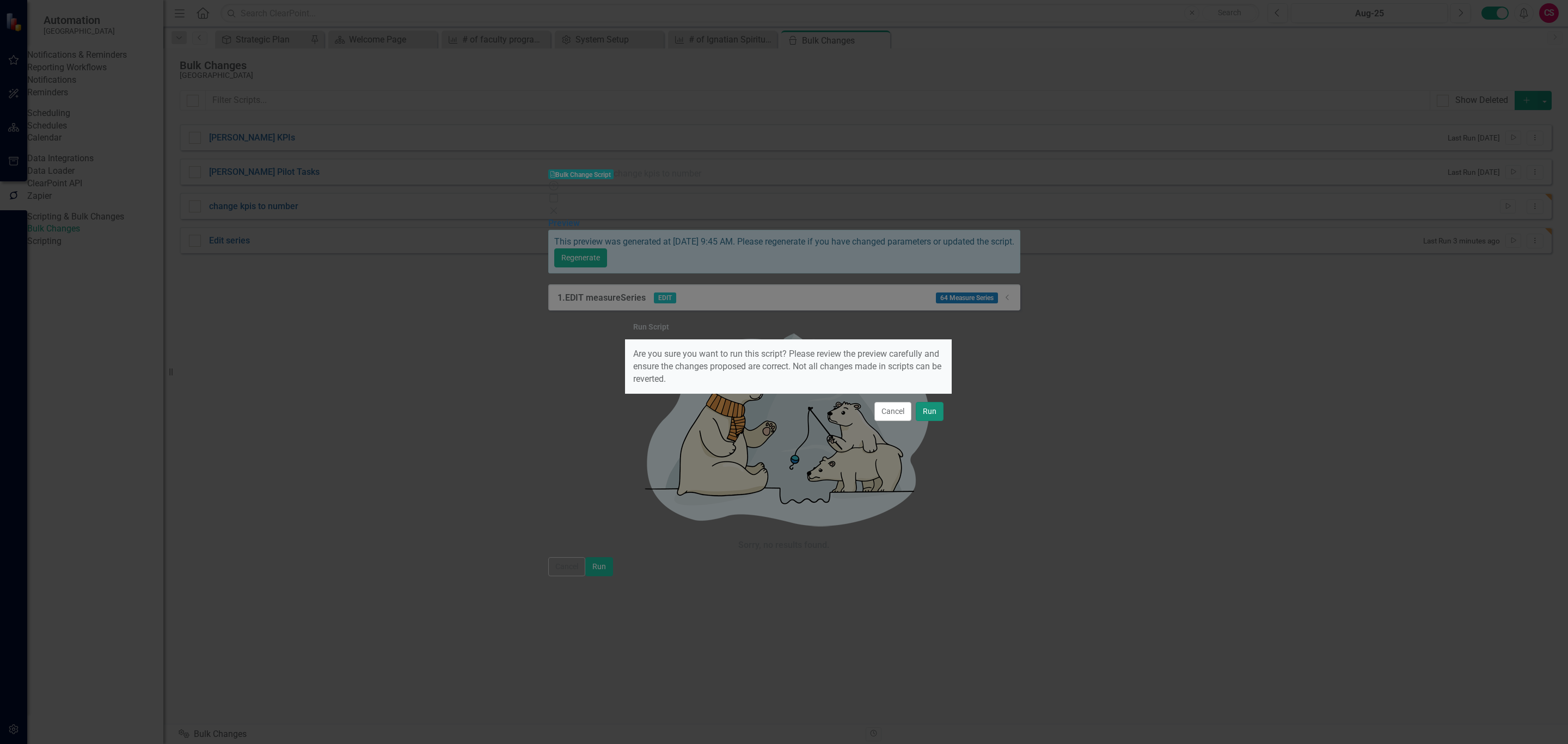
click at [938, 409] on button "Run" at bounding box center [930, 411] width 28 height 19
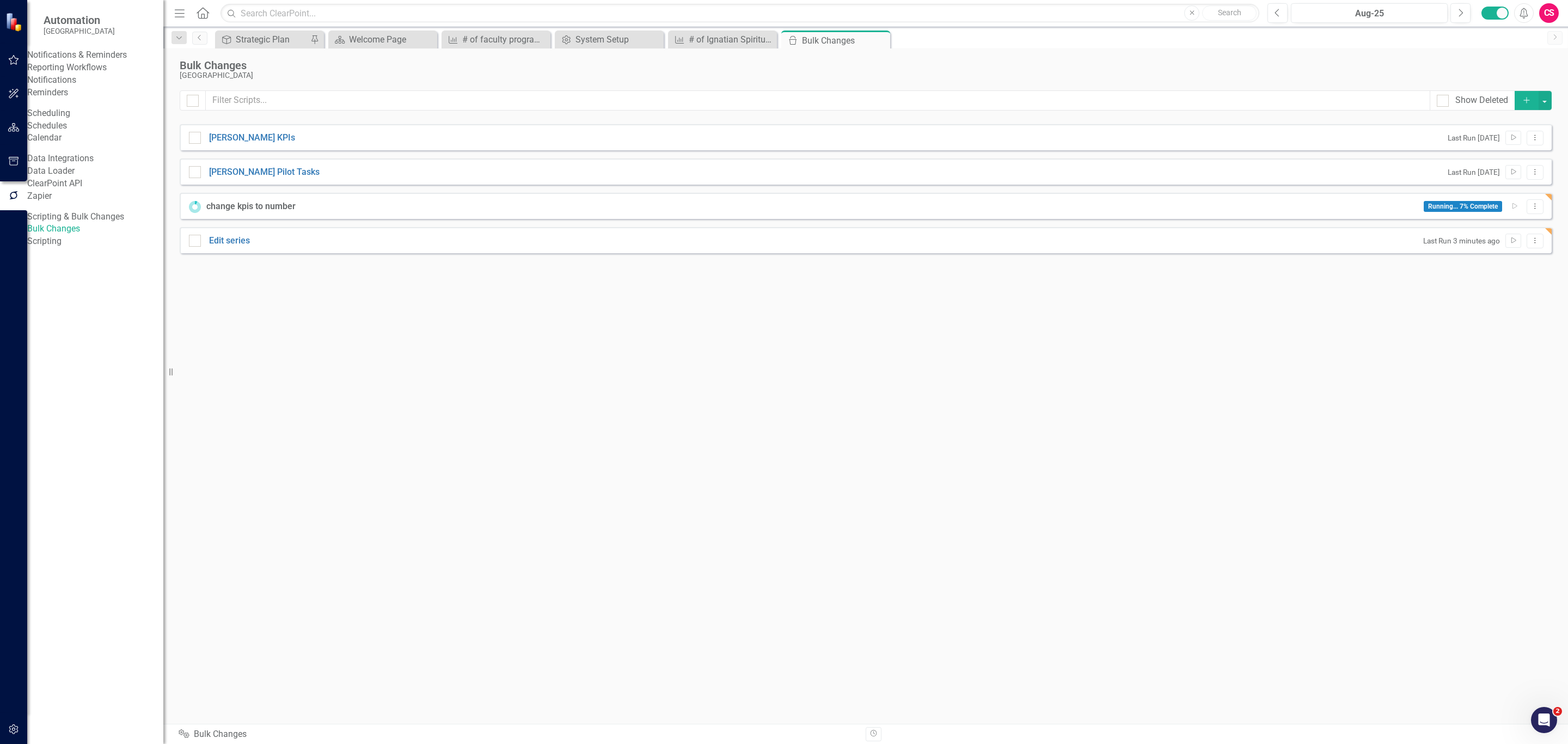
click at [1526, 94] on button "Add" at bounding box center [1527, 100] width 24 height 19
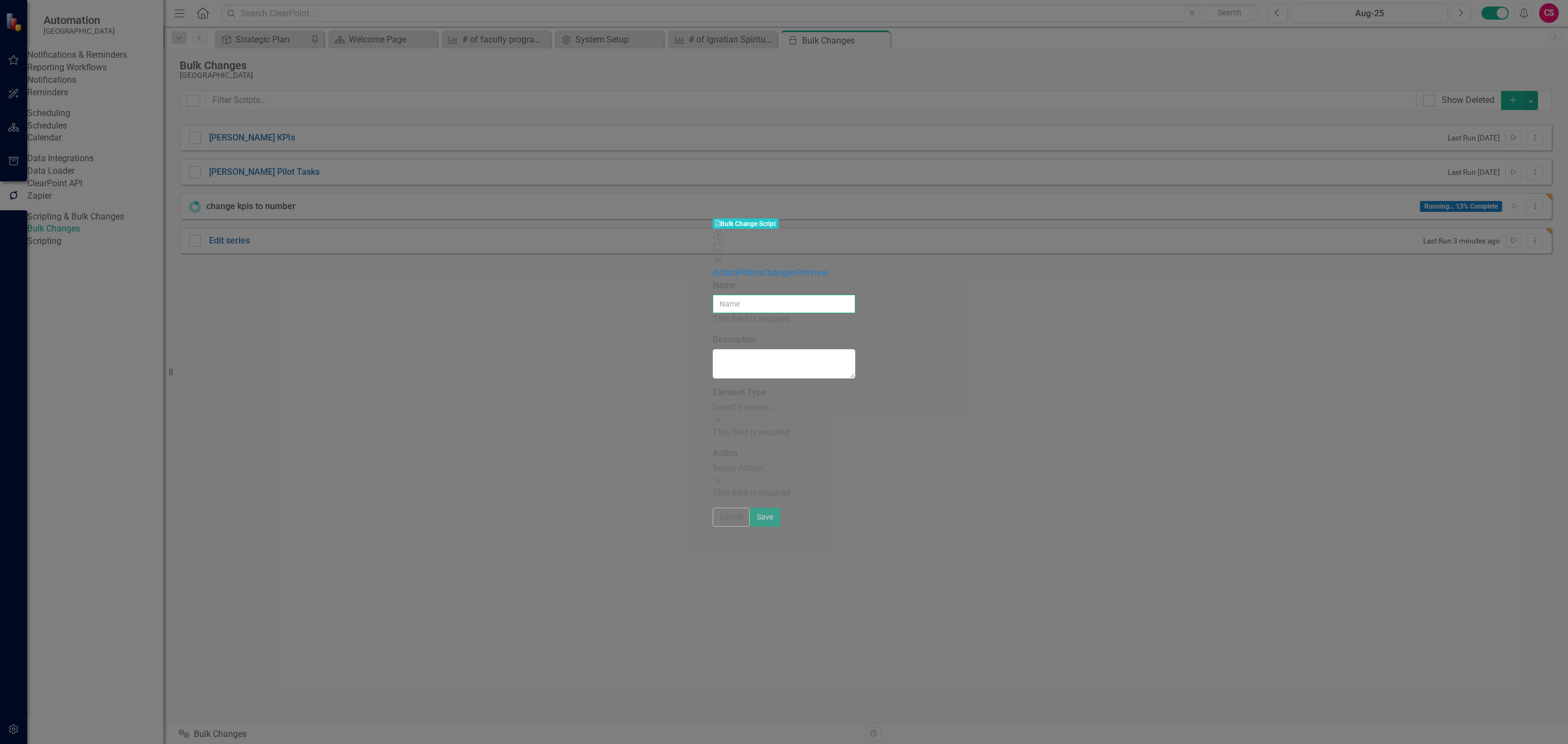
click at [717, 295] on input "Name" at bounding box center [784, 304] width 143 height 18
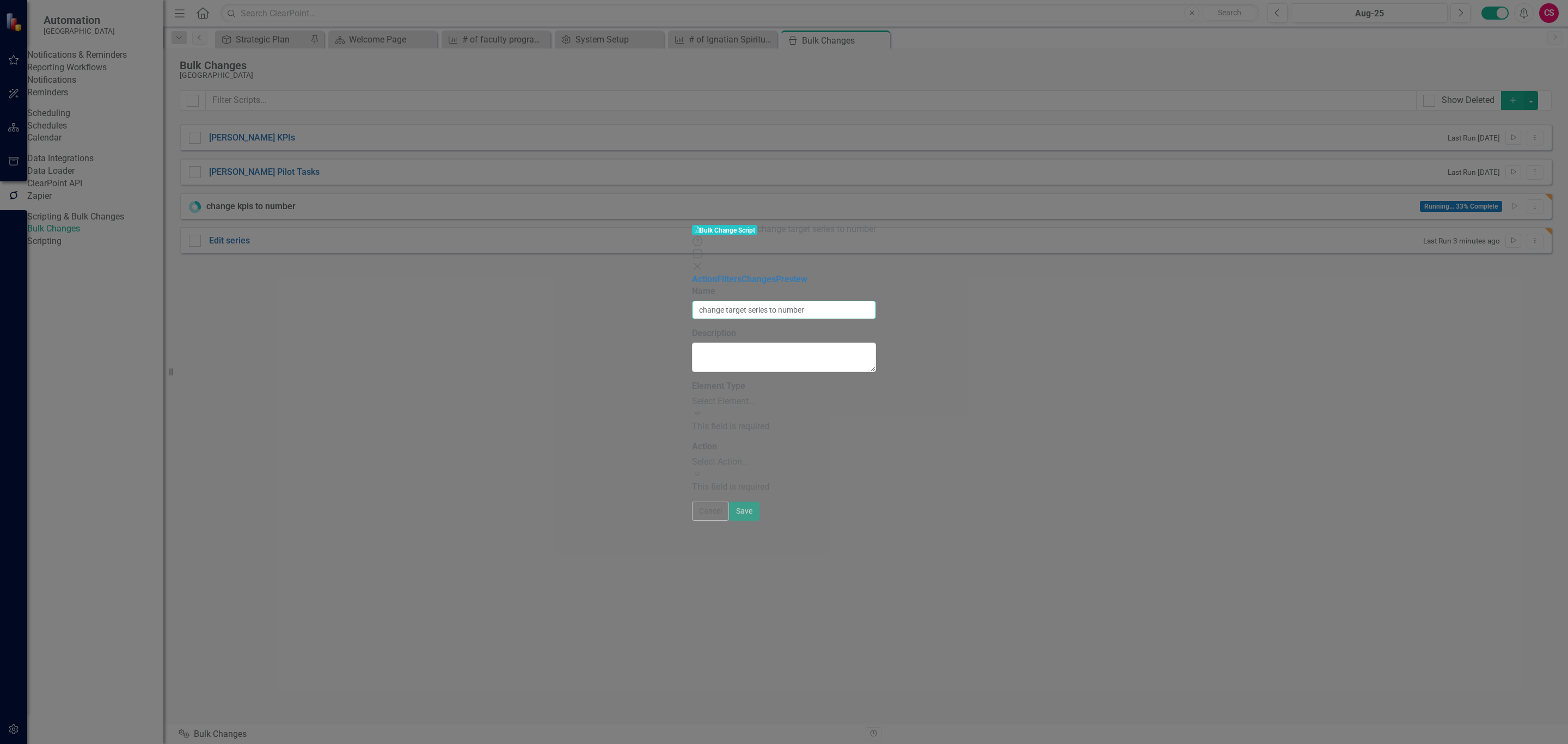
type input "change target series to number"
click at [692, 395] on div "Select Element..." at bounding box center [784, 402] width 185 height 13
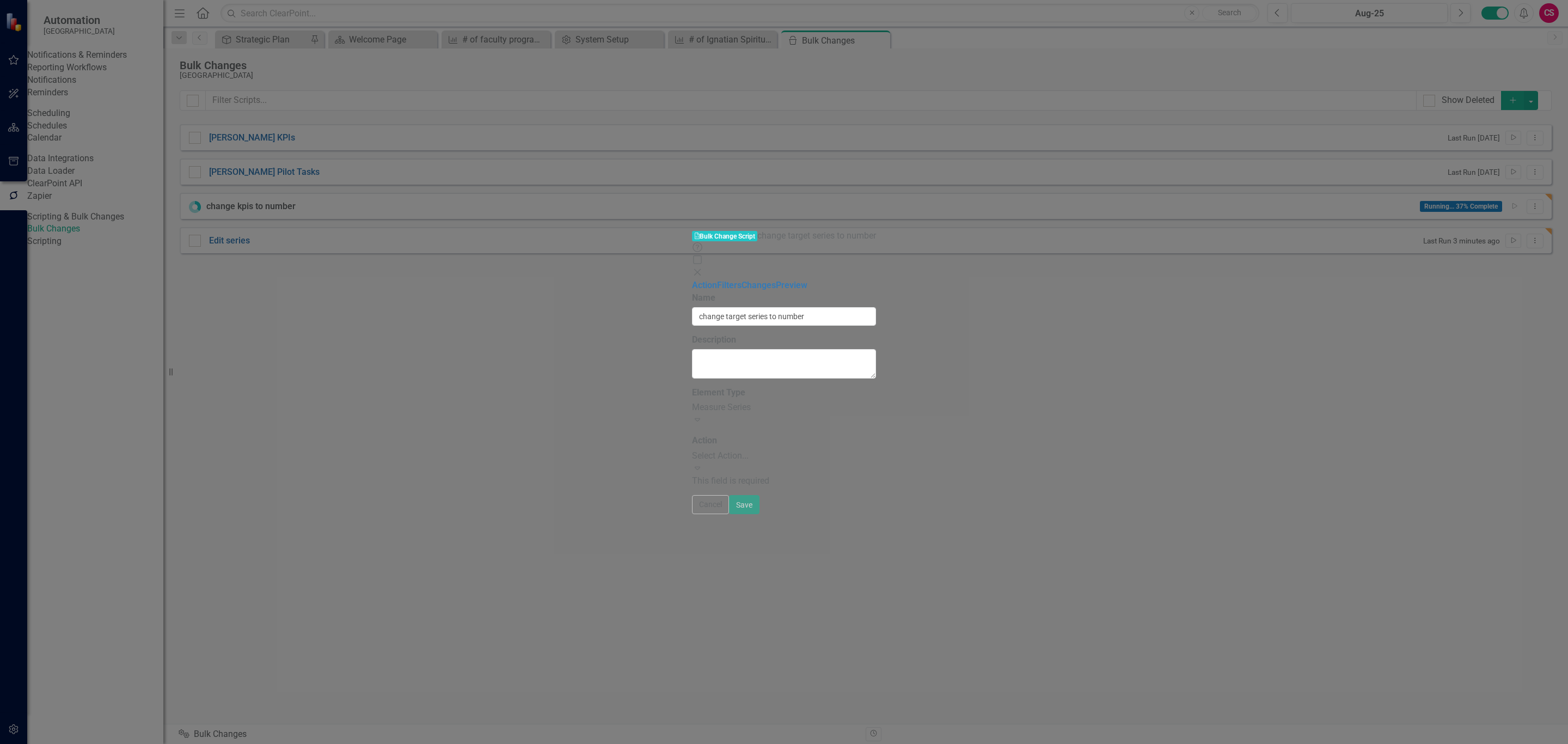
click at [692, 450] on div "Select Action..." at bounding box center [784, 456] width 185 height 13
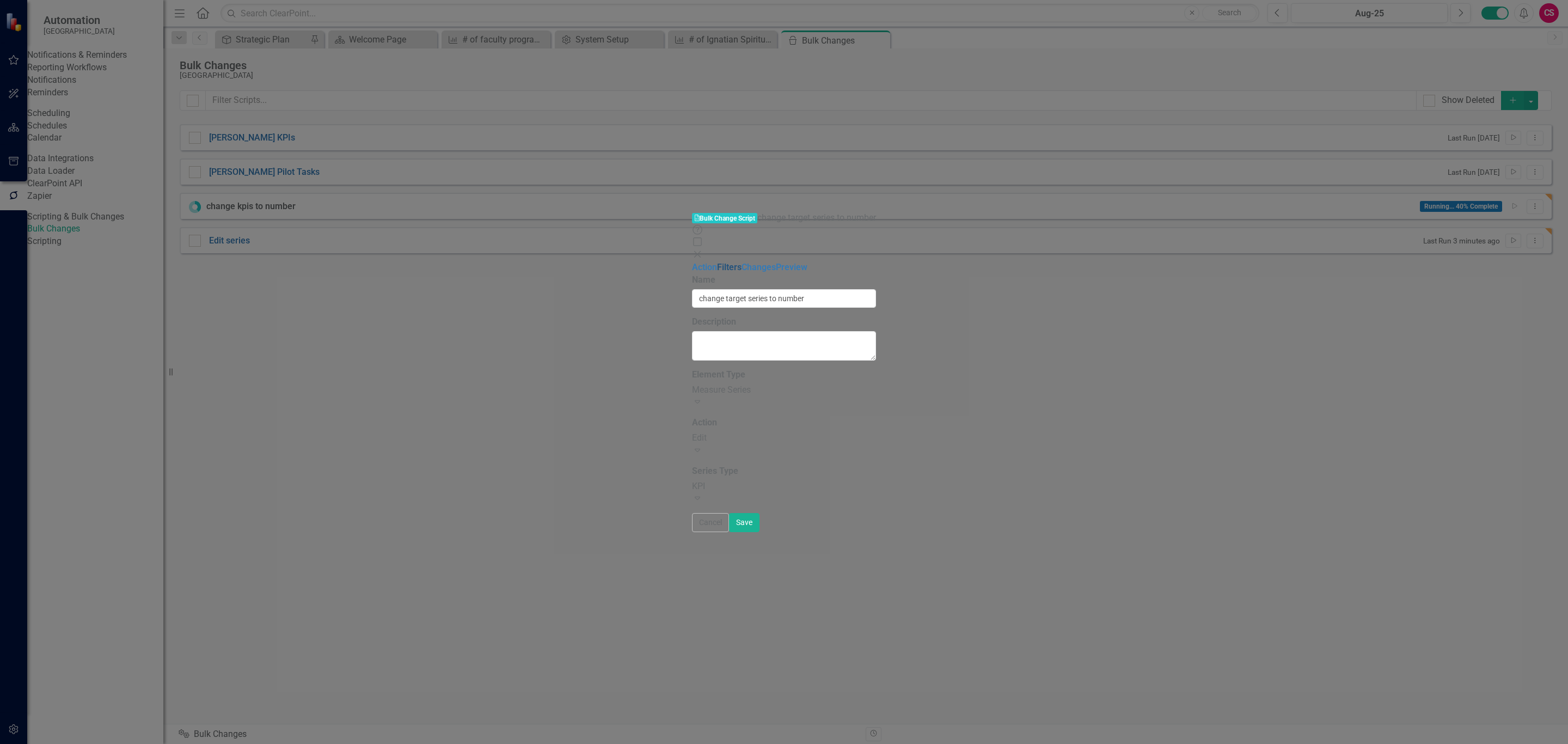
click at [717, 262] on link "Filters" at bounding box center [729, 267] width 24 height 10
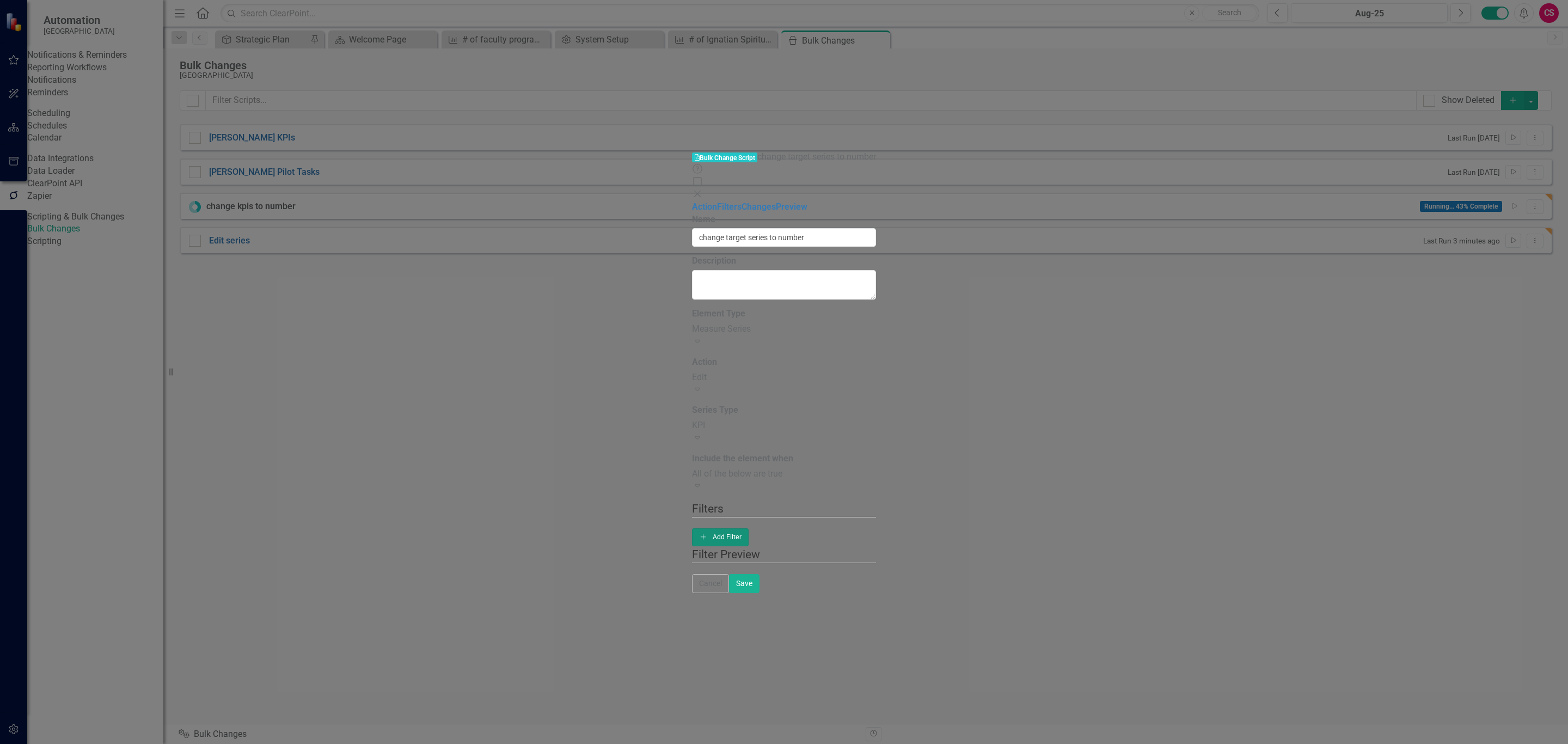
click at [749, 528] on button "Add Add Filter" at bounding box center [721, 537] width 57 height 17
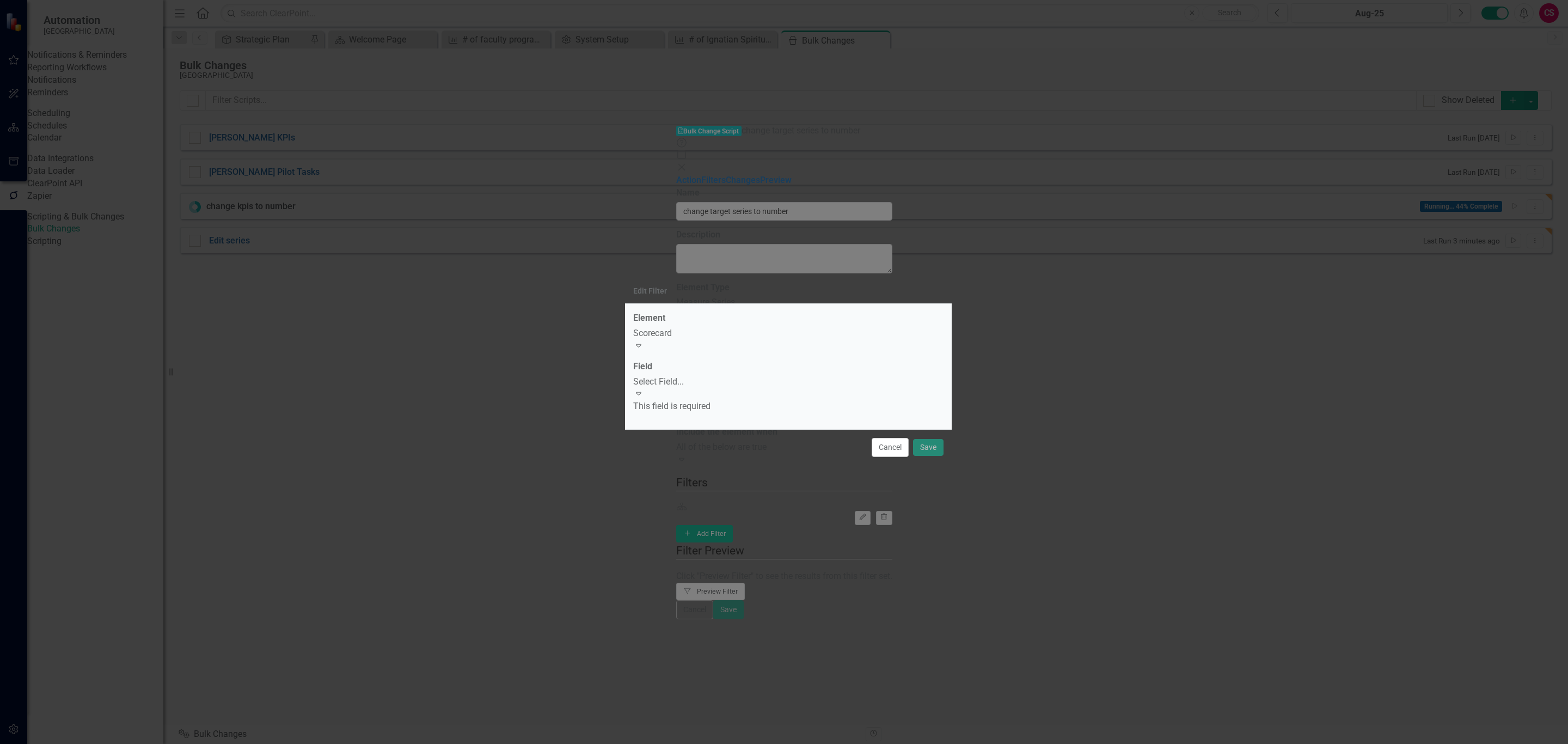
click at [713, 381] on div "Select Field..." at bounding box center [789, 382] width 311 height 13
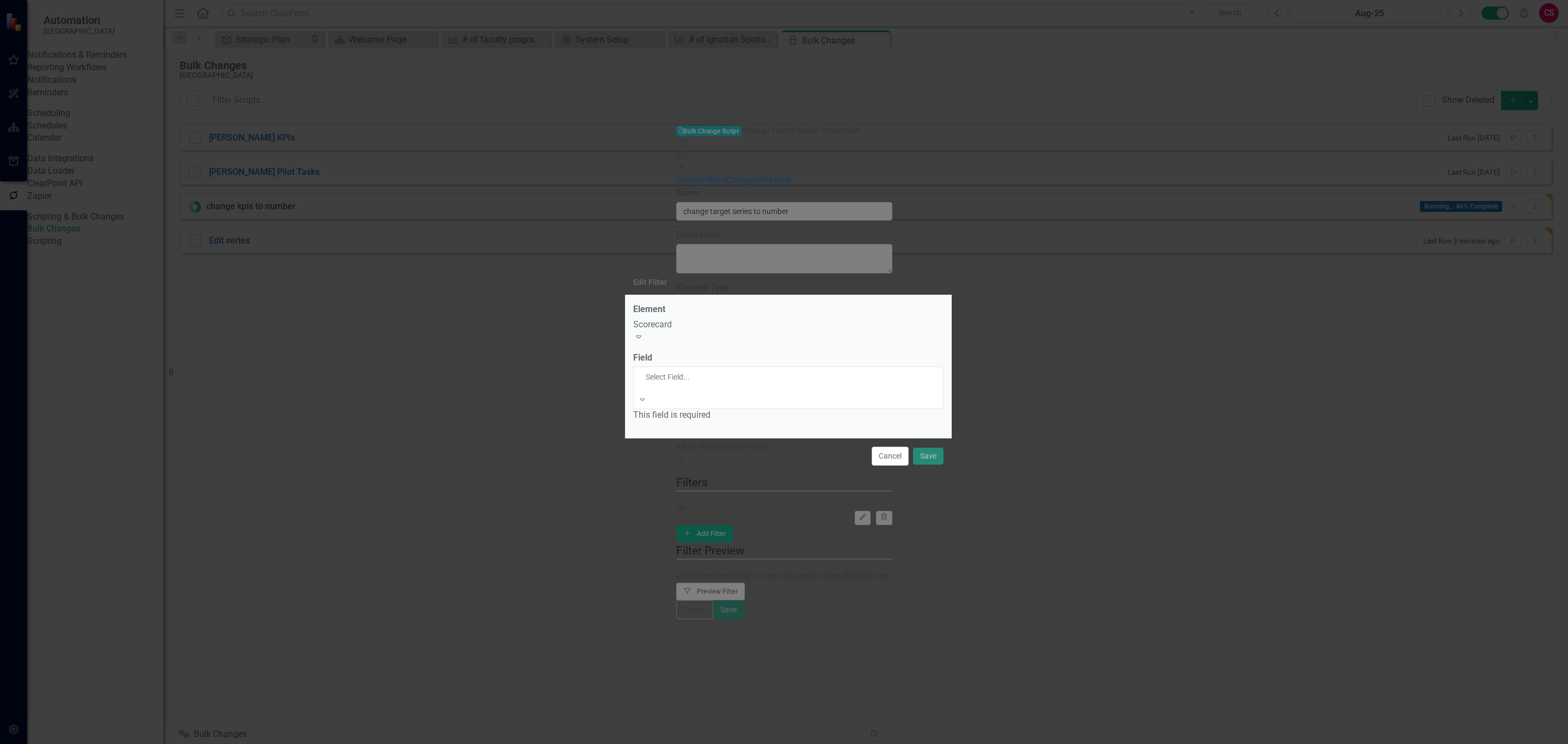
click at [701, 743] on div "Name" at bounding box center [784, 750] width 1568 height 13
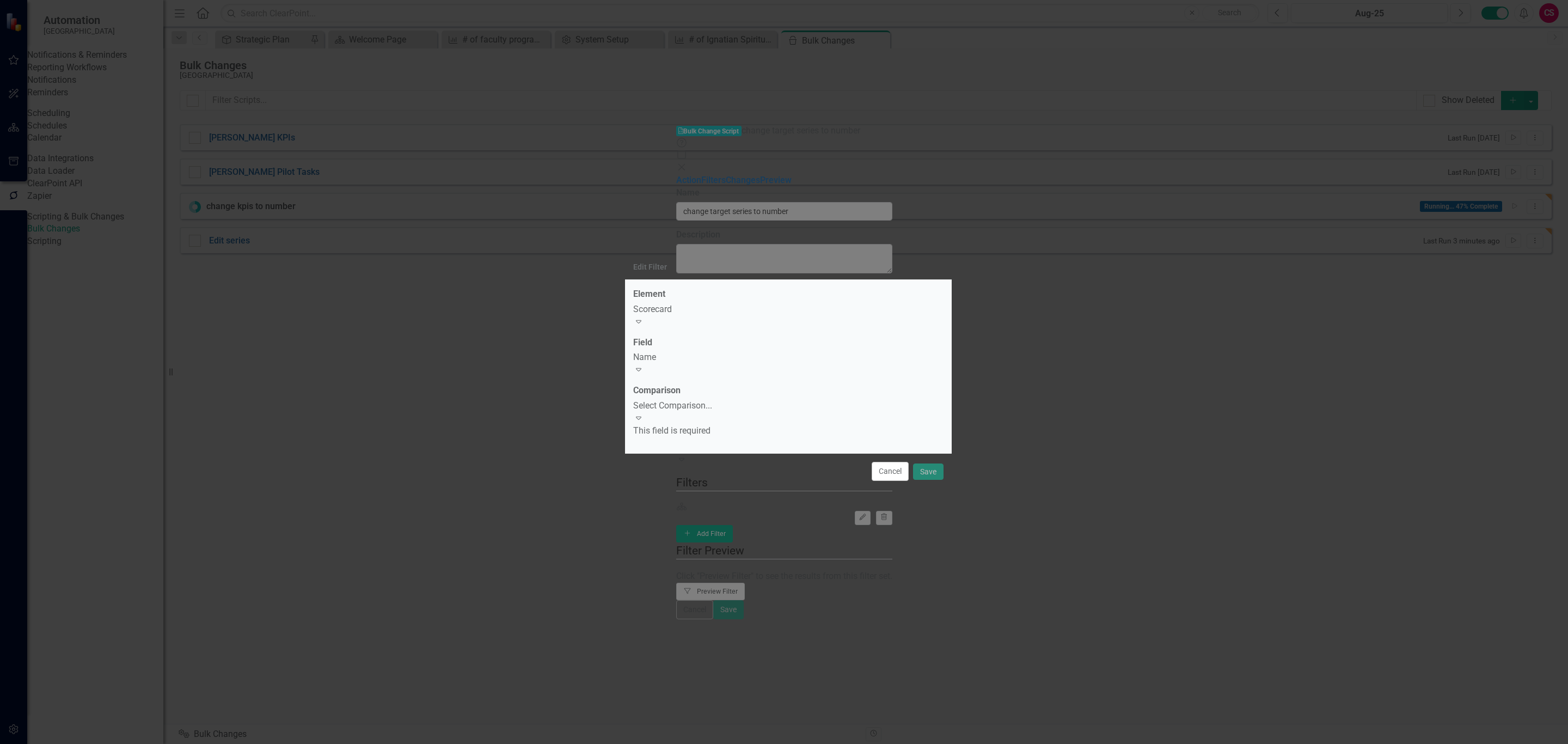
click at [712, 405] on div "Select Comparison..." at bounding box center [789, 406] width 311 height 13
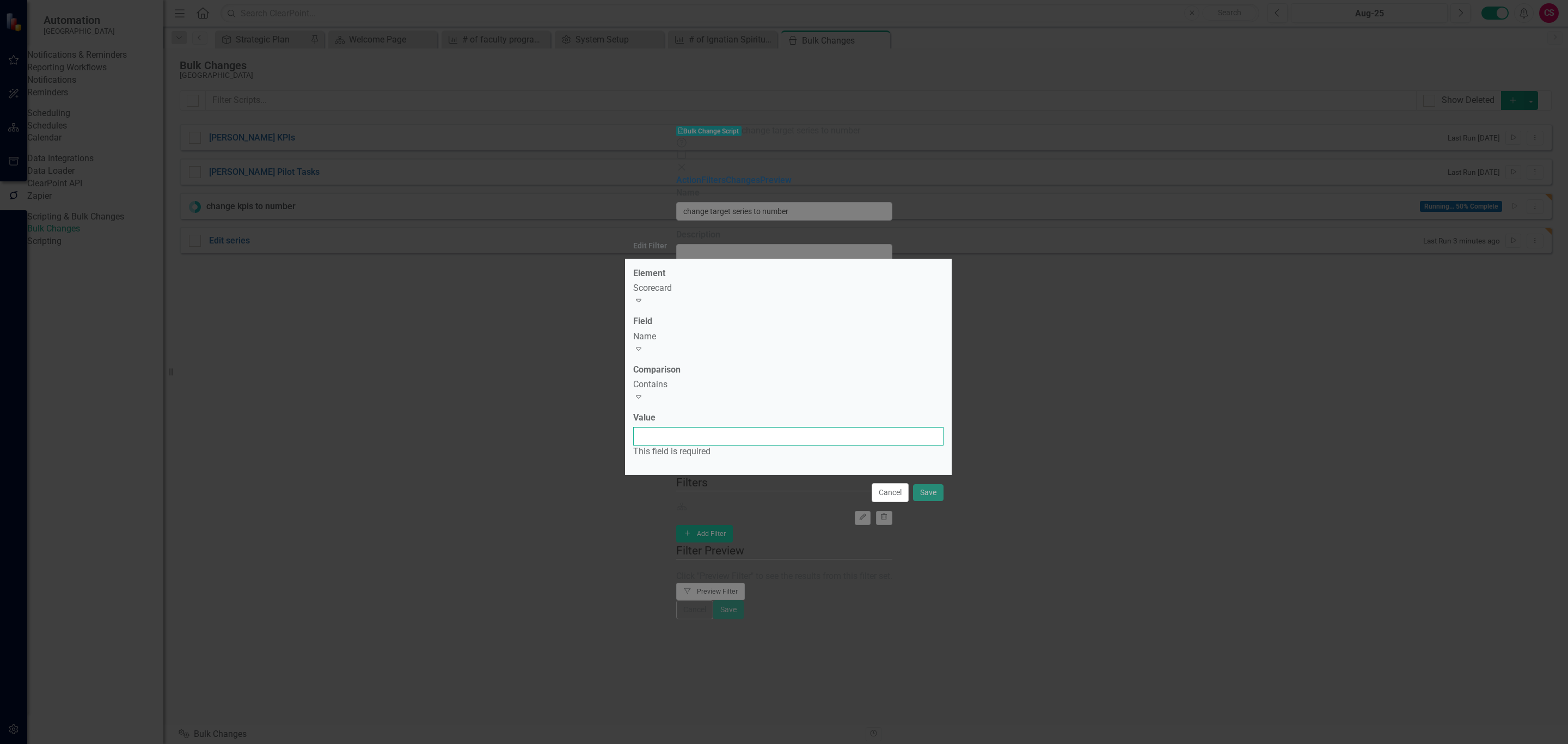
click at [688, 431] on input "Value" at bounding box center [789, 436] width 311 height 18
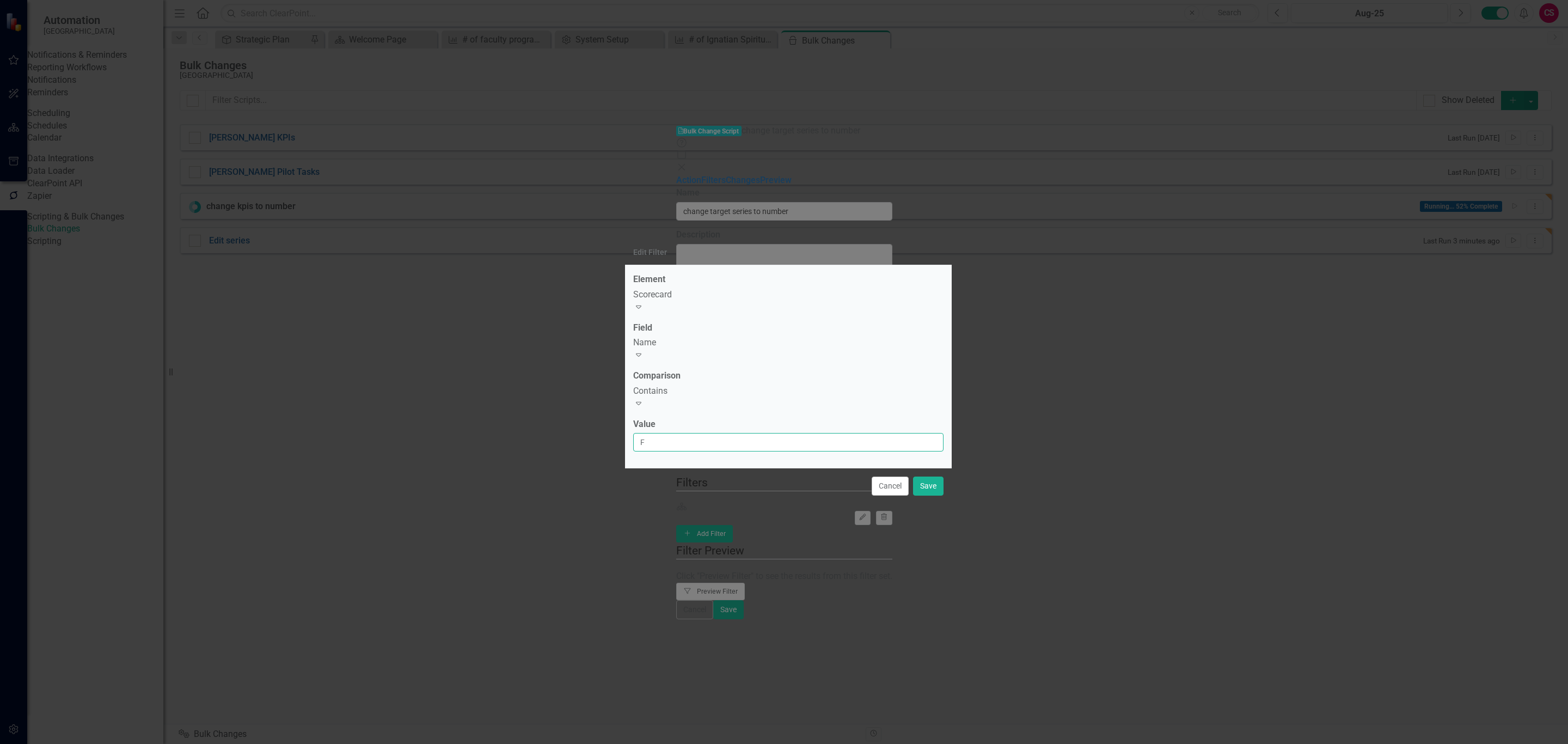
type input "Fordham"
click at [933, 477] on button "Save" at bounding box center [928, 486] width 31 height 19
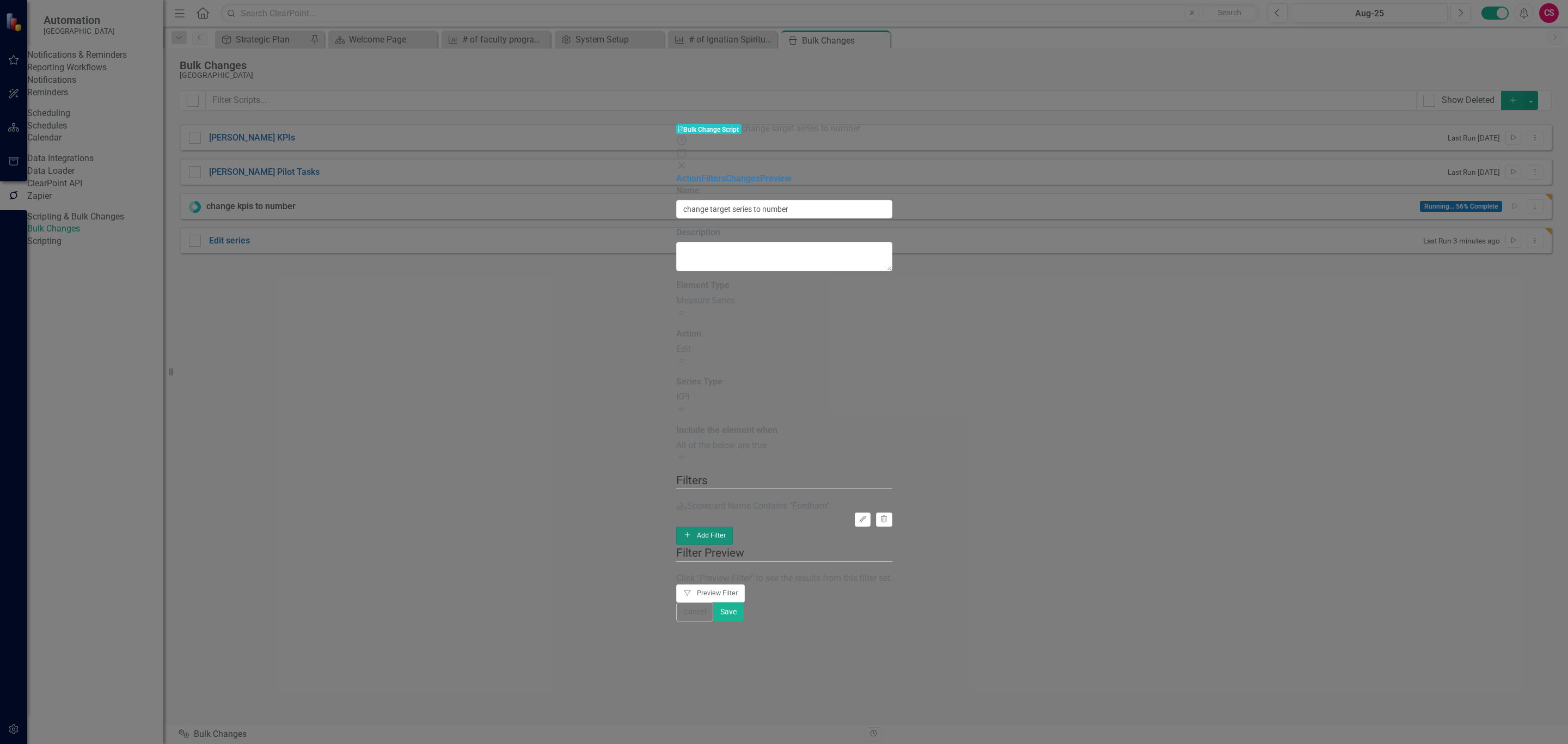
click at [733, 527] on button "Add Add Filter" at bounding box center [705, 535] width 57 height 17
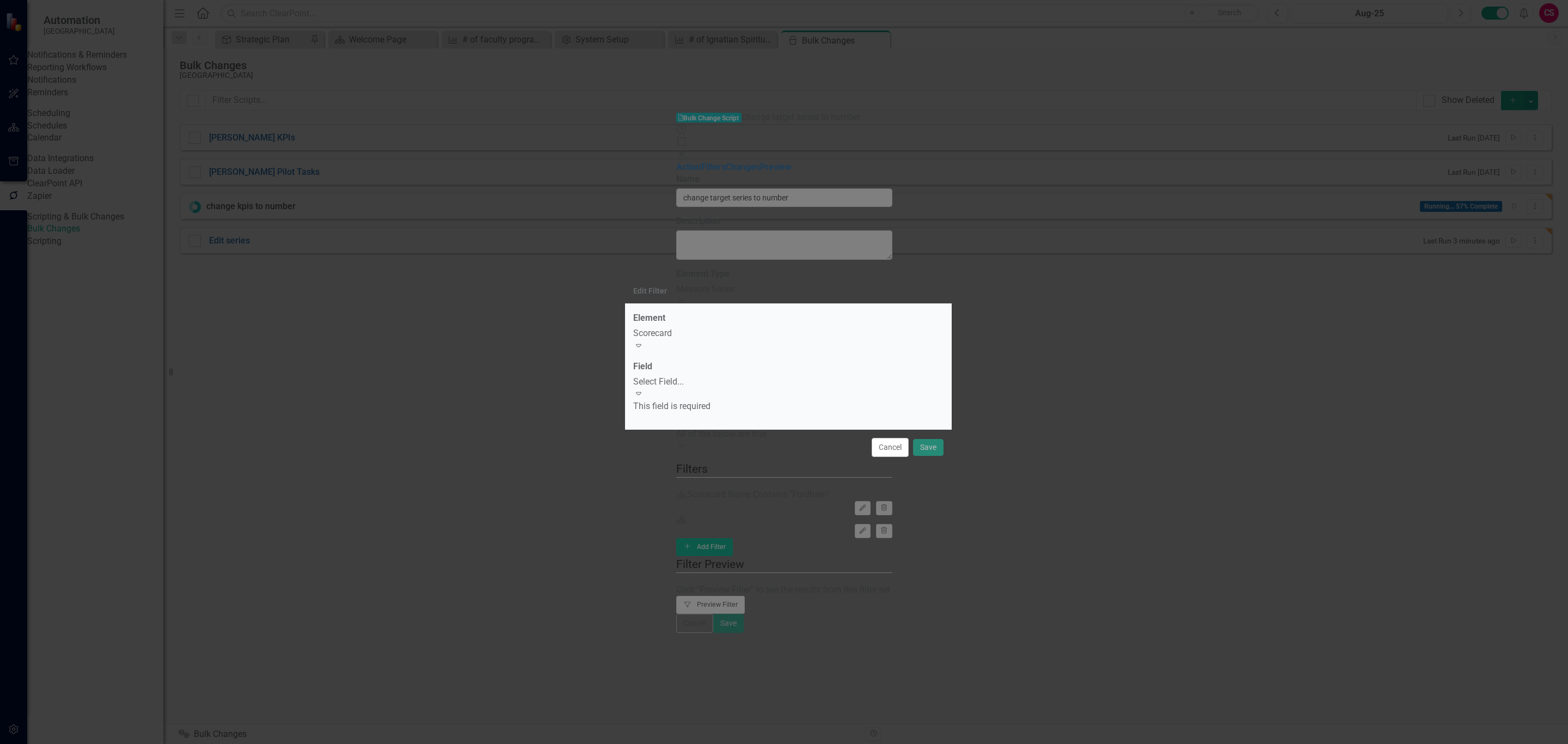
click at [705, 340] on div "Scorecard" at bounding box center [789, 334] width 311 height 13
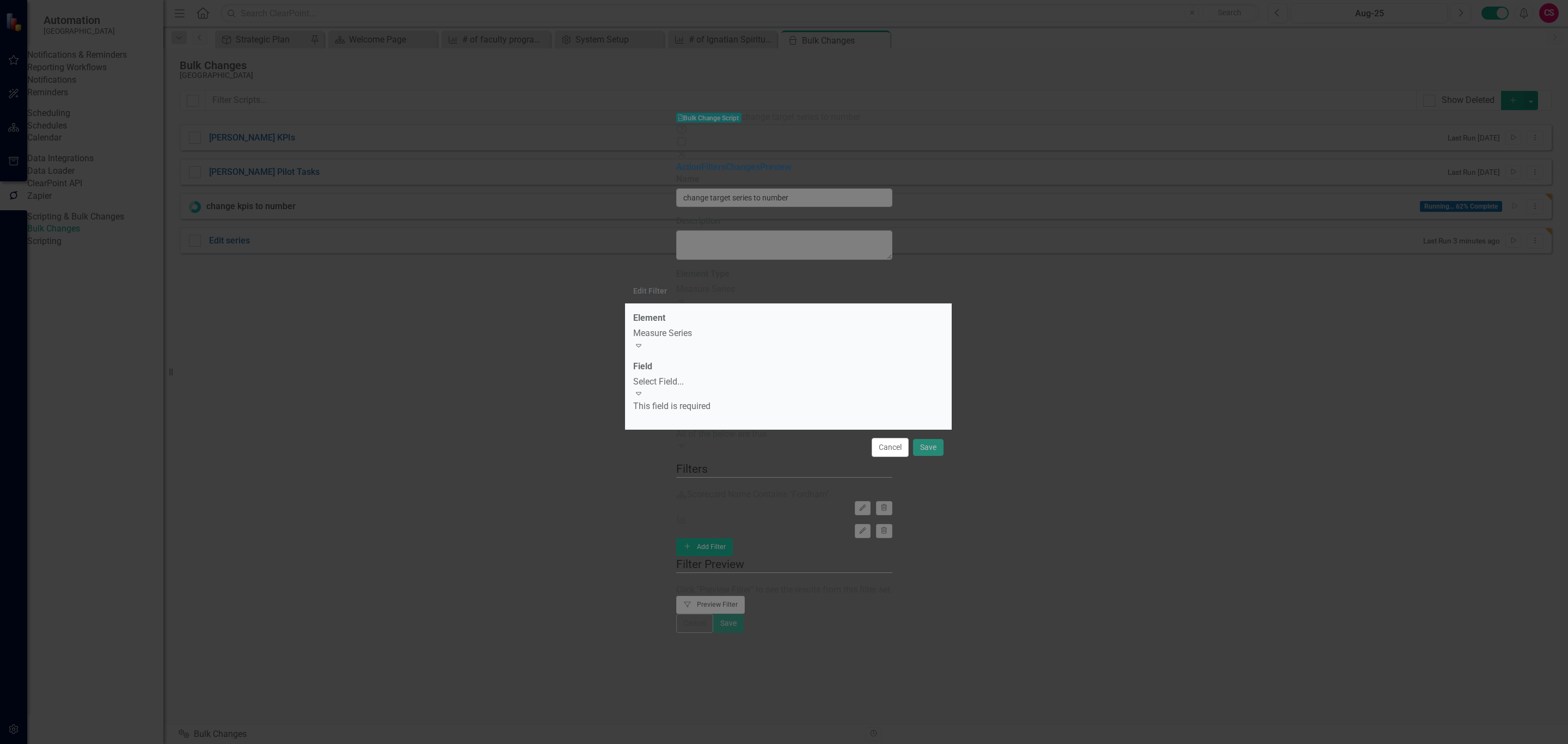
click at [694, 379] on div "Select Field..." at bounding box center [789, 382] width 311 height 13
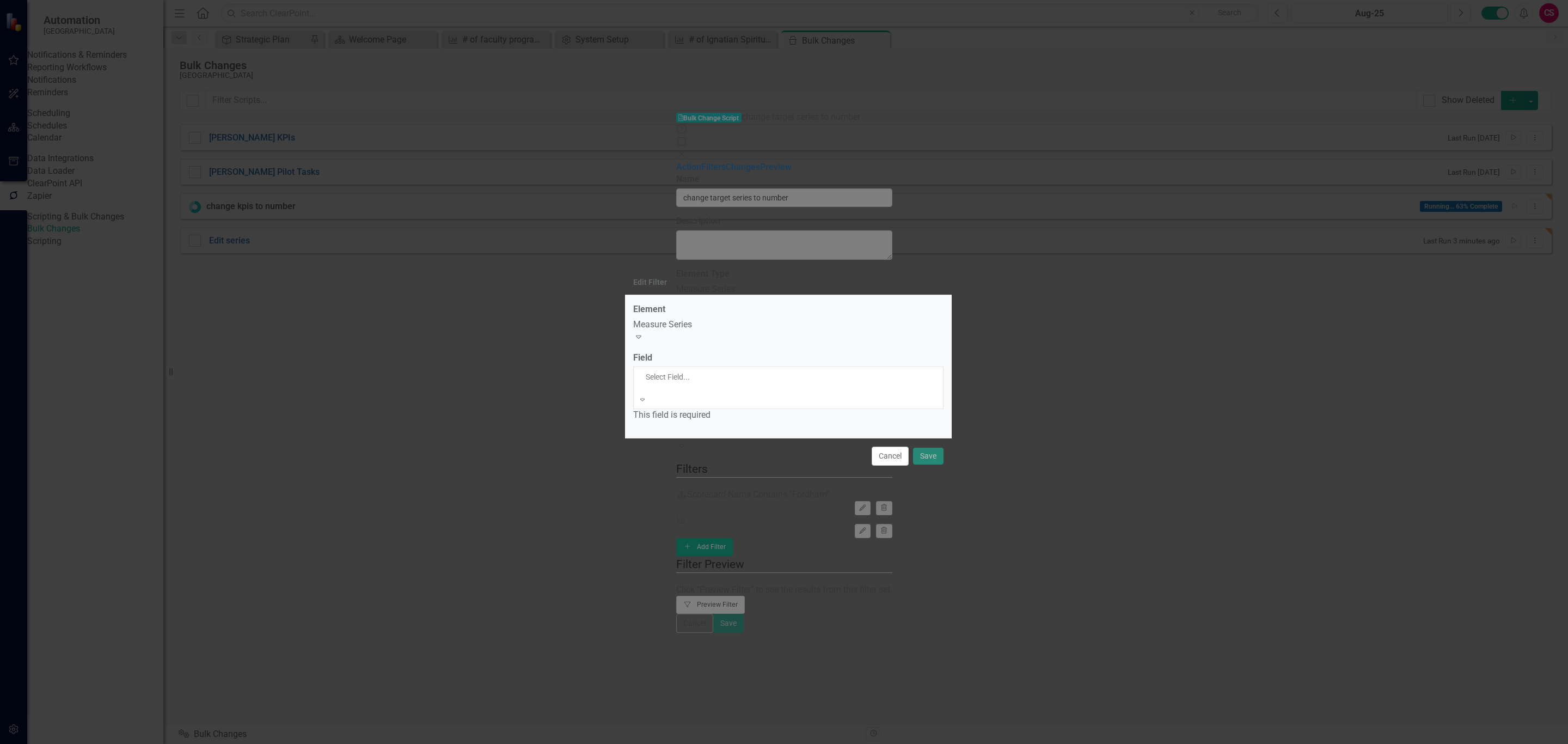
click at [689, 743] on div "Name" at bounding box center [784, 750] width 1568 height 13
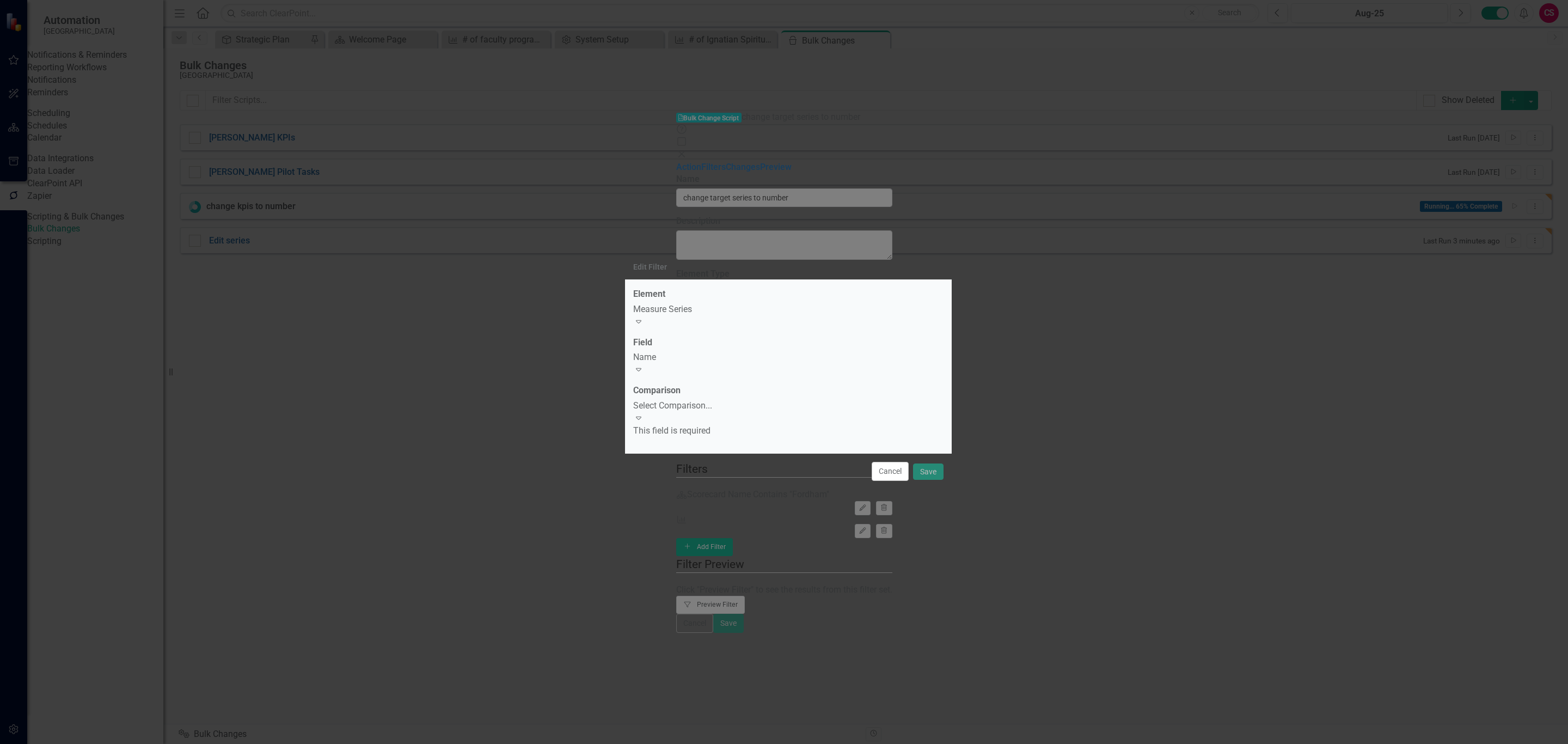
click at [696, 400] on div "Select Comparison..." at bounding box center [789, 406] width 311 height 13
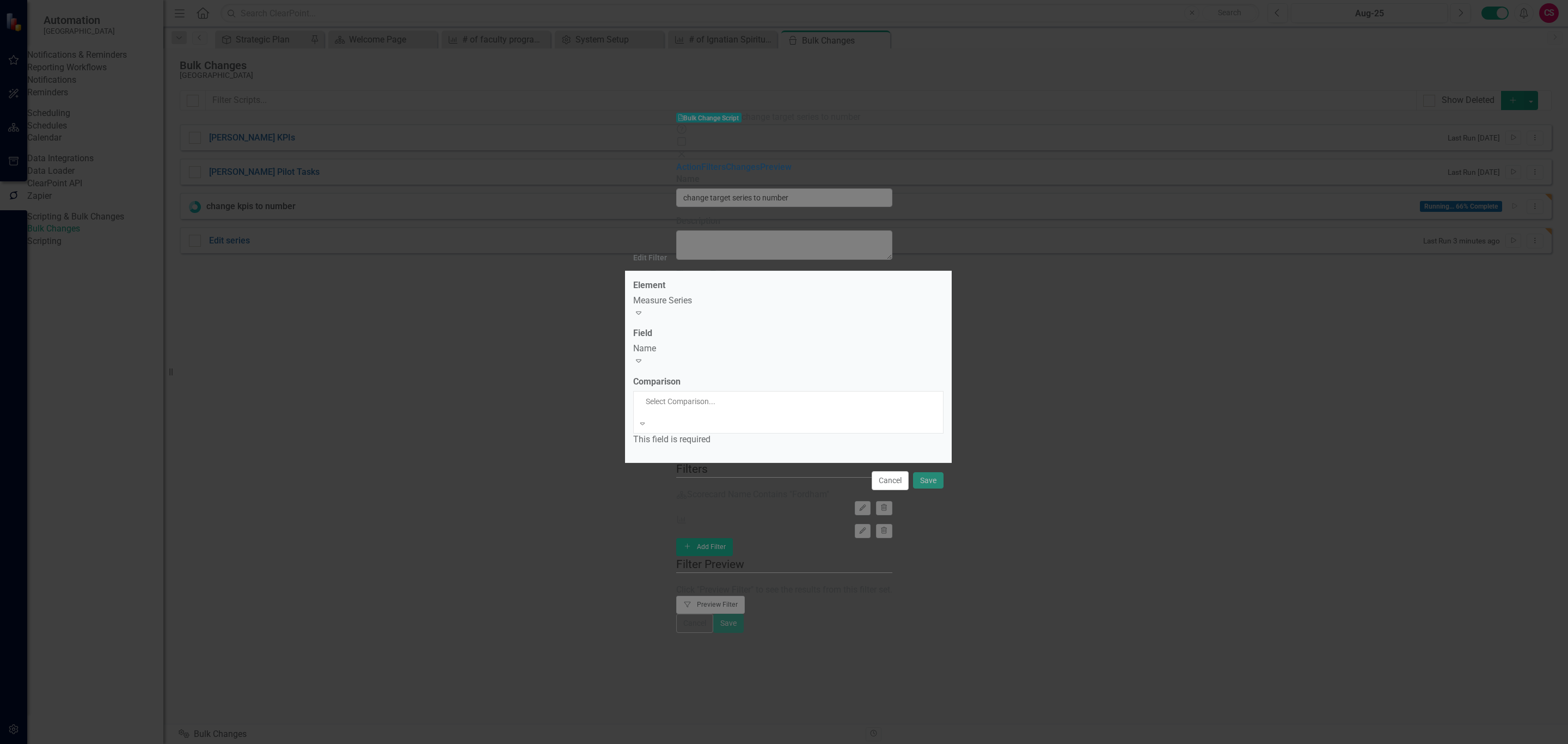
click at [690, 743] on div "Equals" at bounding box center [784, 750] width 1568 height 13
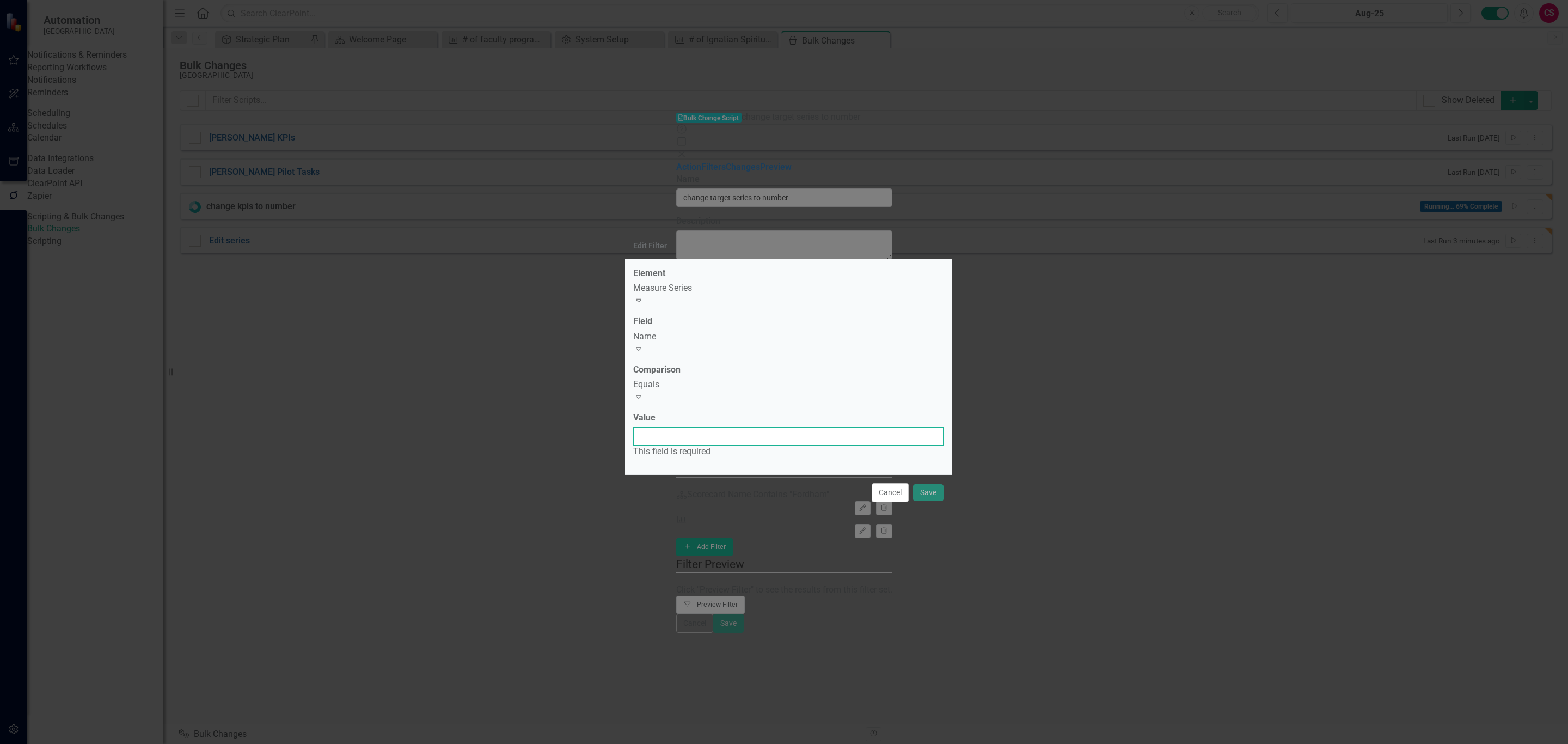
click at [690, 427] on input "Value" at bounding box center [789, 436] width 311 height 18
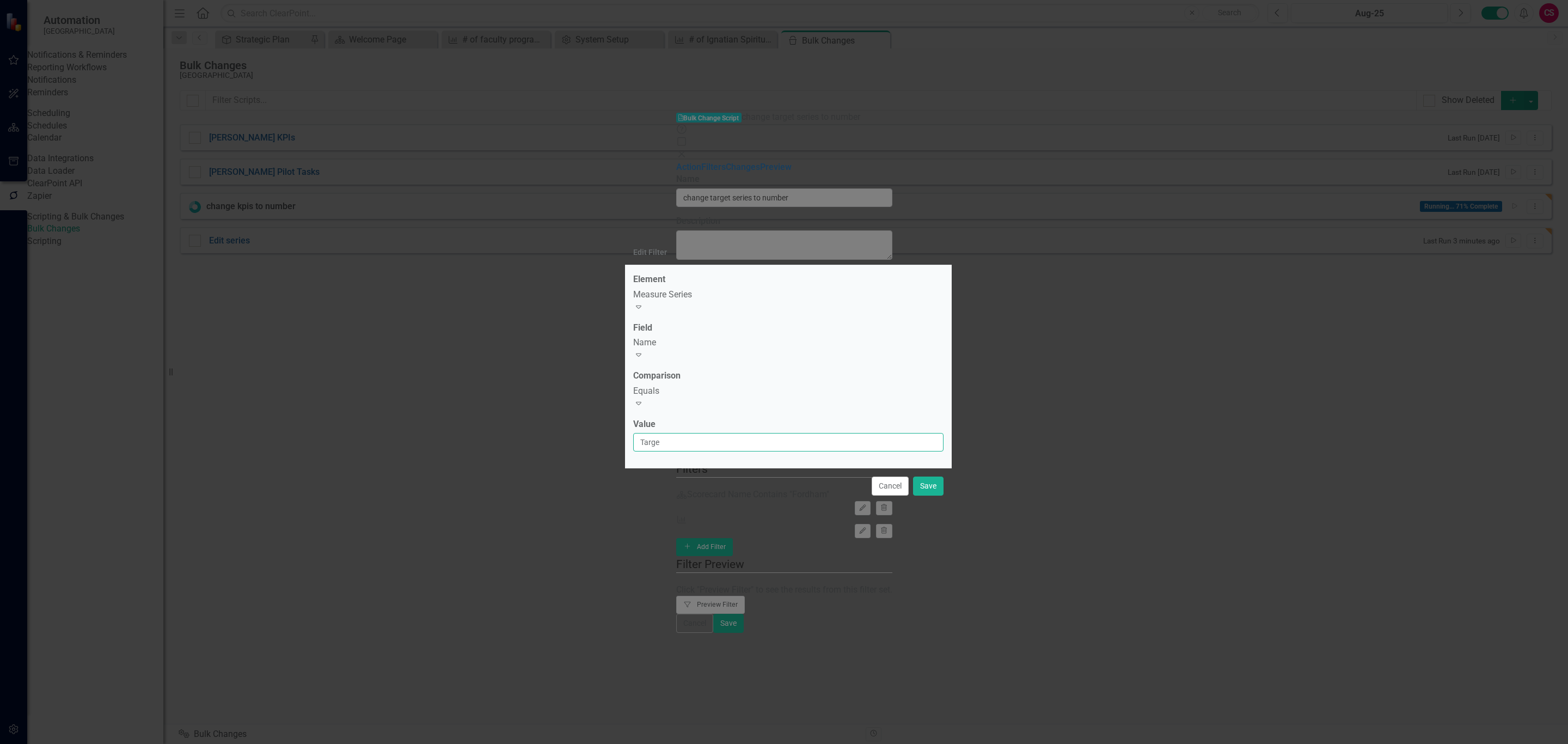
type input "Target"
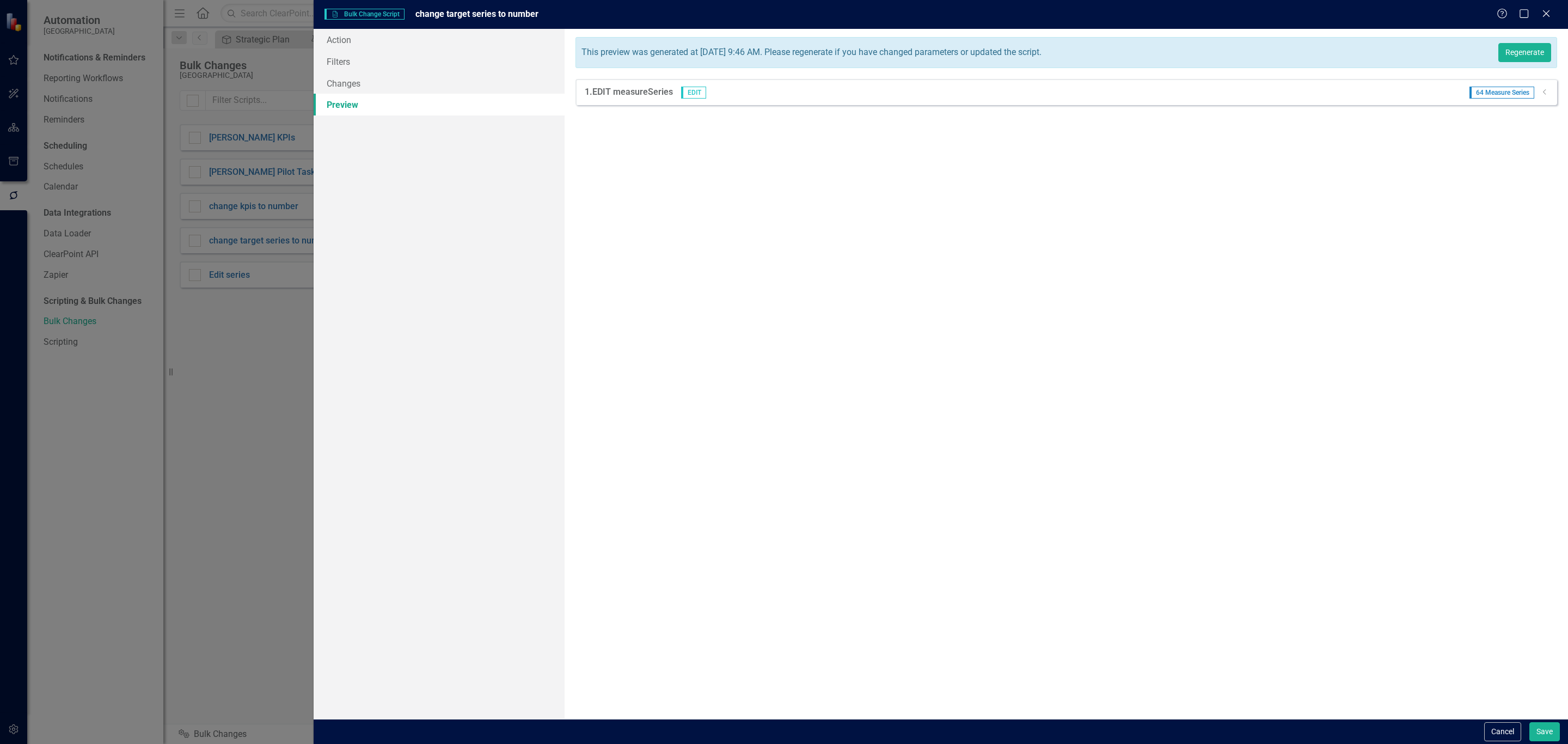
click at [1541, 92] on icon "Dropdown" at bounding box center [1545, 92] width 8 height 6
click at [1546, 90] on icon "Dropdown" at bounding box center [1545, 92] width 8 height 6
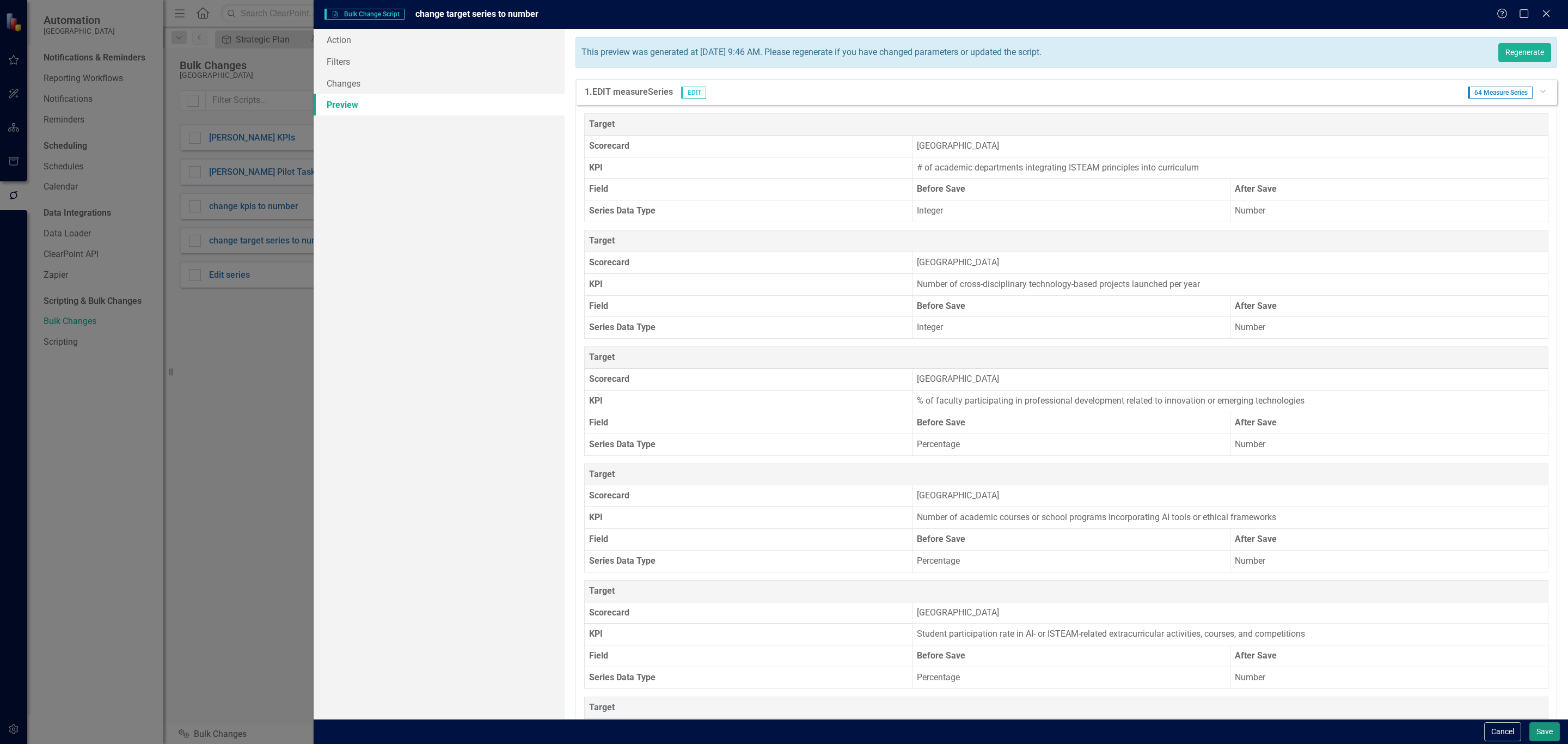
click at [1544, 729] on button "Save" at bounding box center [1545, 731] width 31 height 19
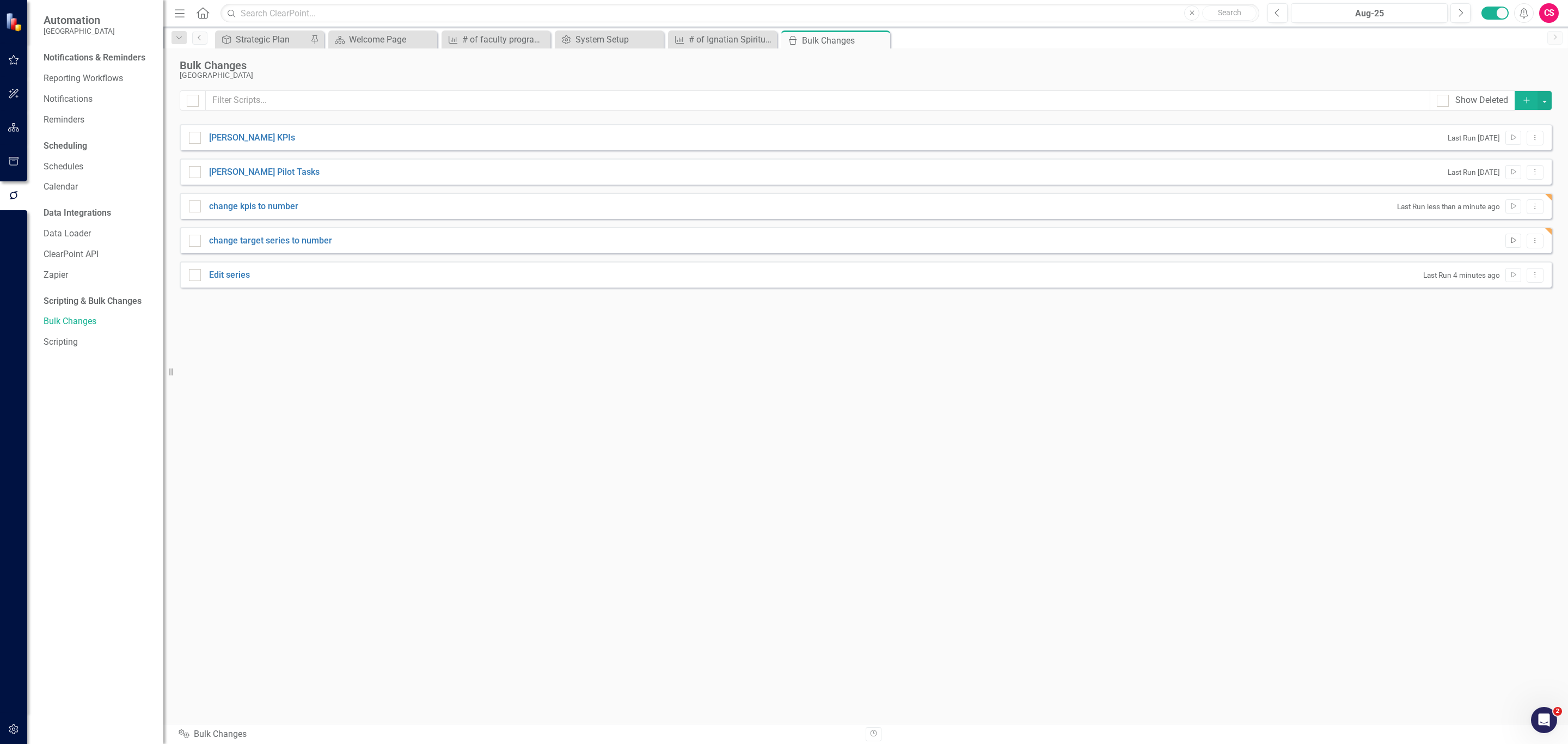
click at [1509, 241] on icon "Run Script" at bounding box center [1513, 240] width 8 height 6
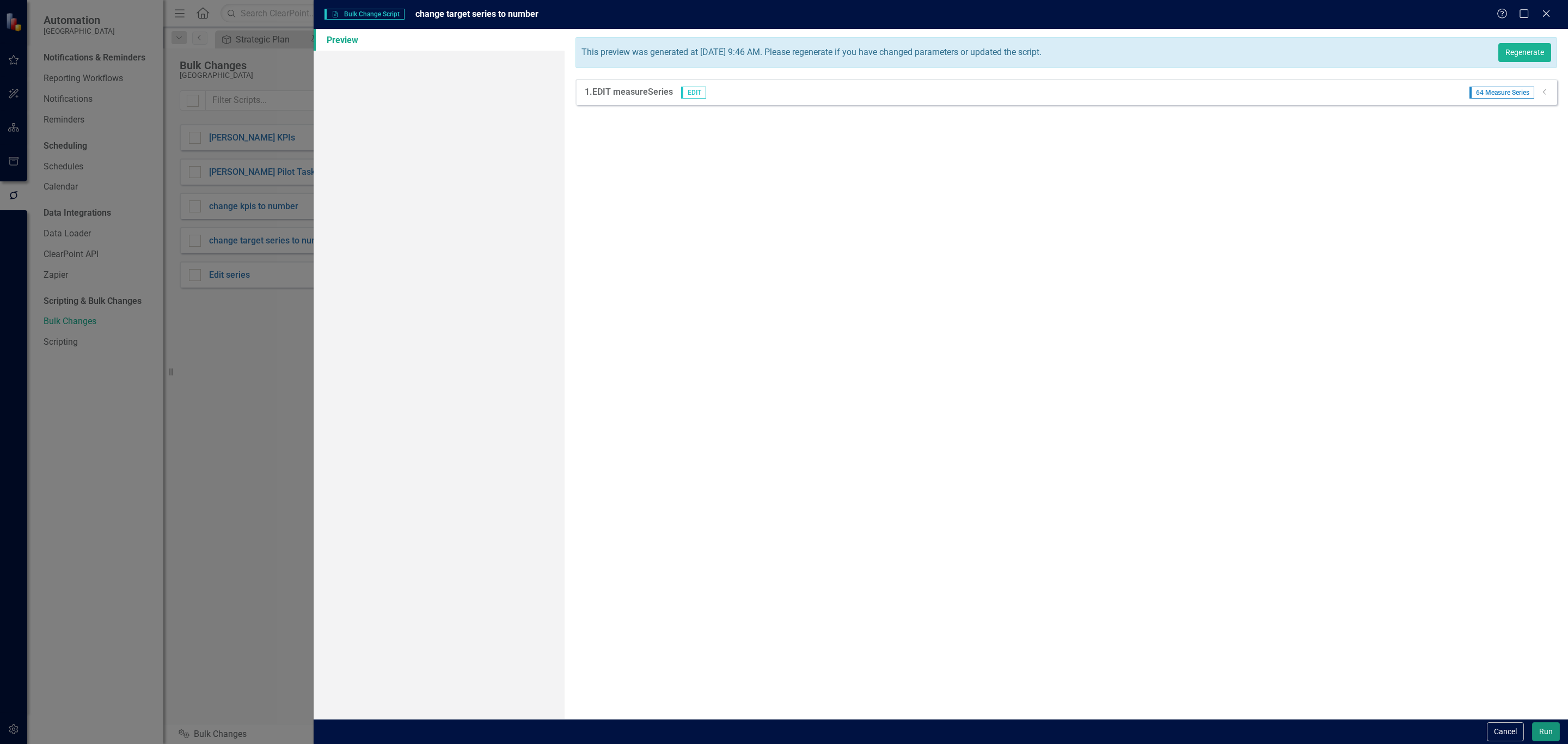
click at [1541, 726] on button "Run" at bounding box center [1546, 731] width 28 height 19
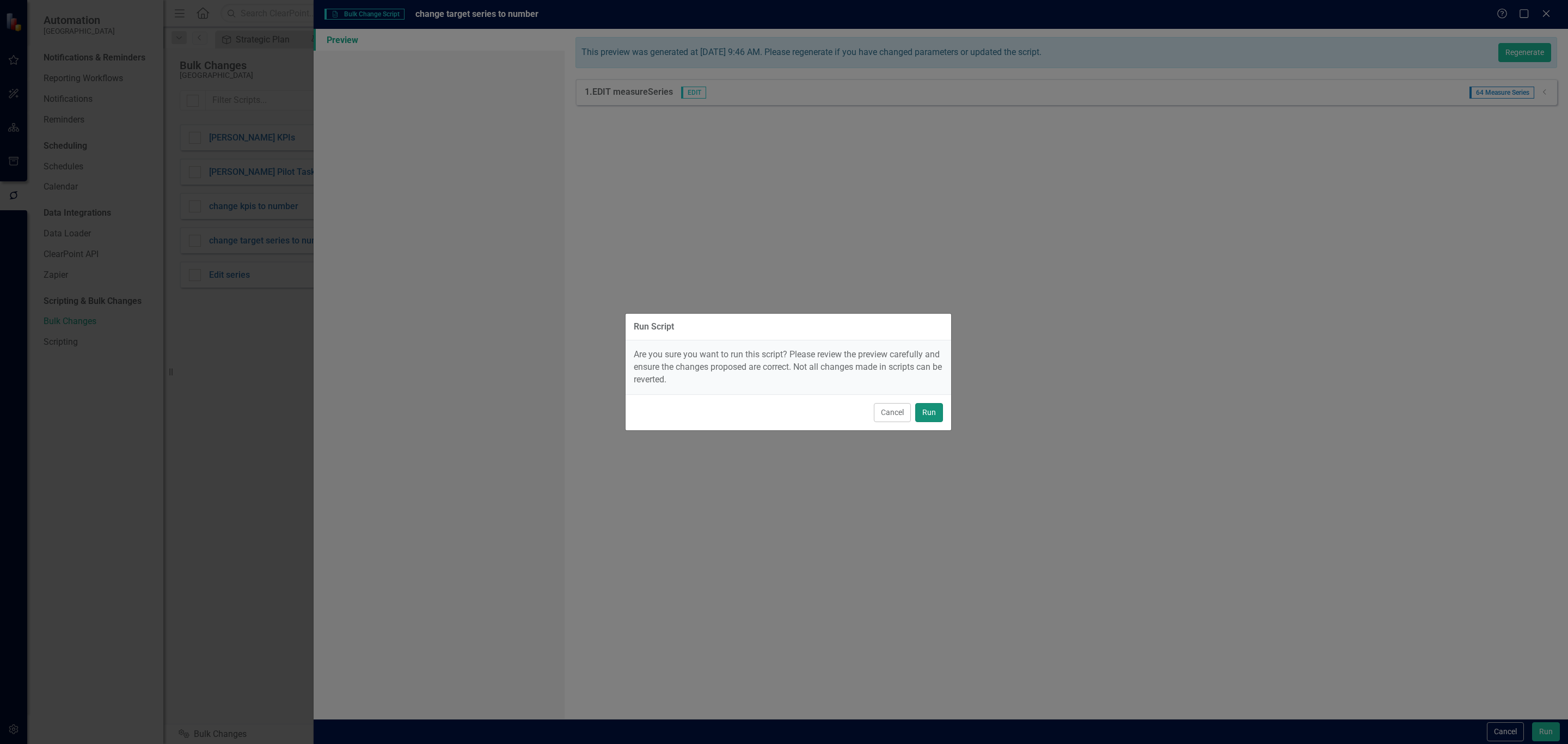
click at [925, 414] on button "Run" at bounding box center [929, 412] width 28 height 19
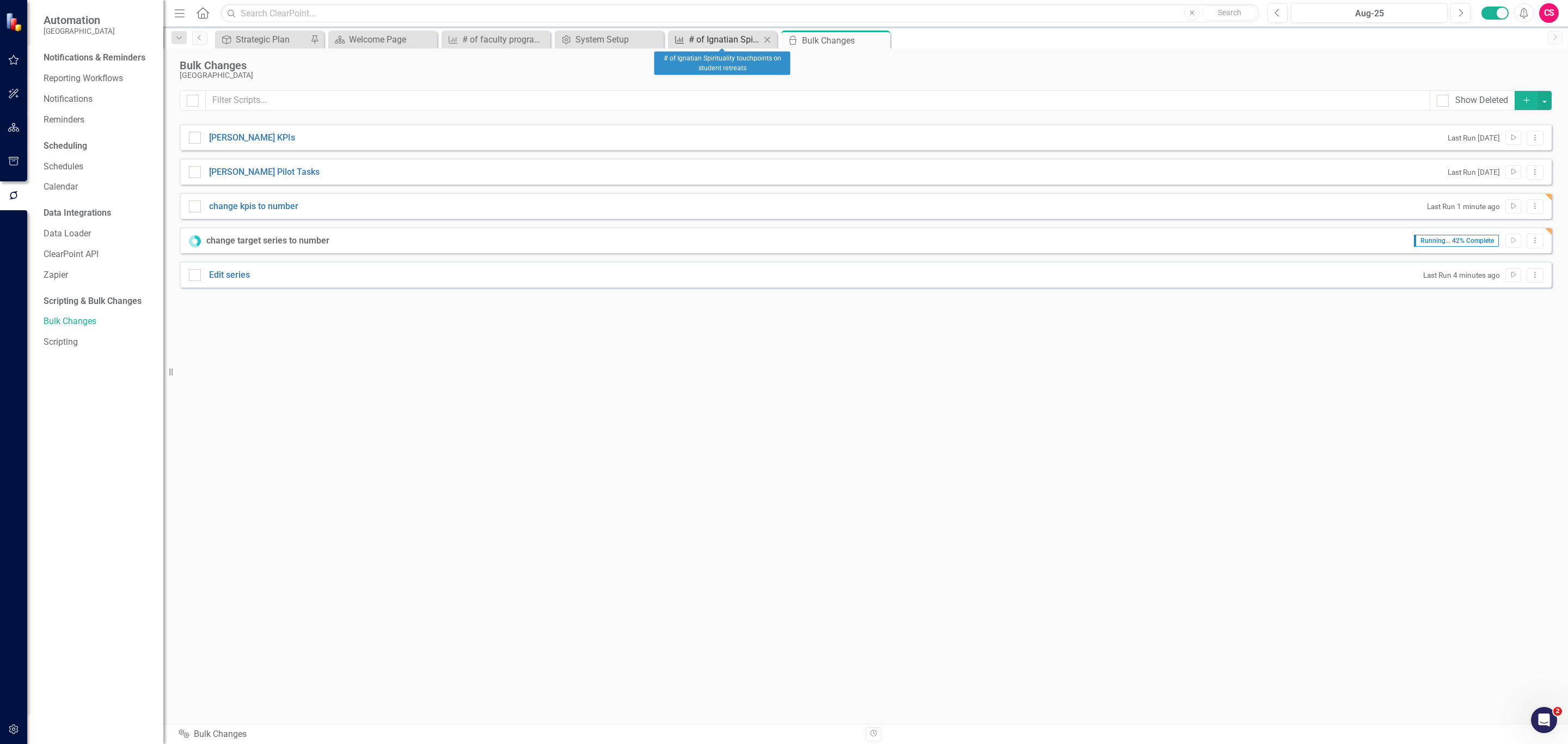
click at [704, 41] on div "# of Ignatian Spirituality touchpoints on student retreats" at bounding box center [724, 39] width 72 height 13
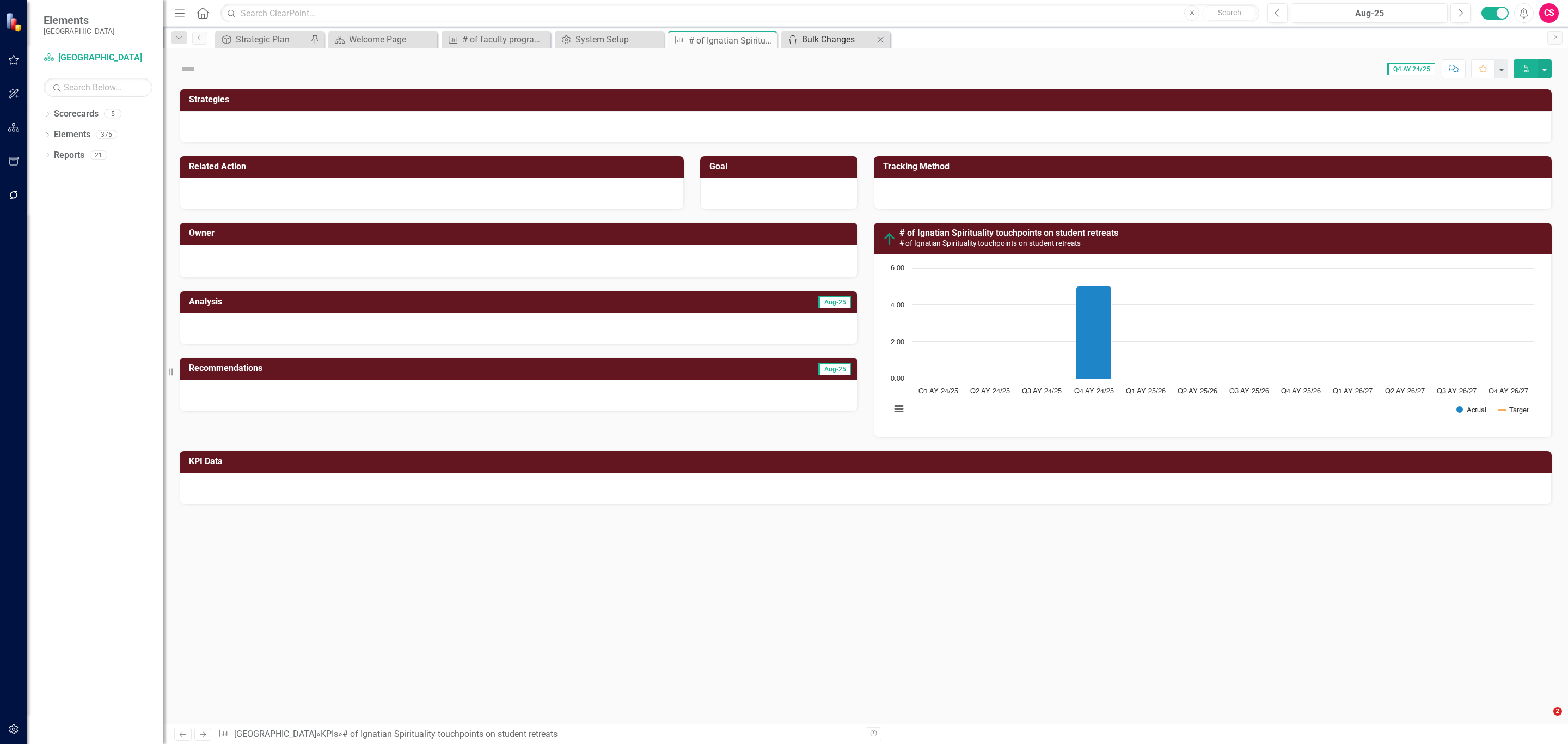
click at [815, 34] on div "Bulk Changes" at bounding box center [838, 39] width 72 height 13
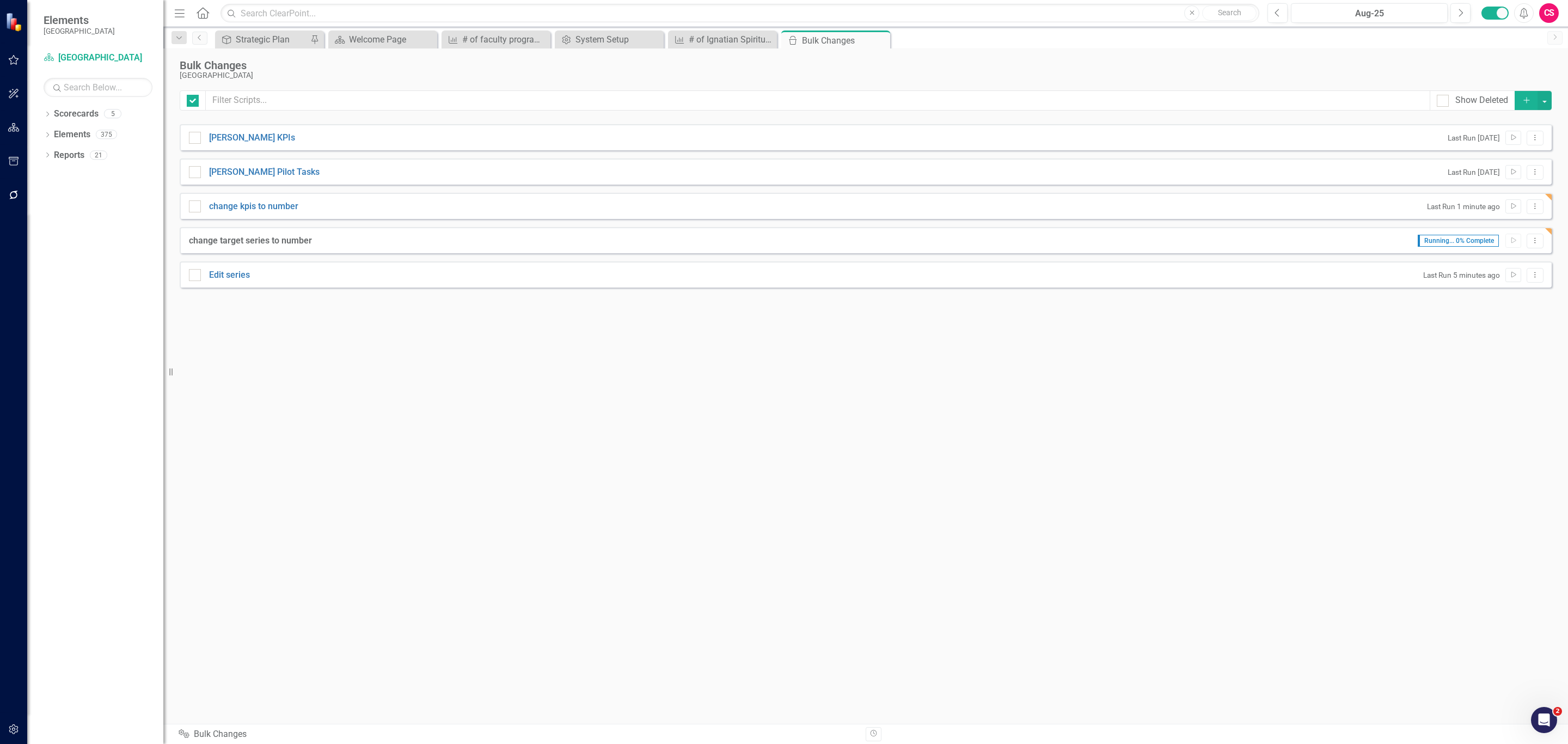
checkbox input "false"
click at [723, 41] on div "# of Ignatian Spirituality touchpoints on student retreats" at bounding box center [724, 39] width 72 height 13
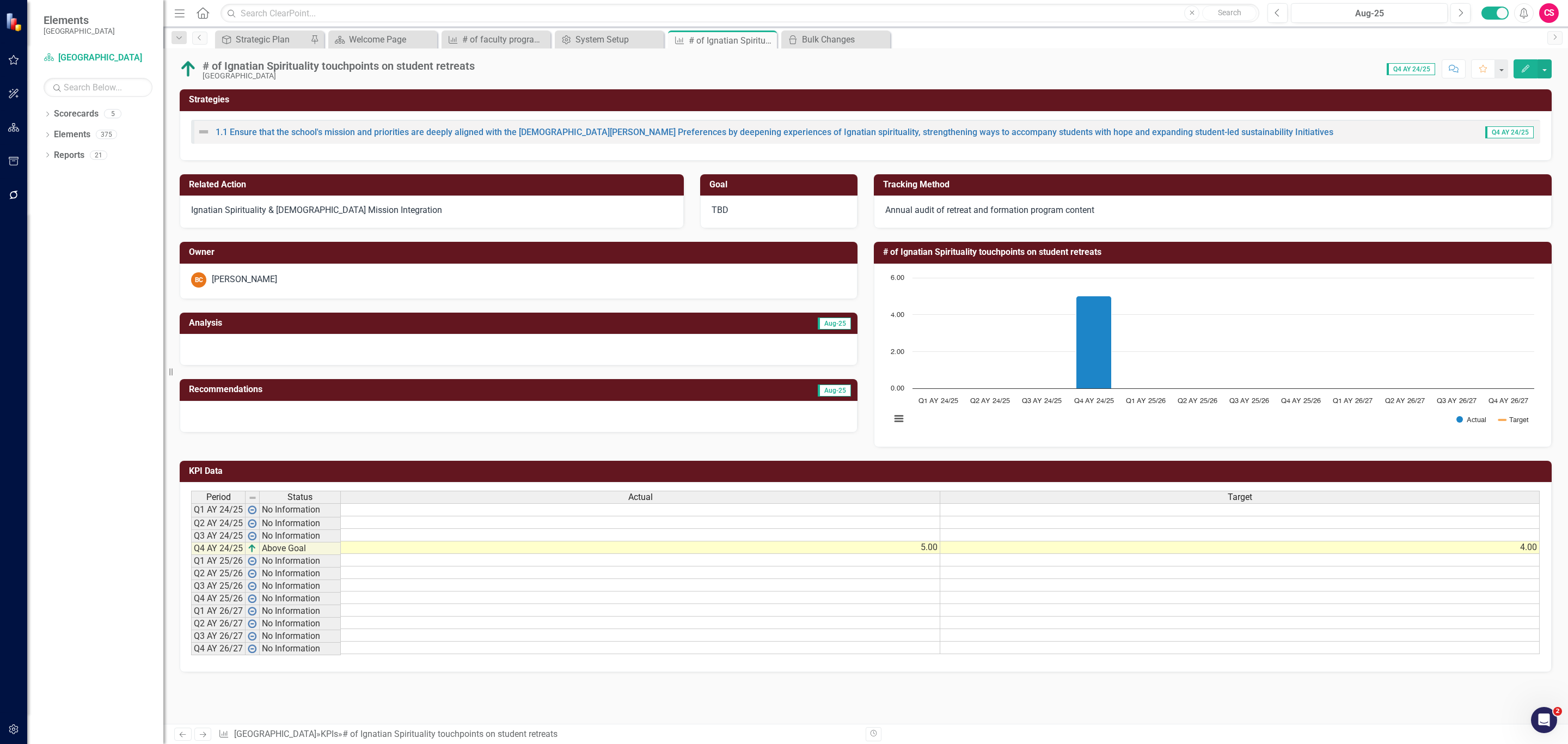
click at [875, 551] on td "5.00" at bounding box center [640, 548] width 600 height 13
